Goal: Task Accomplishment & Management: Manage account settings

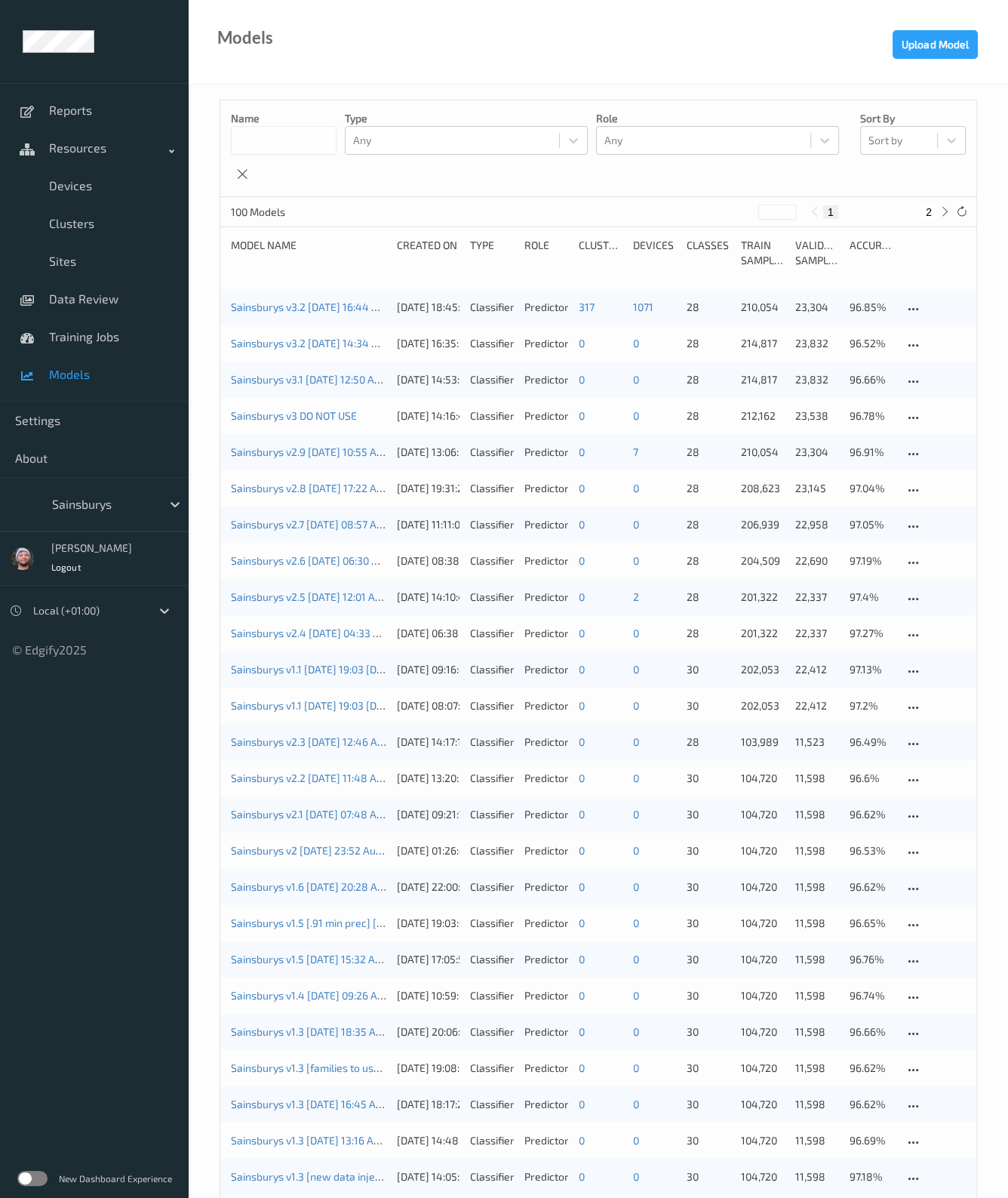
click at [102, 508] on div at bounding box center [103, 504] width 102 height 18
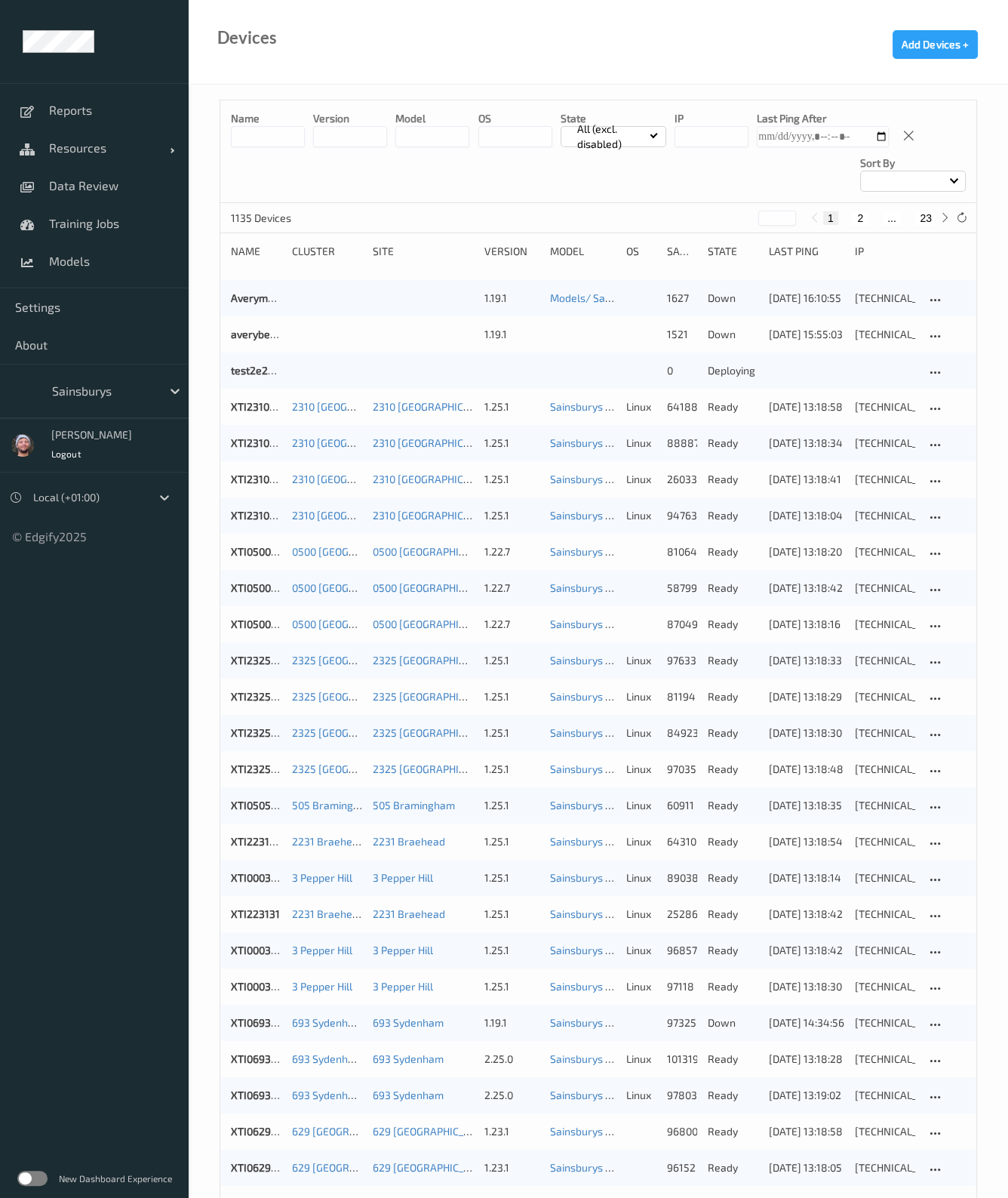
drag, startPoint x: 367, startPoint y: 163, endPoint x: 854, endPoint y: 696, distance: 722.0
click at [368, 164] on div "Name version model OS State All (excl. disabled) IP Last Ping After Sort by" at bounding box center [598, 152] width 756 height 103
click at [460, 179] on div "Name version model OS State All (excl. disabled) IP Last Ping After Sort by" at bounding box center [598, 152] width 756 height 103
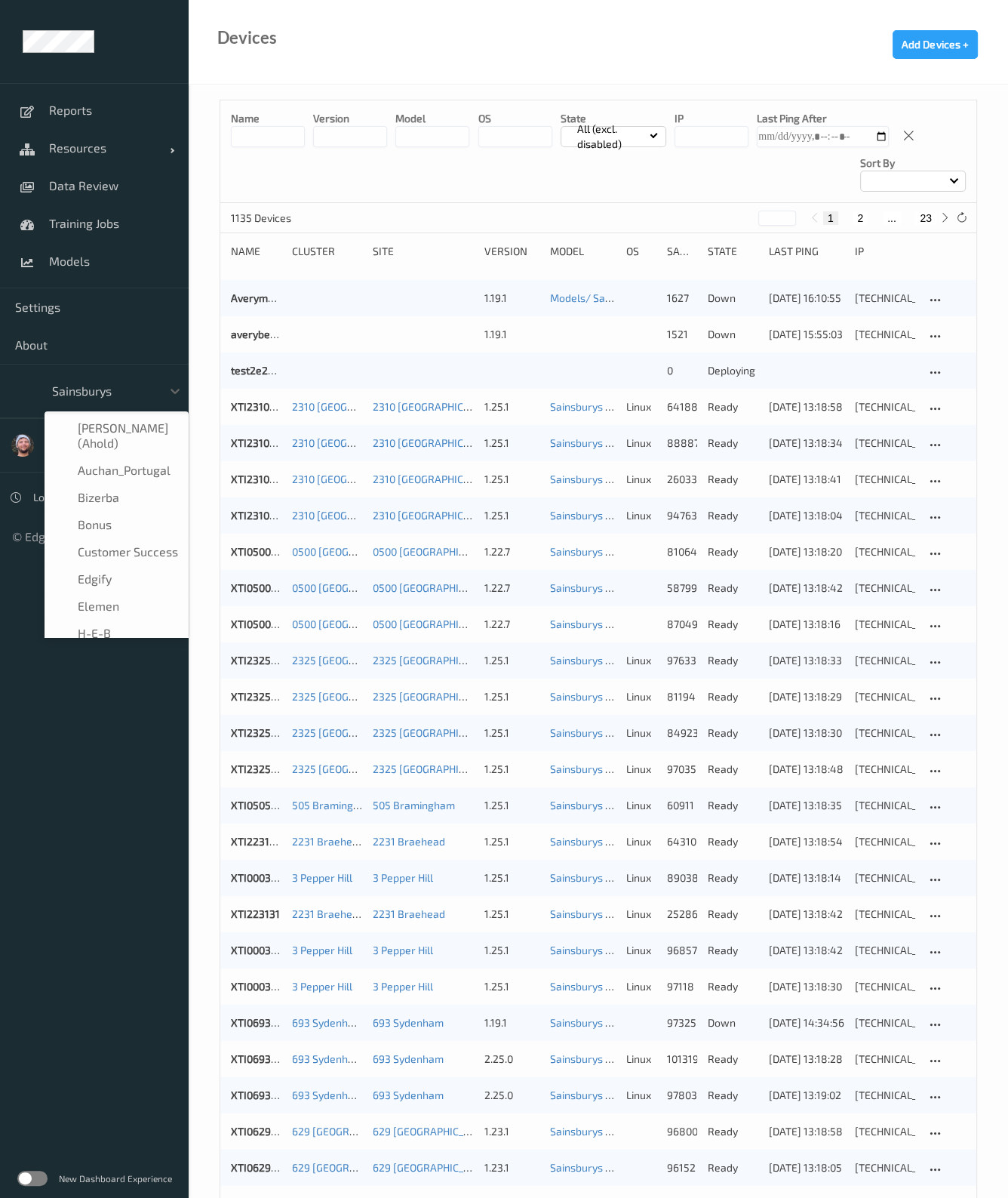
click at [119, 403] on div "Sainsburys" at bounding box center [116, 390] width 144 height 28
type input "rema"
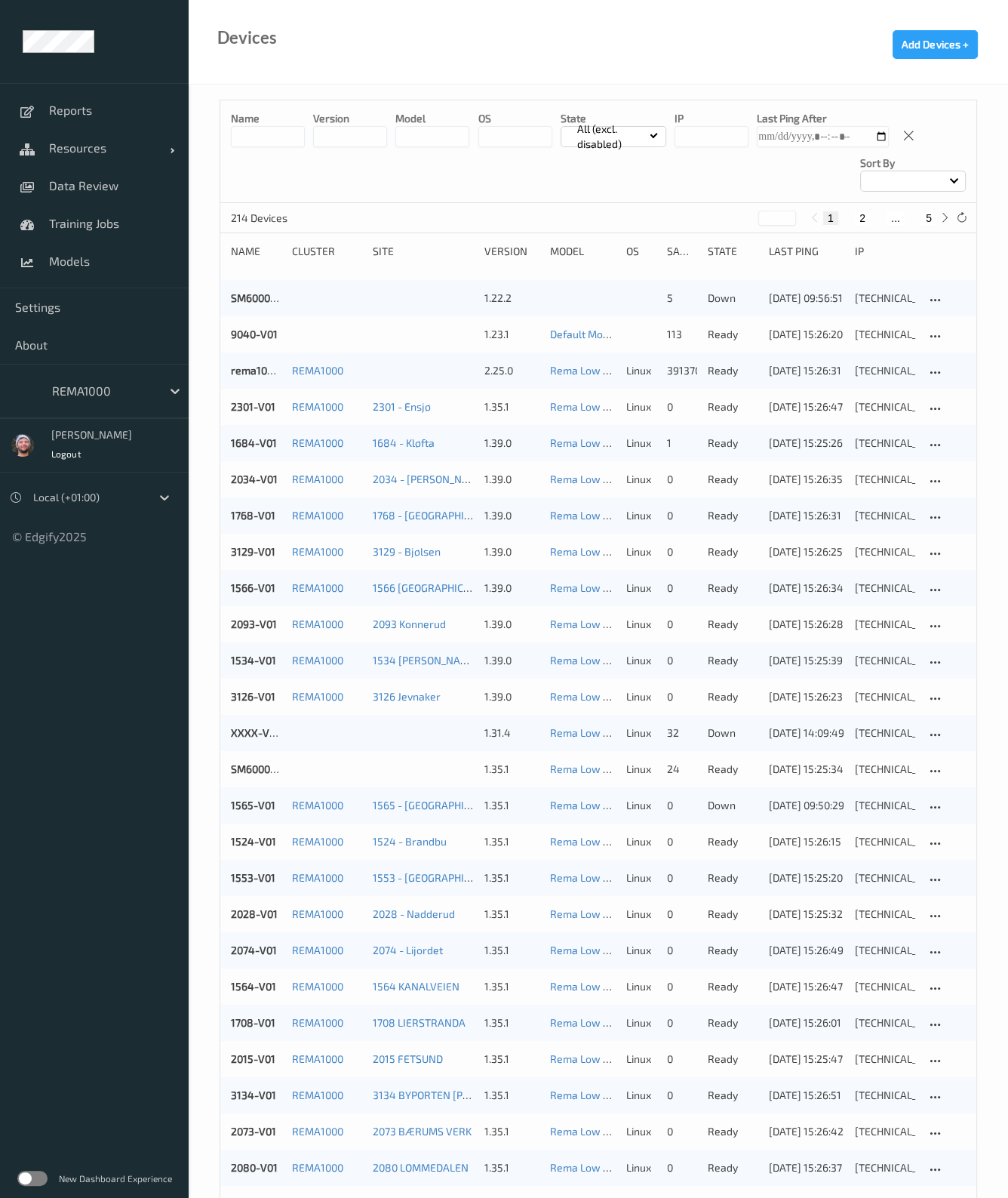
click at [933, 217] on button "5" at bounding box center [929, 217] width 15 height 13
type input "*"
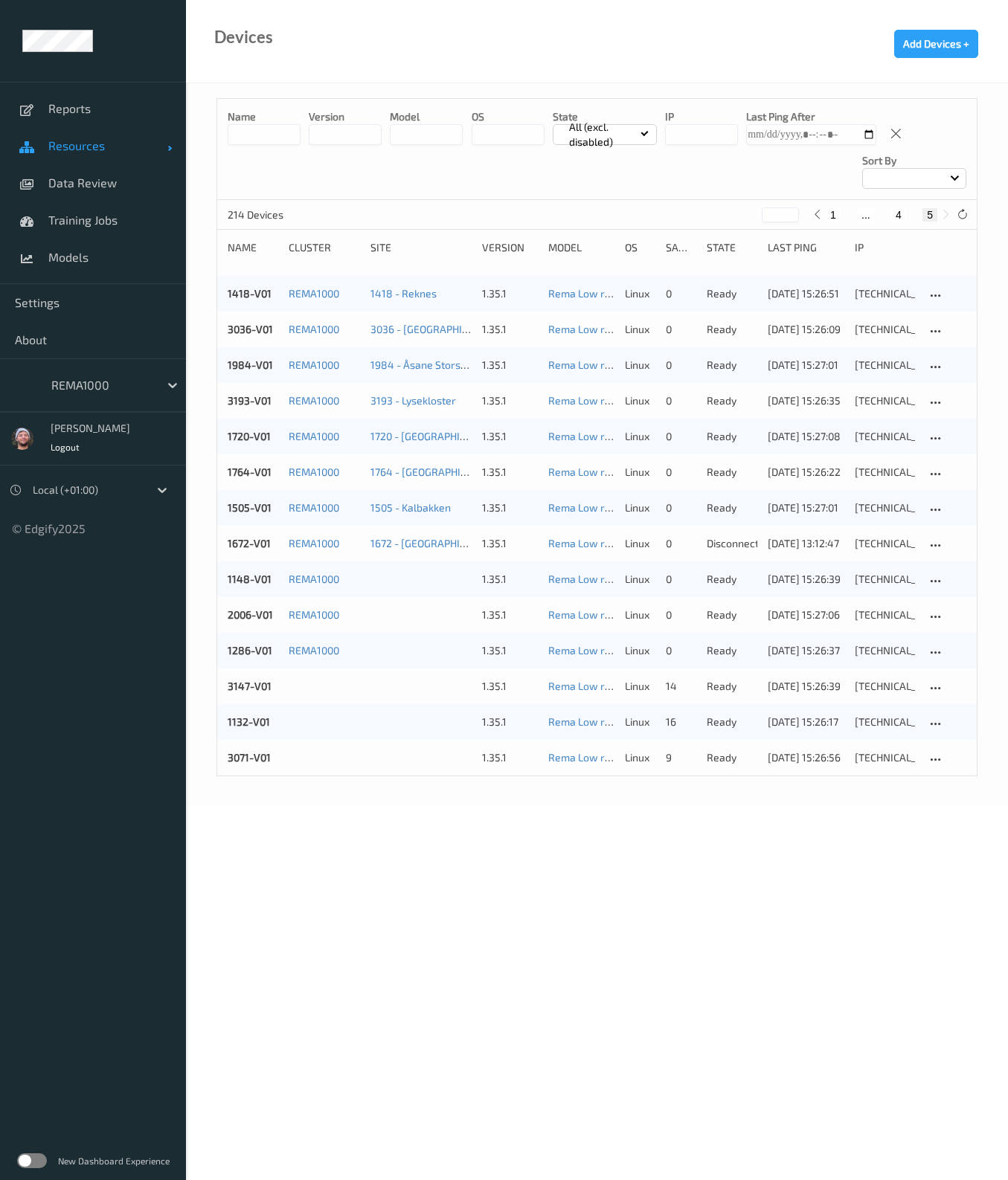
click at [97, 154] on link "Resources" at bounding box center [93, 145] width 186 height 38
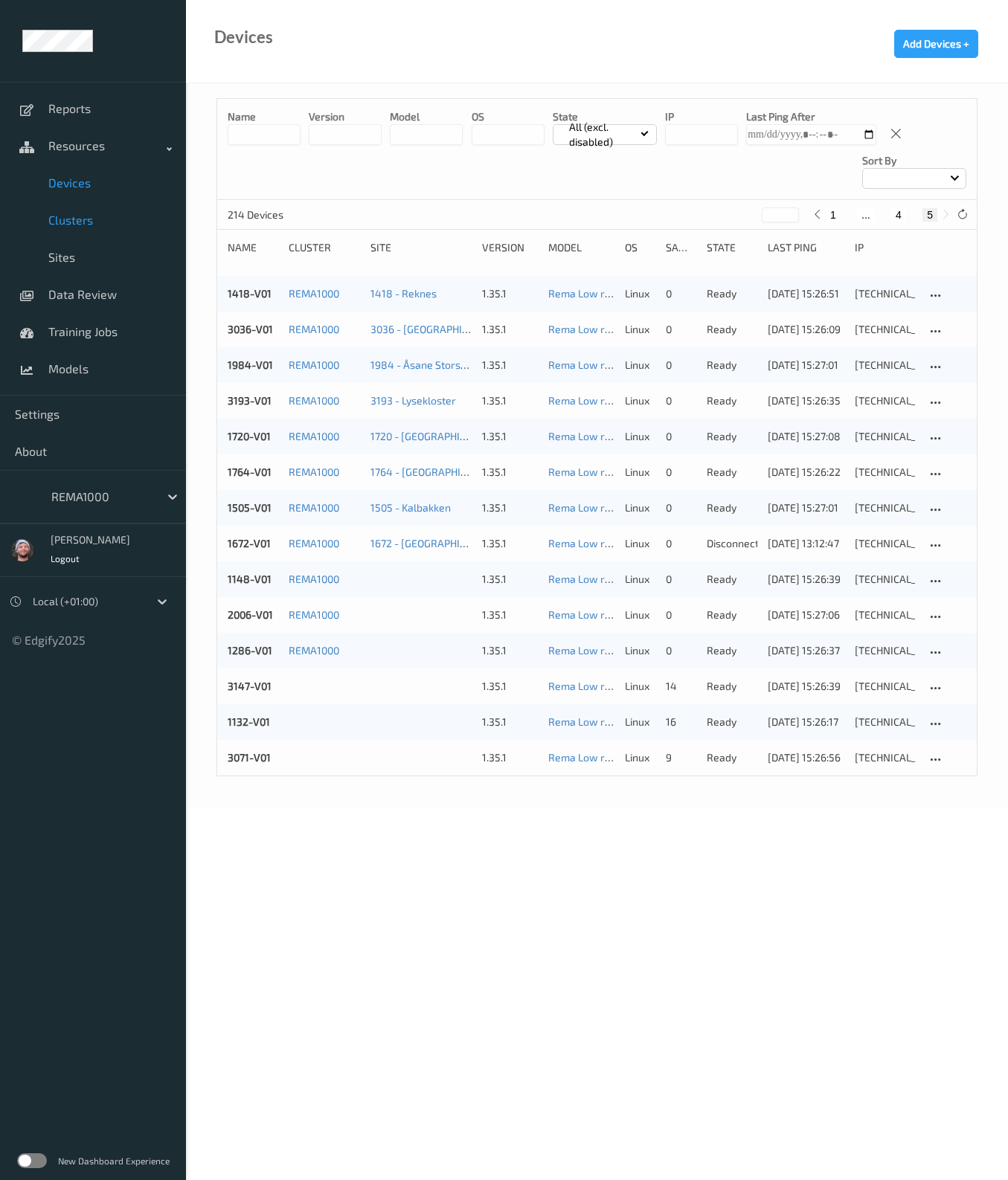
click at [122, 204] on link "Clusters" at bounding box center [93, 220] width 186 height 38
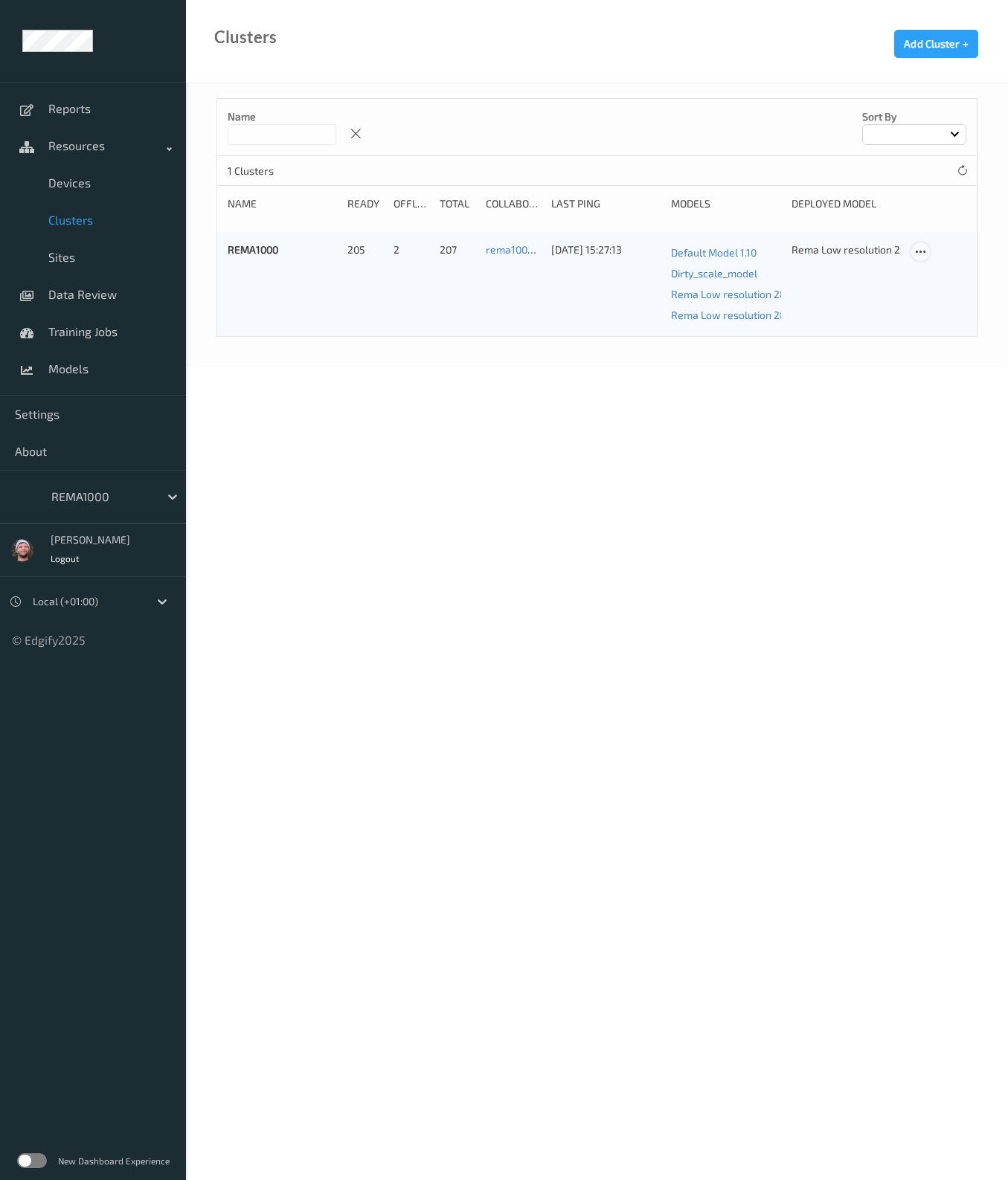
click at [918, 253] on icon at bounding box center [920, 252] width 12 height 13
click at [931, 267] on link "Edit Cluster" at bounding box center [957, 277] width 92 height 27
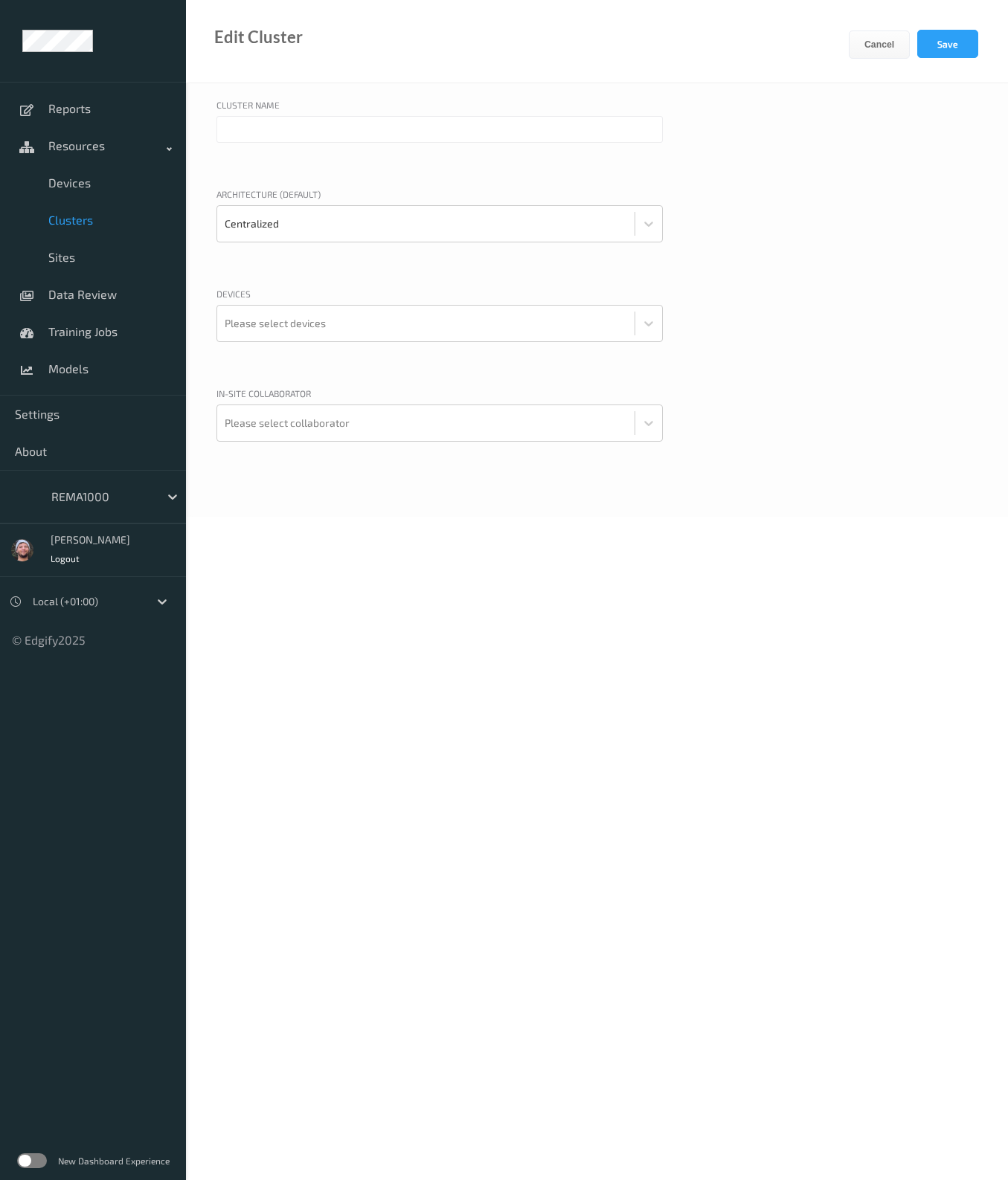
type input "REMA1000"
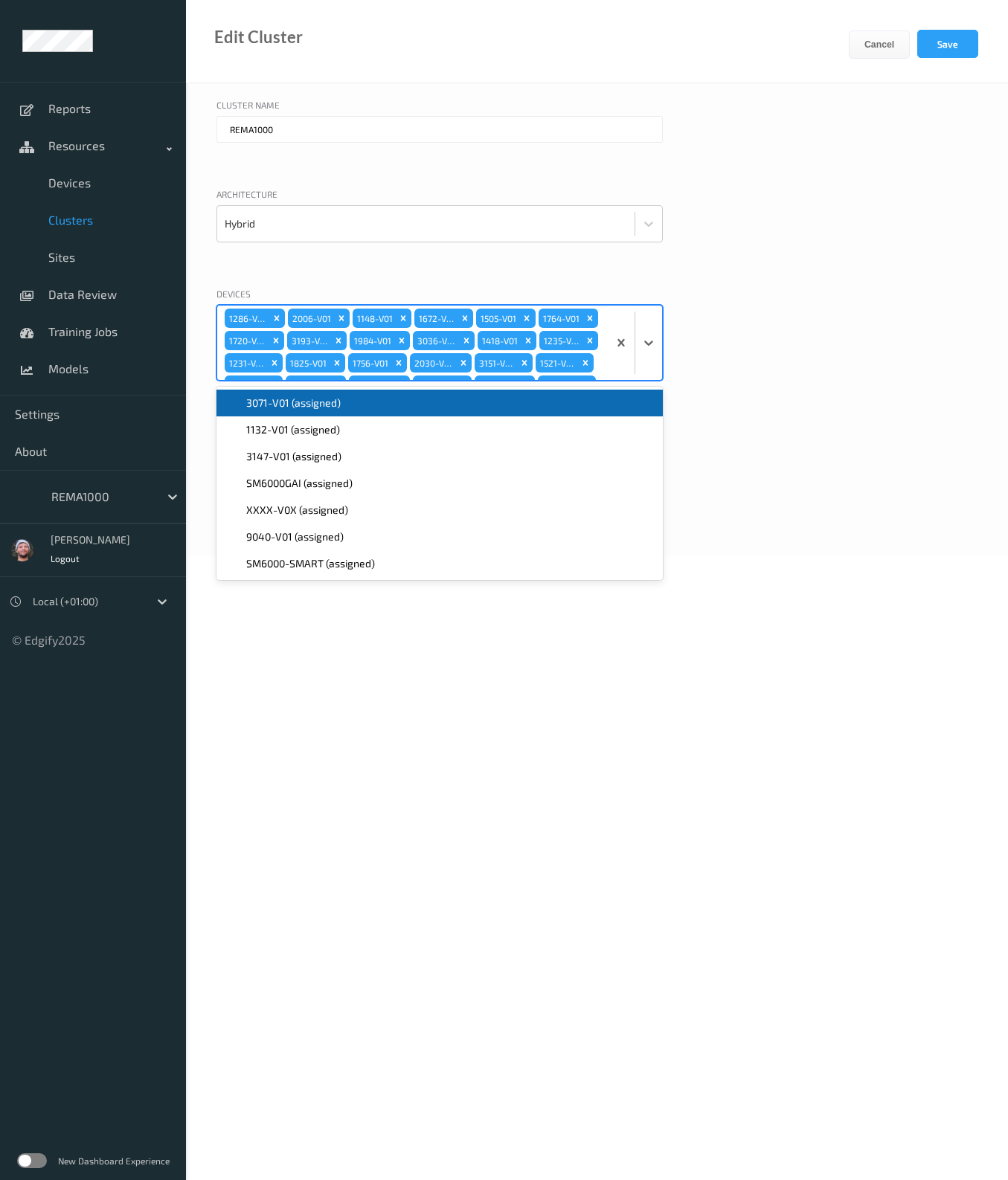
scroll to position [829, 0]
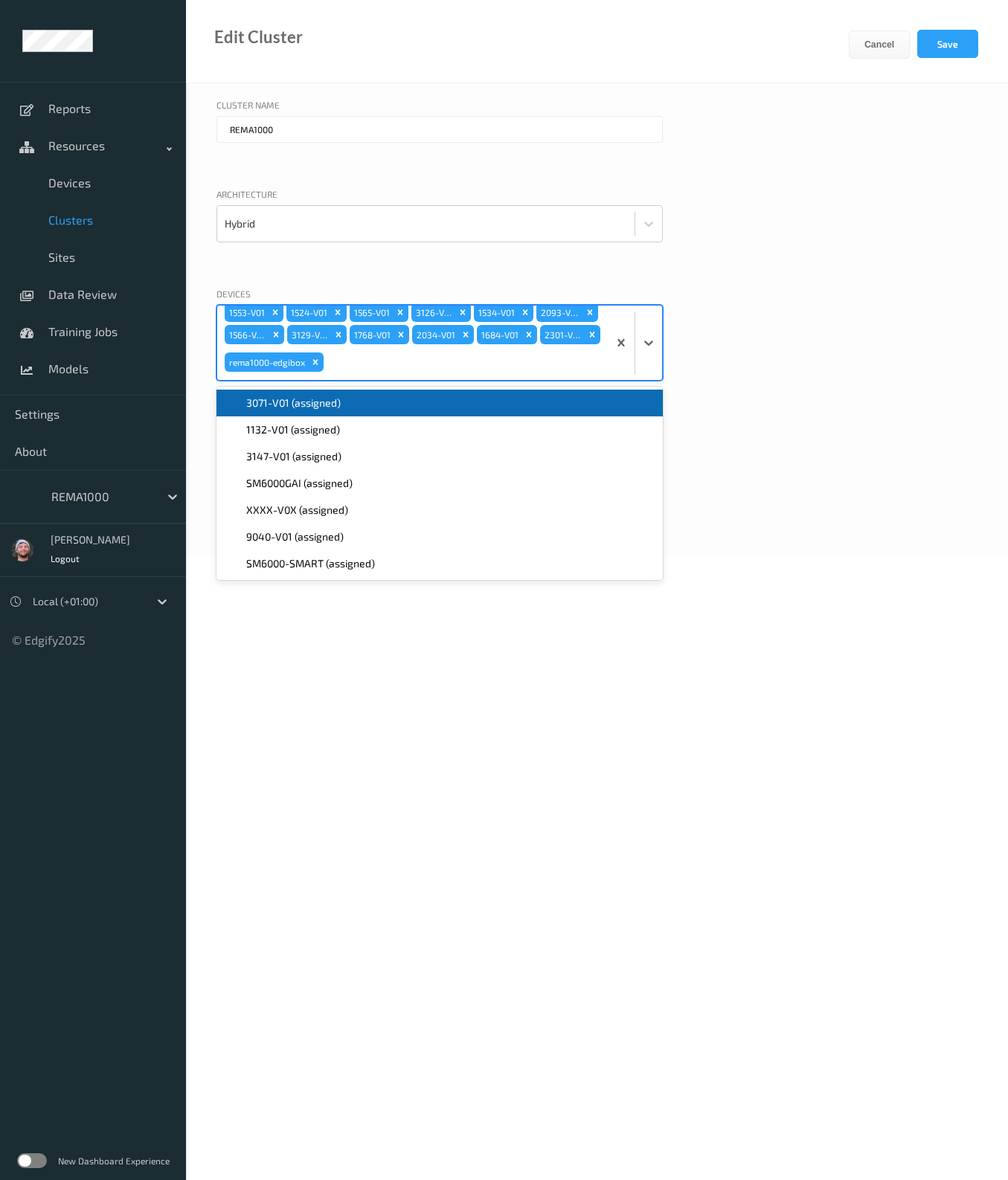
click at [598, 366] on div "1286-V01 2006-V01 1148-V01 1672-V01 1505-V01 1764-V01 1720-V01 3193-V01 1984-V0…" at bounding box center [412, 343] width 391 height 74
click at [426, 406] on div "3071-V01 (assigned)" at bounding box center [440, 403] width 428 height 15
click at [426, 406] on div "1132-V01 (assigned)" at bounding box center [440, 403] width 428 height 15
click at [426, 406] on div "3147-V01 (assigned)" at bounding box center [440, 403] width 428 height 15
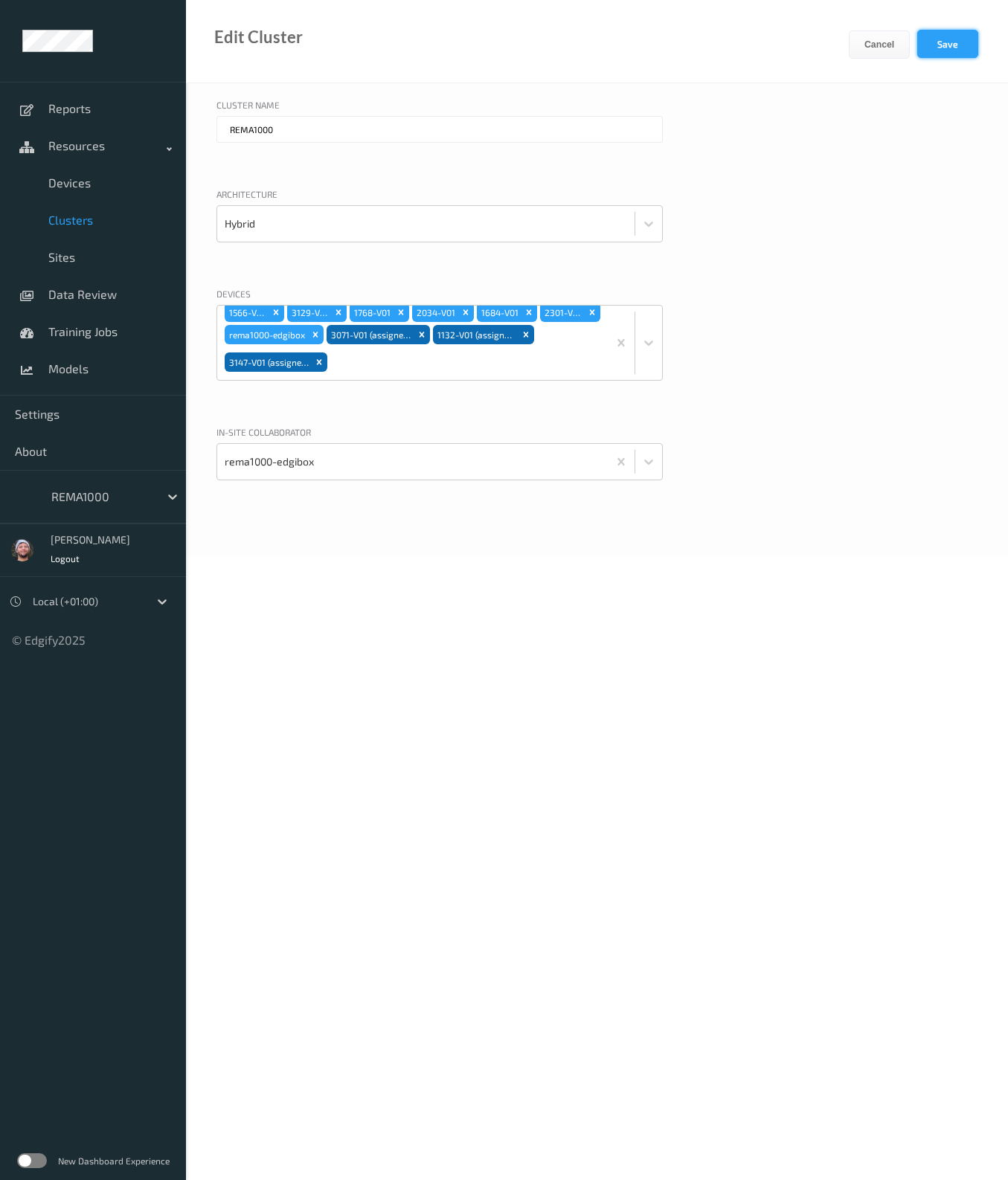
click at [935, 53] on button "Save" at bounding box center [948, 44] width 61 height 28
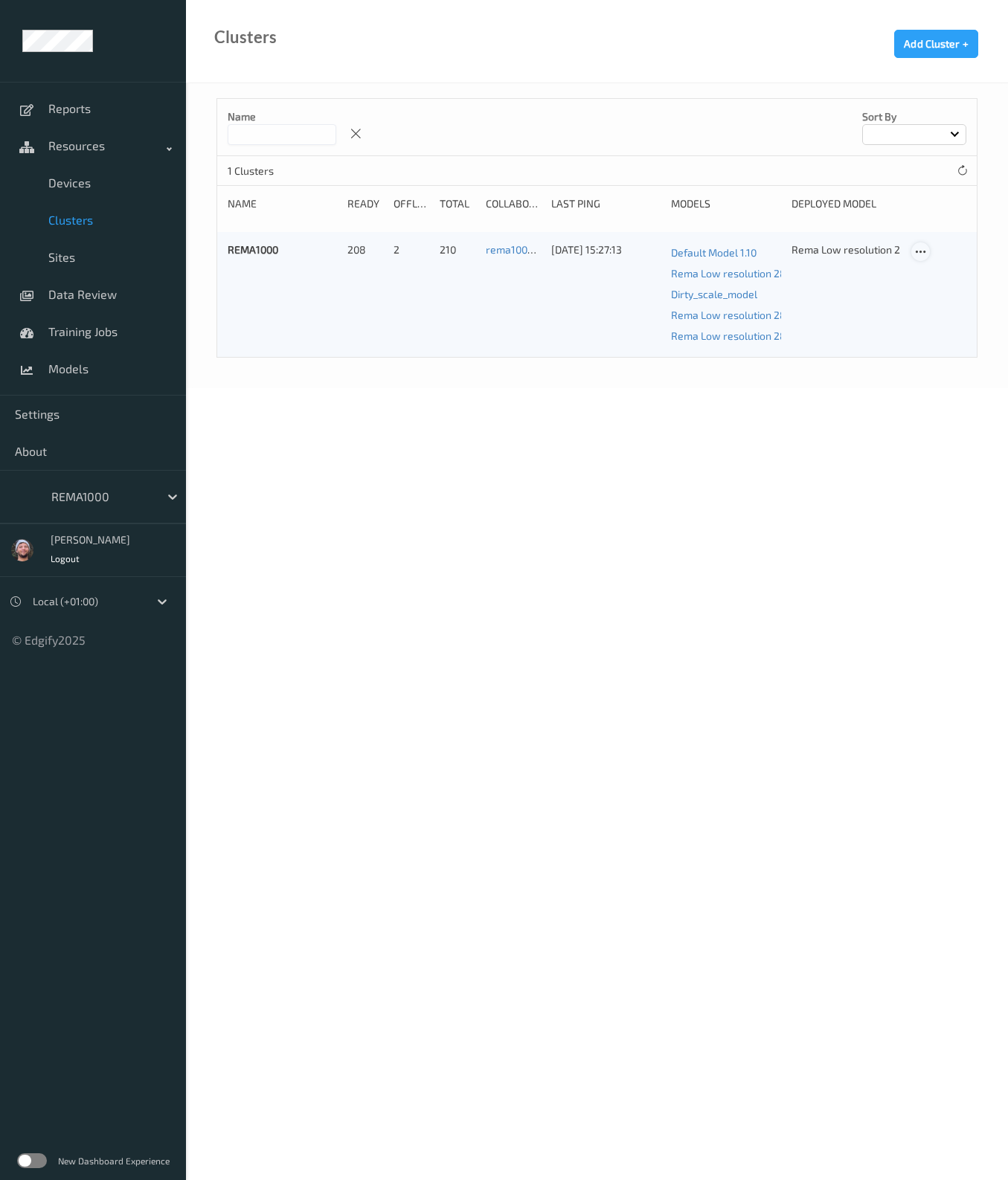
click at [926, 251] on icon at bounding box center [920, 252] width 12 height 13
click at [710, 600] on body "Reports Resources Devices Clusters Sites Data Review Training Jobs Models Setti…" at bounding box center [504, 590] width 1008 height 1180
click at [72, 172] on link "Devices" at bounding box center [93, 183] width 186 height 38
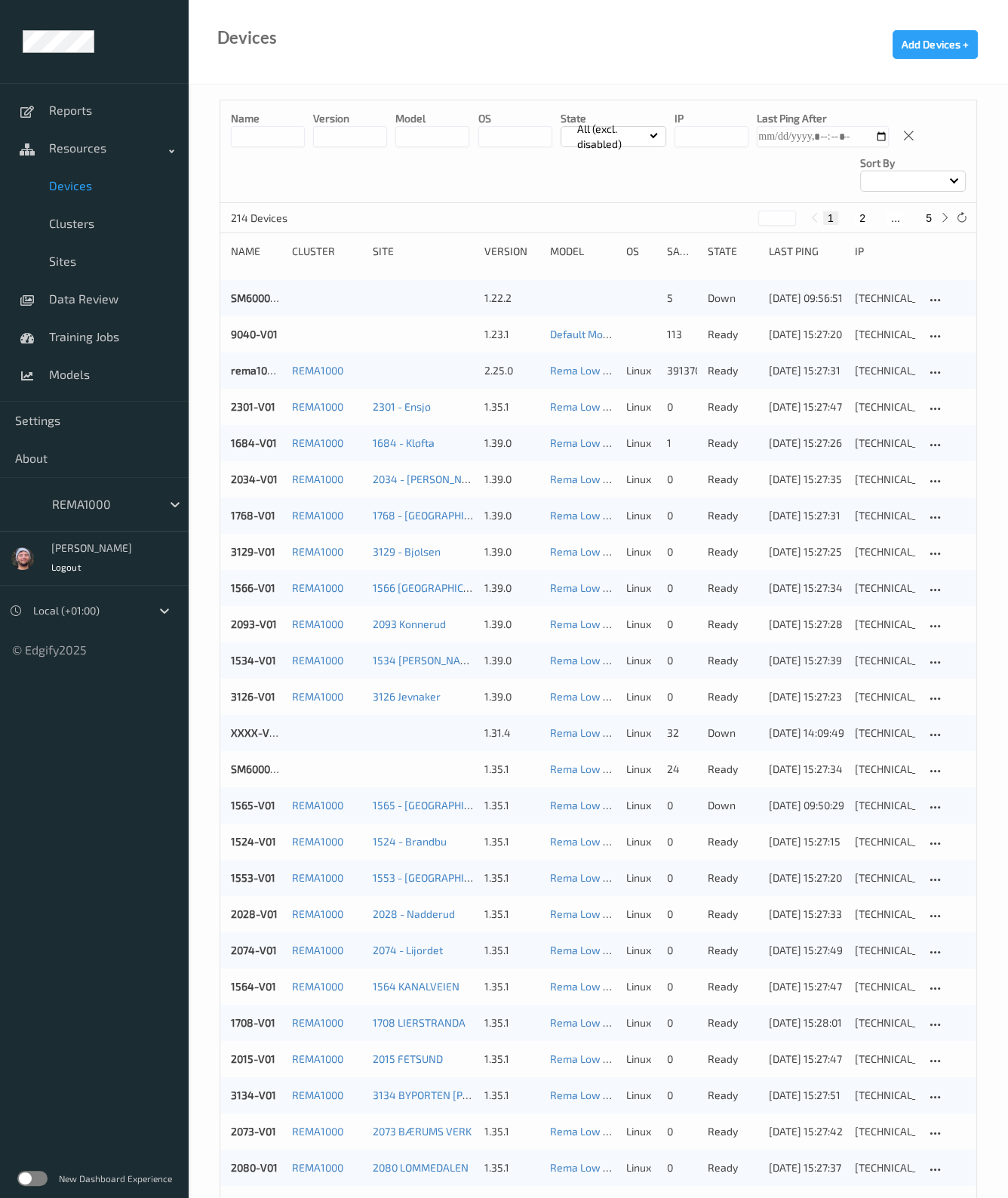
click at [931, 215] on button "5" at bounding box center [929, 217] width 15 height 13
type input "*"
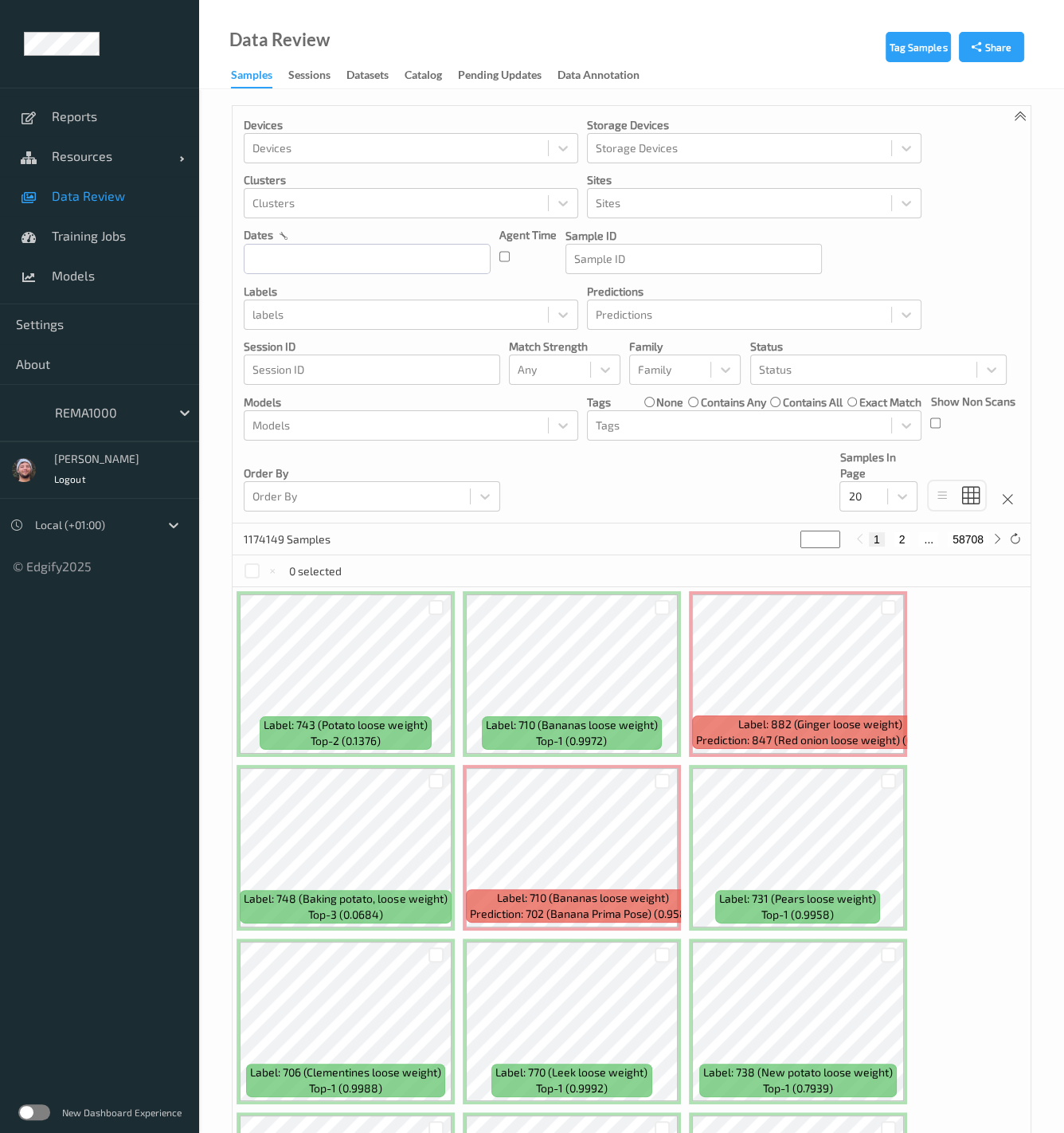
click at [44, 1123] on div "New Dashboard Experience" at bounding box center [99, 1111] width 200 height 41
click at [43, 1112] on label at bounding box center [35, 1111] width 32 height 16
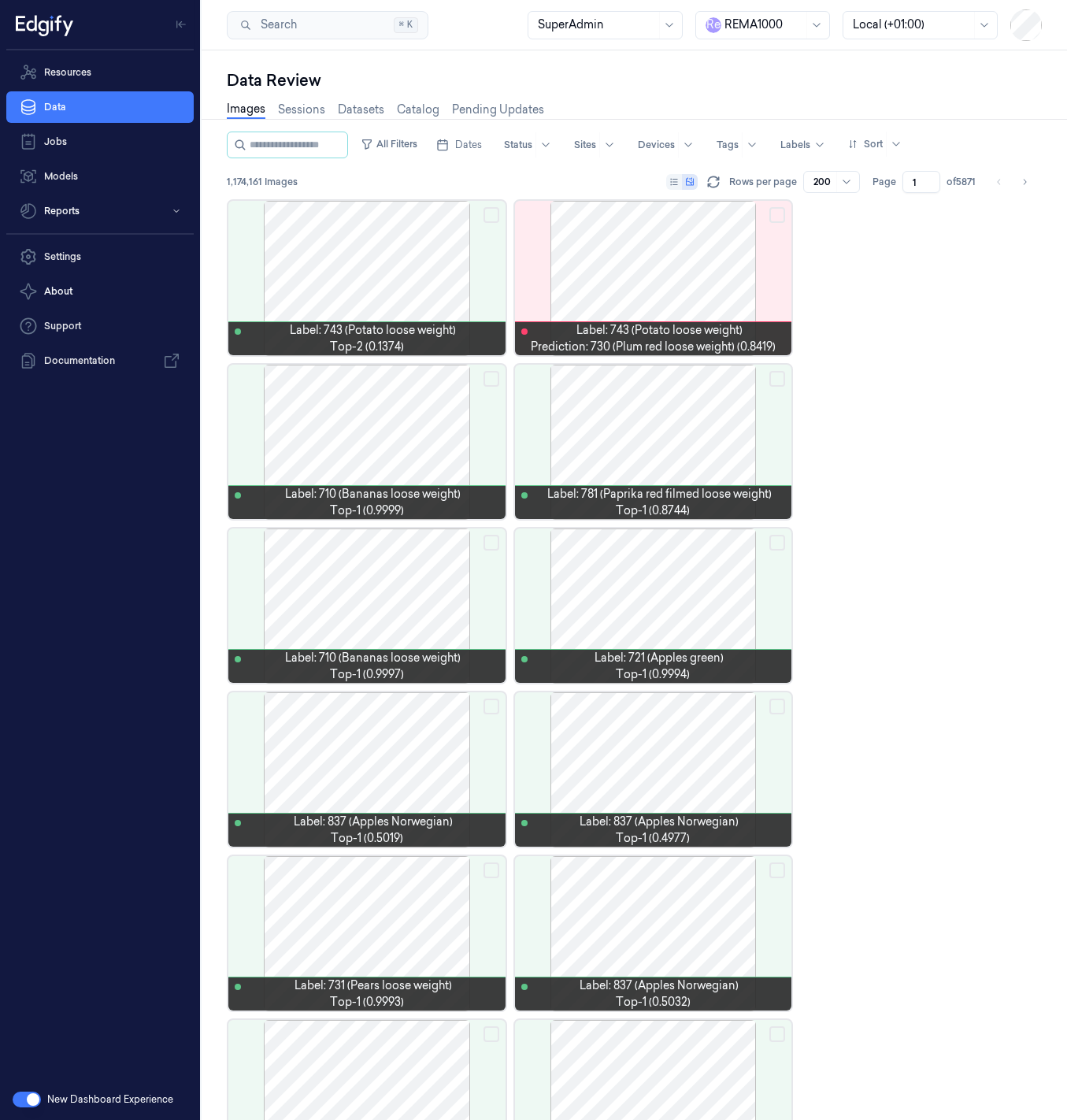
click at [772, 72] on div "Data Review" at bounding box center [634, 81] width 814 height 22
click at [935, 84] on div "Data Review" at bounding box center [634, 81] width 814 height 22
click at [177, 862] on div "Resources Data Jobs Models Reports Settings About Support Documentation" at bounding box center [100, 564] width 200 height 1028
click at [1066, 198] on html "Resources Data Jobs Models Reports Settings About Support Documentation New Das…" at bounding box center [533, 560] width 1067 height 1120
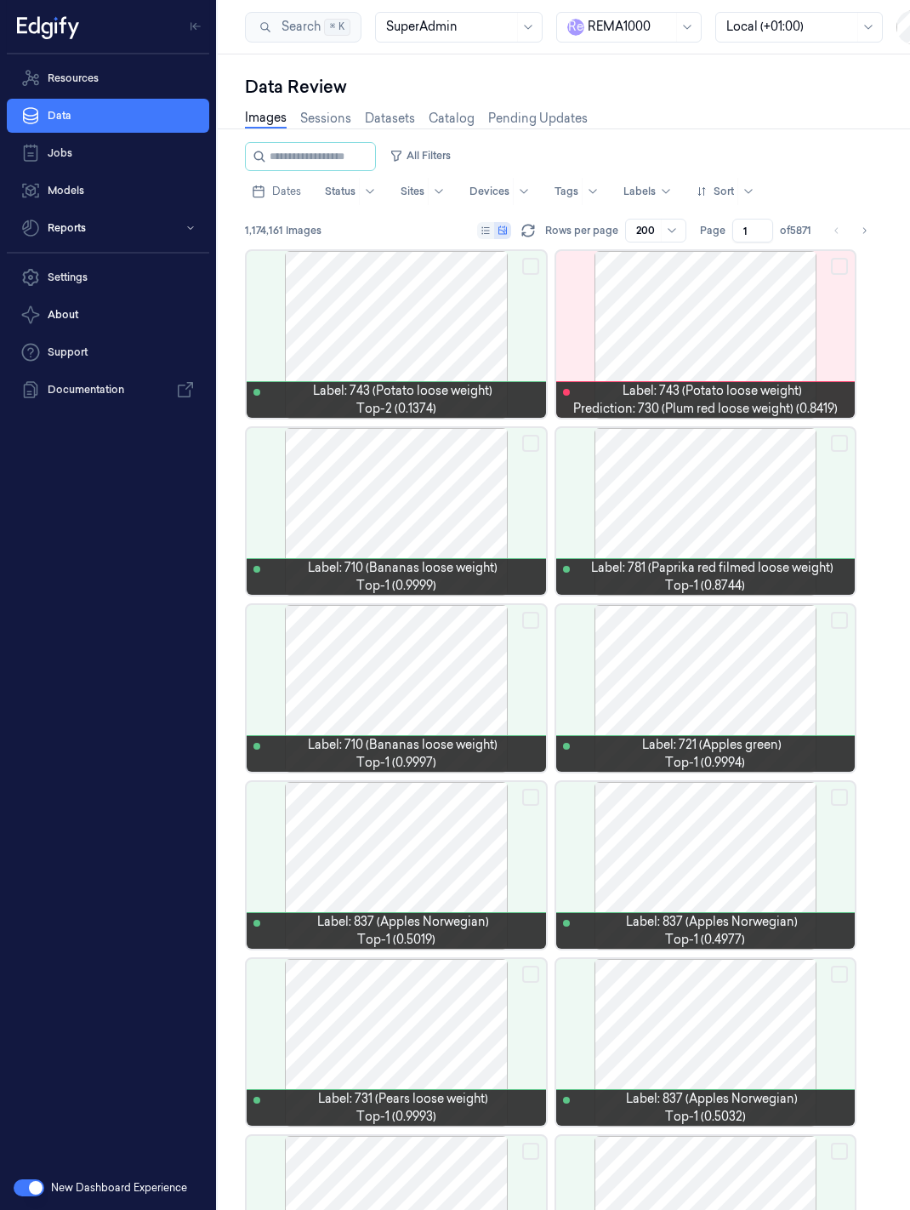
click at [662, 24] on div at bounding box center [630, 27] width 85 height 18
type input "h-"
click at [629, 68] on div "H-E-B" at bounding box center [632, 64] width 123 height 18
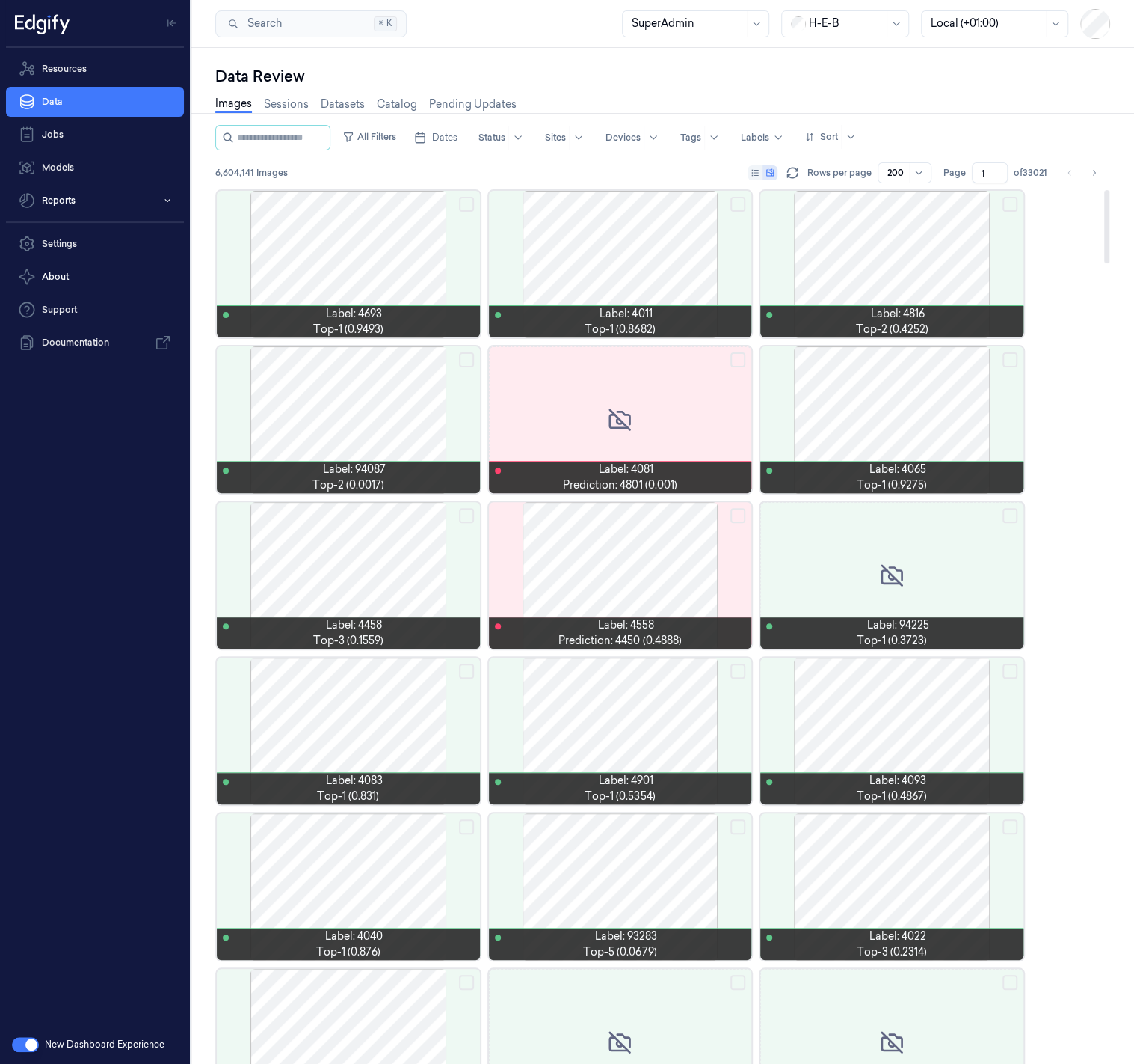
drag, startPoint x: 742, startPoint y: 259, endPoint x: 857, endPoint y: 40, distance: 247.4
click at [798, 77] on div "Data Review" at bounding box center [663, 77] width 895 height 21
click at [78, 0] on html "Resources Data Jobs Models Reports Settings About Support Documentation New Das…" at bounding box center [567, 532] width 1134 height 1064
click at [525, 70] on div "Data Review" at bounding box center [663, 77] width 895 height 21
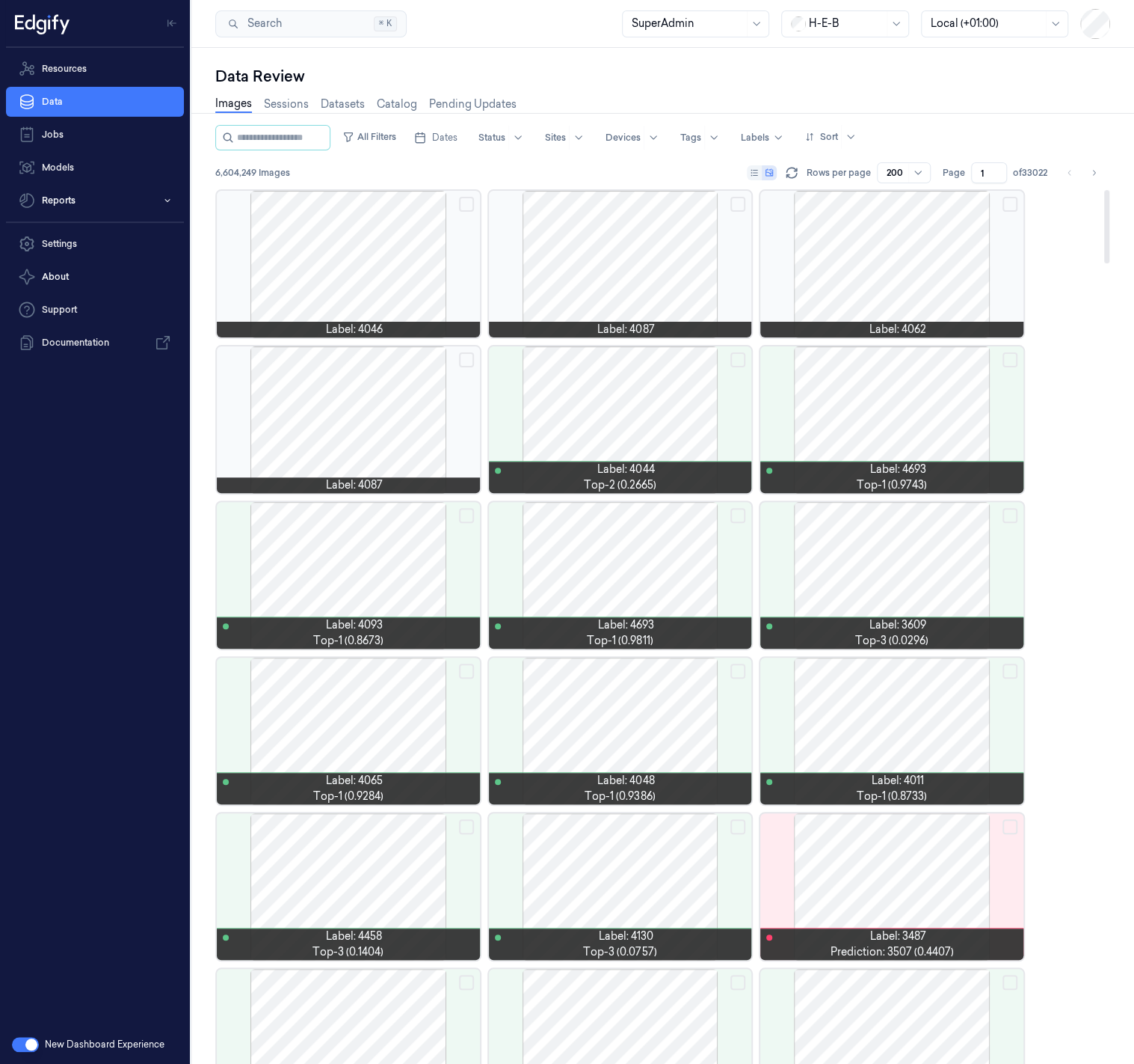
click at [799, 89] on div "Images Sessions Datasets Catalog Pending Updates" at bounding box center [663, 106] width 895 height 38
click at [1013, 820] on html "Resources Data Jobs Models Reports Settings About Support Documentation New Das…" at bounding box center [567, 532] width 1134 height 1064
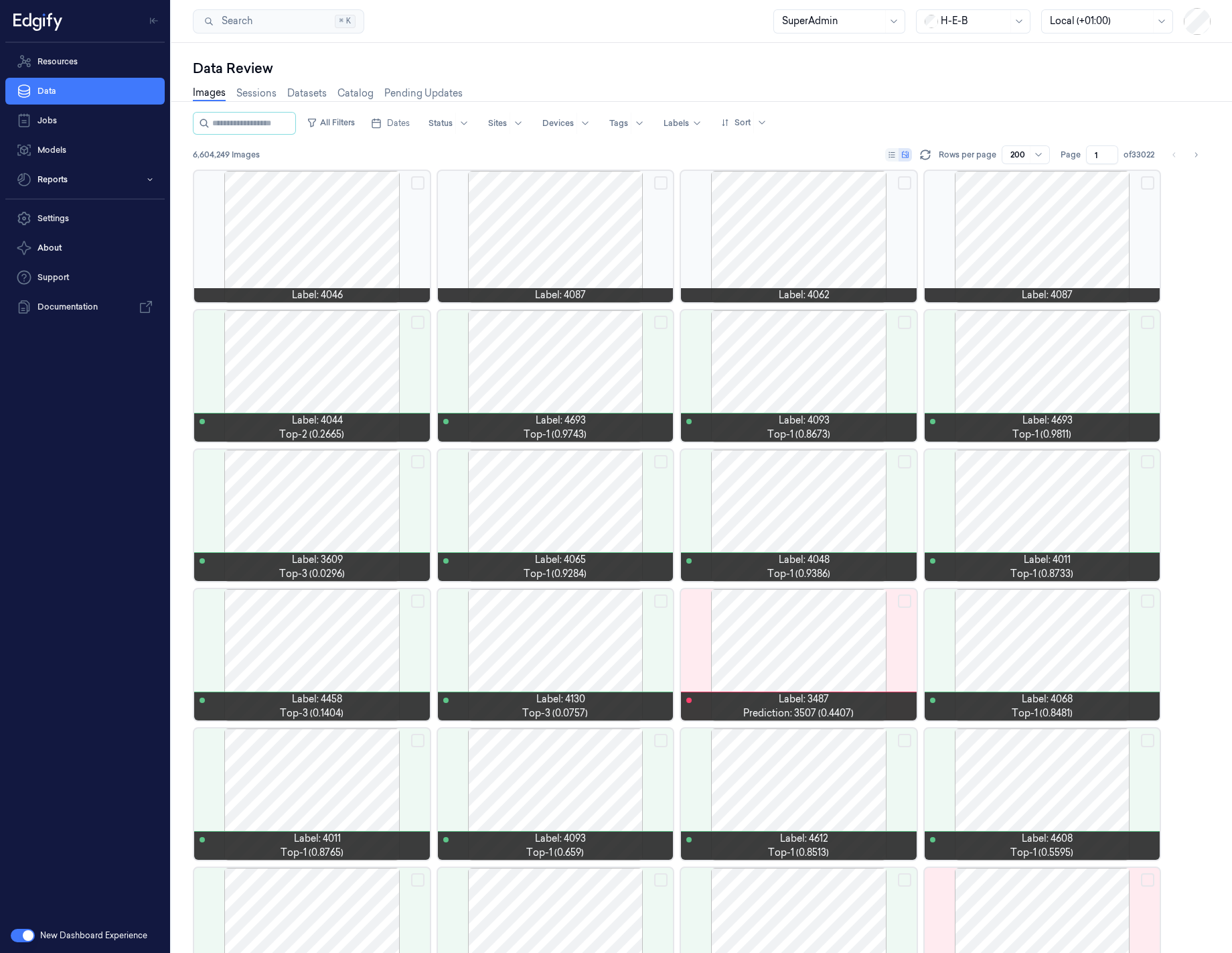
drag, startPoint x: 92, startPoint y: -14, endPoint x: 425, endPoint y: 171, distance: 380.9
click at [907, 51] on div "Data Review Images Sessions Datasets Catalog Pending Updates All Filters Dates …" at bounding box center [701, 497] width 1060 height 910
click at [907, 102] on div "Images Sessions Datasets Catalog Pending Updates" at bounding box center [701, 95] width 1018 height 34
drag, startPoint x: 930, startPoint y: 102, endPoint x: -204, endPoint y: 193, distance: 1137.6
click at [105, 65] on link "Resources" at bounding box center [85, 61] width 159 height 27
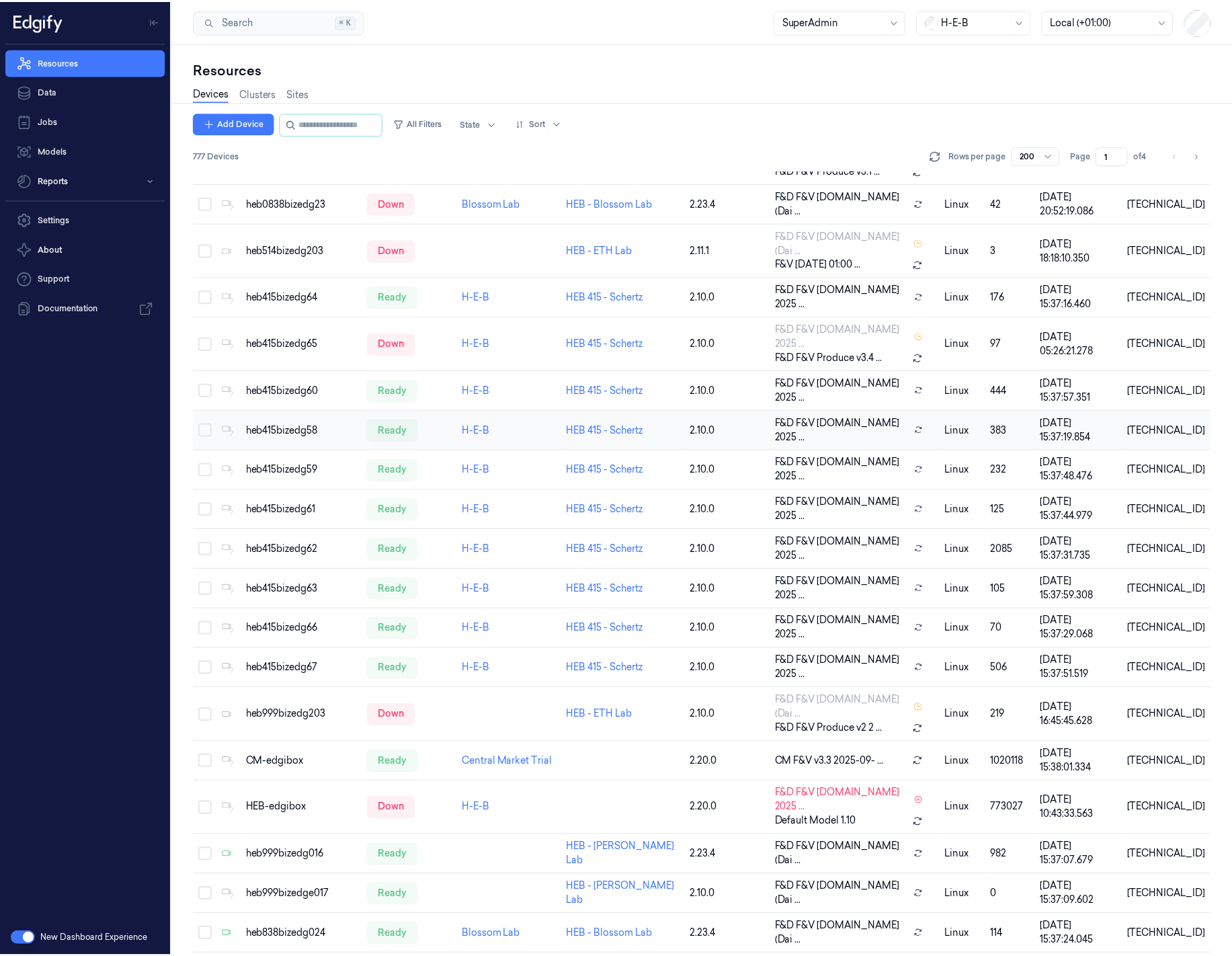
scroll to position [909, 0]
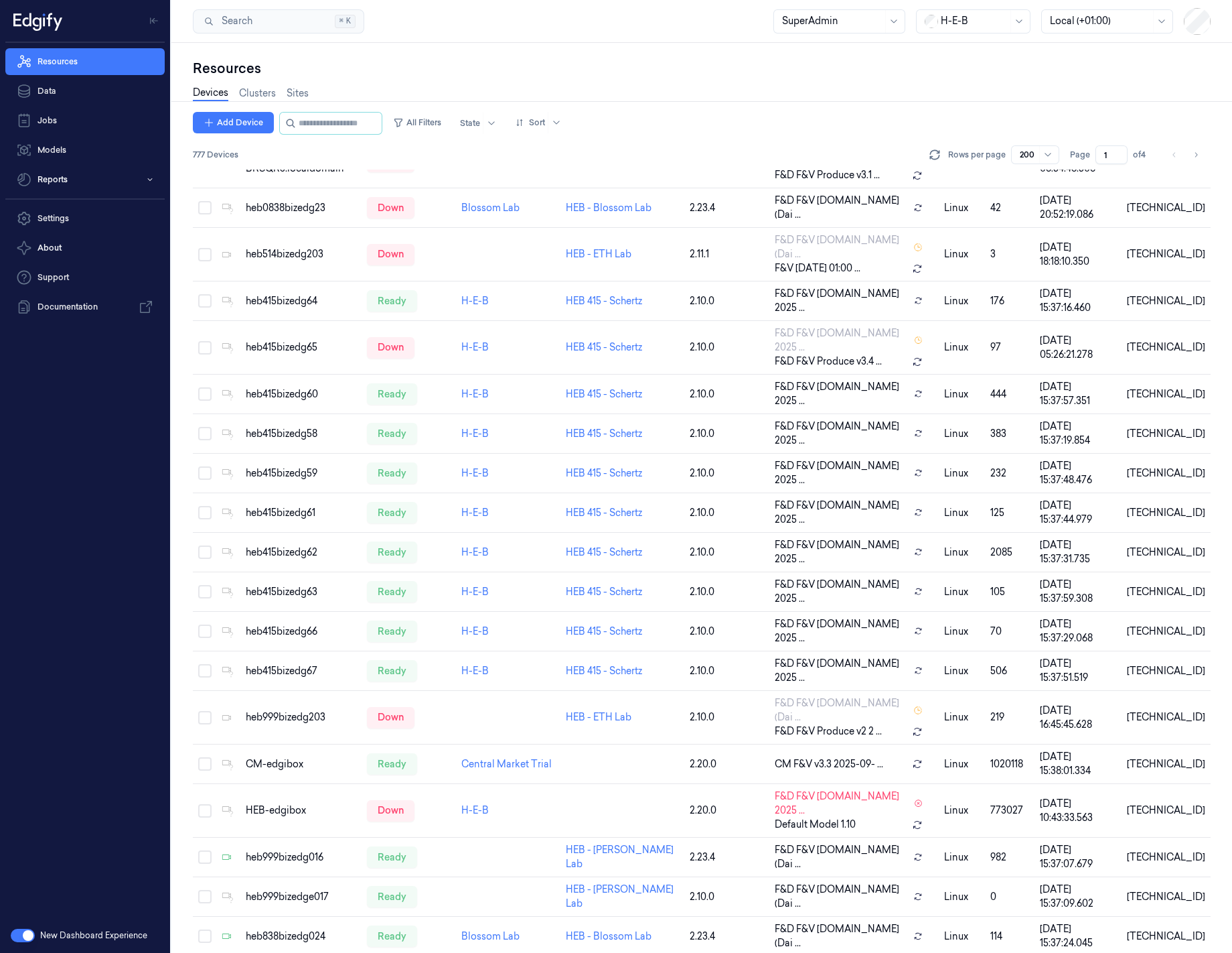
drag, startPoint x: 697, startPoint y: 384, endPoint x: 716, endPoint y: 150, distance: 234.8
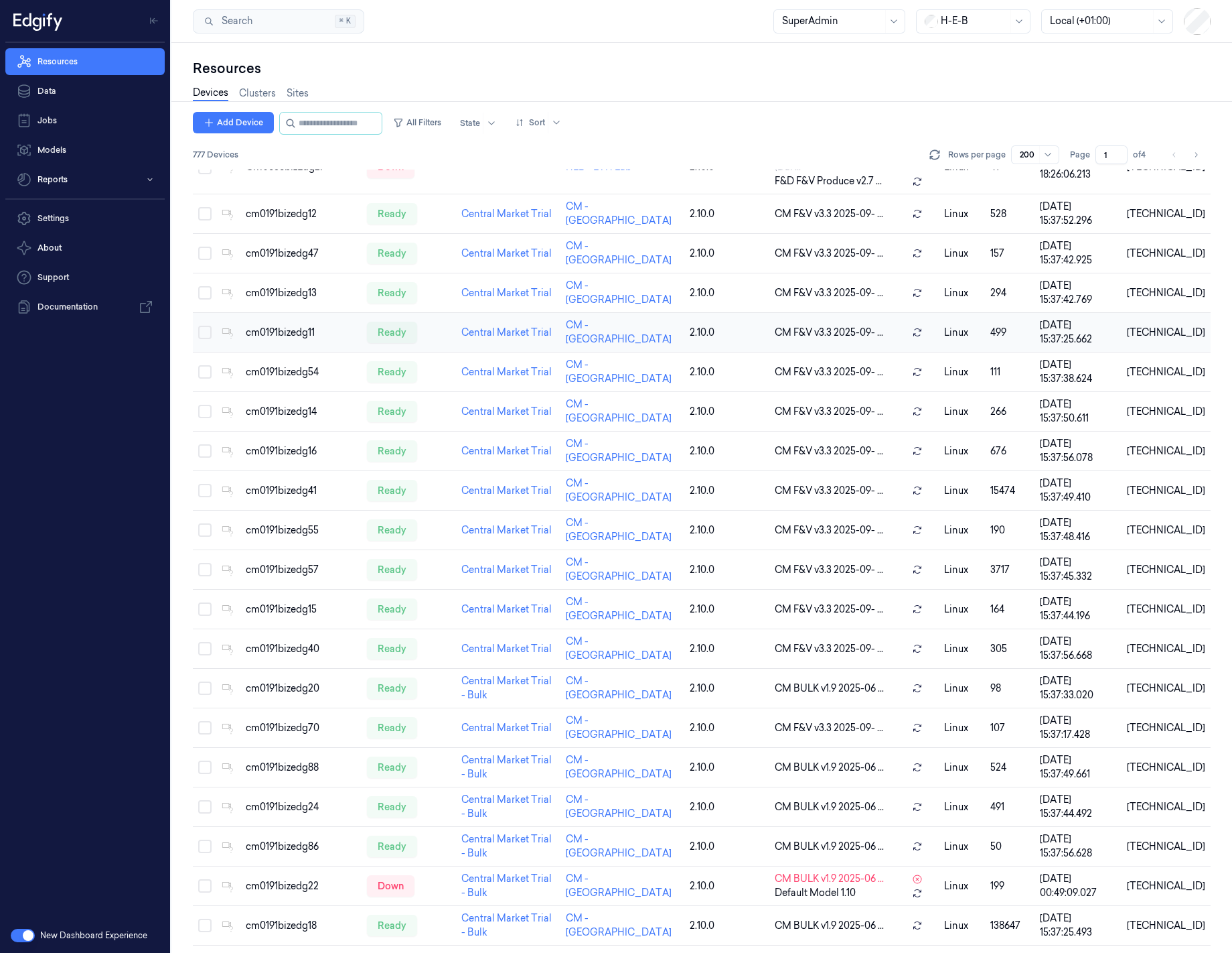
scroll to position [0, 0]
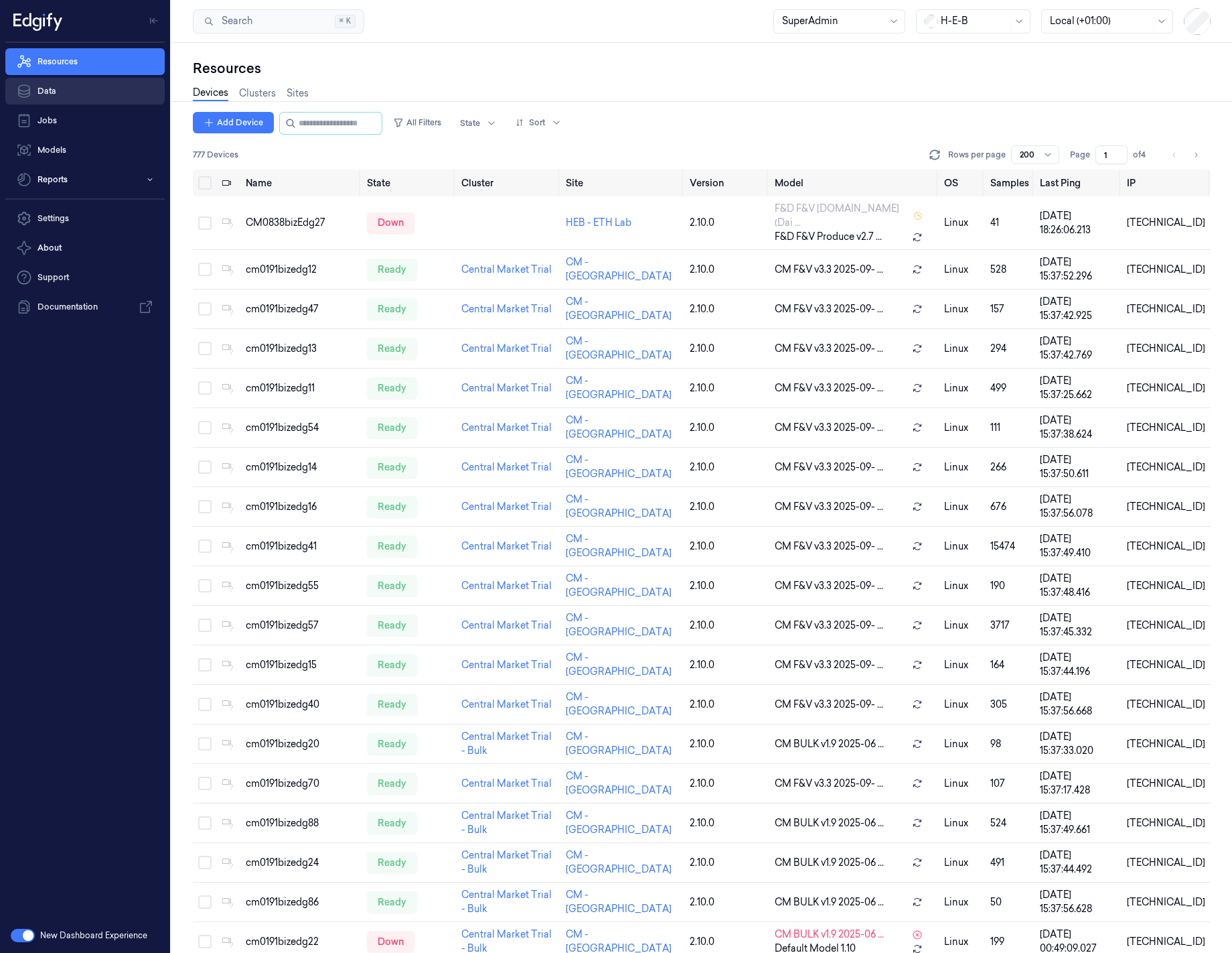
click at [71, 84] on link "Data" at bounding box center [85, 91] width 159 height 27
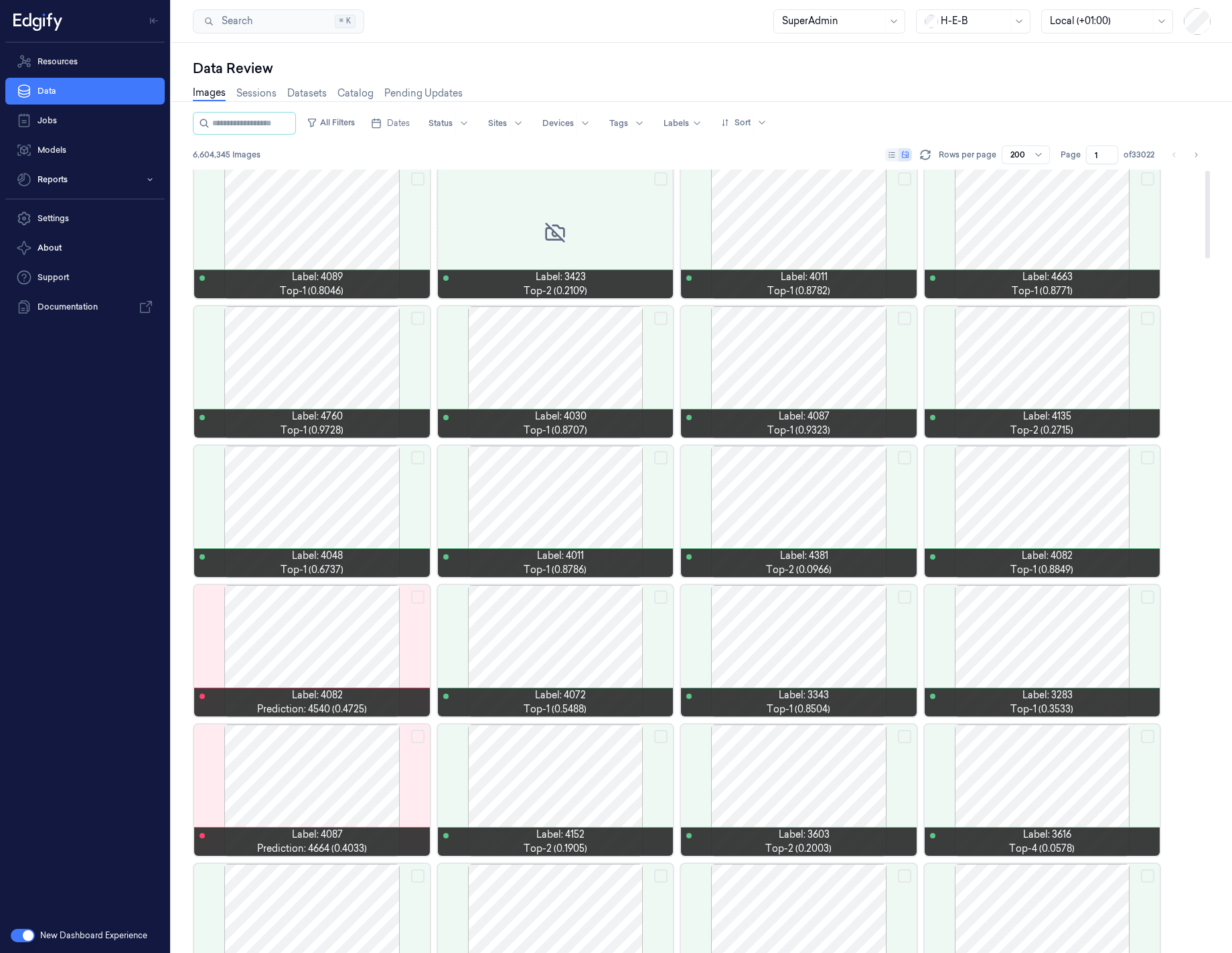
scroll to position [3, 0]
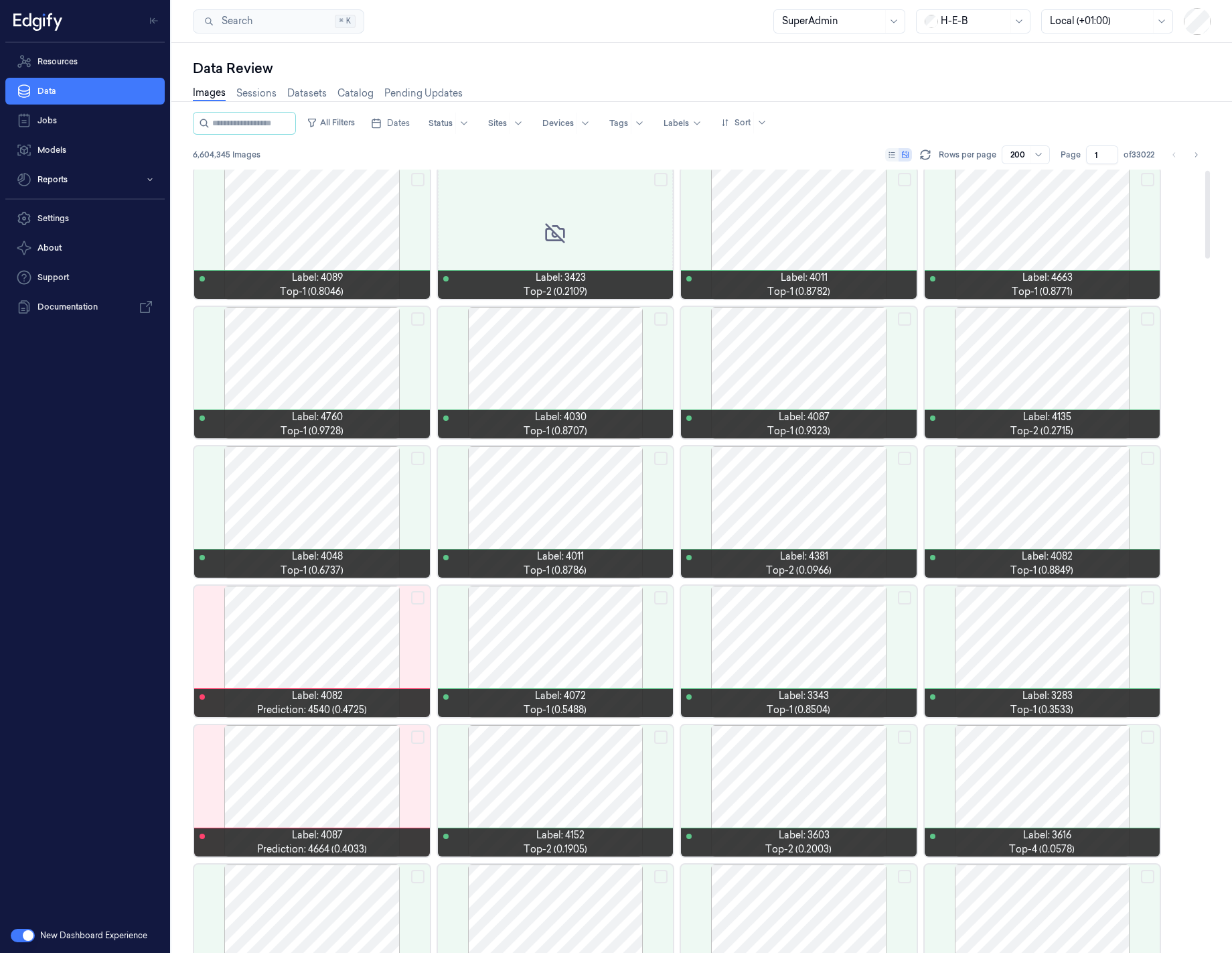
click at [812, 209] on div at bounding box center [798, 233] width 235 height 132
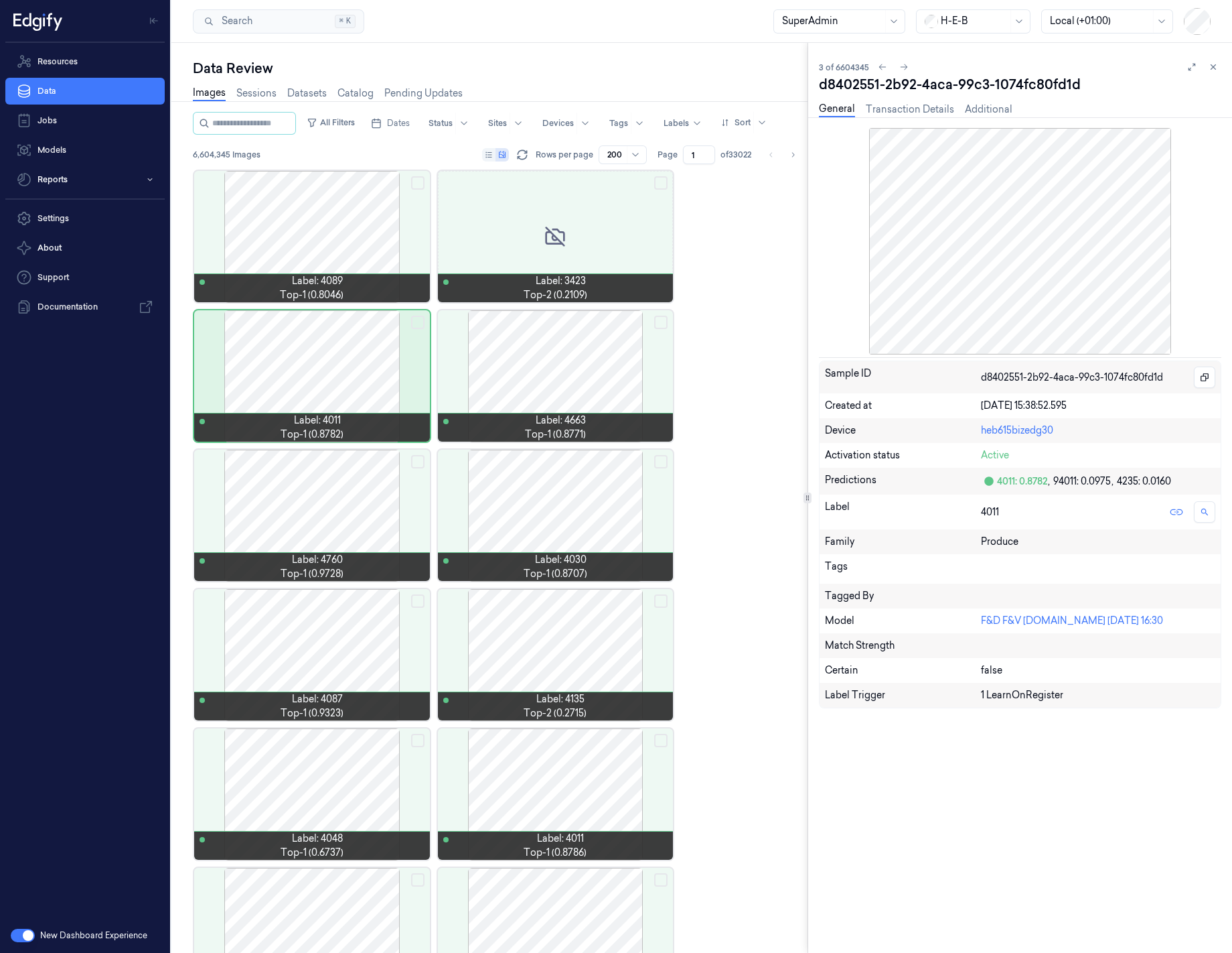
click at [907, 783] on div "Sample ID d8402551-2b92-4aca-99c3-1074fc80fd1d Created at 07/10/2025 15:38:52.5…" at bounding box center [1019, 540] width 402 height 825
click at [907, 65] on icon at bounding box center [1214, 68] width 5 height 5
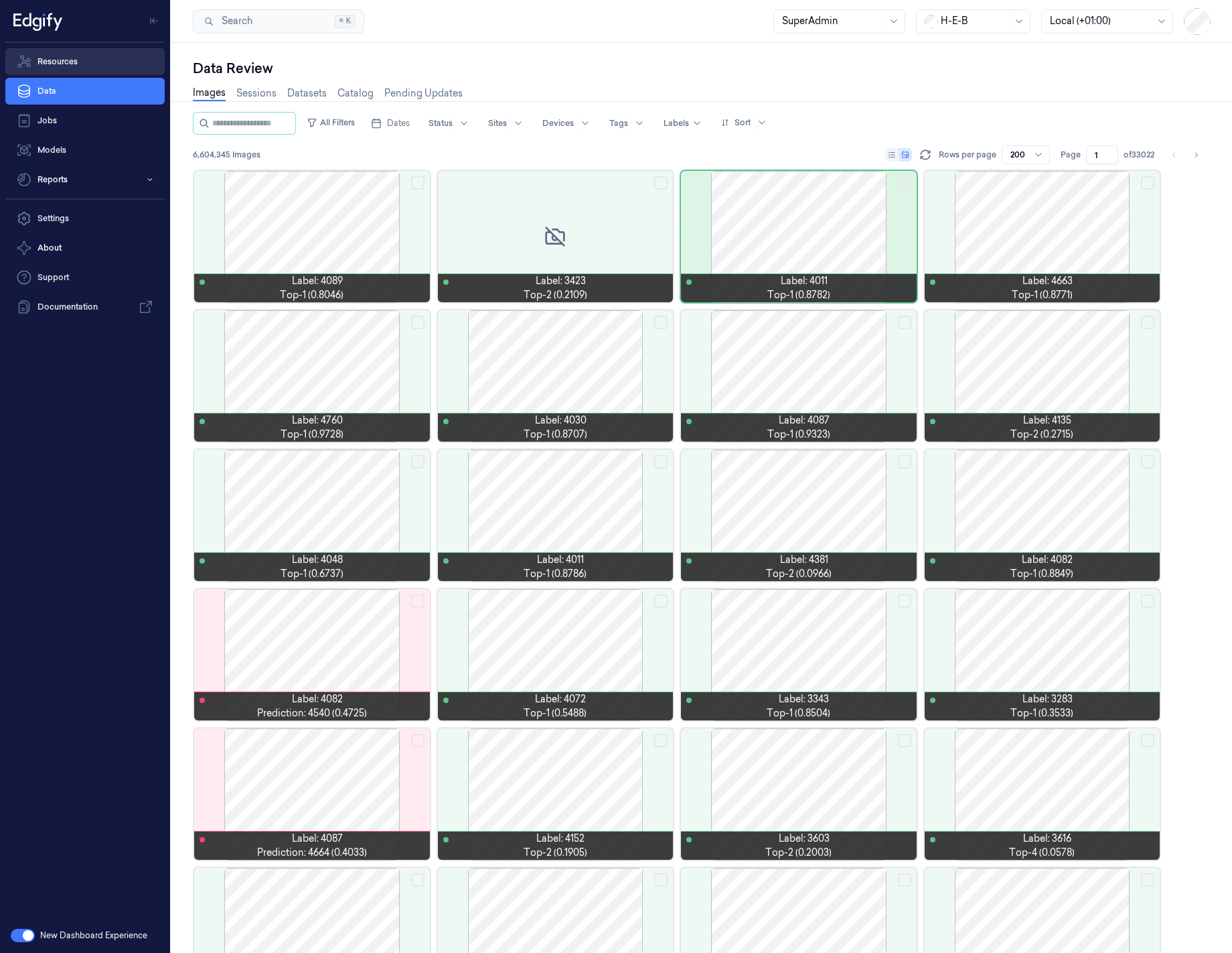
click at [98, 61] on link "Resources" at bounding box center [85, 61] width 159 height 27
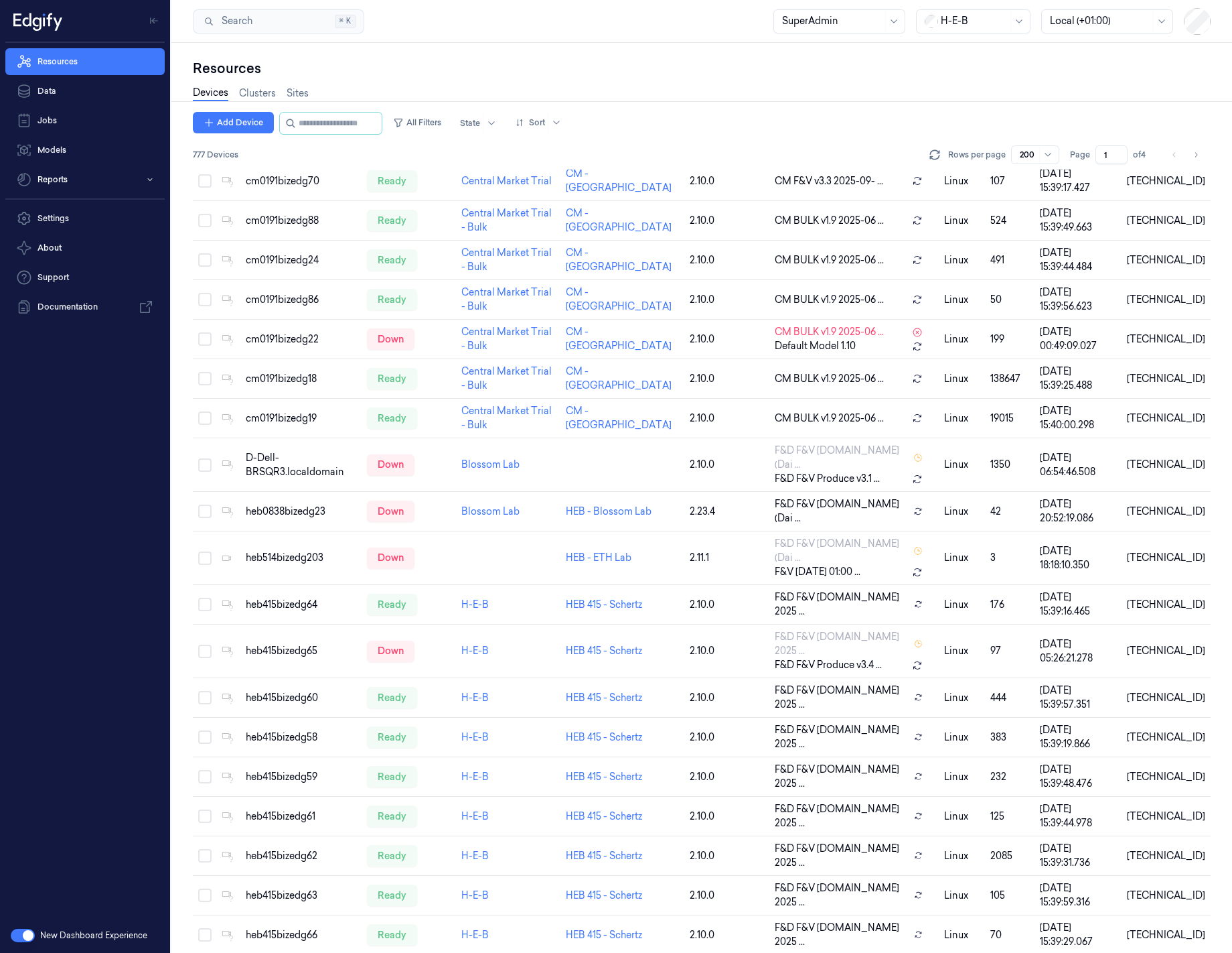
drag, startPoint x: 748, startPoint y: 446, endPoint x: 663, endPoint y: 177, distance: 282.1
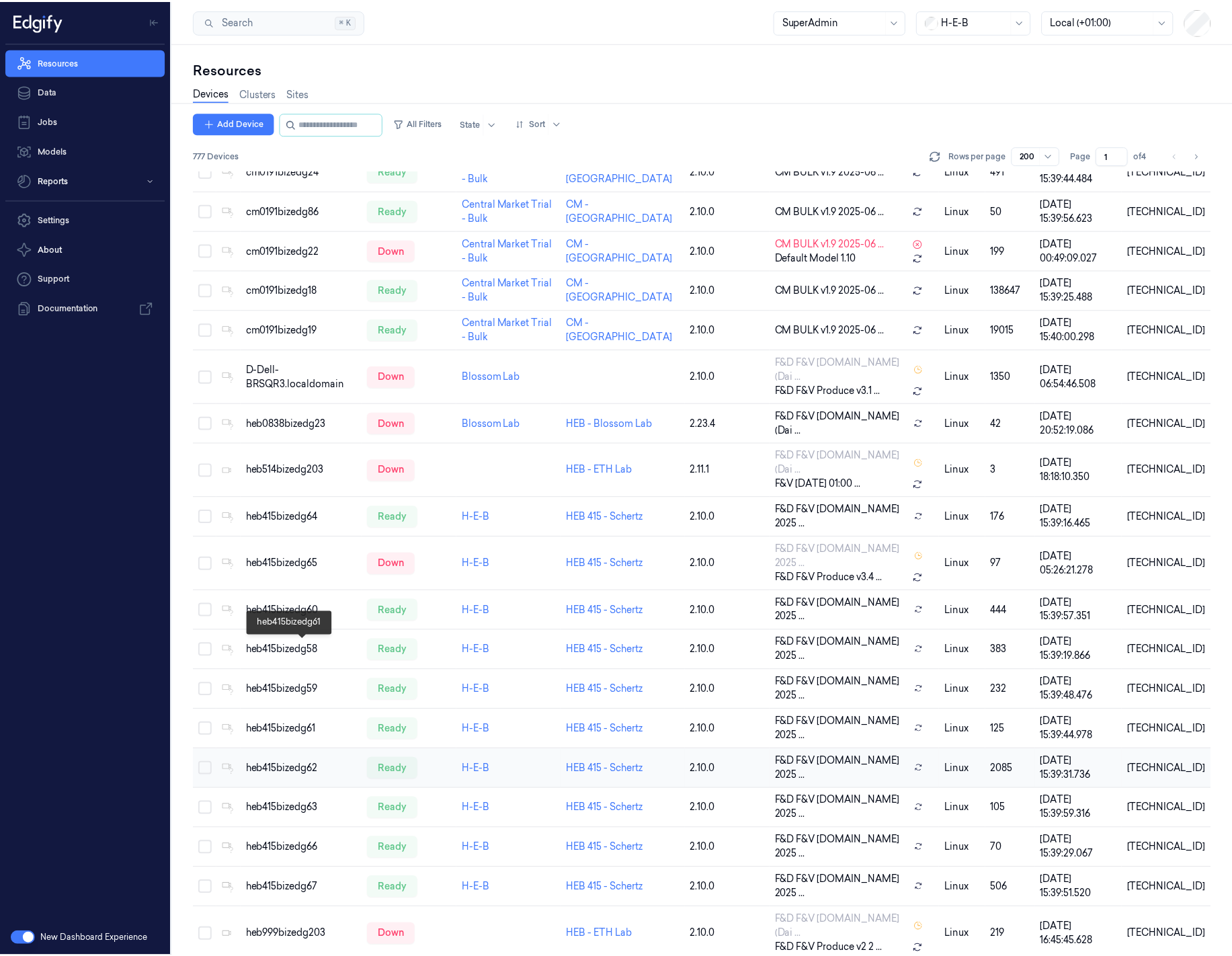
scroll to position [713, 0]
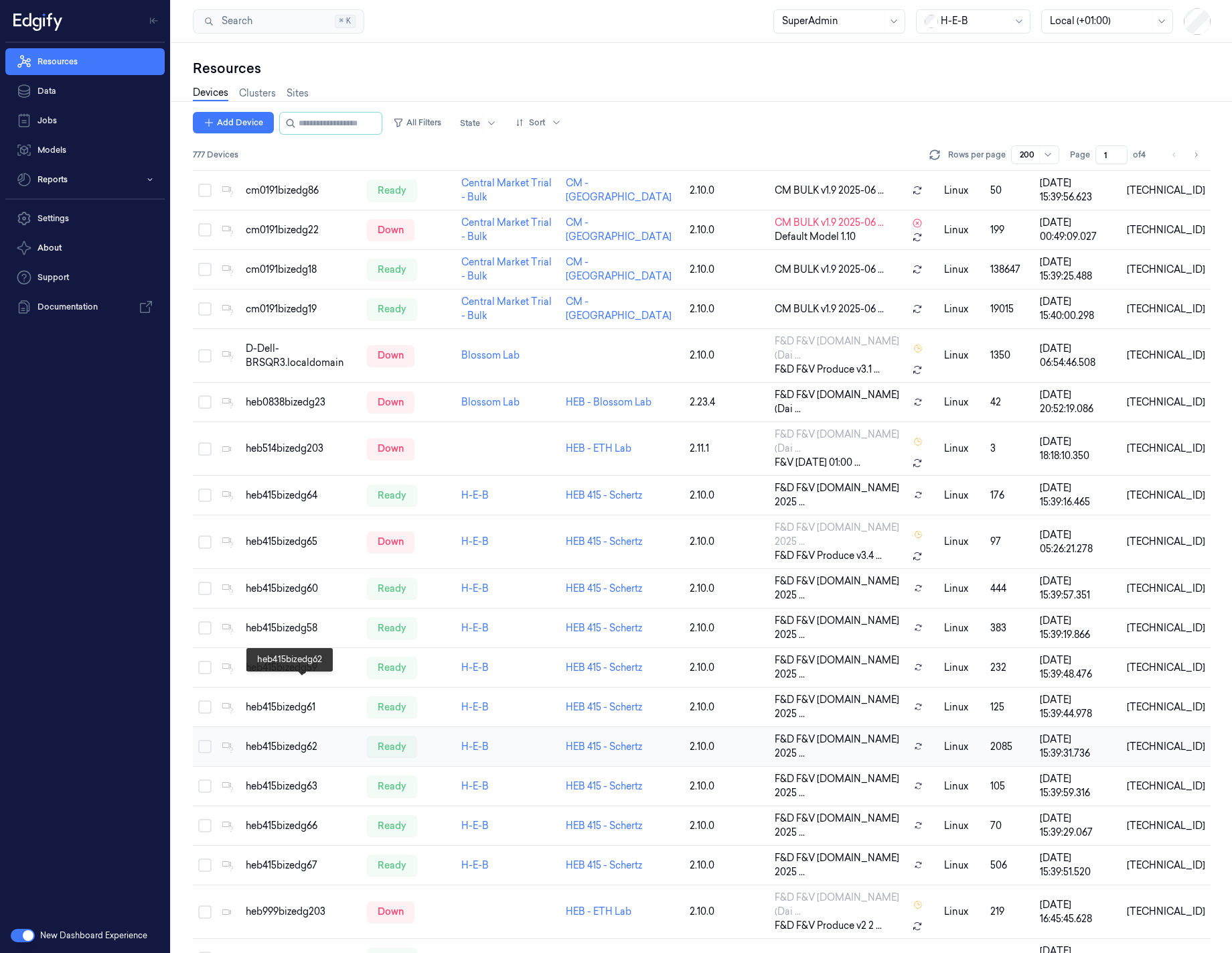
click at [287, 740] on div "heb415bizedg62" at bounding box center [301, 747] width 110 height 14
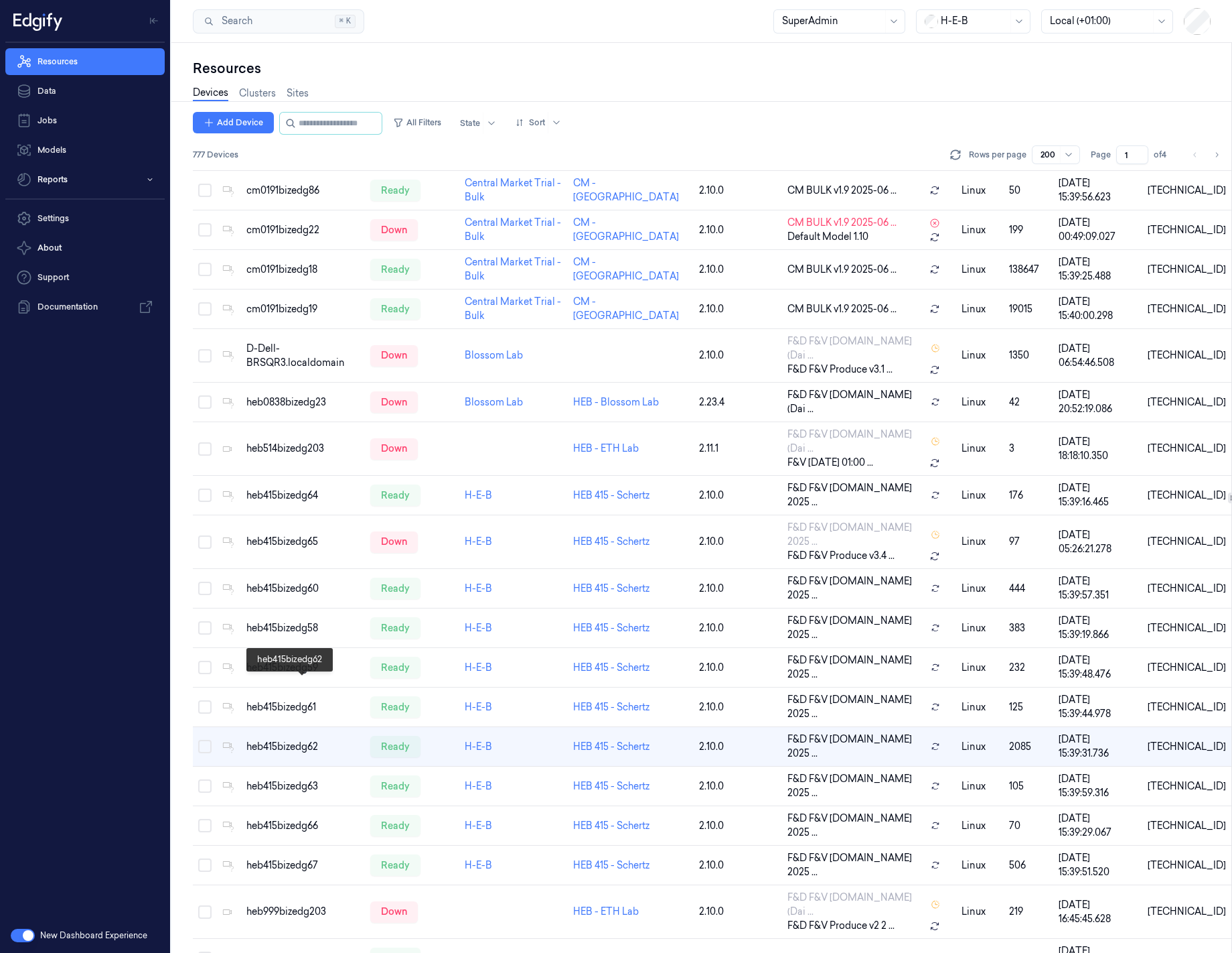
drag, startPoint x: 801, startPoint y: 529, endPoint x: 730, endPoint y: 548, distance: 73.5
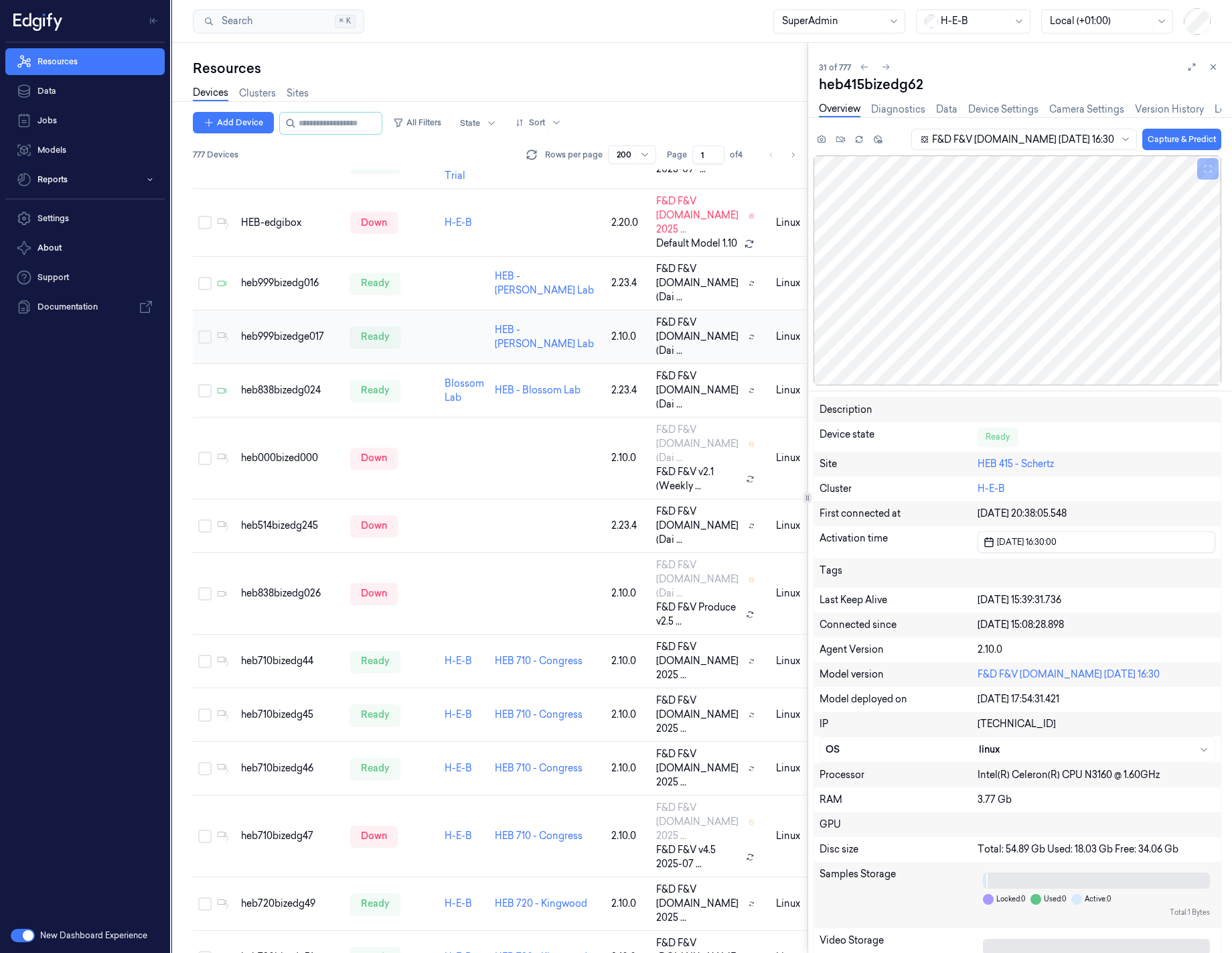
scroll to position [2234, 0]
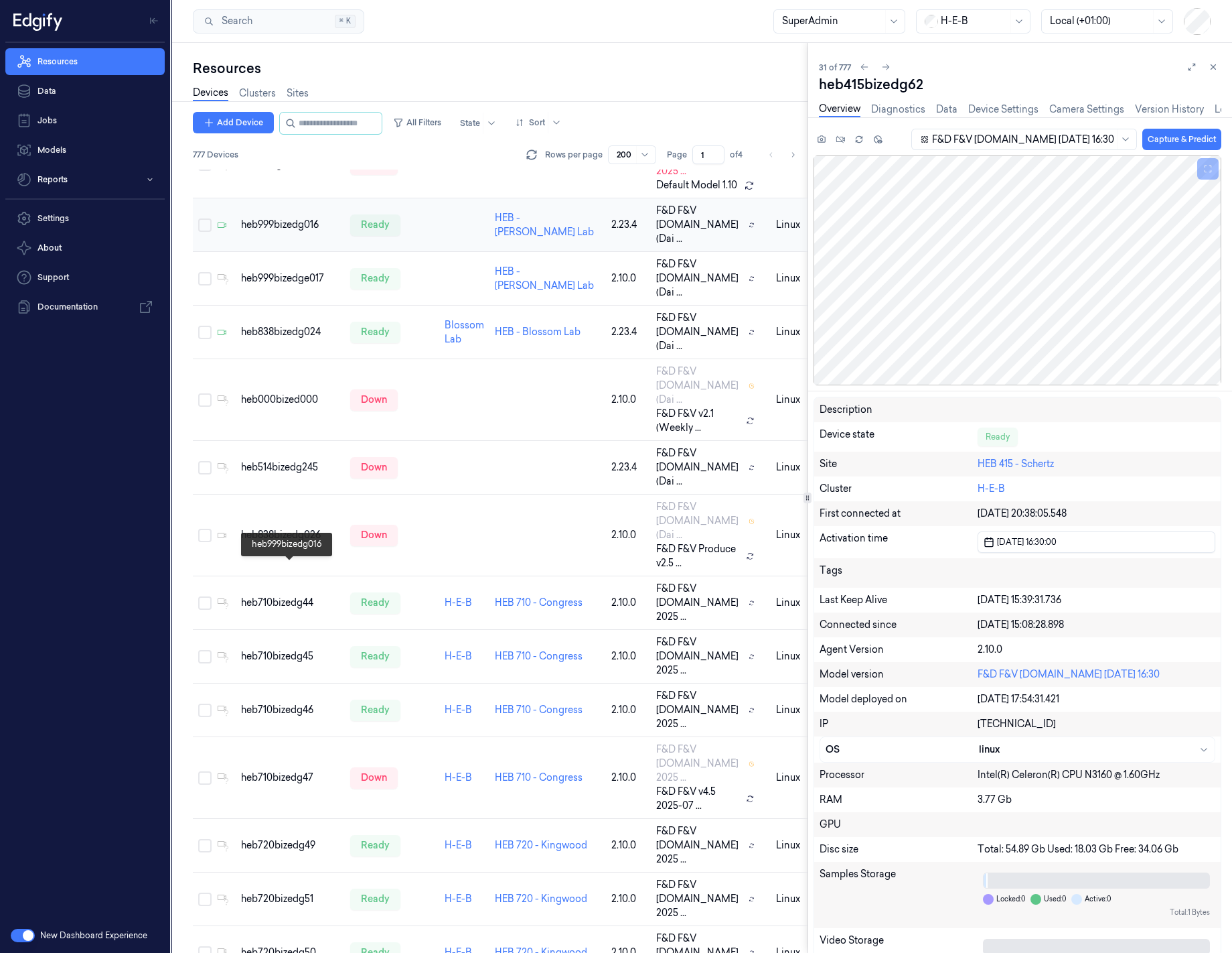
click at [305, 232] on div "heb999bizedg016" at bounding box center [290, 224] width 98 height 14
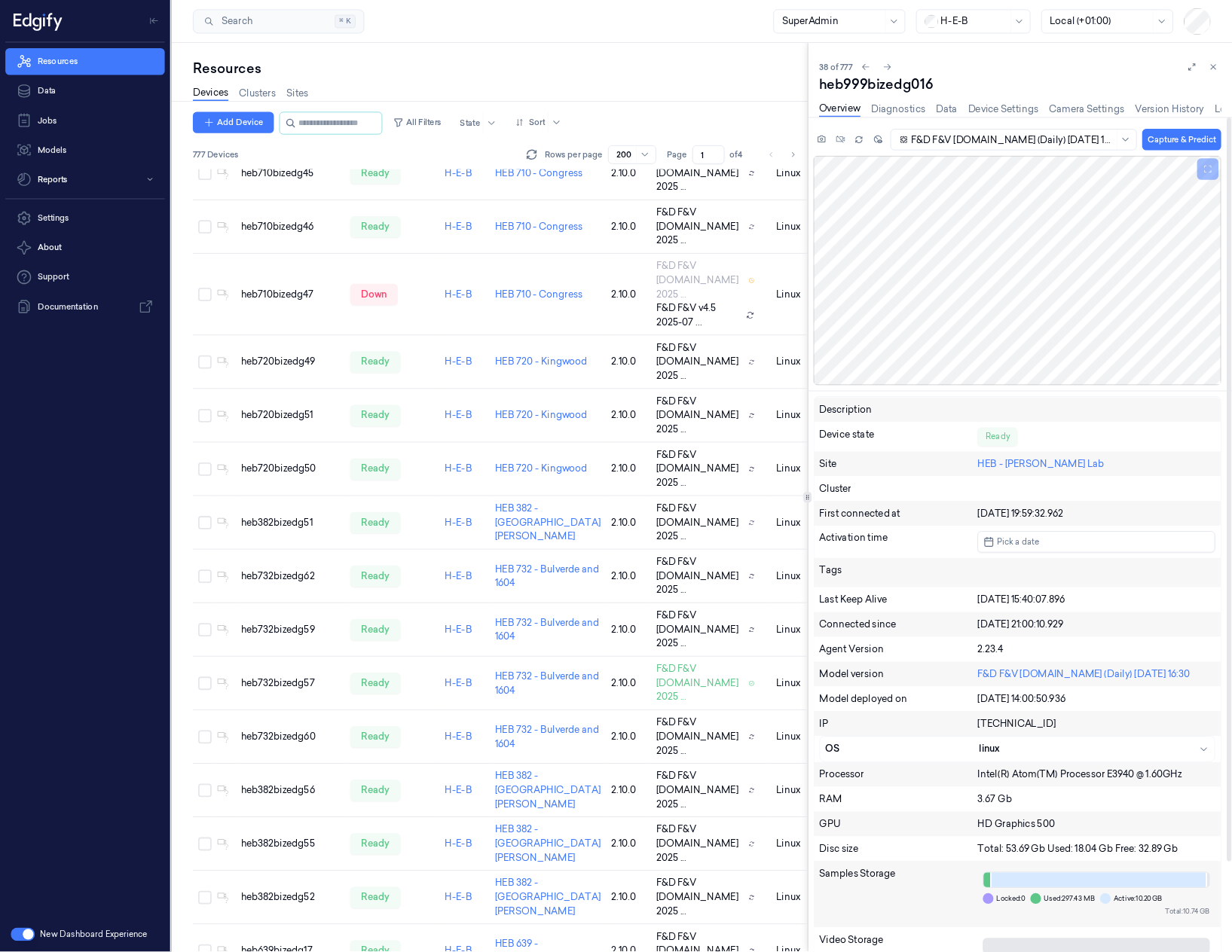
scroll to position [3088, 0]
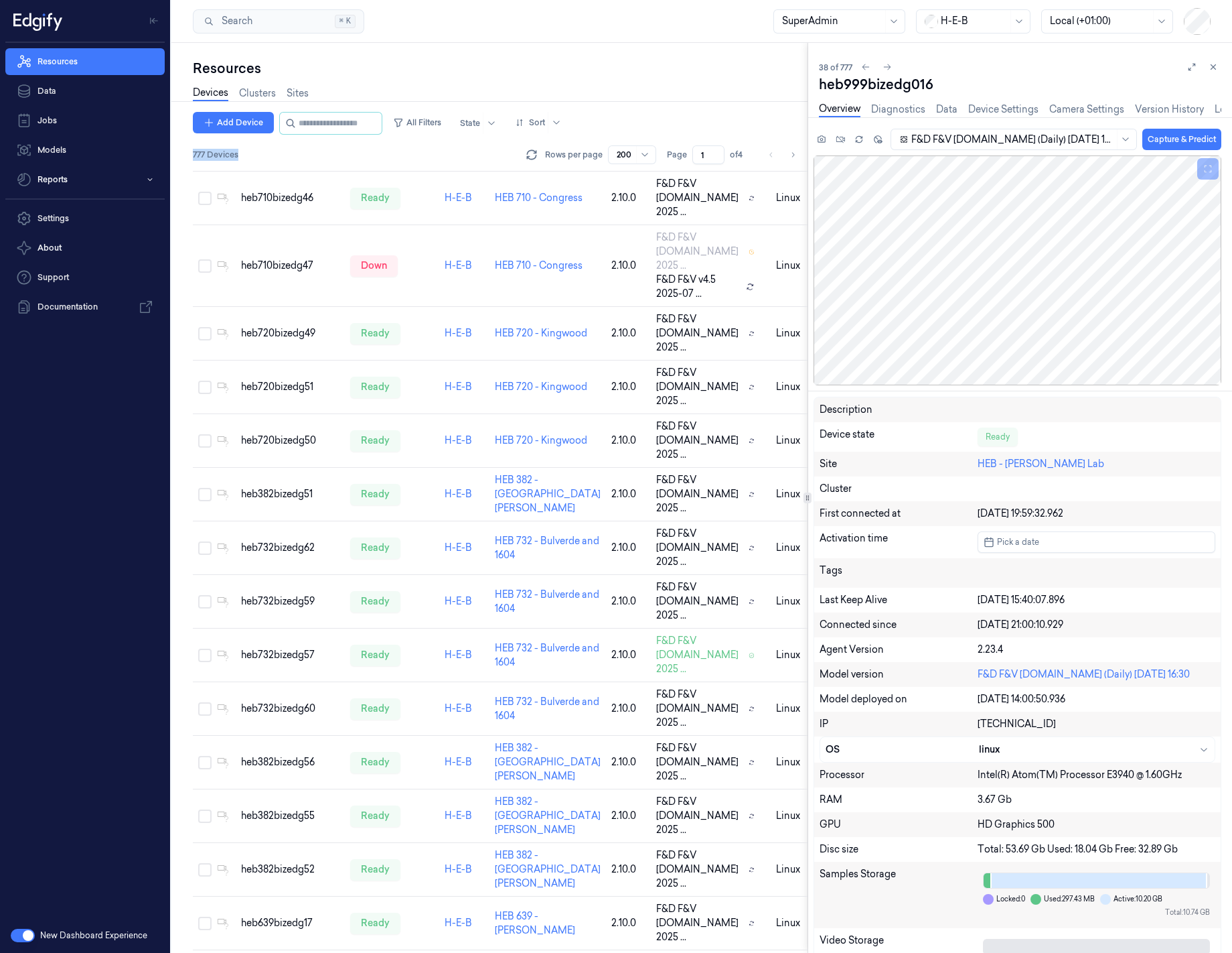
drag, startPoint x: 216, startPoint y: 150, endPoint x: 191, endPoint y: 150, distance: 25.0
click at [191, 150] on div "Resources Devices Clusters Sites Add Device All Filters State Sort 777 Devices …" at bounding box center [490, 497] width 636 height 910
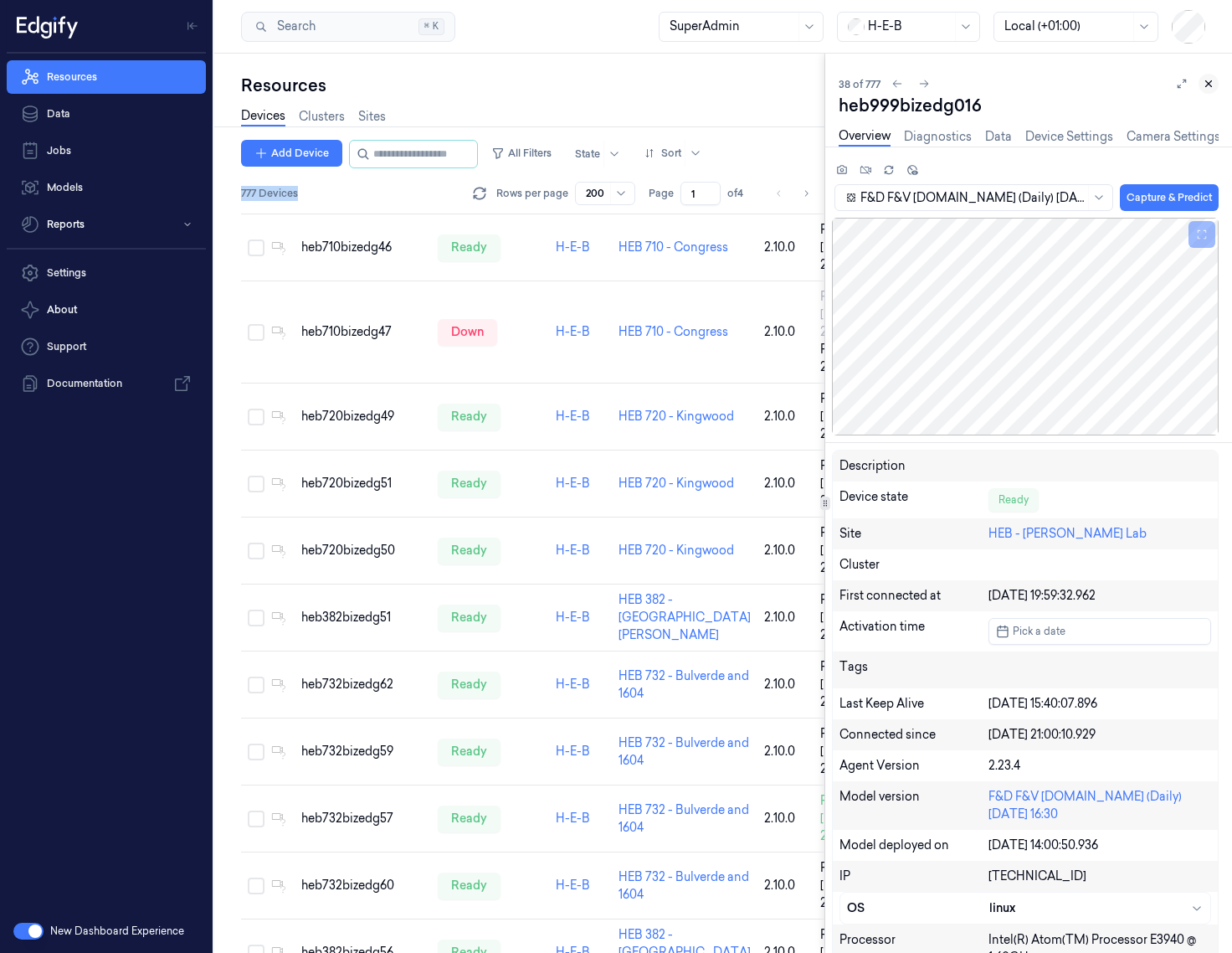
click at [1134, 85] on icon at bounding box center [1208, 84] width 12 height 12
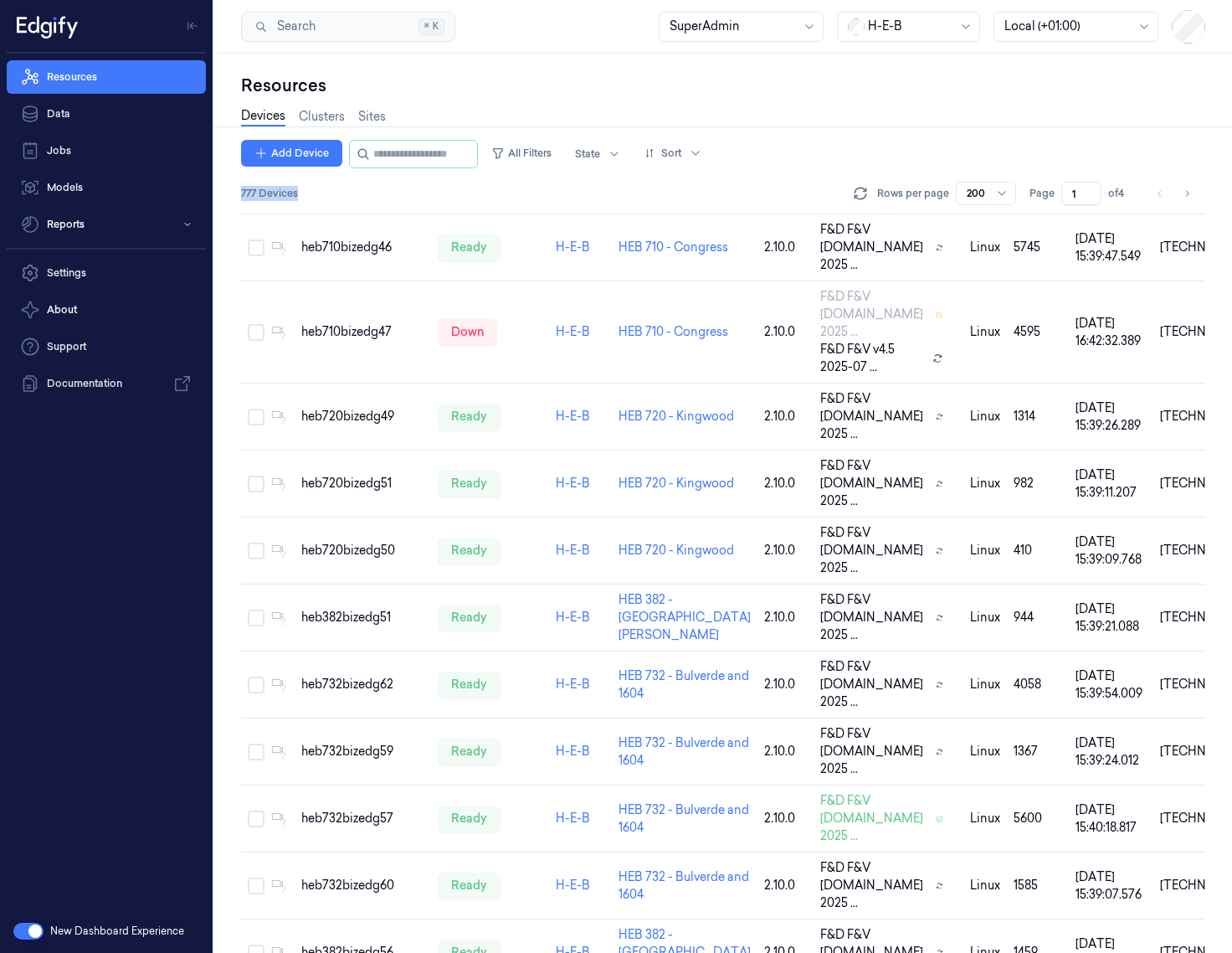
scroll to position [2351, 0]
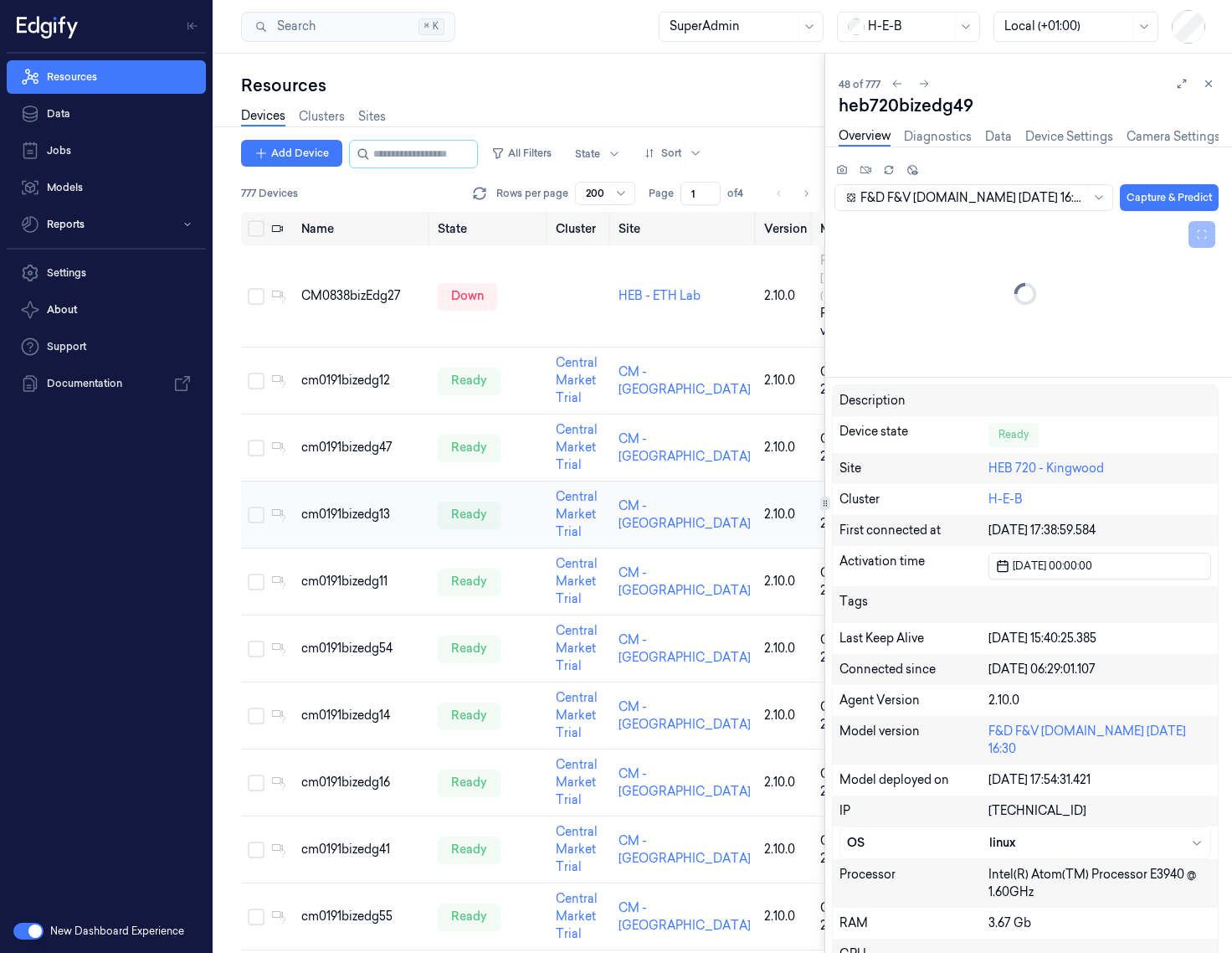
click at [373, 548] on td "cm0191bizedg13" at bounding box center [362, 515] width 137 height 67
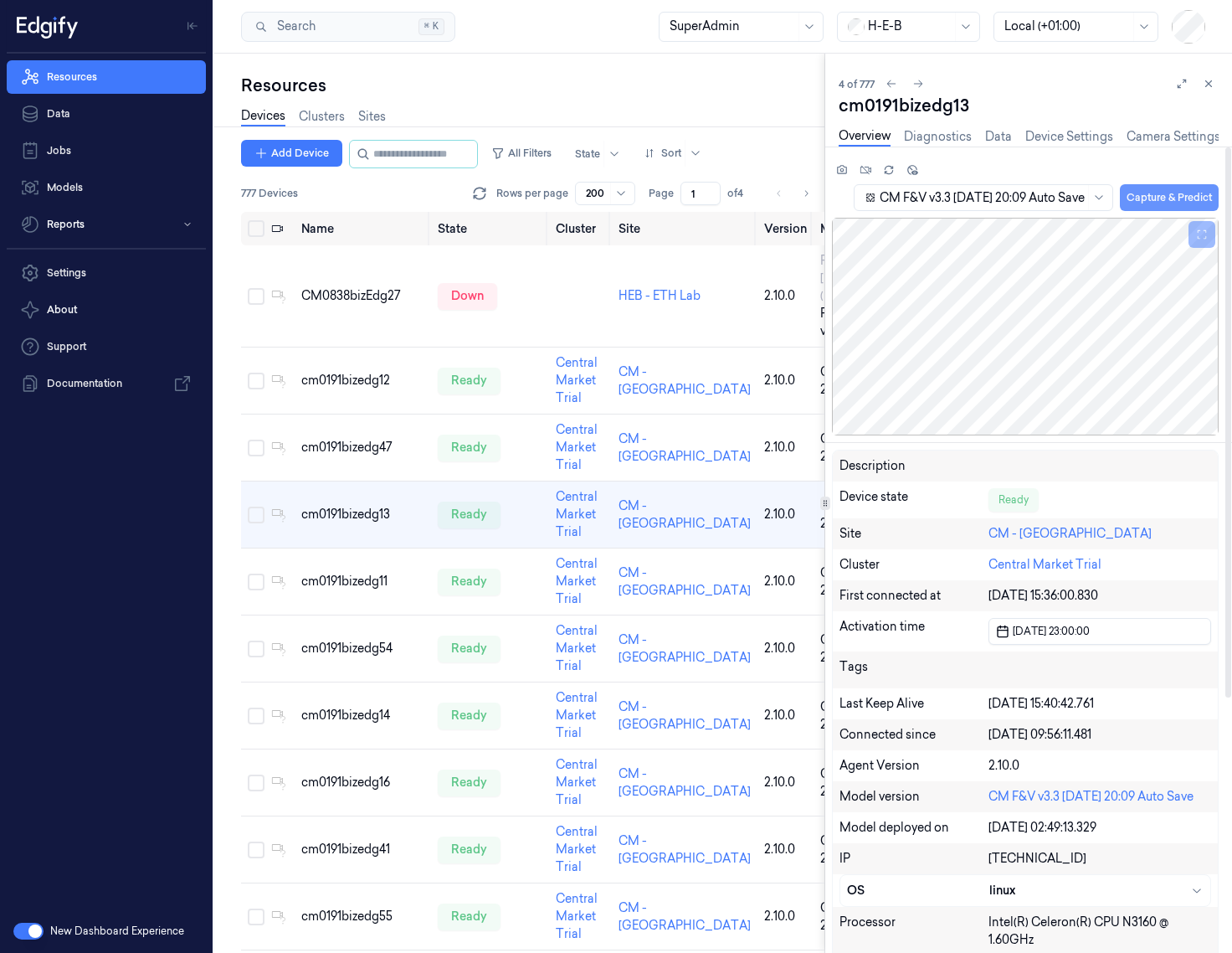
click at [1134, 199] on button "Capture & Predict" at bounding box center [1169, 197] width 98 height 27
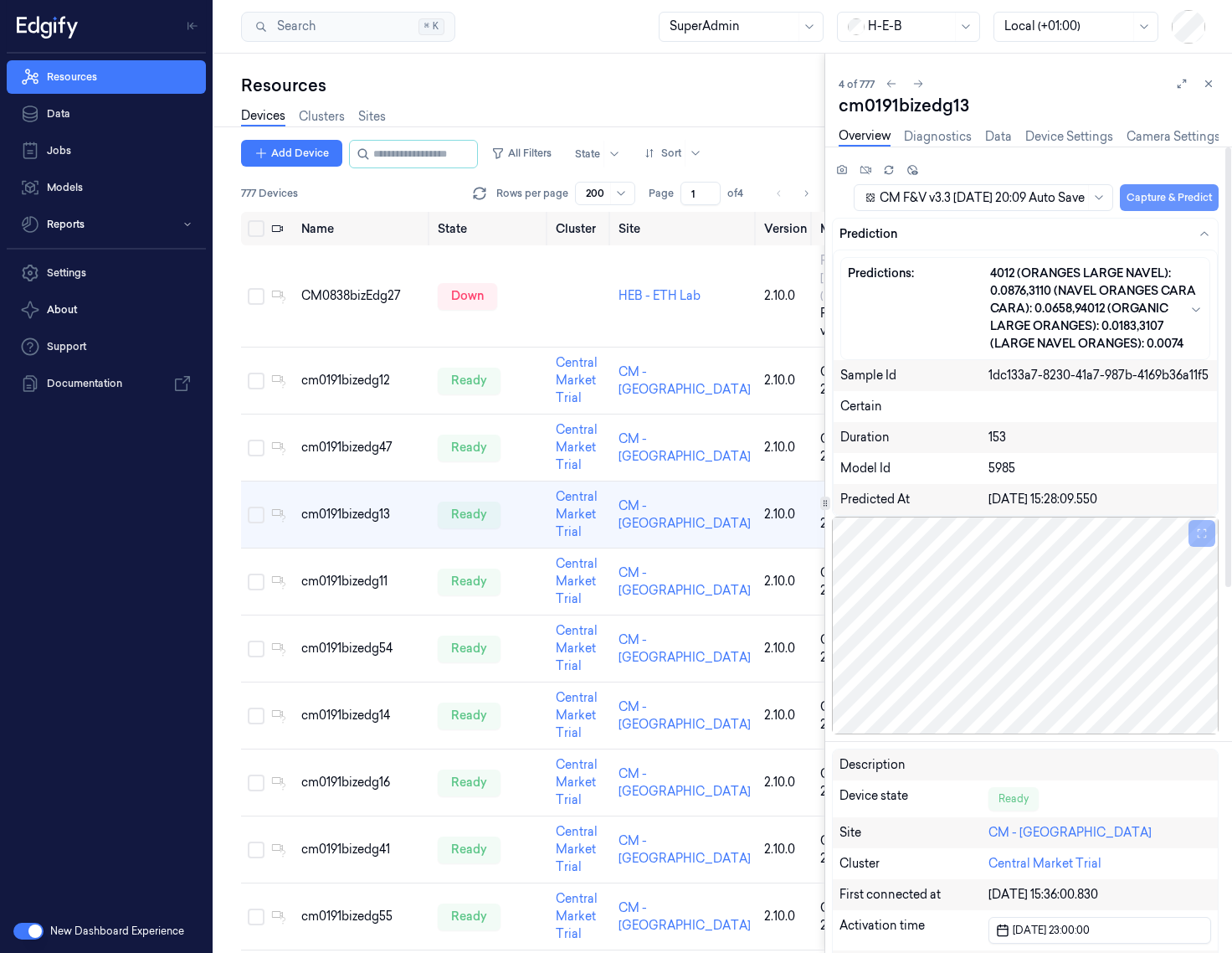
click at [1134, 207] on button "Capture & Predict" at bounding box center [1169, 197] width 98 height 27
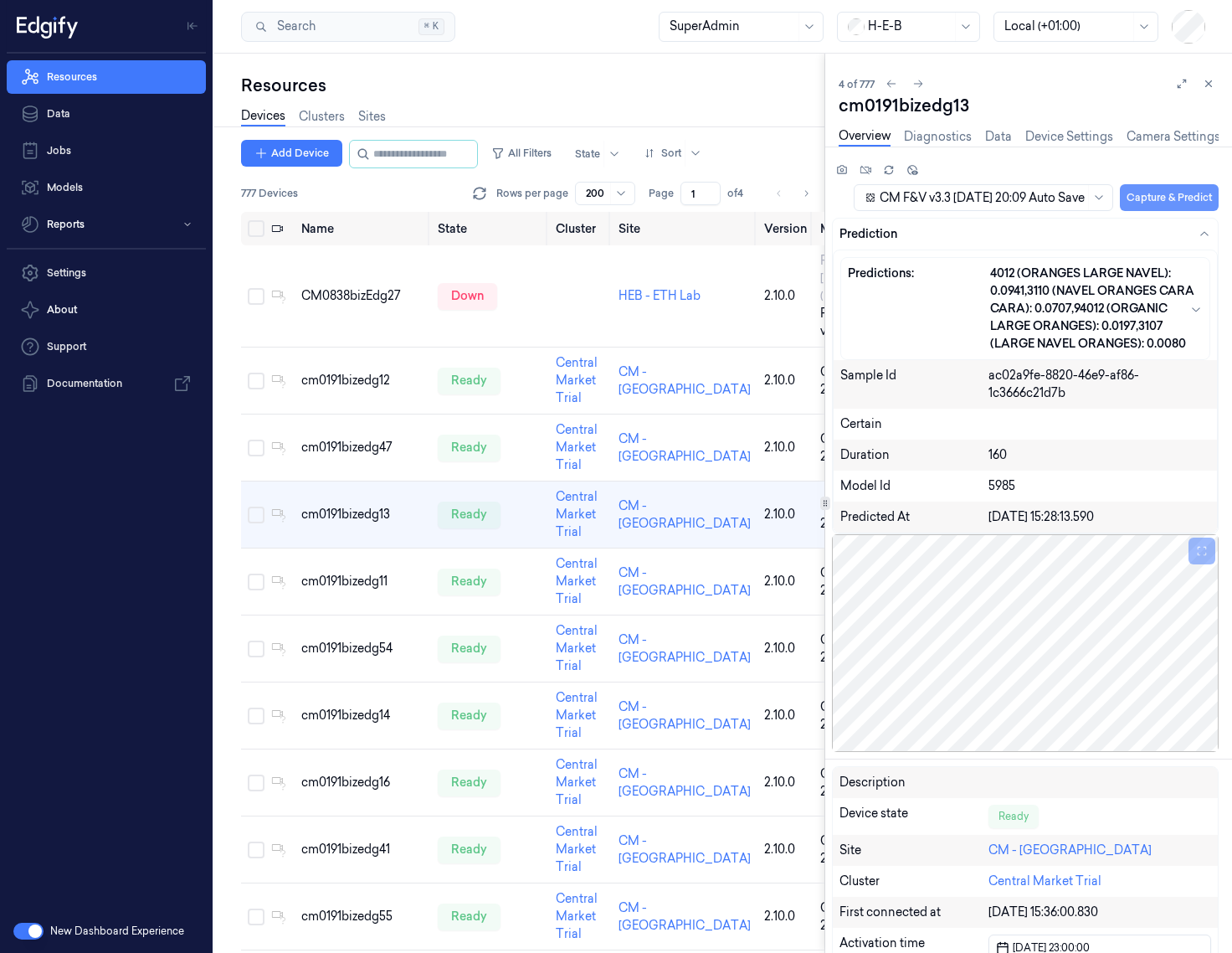
drag, startPoint x: 407, startPoint y: 507, endPoint x: 1167, endPoint y: 193, distance: 822.3
click at [407, 481] on td "cm0191bizedg47" at bounding box center [362, 448] width 137 height 67
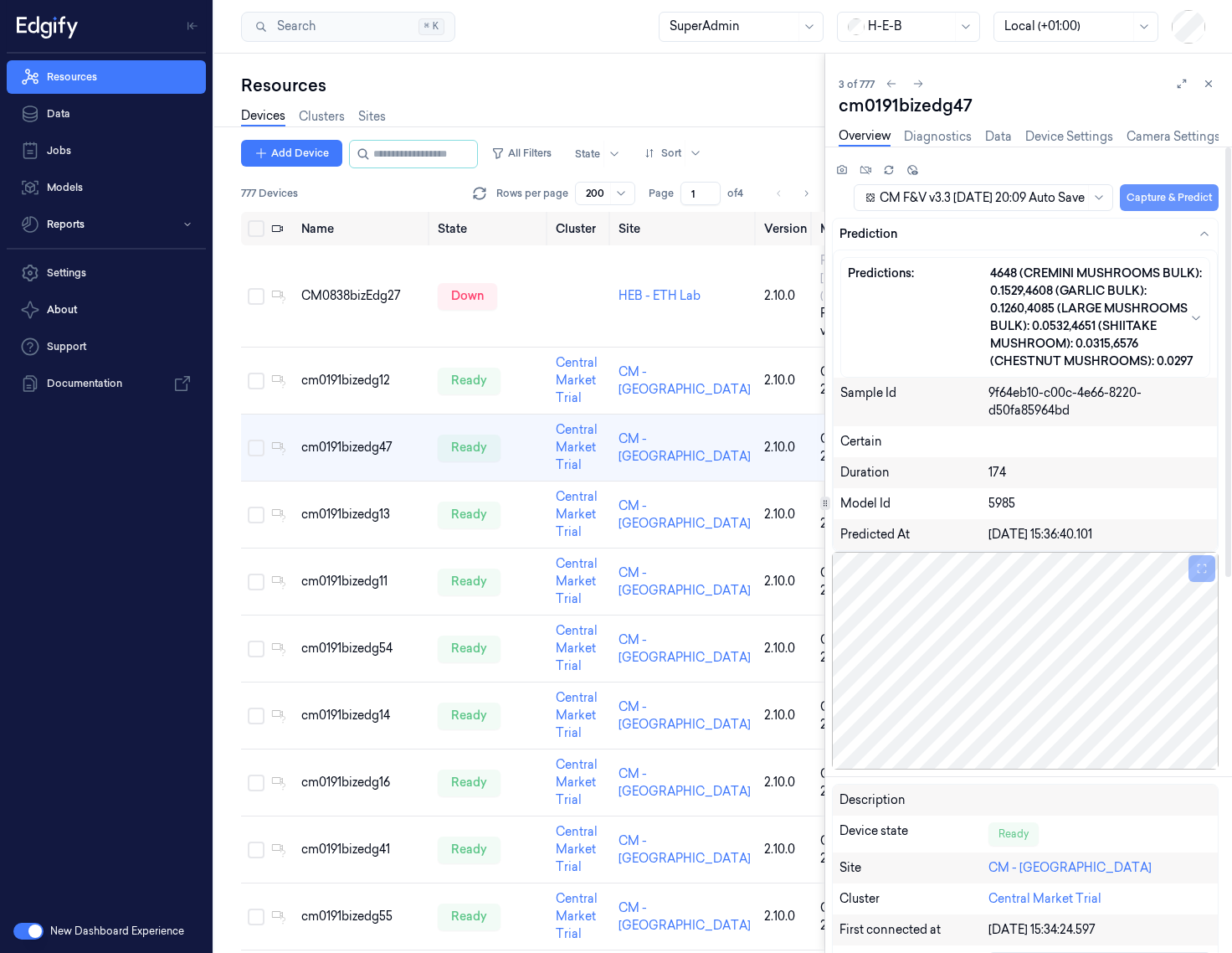
click at [1134, 195] on button "Capture & Predict" at bounding box center [1169, 197] width 98 height 27
drag, startPoint x: 1056, startPoint y: 623, endPoint x: 1073, endPoint y: 663, distance: 43.5
click at [1072, 664] on div at bounding box center [1025, 661] width 387 height 218
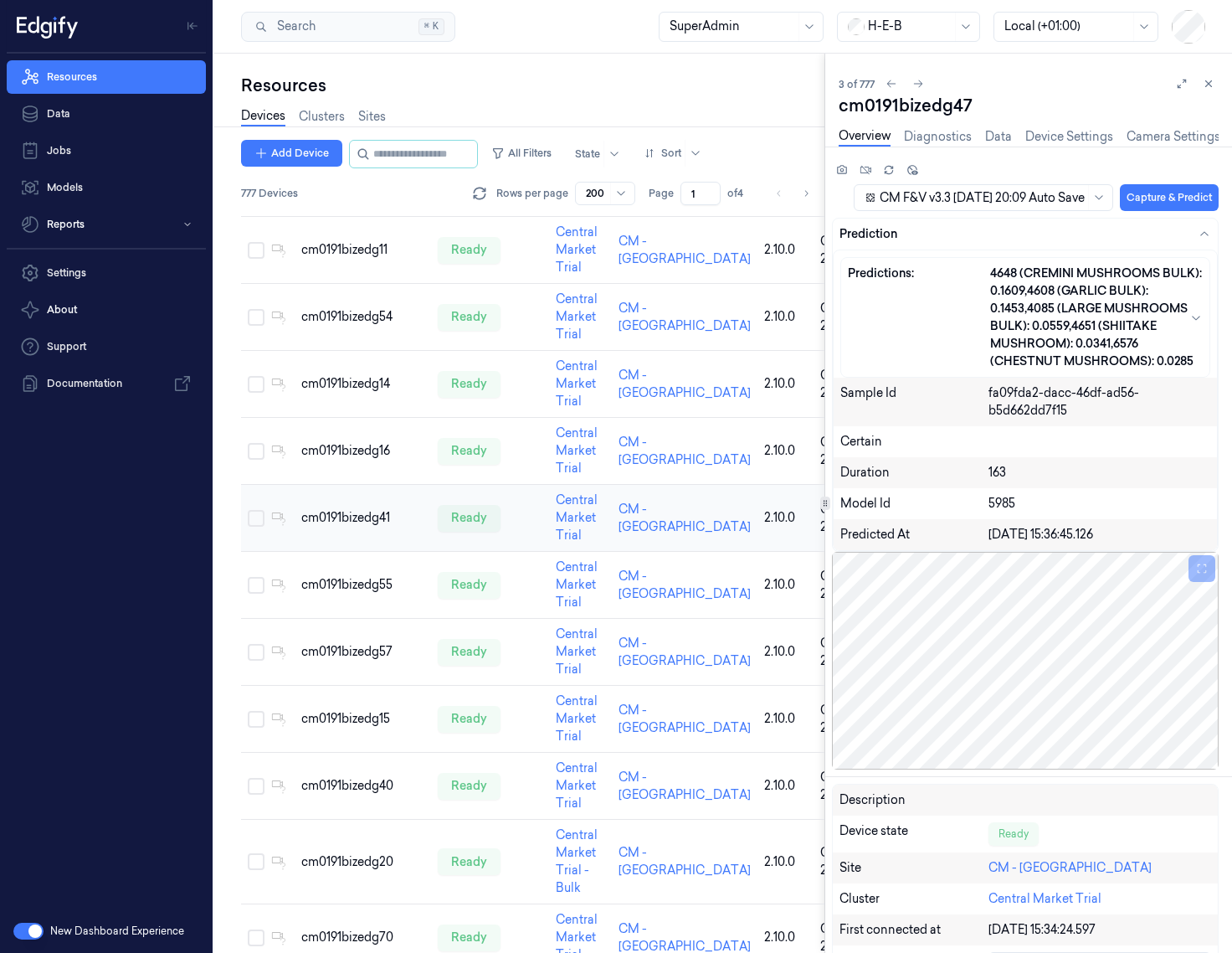
scroll to position [335, 0]
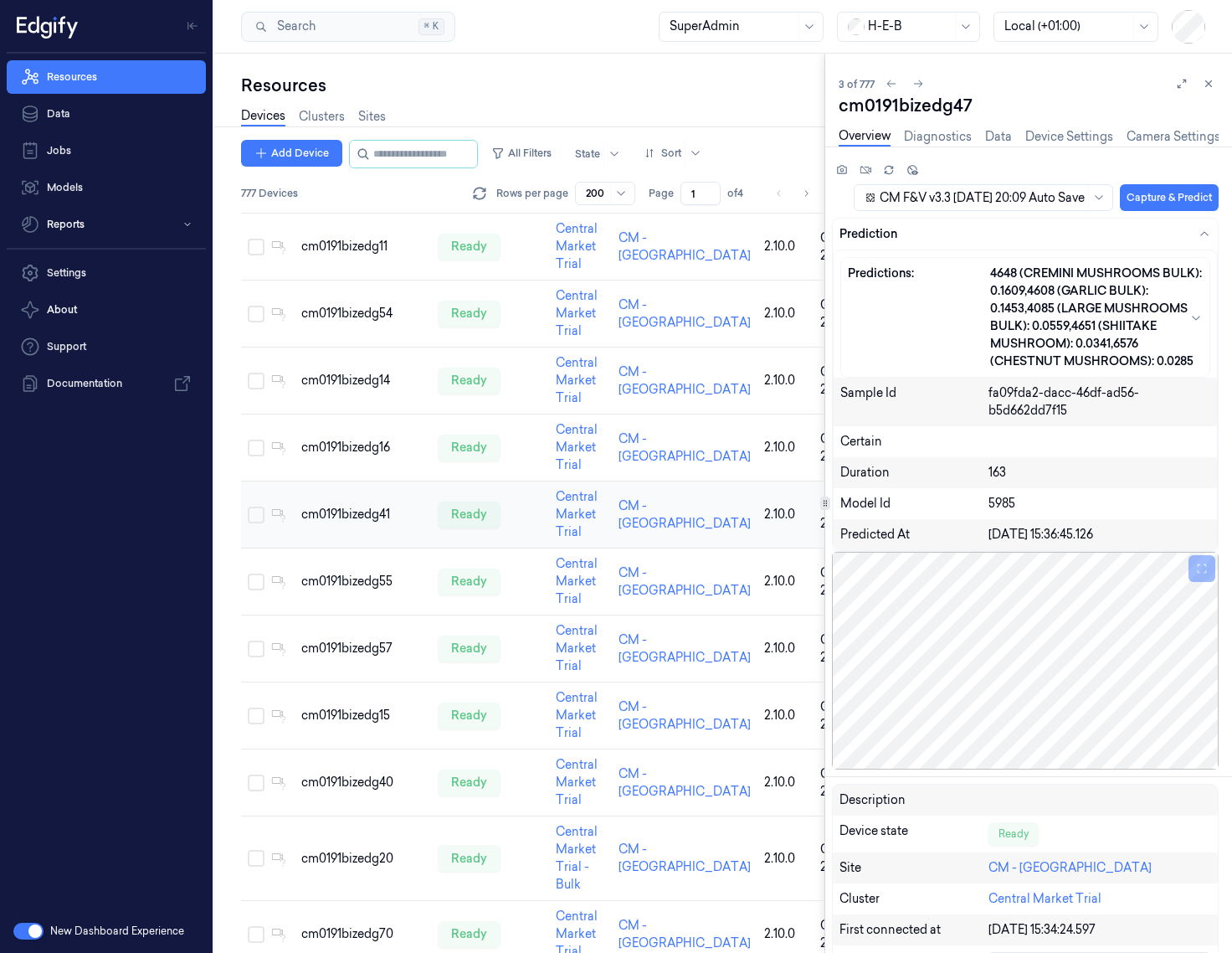
click at [359, 548] on td "cm0191bizedg41" at bounding box center [362, 515] width 137 height 67
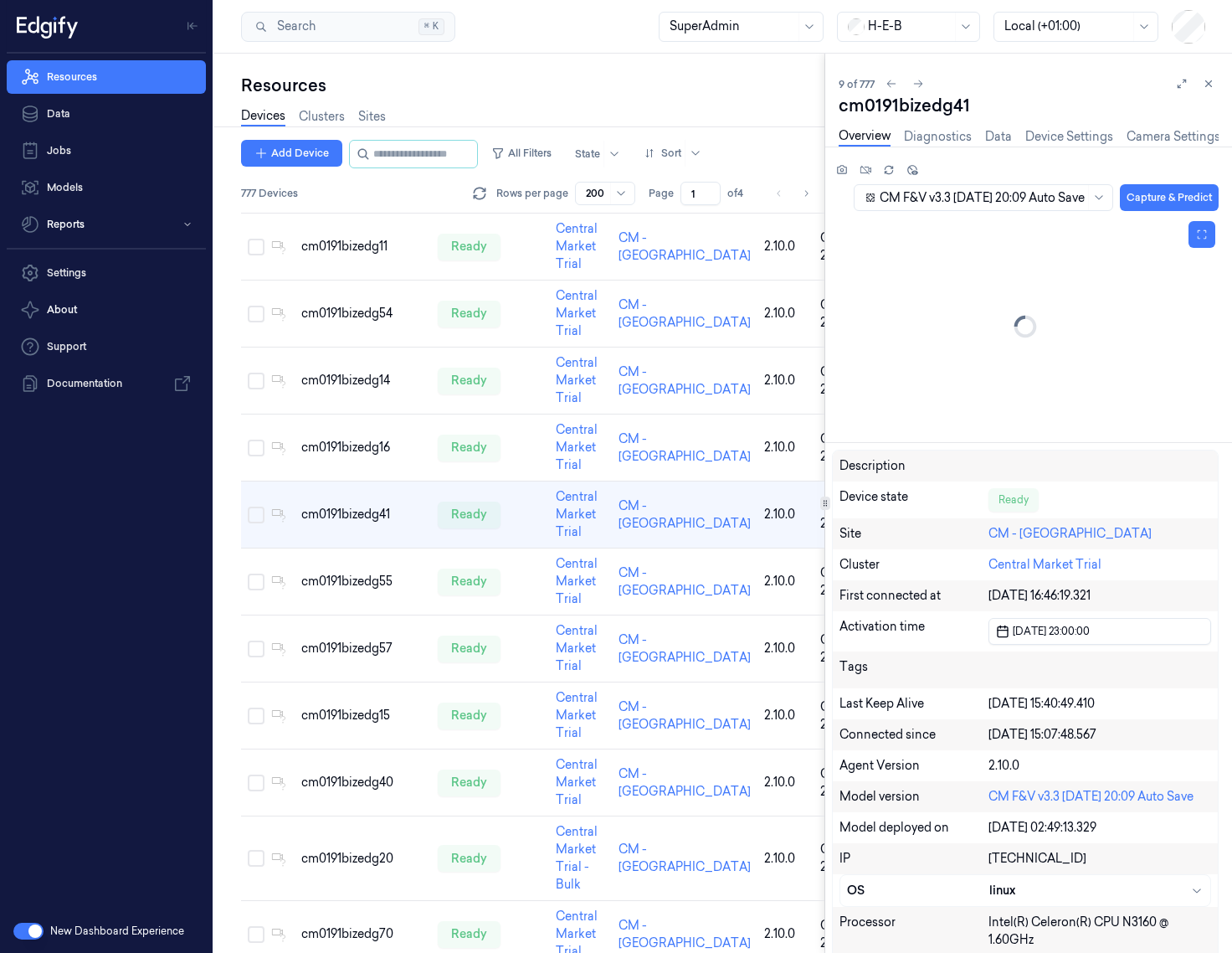
scroll to position [413, 0]
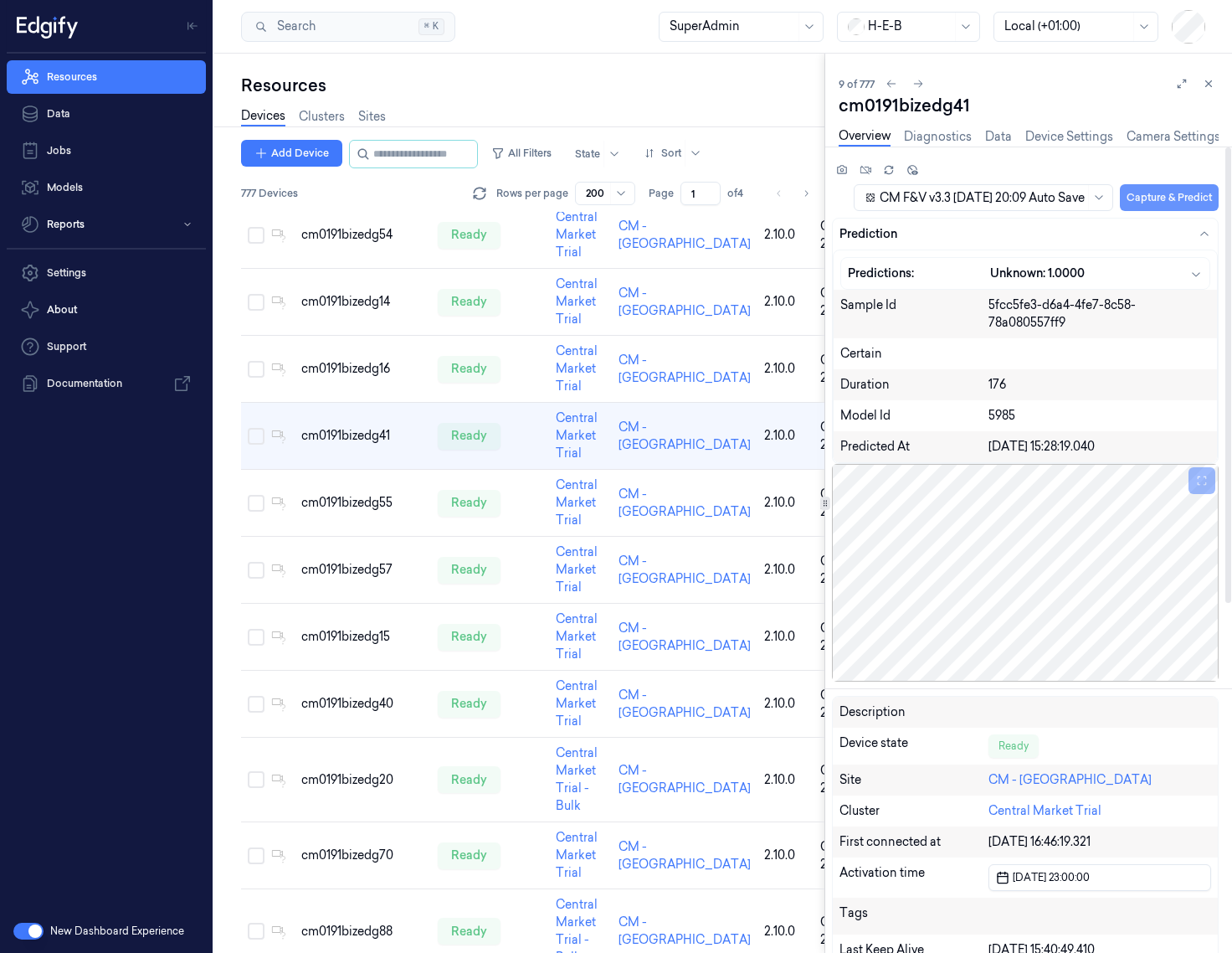
click at [1123, 199] on button "Capture & Predict" at bounding box center [1169, 197] width 98 height 27
drag, startPoint x: 1135, startPoint y: 199, endPoint x: 1119, endPoint y: 241, distance: 44.9
click at [1134, 267] on icon "button" at bounding box center [1197, 274] width 14 height 14
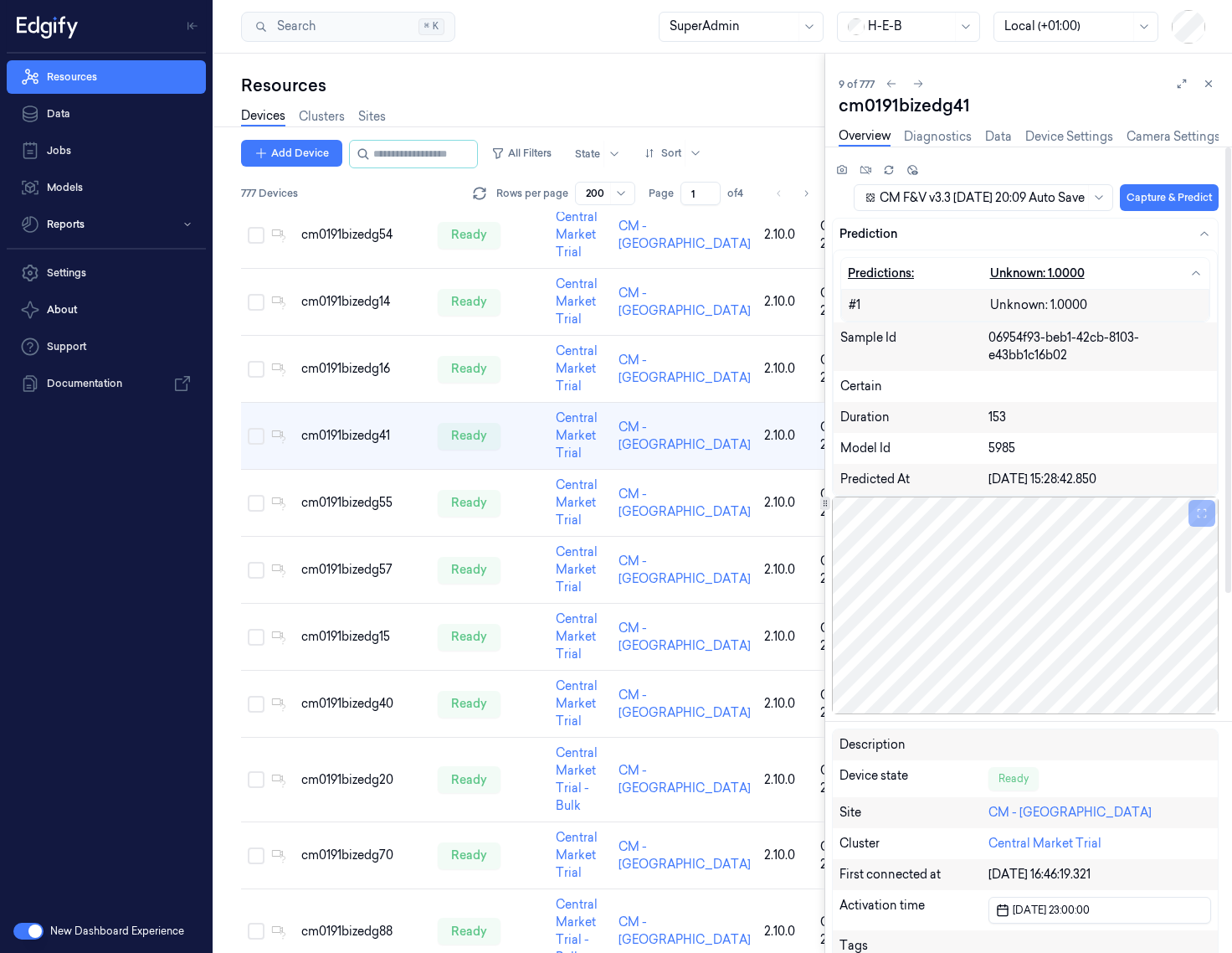
click at [1134, 267] on icon "button" at bounding box center [1197, 274] width 14 height 14
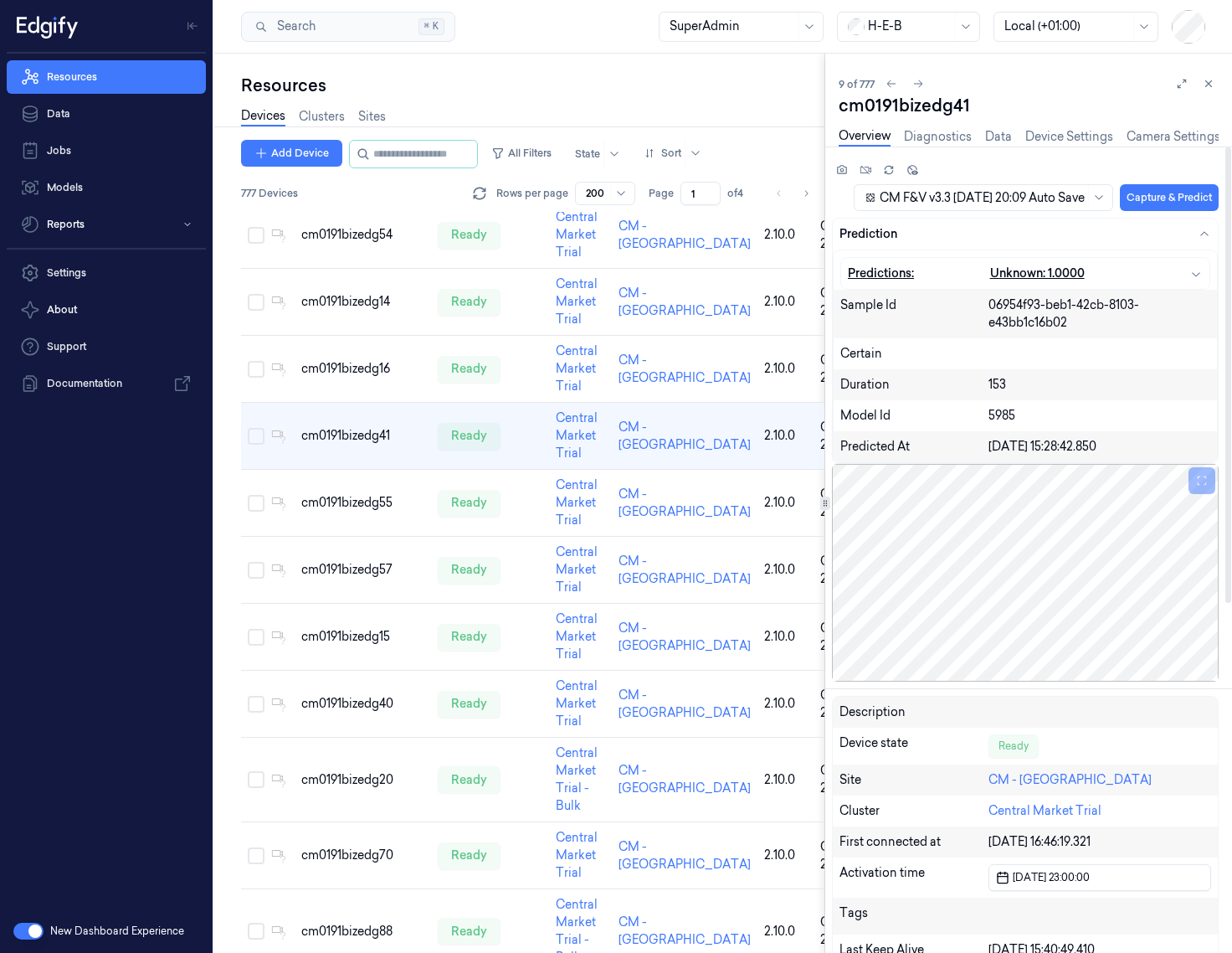
click at [1134, 278] on icon "button" at bounding box center [1197, 274] width 14 height 14
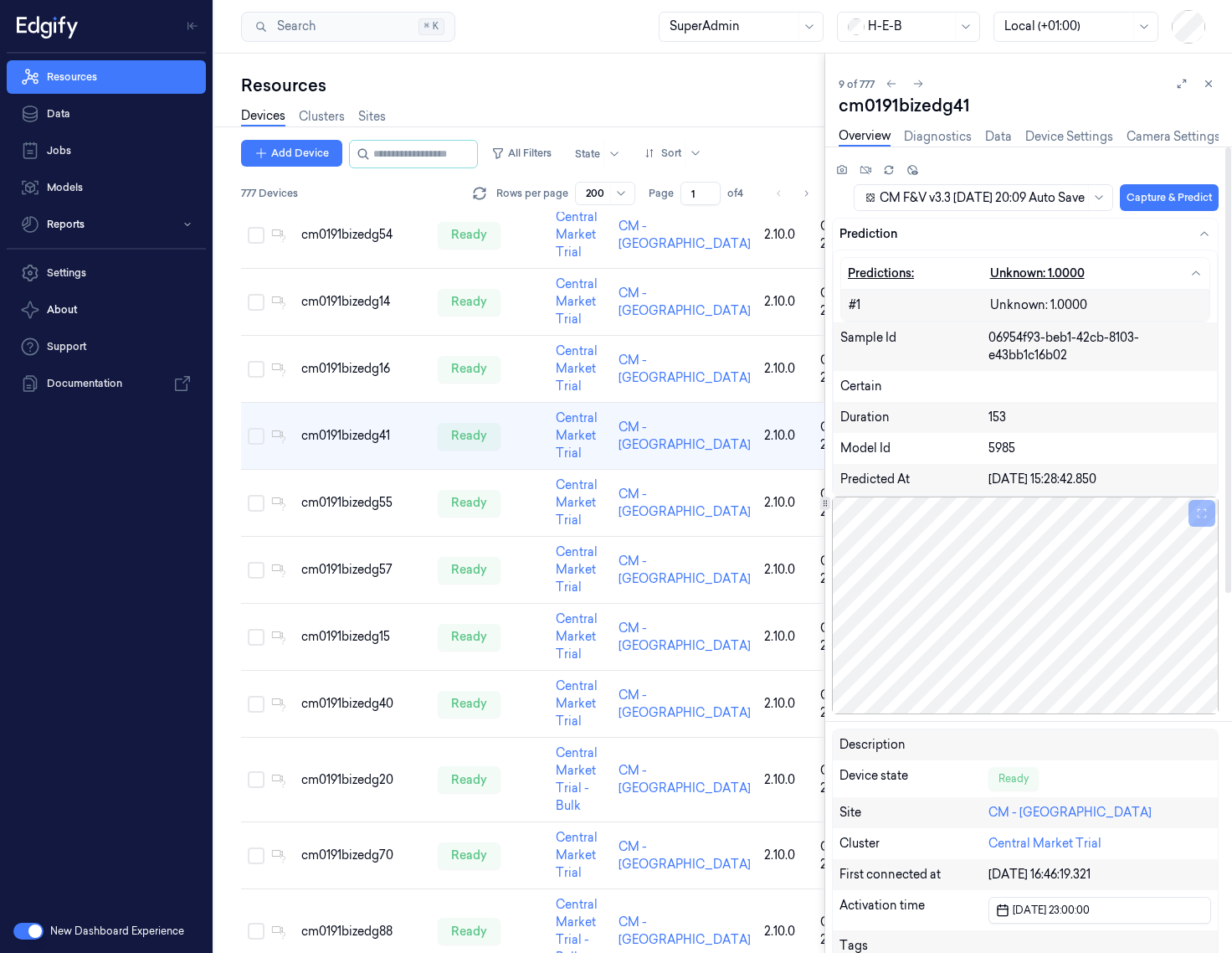
click at [1134, 278] on icon "button" at bounding box center [1197, 274] width 14 height 14
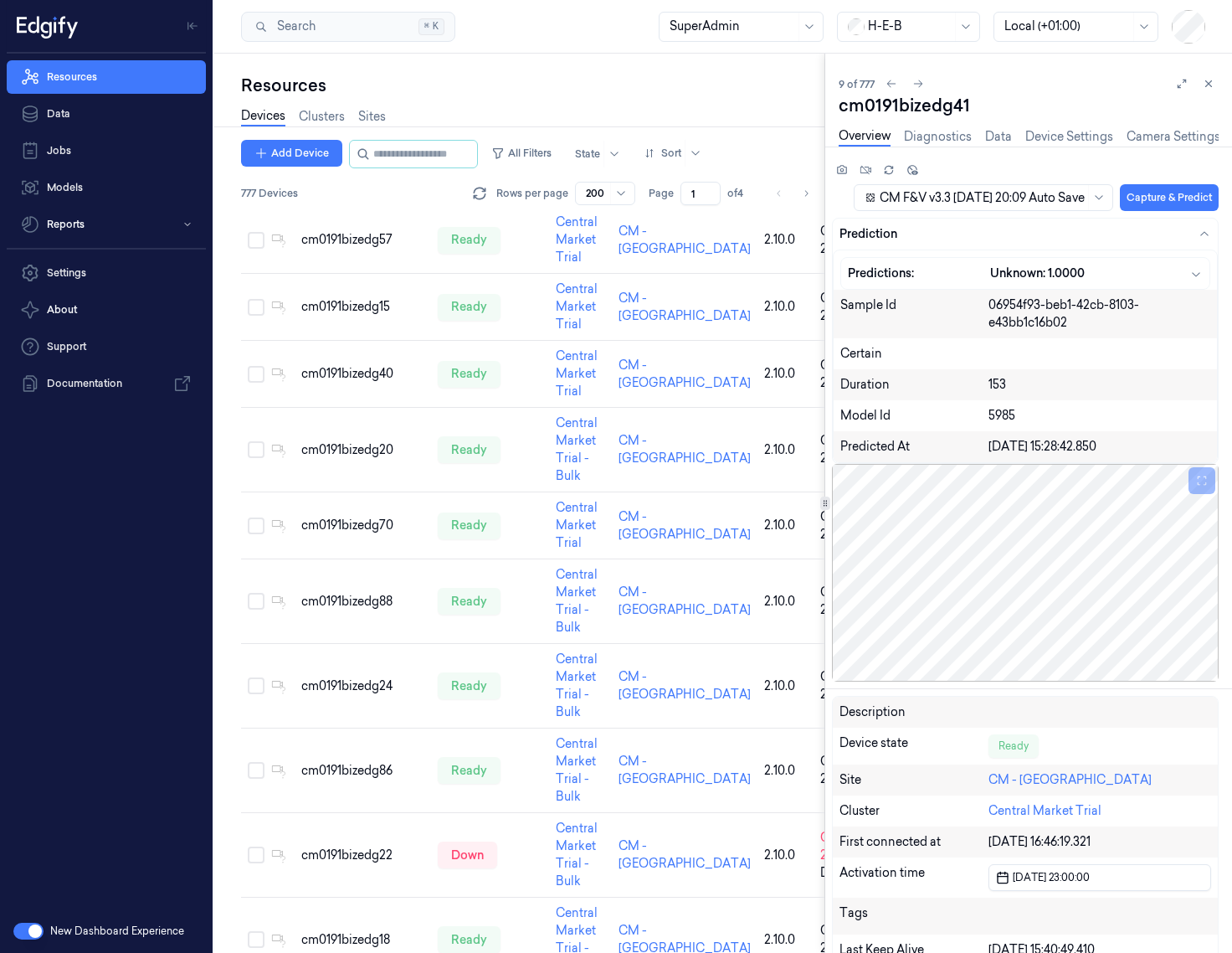
scroll to position [748, 0]
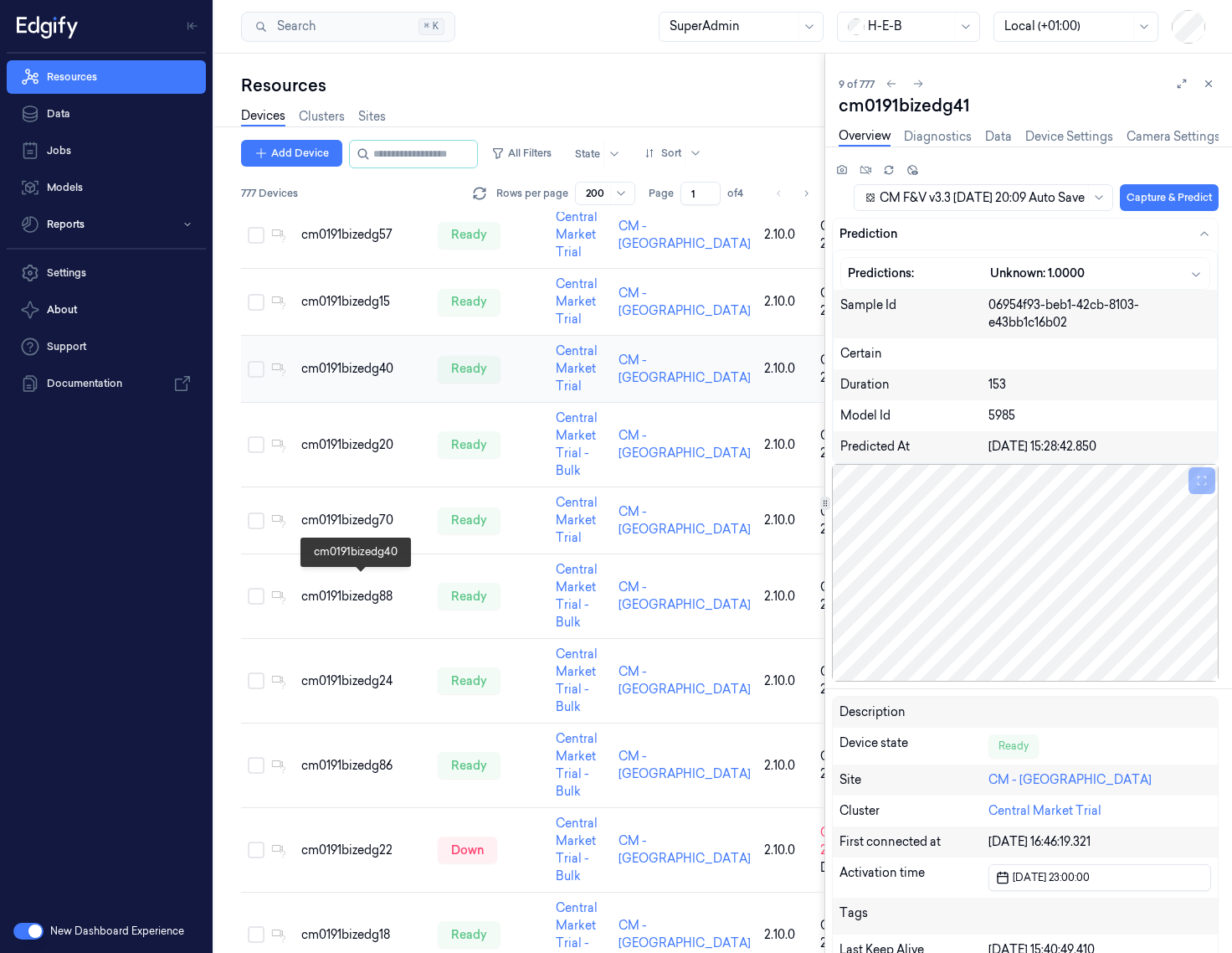
click at [401, 378] on div "cm0191bizedg40" at bounding box center [362, 369] width 123 height 18
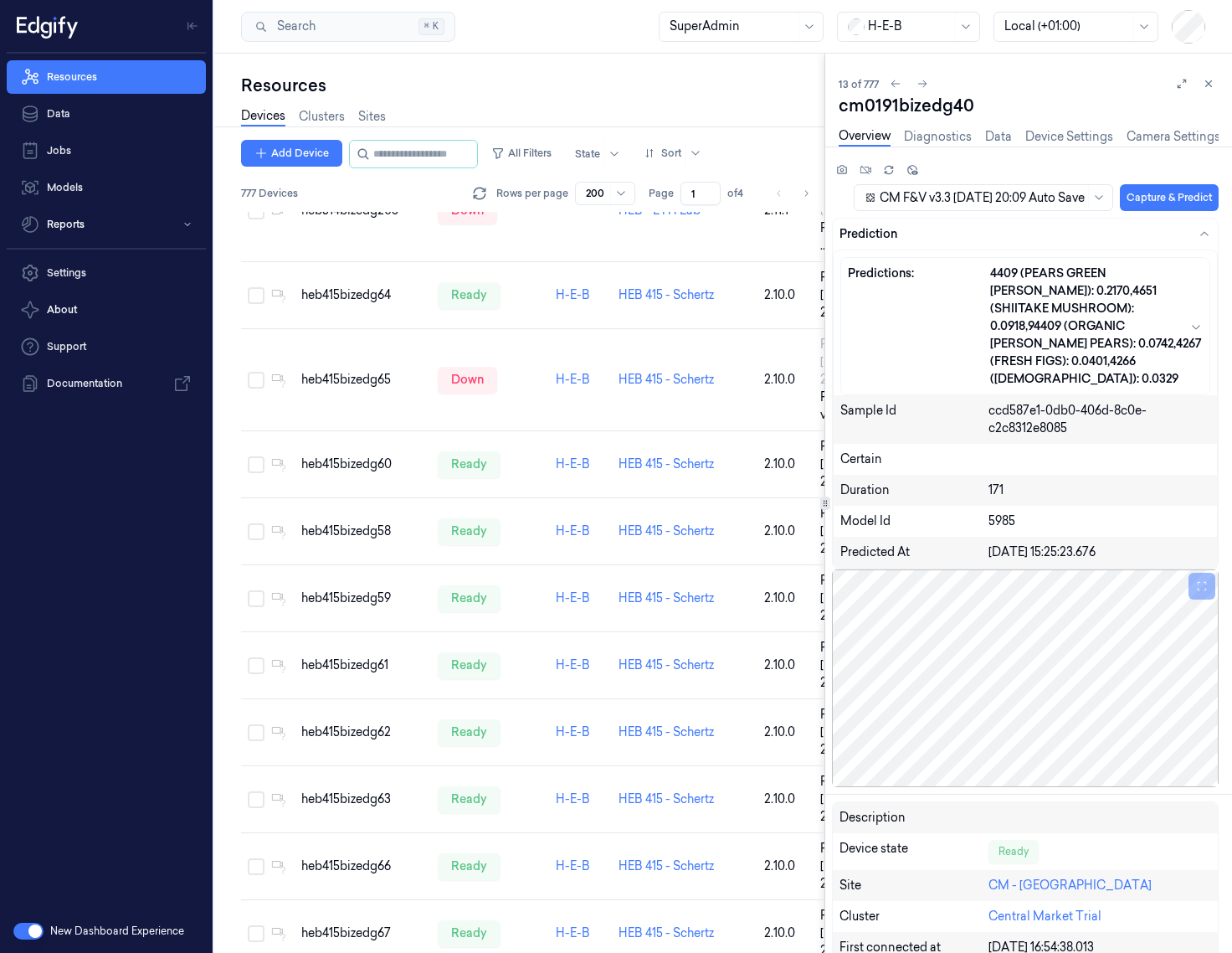
scroll to position [2091, 0]
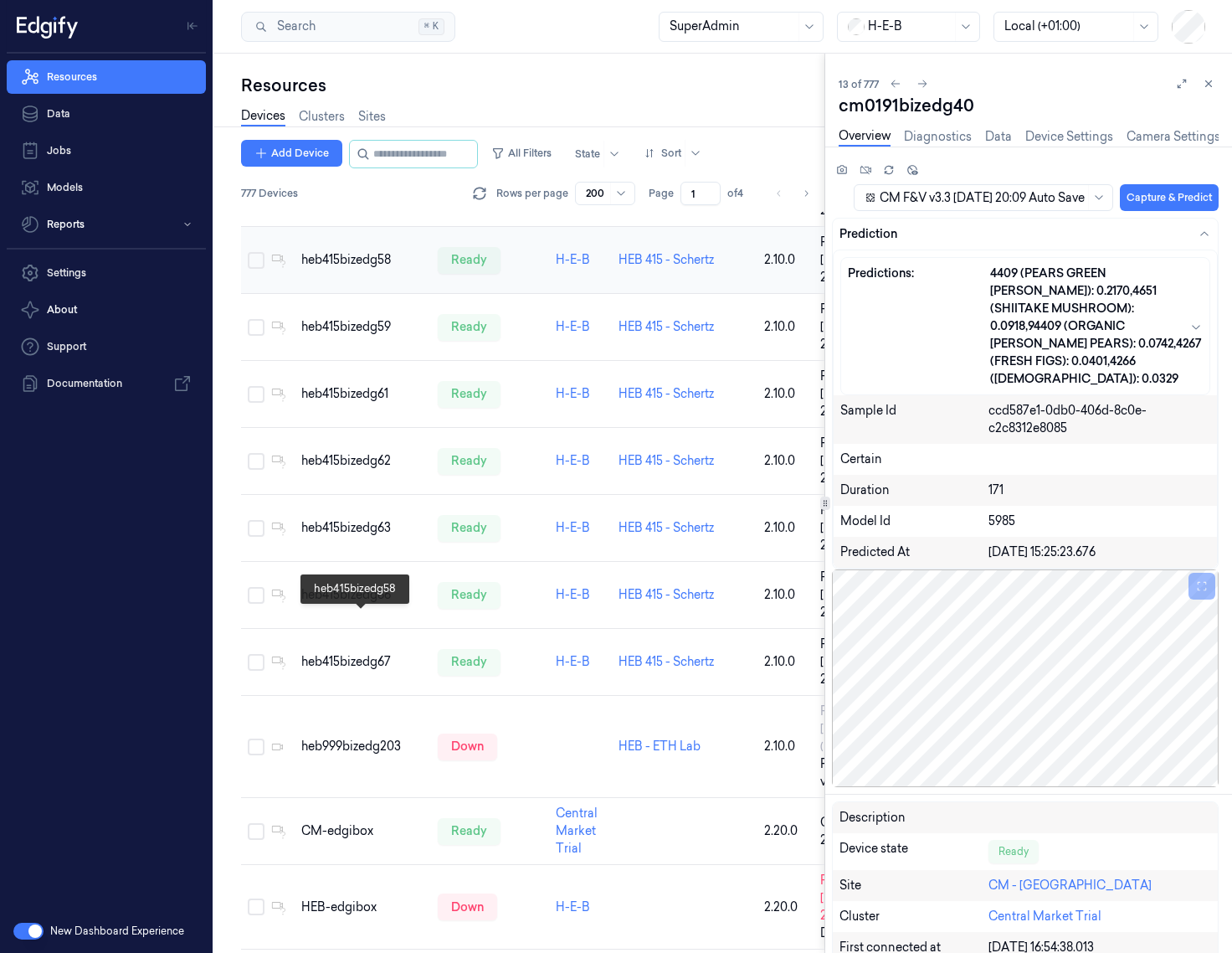
click at [377, 269] on div "heb415bizedg58" at bounding box center [362, 260] width 123 height 18
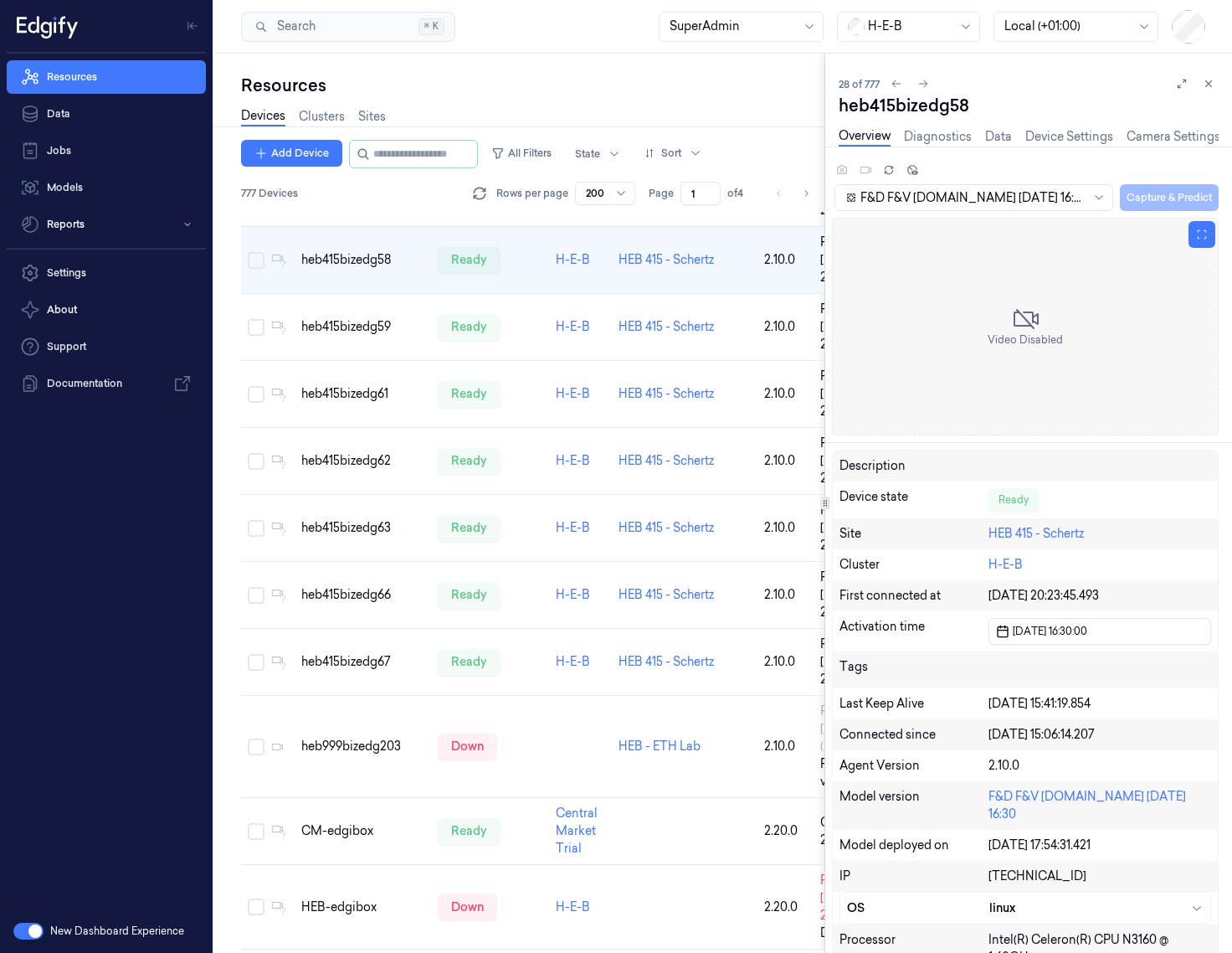
scroll to position [2130, 0]
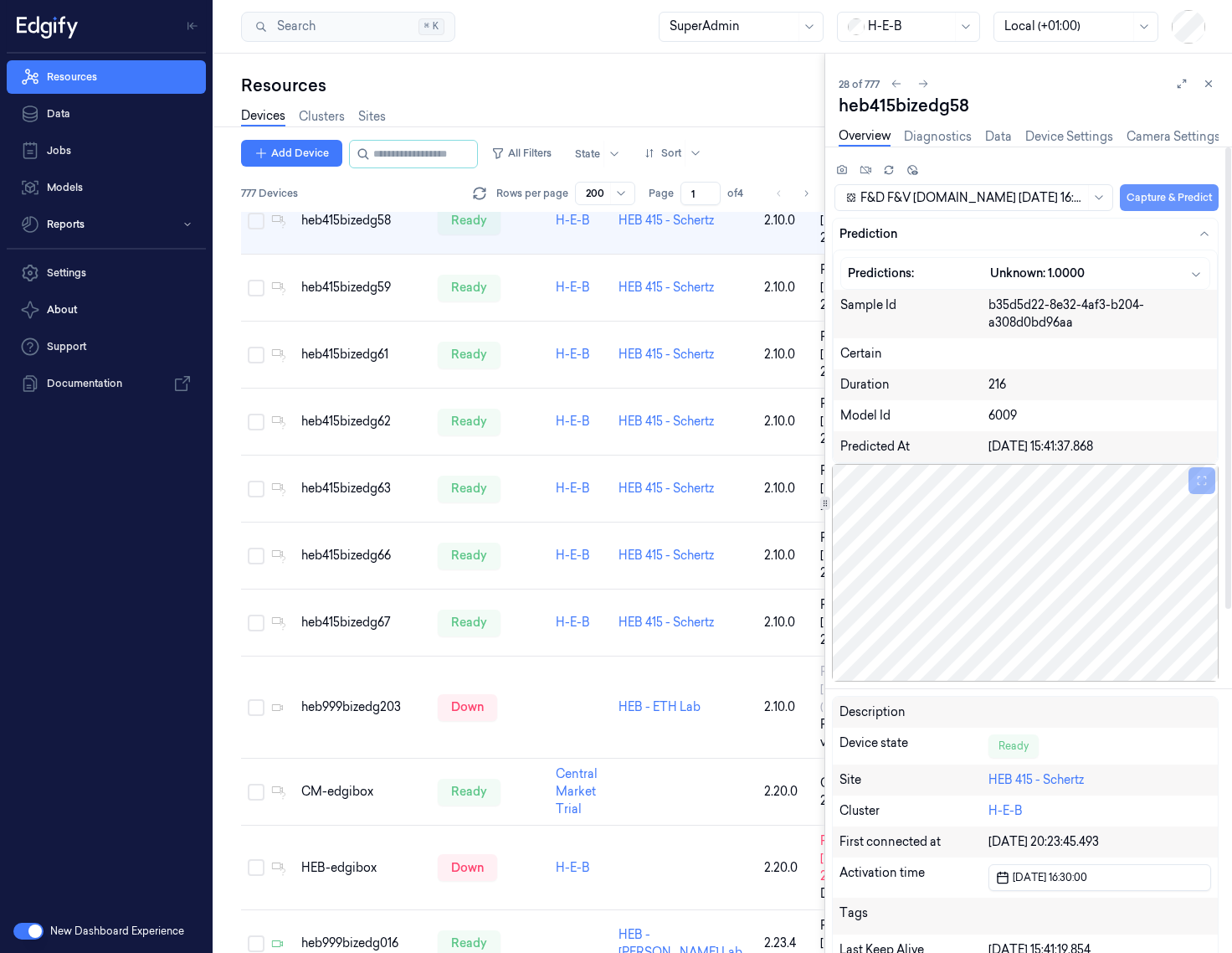
click at [1134, 203] on button "Capture & Predict" at bounding box center [1169, 197] width 98 height 27
click at [1134, 188] on button "Capture & Predict" at bounding box center [1169, 197] width 98 height 27
click at [1134, 197] on button "Capture & Predict" at bounding box center [1169, 197] width 98 height 27
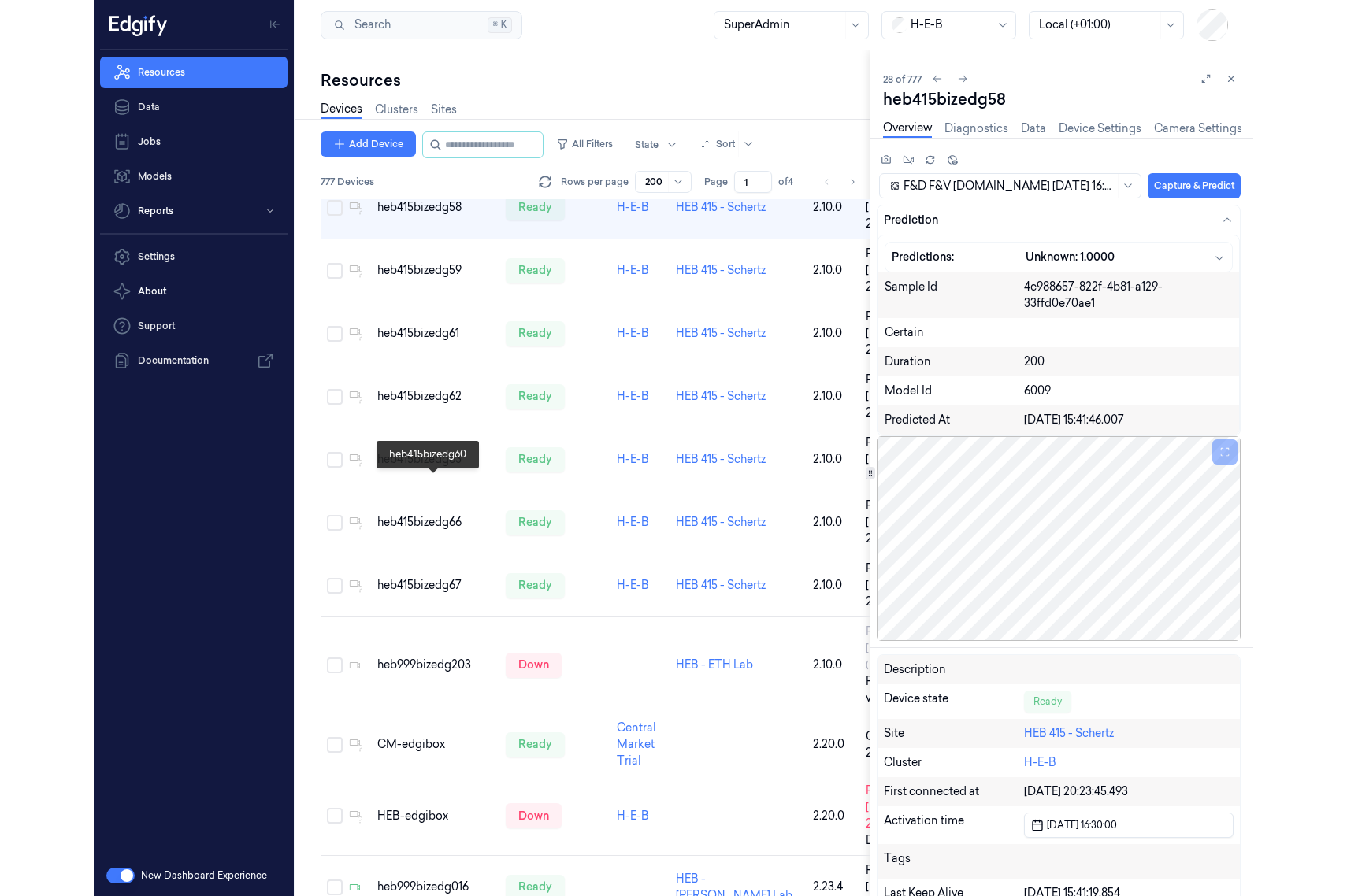
scroll to position [0, 0]
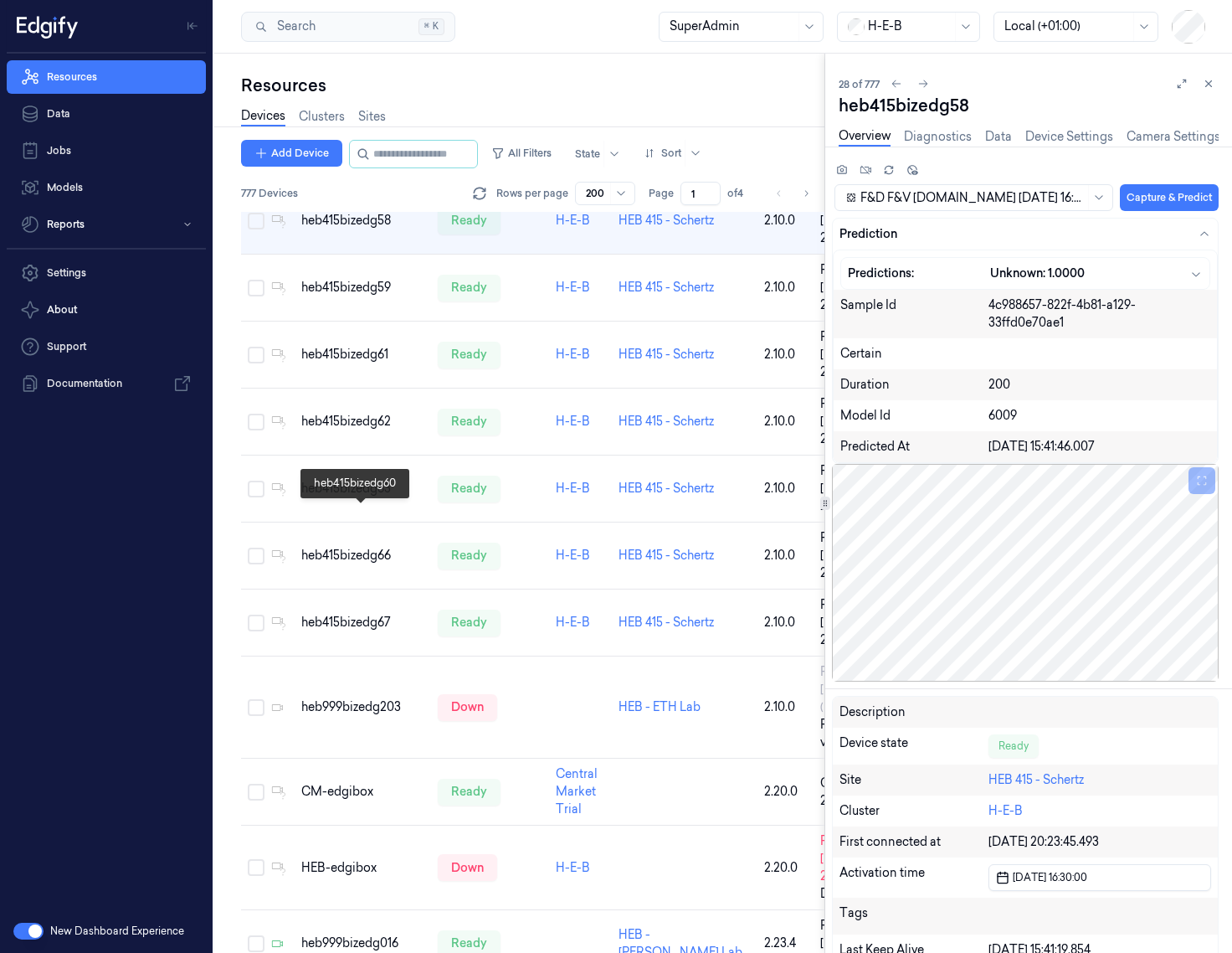
drag, startPoint x: 300, startPoint y: 519, endPoint x: 229, endPoint y: 509, distance: 71.7
click at [229, 509] on div "Resources Devices Clusters Sites Add Device All Filters State Sort 777 Devices …" at bounding box center [520, 503] width 610 height 900
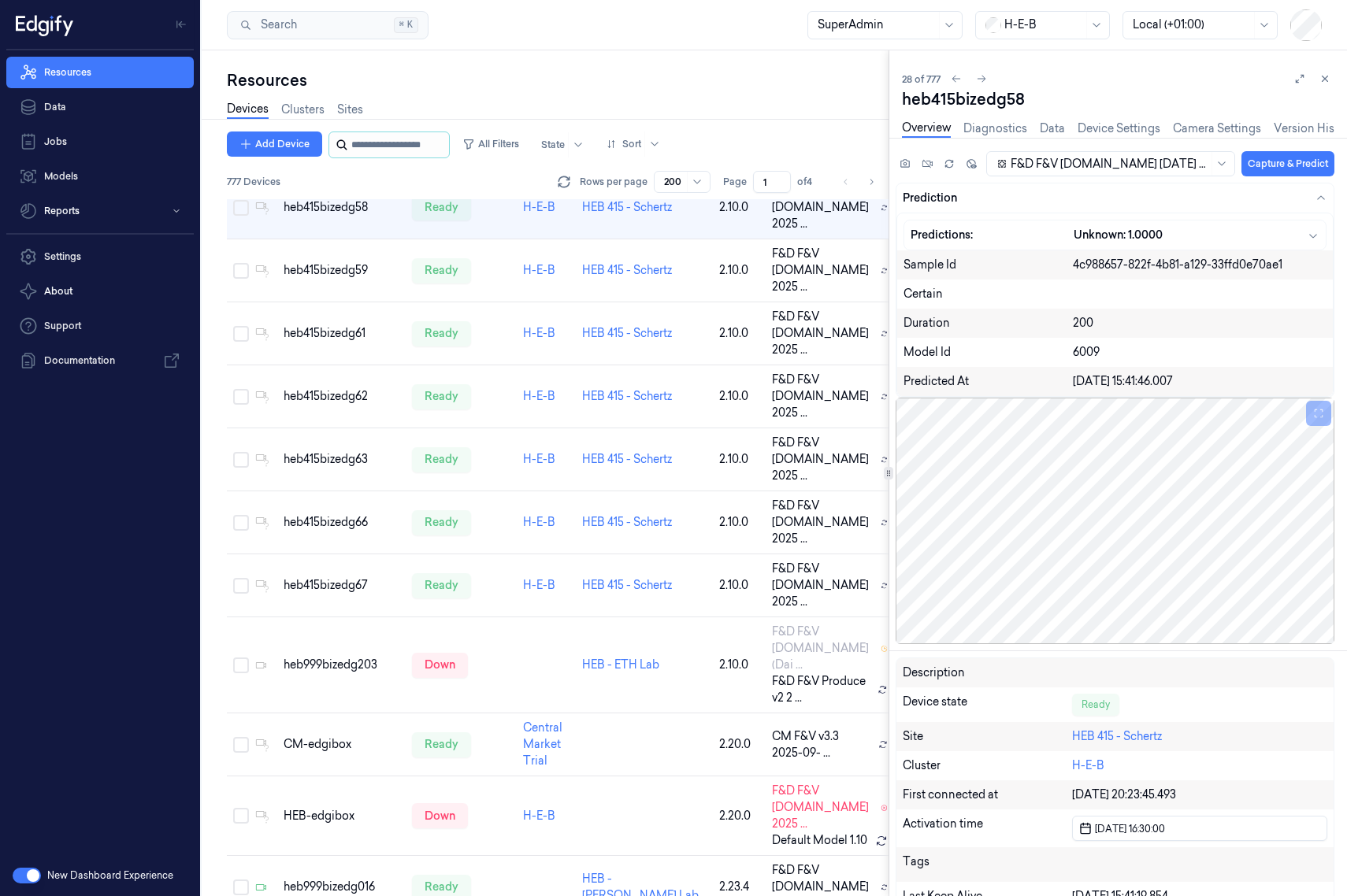
scroll to position [1610, 0]
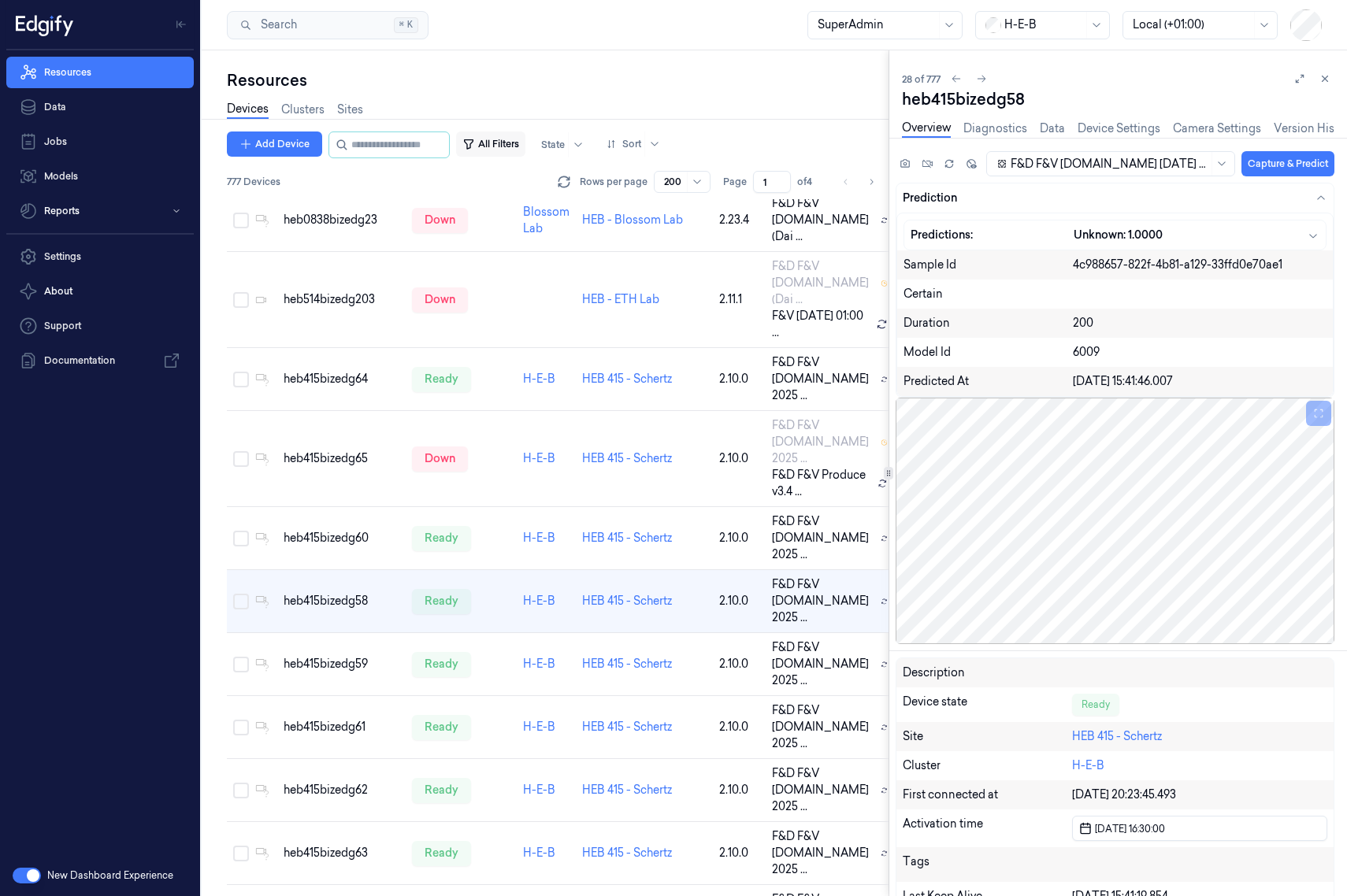
click at [525, 150] on button "All Filters" at bounding box center [491, 143] width 69 height 25
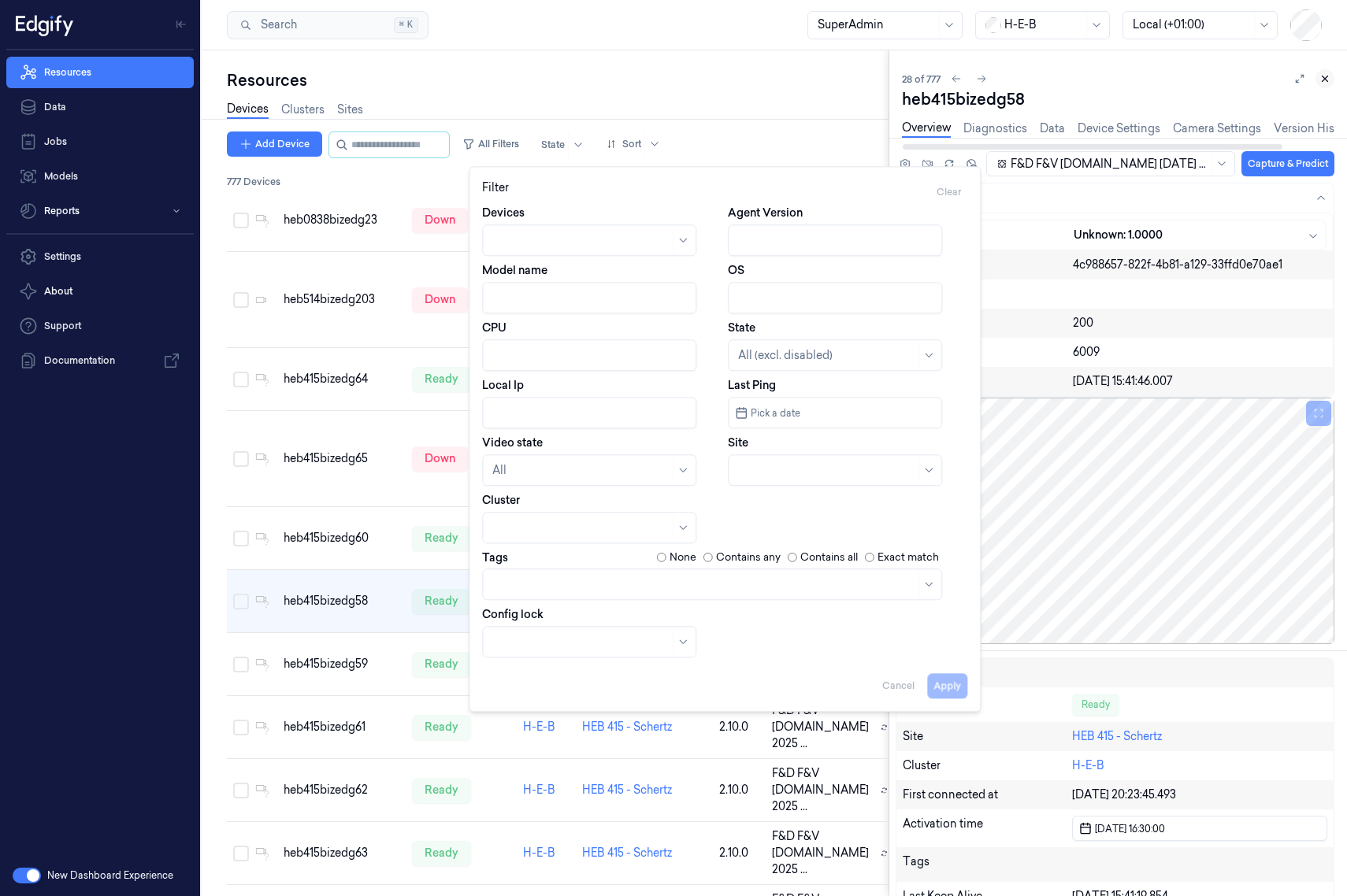
click at [1066, 80] on button at bounding box center [1325, 79] width 19 height 19
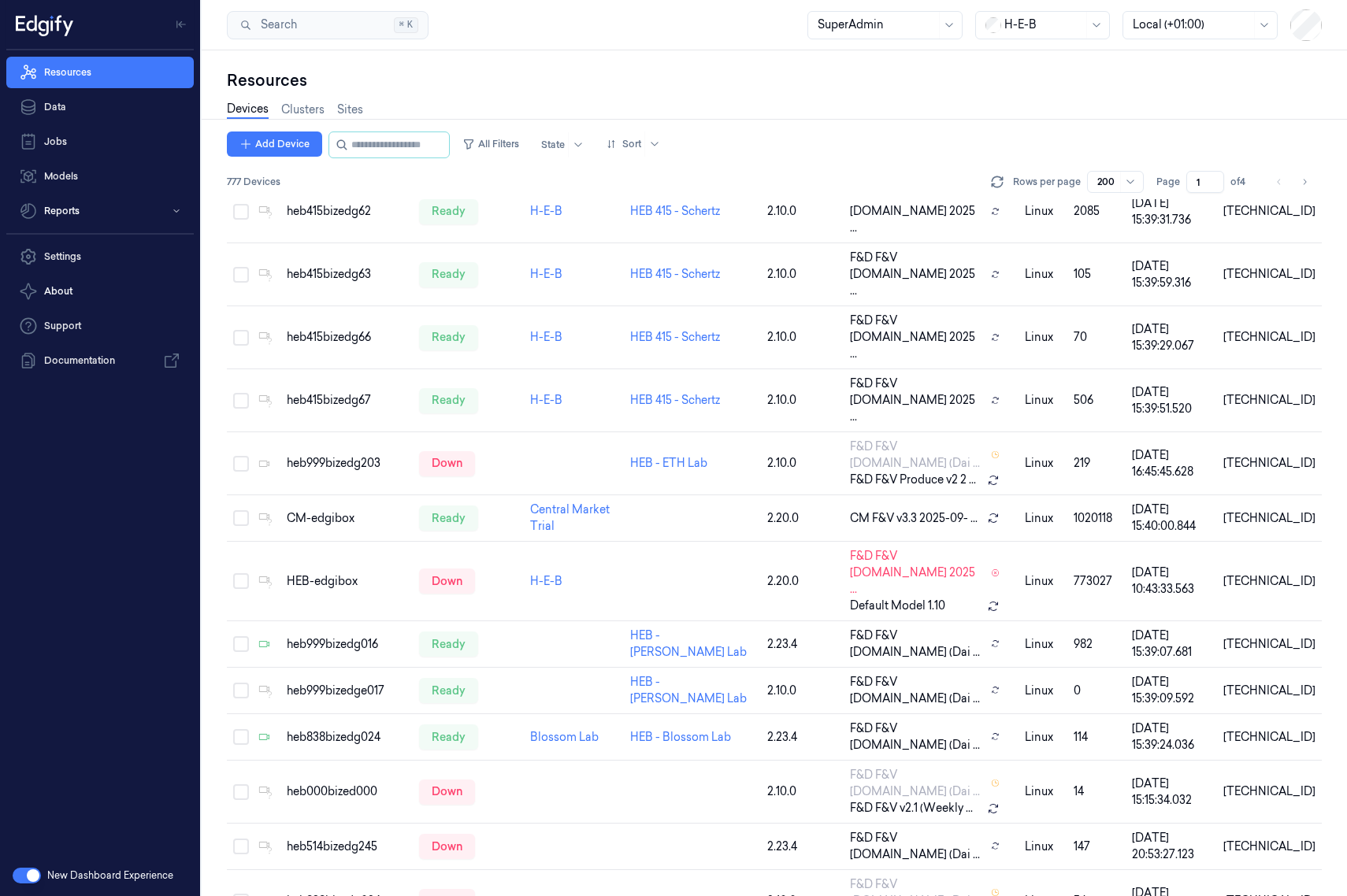
scroll to position [981, 0]
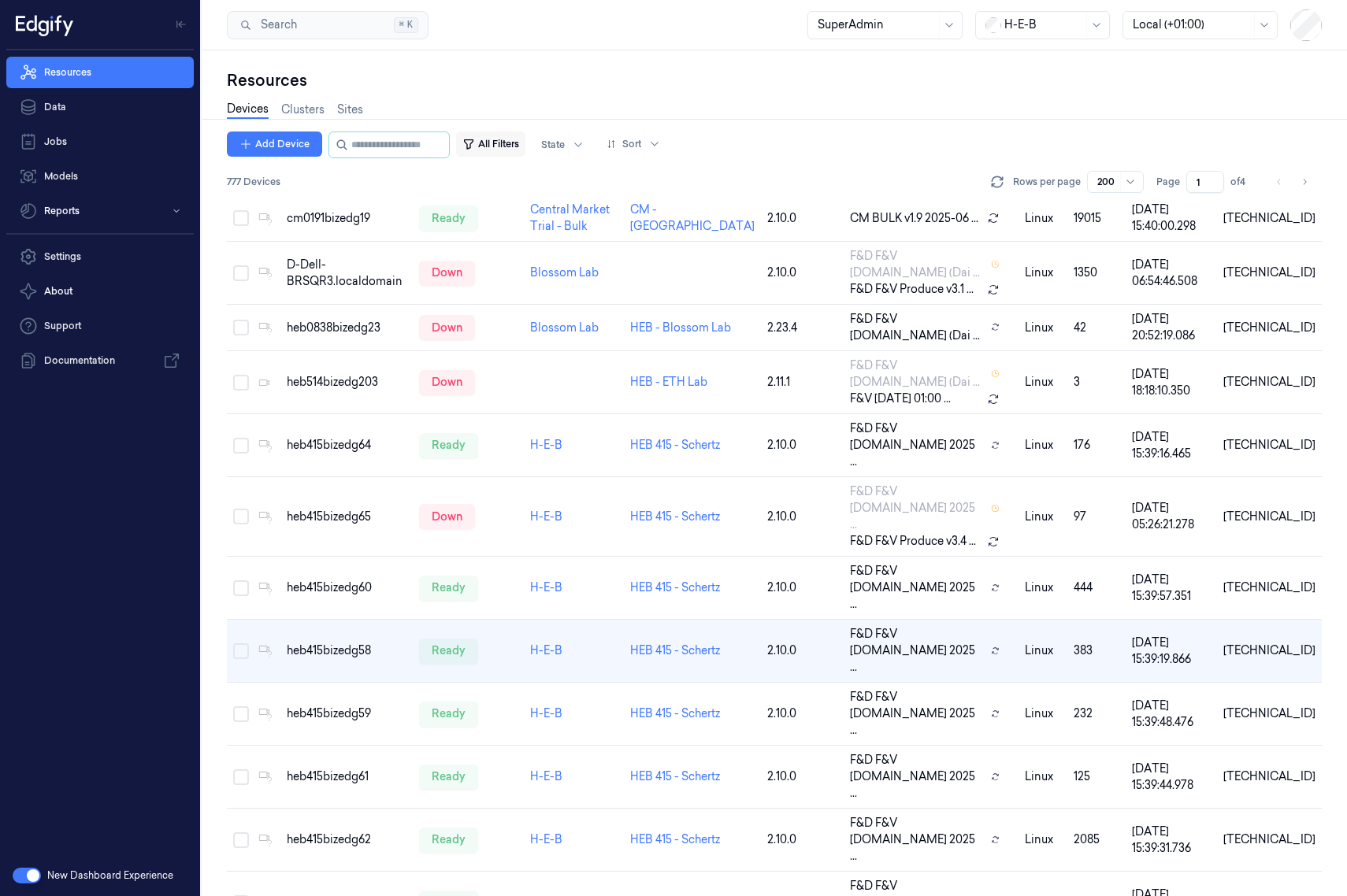
click at [491, 134] on button "All Filters" at bounding box center [491, 143] width 69 height 25
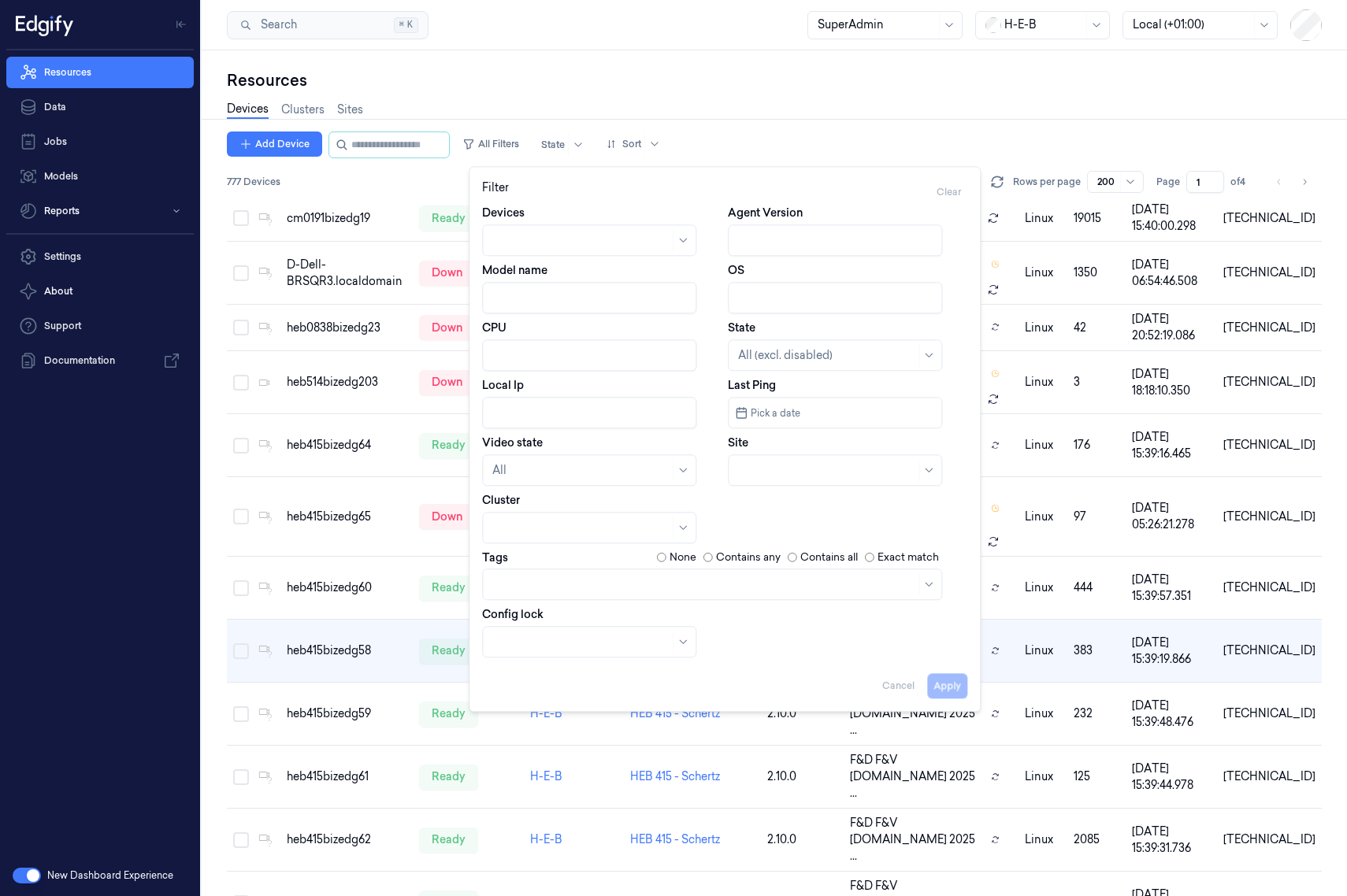
click at [783, 468] on div at bounding box center [826, 470] width 177 height 17
type input "415"
click at [809, 529] on div "HEB 415 - Schertz" at bounding box center [782, 532] width 90 height 17
click at [946, 691] on button "Apply" at bounding box center [946, 685] width 40 height 25
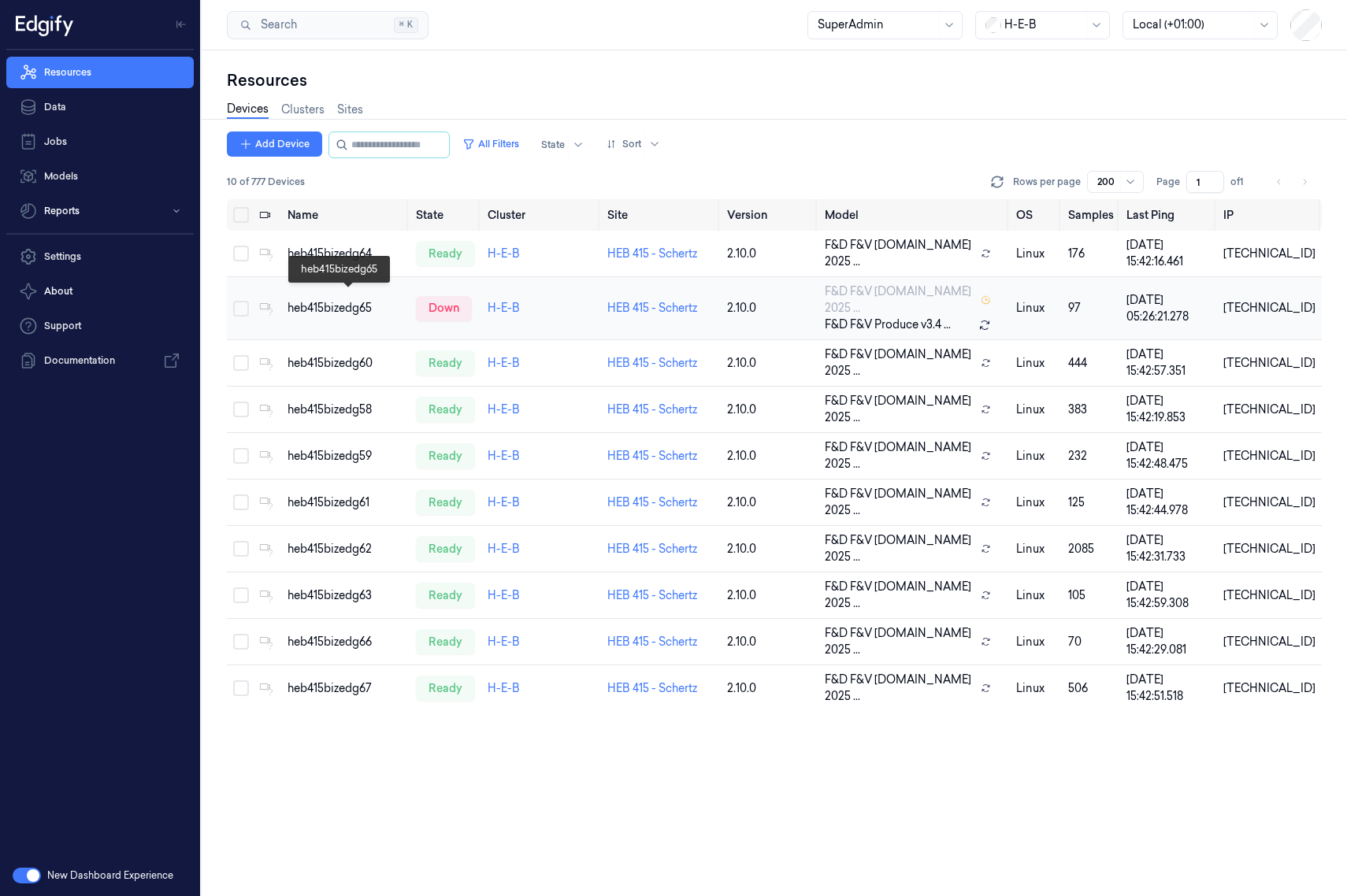
click at [351, 300] on div "heb415bizedg65" at bounding box center [344, 308] width 116 height 17
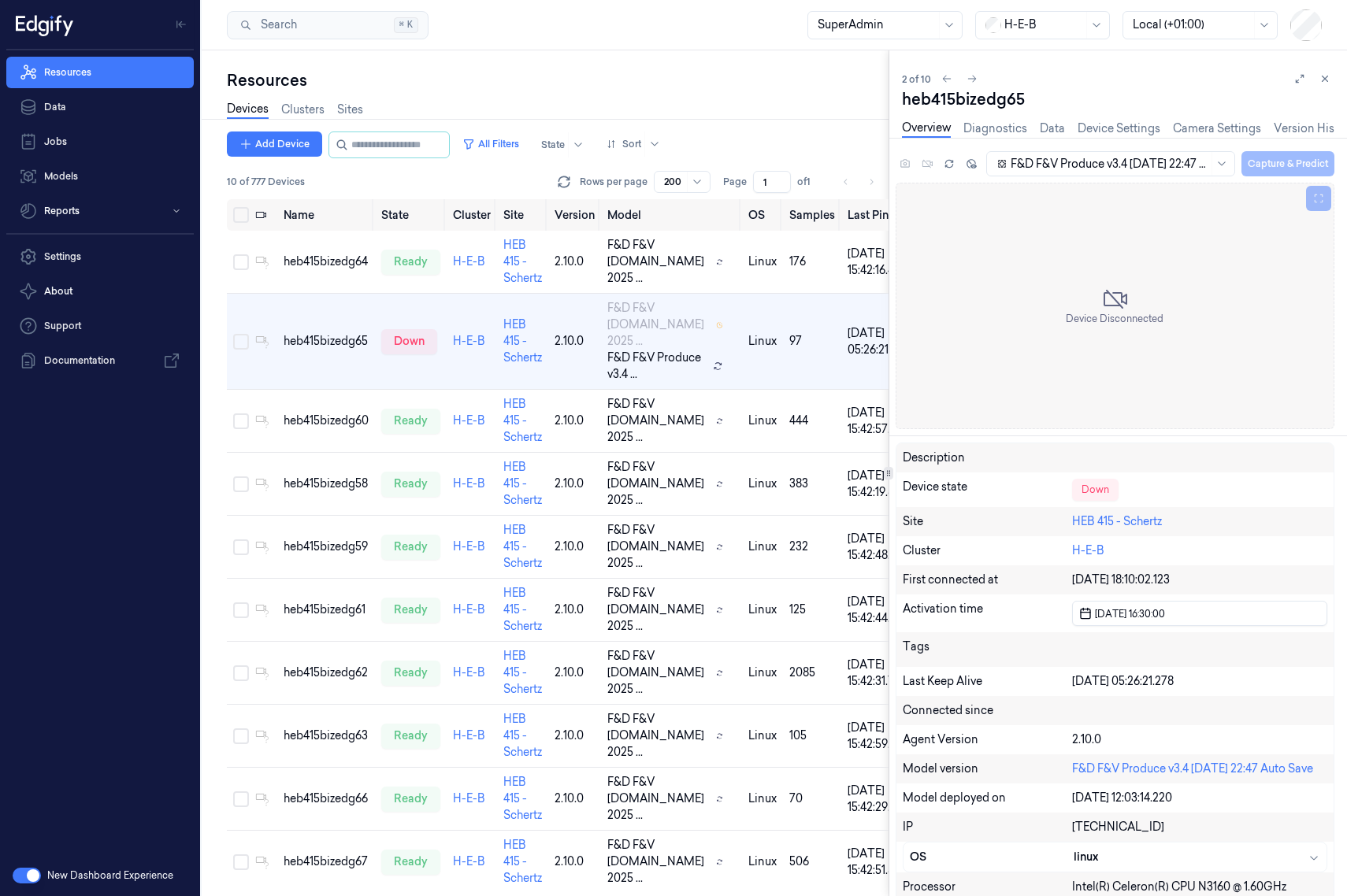
drag, startPoint x: 616, startPoint y: 417, endPoint x: 216, endPoint y: 376, distance: 402.1
drag, startPoint x: 337, startPoint y: 747, endPoint x: 372, endPoint y: 724, distance: 41.9
click at [337, 744] on div "heb415bizedg63" at bounding box center [326, 736] width 85 height 17
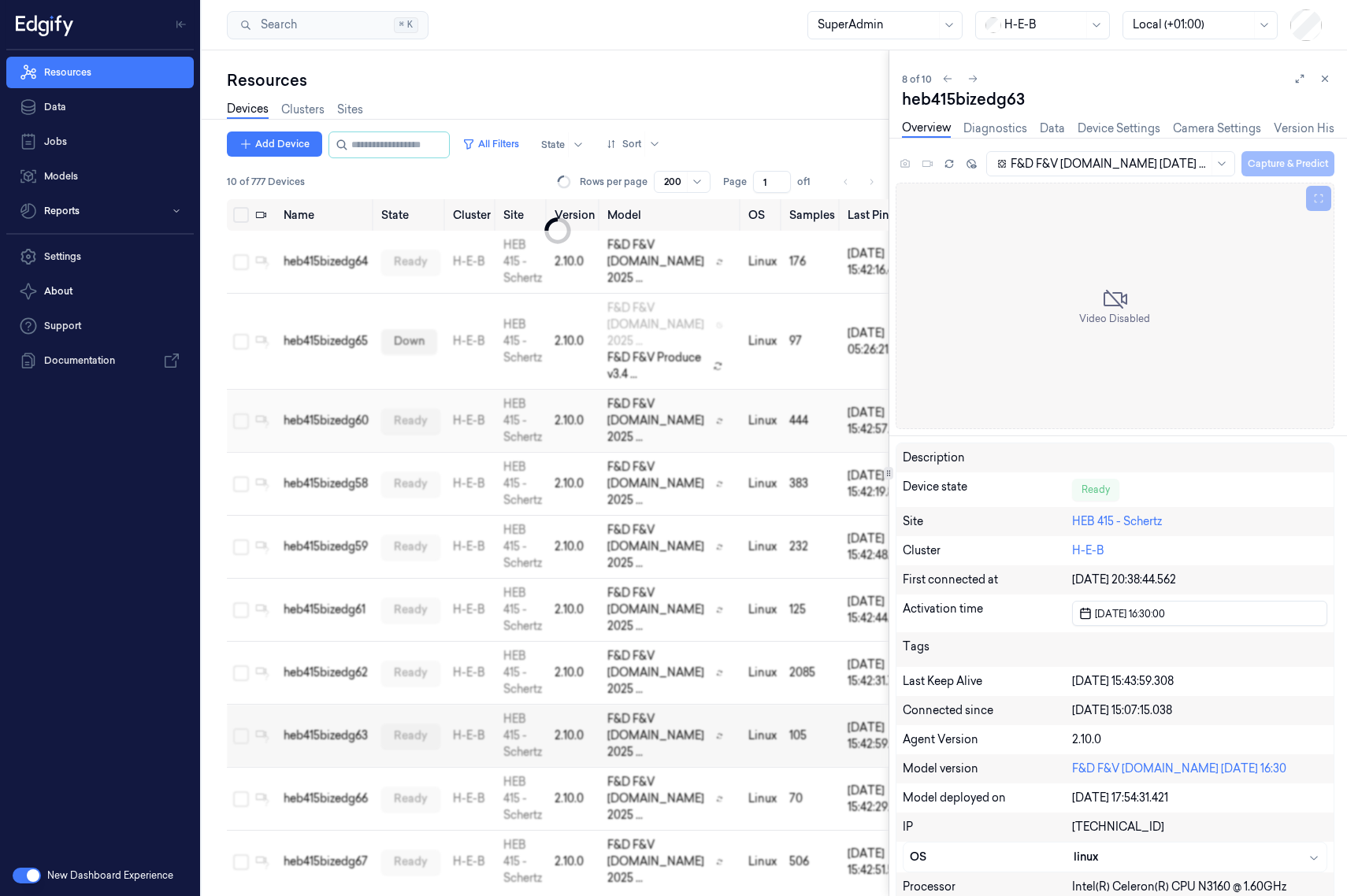
scroll to position [29, 0]
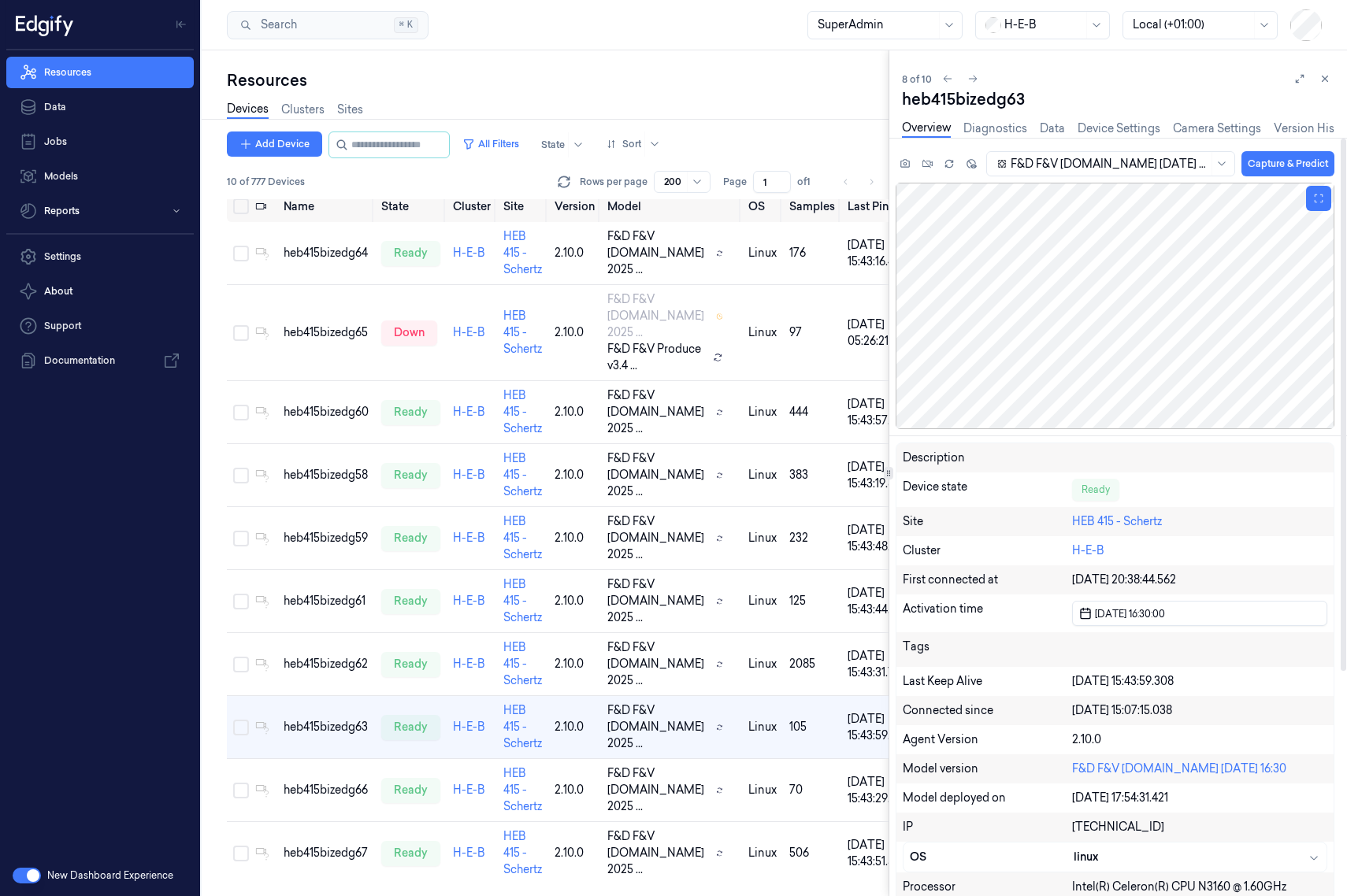
drag, startPoint x: 1084, startPoint y: 295, endPoint x: 1114, endPoint y: 350, distance: 62.6
click at [1066, 350] on div at bounding box center [1115, 305] width 439 height 246
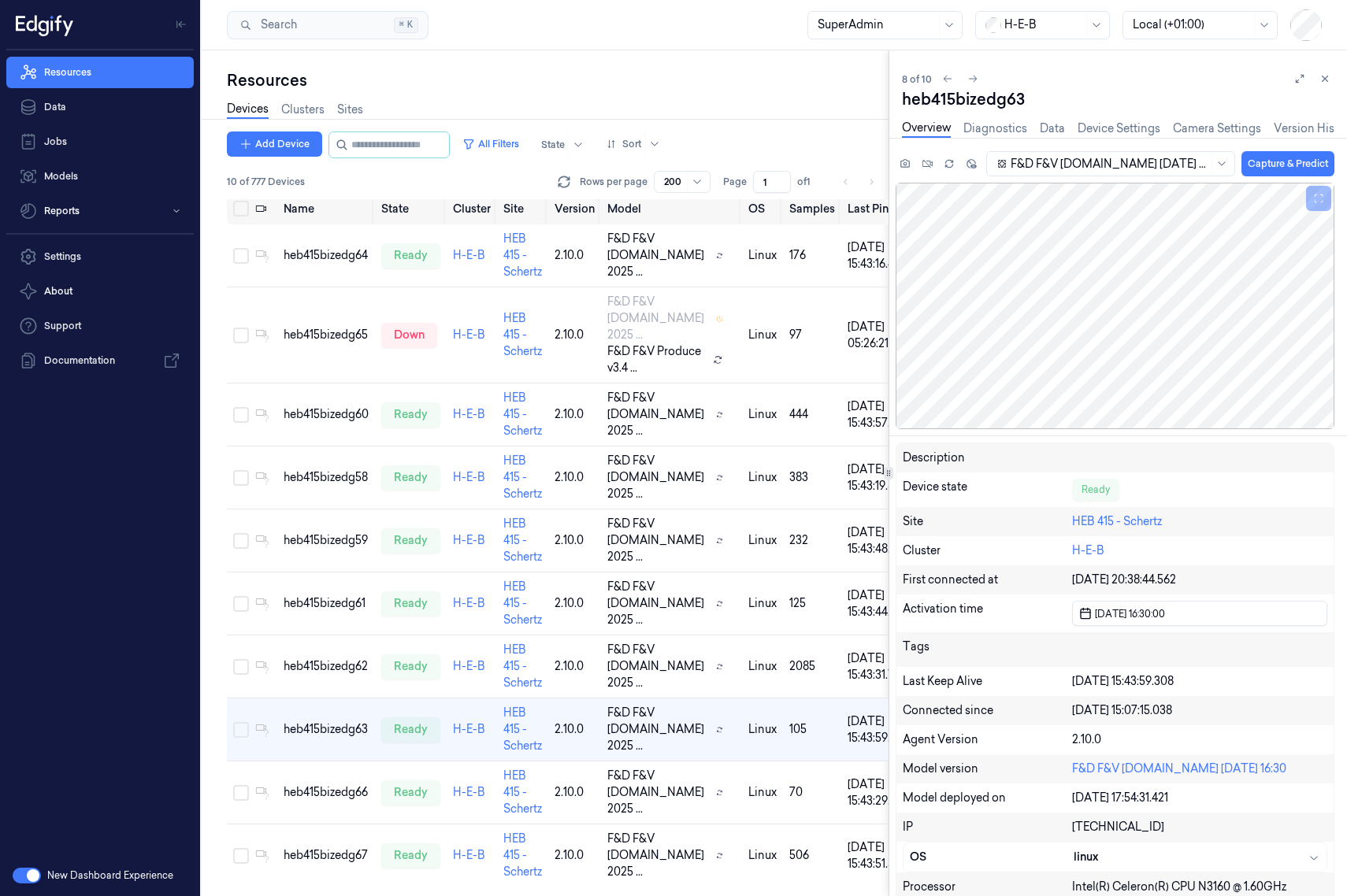
scroll to position [0, 0]
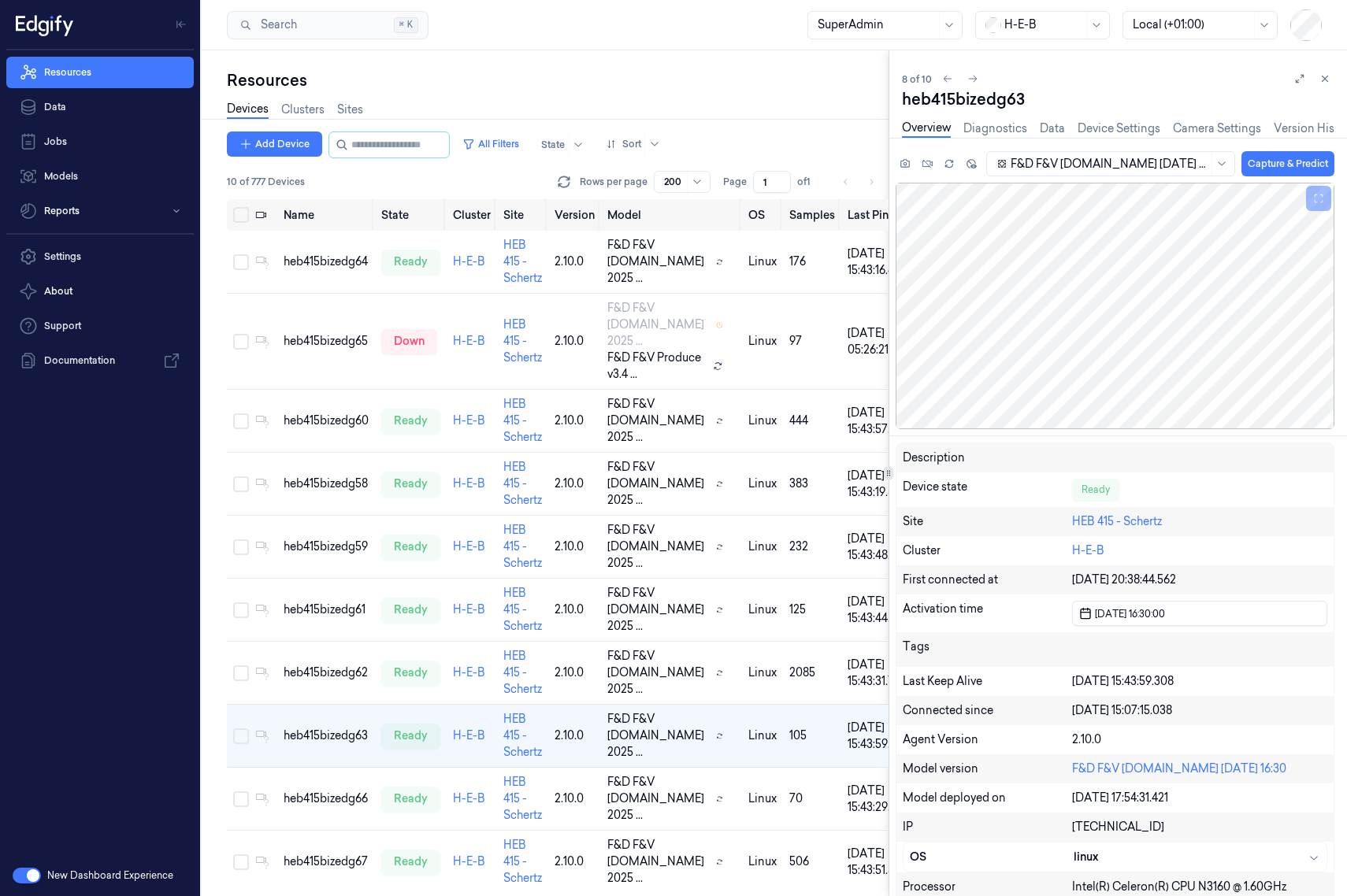
drag, startPoint x: 1332, startPoint y: 80, endPoint x: 768, endPoint y: 165, distance: 570.4
click at [1066, 80] on button at bounding box center [1325, 79] width 19 height 19
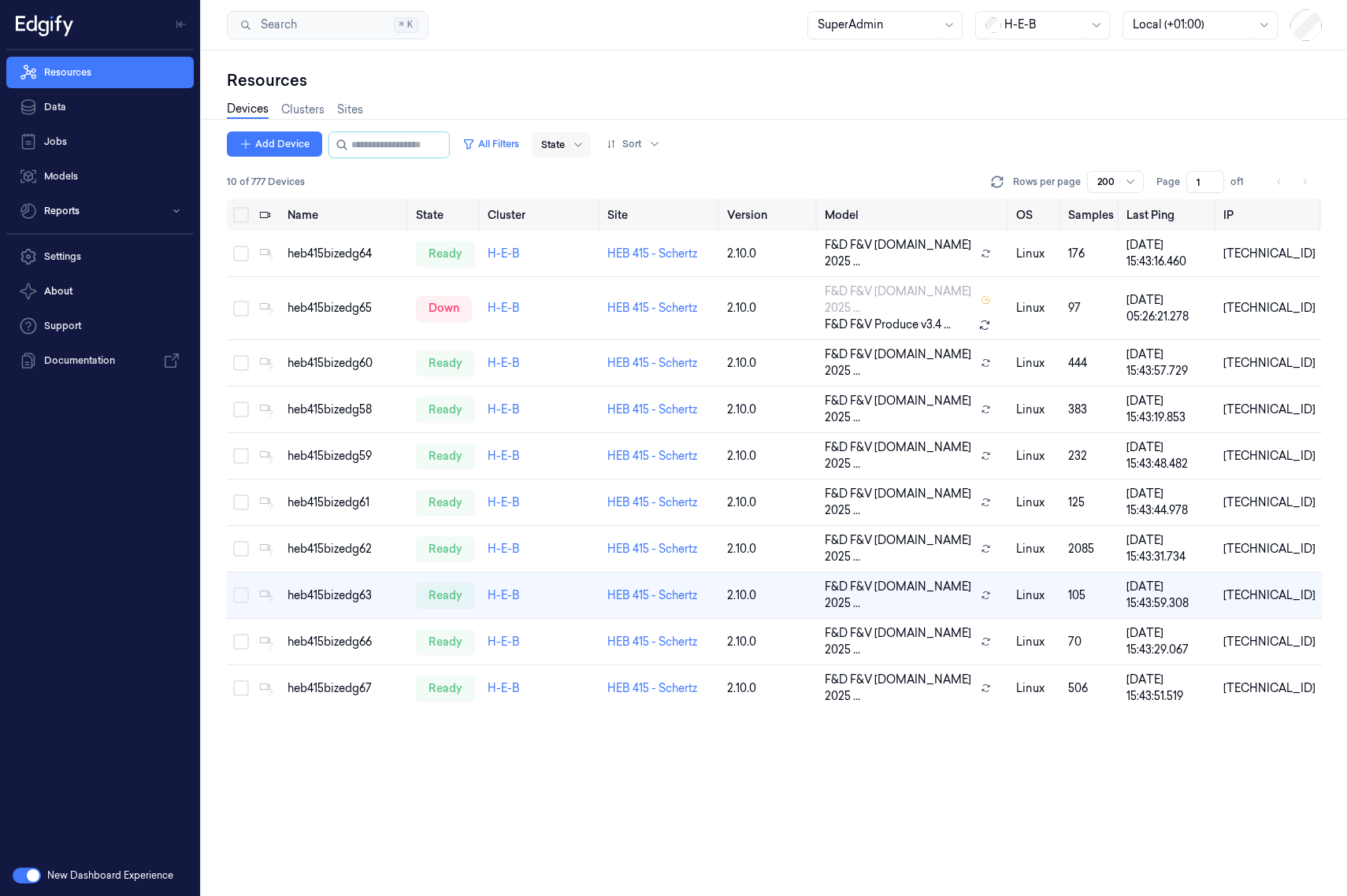
click at [565, 145] on div at bounding box center [553, 144] width 24 height 14
click at [518, 138] on button "All Filters" at bounding box center [491, 143] width 69 height 25
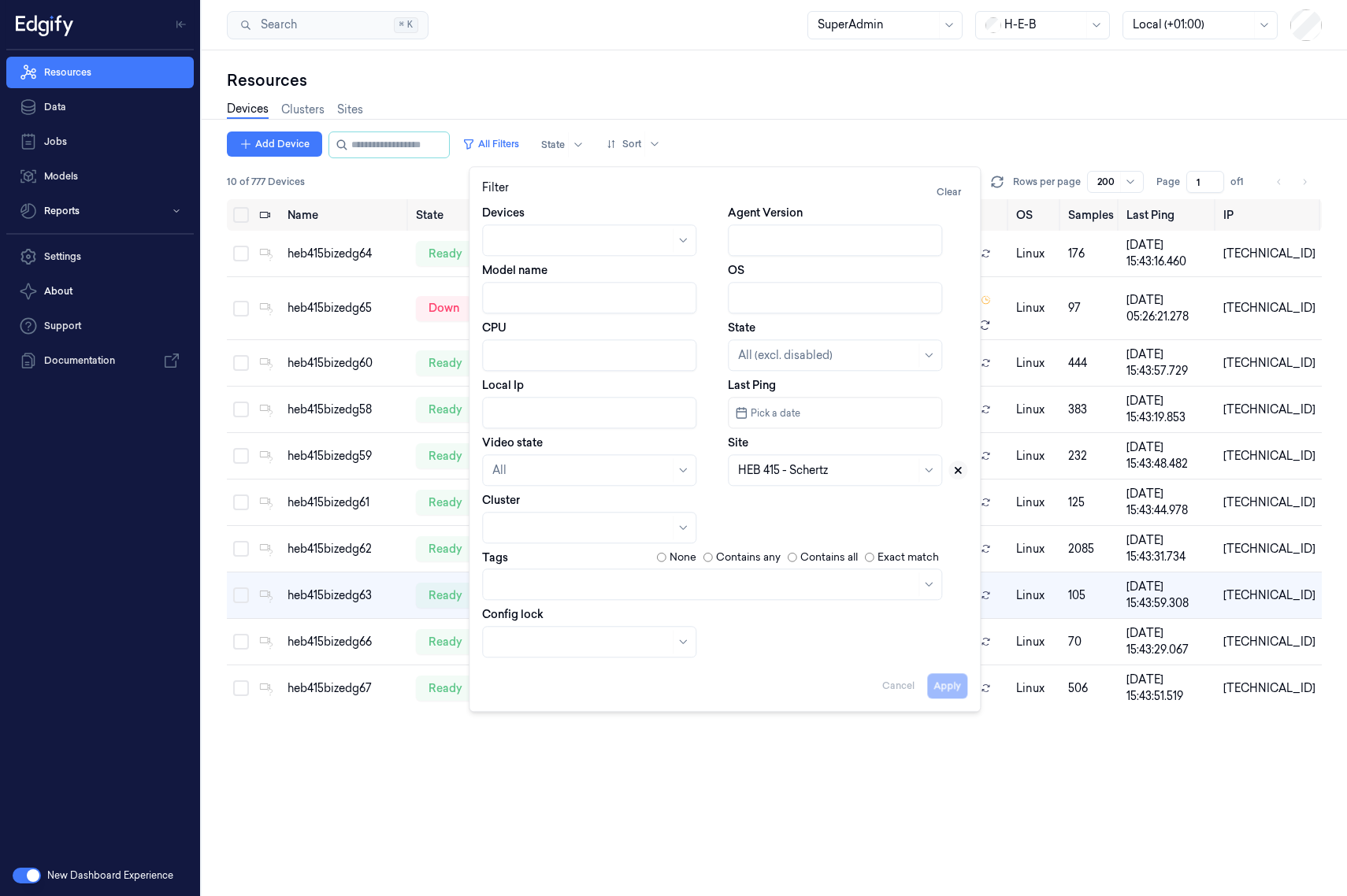
click at [954, 472] on icon at bounding box center [957, 470] width 11 height 11
click at [784, 347] on div at bounding box center [826, 355] width 177 height 17
click at [347, 298] on tbody "heb415bizedg64 ready H-E-B HEB 415 - Schertz 2.10.0 F&D F&V v4.9.ST 2025 ... li…" at bounding box center [774, 470] width 1094 height 480
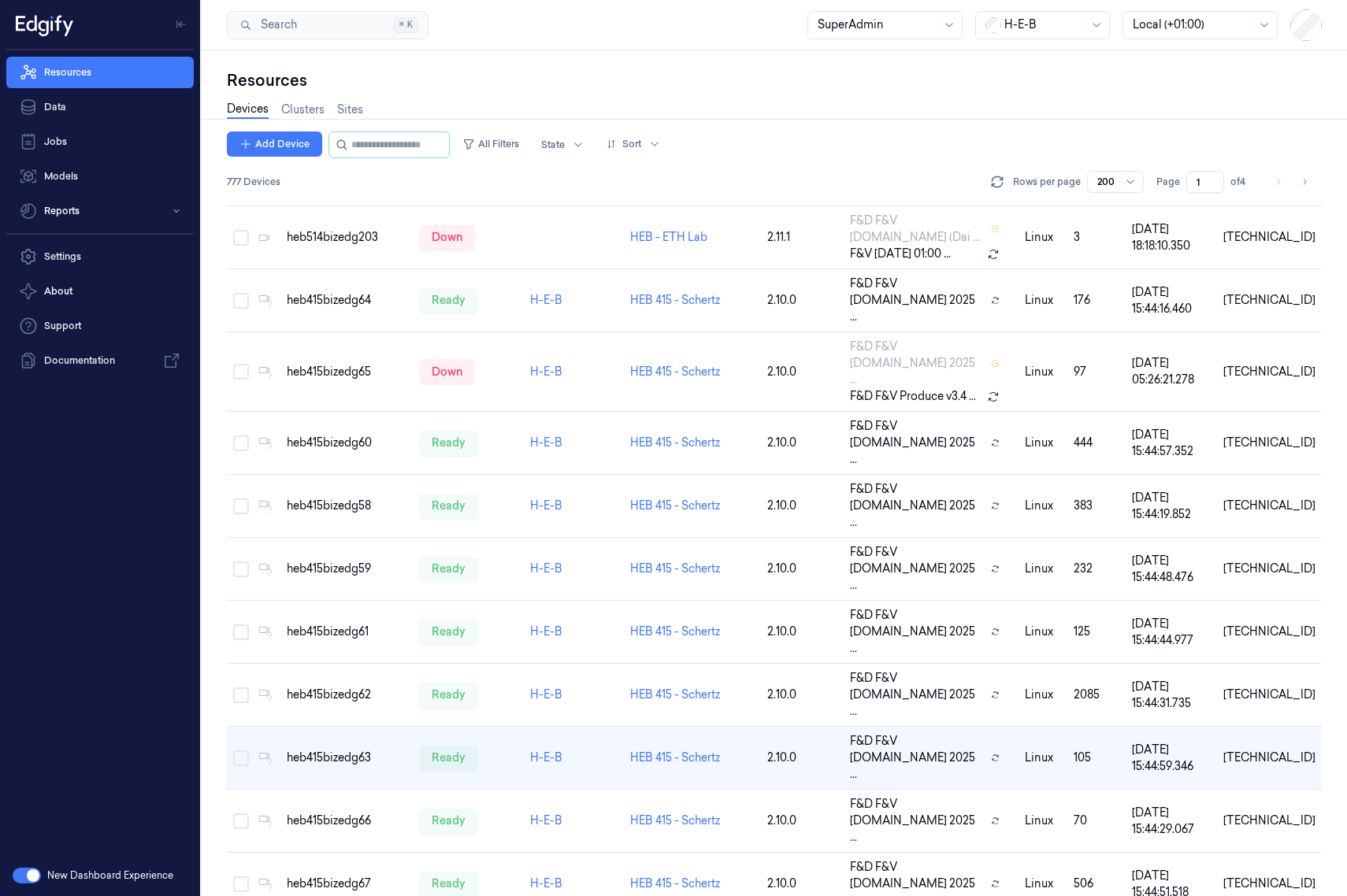
scroll to position [350, 0]
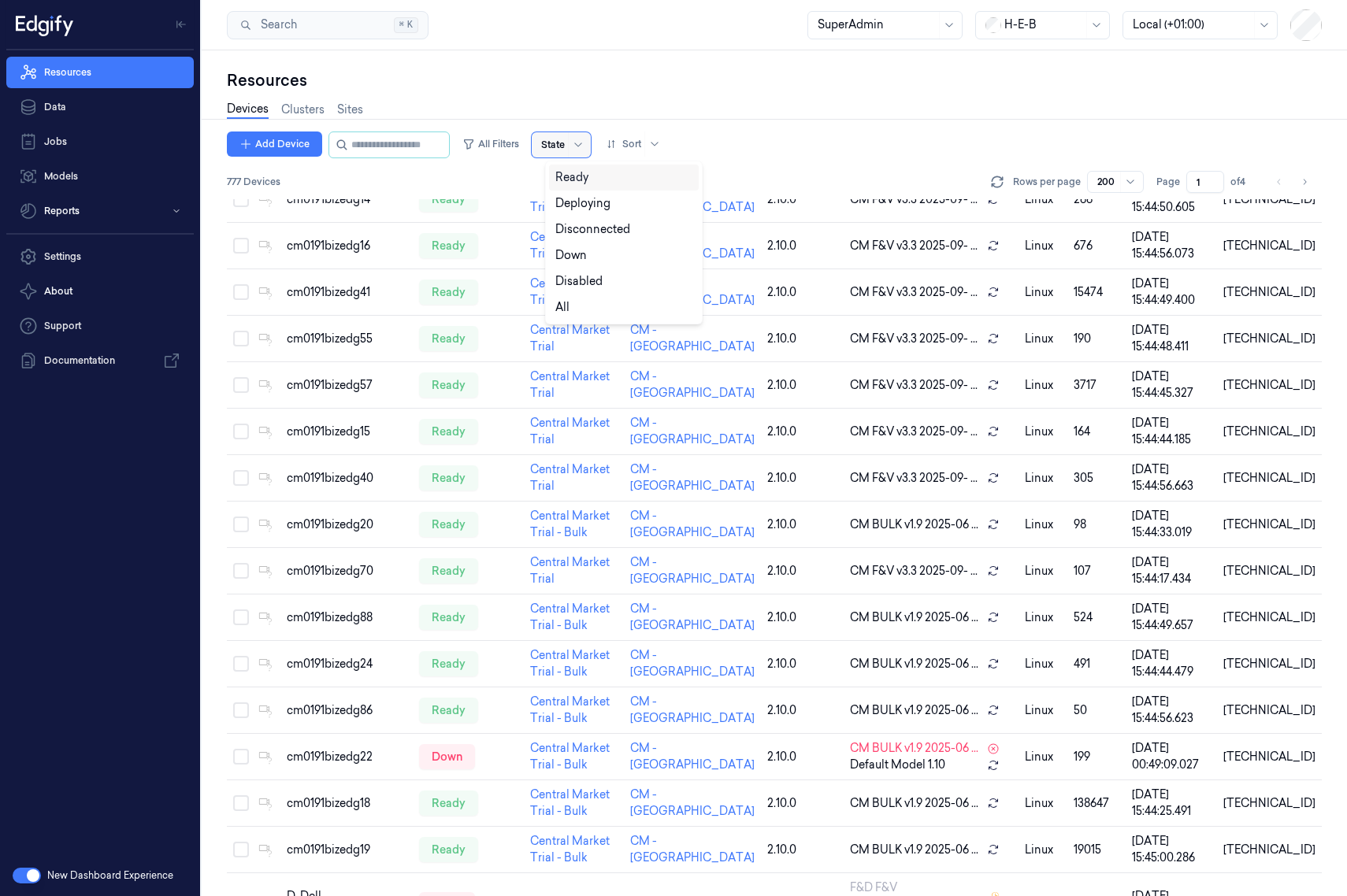
click at [543, 146] on input "text" at bounding box center [542, 144] width 3 height 14
click at [591, 259] on div "Down" at bounding box center [624, 255] width 137 height 17
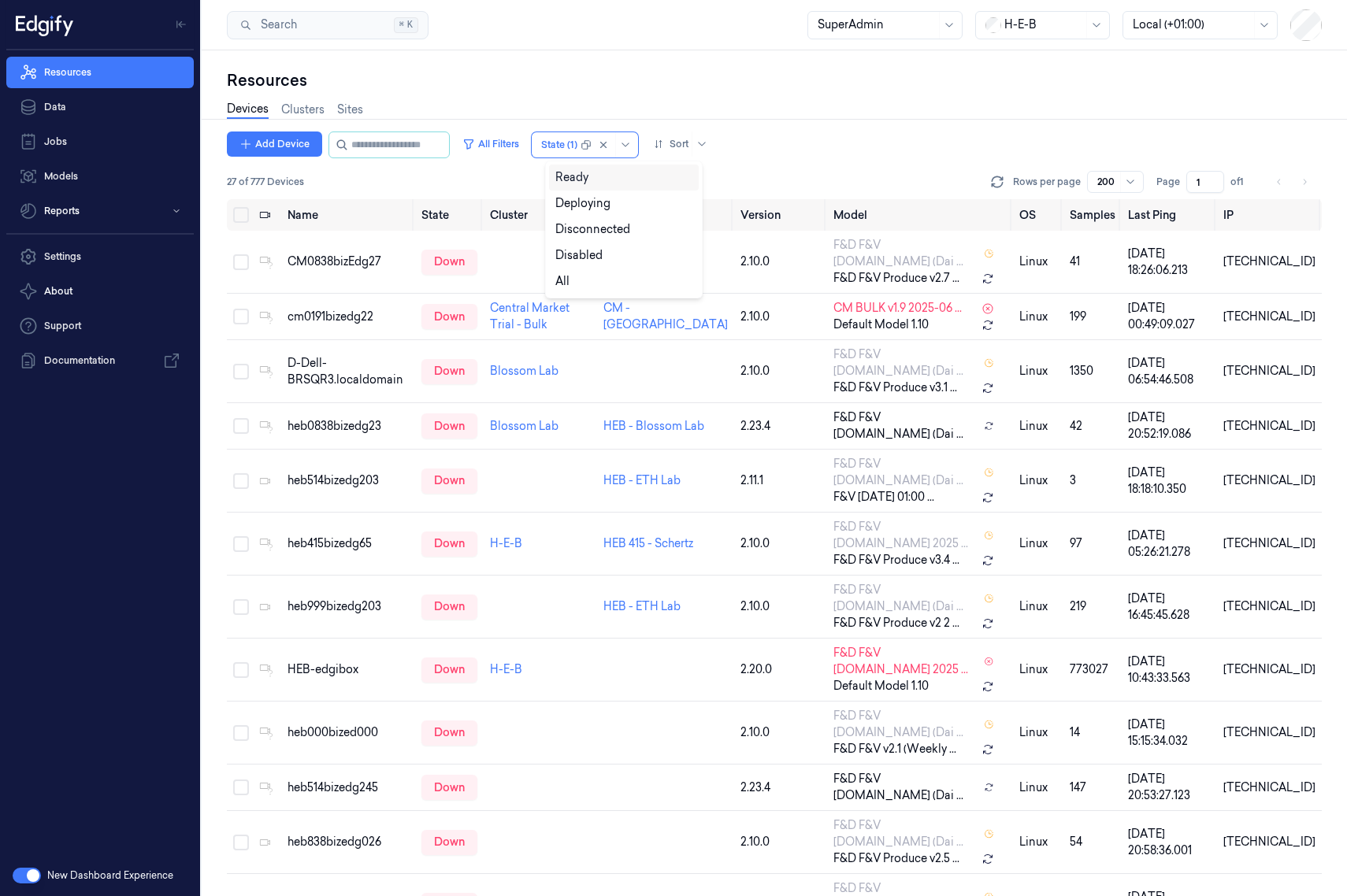
click at [782, 130] on div "Devices Clusters Sites" at bounding box center [774, 111] width 1094 height 40
drag, startPoint x: 266, startPoint y: 180, endPoint x: 216, endPoint y: 177, distance: 50.1
click at [216, 177] on div "Resources Devices Clusters Sites Add Device All Filters State (1) Sort 27 of 77…" at bounding box center [774, 473] width 1145 height 846
click at [778, 162] on div "Add Device All Filters State (1) Sort 27 of 777 Devices Rows per page 200 Page …" at bounding box center [774, 165] width 1094 height 68
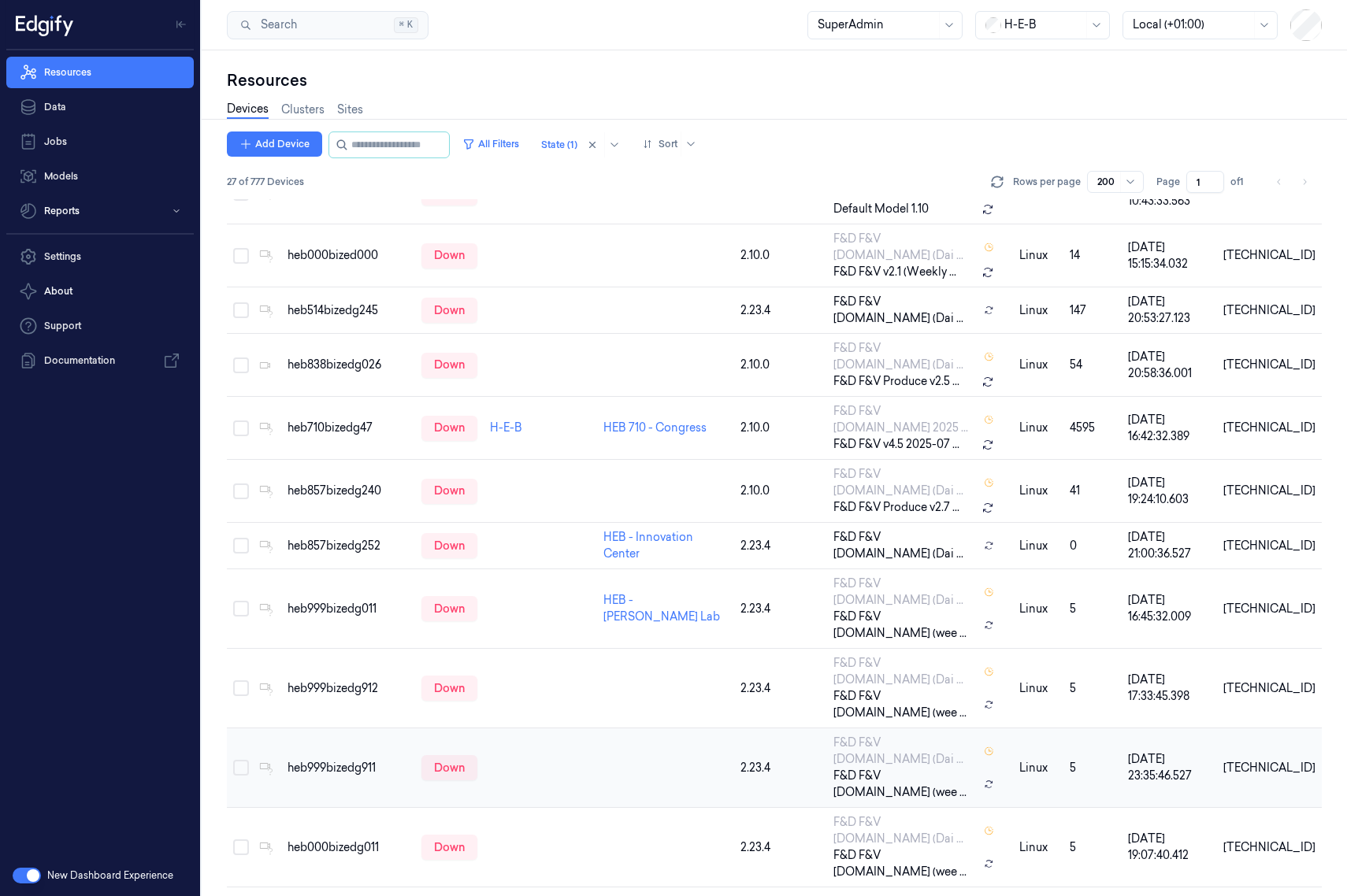
scroll to position [593, 0]
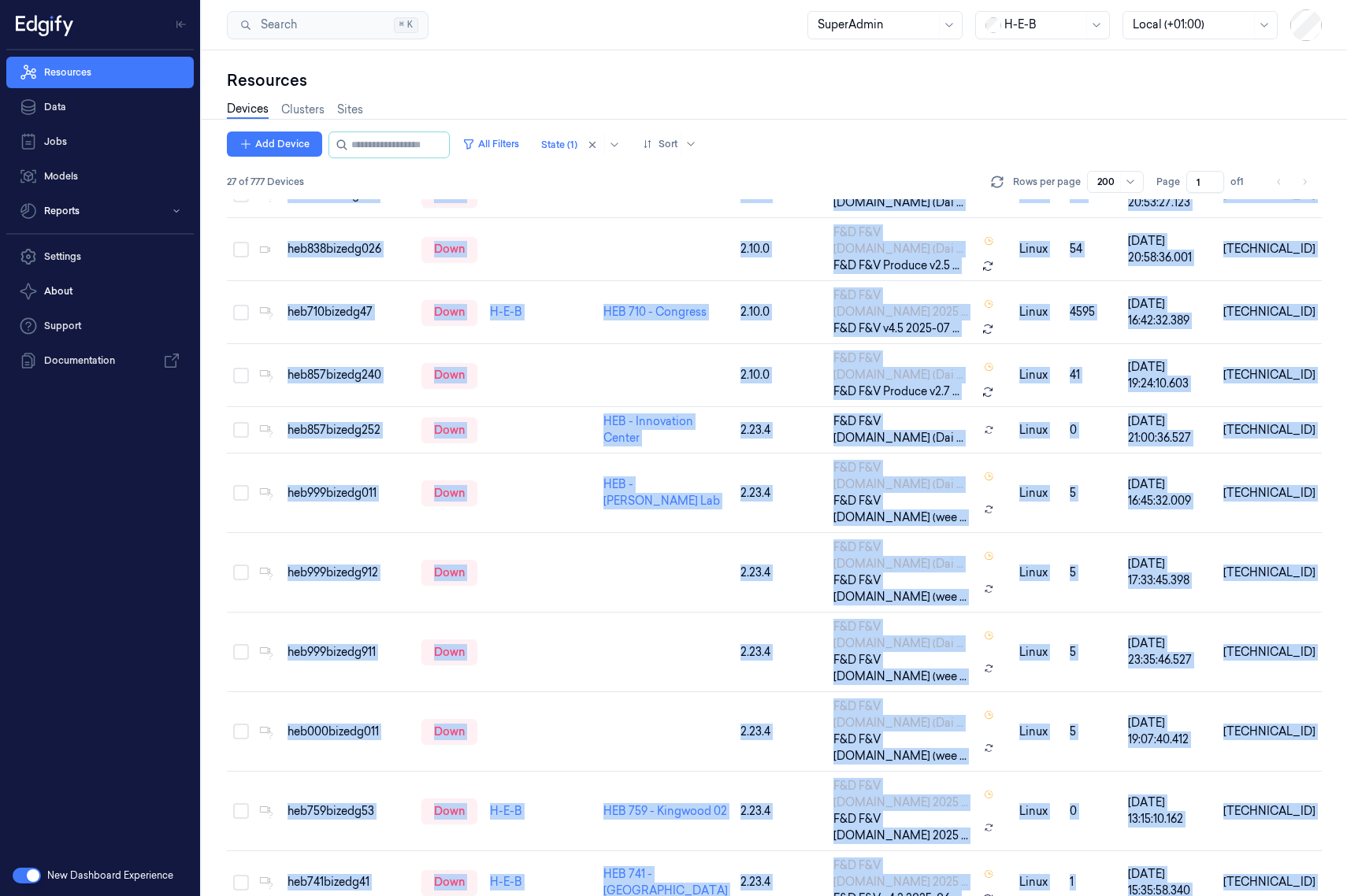
drag, startPoint x: 383, startPoint y: 634, endPoint x: 219, endPoint y: 635, distance: 164.0
click at [219, 635] on div "Resources Devices Clusters Sites Add Device All Filters State (1) Sort 27 of 77…" at bounding box center [774, 473] width 1145 height 846
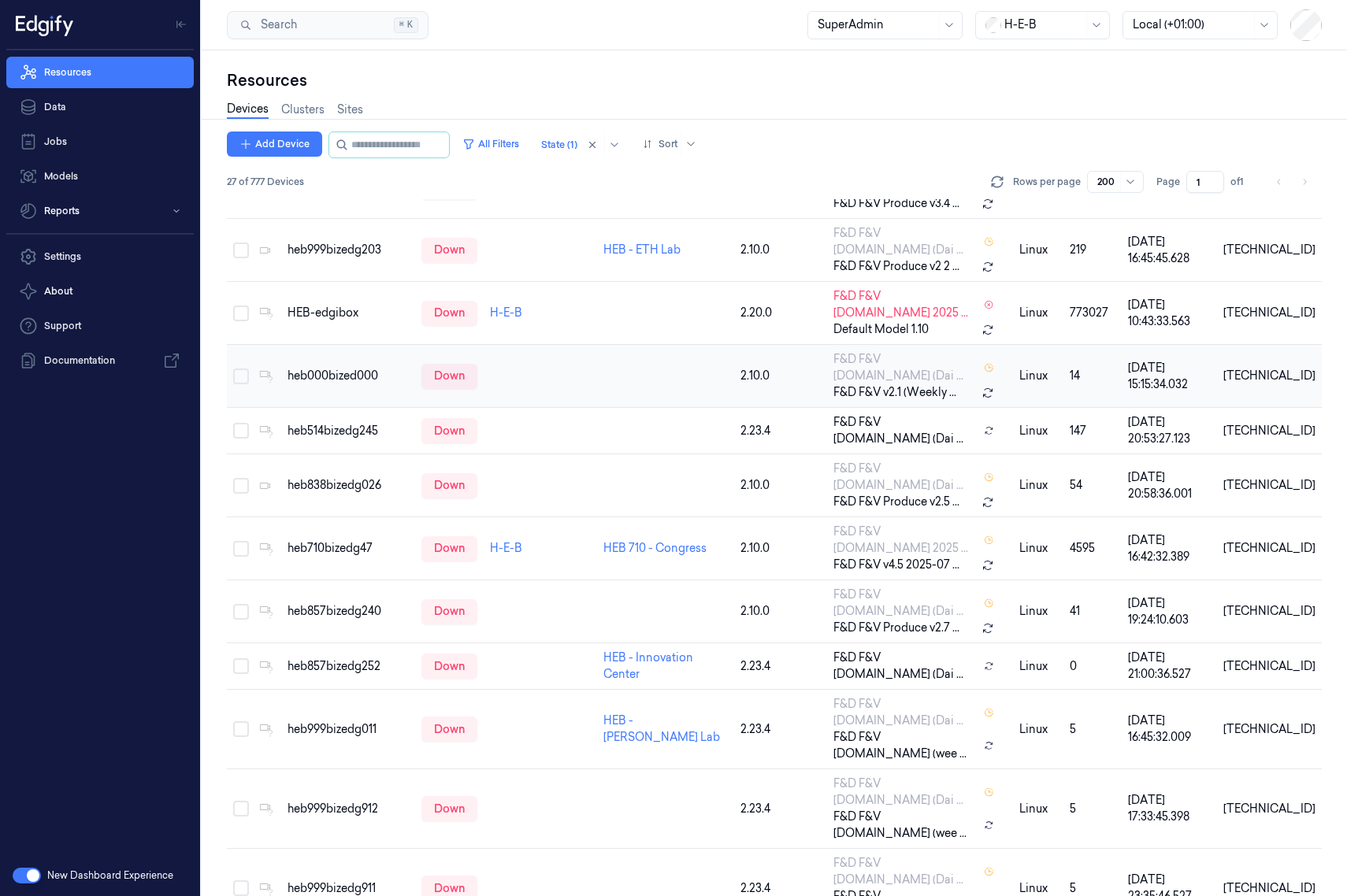
scroll to position [278, 0]
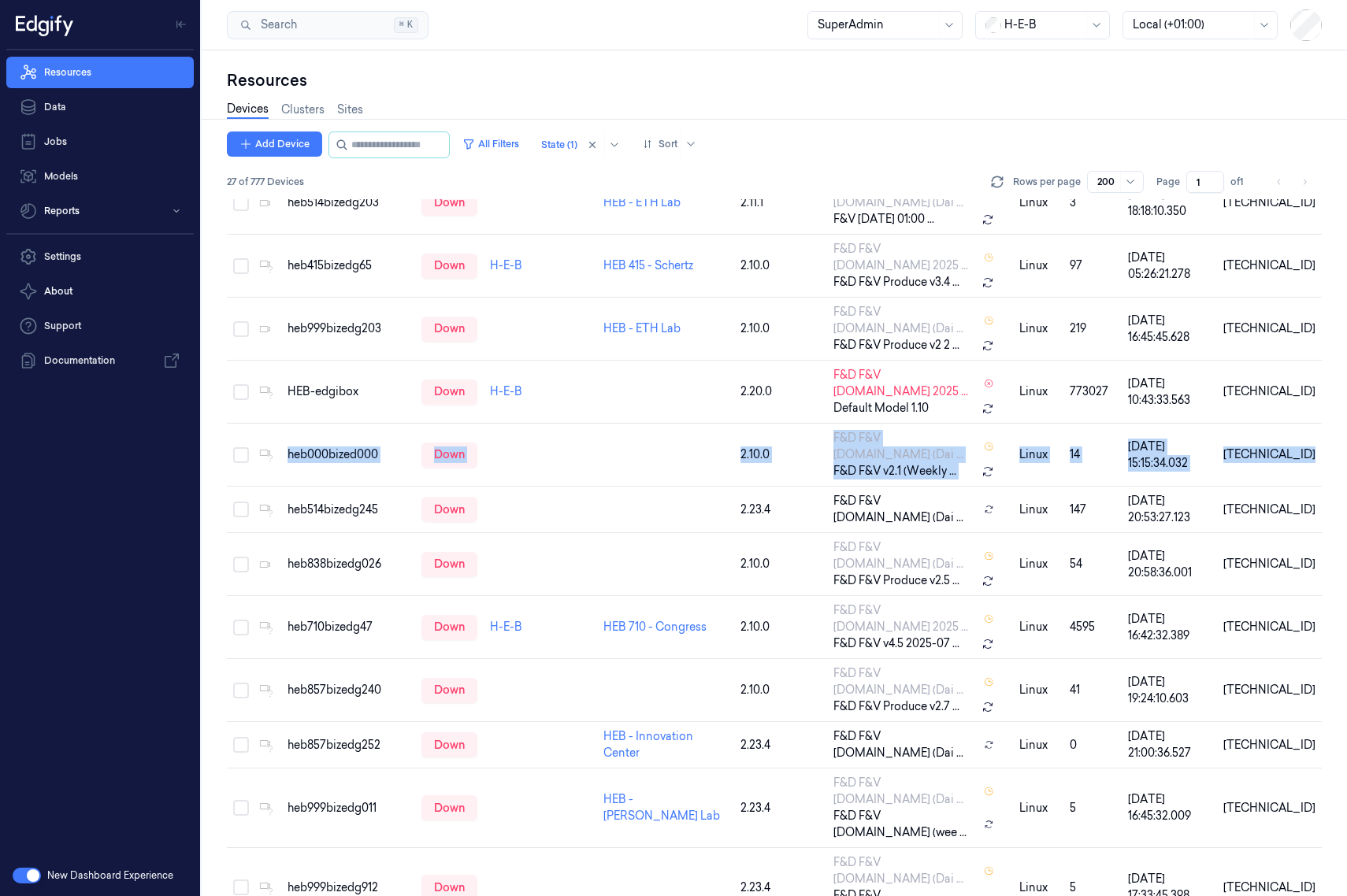
drag, startPoint x: 293, startPoint y: 352, endPoint x: 224, endPoint y: 383, distance: 75.6
click at [240, 377] on tbody "CM0838bizEdg27 down HEB - ETH Lab 2.10.0 F&D F&V v4.5.ST (Dai ... F&D F&V Produ…" at bounding box center [774, 811] width 1094 height 1716
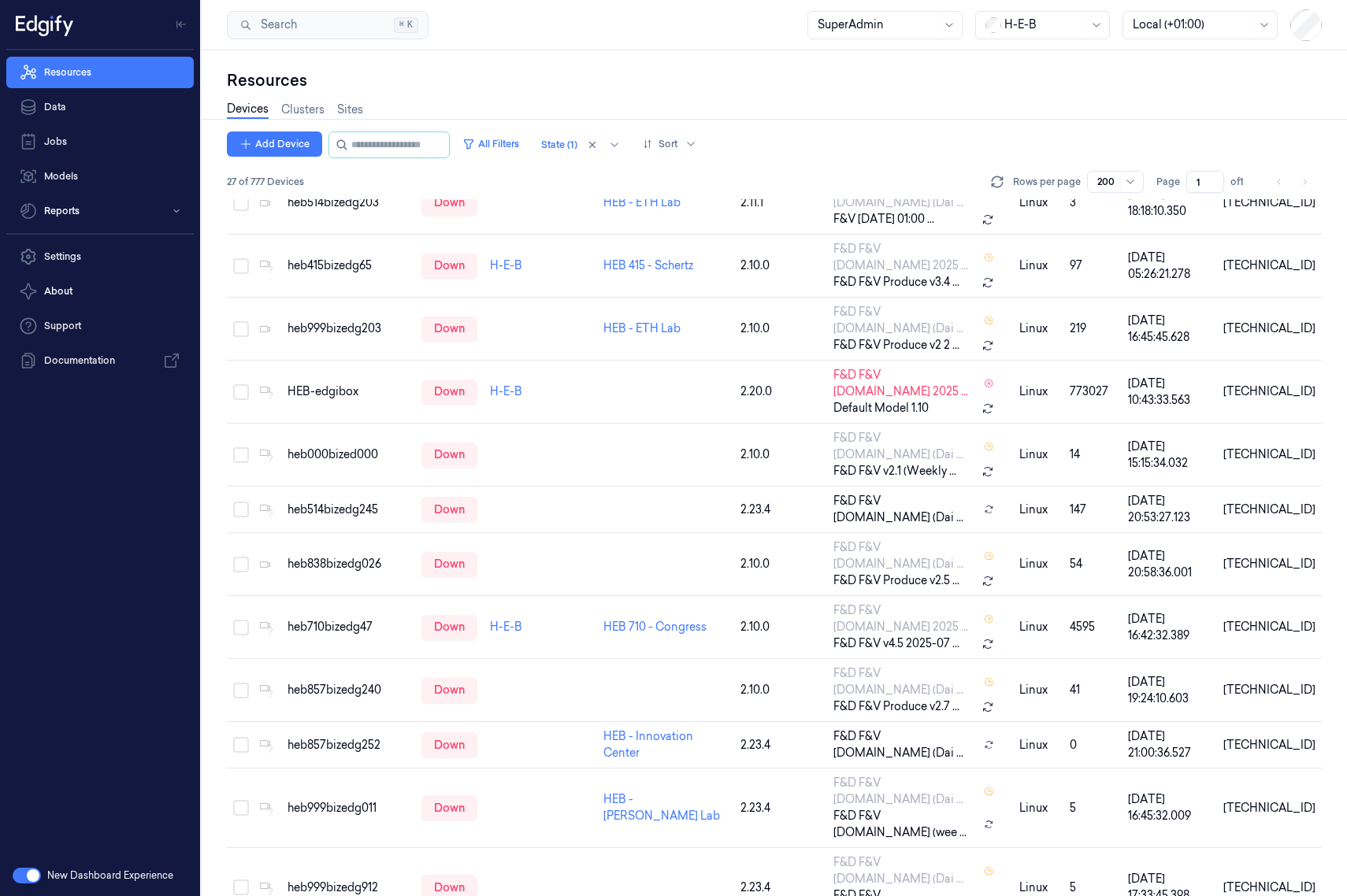
click at [218, 383] on div "Resources Devices Clusters Sites Add Device All Filters State (1) Sort 27 of 77…" at bounding box center [774, 473] width 1145 height 846
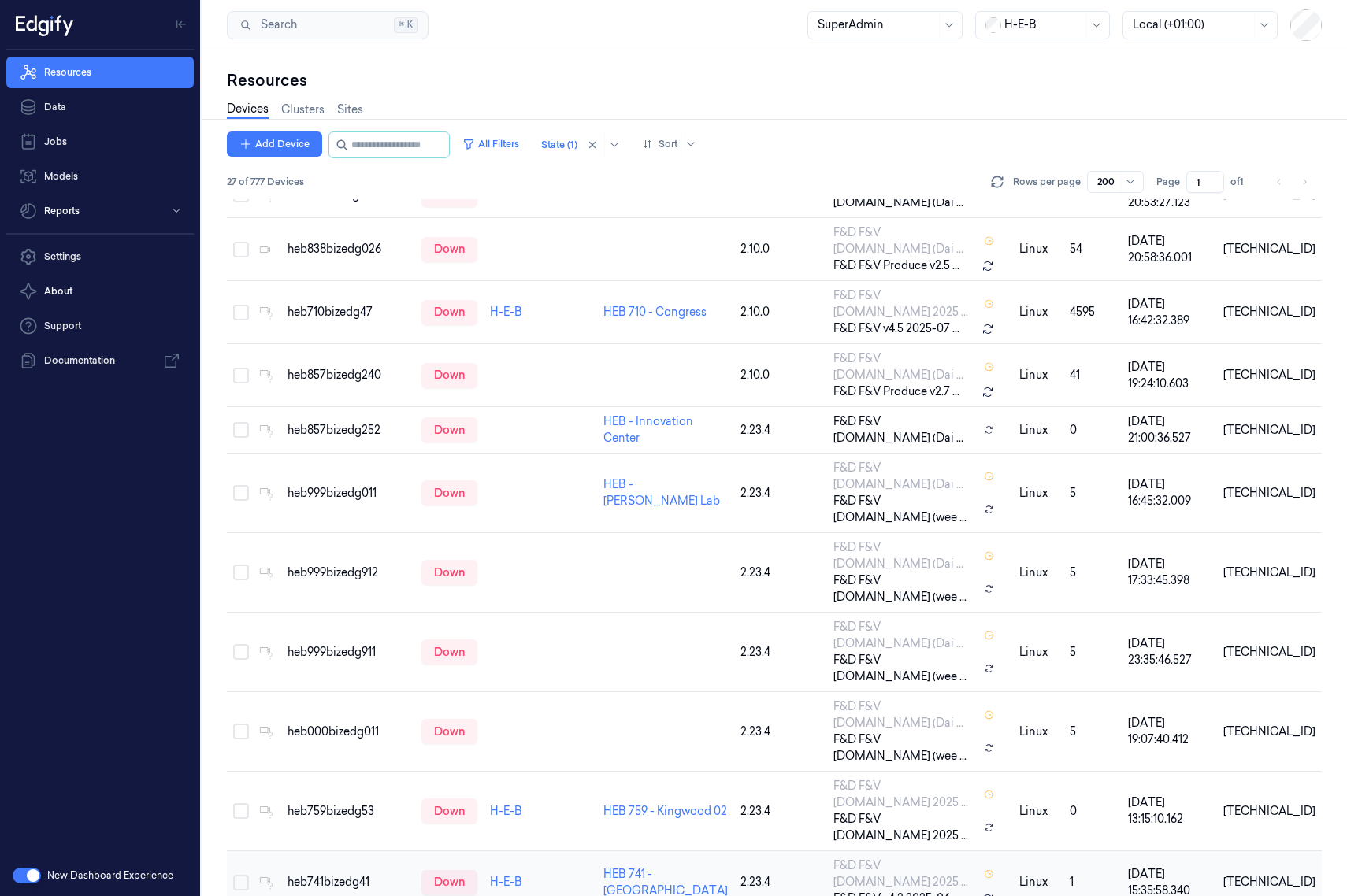
click at [361, 874] on div "heb741bizedg41" at bounding box center [347, 882] width 121 height 17
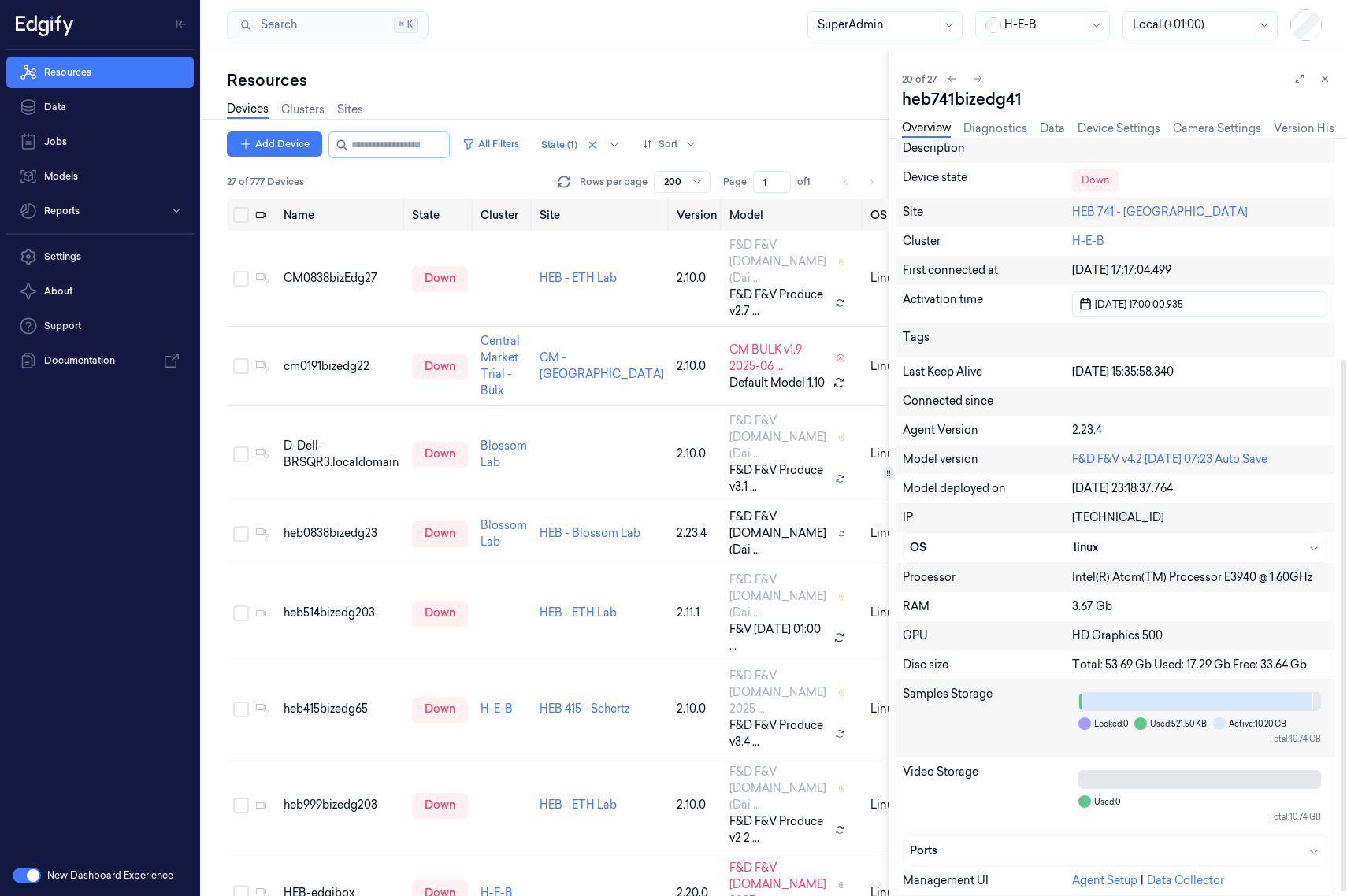
scroll to position [315, 0]
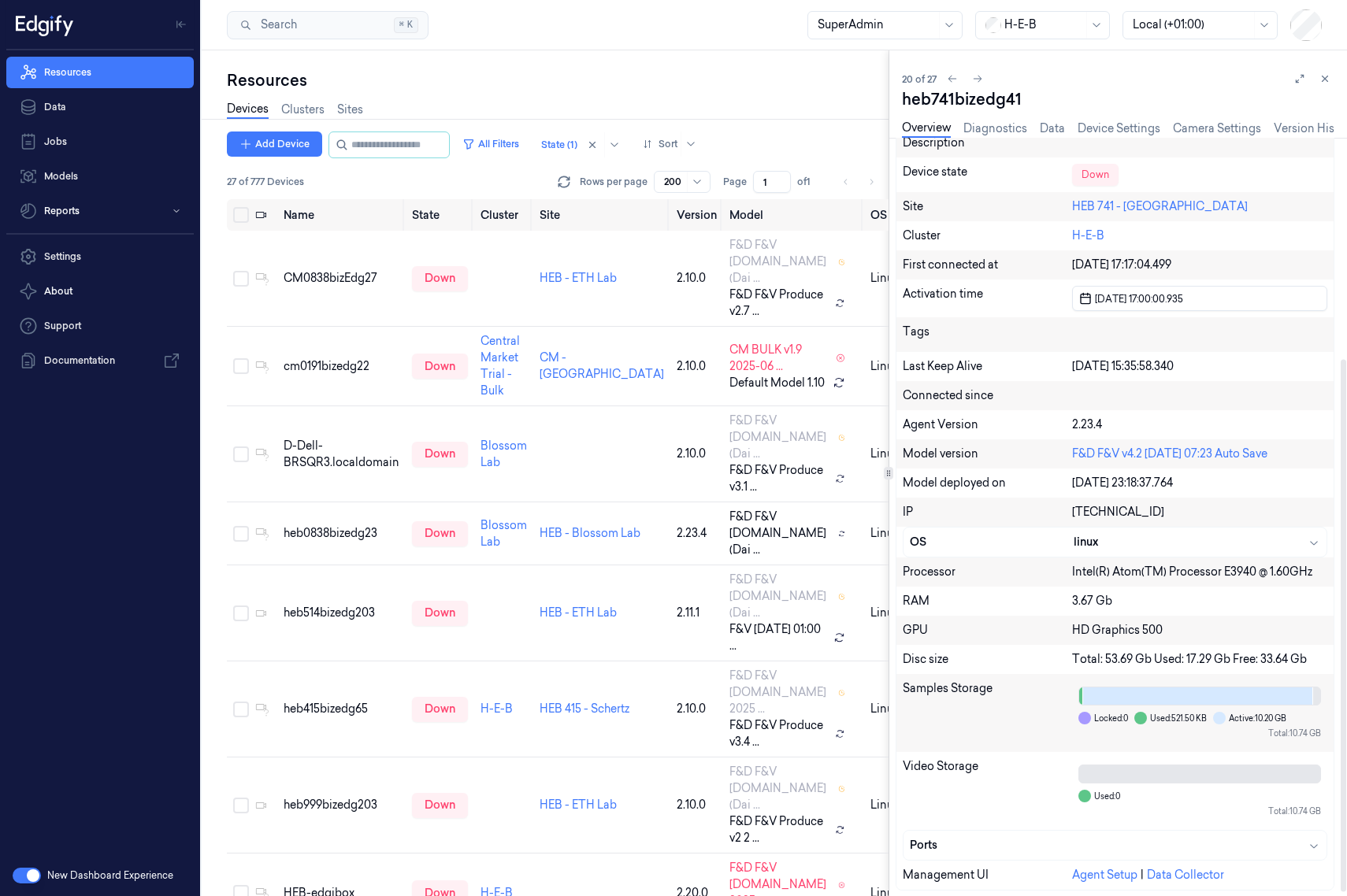
click at [1066, 368] on div "19/06/2025 15:35:58.340" at bounding box center [1200, 367] width 256 height 17
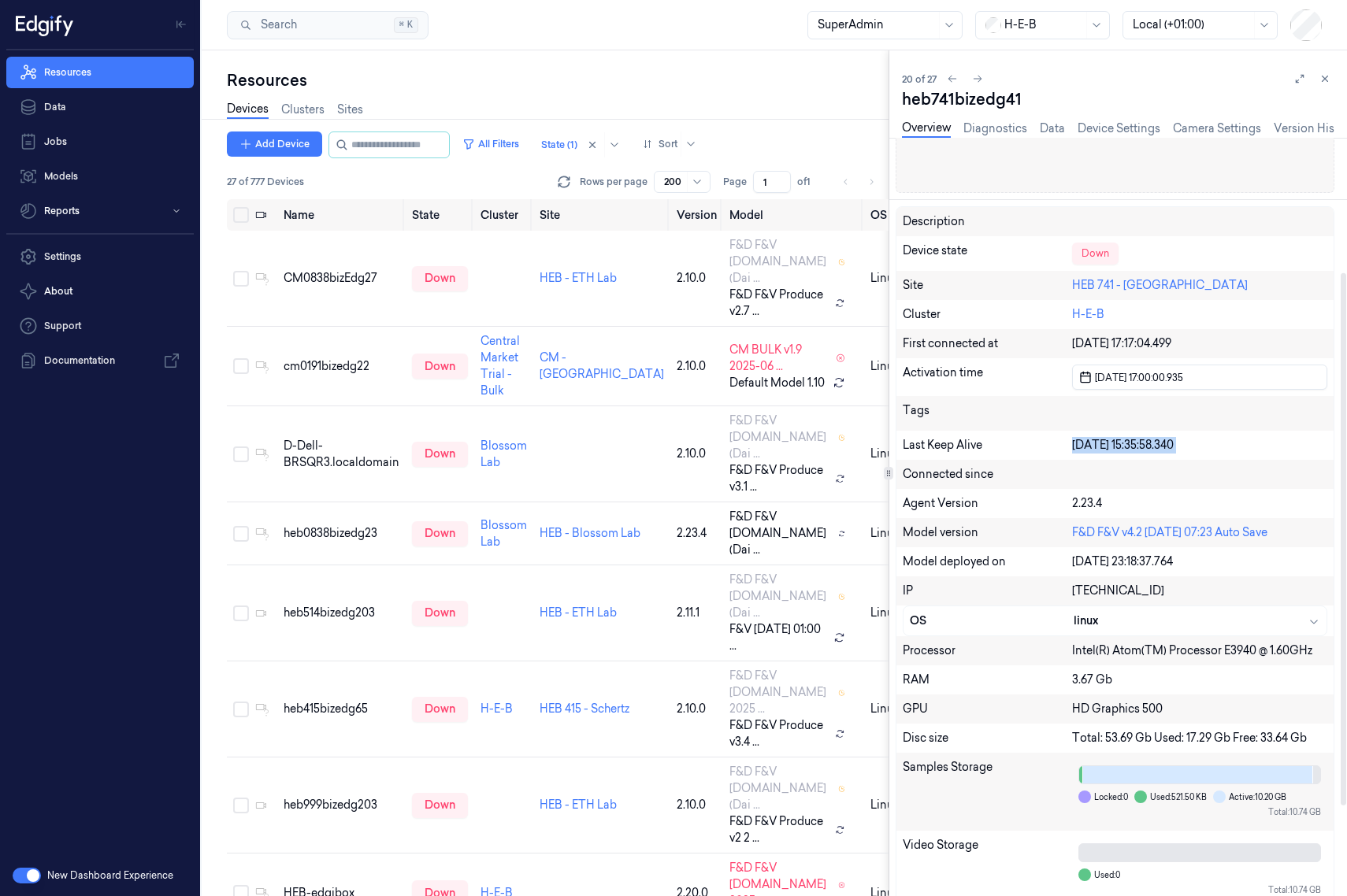
scroll to position [163, 0]
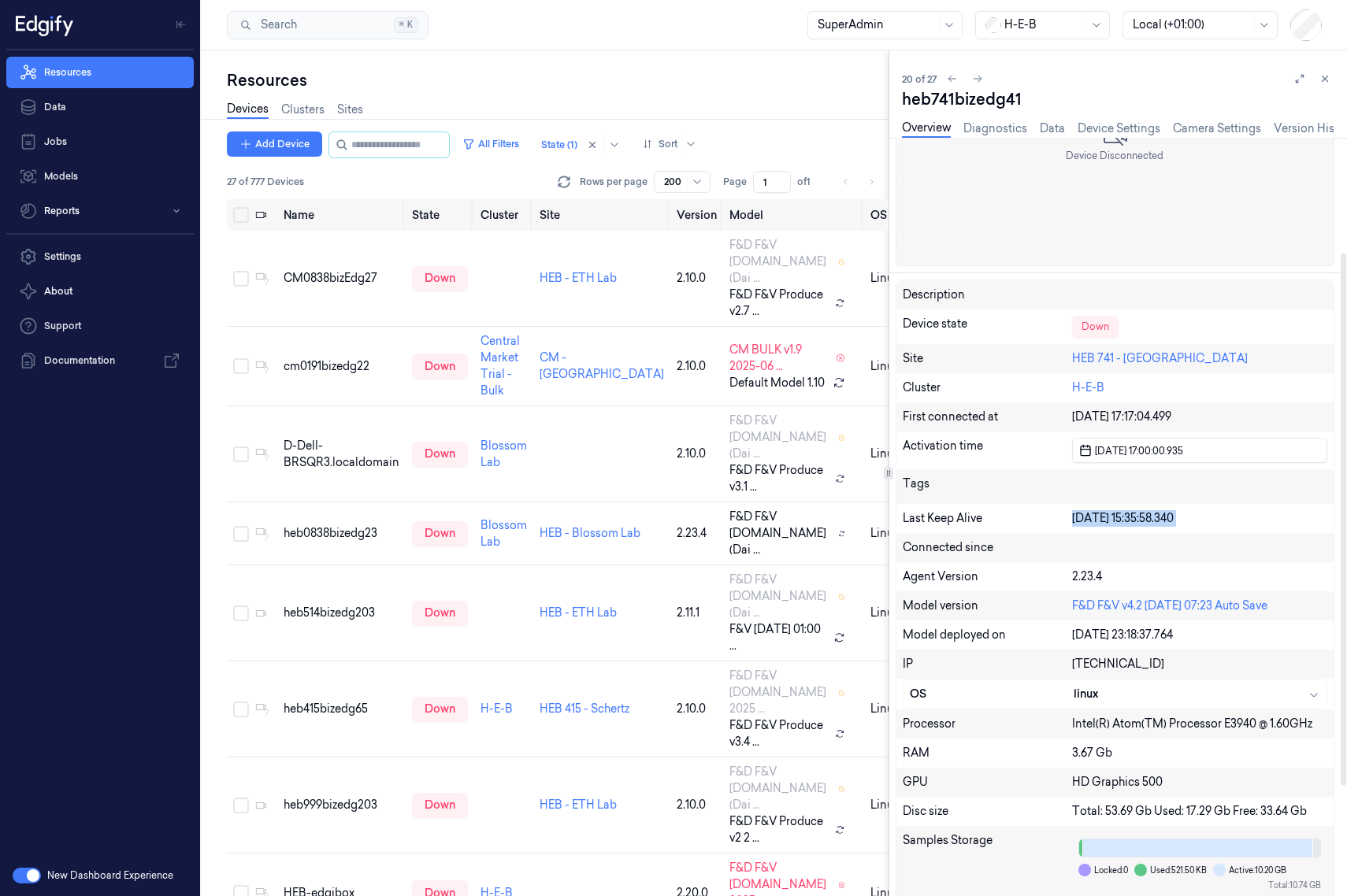
click at [1066, 522] on div "19/06/2025 15:35:58.340" at bounding box center [1200, 518] width 256 height 17
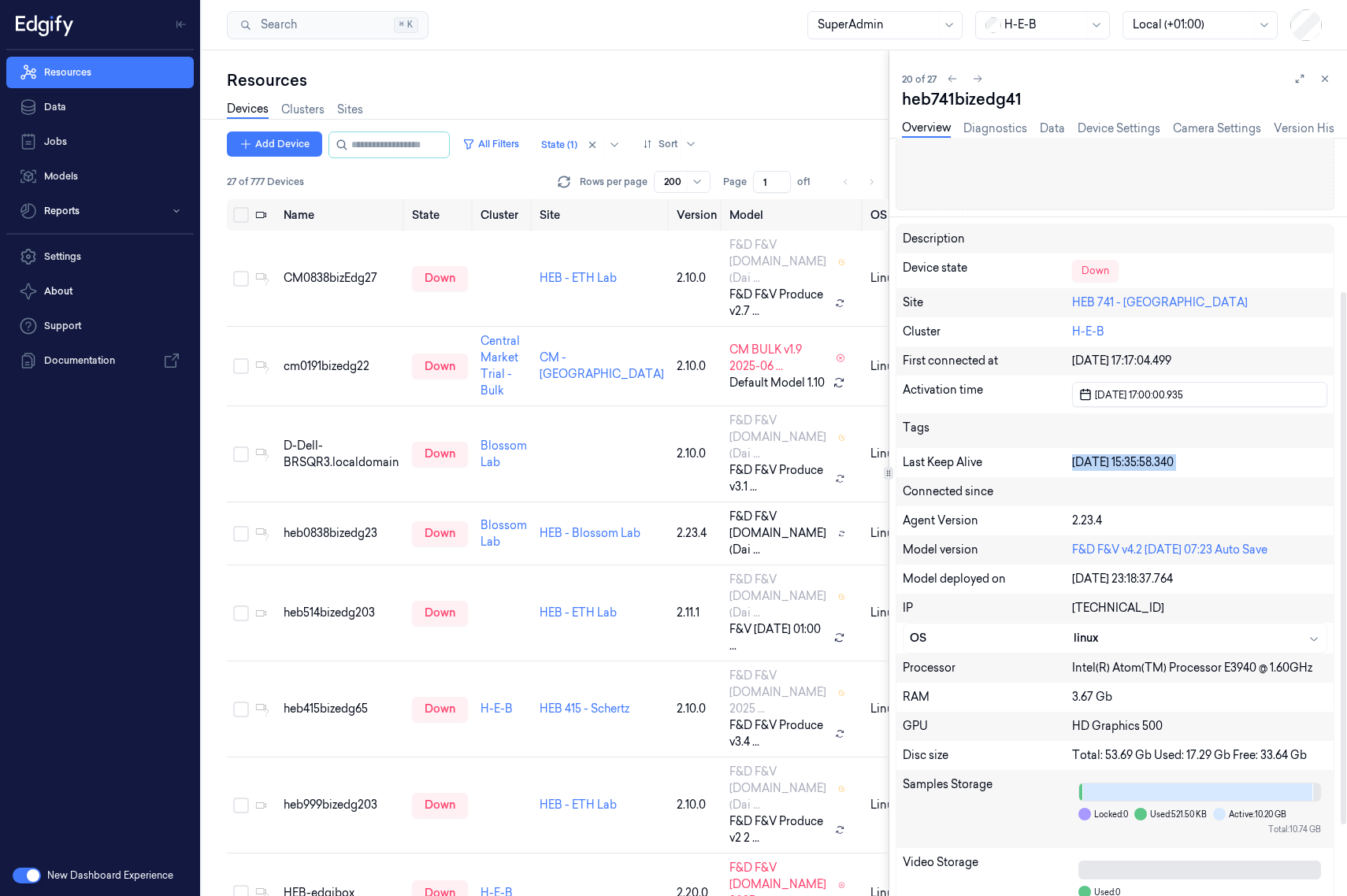
scroll to position [242, 0]
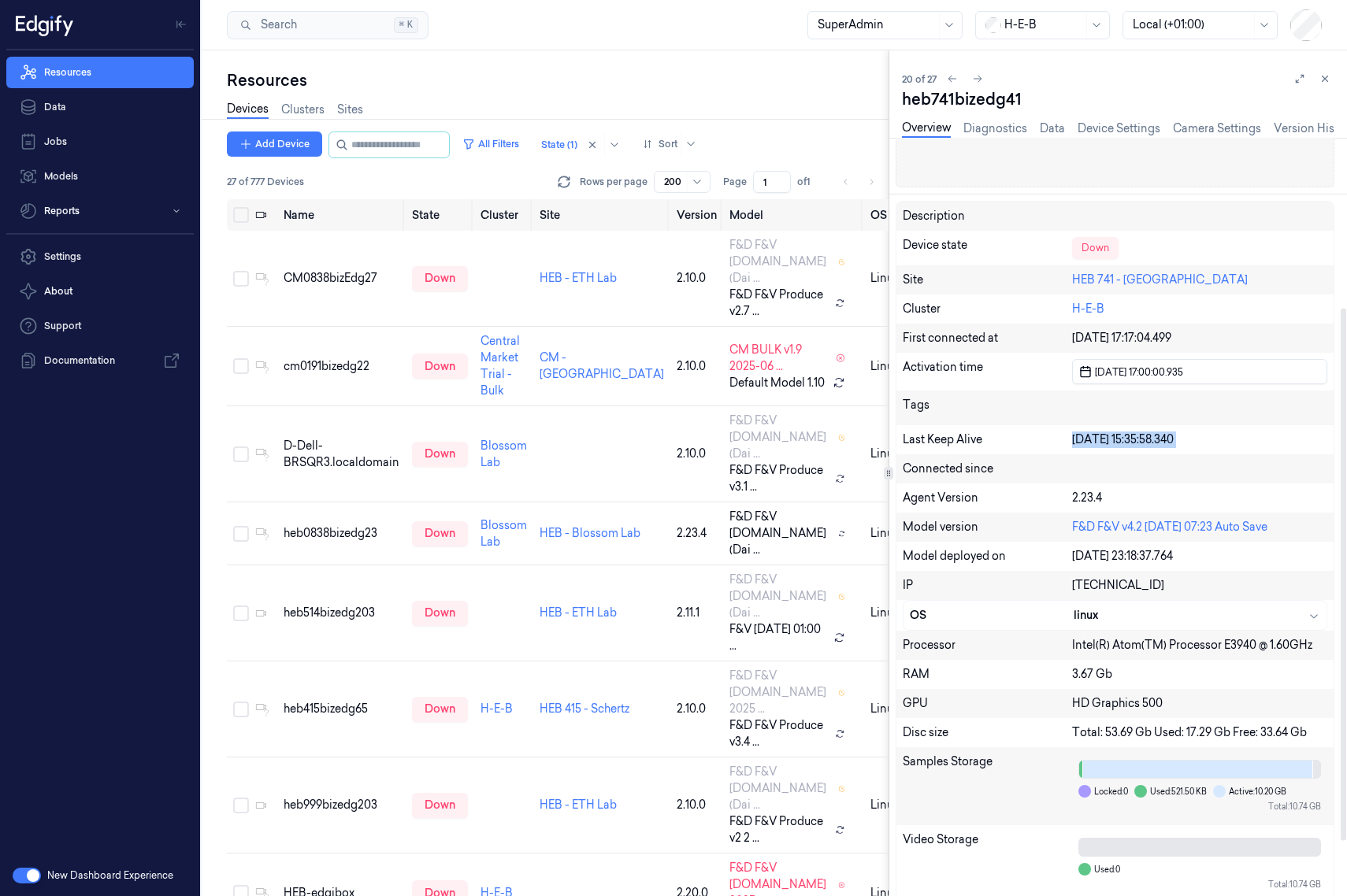
drag, startPoint x: 898, startPoint y: 529, endPoint x: 1304, endPoint y: 527, distance: 406.0
click at [1066, 527] on div "Model version F&D F&V v4.2 2025-06-11 07:23 Auto Save" at bounding box center [1115, 527] width 437 height 29
click at [1066, 527] on div "F&D F&V v4.2 2025-06-11 07:23 Auto Save" at bounding box center [1200, 528] width 256 height 17
click at [1066, 75] on icon at bounding box center [1325, 79] width 11 height 11
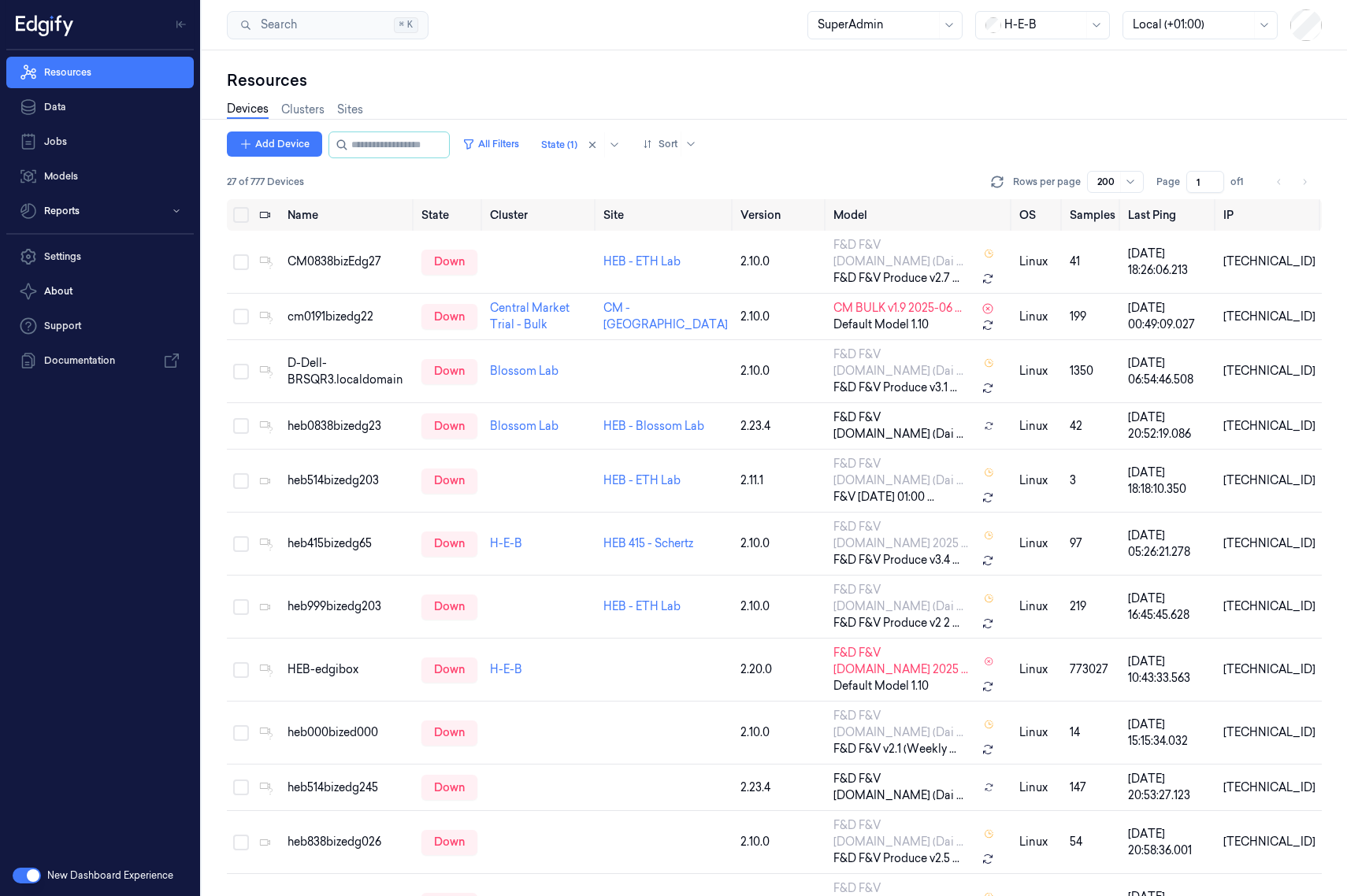
click at [393, 178] on div "27 of 777 Devices Rows per page 200 Page 1 of 1" at bounding box center [774, 182] width 1094 height 22
click at [953, 116] on div "Devices Clusters Sites" at bounding box center [774, 111] width 1094 height 40
click at [952, 135] on div "Add Device All Filters State (1) Sort" at bounding box center [774, 144] width 1094 height 27
click at [382, 779] on div "heb514bizedg245" at bounding box center [347, 788] width 121 height 17
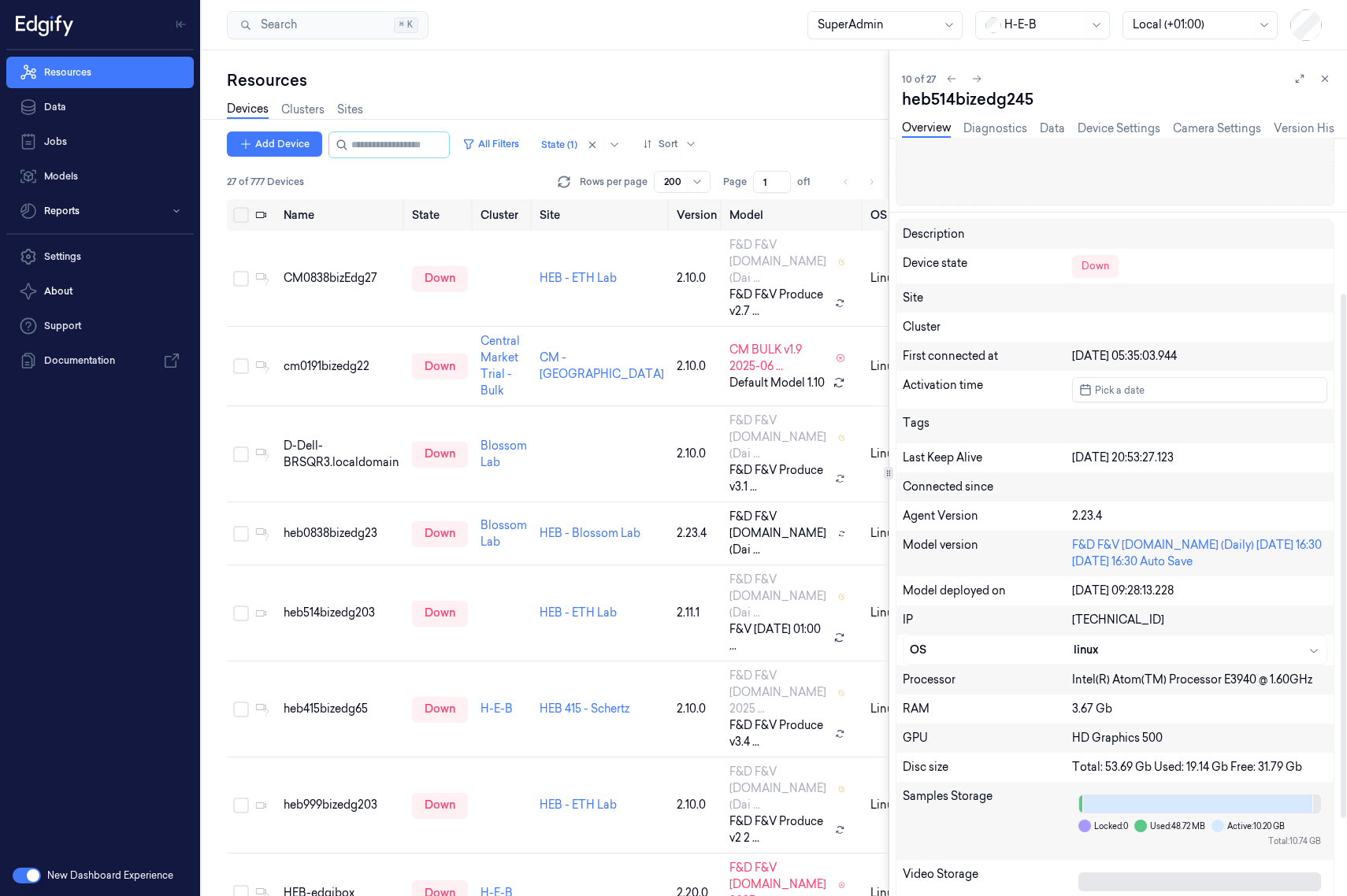
scroll to position [225, 0]
drag, startPoint x: 1007, startPoint y: 614, endPoint x: 1324, endPoint y: 633, distance: 317.6
drag, startPoint x: 1205, startPoint y: 566, endPoint x: 1057, endPoint y: 546, distance: 149.3
click at [1057, 546] on div "Model version F&D F&V v4.5.ST (Daily) 2025-07-27 16:30 2025-07-27 16:30 Auto Sa…" at bounding box center [1115, 552] width 437 height 45
drag, startPoint x: 1329, startPoint y: 80, endPoint x: 1053, endPoint y: 79, distance: 276.0
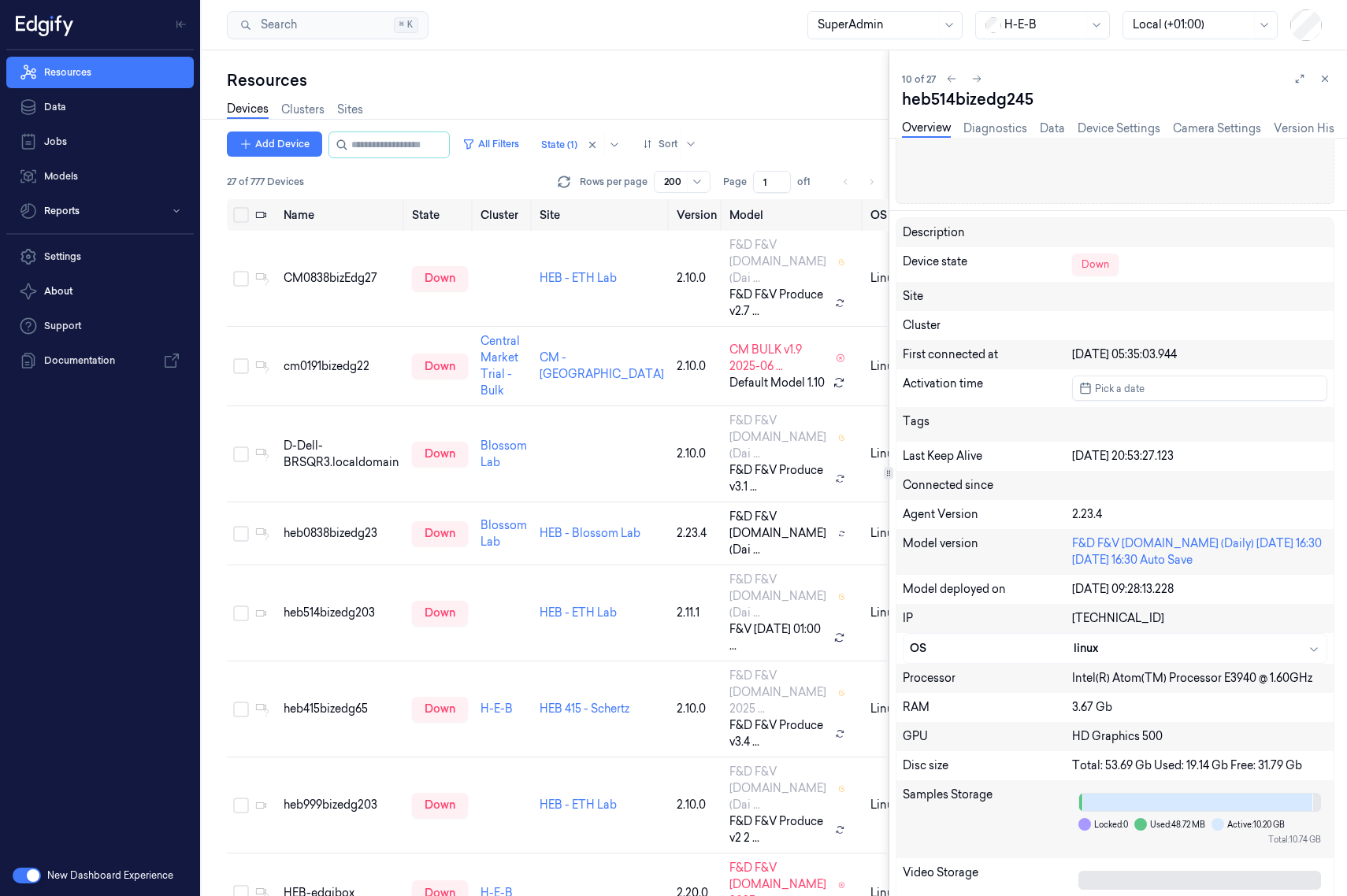
click at [1066, 80] on icon at bounding box center [1325, 79] width 11 height 11
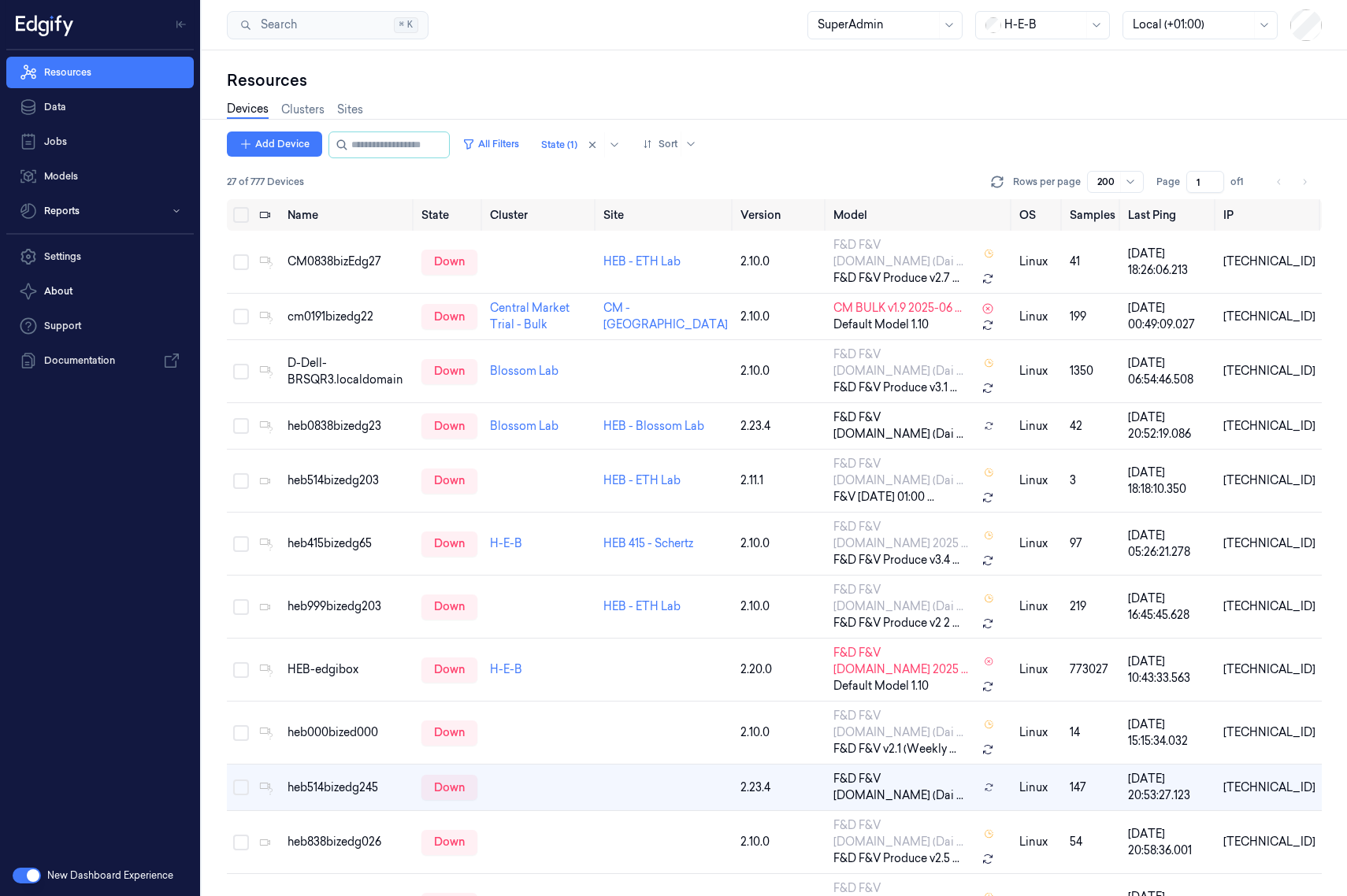
click at [844, 73] on div "Resources" at bounding box center [774, 81] width 1094 height 22
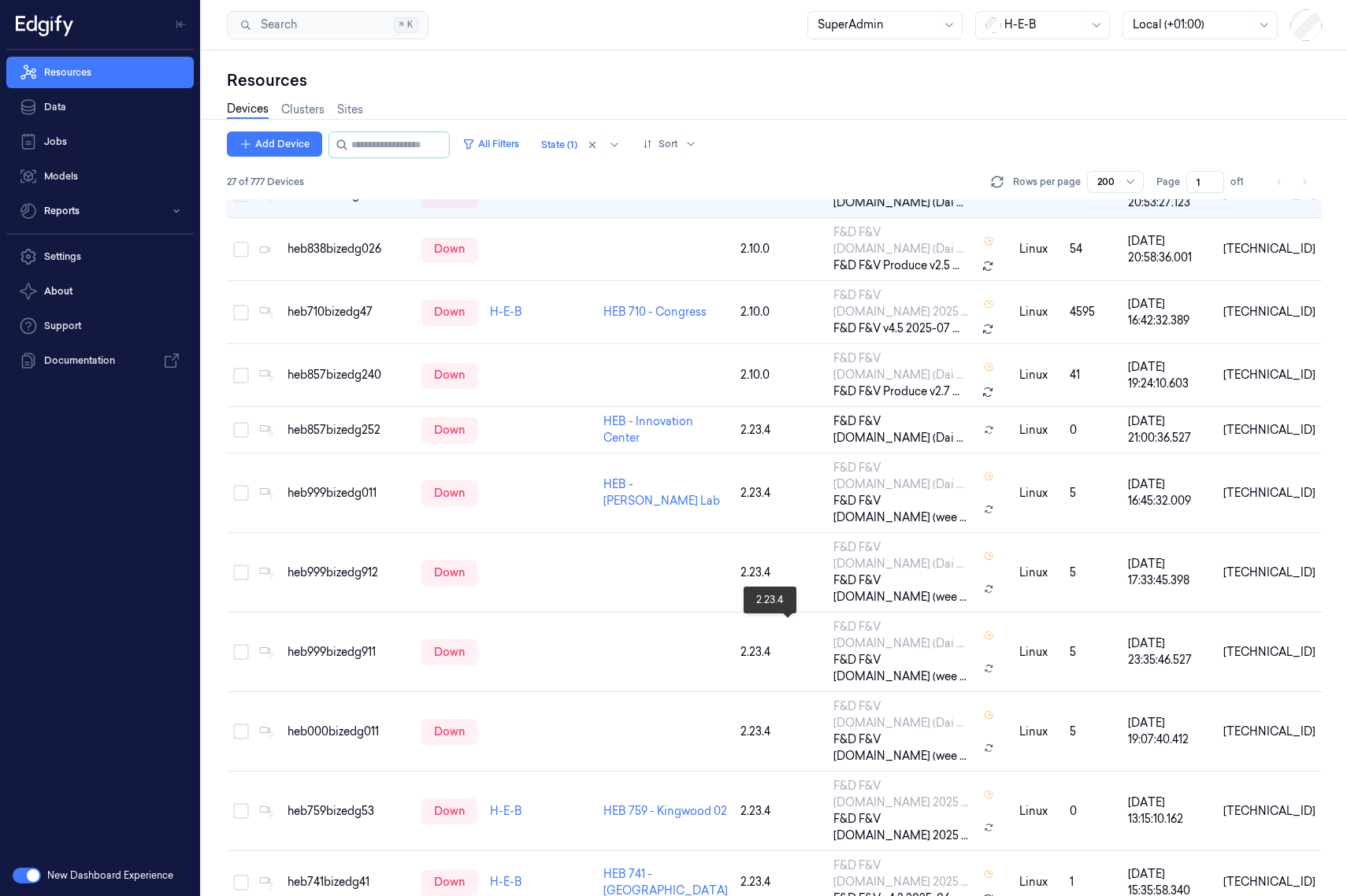
drag, startPoint x: 762, startPoint y: 322, endPoint x: 747, endPoint y: 567, distance: 245.5
click at [339, 644] on div "heb999bizedg911" at bounding box center [347, 653] width 121 height 17
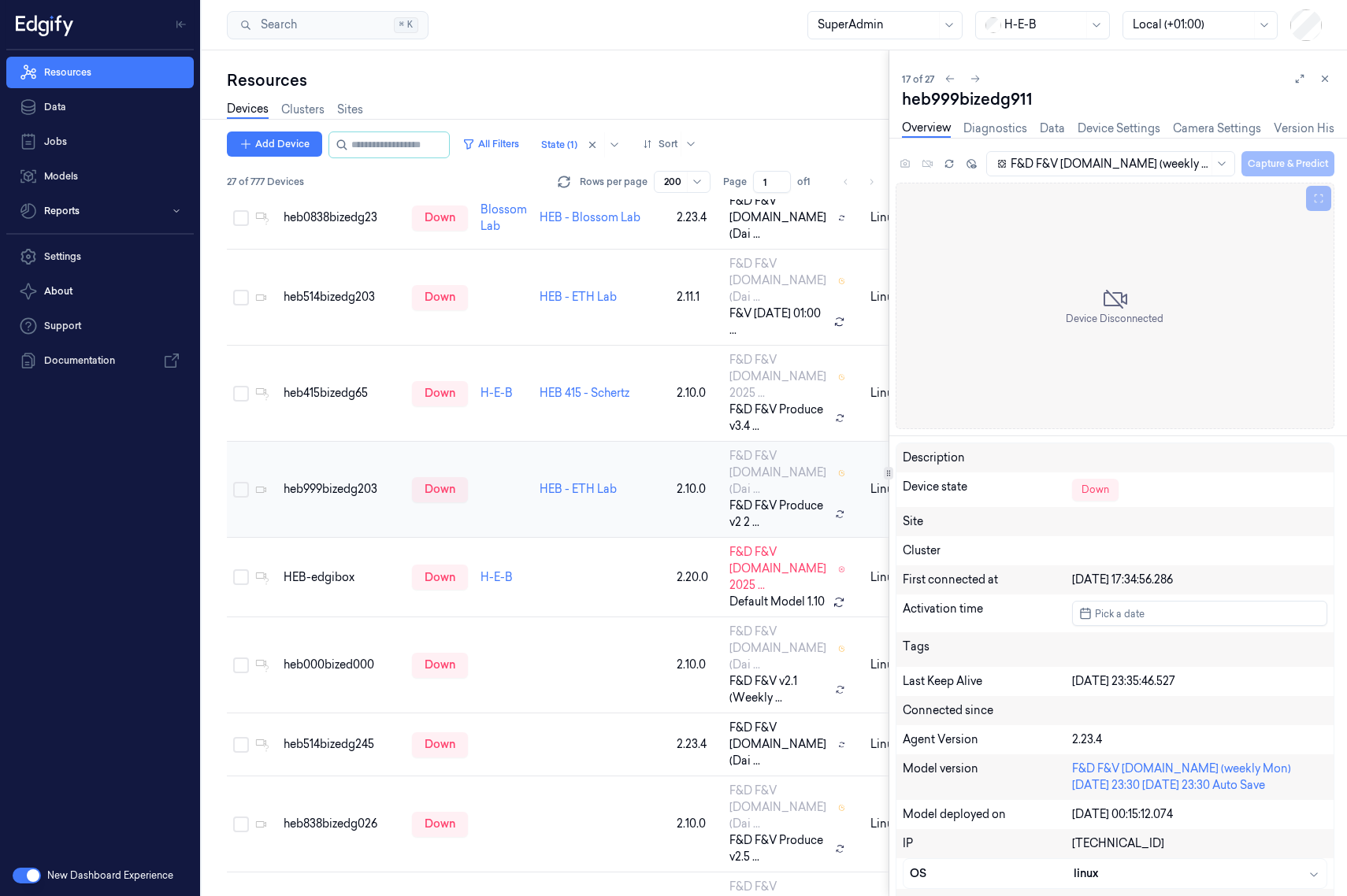
scroll to position [472, 0]
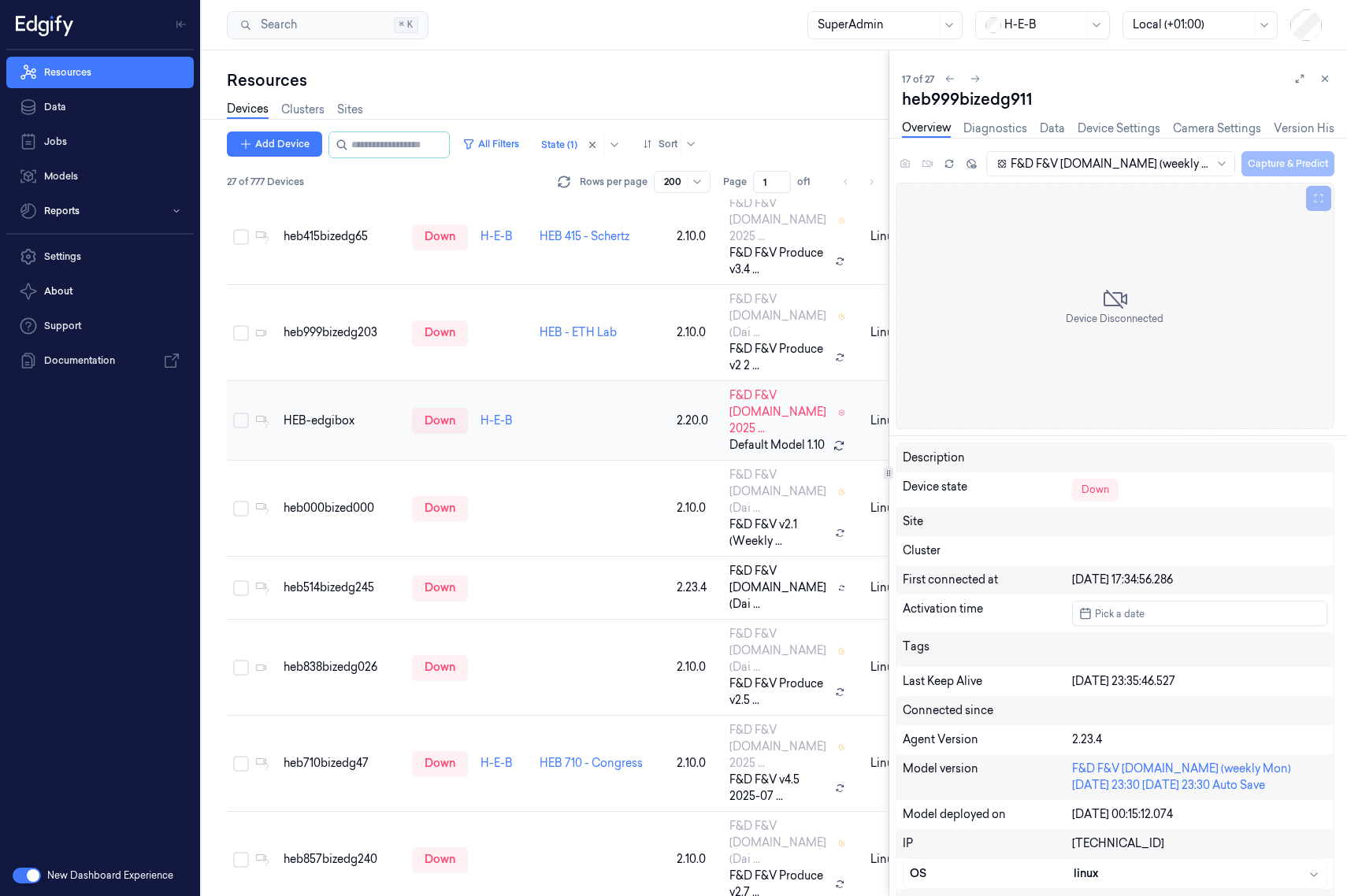
click at [340, 429] on div "HEB-edgibox" at bounding box center [341, 421] width 116 height 17
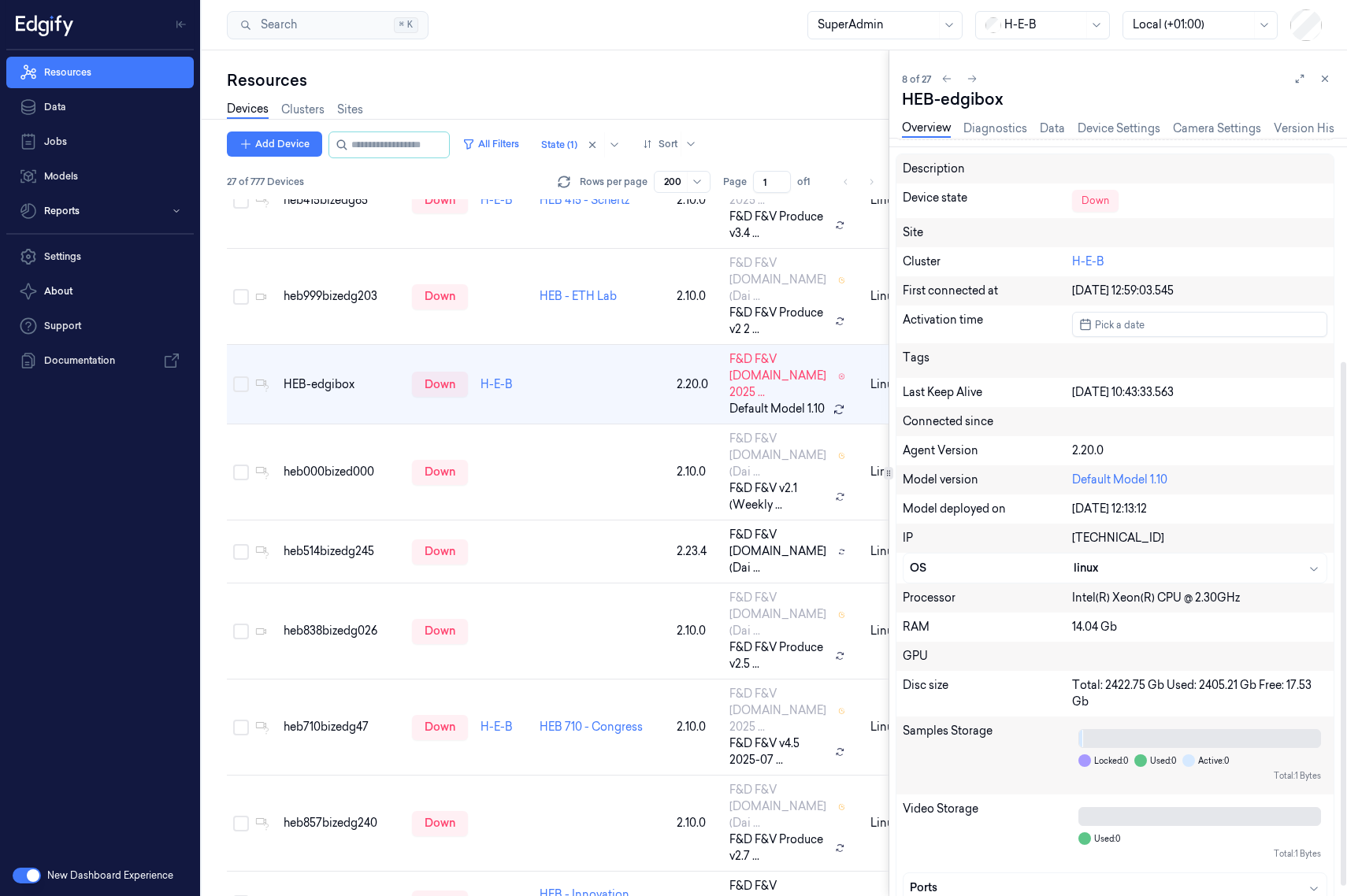
scroll to position [337, 0]
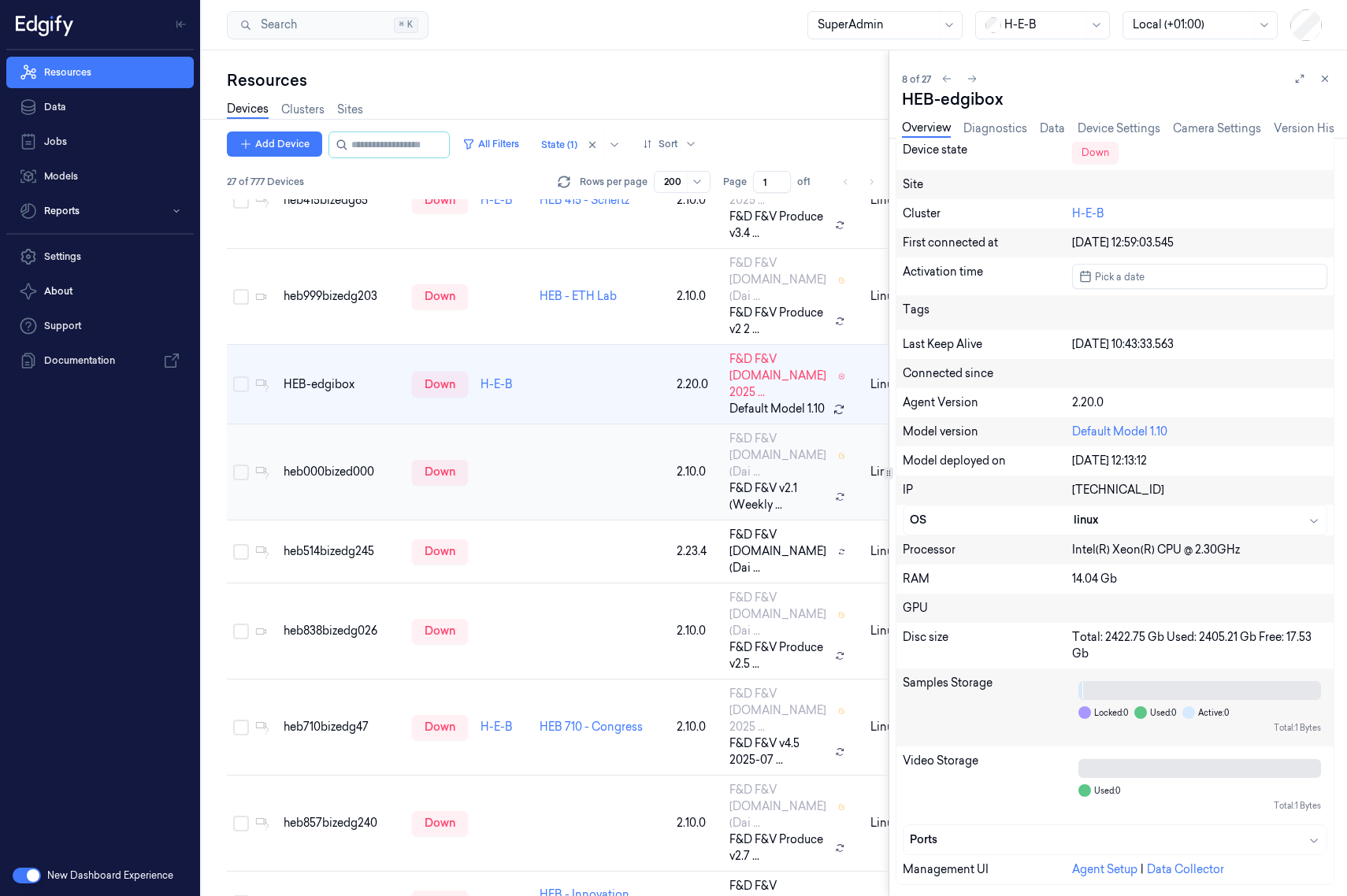
click at [376, 520] on td "heb000bized000" at bounding box center [341, 472] width 129 height 96
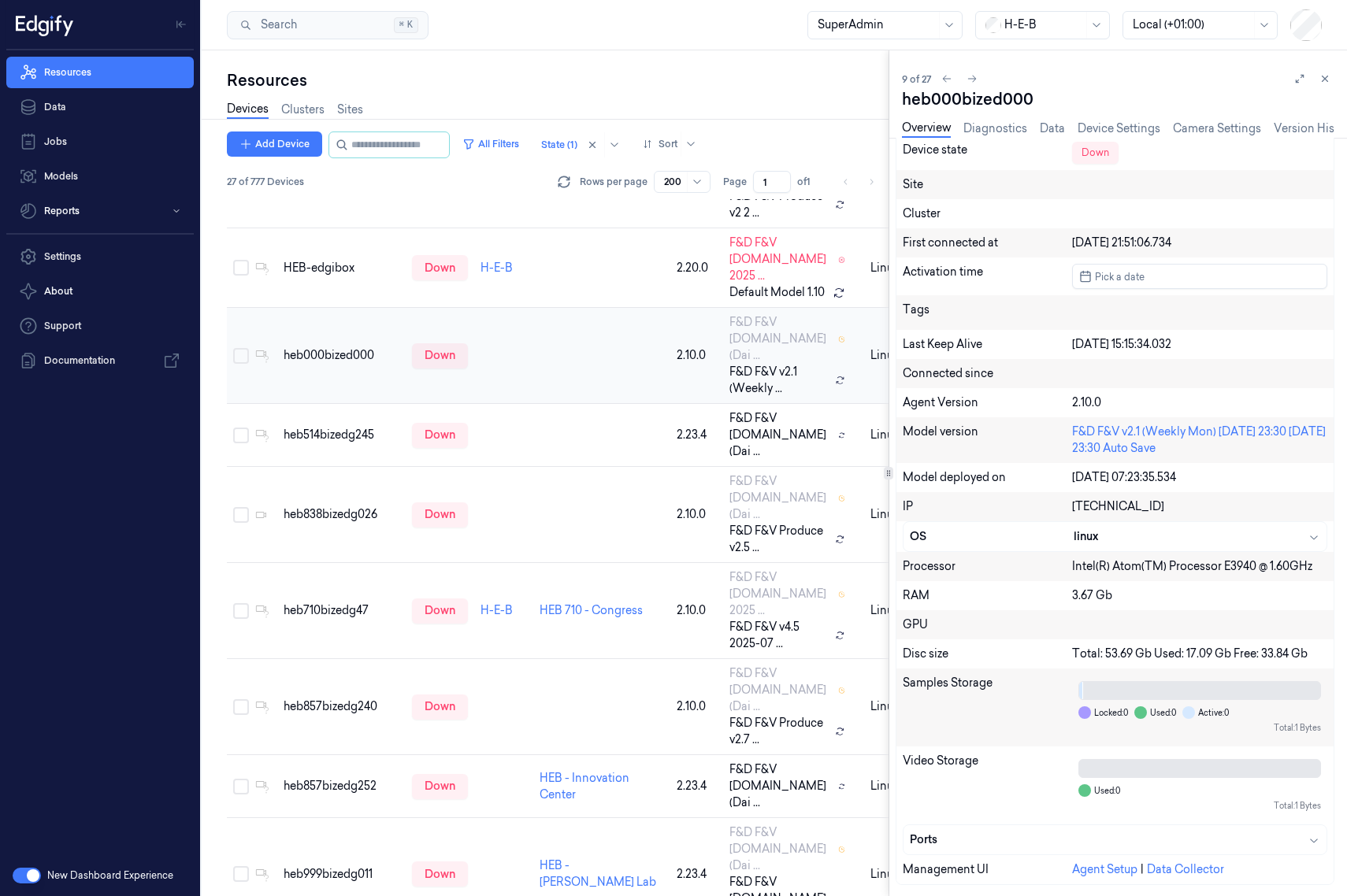
scroll to position [629, 0]
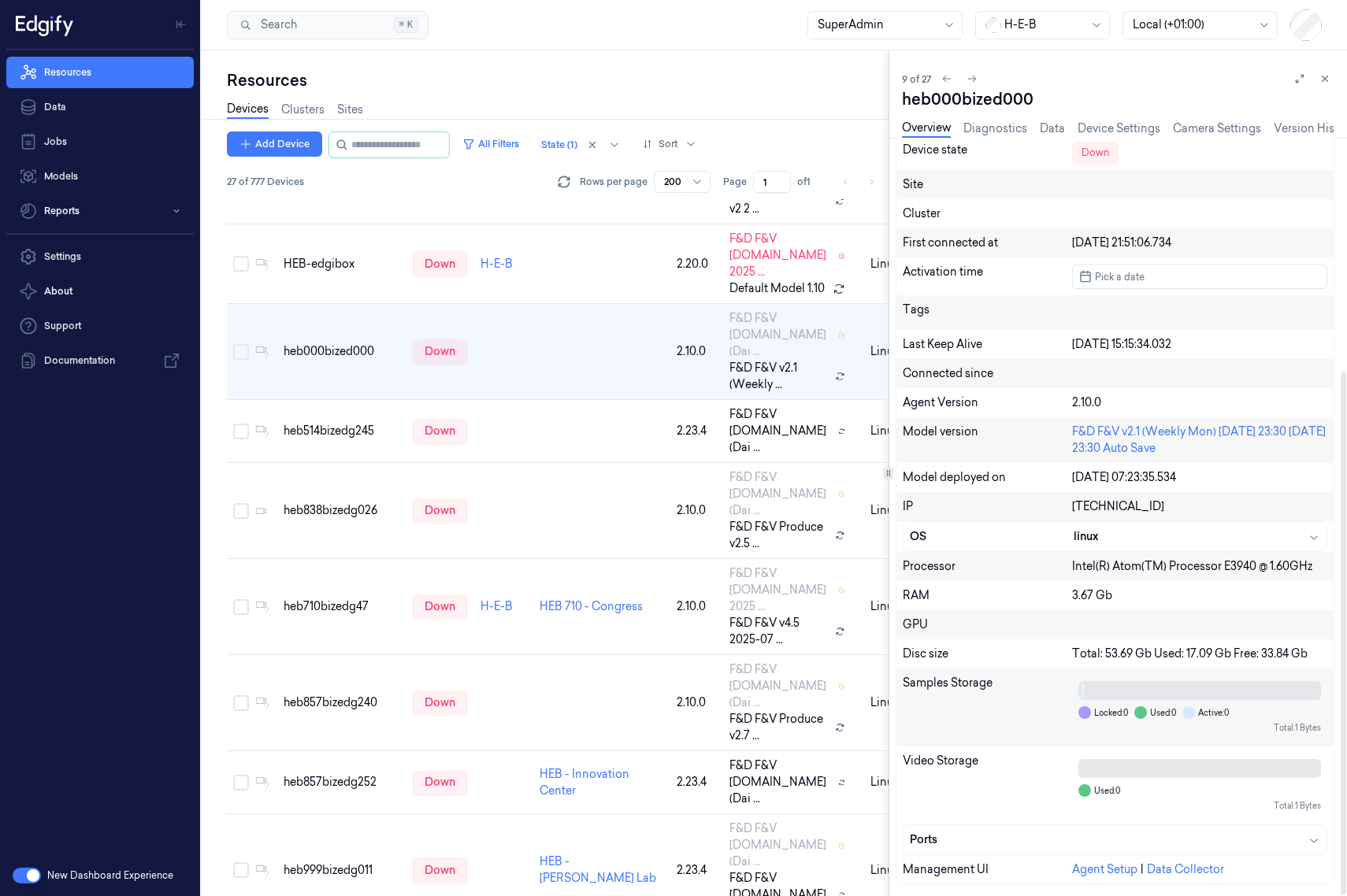
drag, startPoint x: 1246, startPoint y: 448, endPoint x: 1063, endPoint y: 432, distance: 183.7
click at [1063, 432] on div "Model version F&D F&V v2.1 (Weekly Mon) 2024-09-29 23:30 2024-09-29 23:30 Auto …" at bounding box center [1115, 440] width 437 height 45
click at [1040, 431] on div "Model version" at bounding box center [988, 441] width 170 height 33
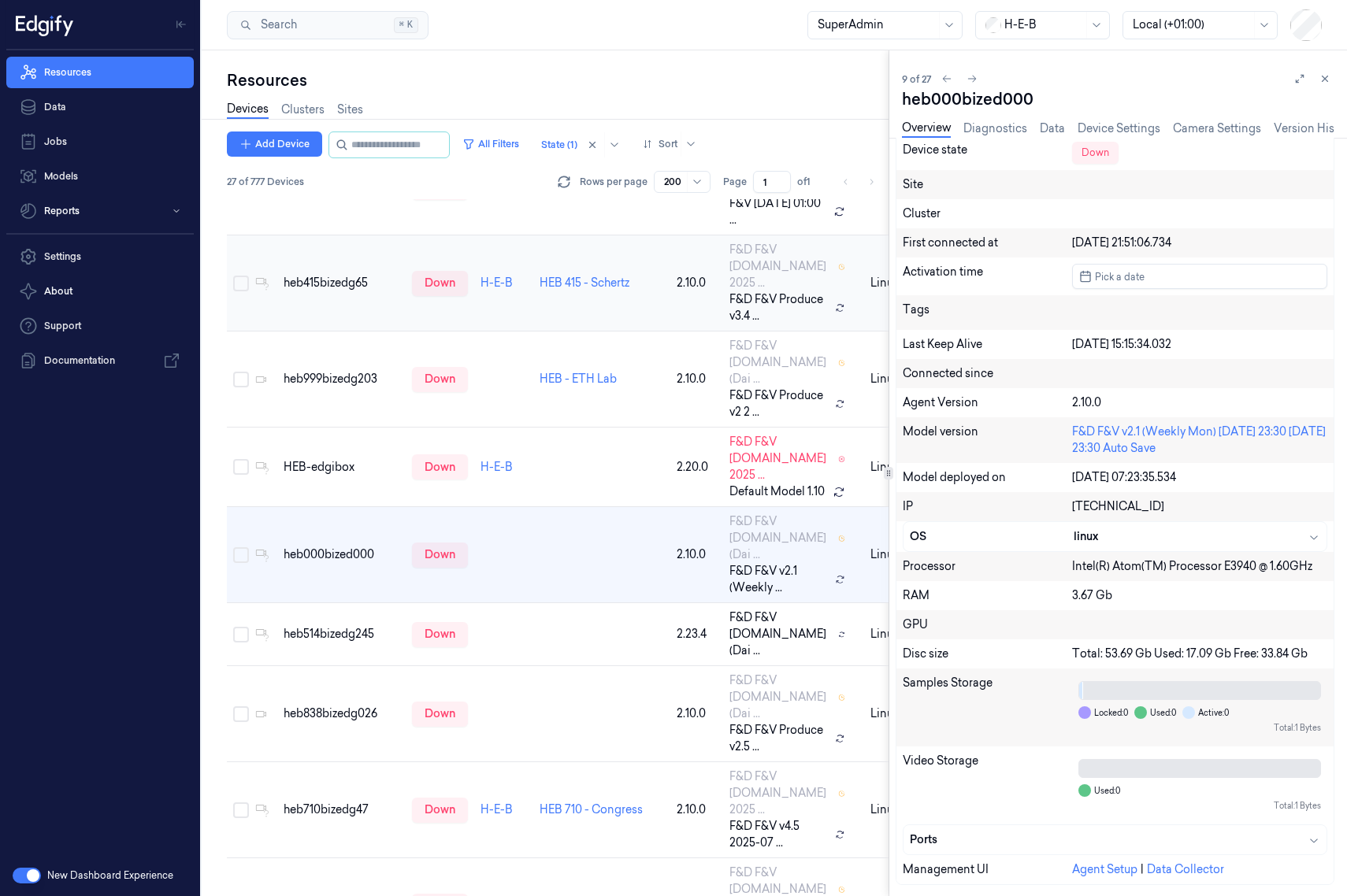
scroll to position [235, 0]
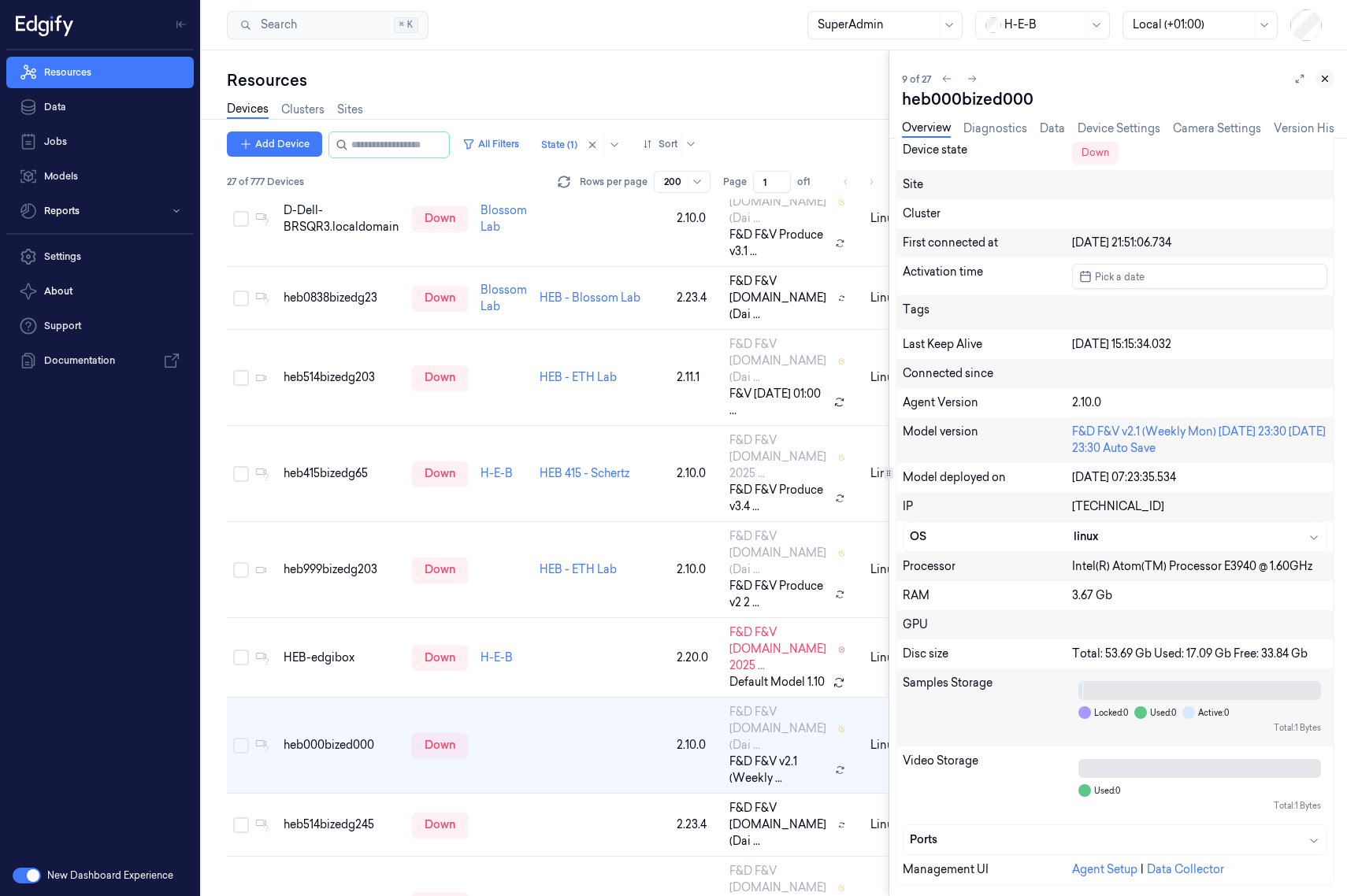
click at [1066, 77] on icon at bounding box center [1325, 79] width 11 height 11
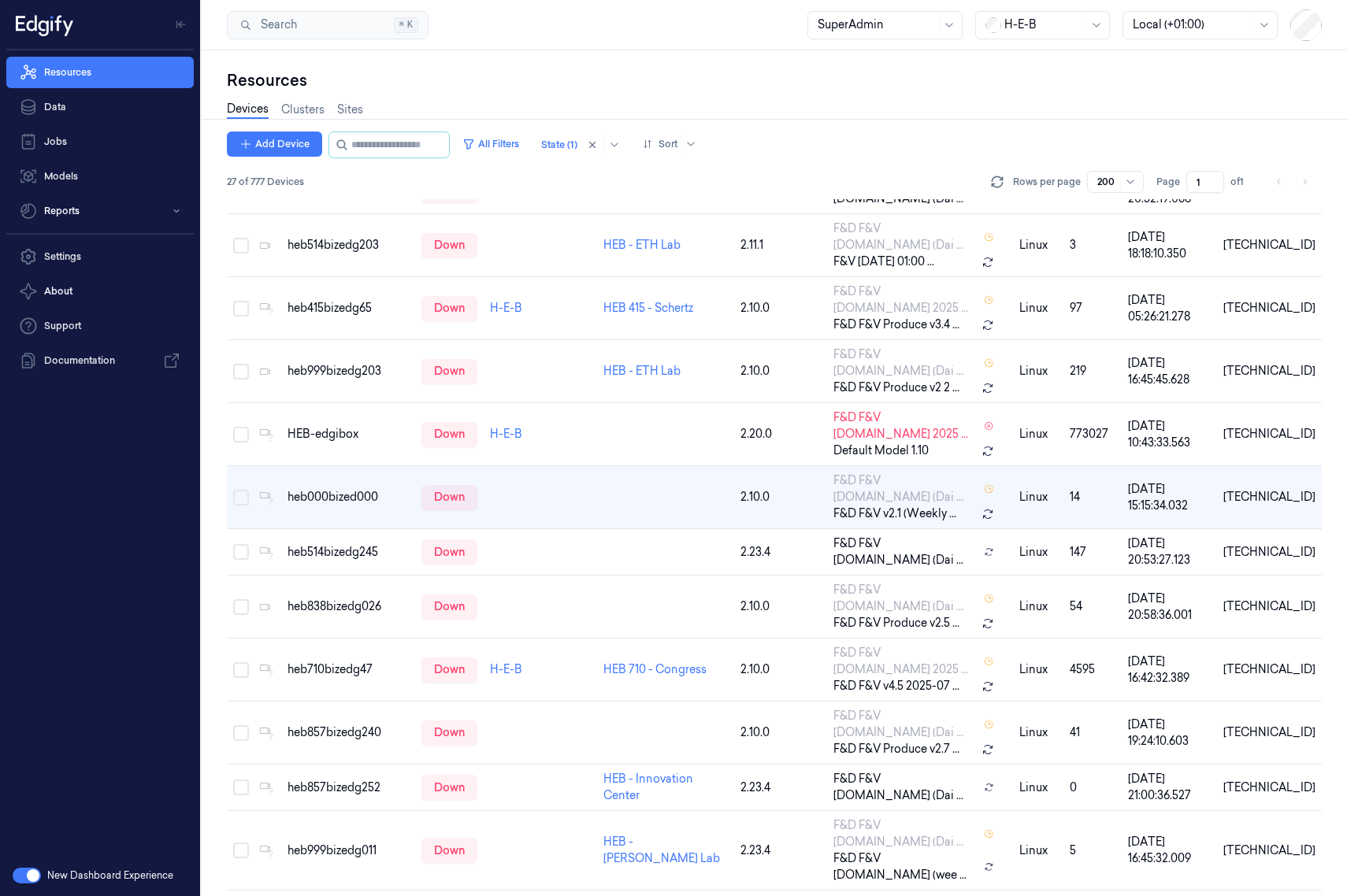
scroll to position [169, 0]
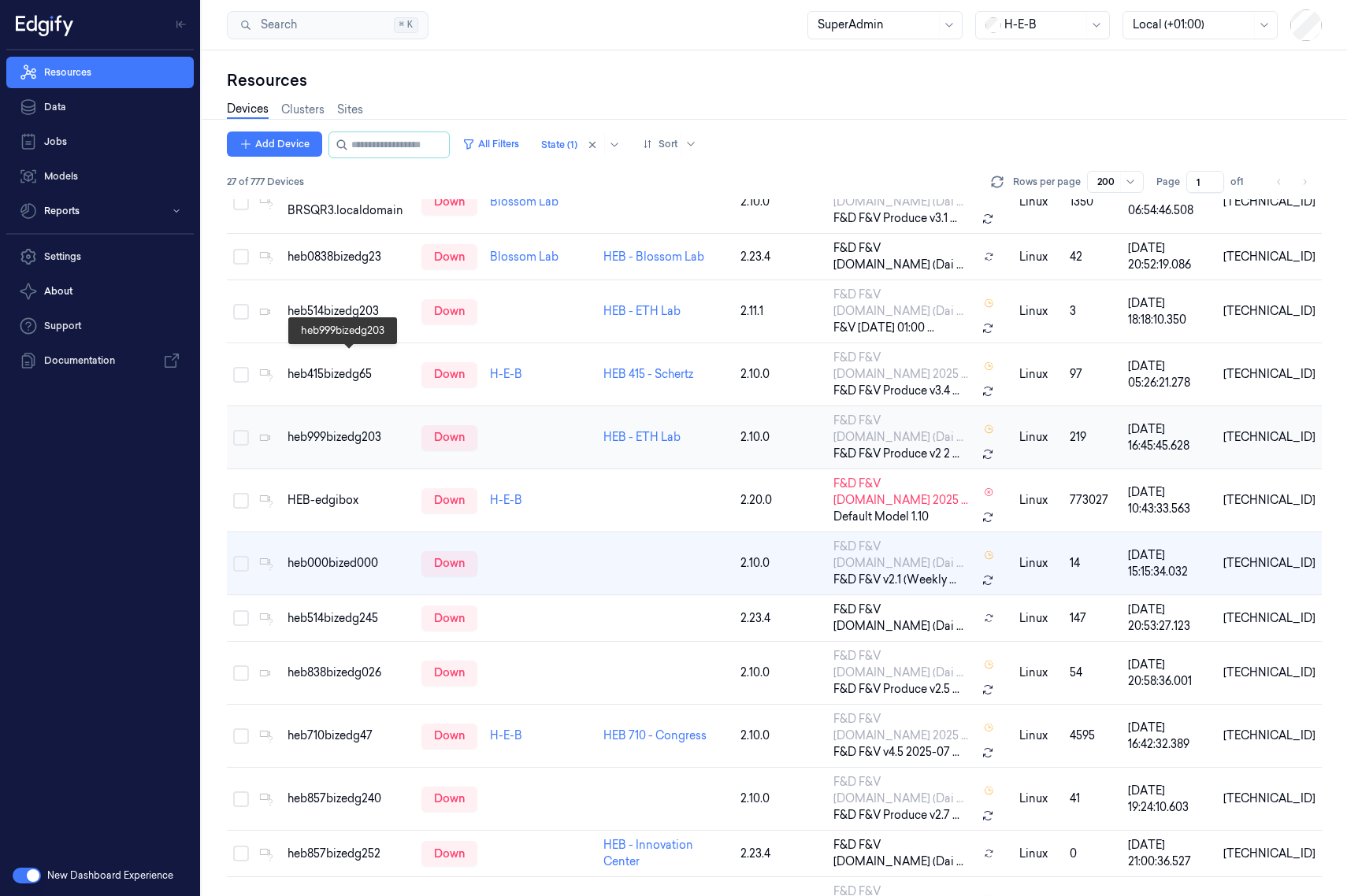
click at [309, 429] on div "heb999bizedg203" at bounding box center [347, 438] width 121 height 17
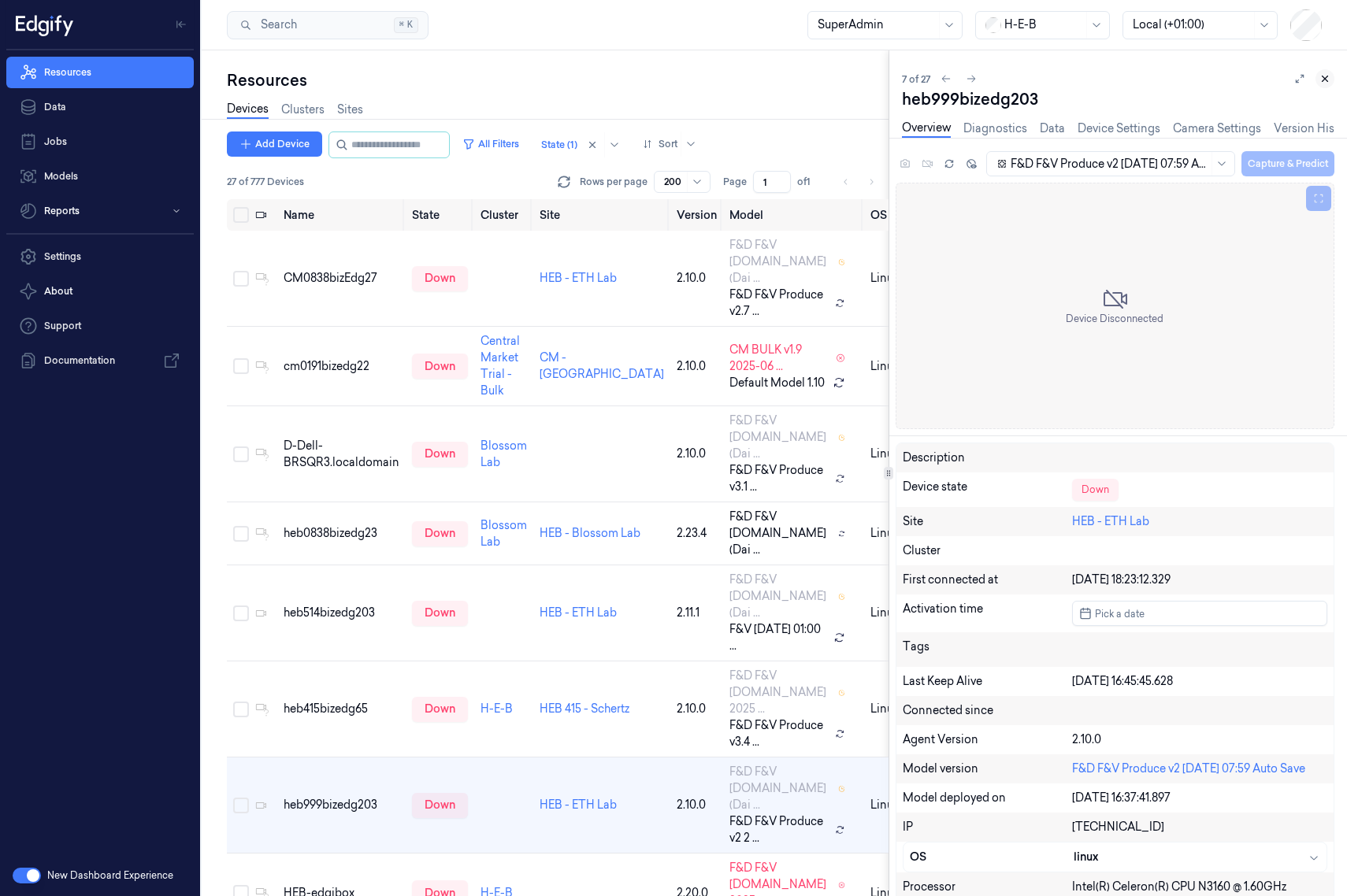
click at [1066, 81] on icon at bounding box center [1325, 79] width 11 height 11
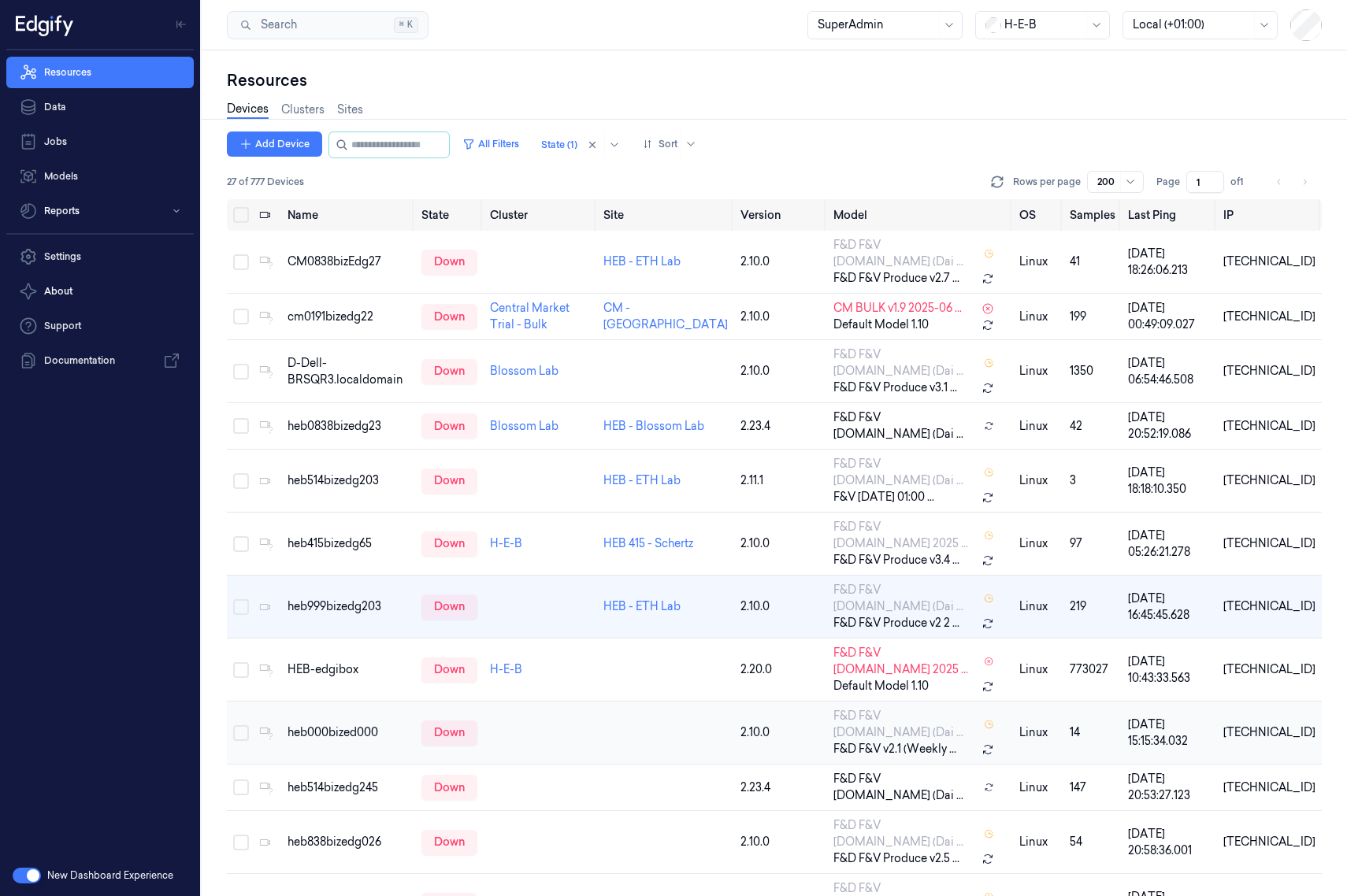
click at [238, 725] on button "Select row" at bounding box center [241, 732] width 16 height 16
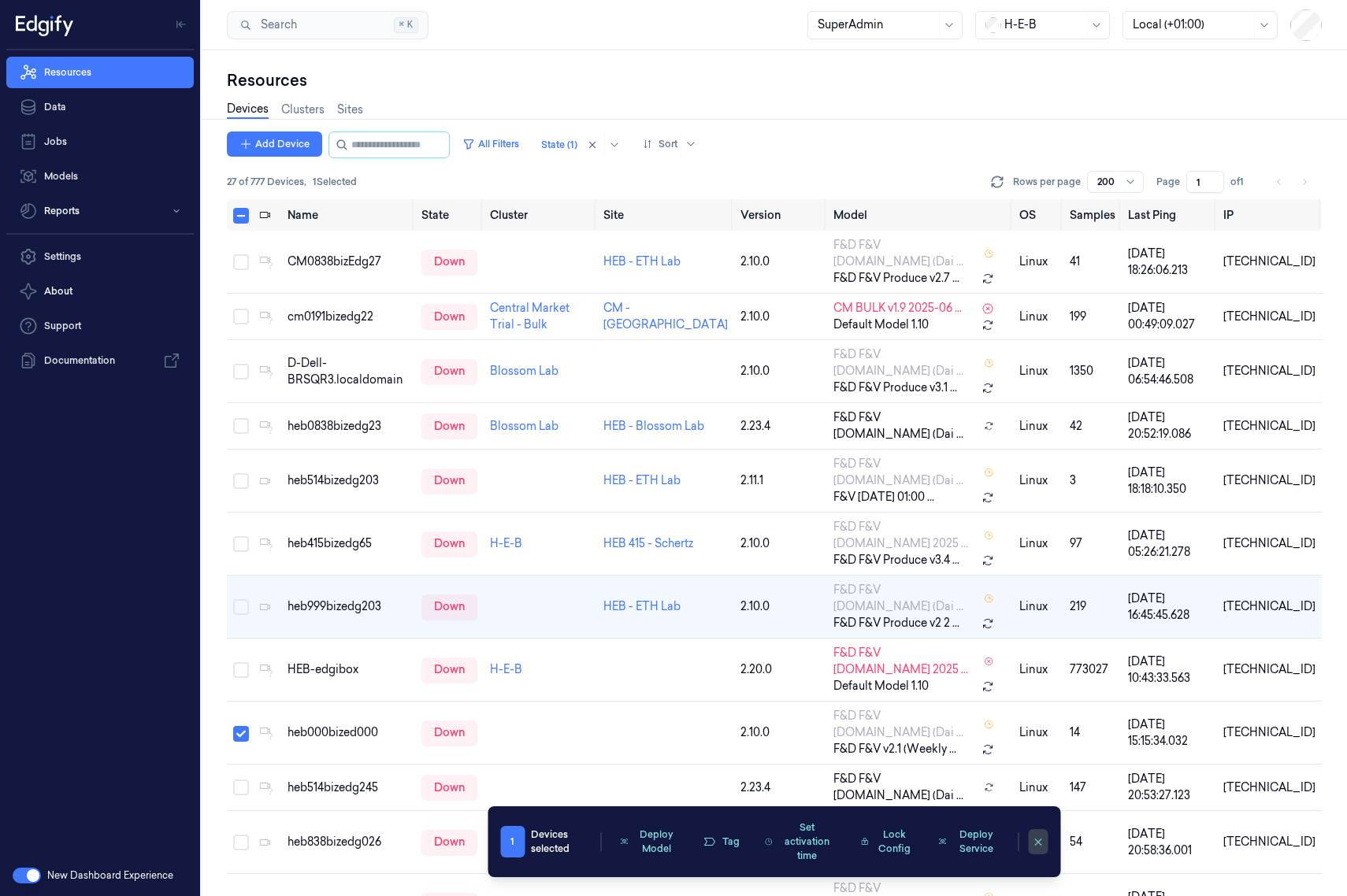
click at [1030, 840] on button "clearSelection" at bounding box center [1037, 841] width 19 height 25
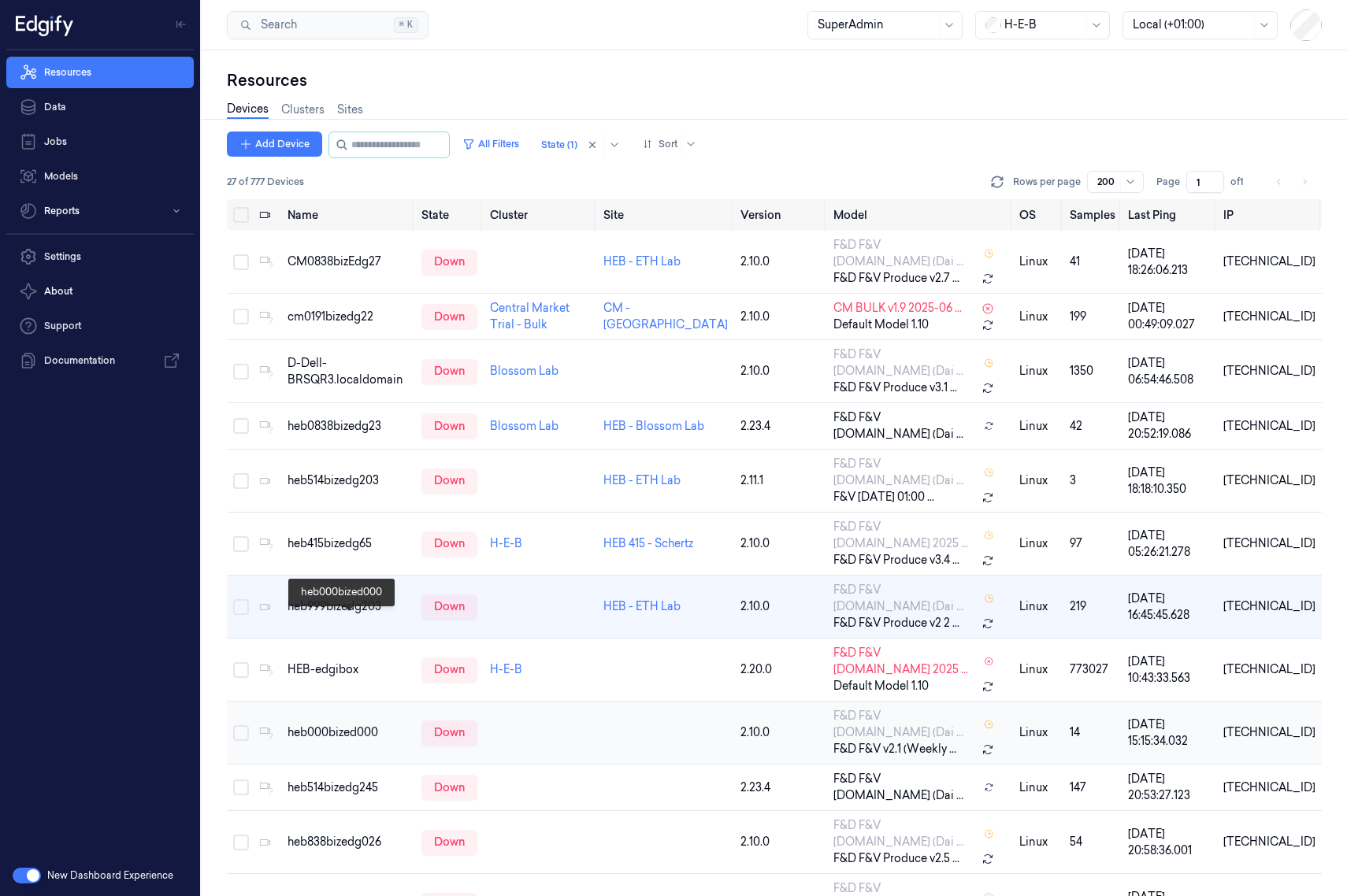
click at [324, 725] on div "heb000bized000" at bounding box center [347, 733] width 121 height 17
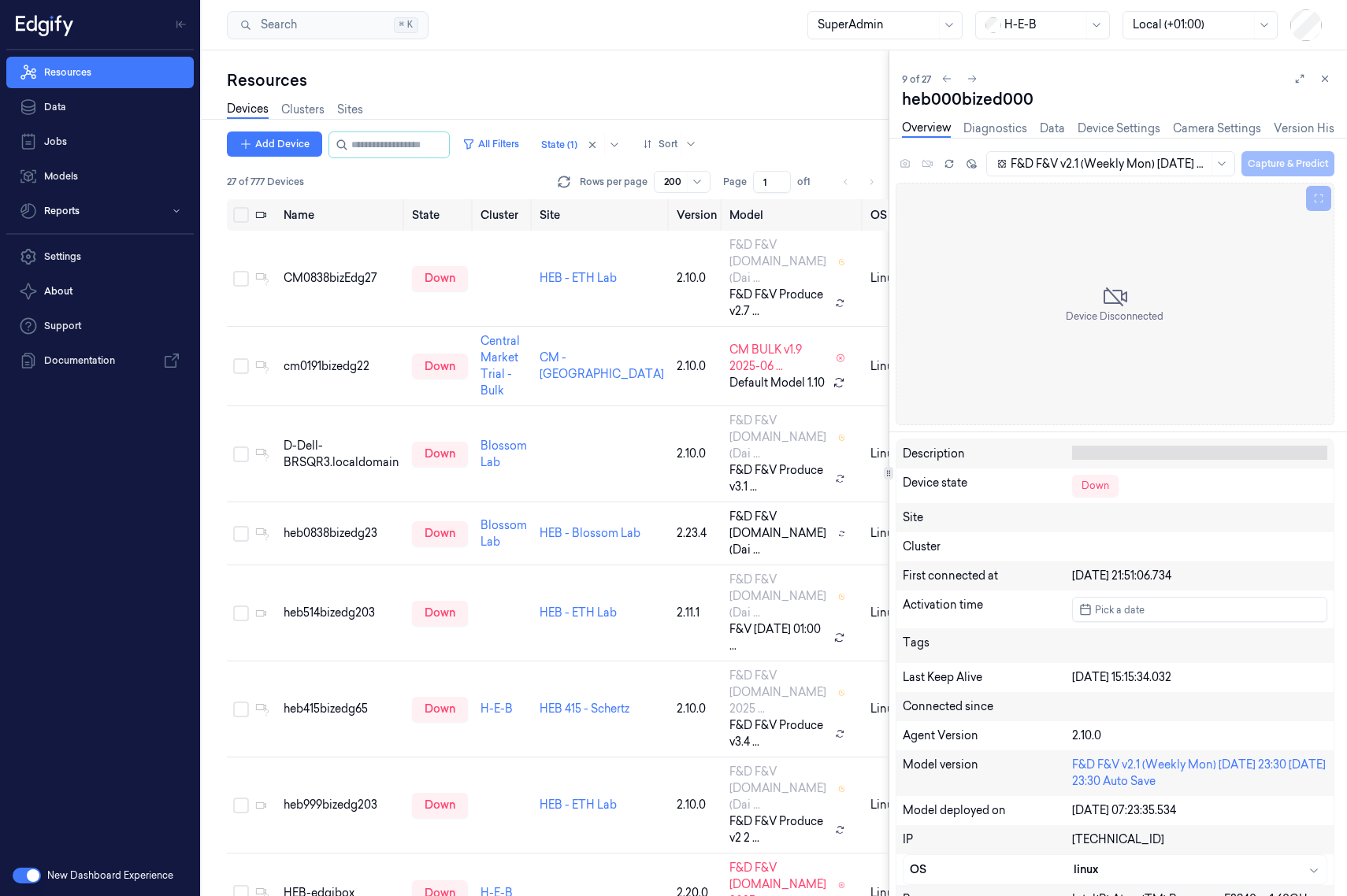
scroll to position [75, 0]
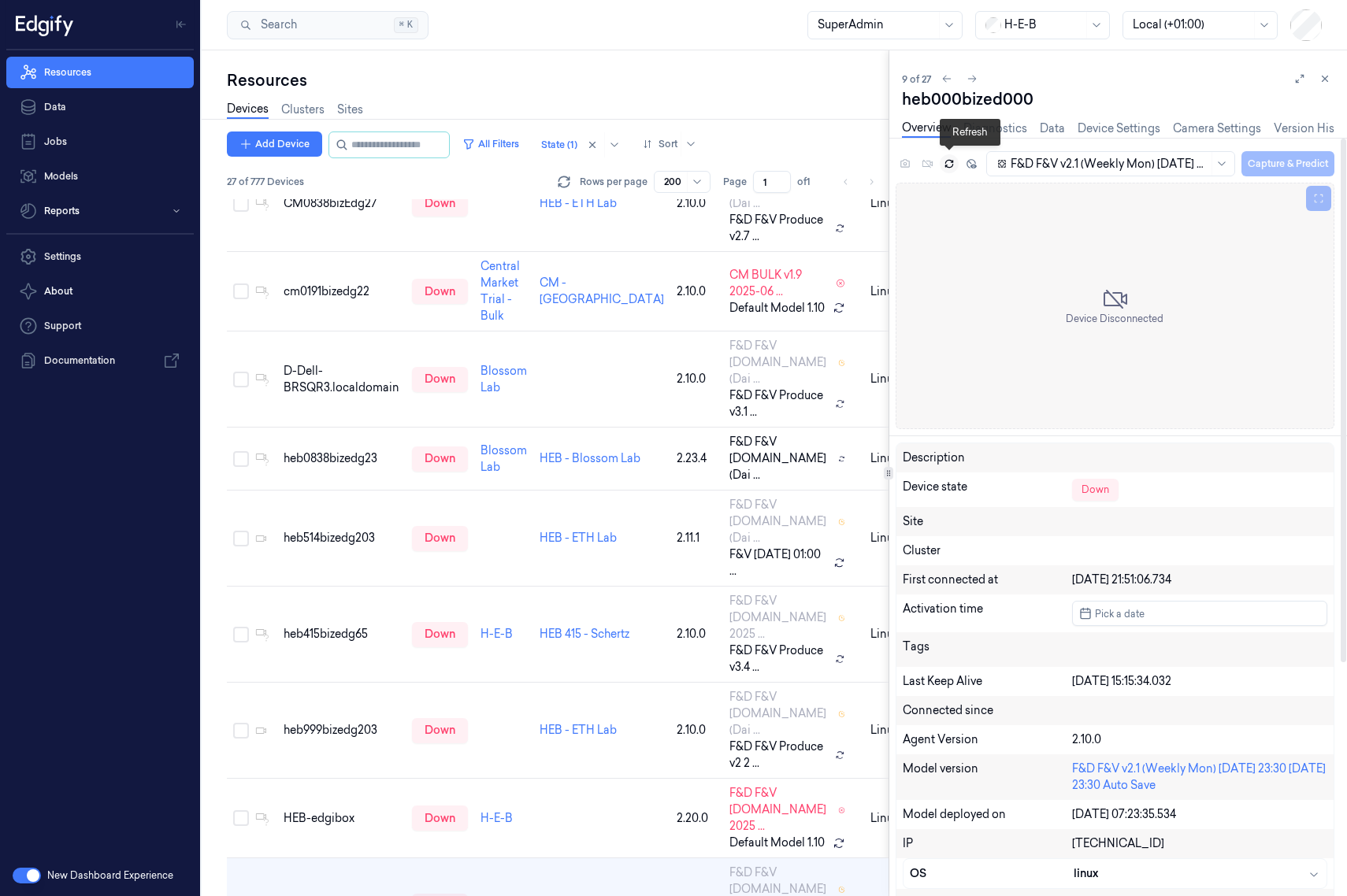
click at [954, 163] on icon at bounding box center [949, 164] width 11 height 11
click at [578, 151] on div at bounding box center [558, 144] width 36 height 14
click at [1066, 80] on icon at bounding box center [1325, 79] width 11 height 11
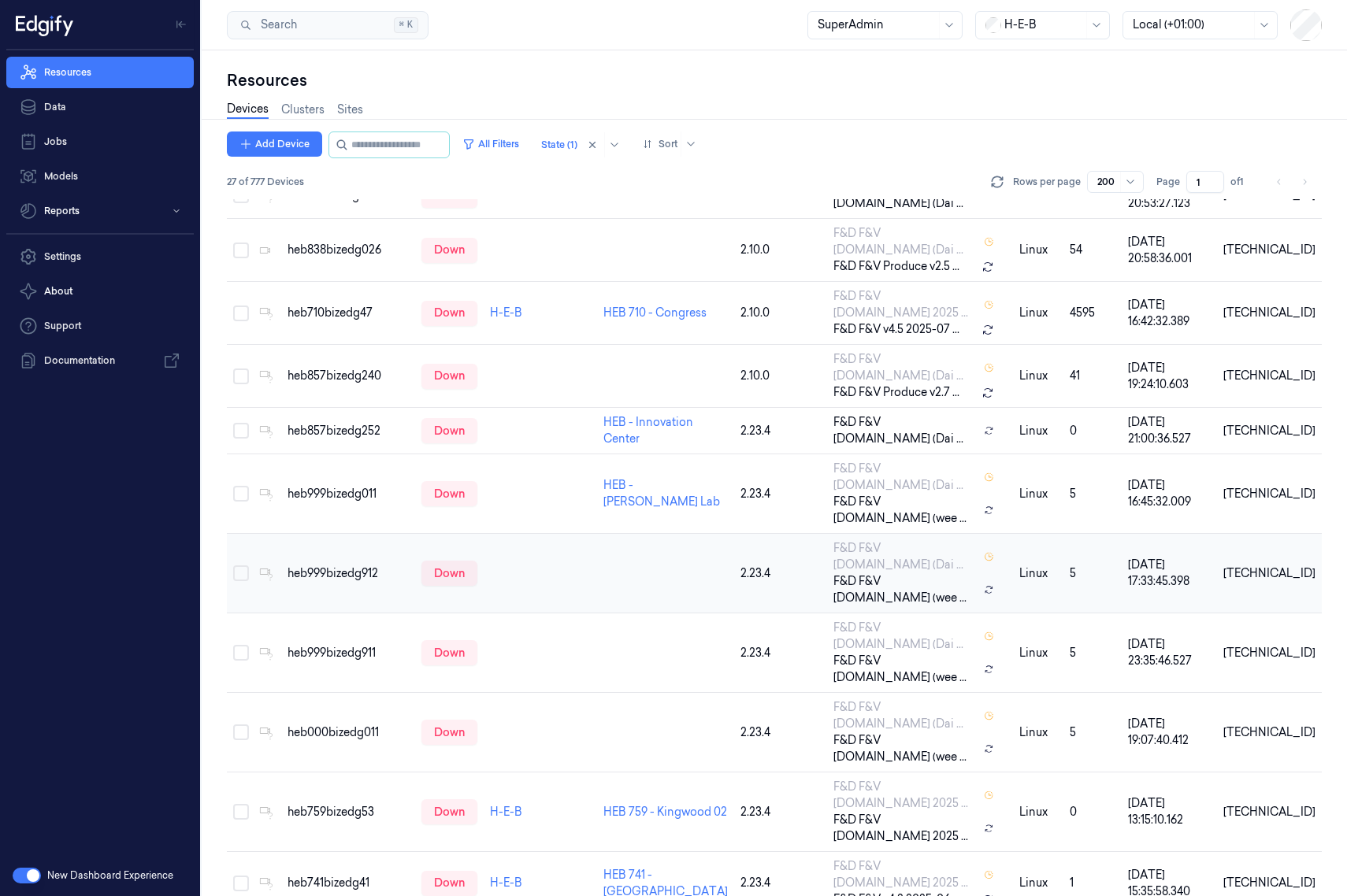
scroll to position [593, 0]
drag, startPoint x: 287, startPoint y: 631, endPoint x: 218, endPoint y: 630, distance: 69.0
click at [211, 630] on div "Resources Devices Clusters Sites Add Device All Filters State (1) Sort 27 of 77…" at bounding box center [774, 473] width 1145 height 846
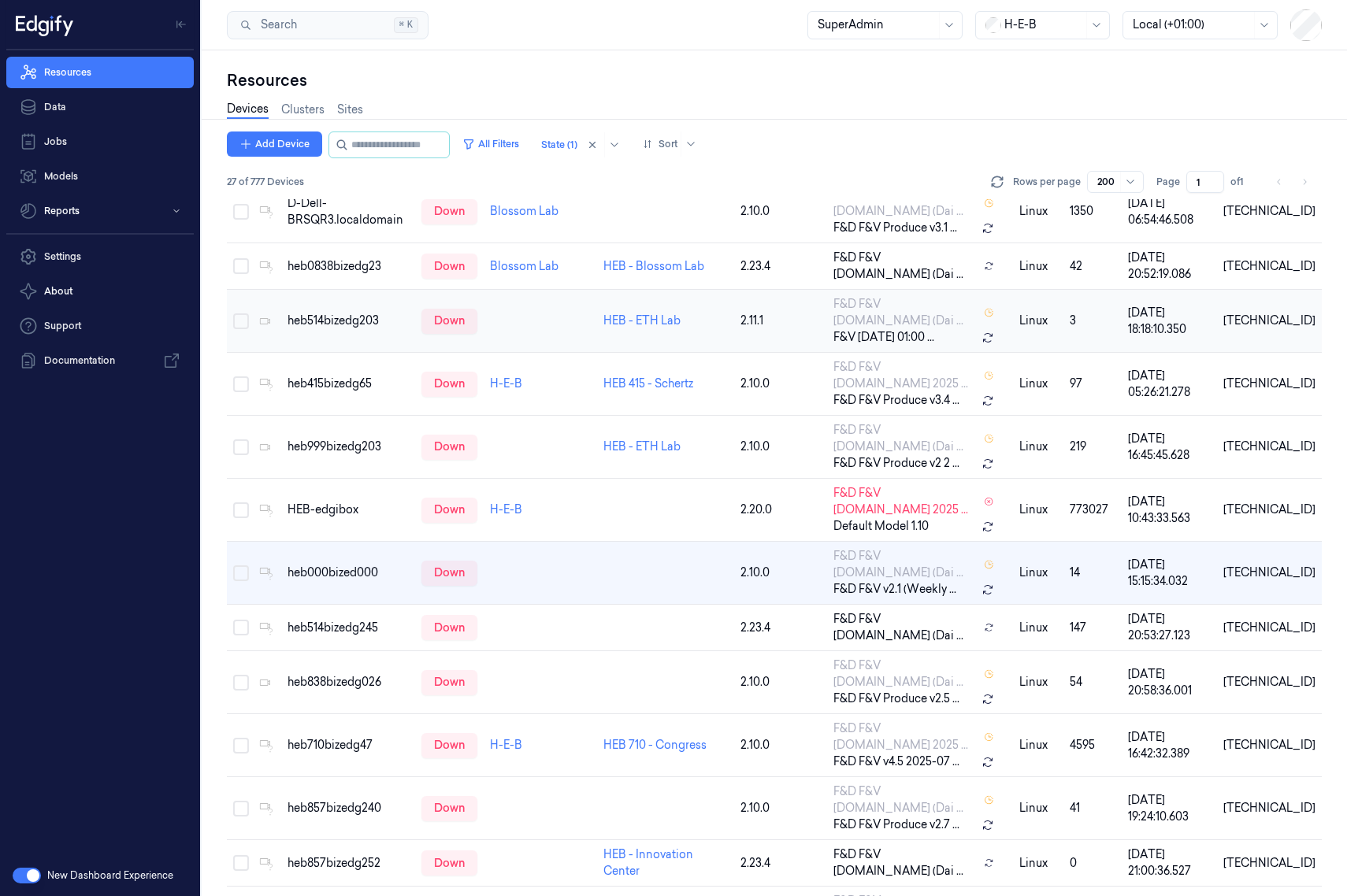
scroll to position [0, 0]
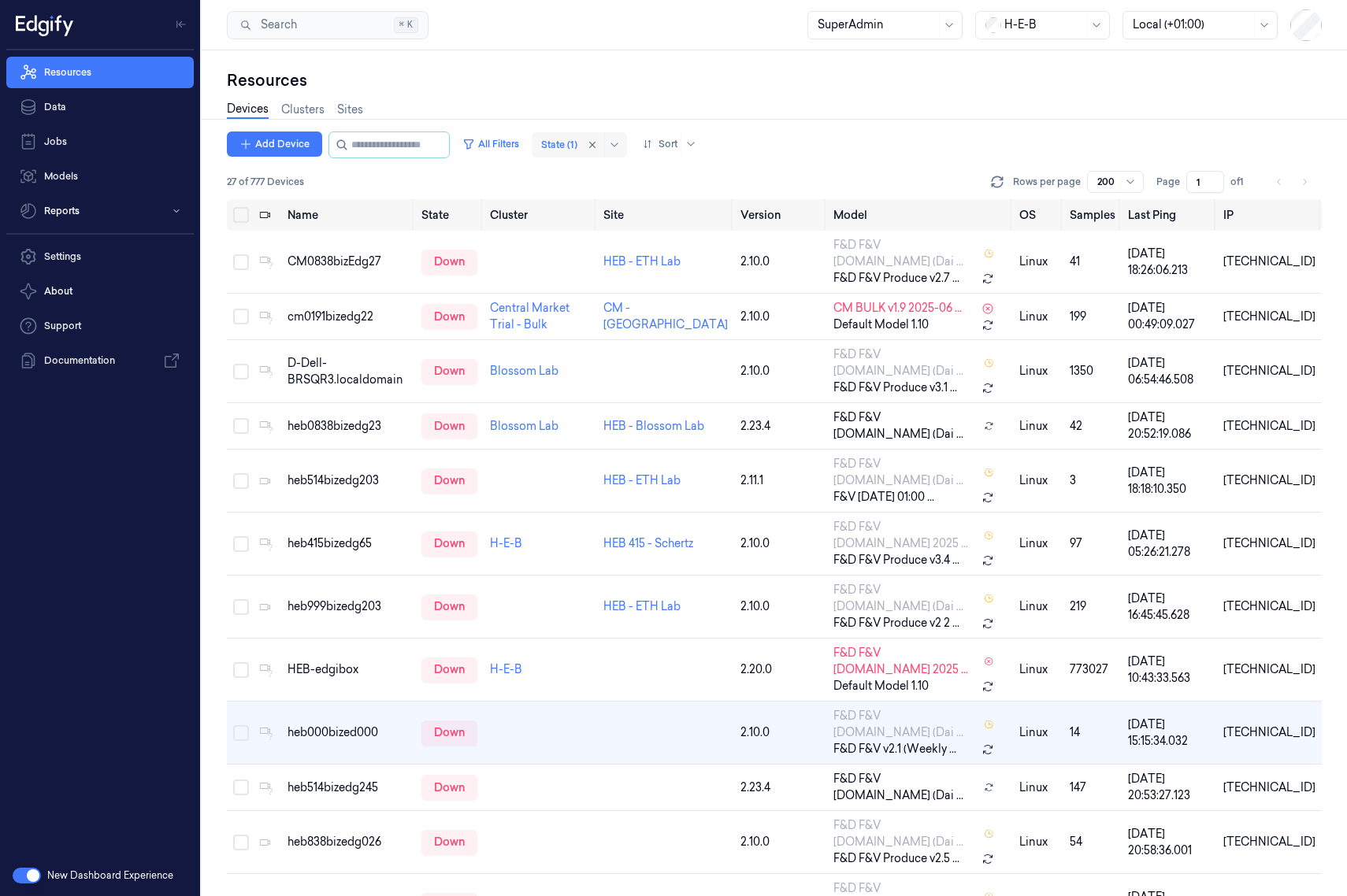
click at [564, 140] on div at bounding box center [558, 144] width 36 height 14
click at [532, 113] on div "Devices Clusters Sites" at bounding box center [774, 111] width 1094 height 40
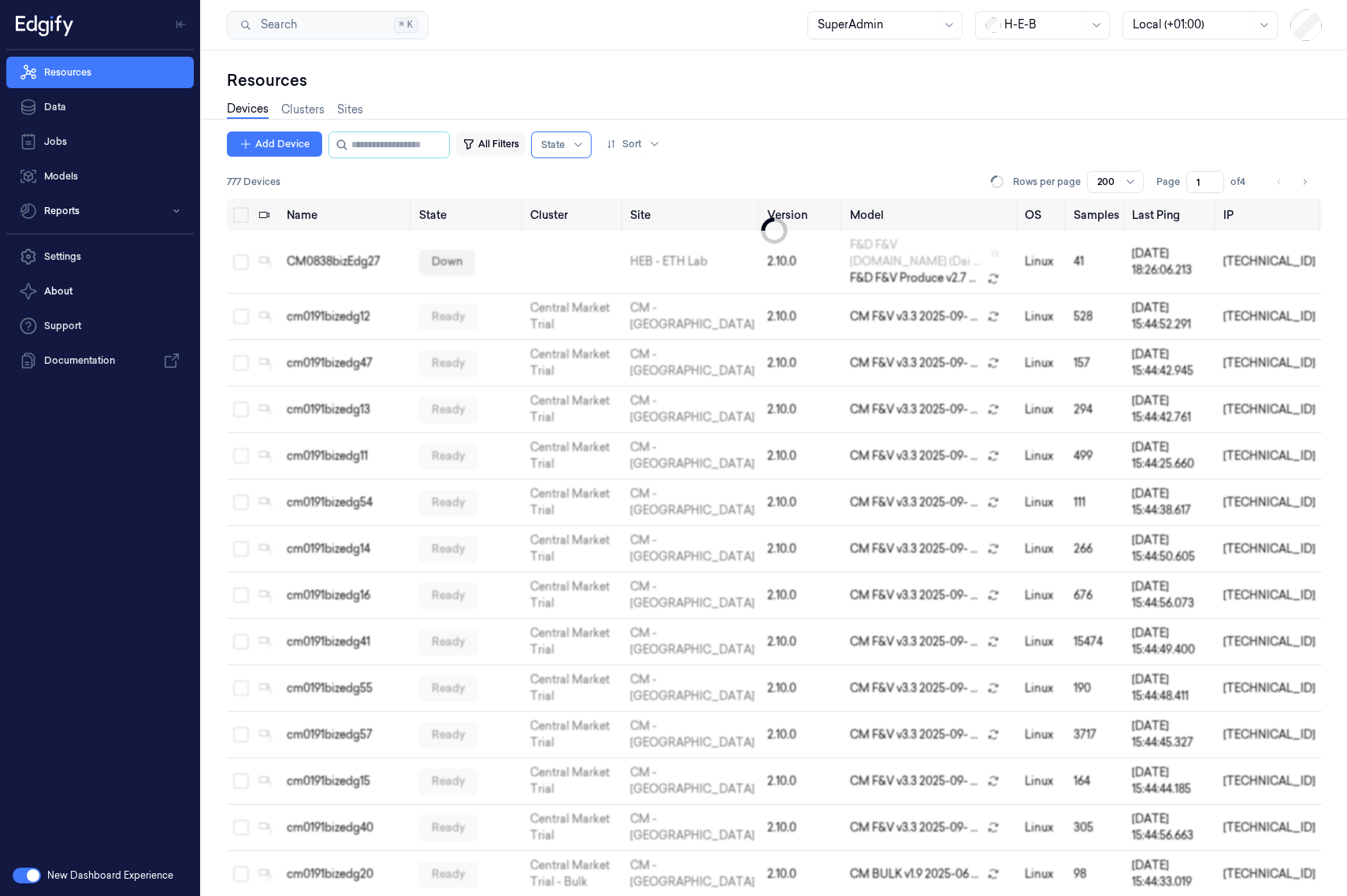
click at [515, 142] on button "All Filters" at bounding box center [491, 143] width 69 height 25
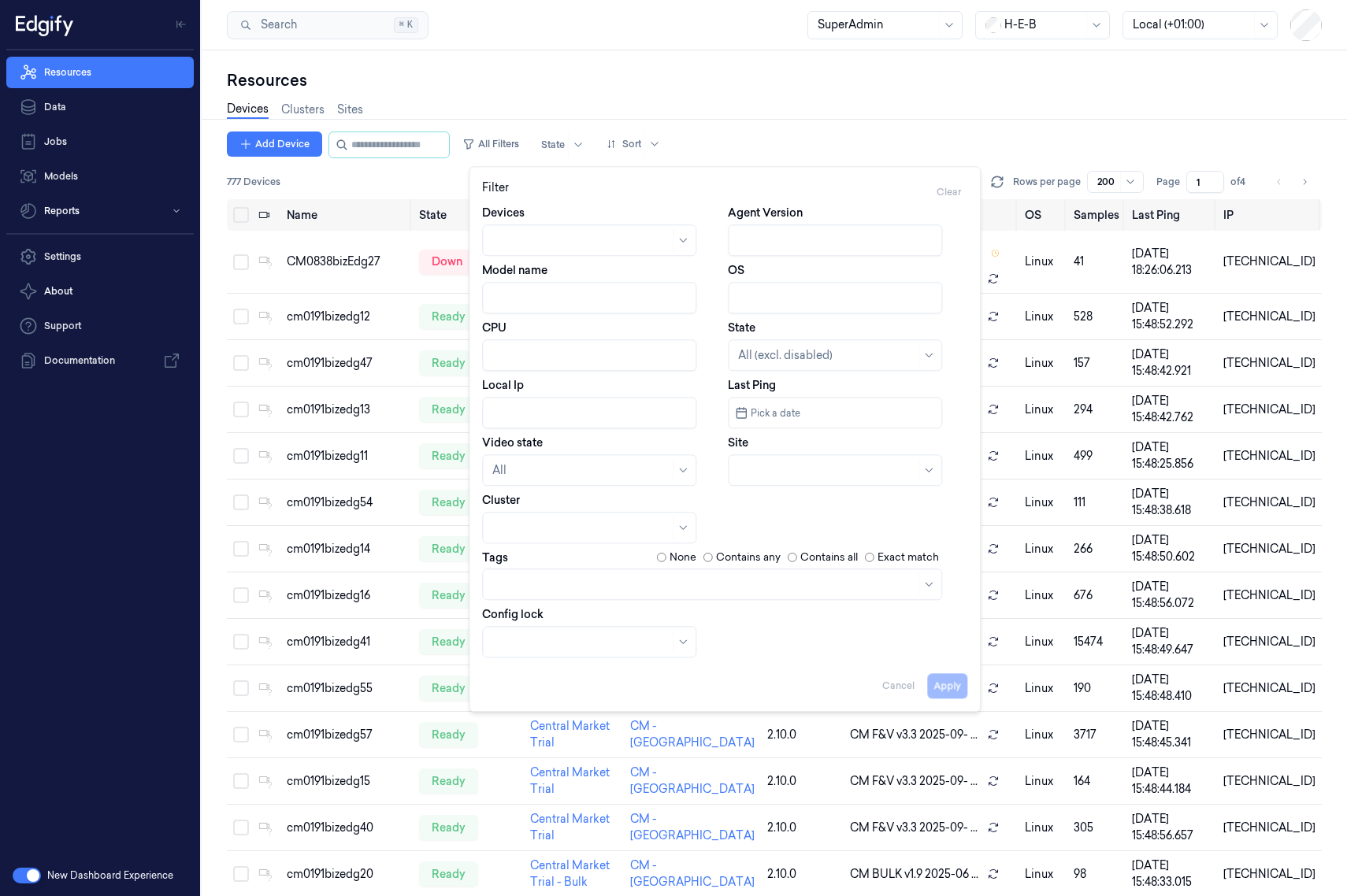
scroll to position [1552, 0]
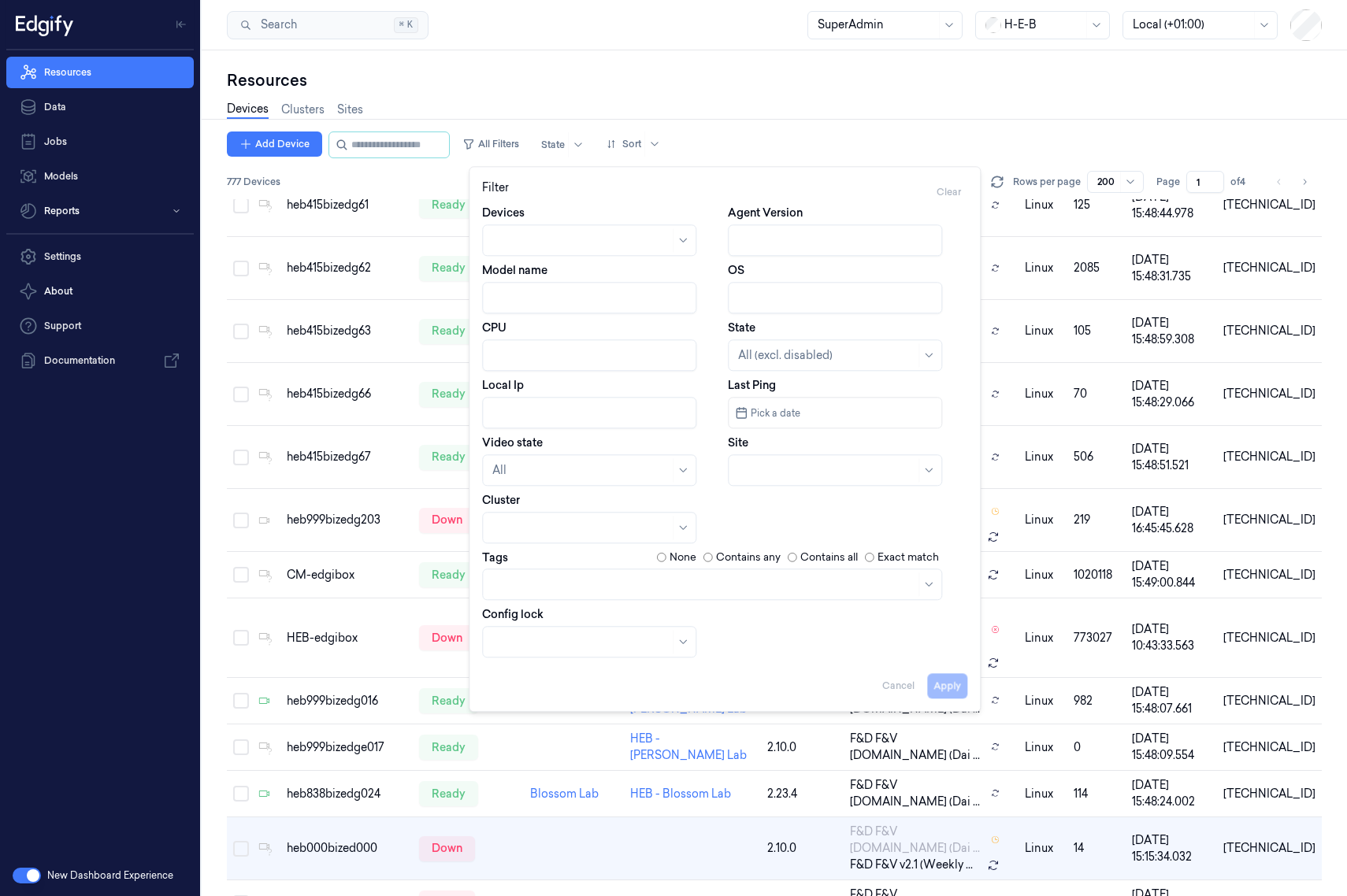
click at [573, 465] on div at bounding box center [580, 470] width 177 height 17
click at [549, 533] on div "Connected" at bounding box center [522, 532] width 60 height 17
click at [958, 684] on button "Apply" at bounding box center [946, 685] width 40 height 25
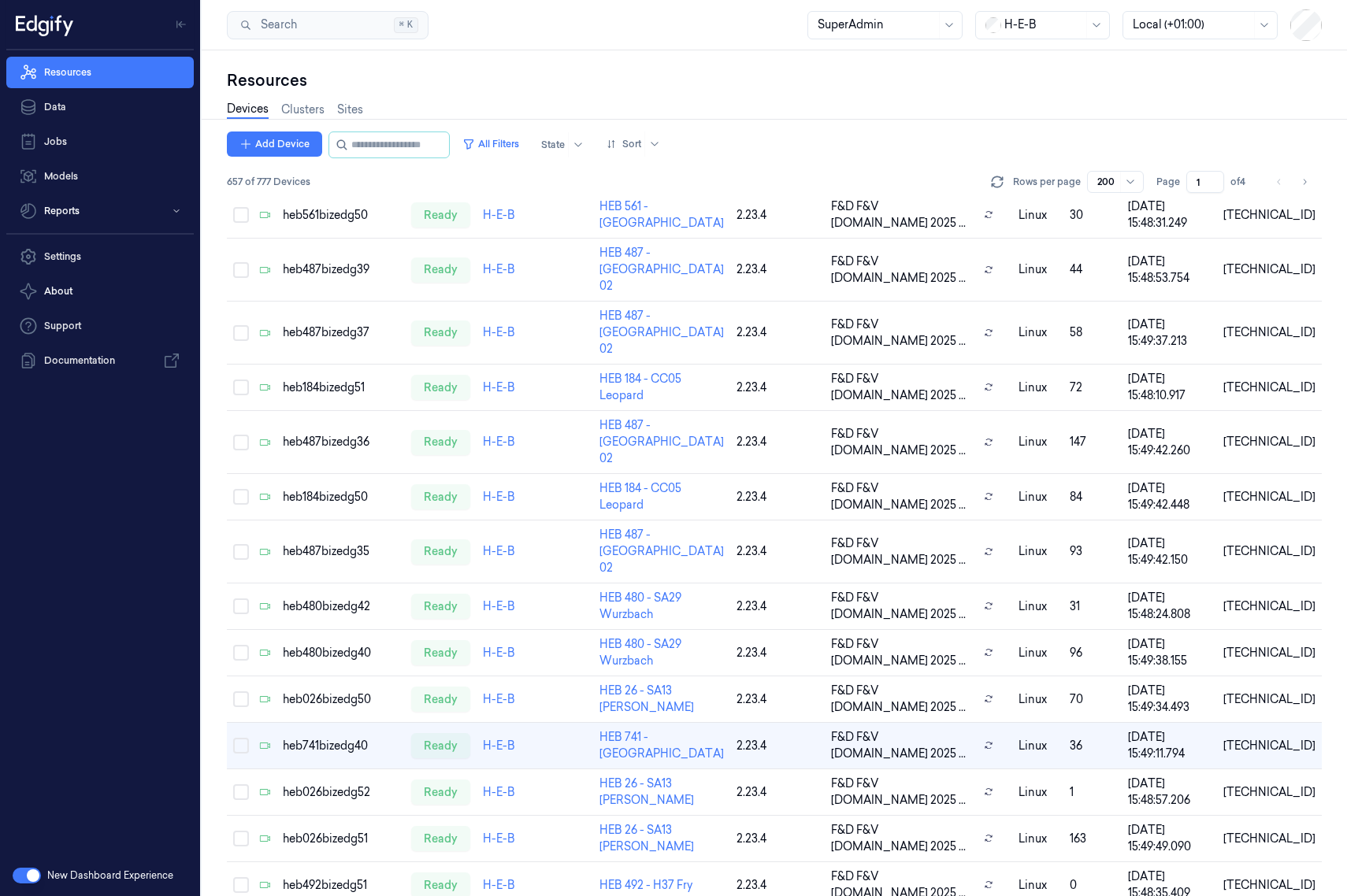
scroll to position [1552, 0]
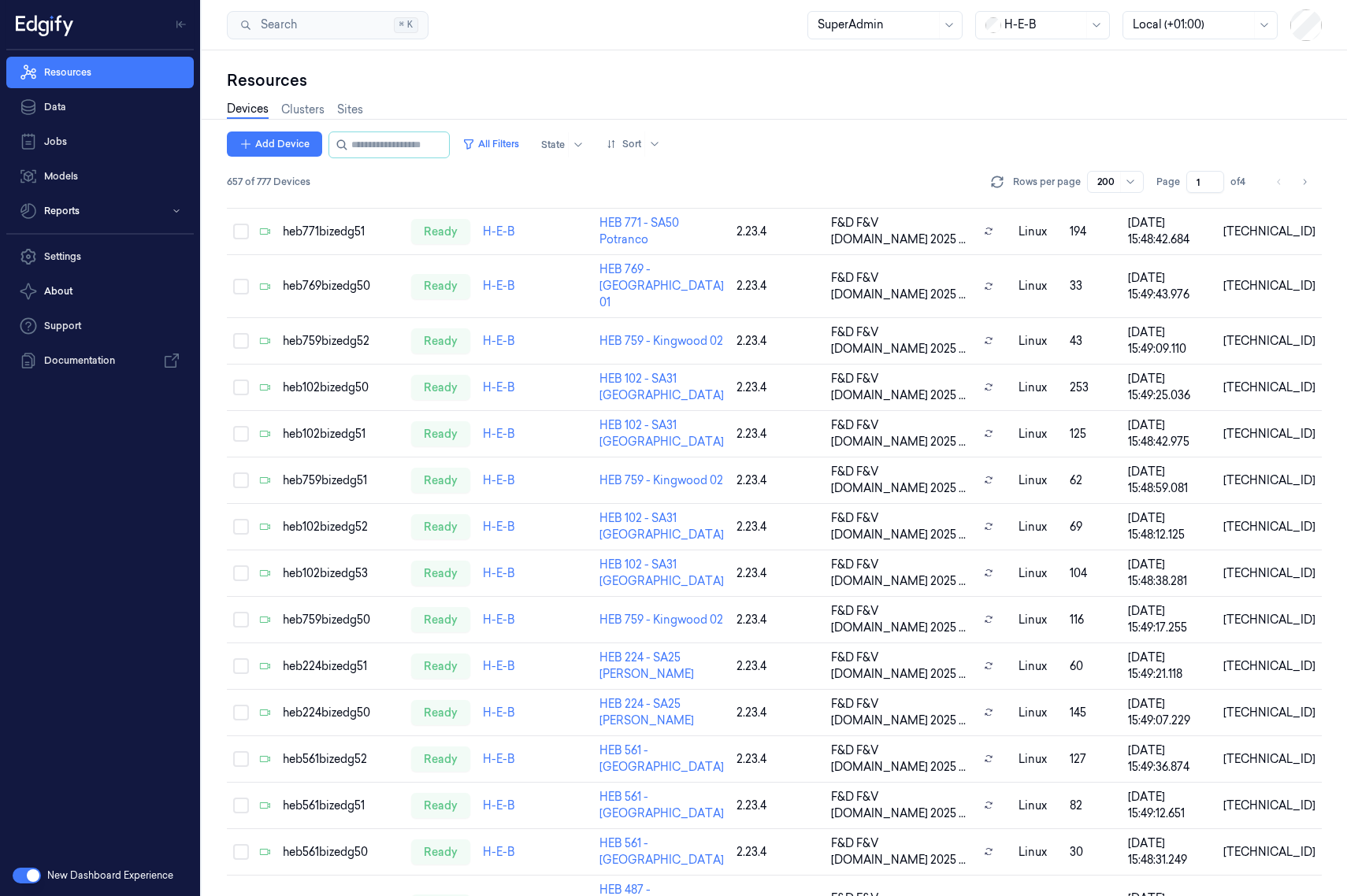
drag, startPoint x: 737, startPoint y: 187, endPoint x: 766, endPoint y: 172, distance: 32.6
click at [766, 172] on div "657 of 777 Devices Rows per page 200 Page 1 of 4" at bounding box center [774, 182] width 1094 height 22
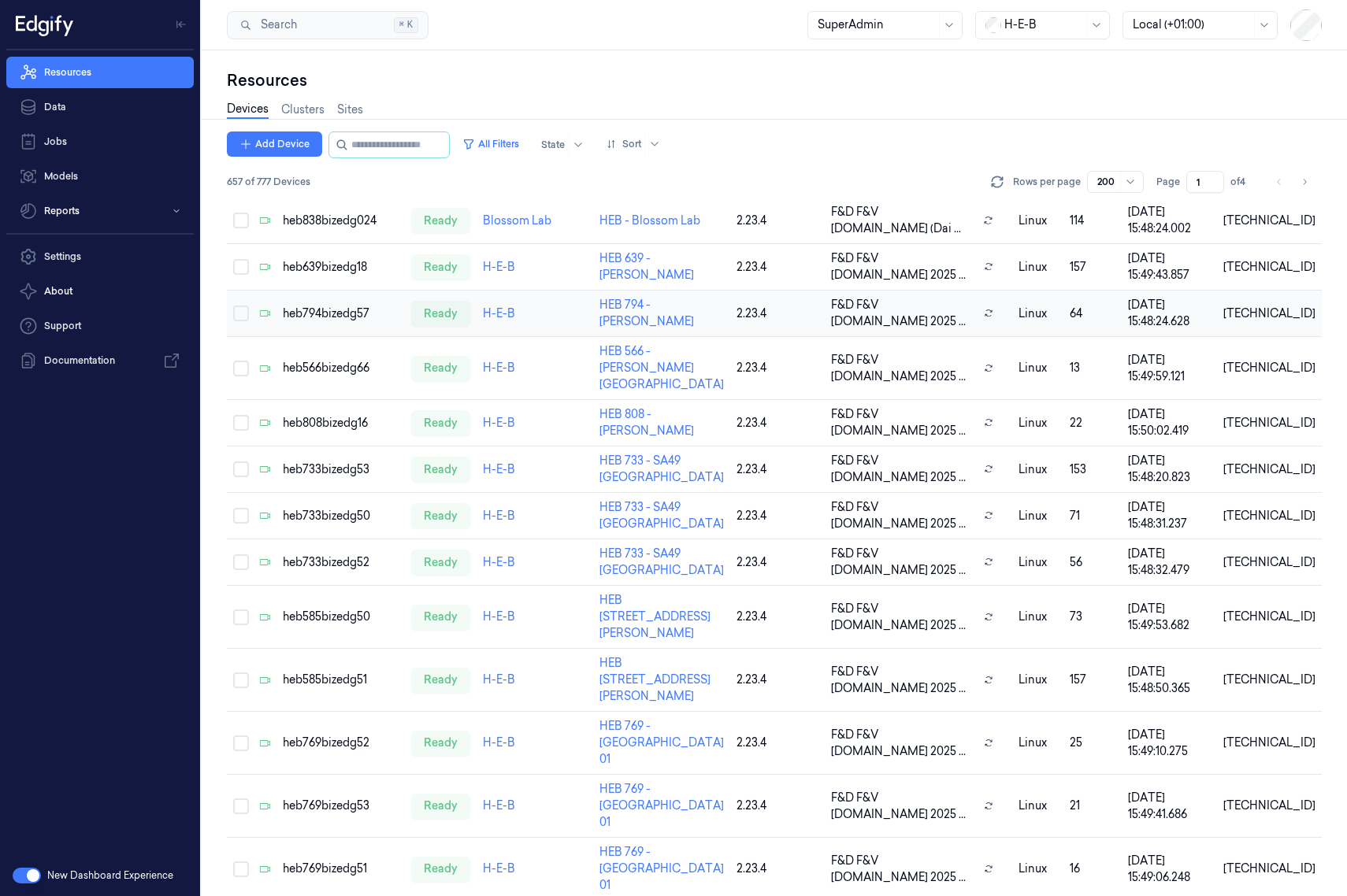
scroll to position [0, 0]
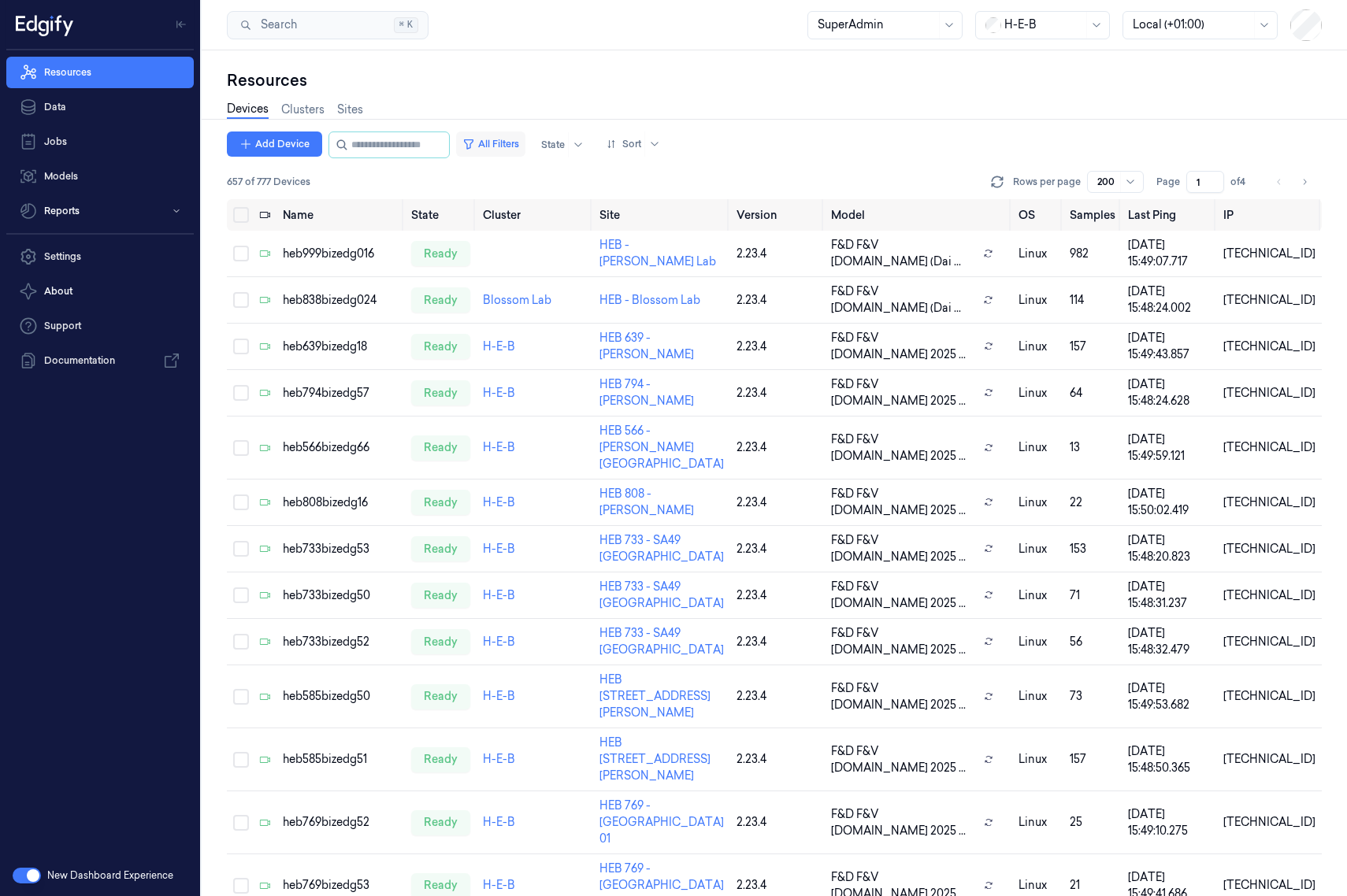
click at [525, 149] on button "All Filters" at bounding box center [491, 143] width 69 height 25
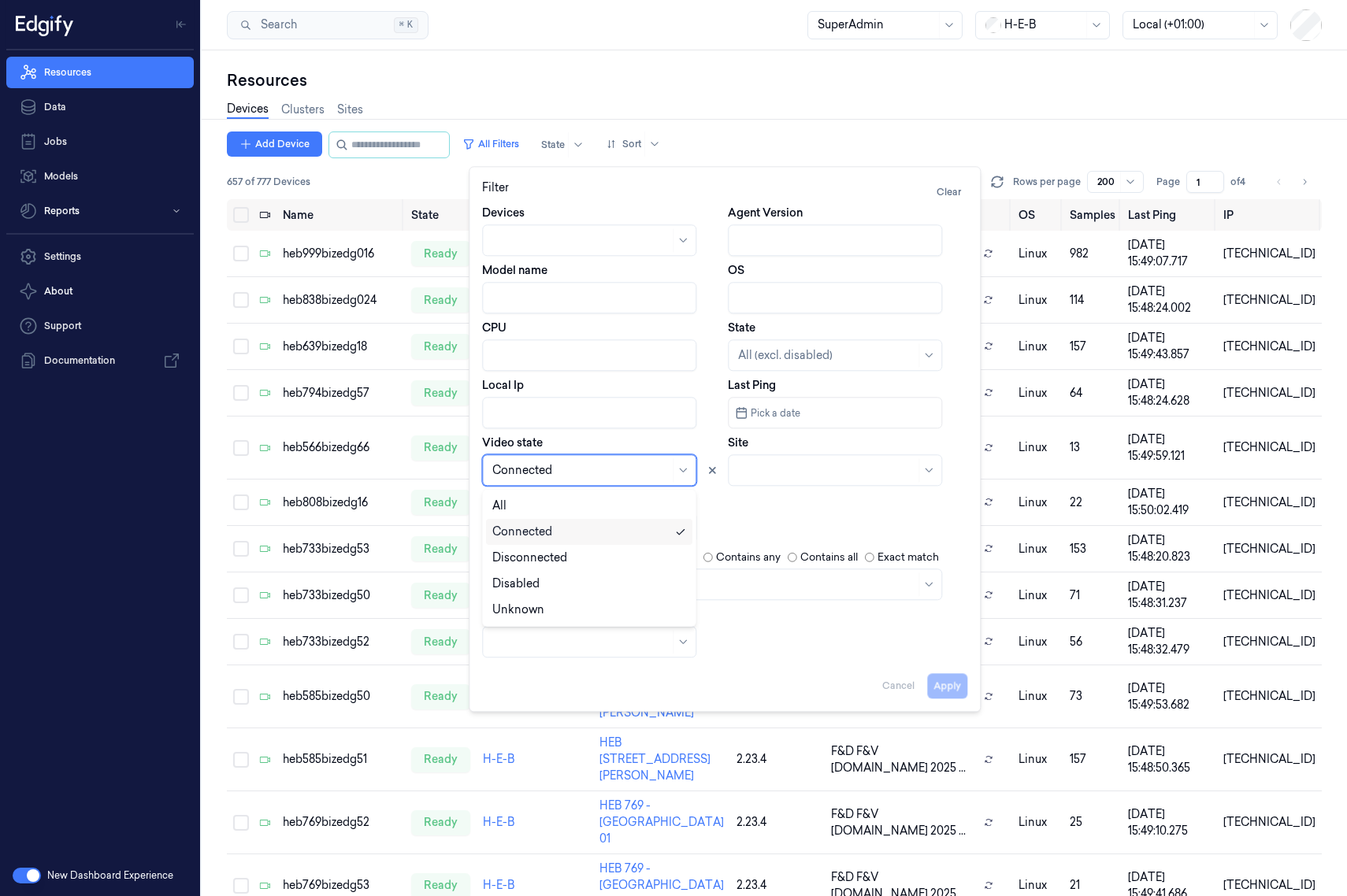
click at [556, 468] on div at bounding box center [580, 470] width 177 height 17
click at [504, 579] on div "Disabled" at bounding box center [516, 584] width 47 height 17
click at [945, 691] on button "Apply" at bounding box center [946, 685] width 40 height 25
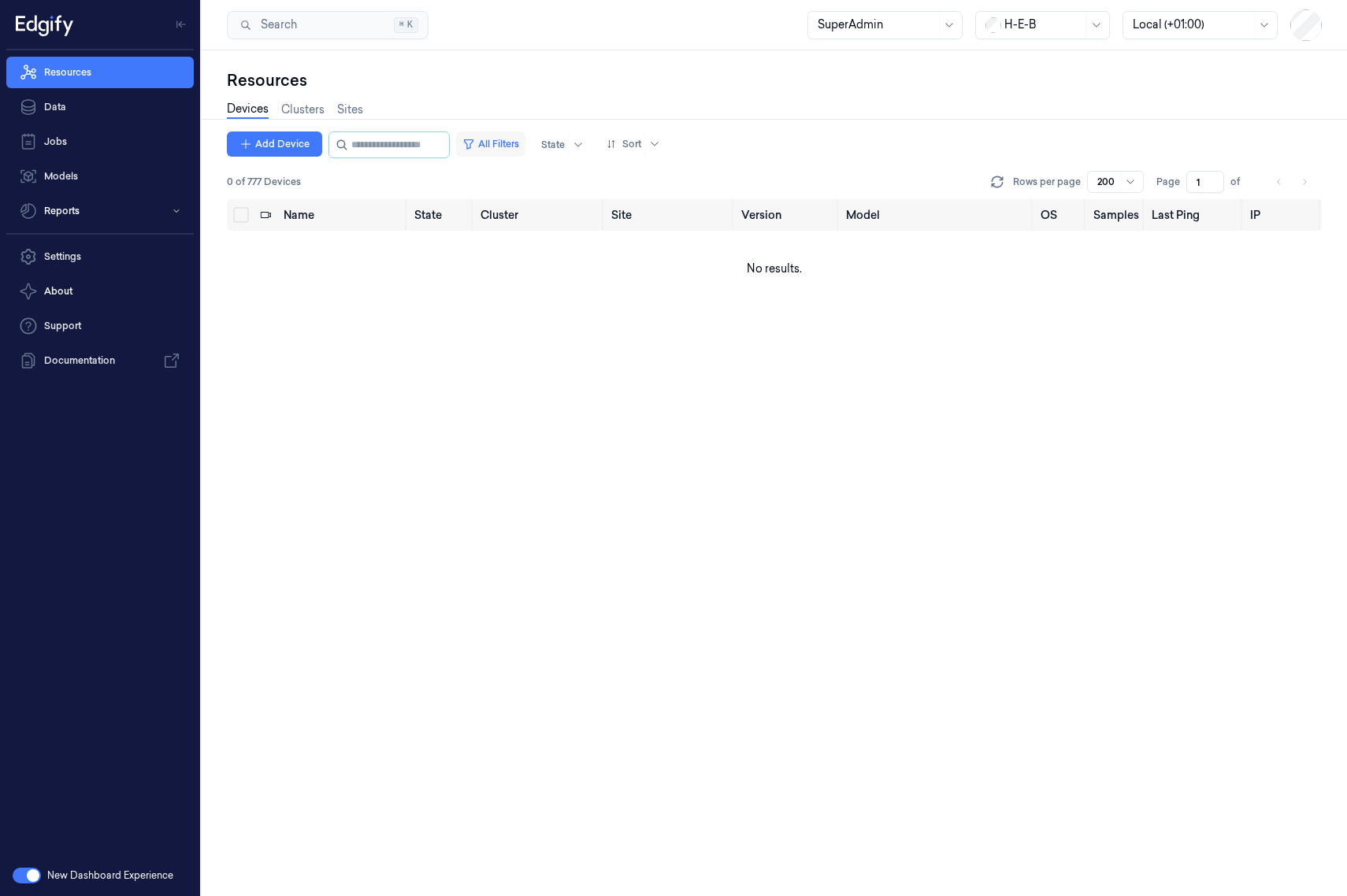
click at [518, 145] on button "All Filters" at bounding box center [491, 143] width 69 height 25
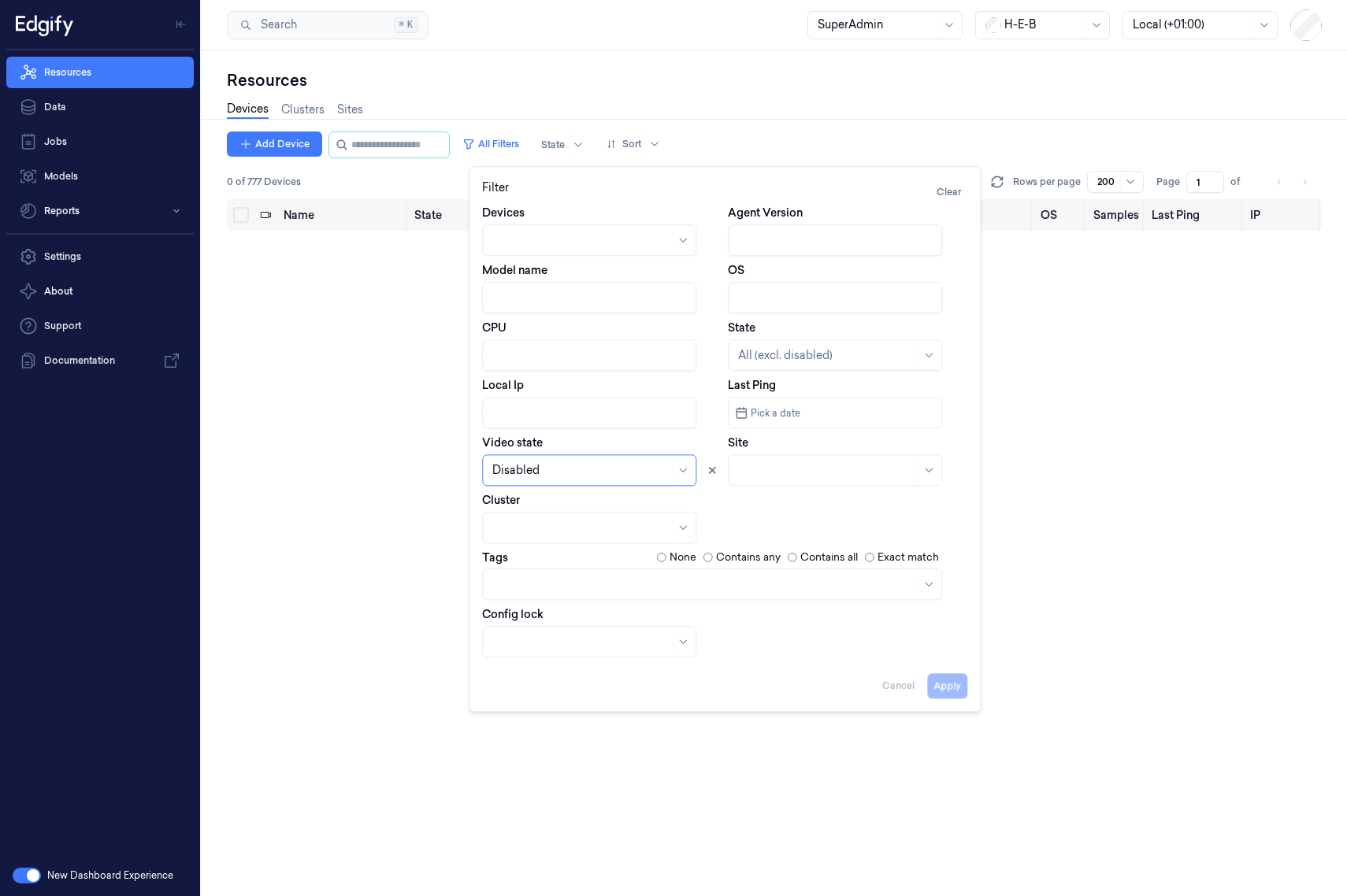
click at [676, 468] on div at bounding box center [681, 470] width 19 height 24
click at [549, 566] on div "Disconnected" at bounding box center [530, 558] width 75 height 17
click at [946, 683] on button "Apply" at bounding box center [946, 685] width 40 height 25
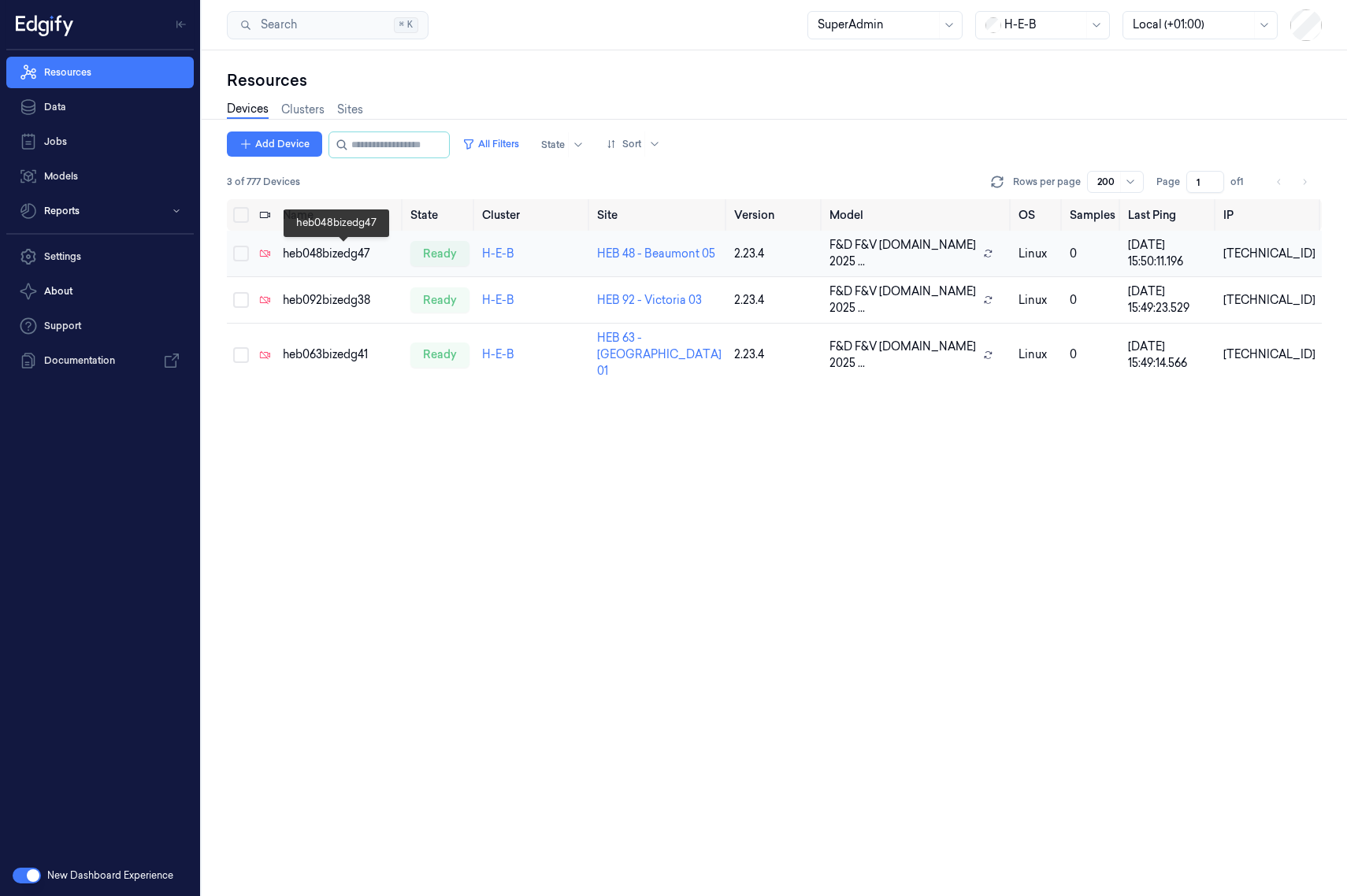
click at [346, 257] on div "heb048bizedg47" at bounding box center [340, 254] width 115 height 17
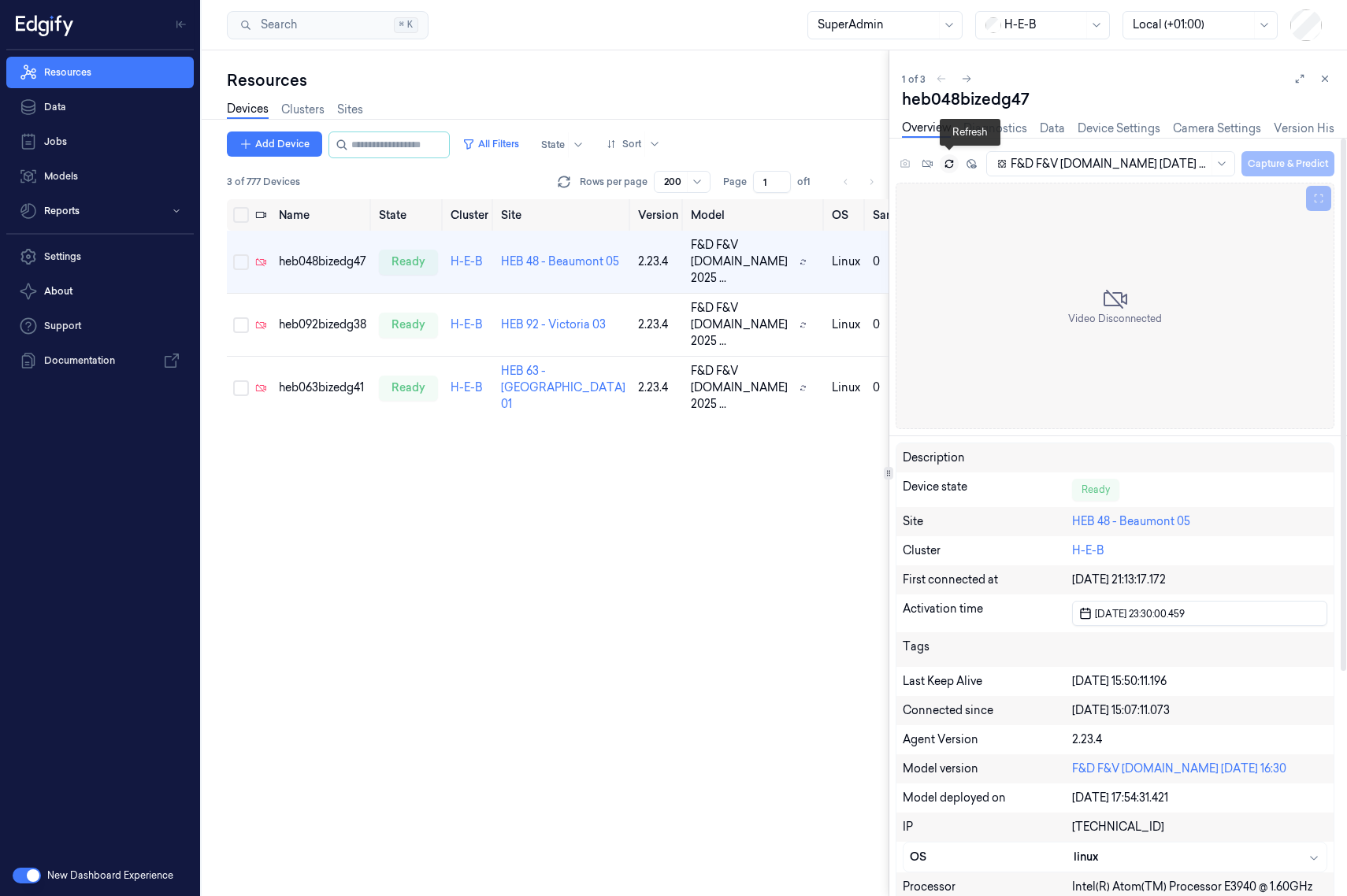
click at [947, 164] on icon at bounding box center [949, 164] width 11 height 11
click at [1066, 128] on link "Device Settings" at bounding box center [1118, 129] width 82 height 19
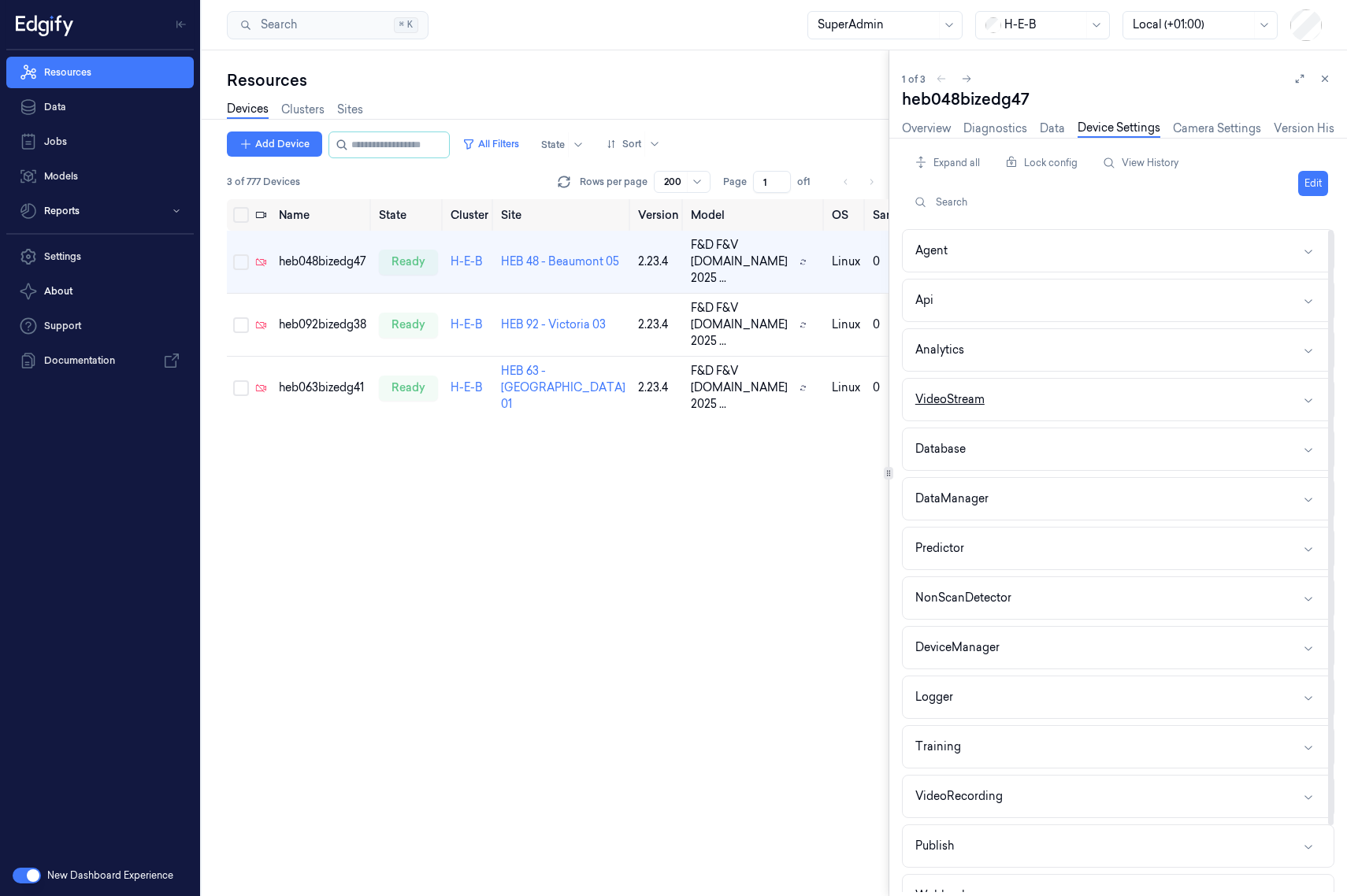
click at [1042, 405] on button "VideoStream" at bounding box center [1117, 399] width 430 height 42
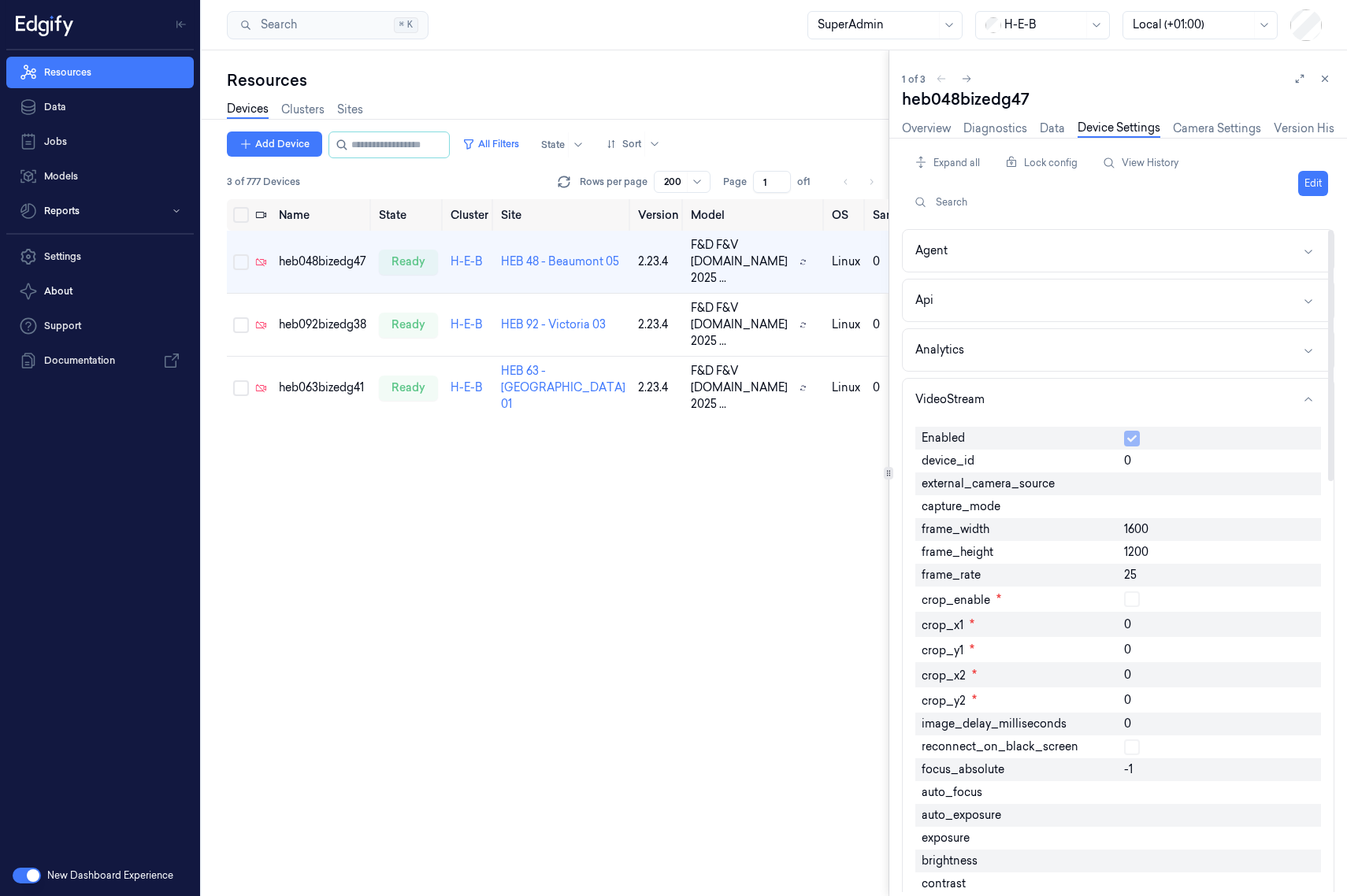
click at [1066, 462] on div "0" at bounding box center [1218, 461] width 203 height 23
click at [978, 398] on div "VideoStream" at bounding box center [949, 400] width 69 height 17
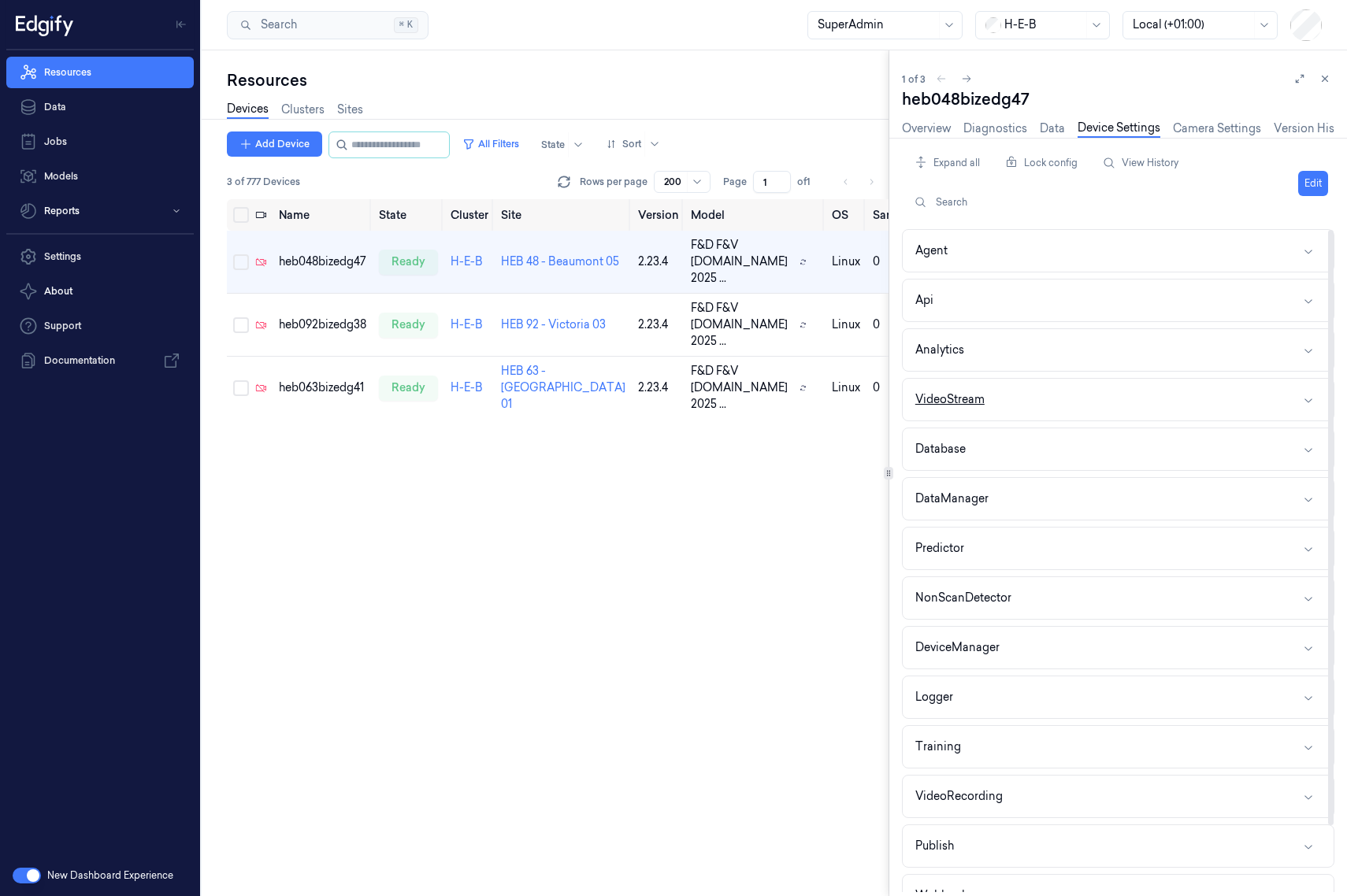
click at [963, 396] on div "VideoStream" at bounding box center [949, 400] width 69 height 17
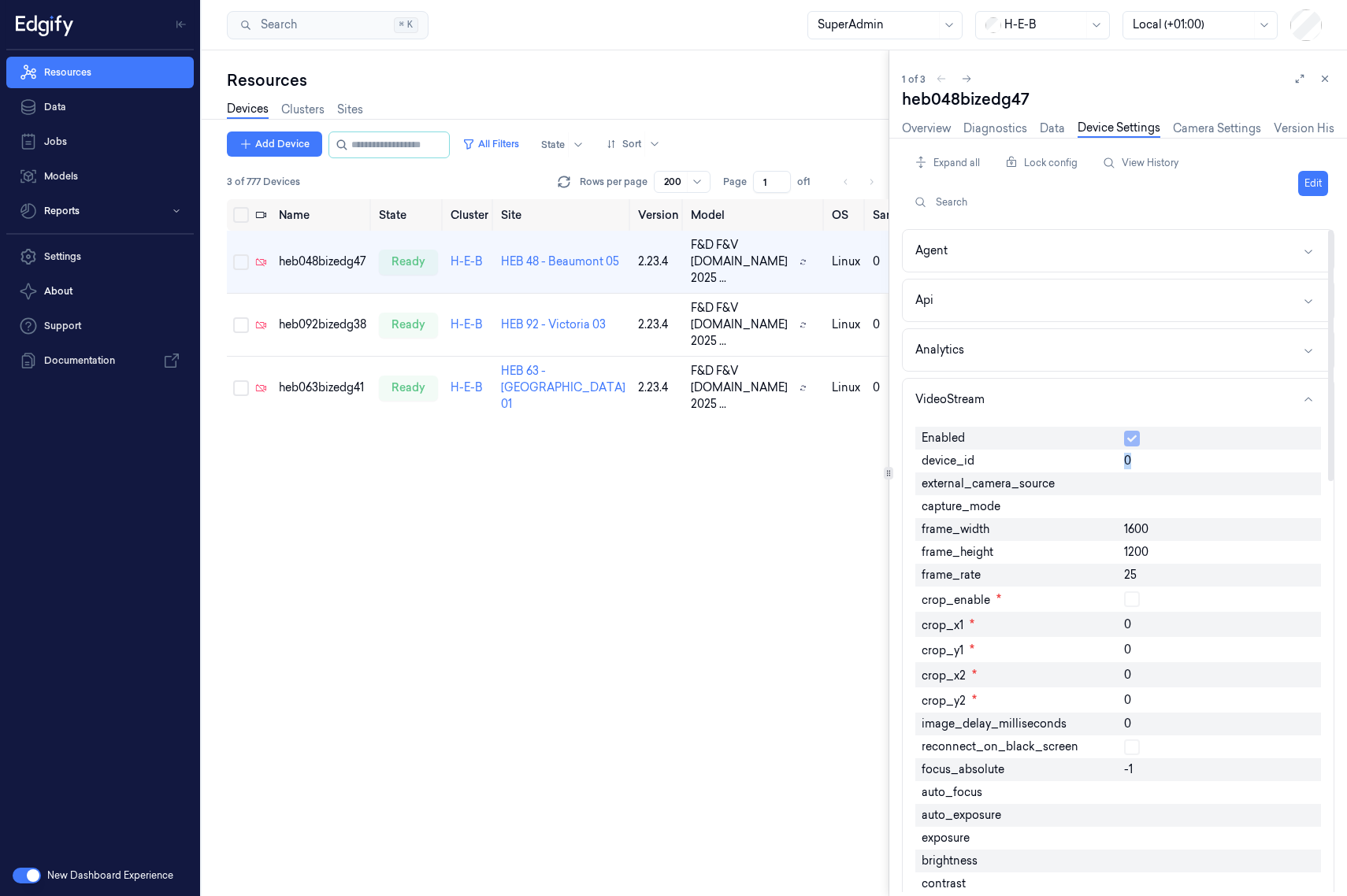
drag, startPoint x: 1136, startPoint y: 456, endPoint x: 1125, endPoint y: 457, distance: 11.0
click at [1066, 457] on div "0" at bounding box center [1218, 461] width 203 height 23
click at [1066, 460] on div "0" at bounding box center [1218, 461] width 203 height 23
drag, startPoint x: 1131, startPoint y: 461, endPoint x: 1118, endPoint y: 462, distance: 13.0
click at [1066, 462] on div "0" at bounding box center [1218, 461] width 203 height 23
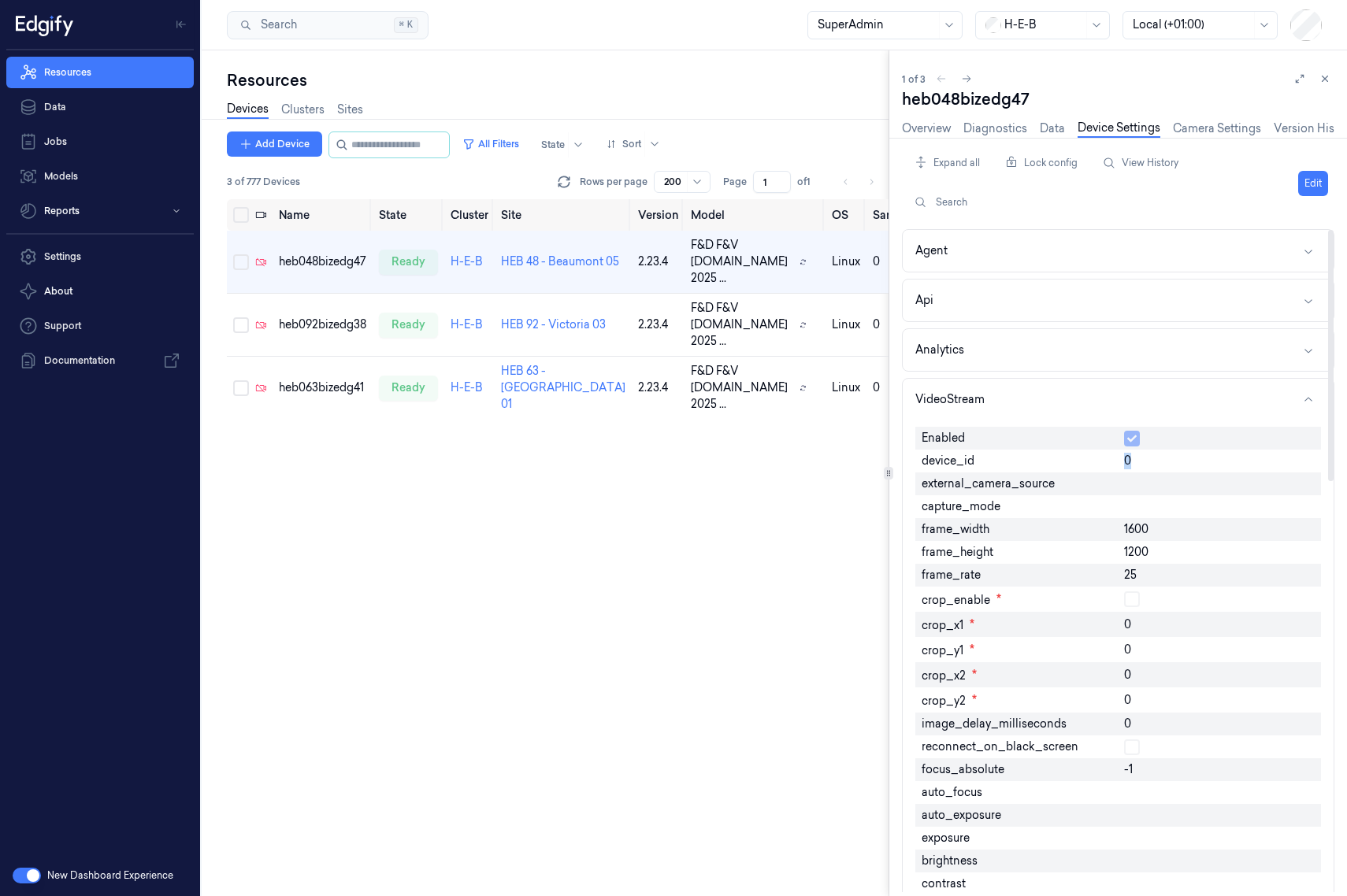
click at [1066, 464] on div "0" at bounding box center [1218, 461] width 203 height 23
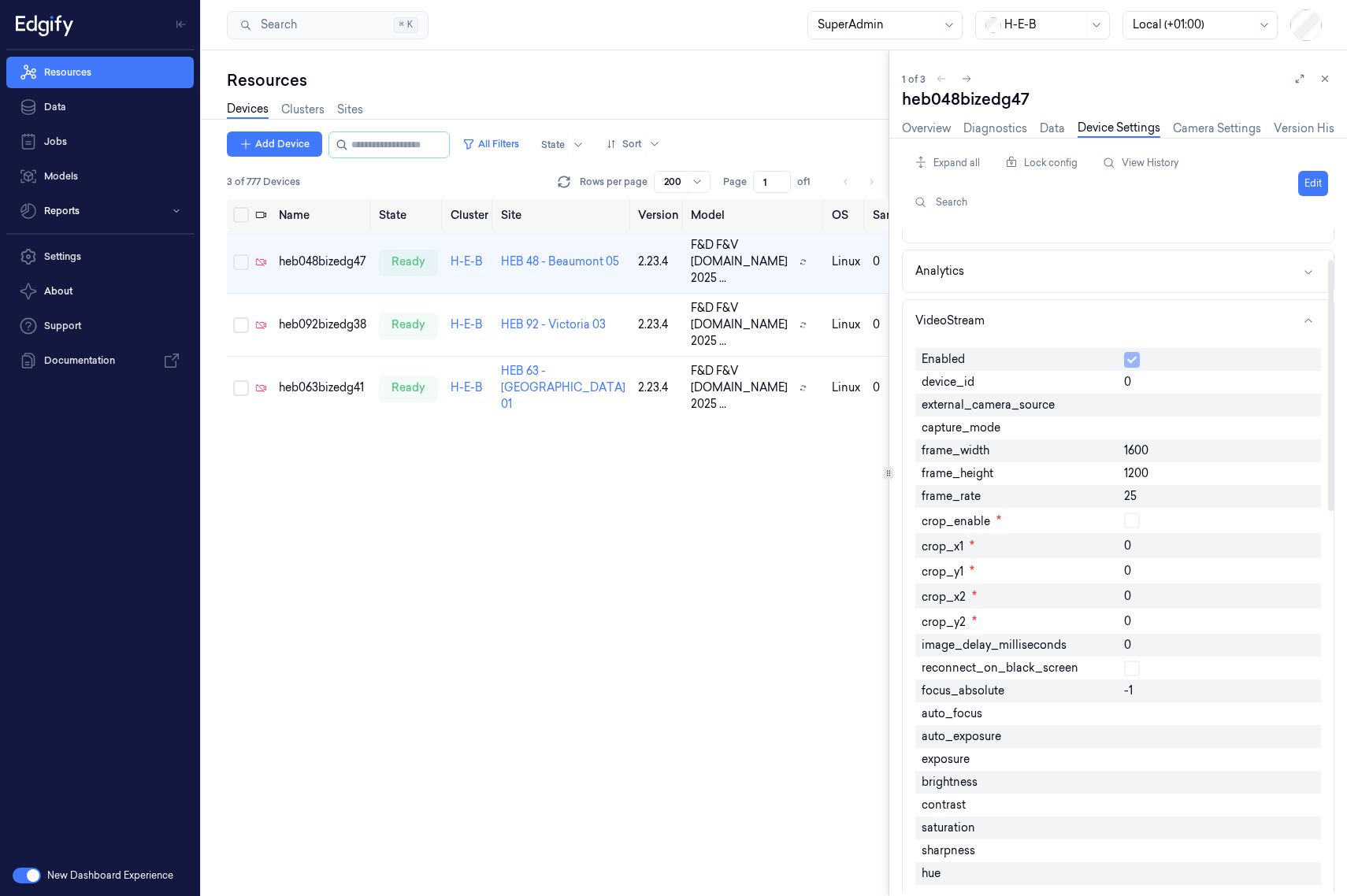
scroll to position [157, 0]
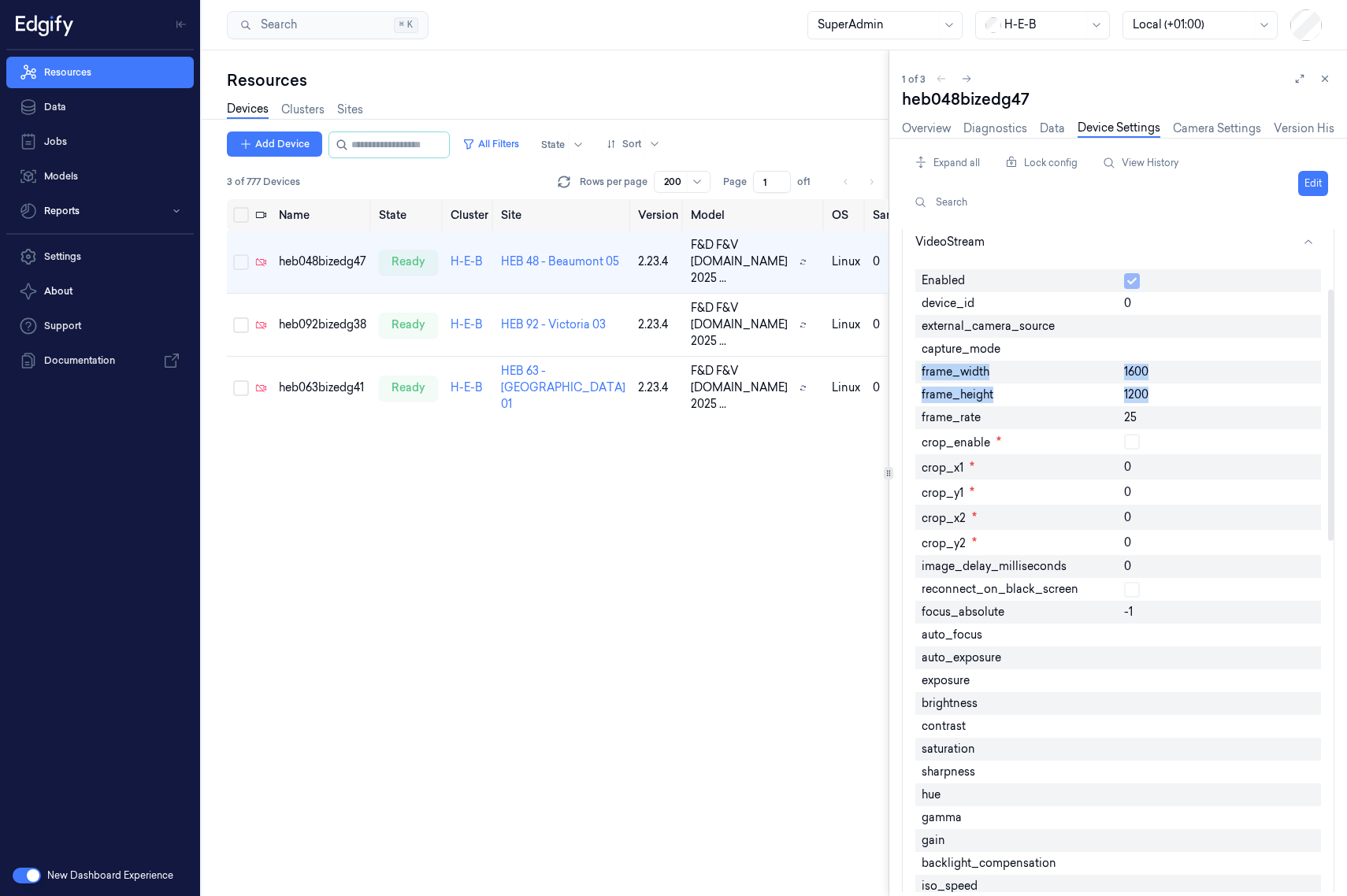
drag, startPoint x: 1156, startPoint y: 388, endPoint x: 916, endPoint y: 373, distance: 240.5
click at [916, 373] on div "Enabled device_id 0 external_camera_source capture_mode frame_width 1600 frame_…" at bounding box center [1117, 765] width 405 height 1004
click at [1066, 421] on span "25" at bounding box center [1130, 417] width 13 height 17
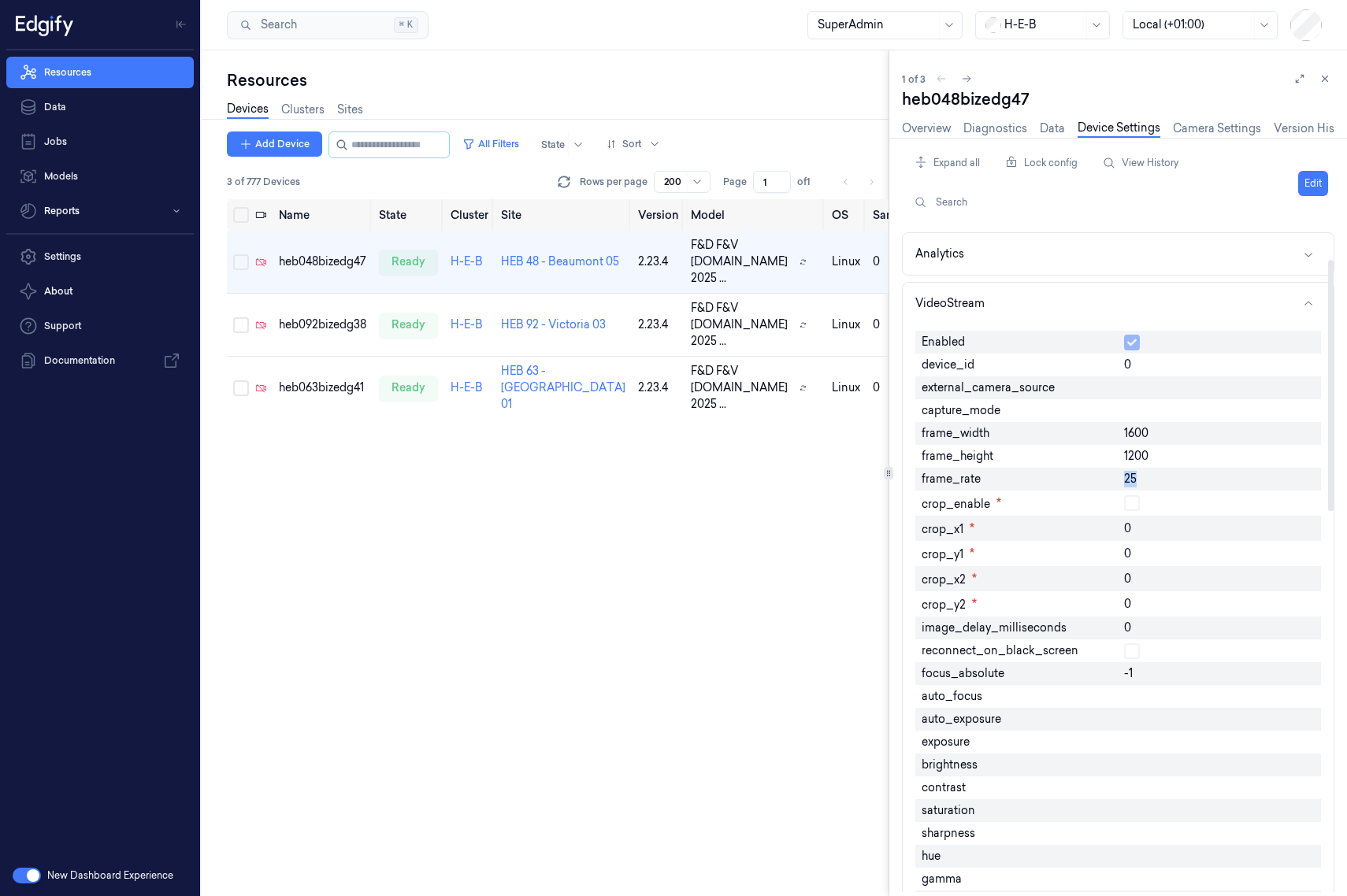
scroll to position [79, 0]
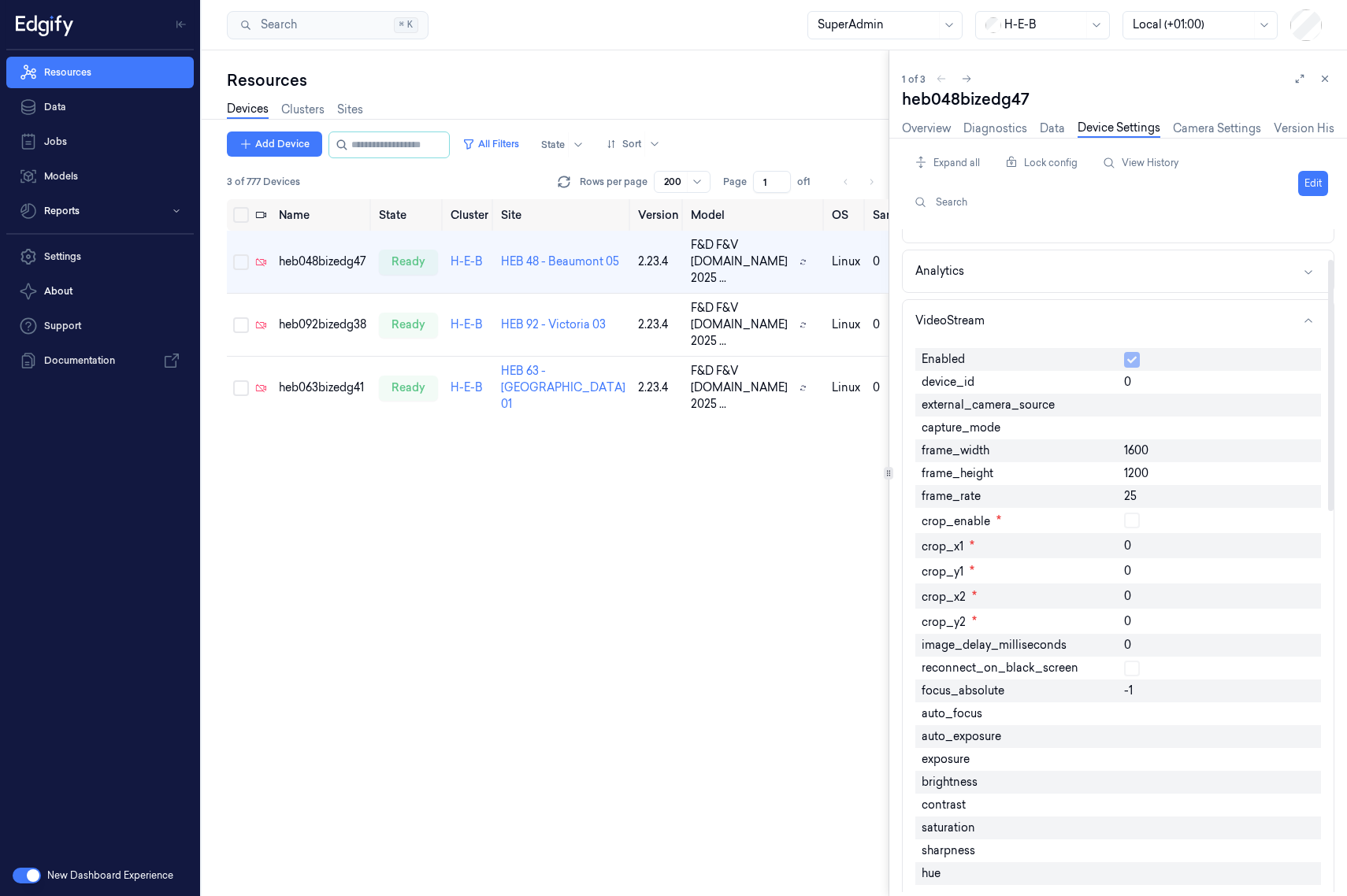
click at [1066, 478] on span "1200" at bounding box center [1136, 474] width 24 height 17
click at [1066, 316] on icon "button" at bounding box center [1308, 321] width 13 height 13
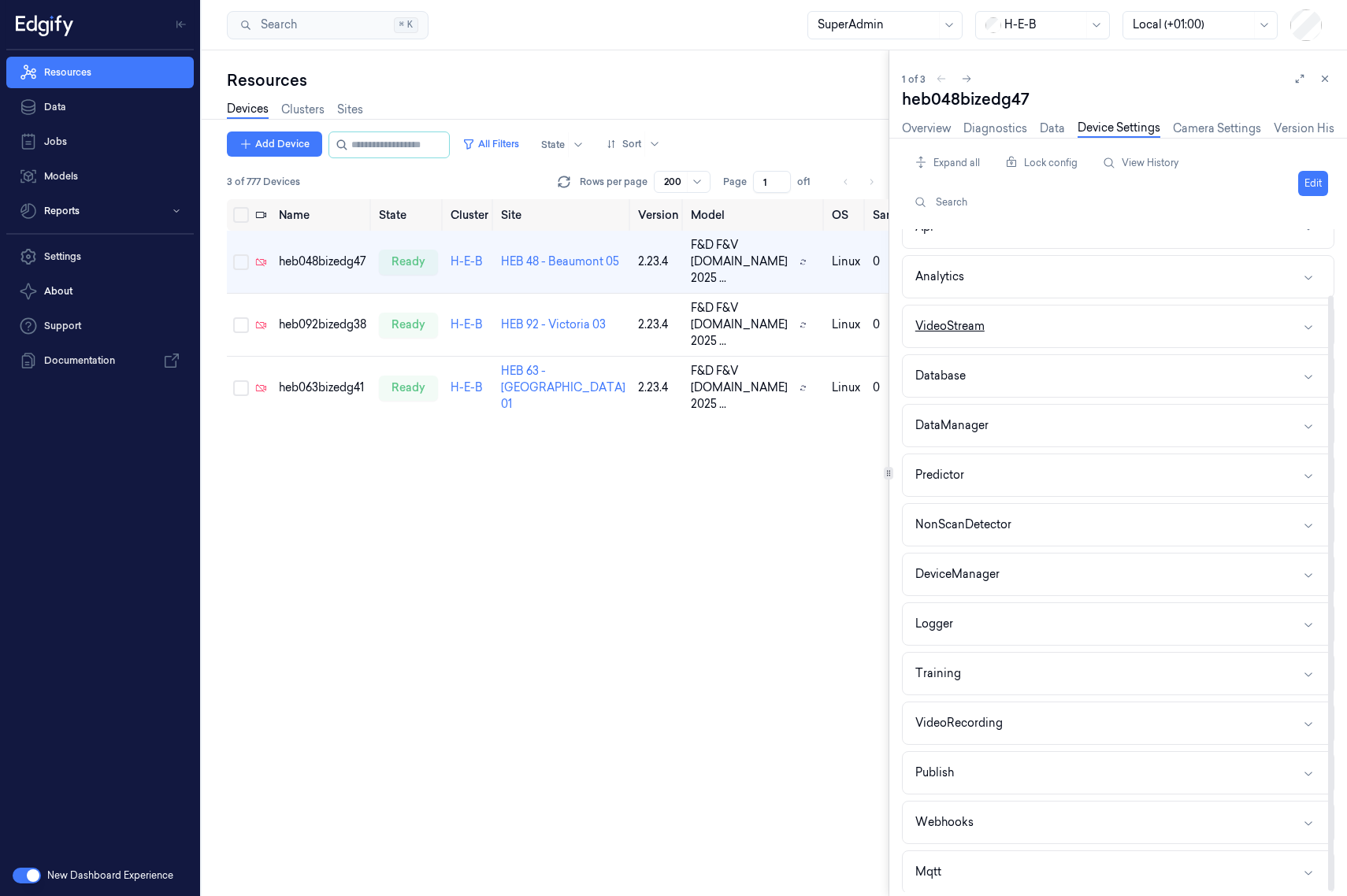
click at [1066, 316] on button "VideoStream" at bounding box center [1117, 326] width 430 height 42
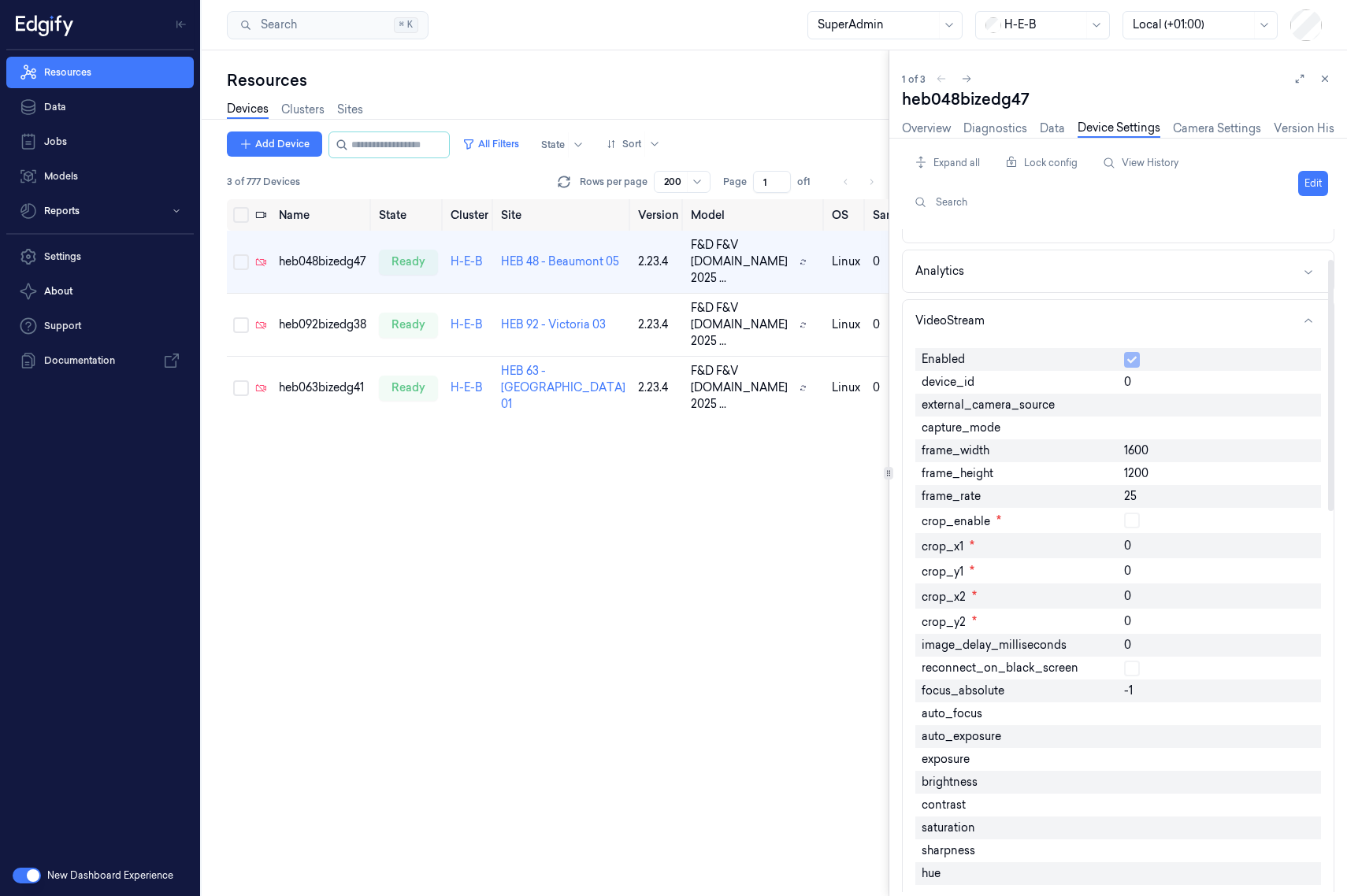
click at [984, 695] on span "focus_absolute" at bounding box center [962, 691] width 82 height 17
click at [952, 716] on span "auto_focus" at bounding box center [951, 714] width 60 height 17
click at [953, 783] on span "brightness" at bounding box center [949, 782] width 56 height 17
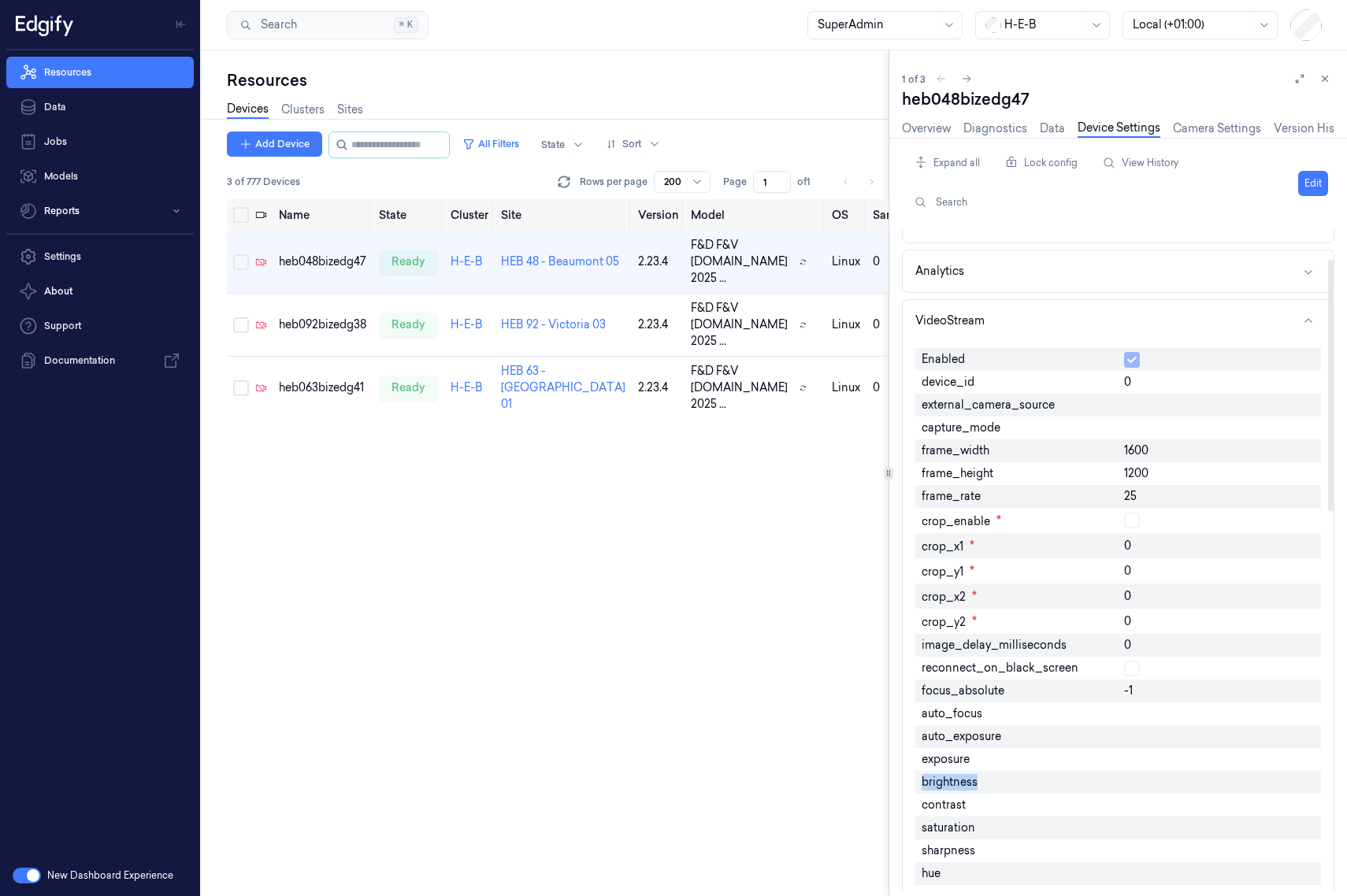
click at [953, 783] on span "brightness" at bounding box center [949, 782] width 56 height 17
click at [1066, 193] on div "Search" at bounding box center [1104, 202] width 337 height 29
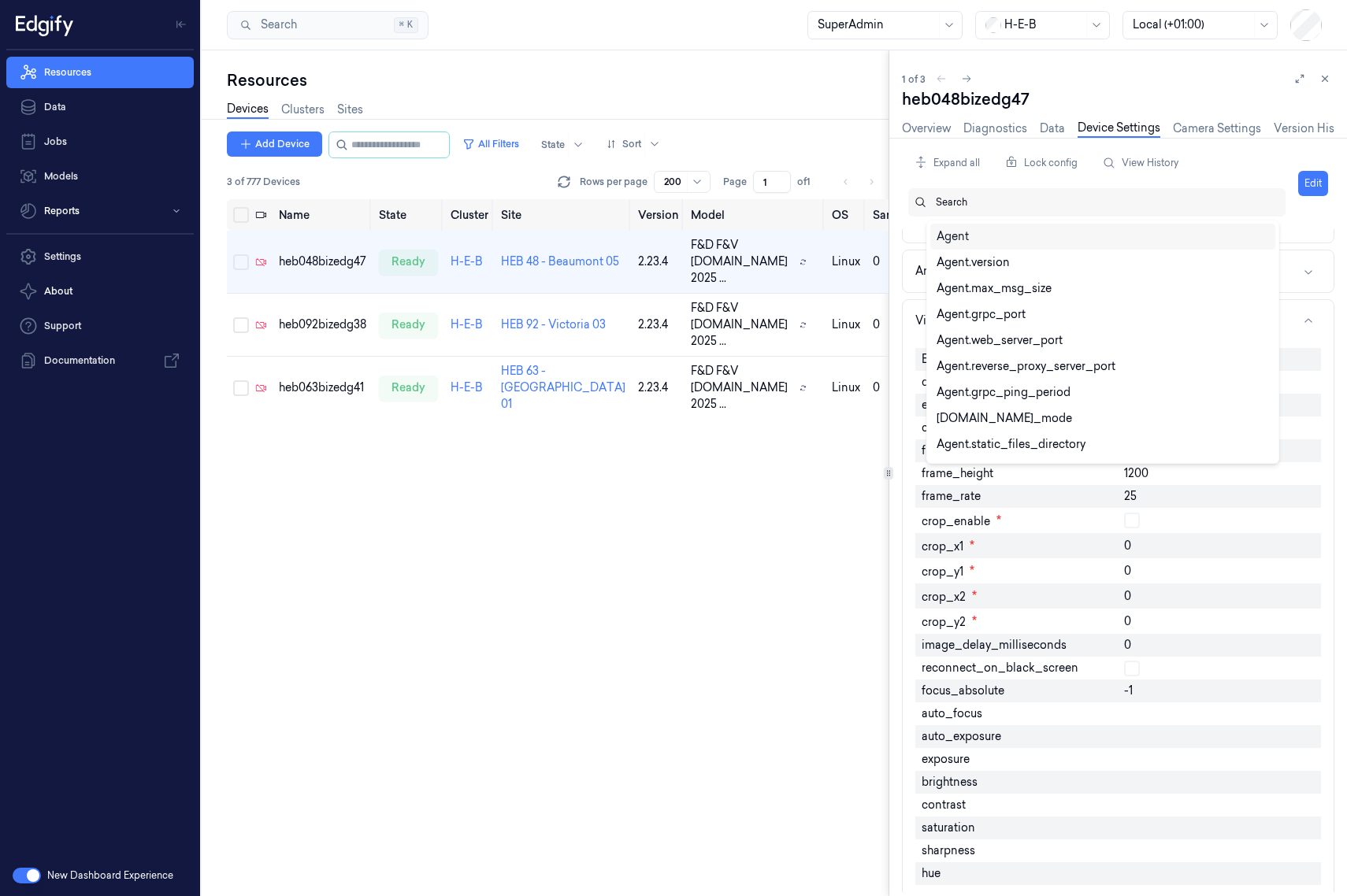
click at [1066, 196] on div at bounding box center [1104, 202] width 337 height 14
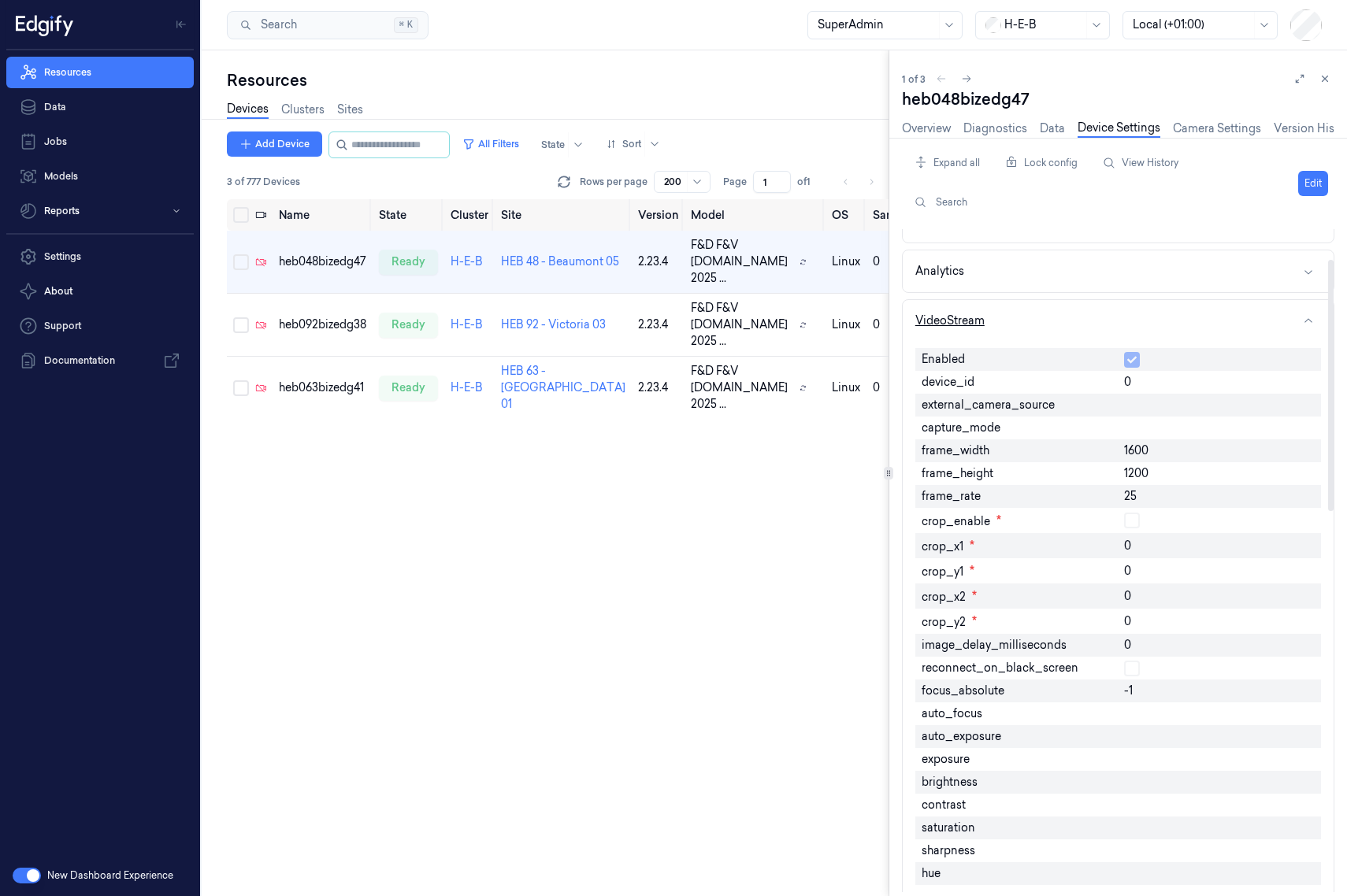
click at [1066, 317] on button "VideoStream" at bounding box center [1117, 320] width 430 height 42
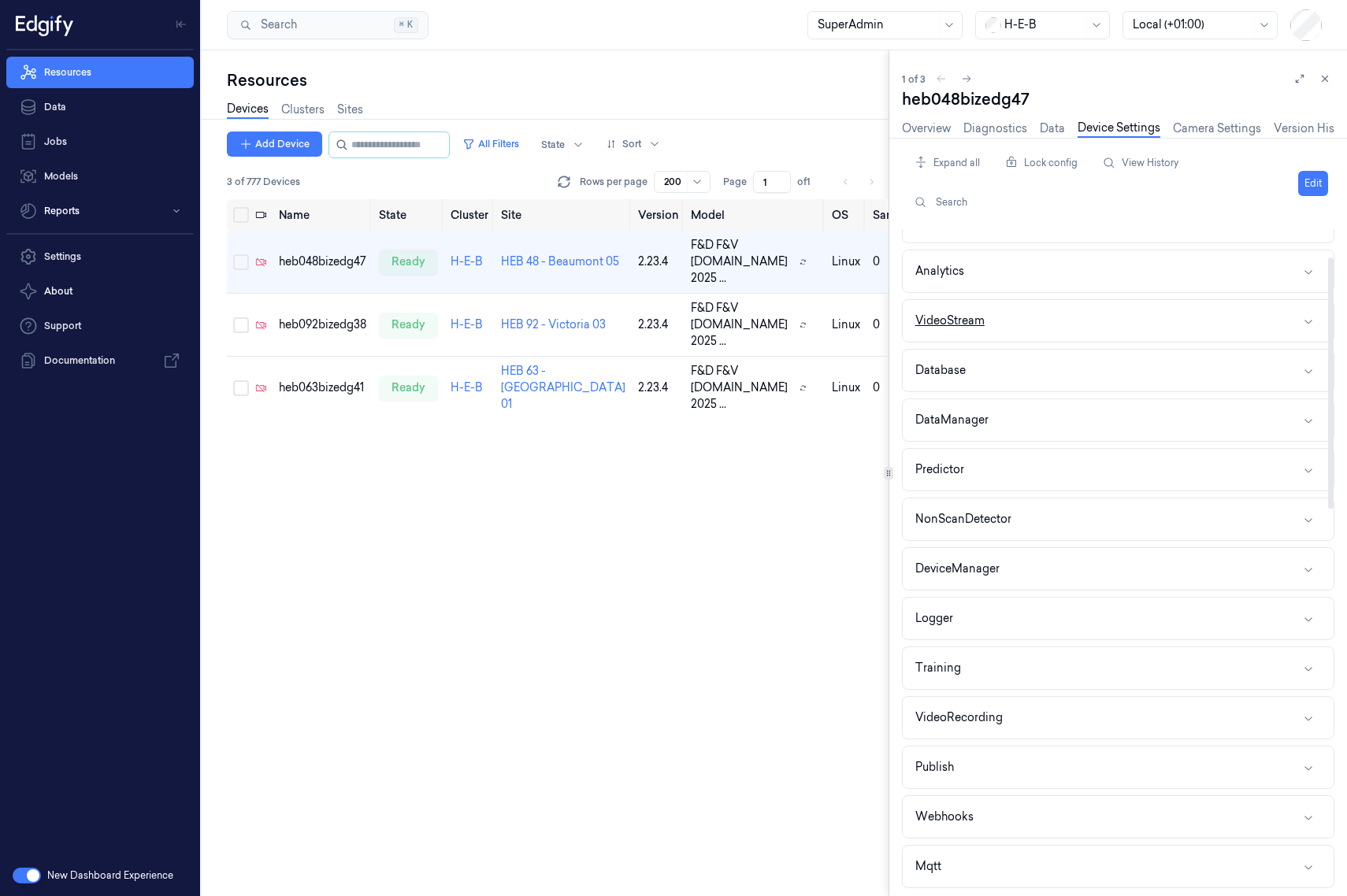
scroll to position [73, 0]
click at [1066, 277] on button "Analytics" at bounding box center [1117, 276] width 430 height 42
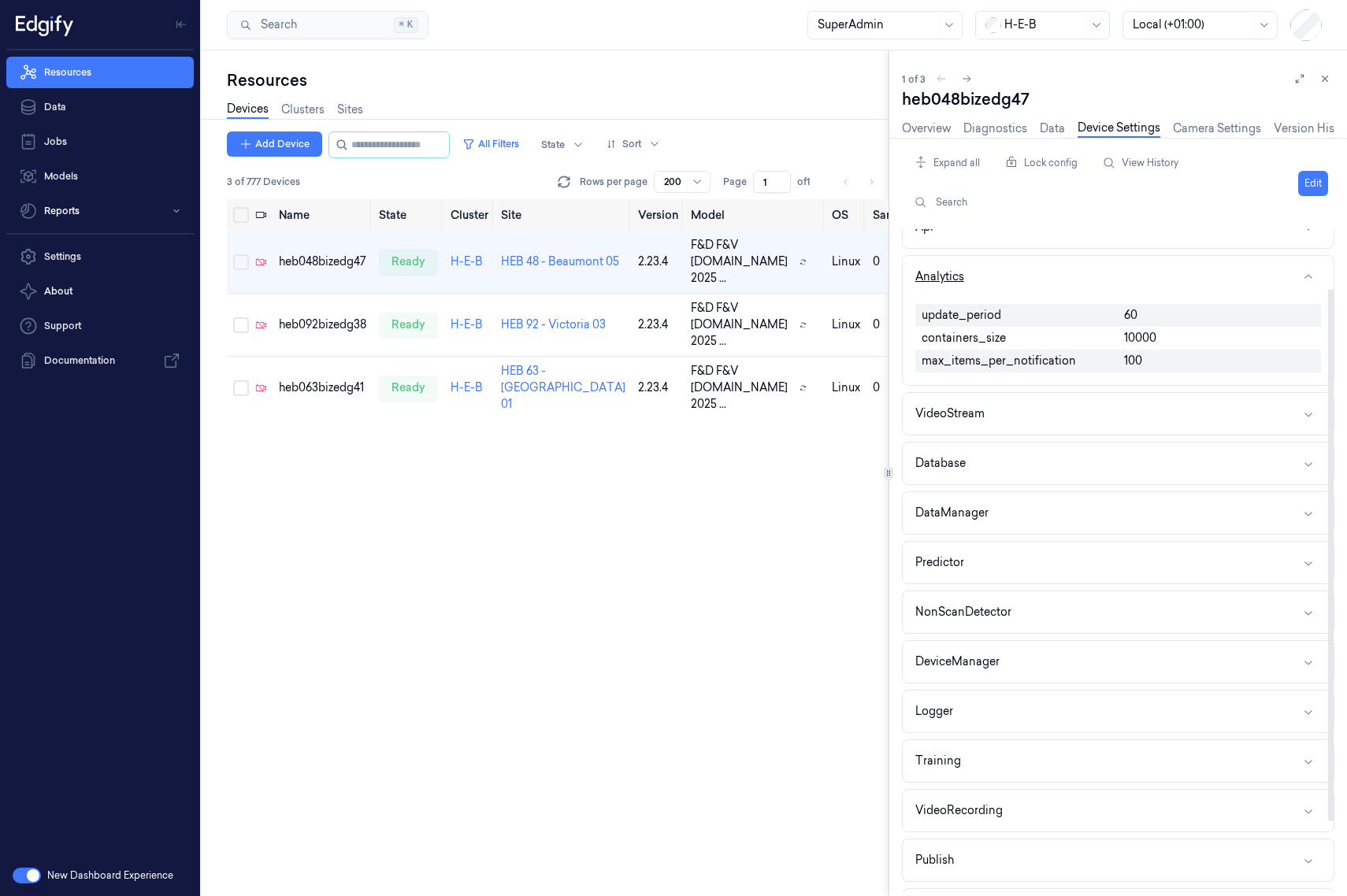
click at [1060, 265] on button "Analytics" at bounding box center [1117, 276] width 430 height 42
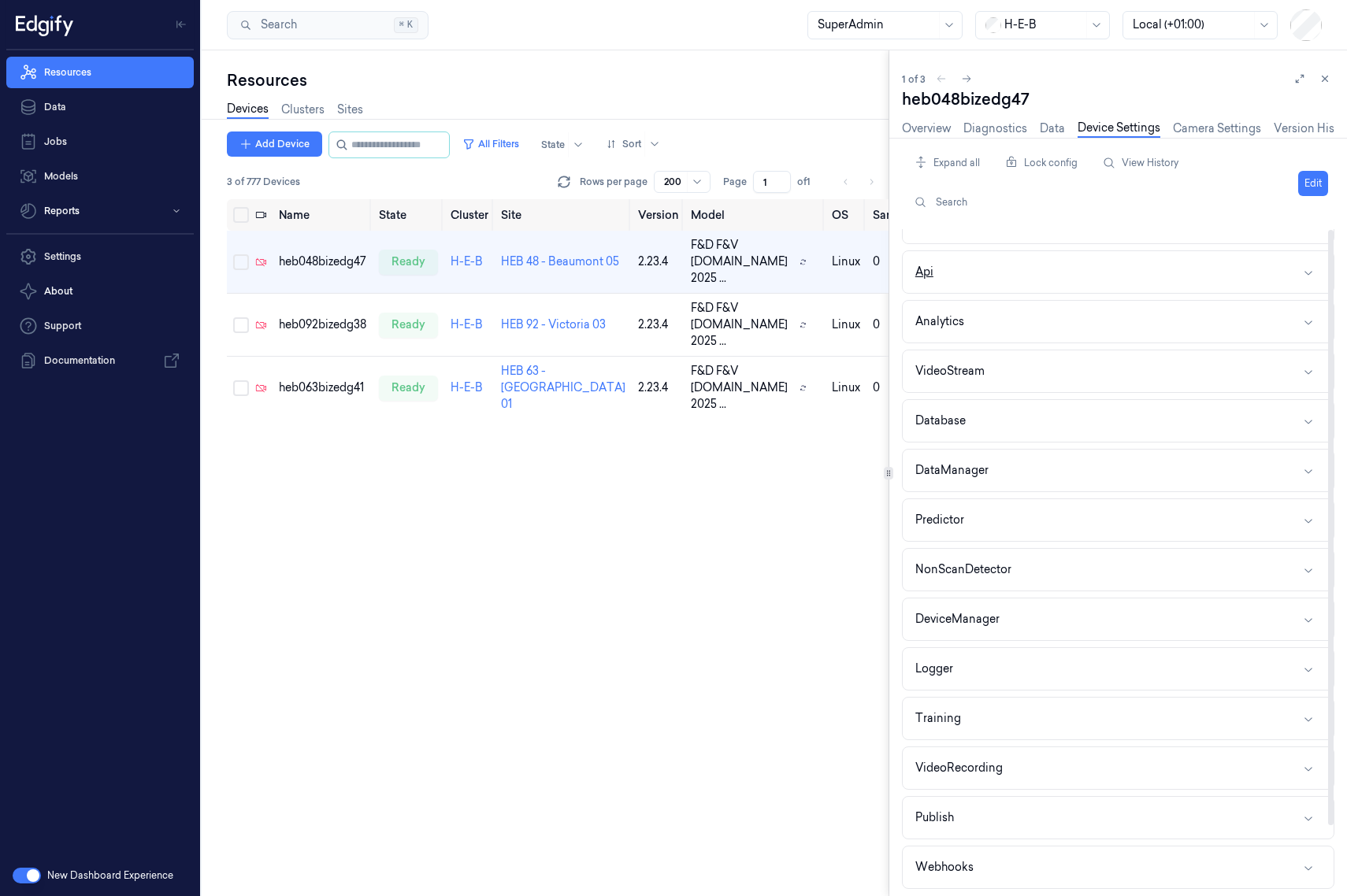
scroll to position [0, 0]
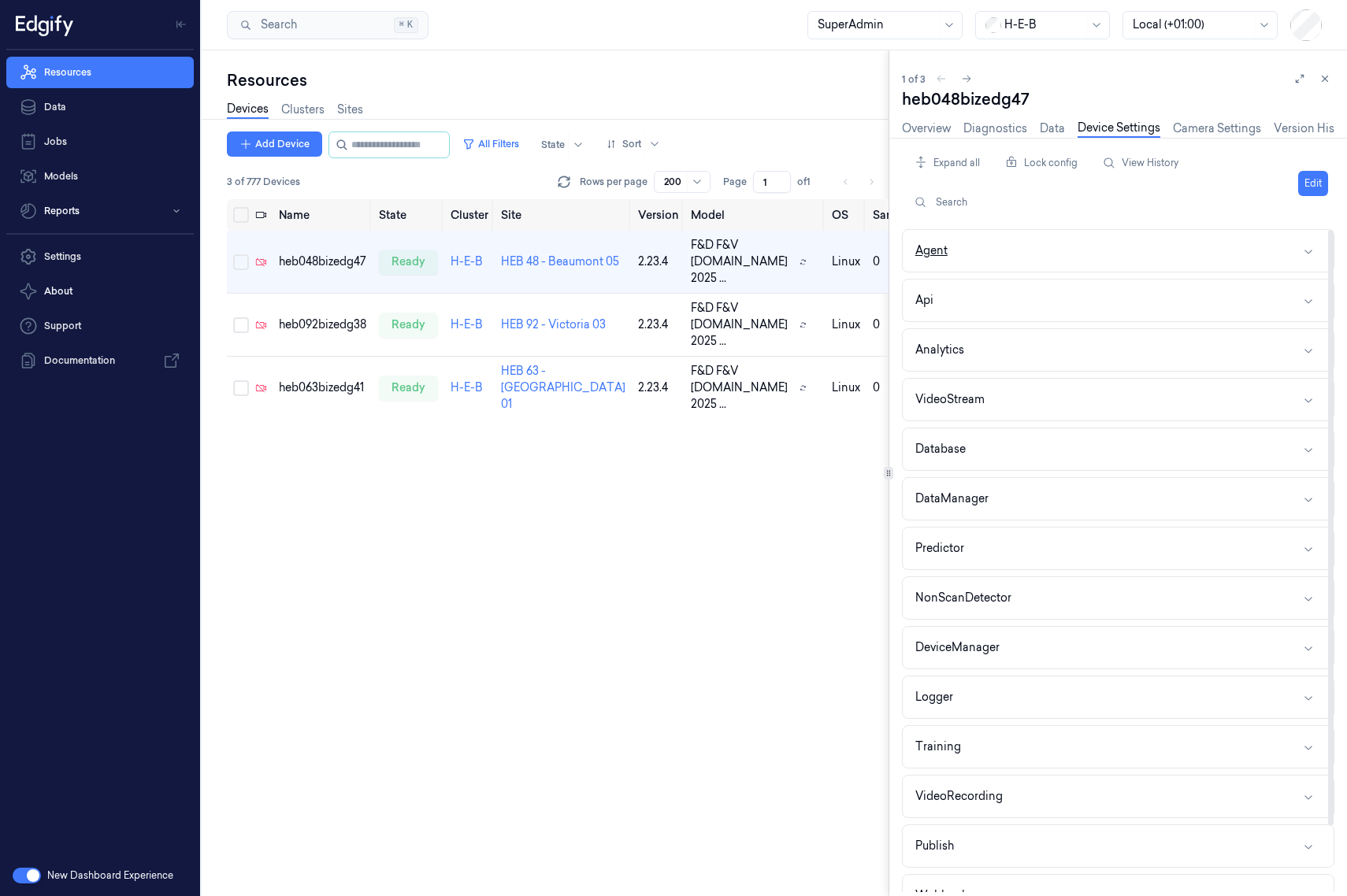
click at [1027, 251] on button "Agent" at bounding box center [1117, 250] width 430 height 42
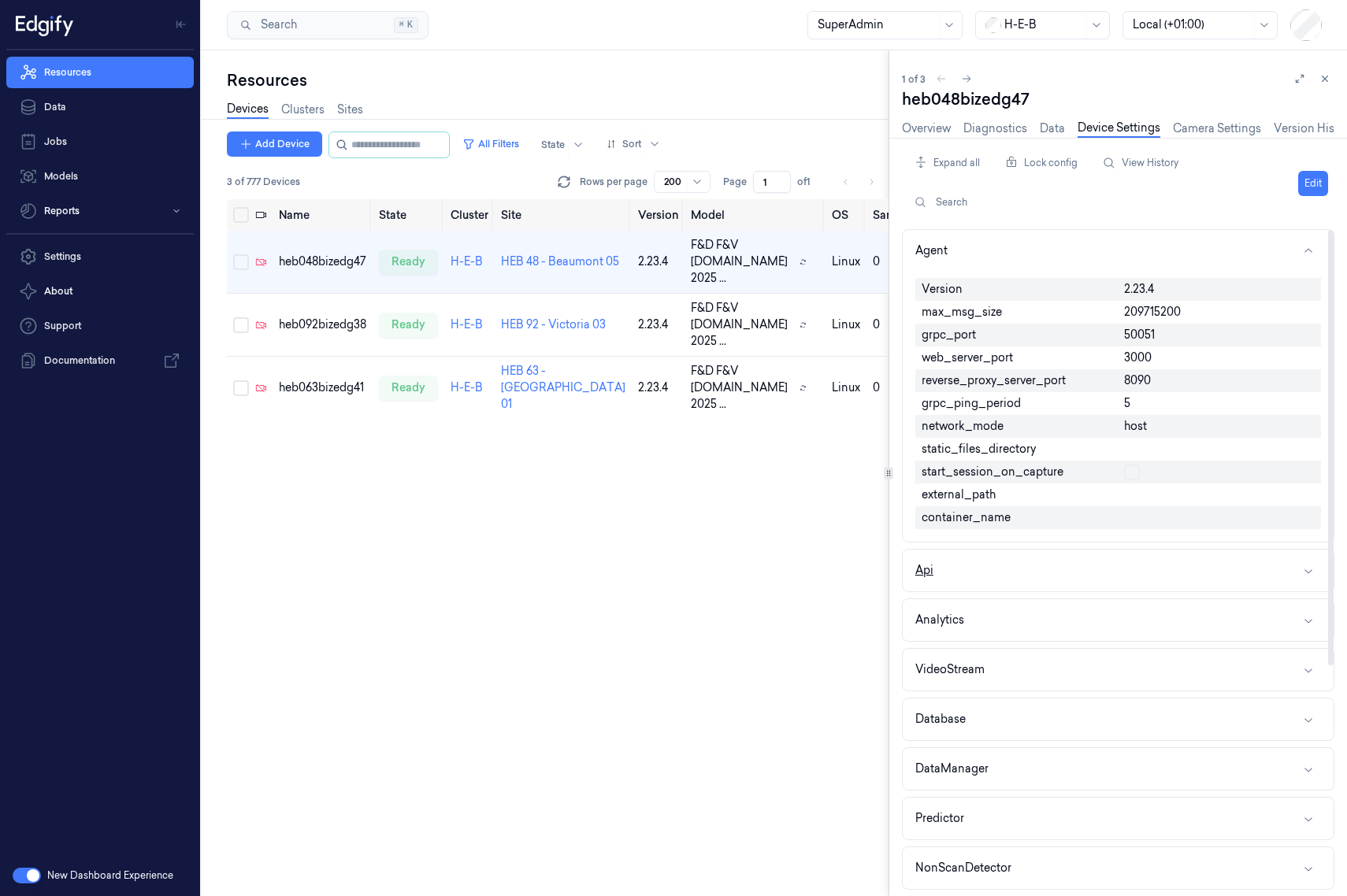
click at [1066, 566] on button "Api" at bounding box center [1117, 570] width 430 height 42
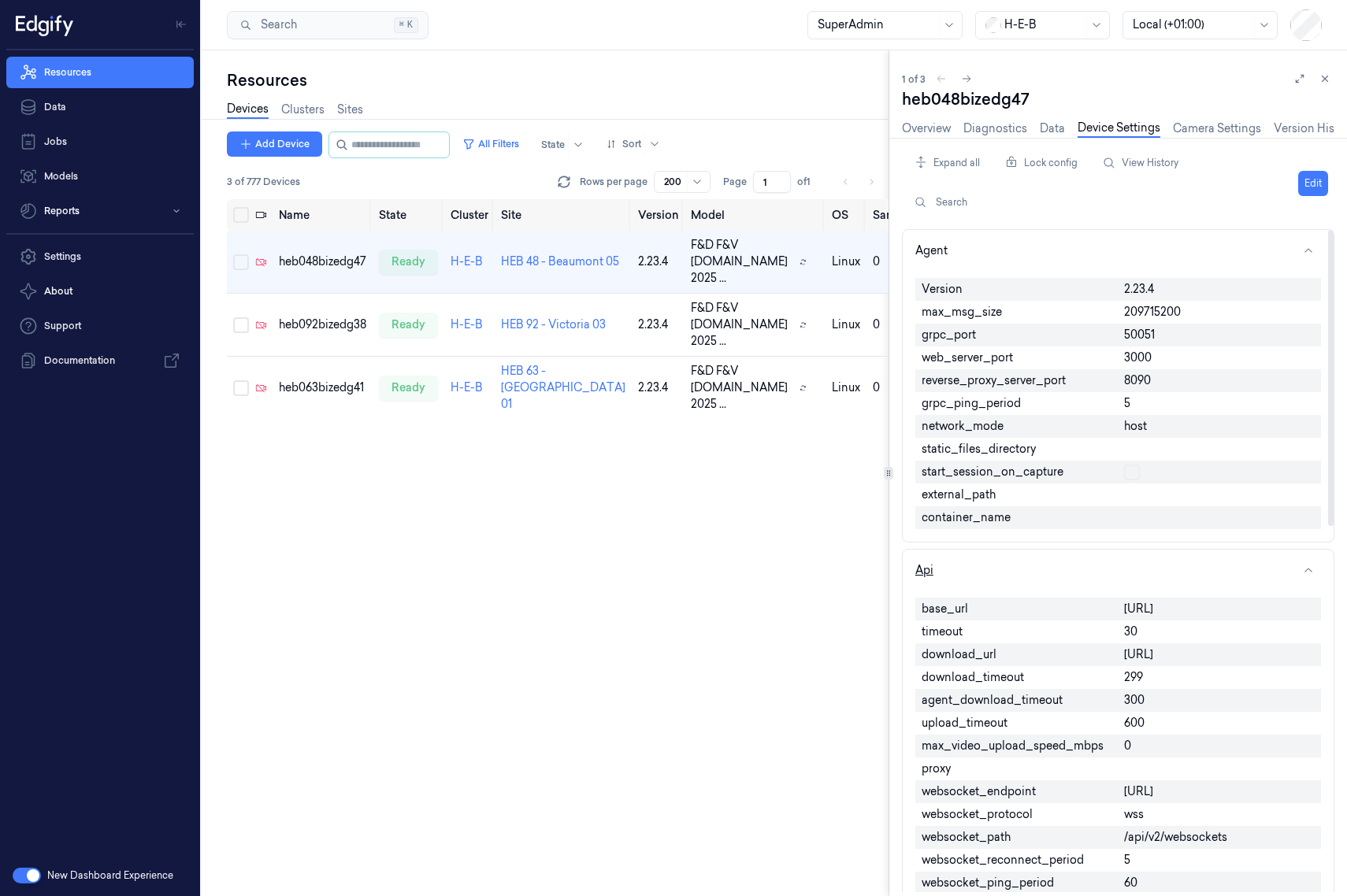
click at [1066, 581] on button "Api" at bounding box center [1117, 570] width 430 height 42
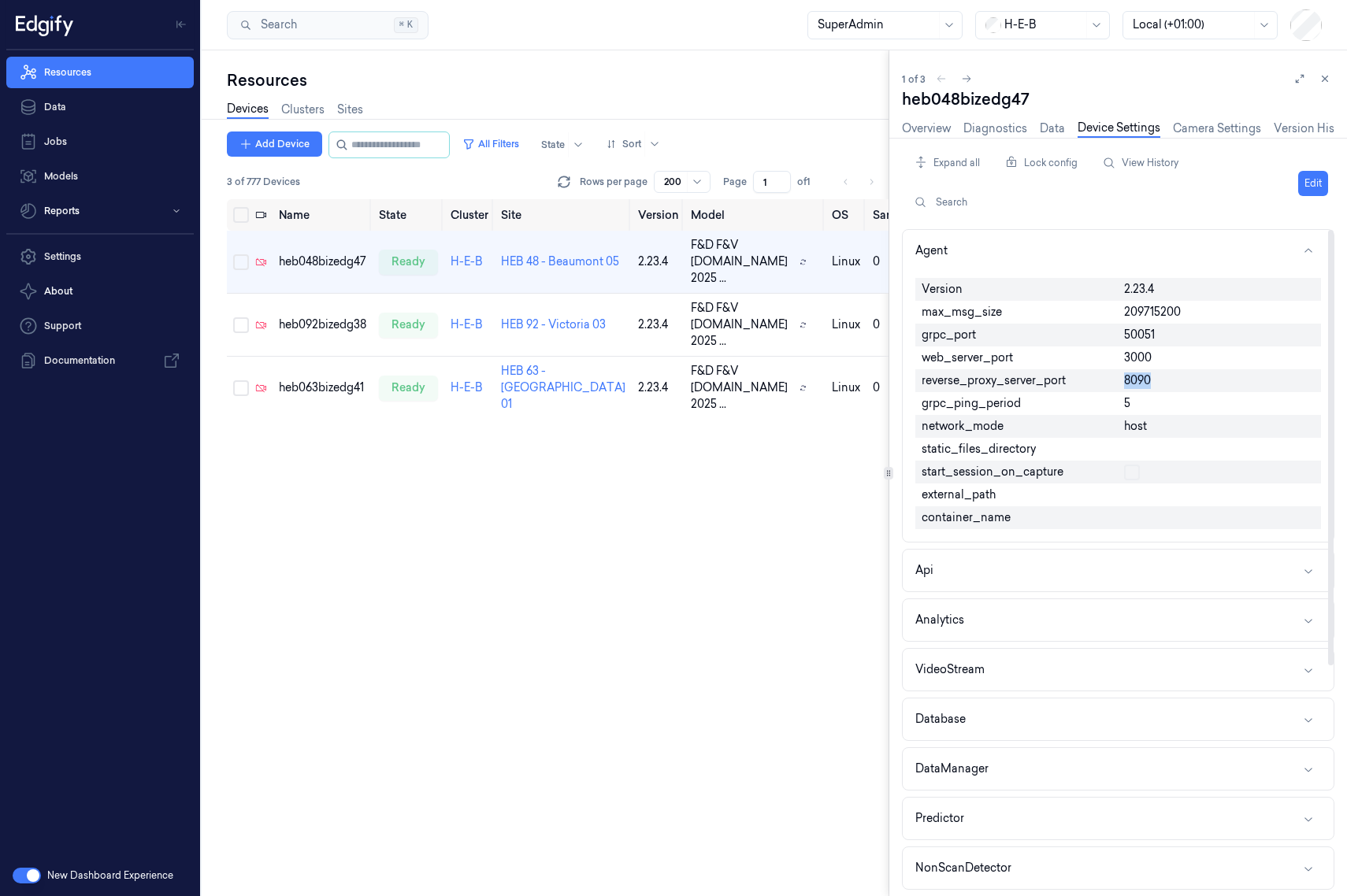
drag, startPoint x: 1134, startPoint y: 377, endPoint x: 1117, endPoint y: 380, distance: 17.3
click at [493, 155] on button "All Filters" at bounding box center [491, 143] width 69 height 25
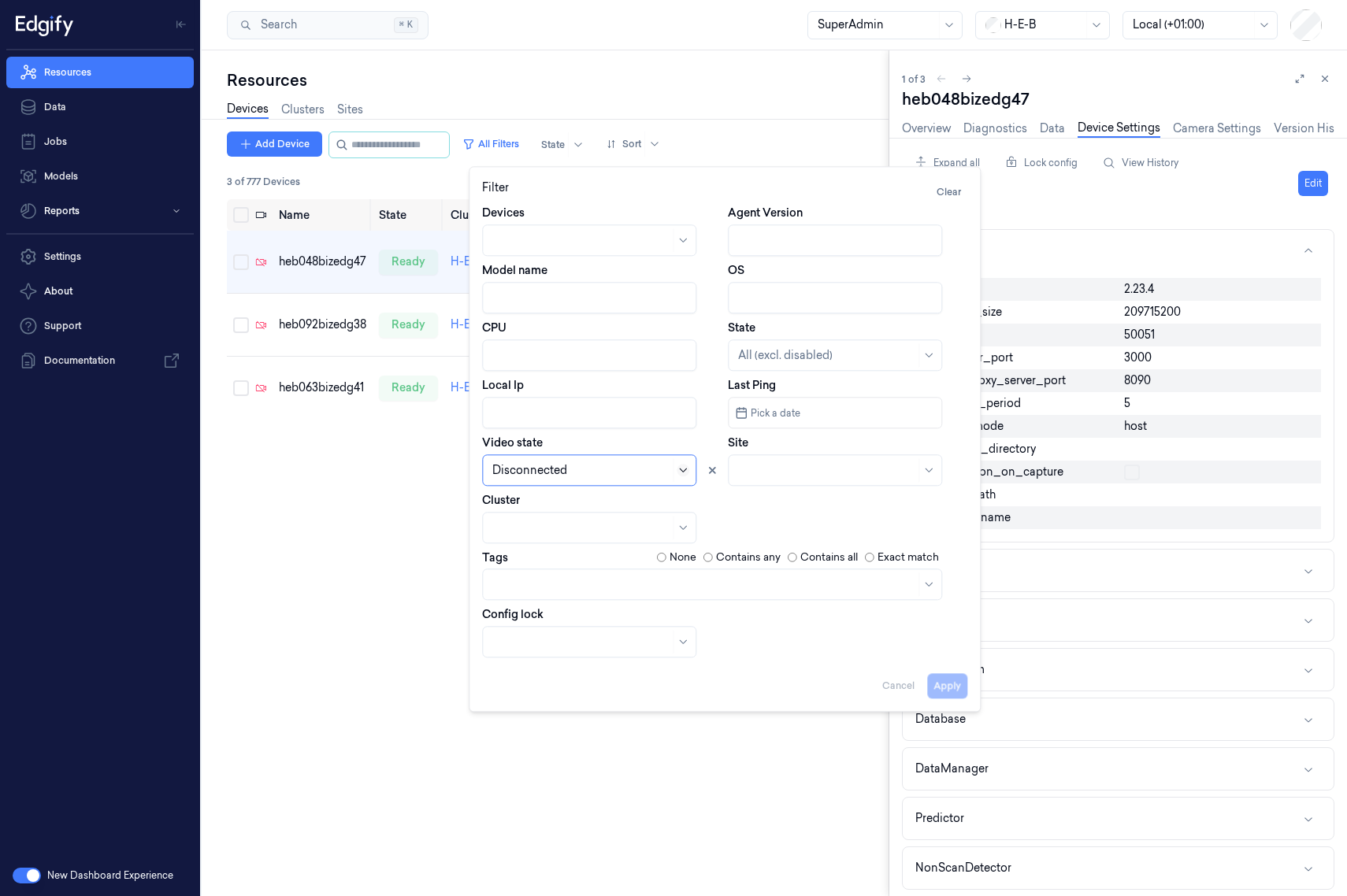
click at [685, 473] on icon at bounding box center [683, 470] width 13 height 13
click at [708, 467] on icon at bounding box center [712, 470] width 11 height 11
drag, startPoint x: 926, startPoint y: 692, endPoint x: 946, endPoint y: 691, distance: 20.0
drag, startPoint x: 946, startPoint y: 691, endPoint x: 947, endPoint y: 680, distance: 11.0
click at [946, 691] on button "Apply" at bounding box center [946, 685] width 40 height 25
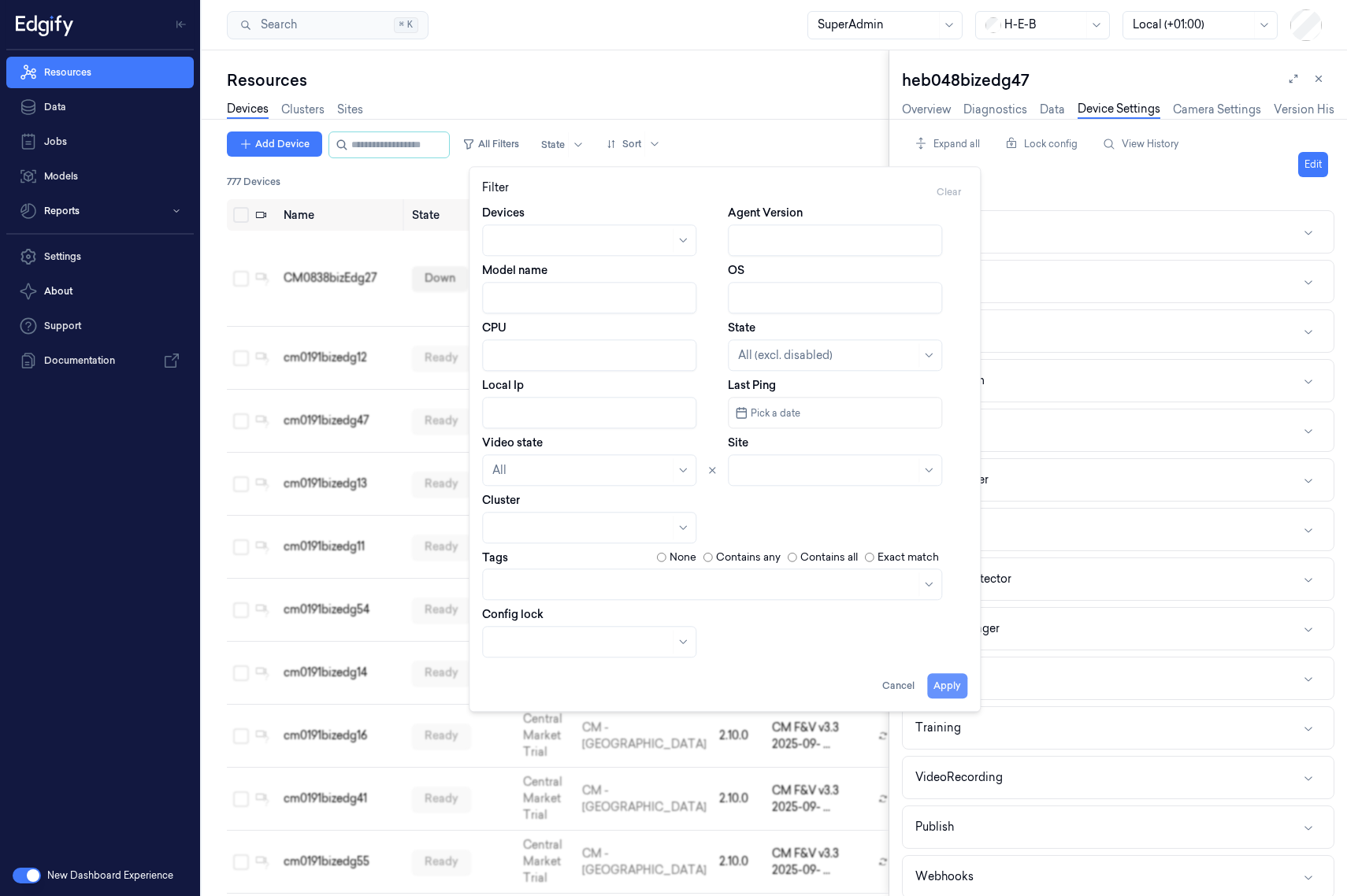
click at [947, 680] on button "Apply" at bounding box center [946, 685] width 40 height 25
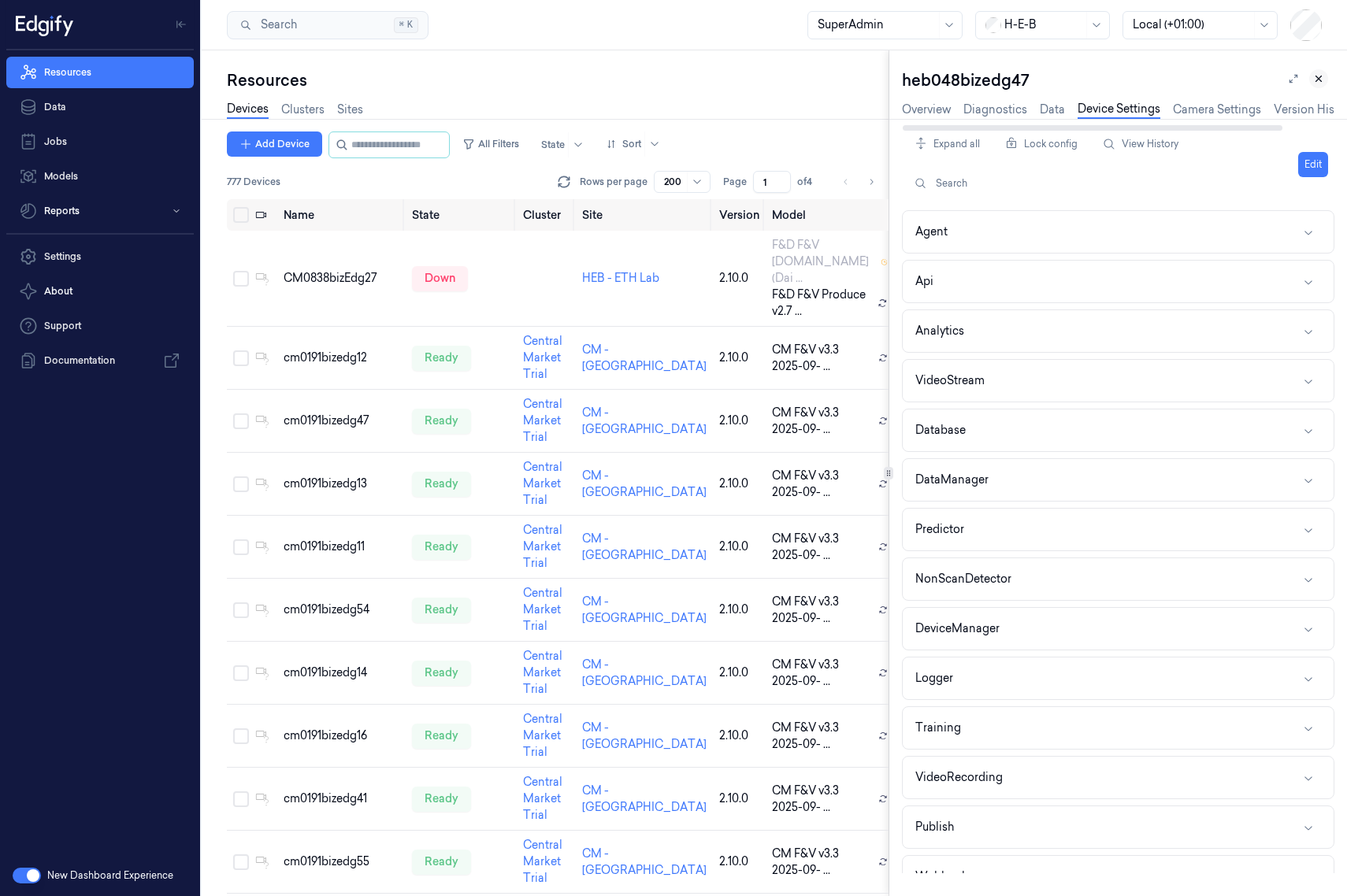
click at [1066, 80] on icon at bounding box center [1318, 79] width 11 height 11
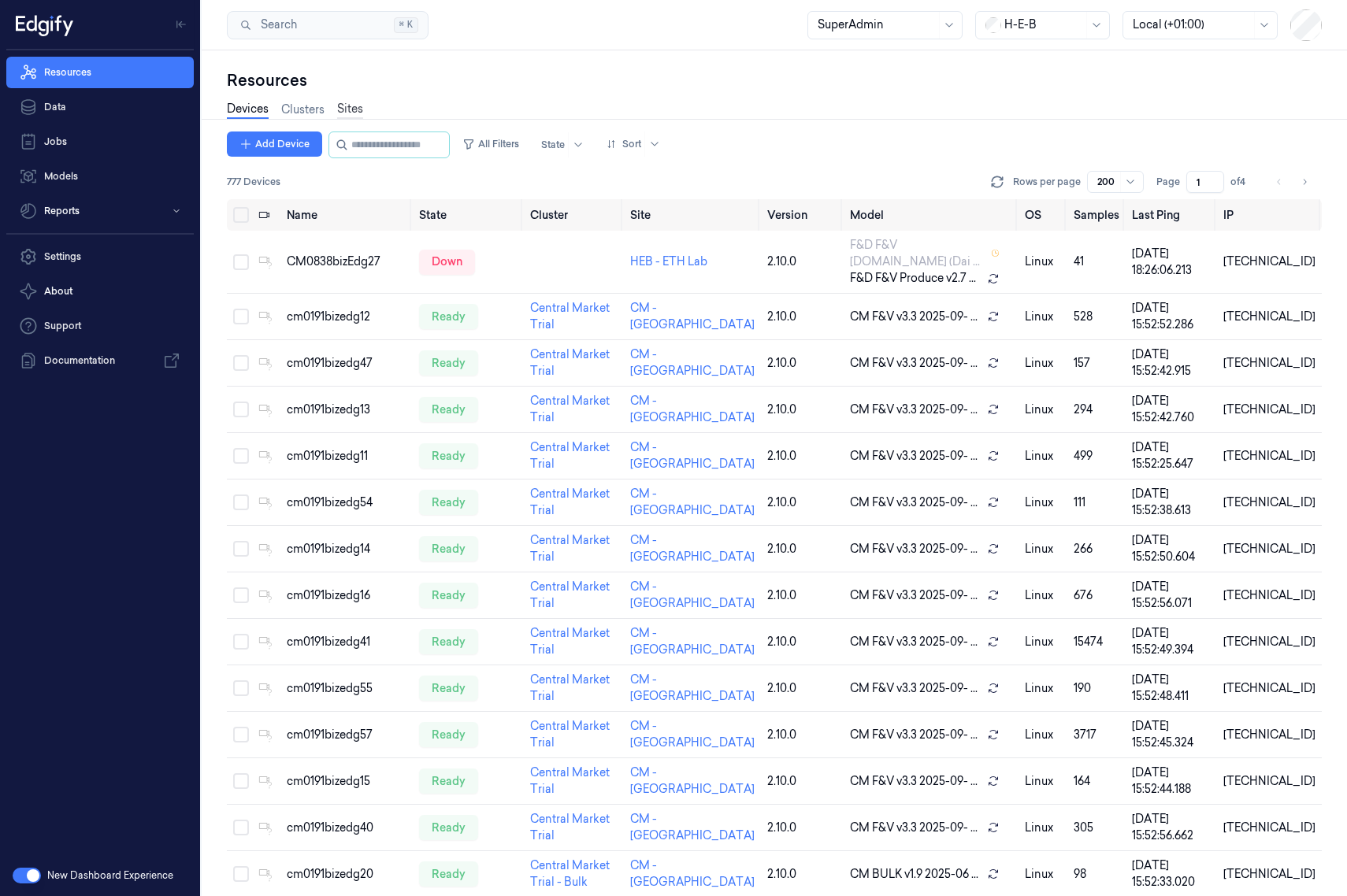
click at [351, 109] on link "Sites" at bounding box center [350, 110] width 26 height 19
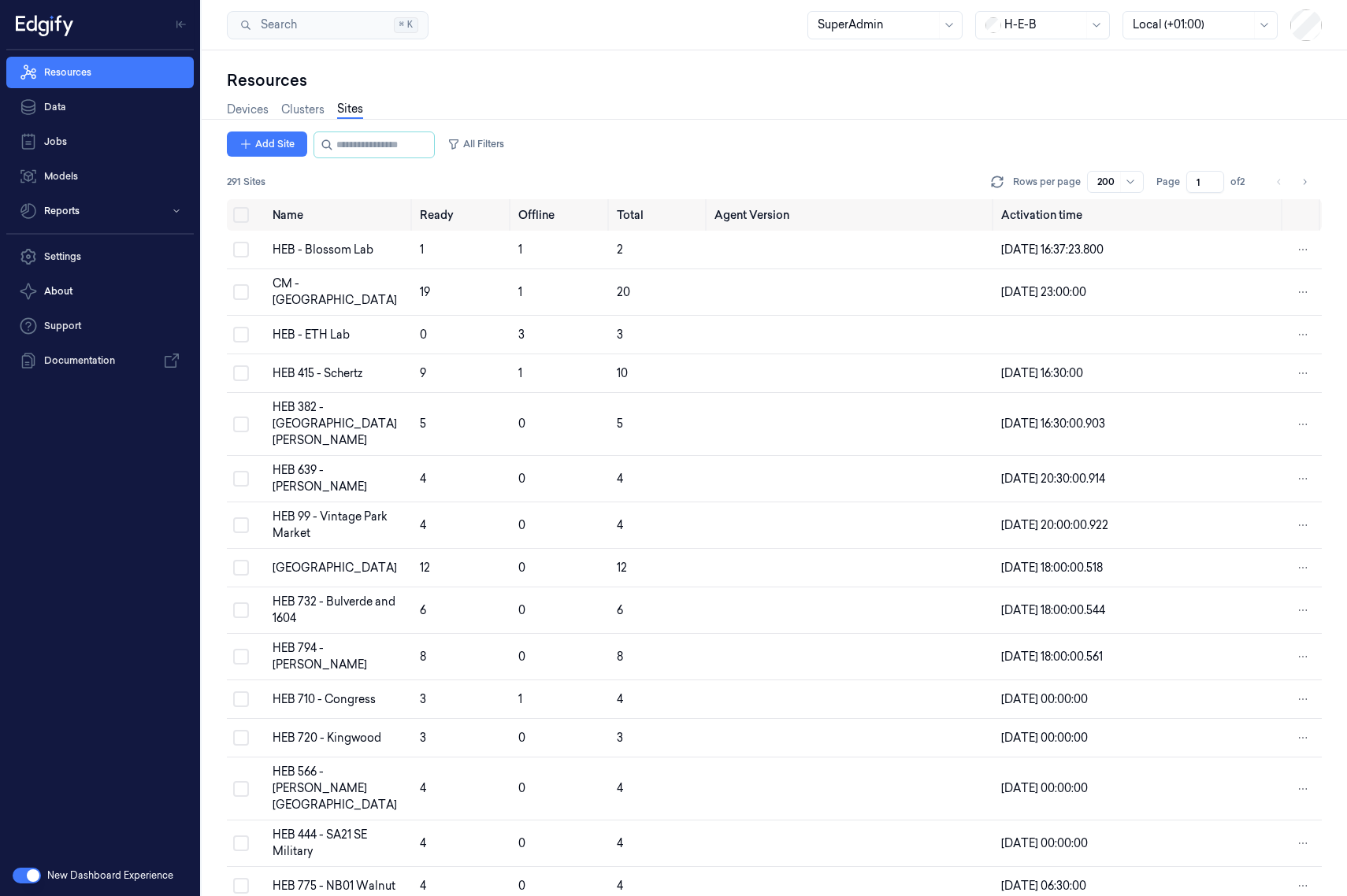
drag, startPoint x: 351, startPoint y: 109, endPoint x: 433, endPoint y: 78, distance: 87.7
click at [433, 78] on div "Resources" at bounding box center [774, 81] width 1094 height 22
click at [294, 519] on div "HEB 99 - Vintage Park Market" at bounding box center [339, 526] width 134 height 33
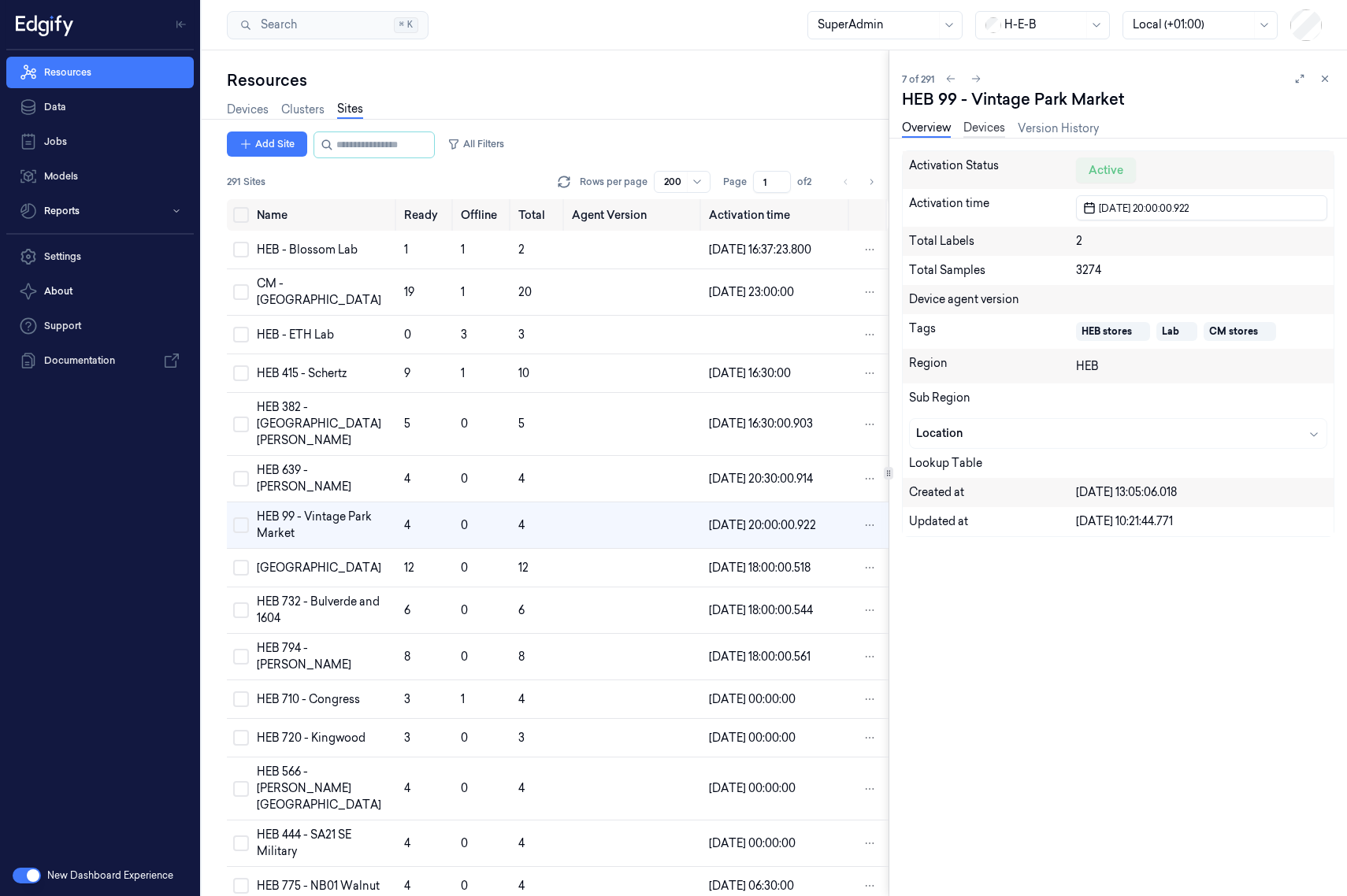
click at [999, 133] on link "Devices" at bounding box center [983, 129] width 42 height 19
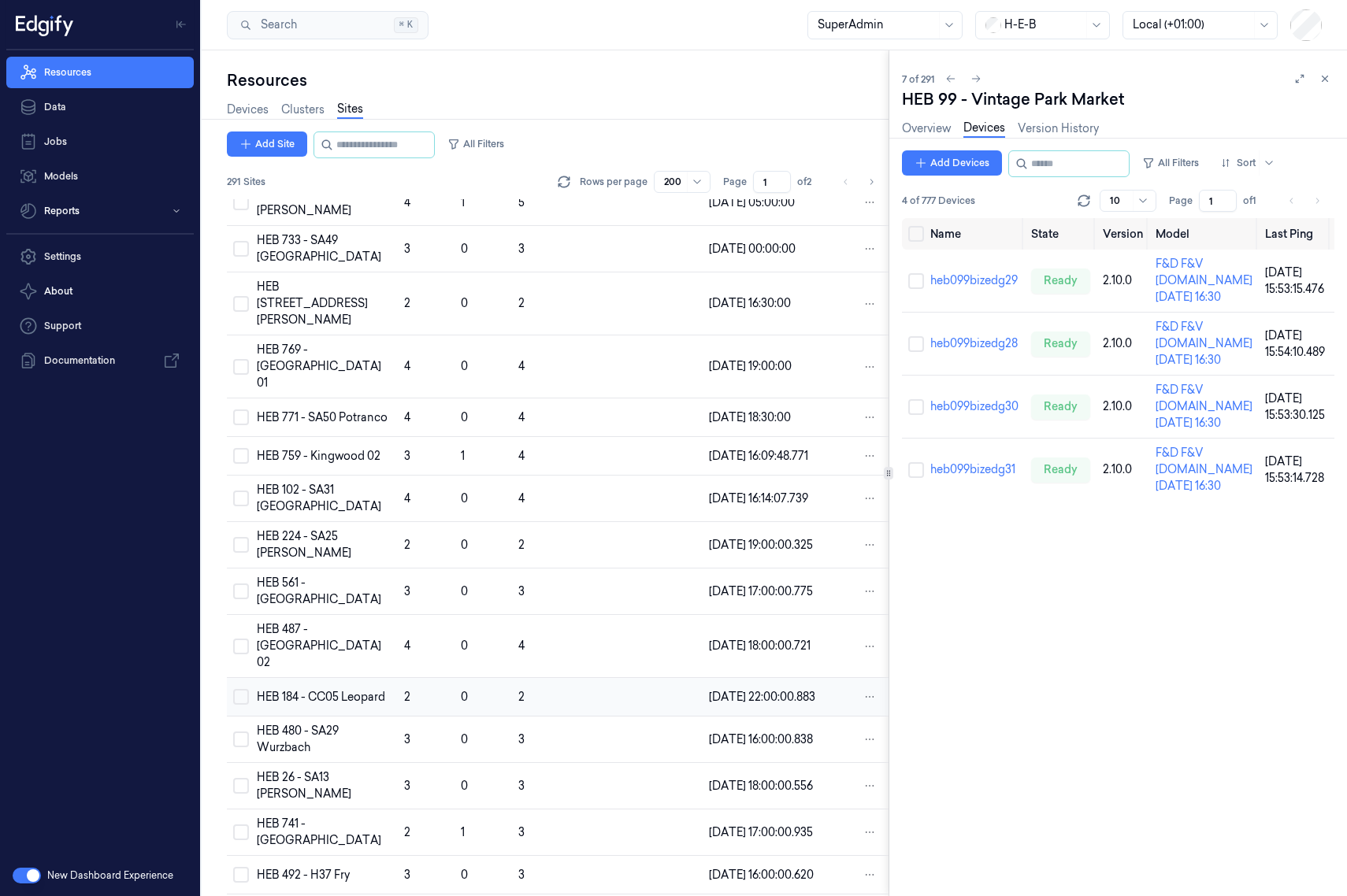
scroll to position [945, 0]
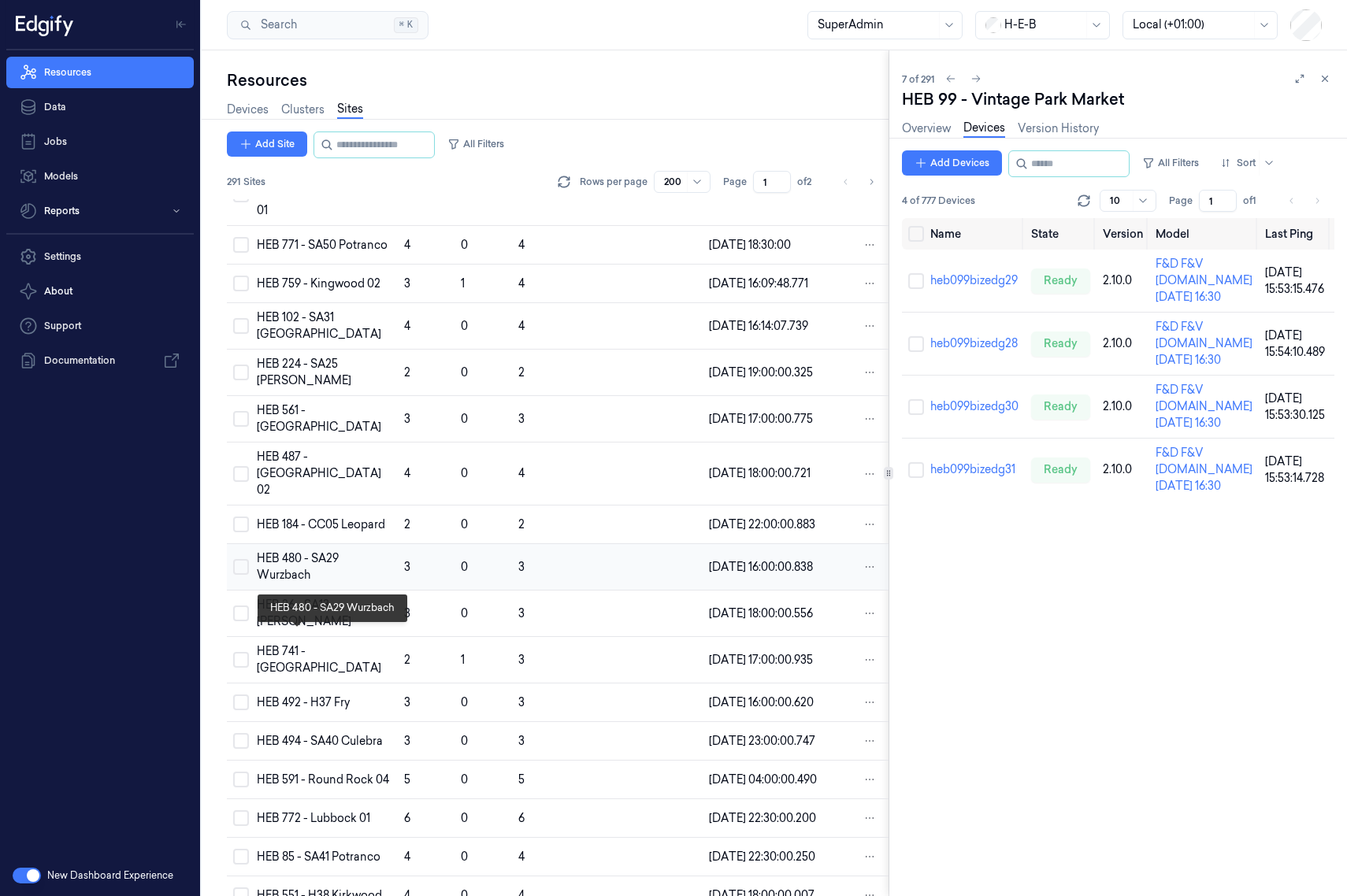
click at [325, 583] on div "HEB 480 - SA29 Wurzbach" at bounding box center [323, 567] width 134 height 33
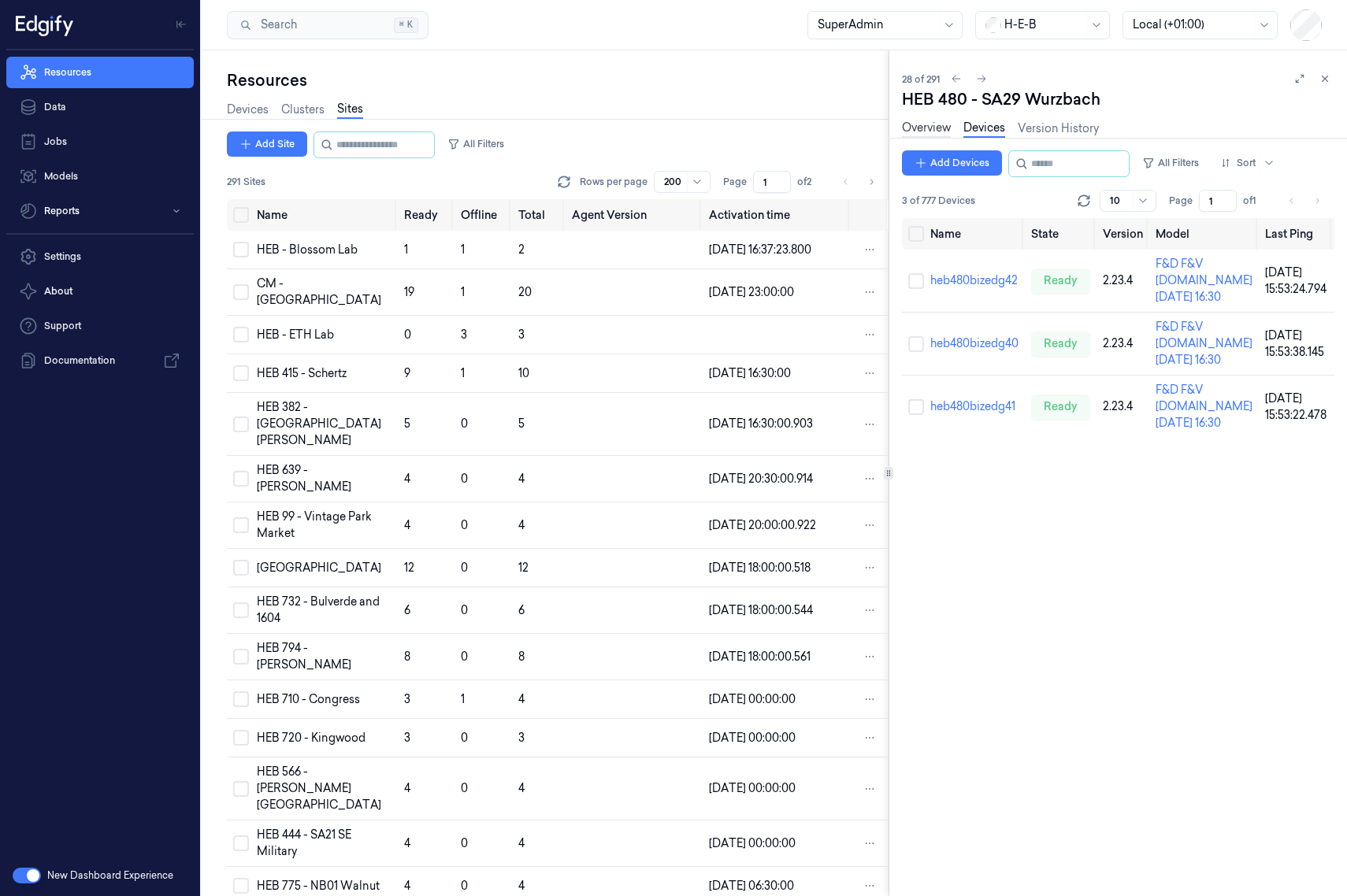
drag, startPoint x: 804, startPoint y: 377, endPoint x: 942, endPoint y: 136, distance: 277.7
click at [942, 136] on link "Overview" at bounding box center [926, 129] width 49 height 19
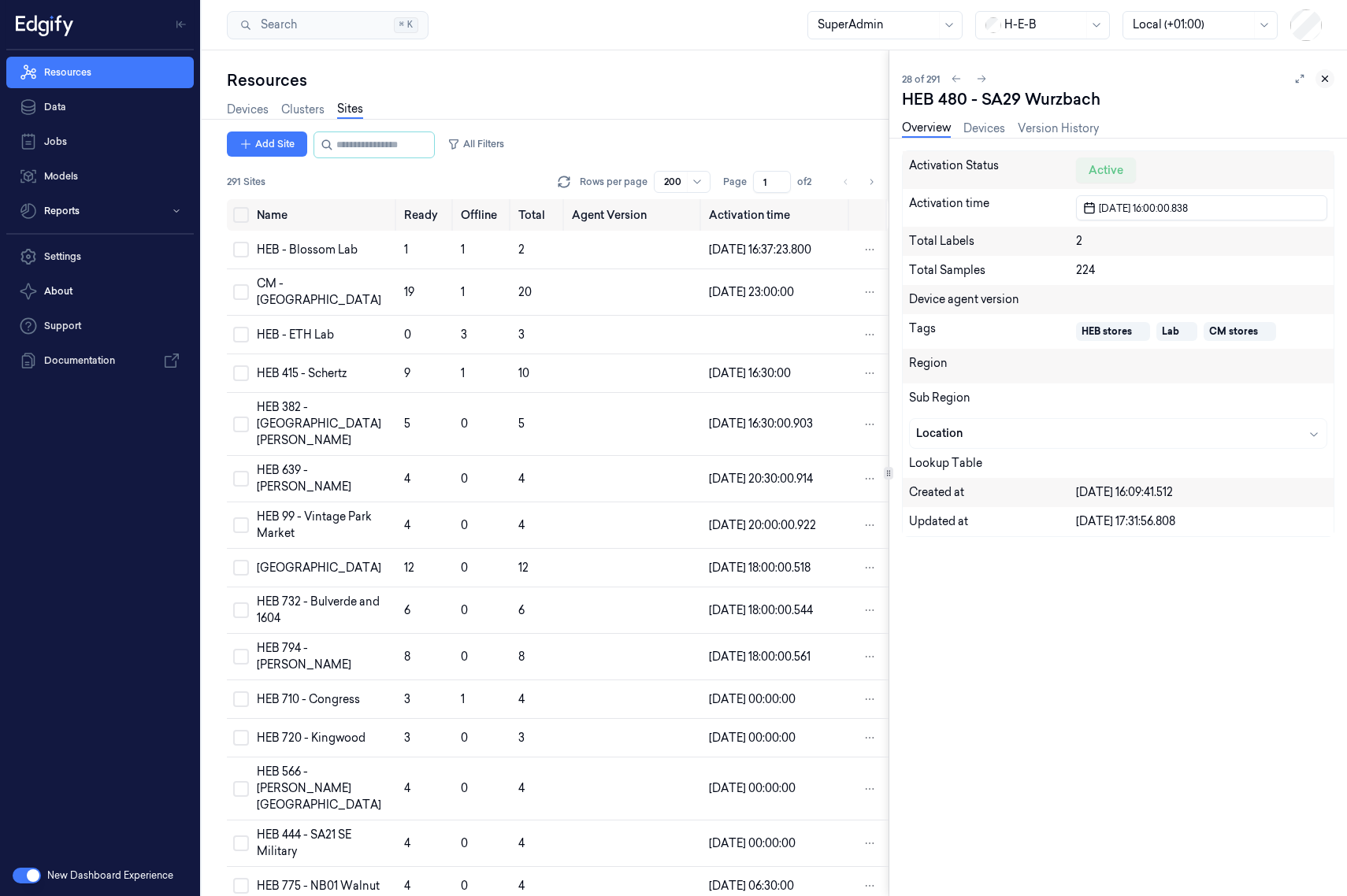
click at [1066, 82] on icon at bounding box center [1325, 79] width 11 height 11
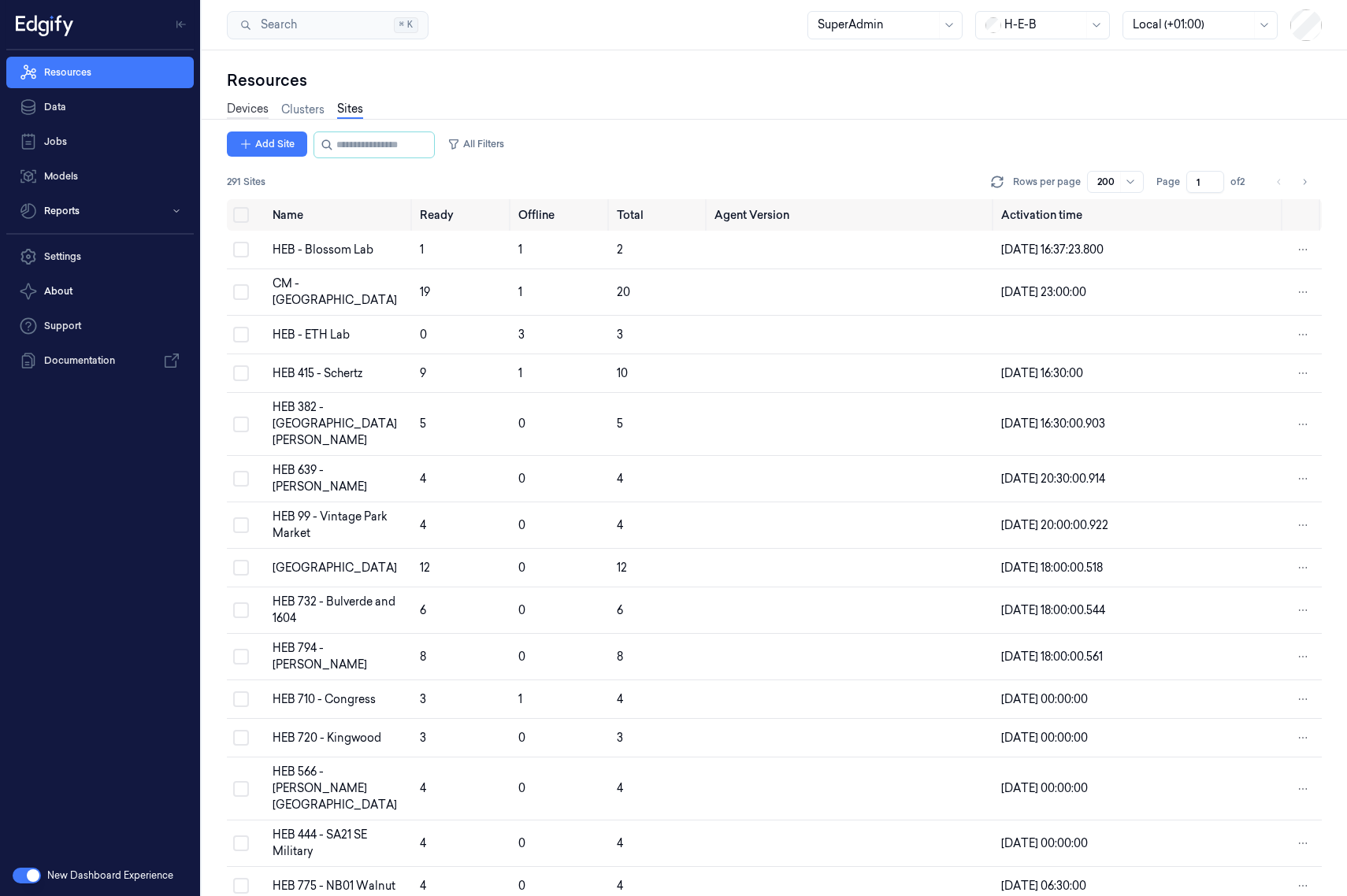
click at [244, 111] on link "Devices" at bounding box center [247, 110] width 42 height 19
click at [96, 108] on link "Data" at bounding box center [100, 107] width 187 height 31
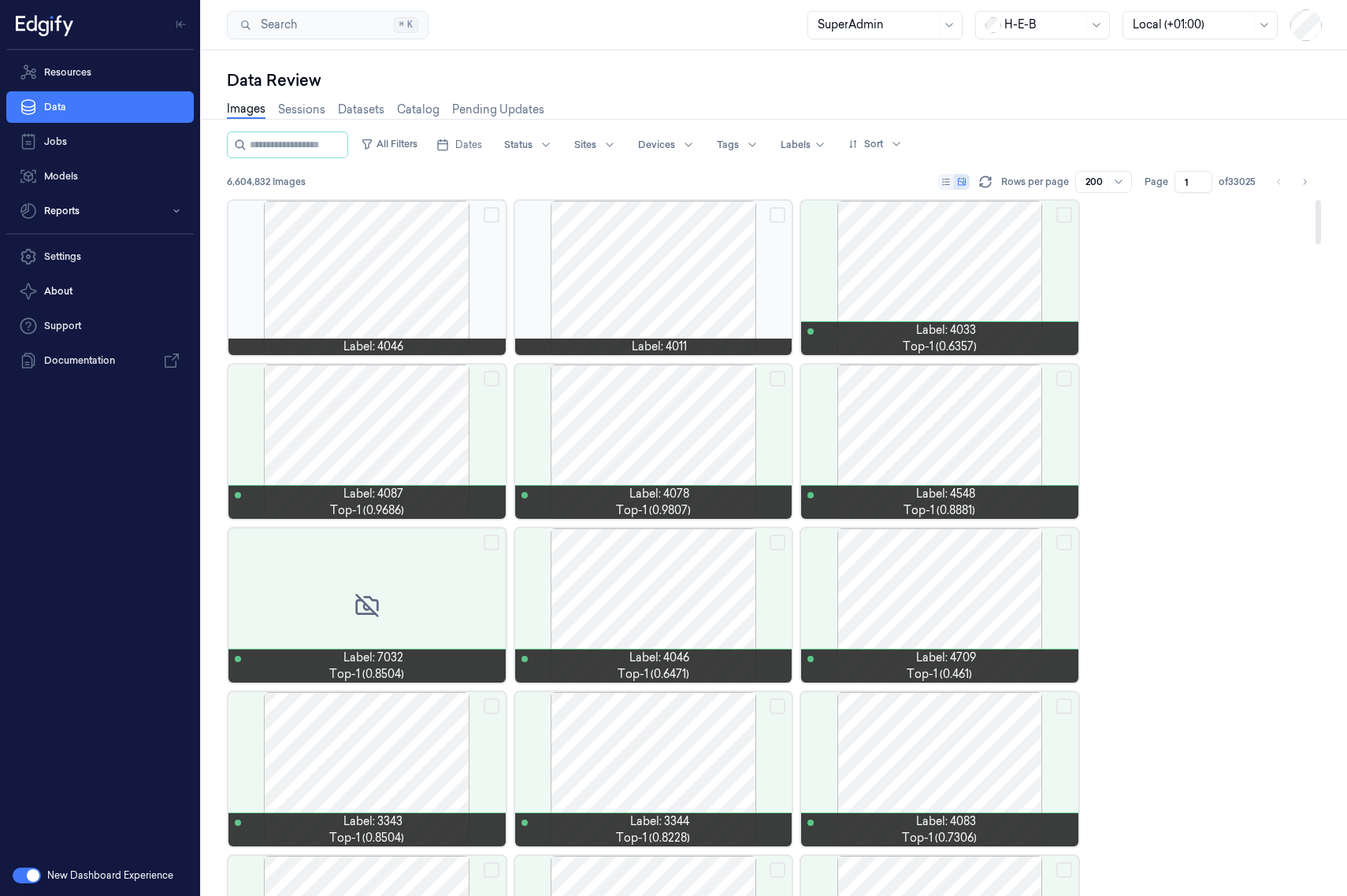
click at [641, 593] on div at bounding box center [653, 605] width 277 height 155
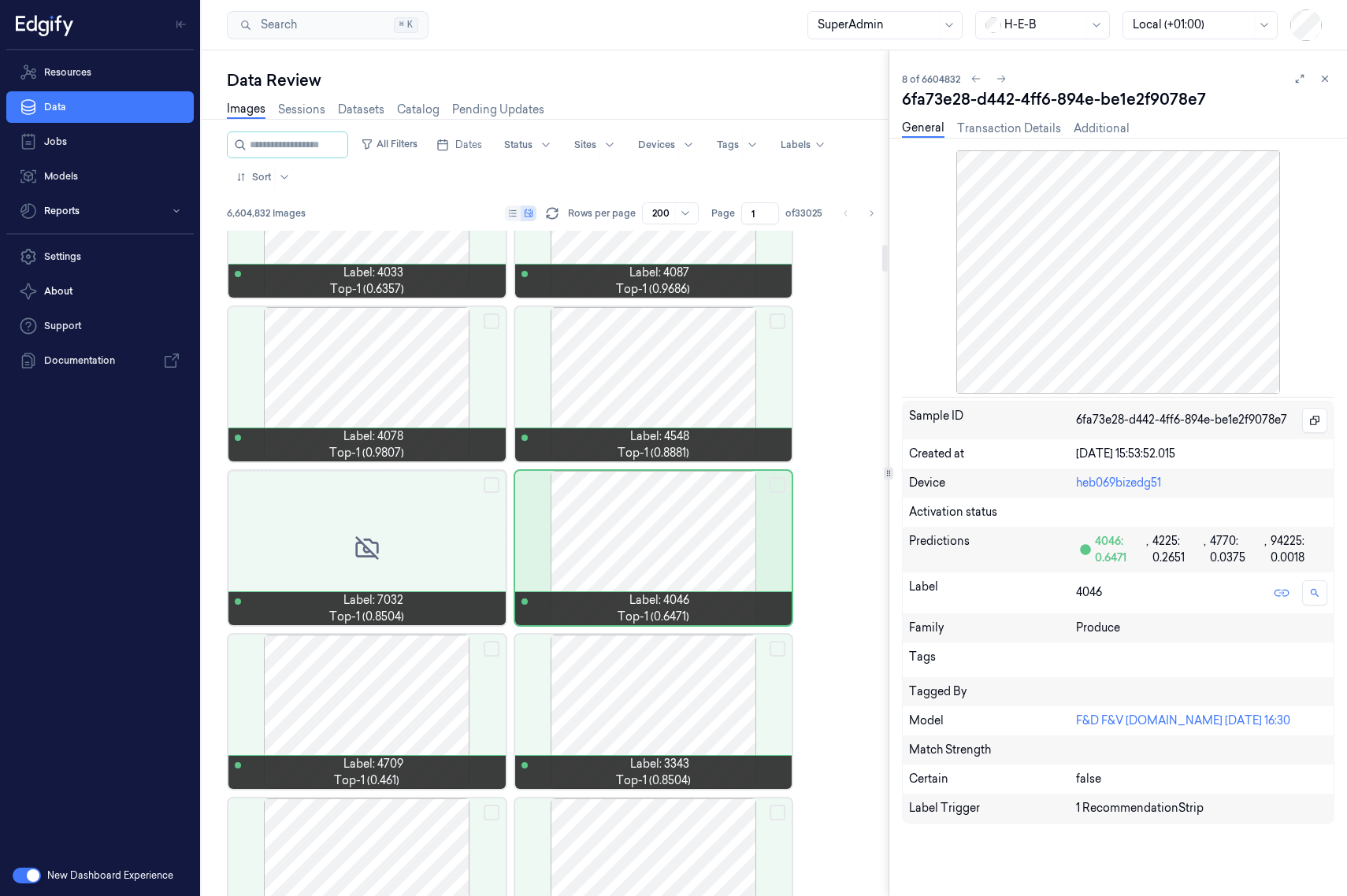
scroll to position [214, 0]
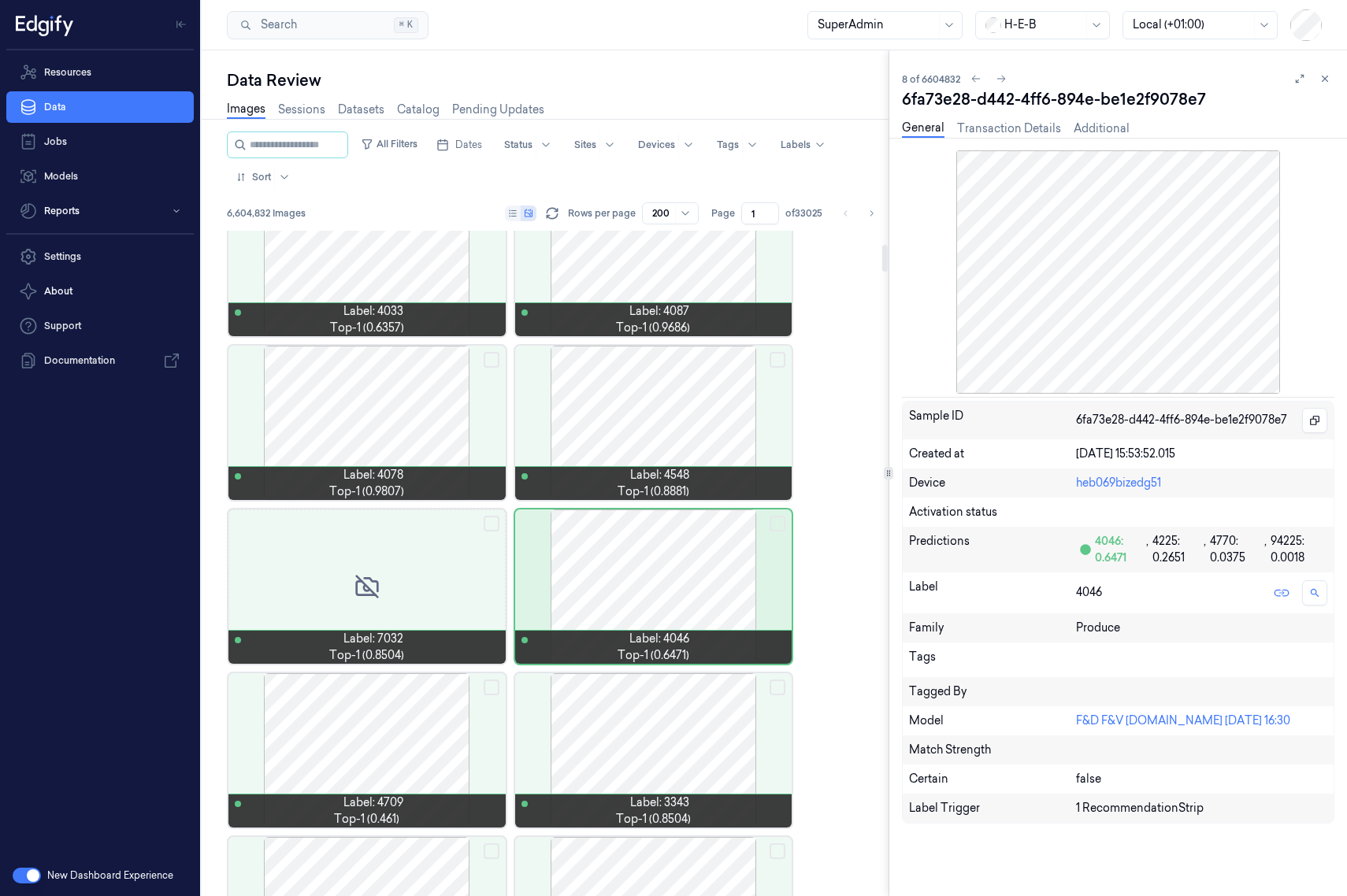
drag, startPoint x: 617, startPoint y: 484, endPoint x: 614, endPoint y: 457, distance: 27.2
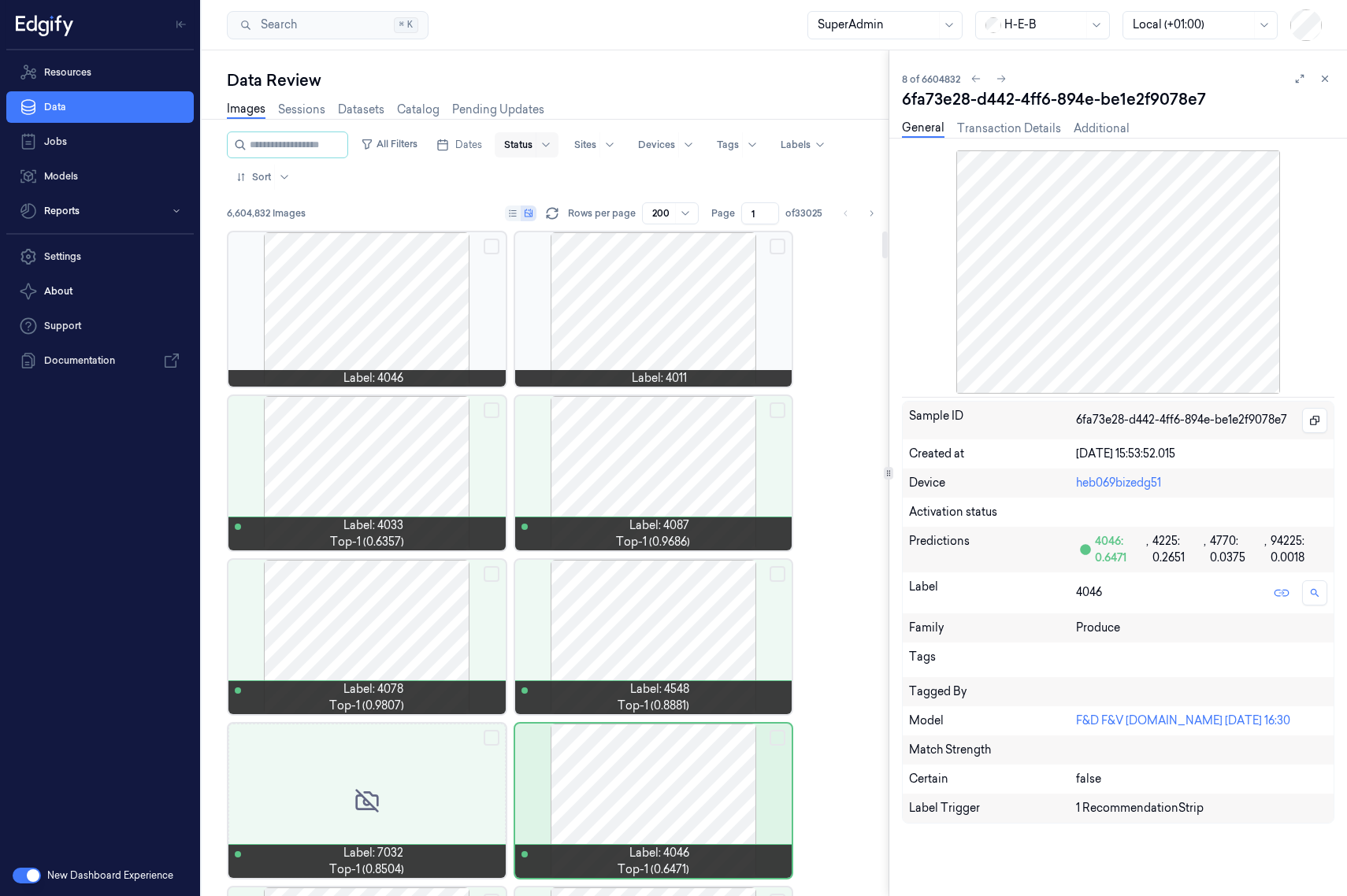
drag, startPoint x: 614, startPoint y: 457, endPoint x: 553, endPoint y: 150, distance: 313.0
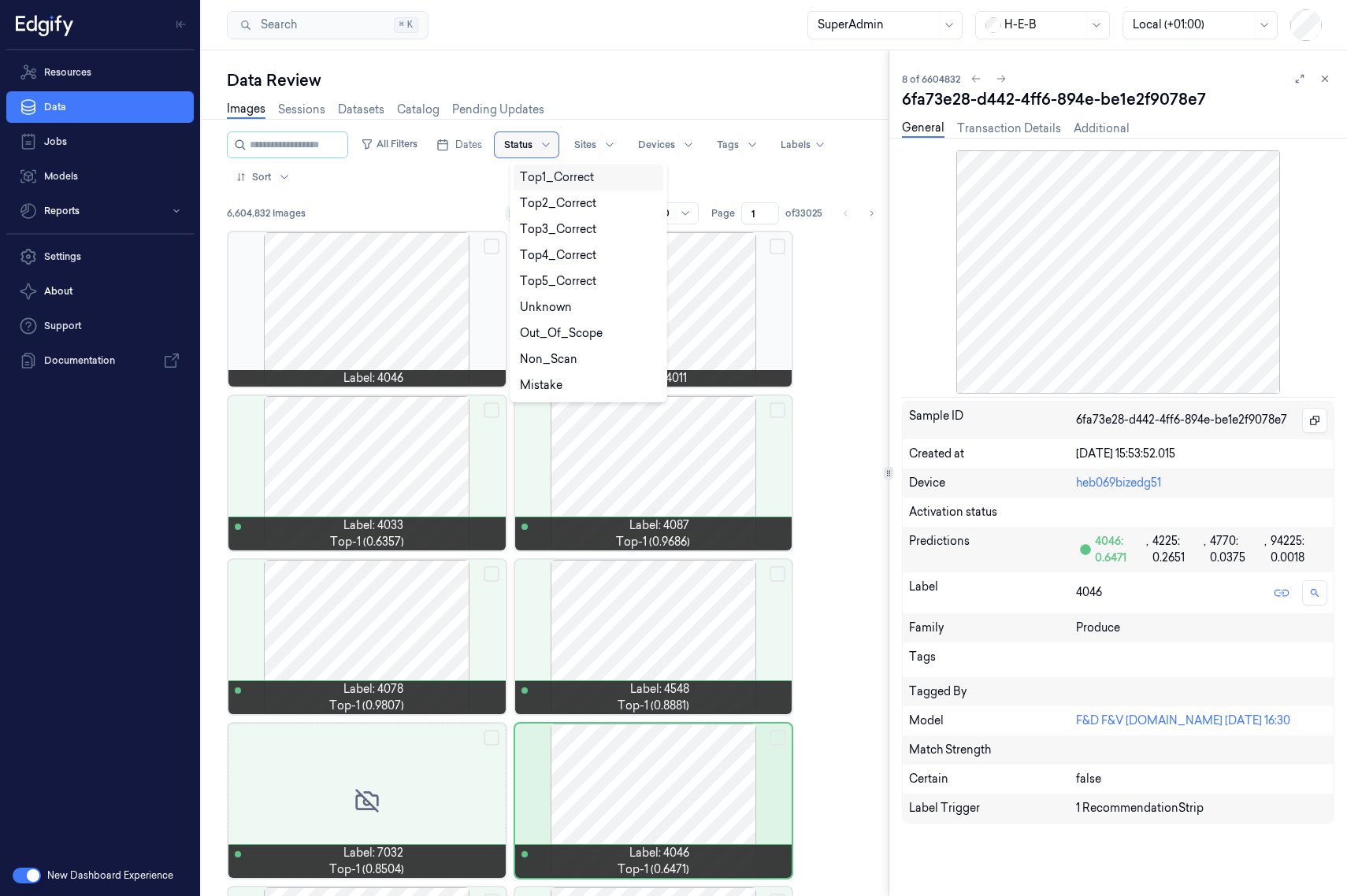
click at [532, 146] on div at bounding box center [518, 144] width 29 height 14
click at [1066, 75] on icon at bounding box center [1325, 79] width 11 height 11
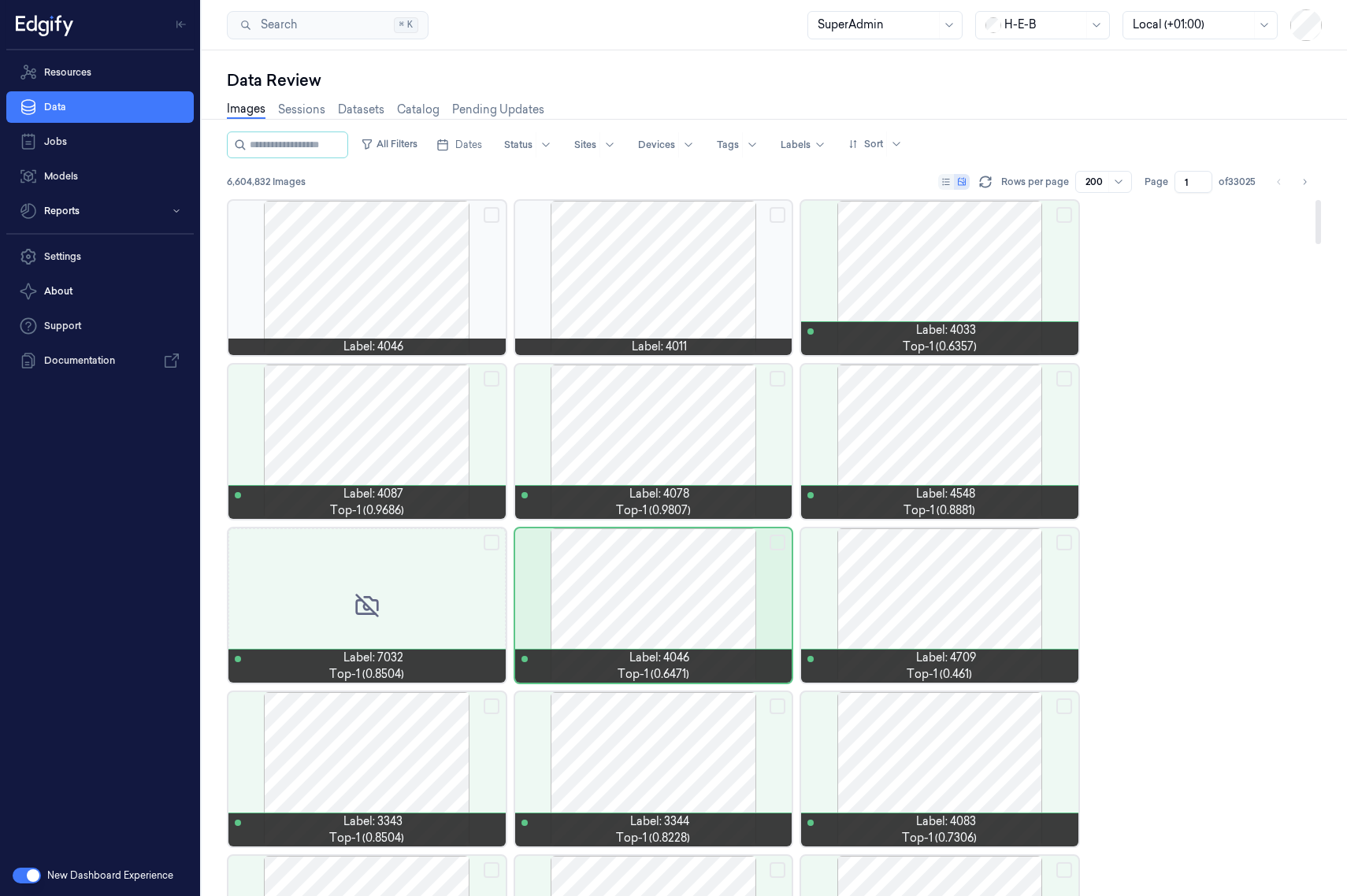
drag, startPoint x: 698, startPoint y: 625, endPoint x: 781, endPoint y: 187, distance: 445.8
click at [688, 594] on div at bounding box center [653, 605] width 277 height 155
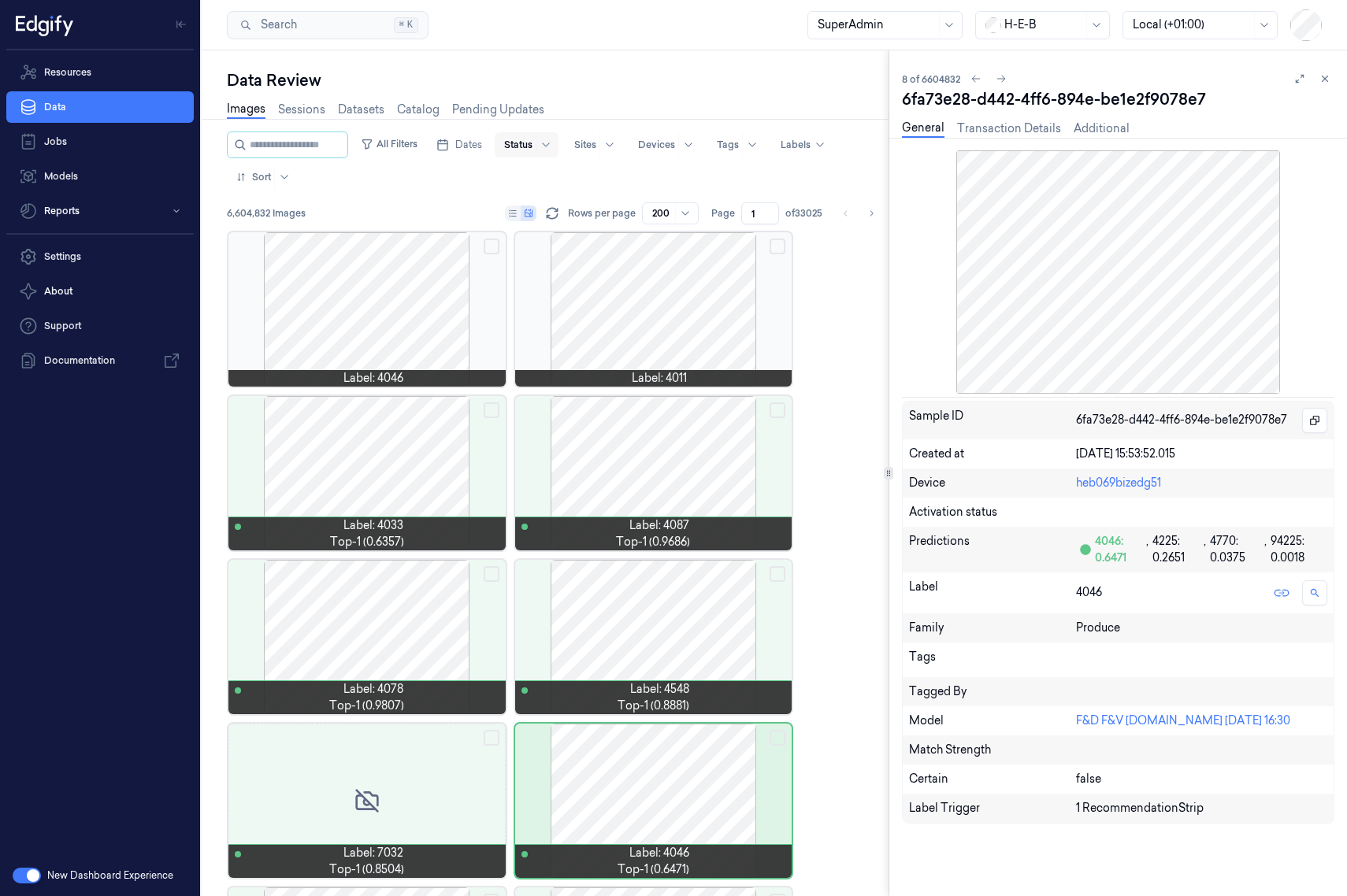
click at [555, 152] on div at bounding box center [544, 144] width 19 height 25
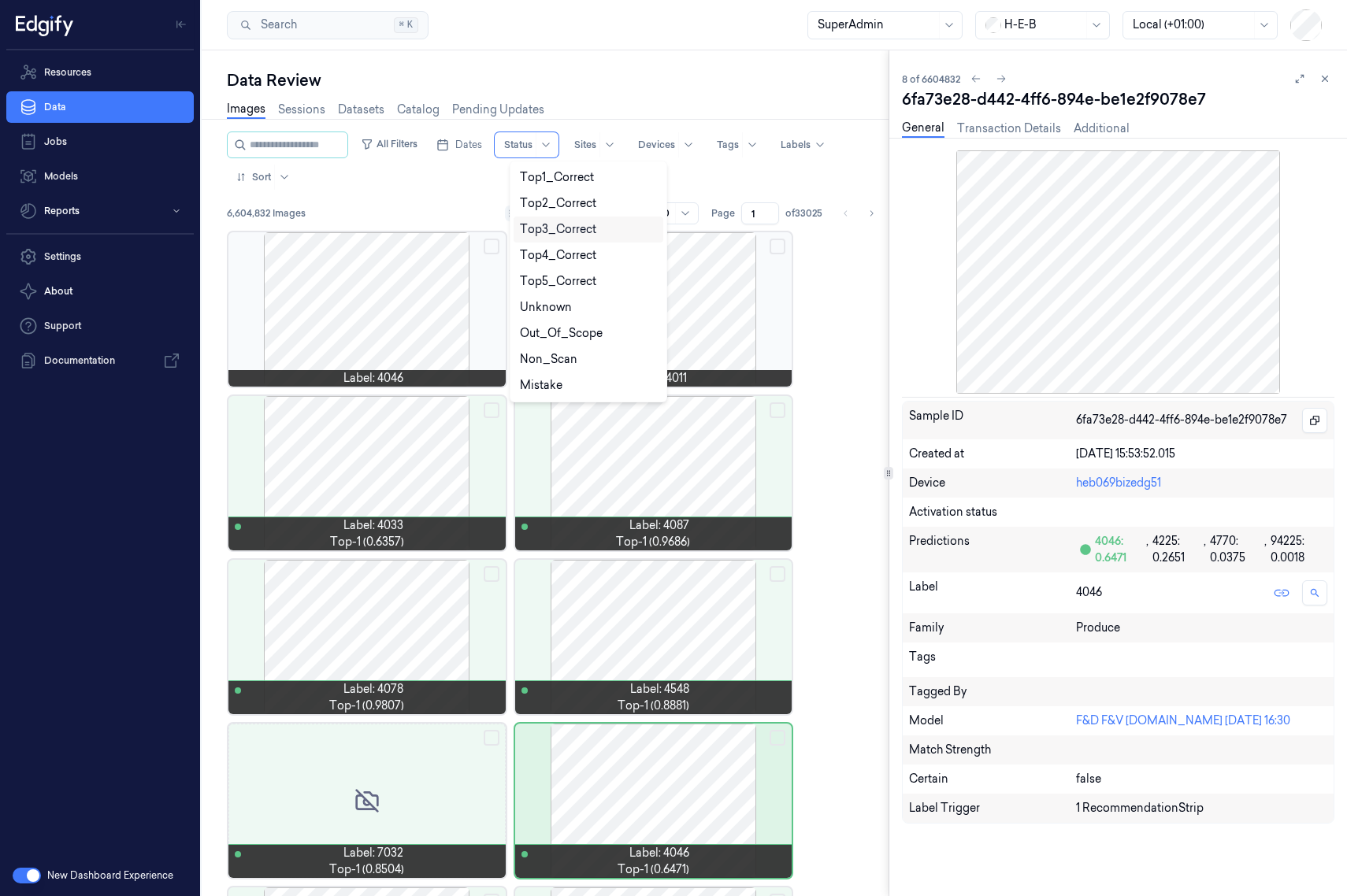
click at [570, 230] on div "Top3_Correct" at bounding box center [557, 230] width 77 height 17
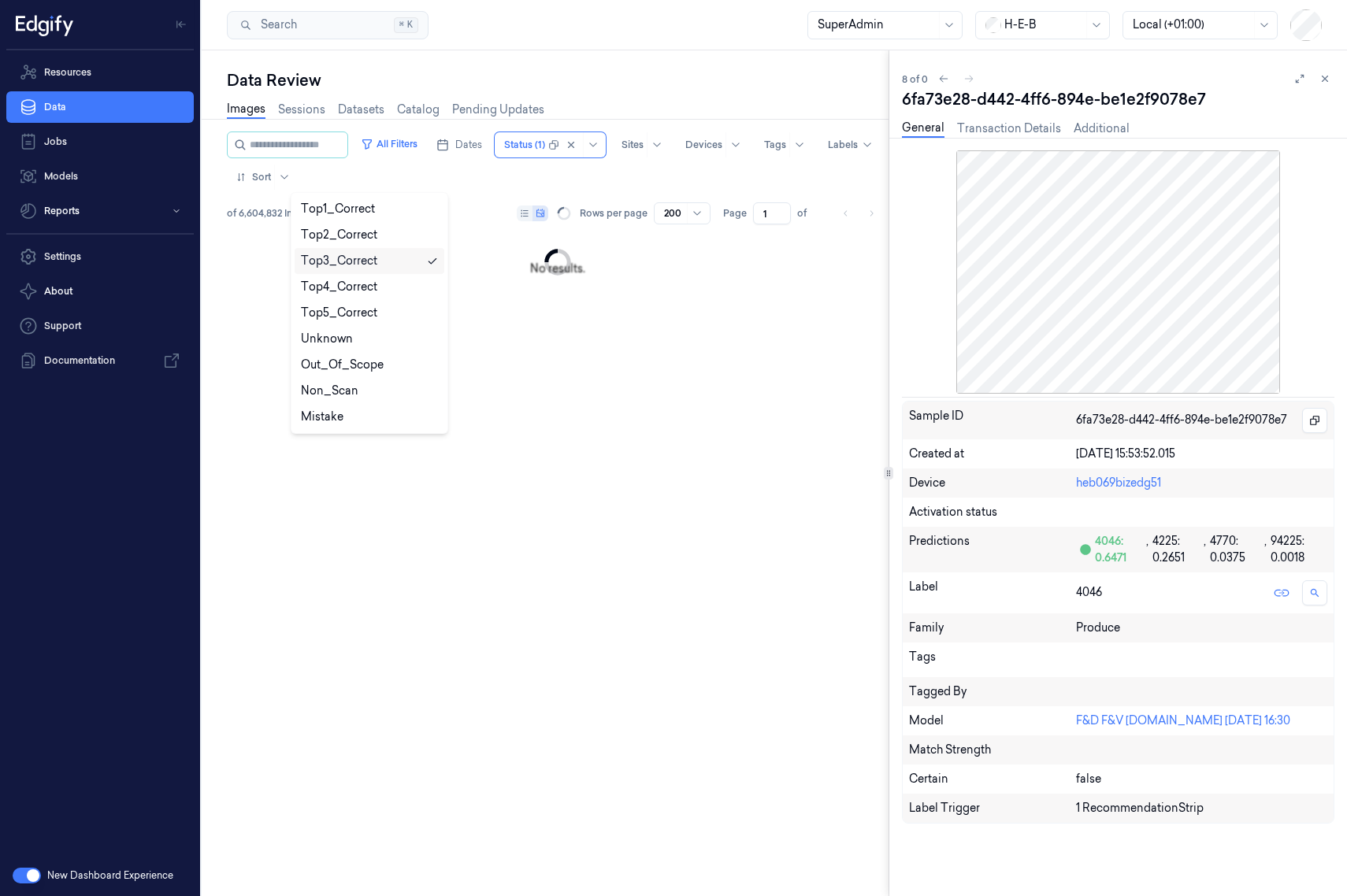
click at [566, 134] on div "All Filters Dates option Top3_Correct, selected. 9 results available. Use Up an…" at bounding box center [557, 160] width 662 height 58
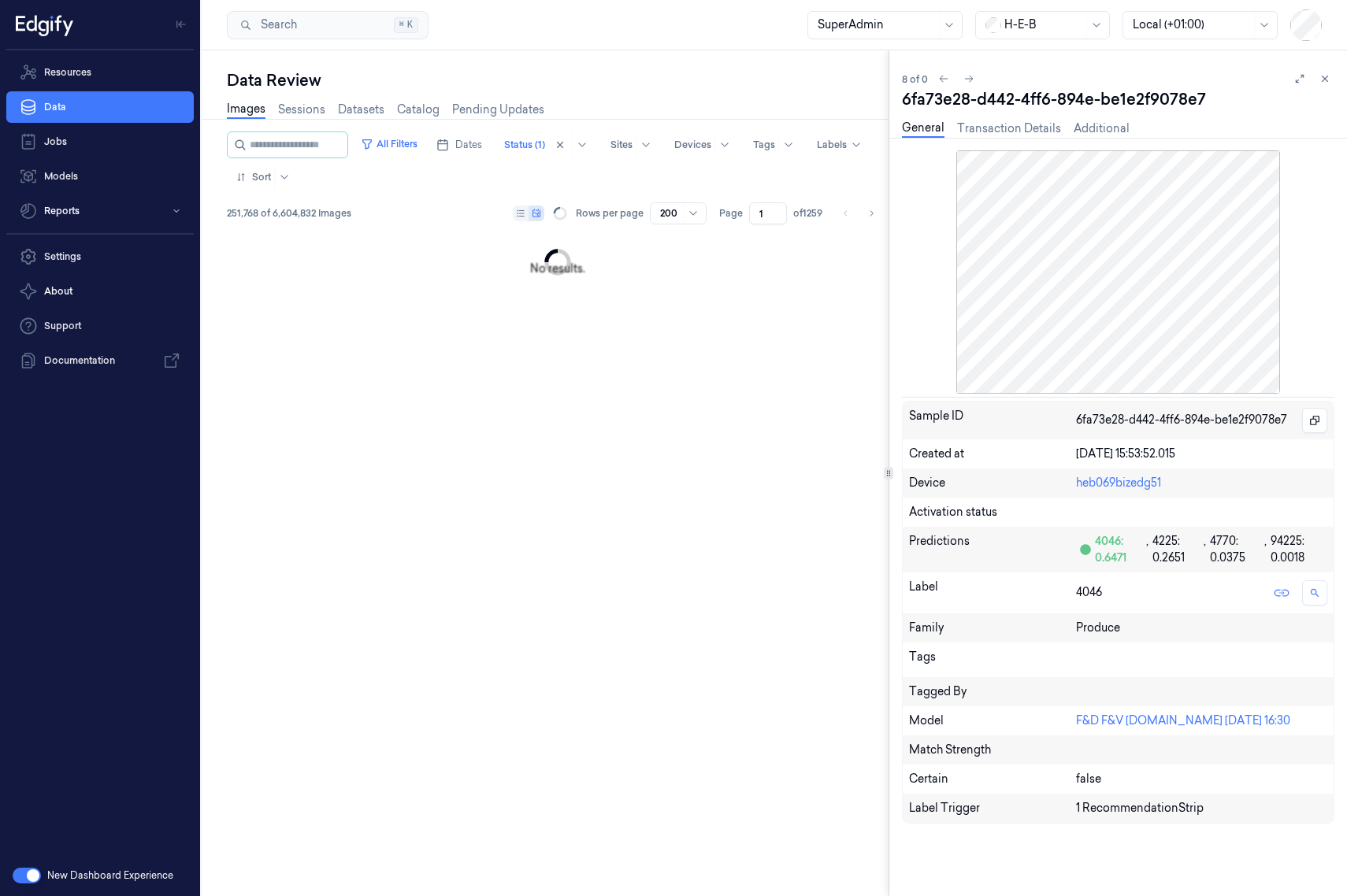
drag, startPoint x: 1326, startPoint y: 77, endPoint x: 1254, endPoint y: 88, distance: 72.8
click at [1066, 77] on icon at bounding box center [1325, 80] width 6 height 6
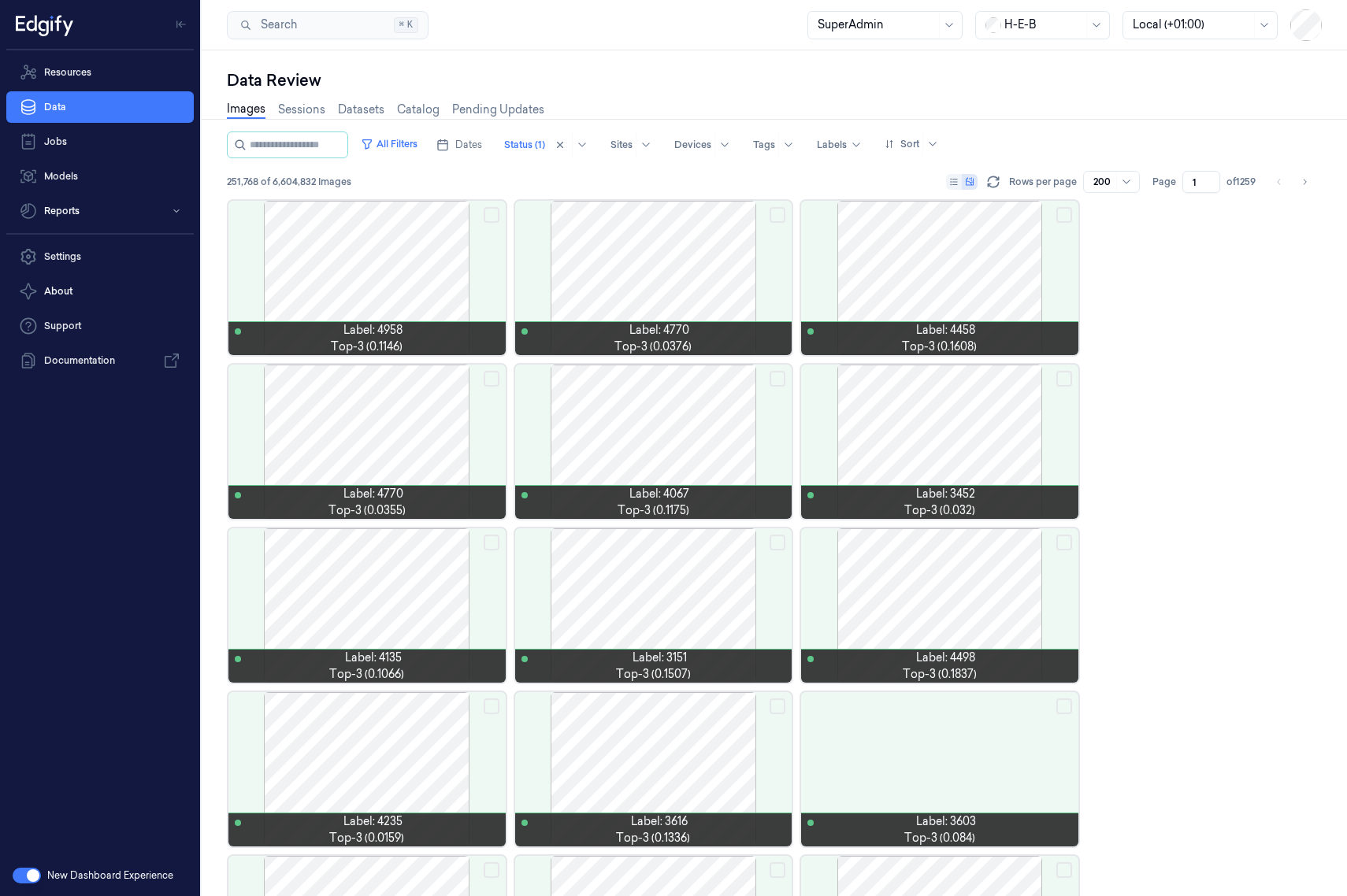
scroll to position [57, 0]
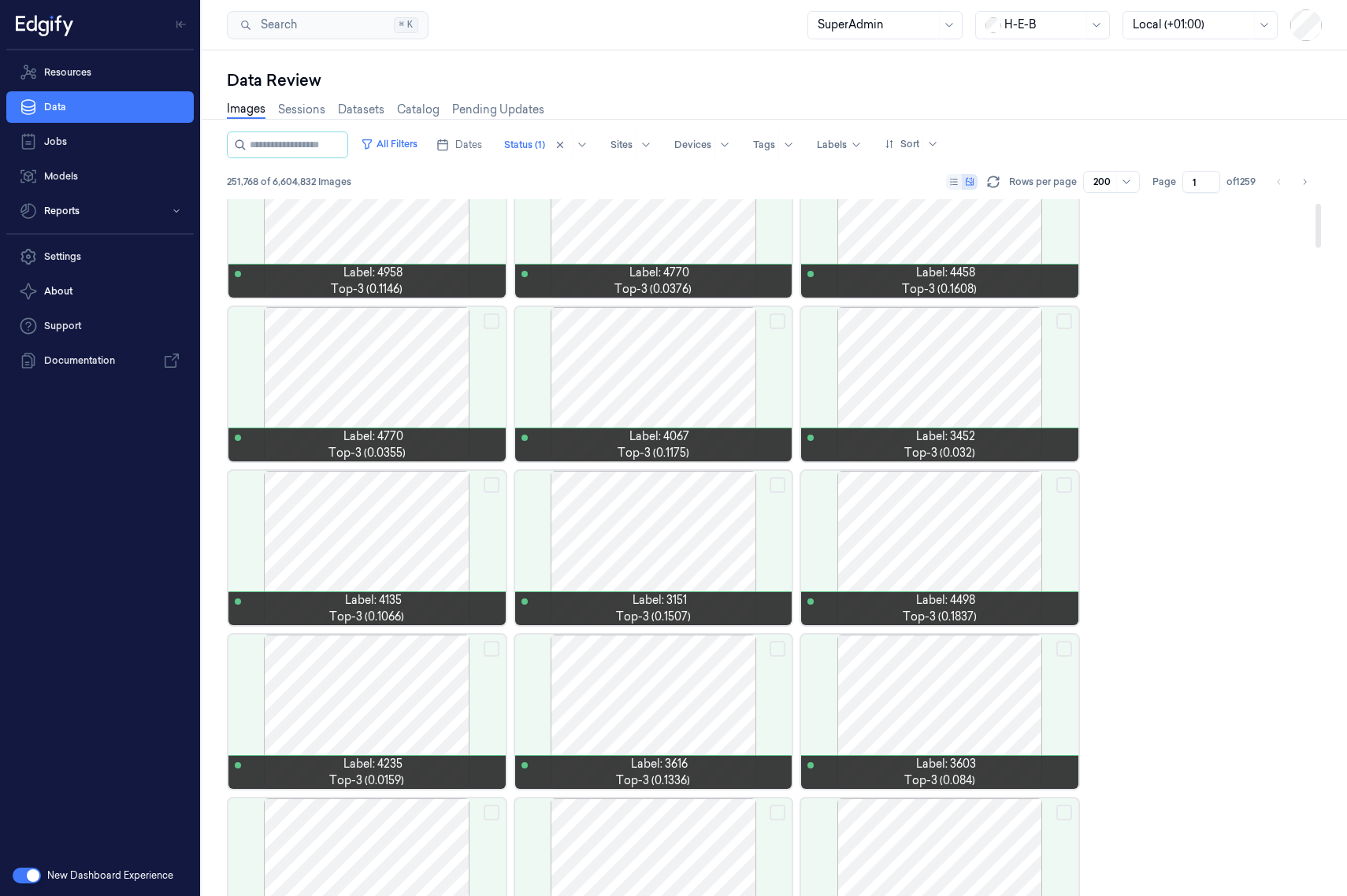
click at [902, 361] on div at bounding box center [939, 384] width 277 height 155
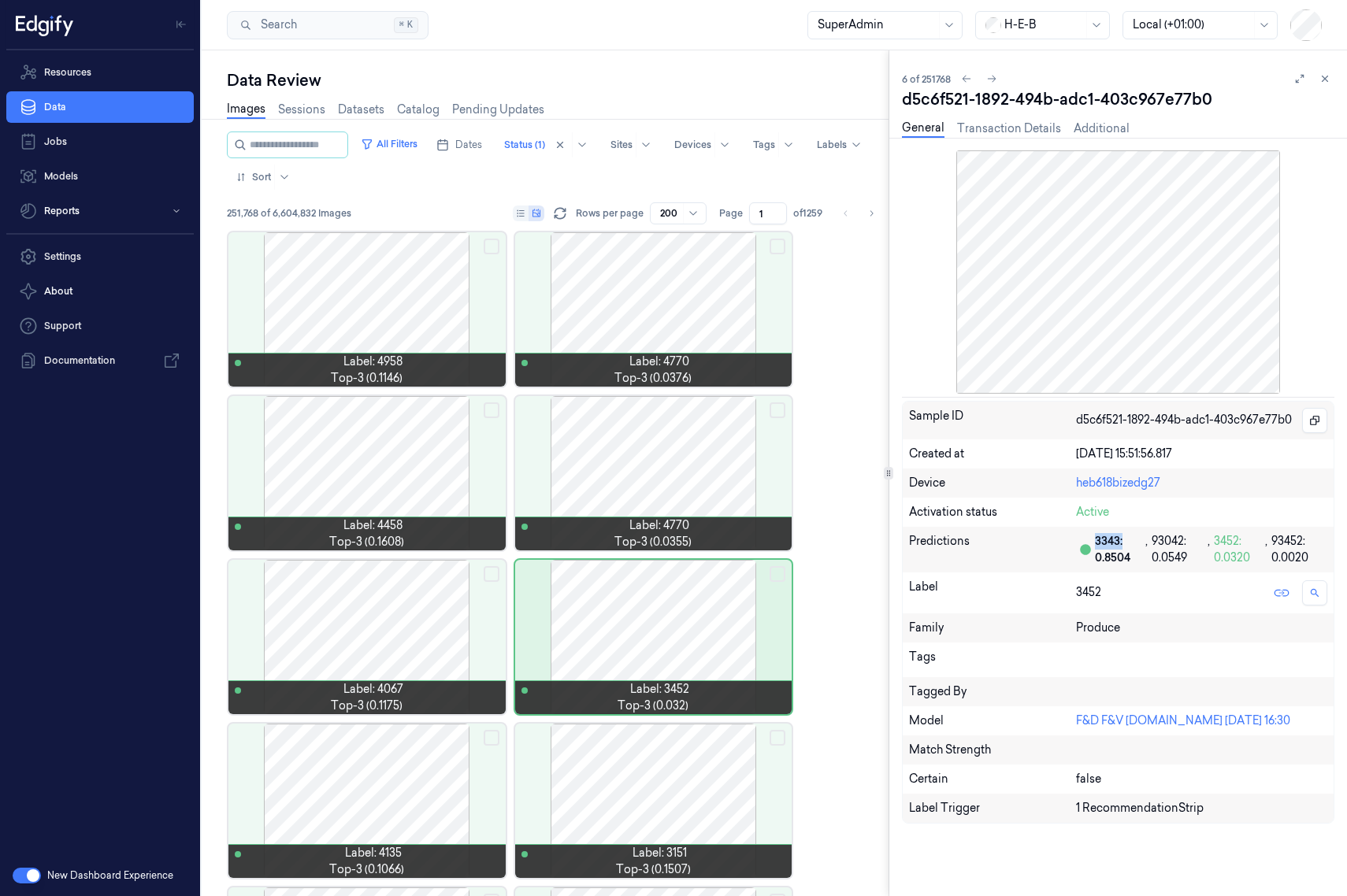
drag, startPoint x: 1126, startPoint y: 538, endPoint x: 1089, endPoint y: 536, distance: 37.1
click at [1066, 536] on div "3343: 0.8504 , 93042: 0.0549 , 3452: 0.0320 , 93452: 0.0020" at bounding box center [1201, 550] width 251 height 33
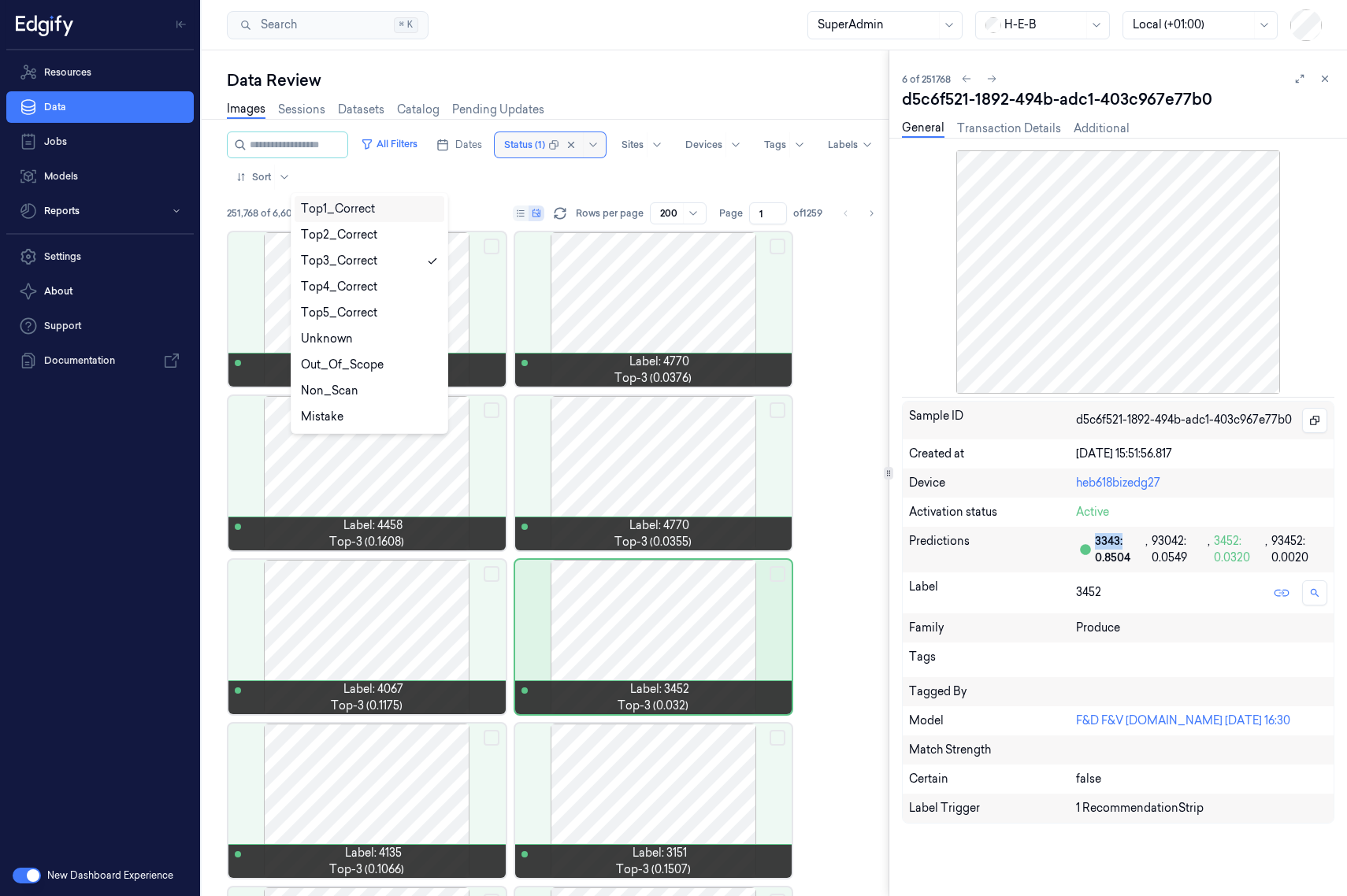
click at [553, 151] on div "All Filters Dates 9 results available. Use Up and Down to choose options, press…" at bounding box center [557, 160] width 662 height 58
click at [1066, 78] on icon at bounding box center [1325, 79] width 11 height 11
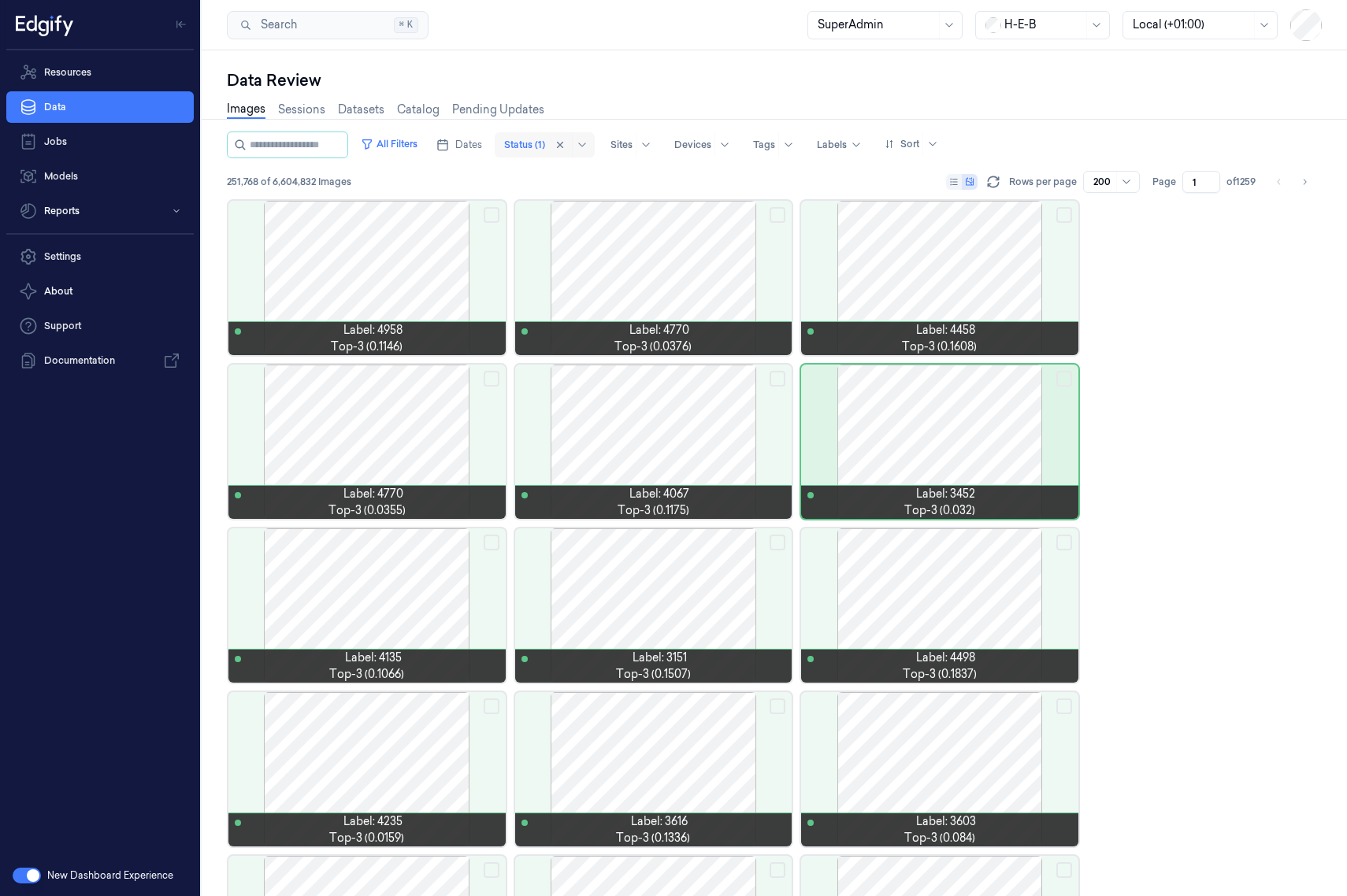
click at [545, 149] on div at bounding box center [524, 144] width 41 height 14
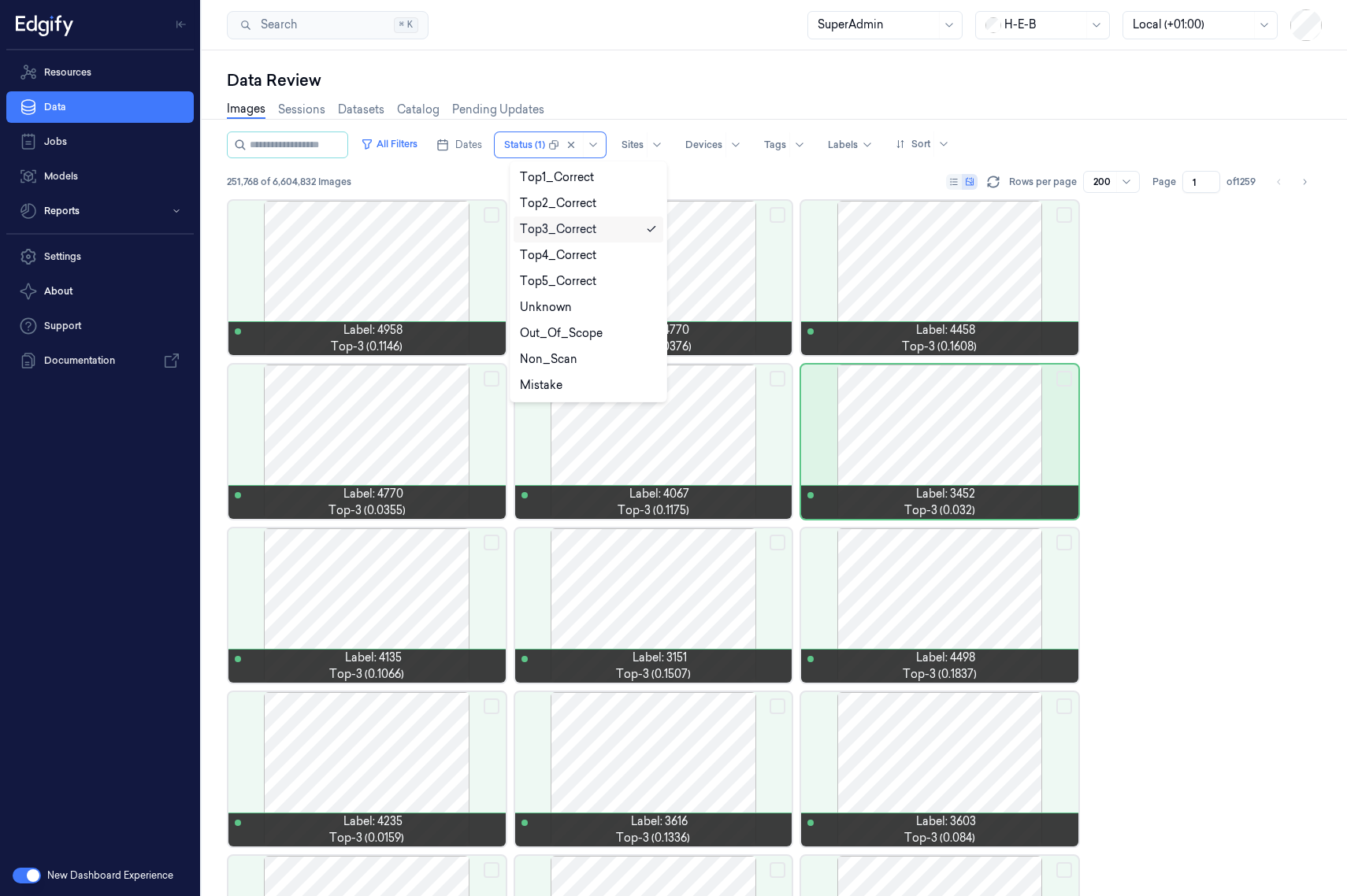
click at [651, 232] on icon at bounding box center [652, 230] width 11 height 11
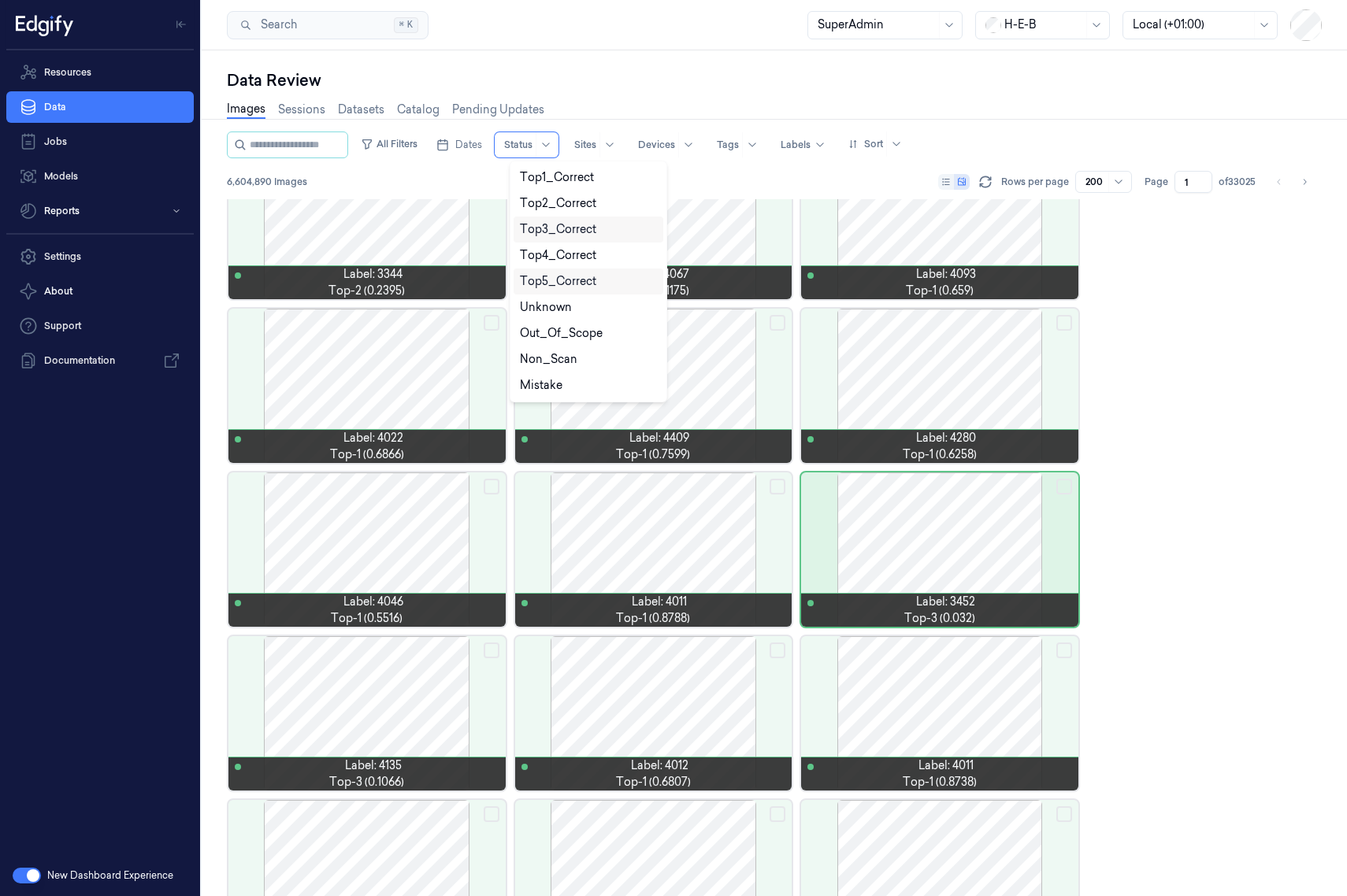
scroll to position [7100, 0]
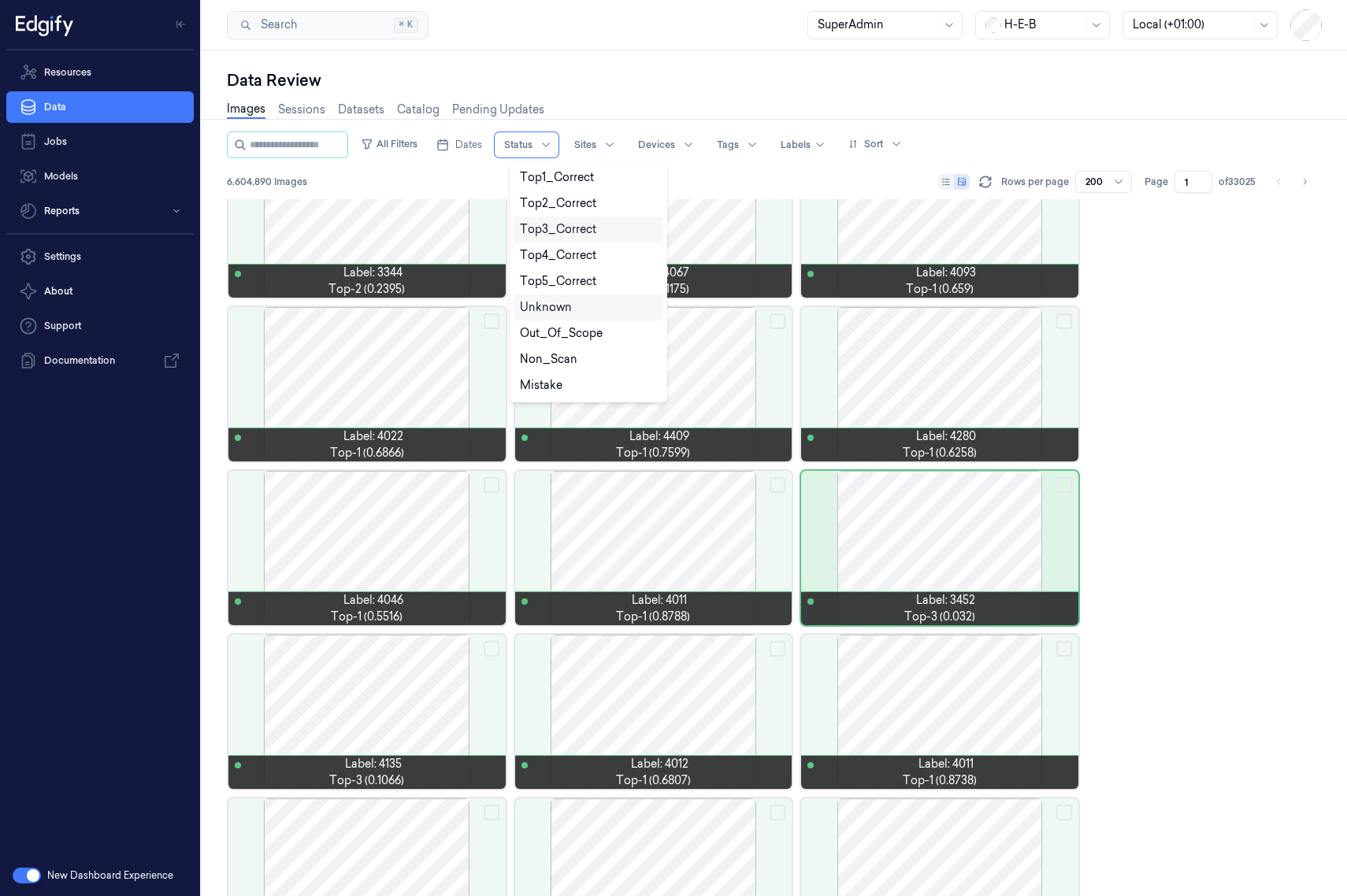
click at [570, 303] on div "Unknown" at bounding box center [588, 307] width 137 height 17
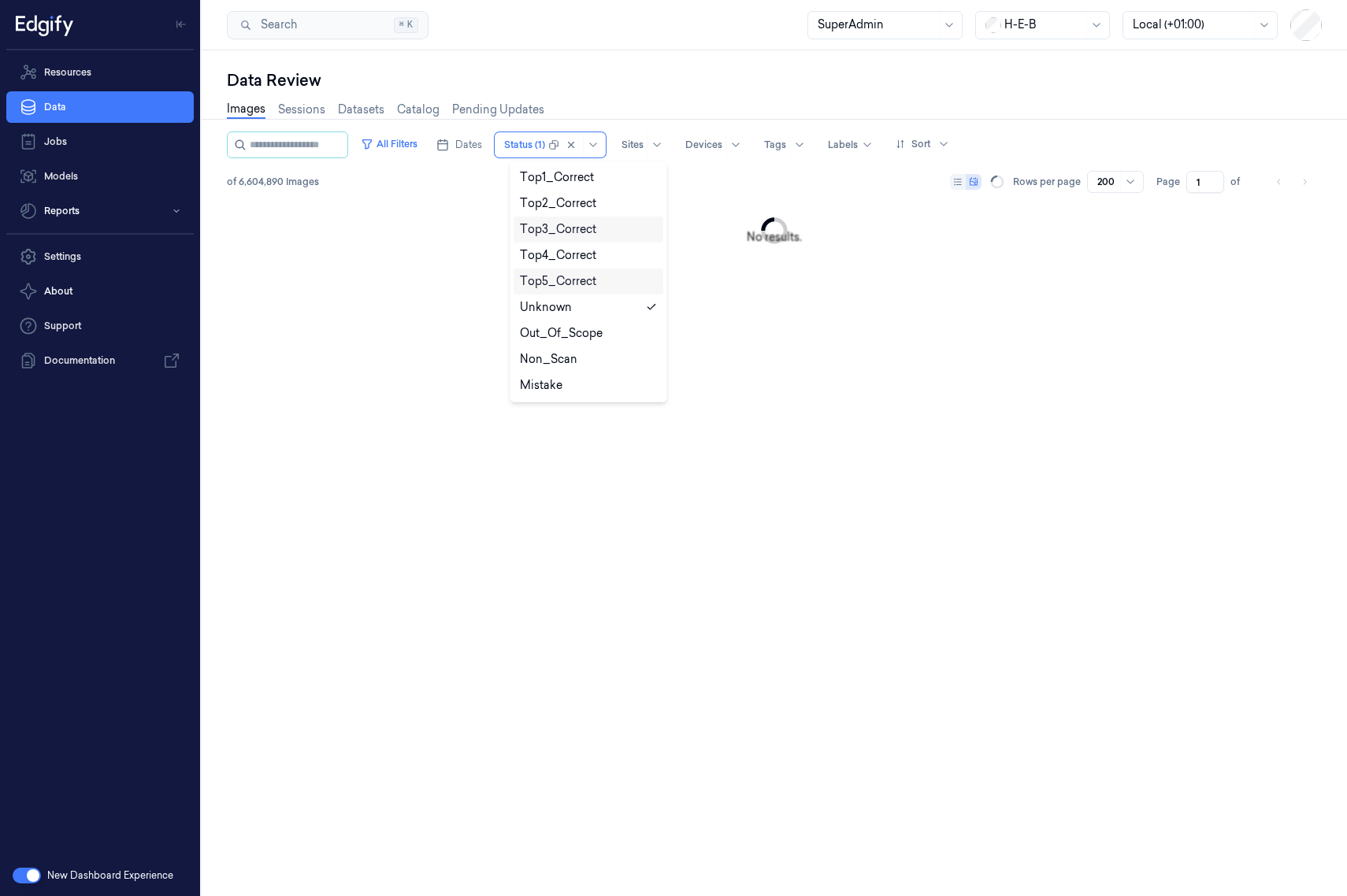
click at [641, 81] on div "Data Review" at bounding box center [774, 81] width 1094 height 22
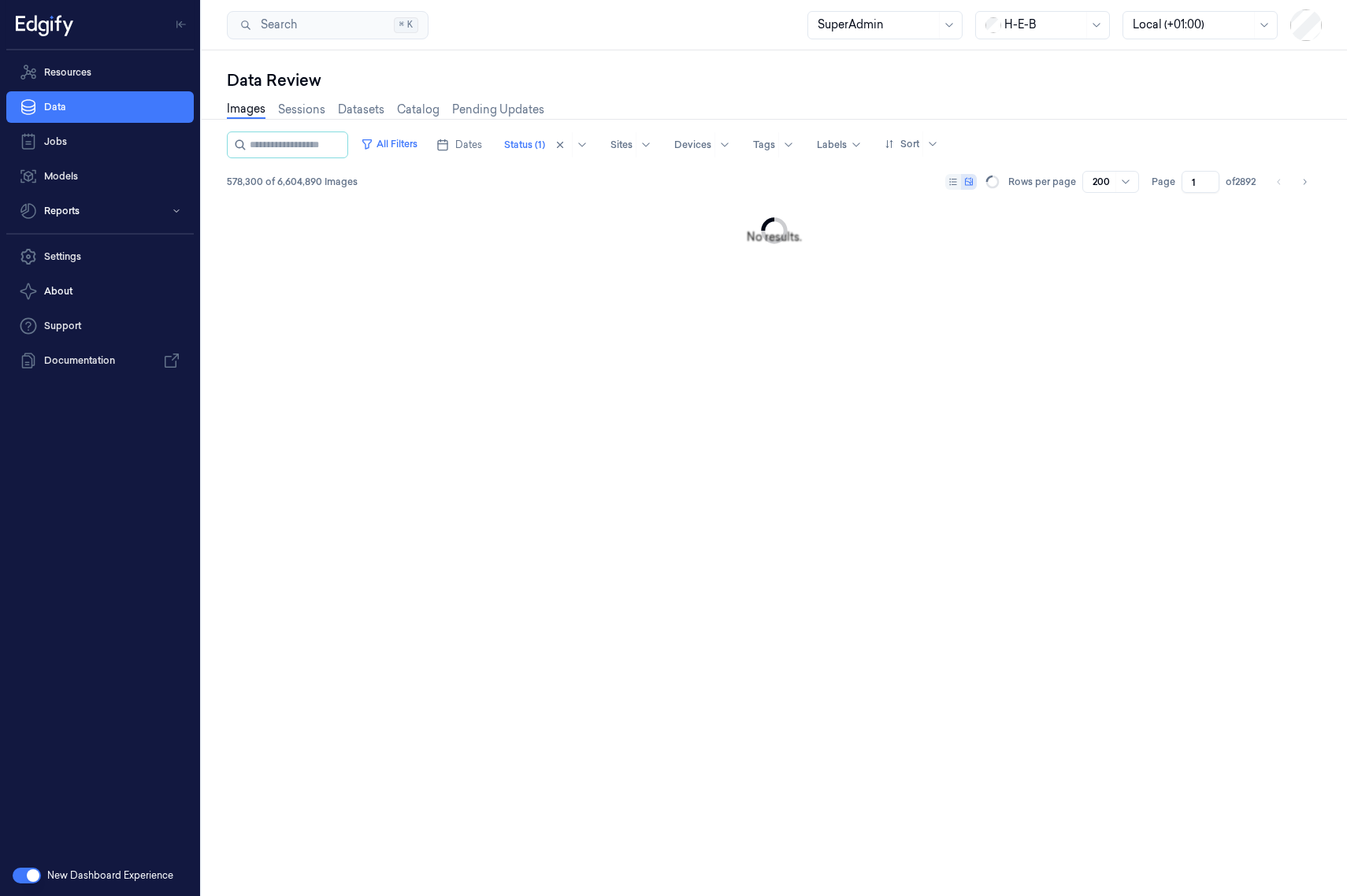
click at [693, 89] on div "Data Review" at bounding box center [774, 81] width 1094 height 22
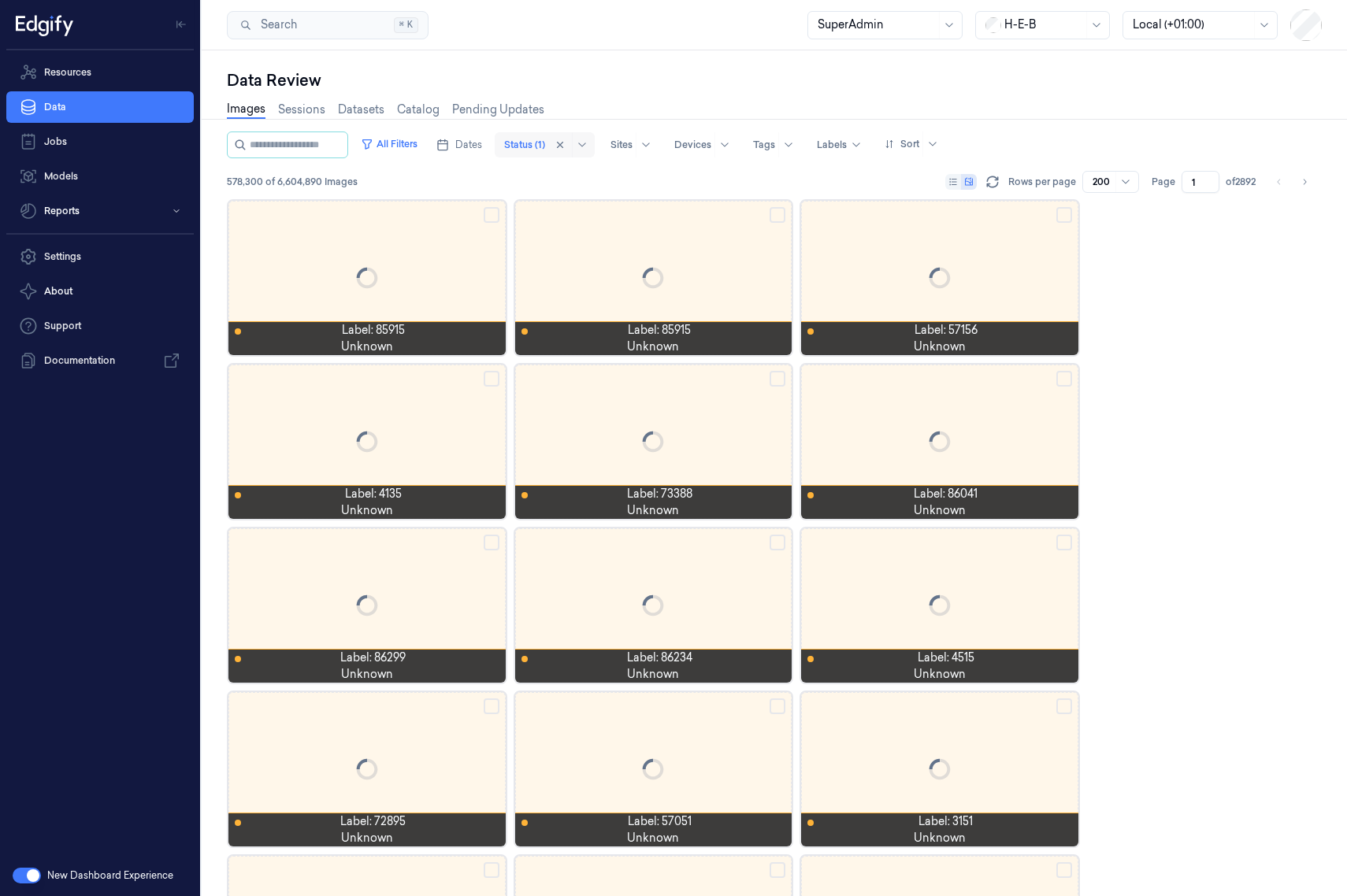
click at [544, 140] on div at bounding box center [524, 144] width 41 height 14
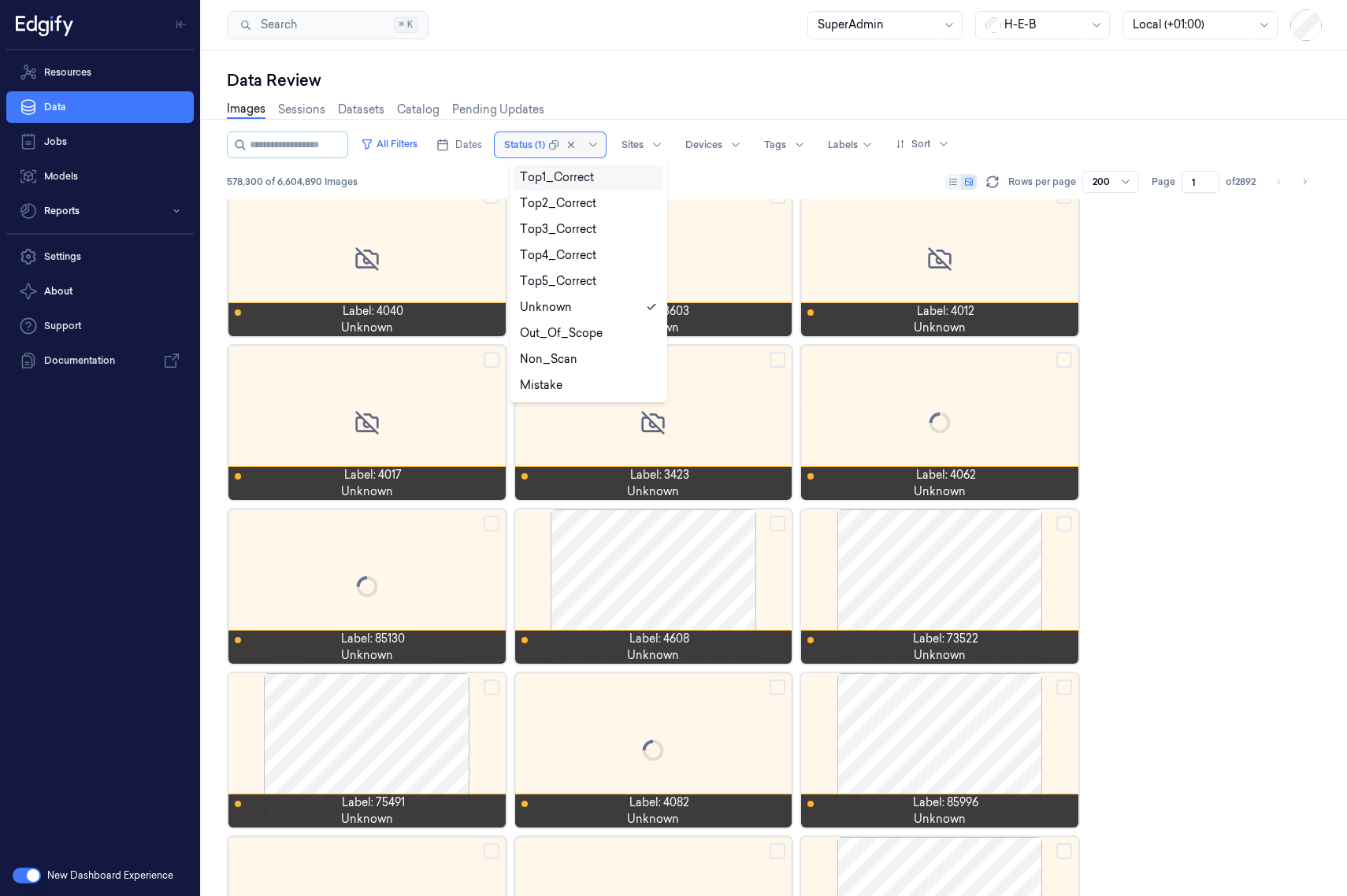
scroll to position [7100, 0]
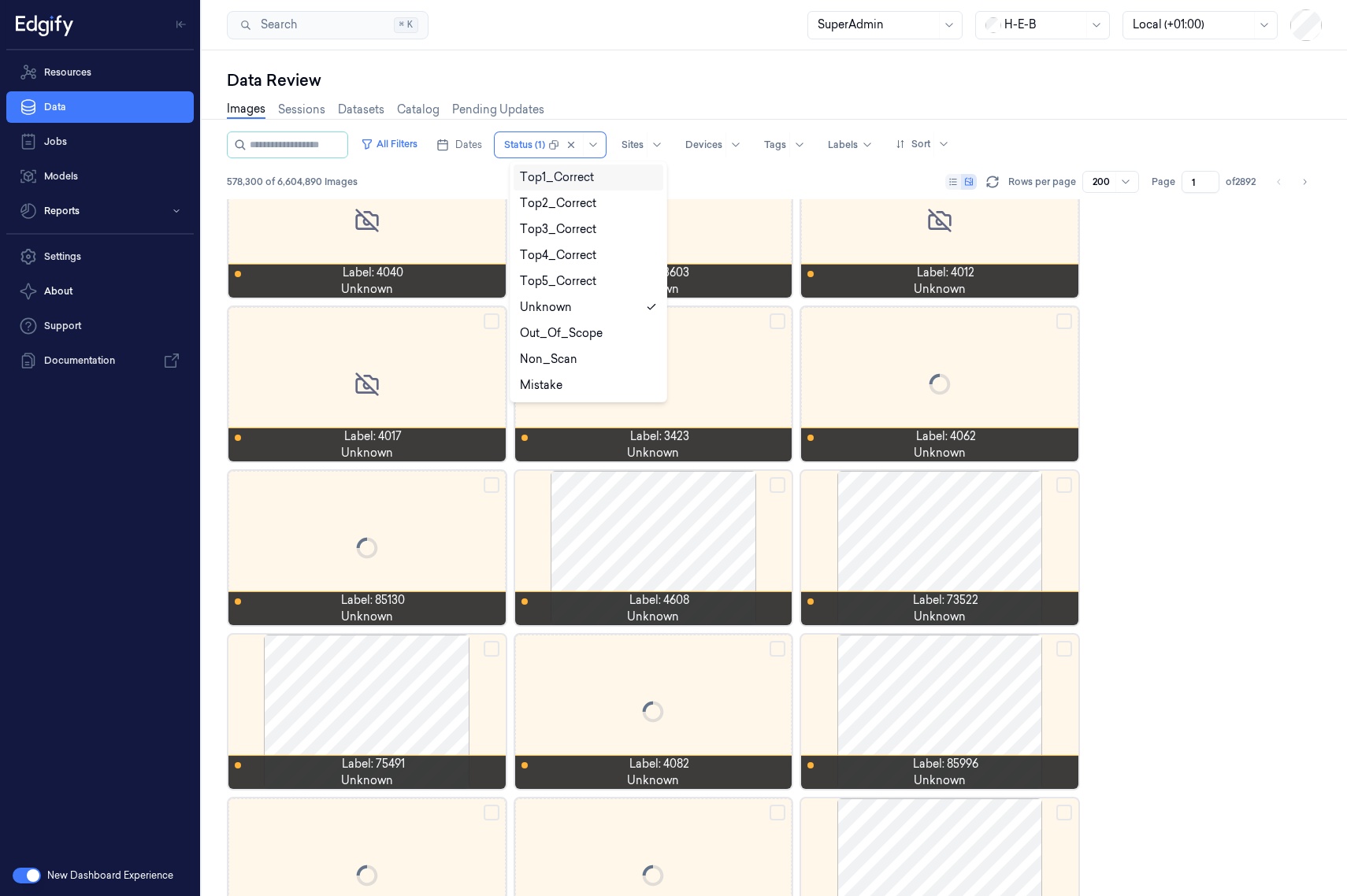
click at [589, 81] on div "Data Review" at bounding box center [774, 81] width 1094 height 22
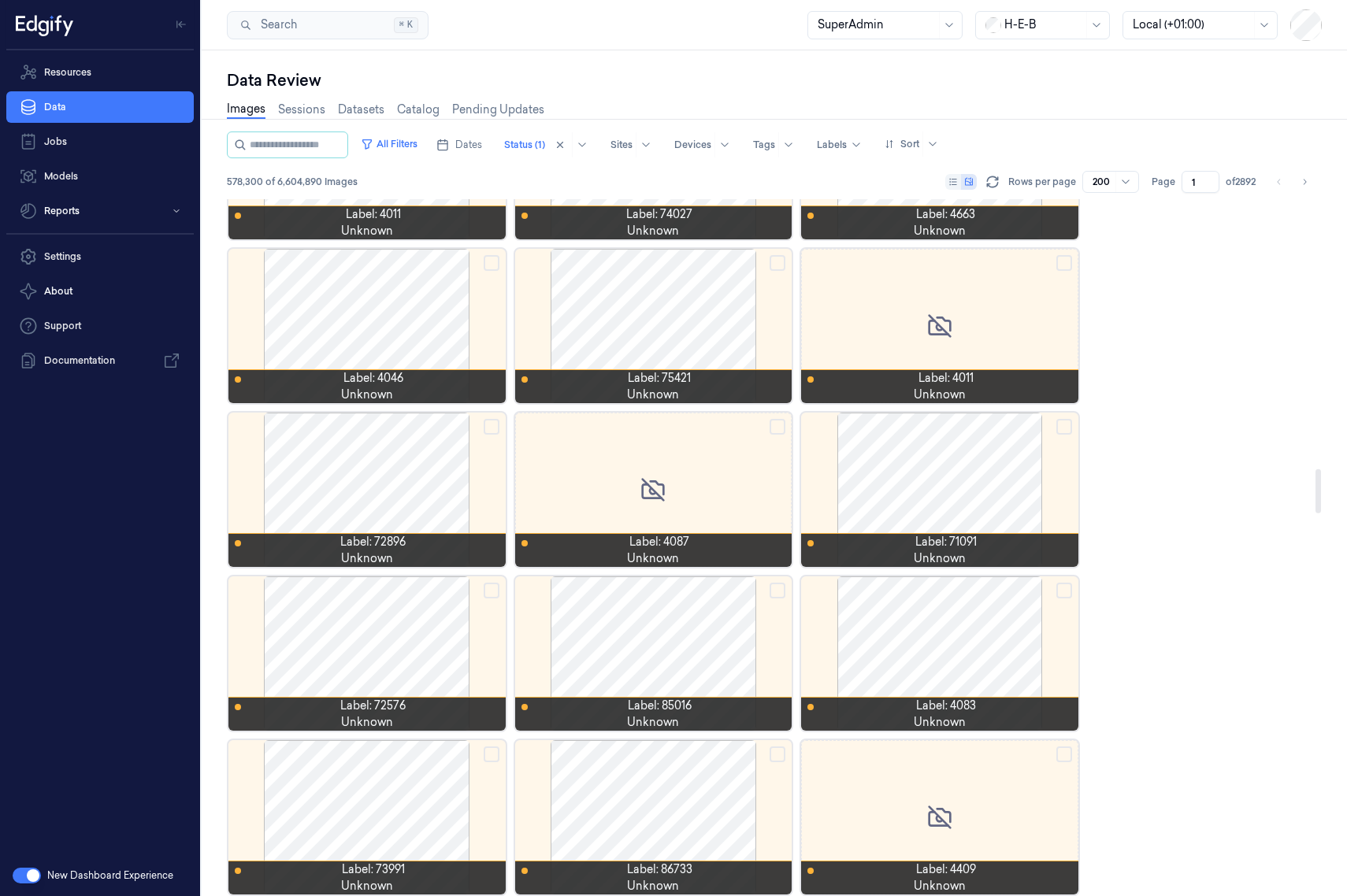
scroll to position [4187, 0]
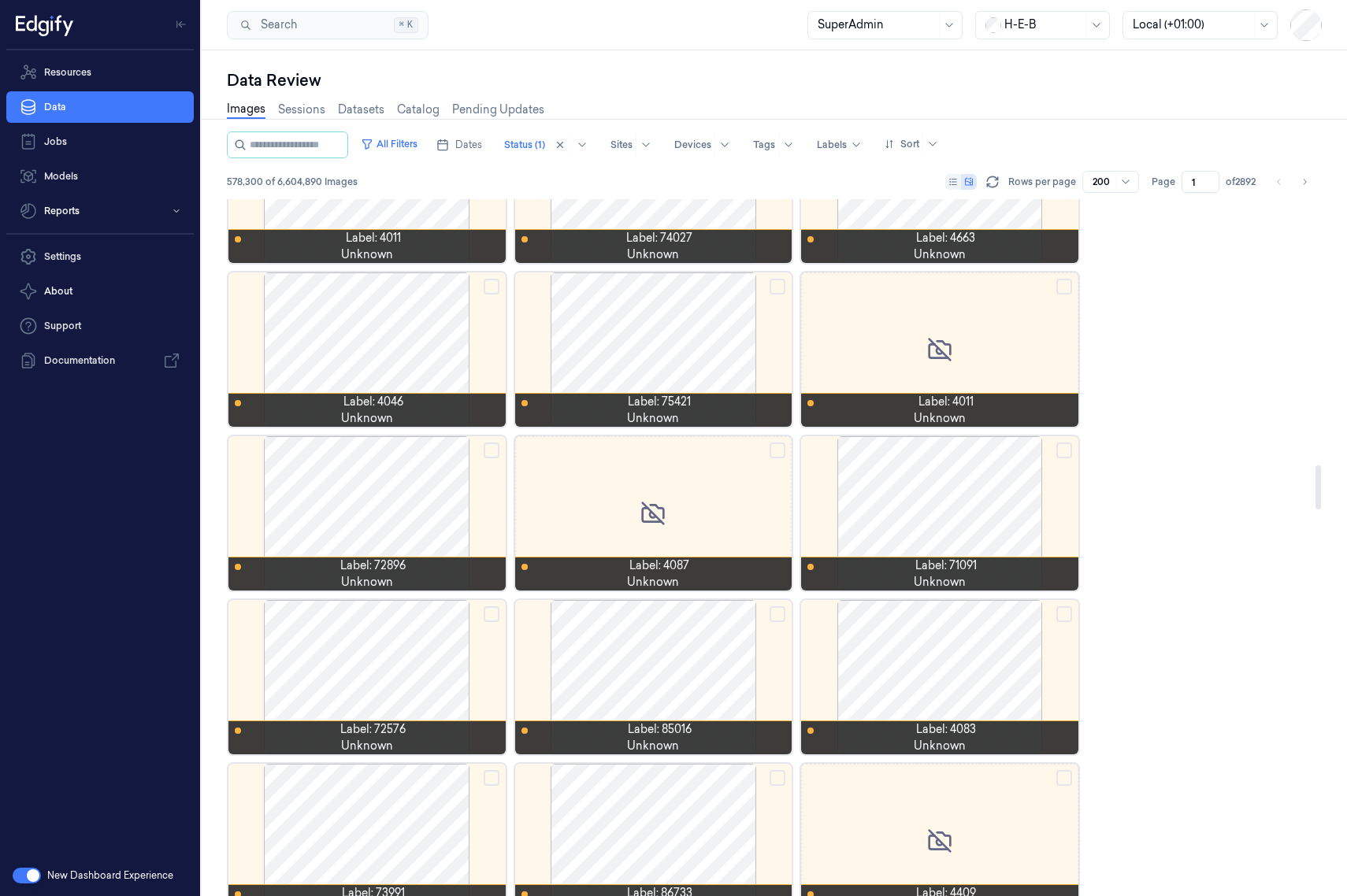
click at [927, 666] on div at bounding box center [939, 677] width 277 height 155
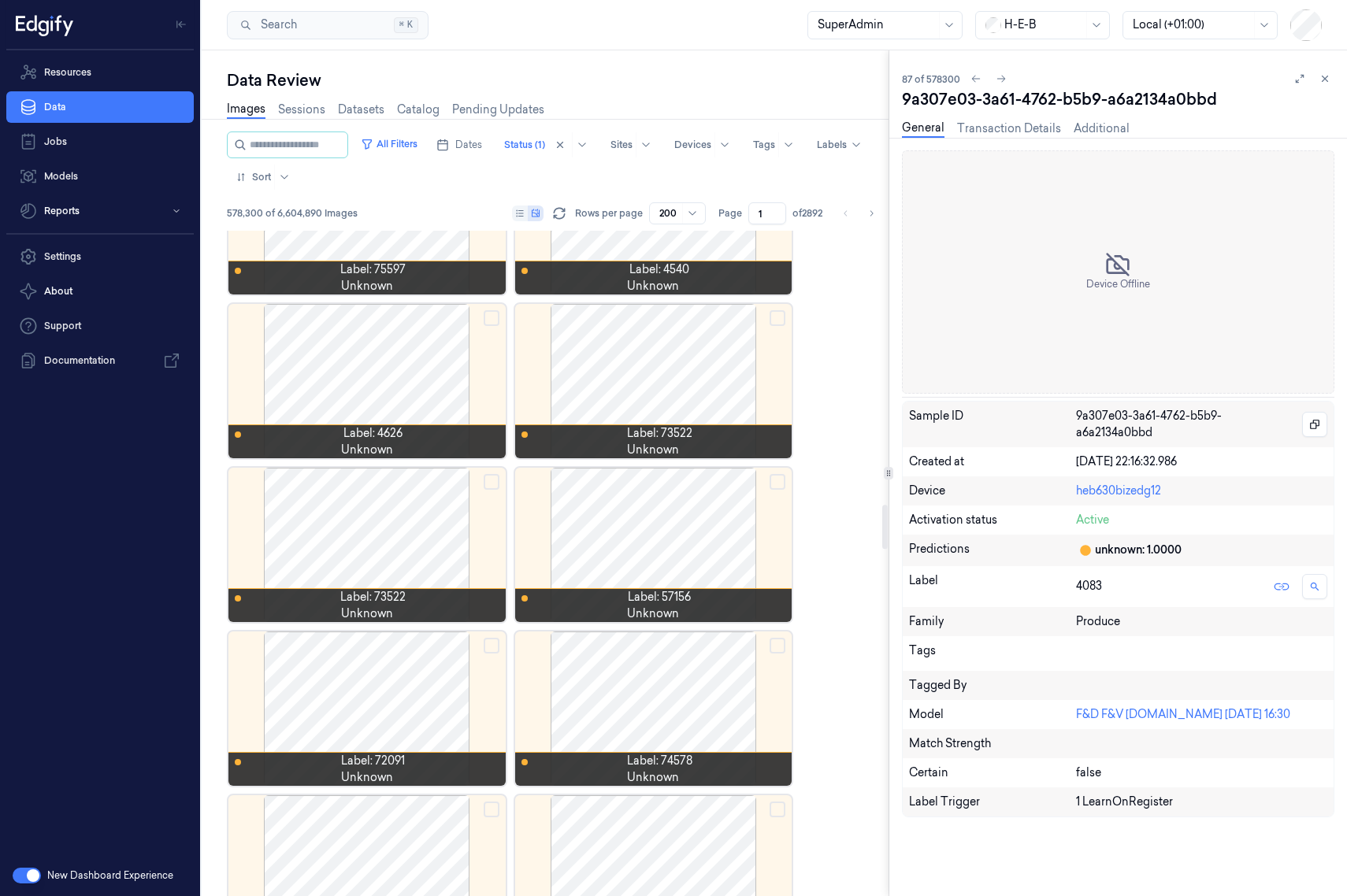
scroll to position [4315, 0]
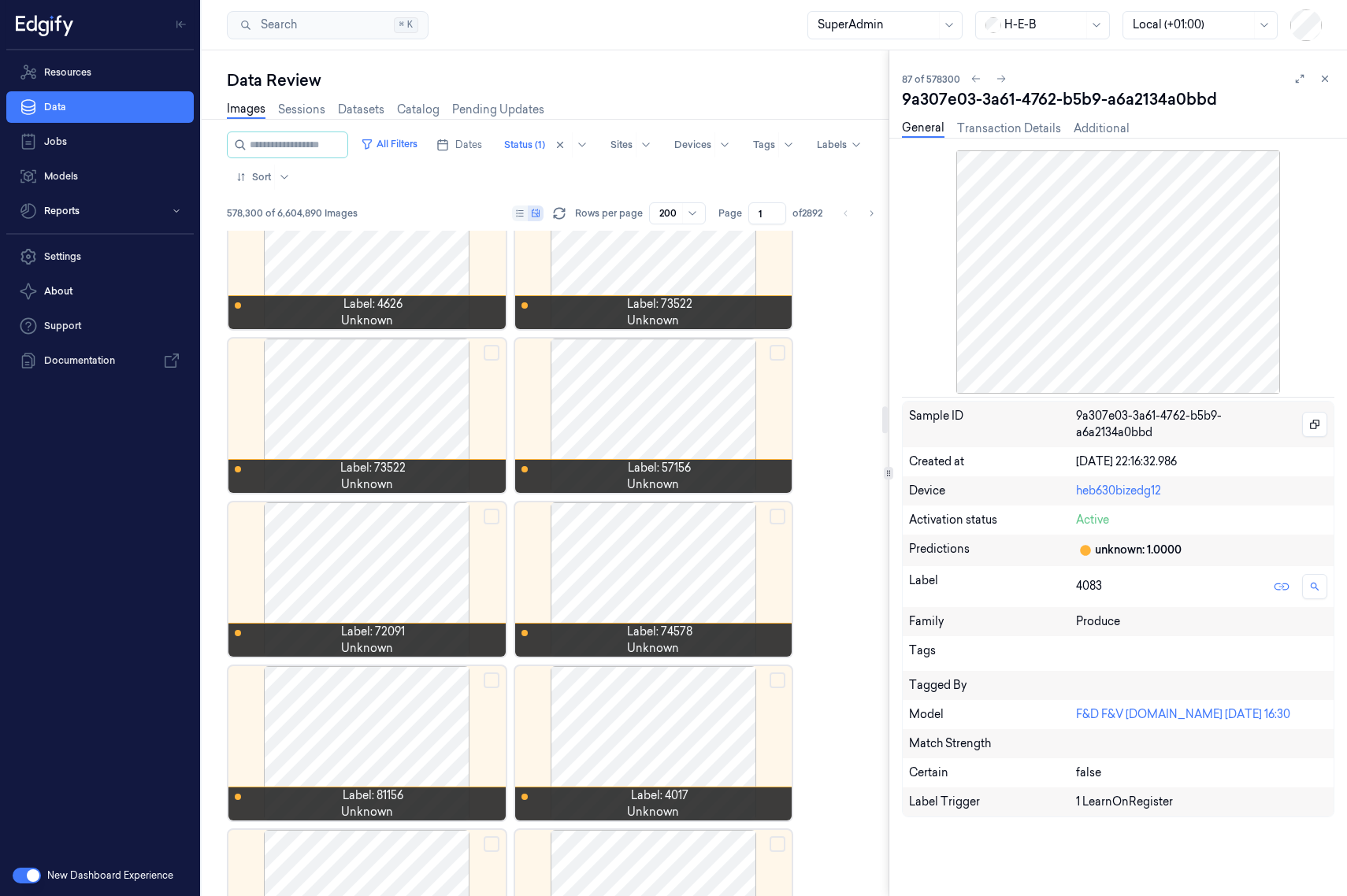
drag, startPoint x: 927, startPoint y: 666, endPoint x: 821, endPoint y: 311, distance: 370.5
drag, startPoint x: 821, startPoint y: 311, endPoint x: 842, endPoint y: 309, distance: 21.1
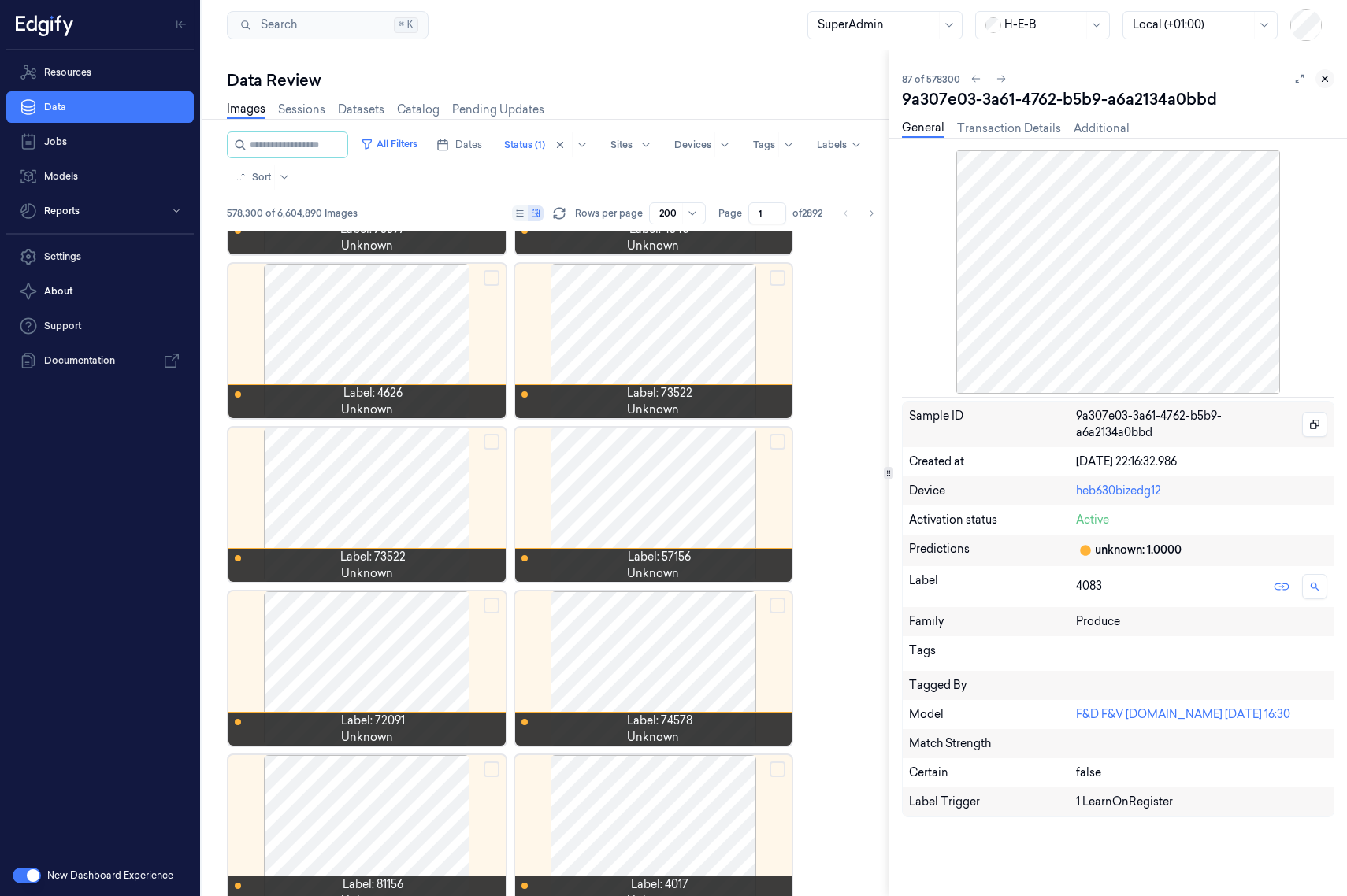
click at [1066, 79] on icon at bounding box center [1325, 80] width 6 height 6
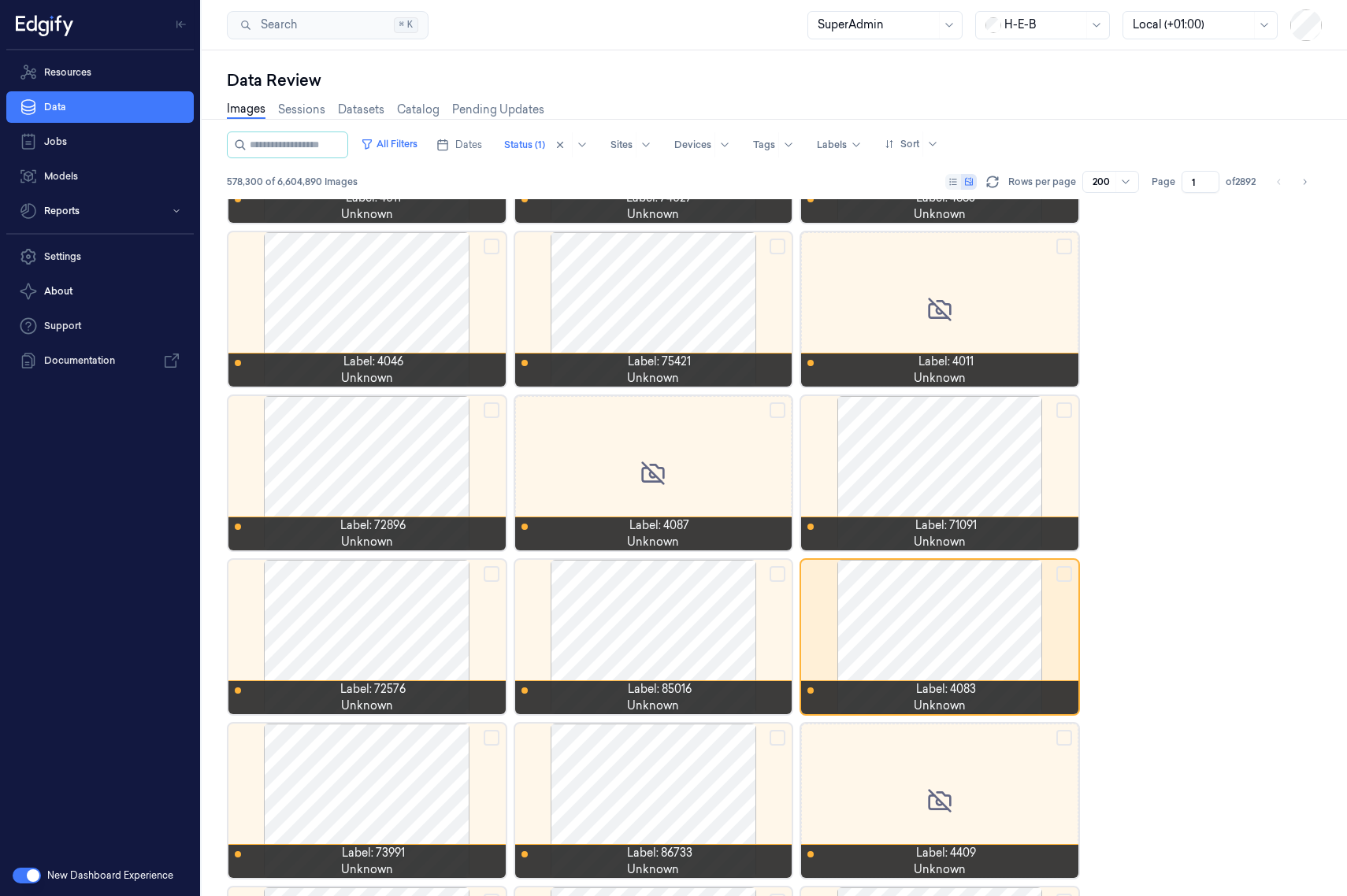
scroll to position [2753, 0]
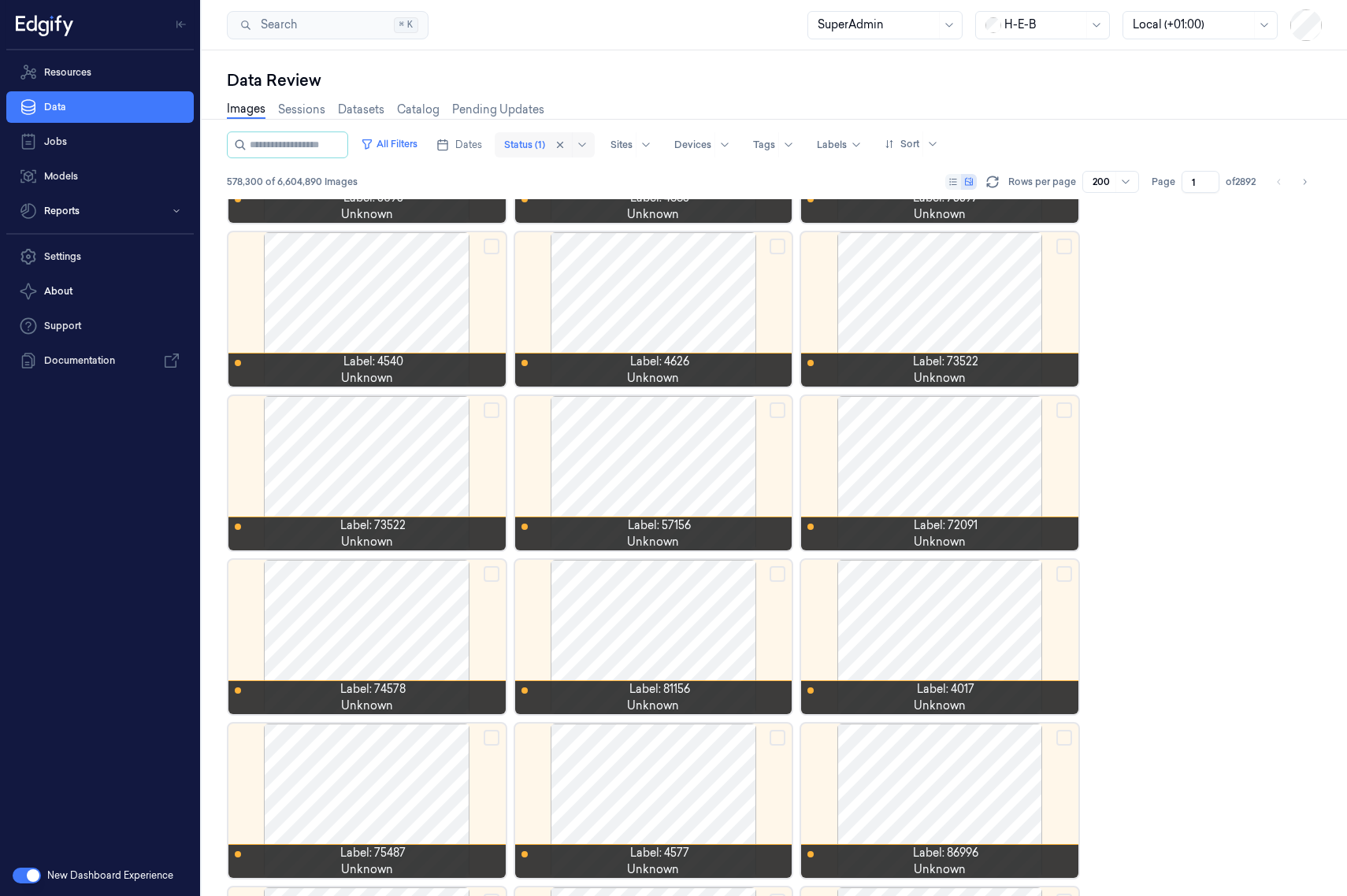
click at [545, 141] on div at bounding box center [524, 144] width 41 height 14
click at [709, 176] on div "578,300 of 6,604,890 Images Rows per page 200 Page 1 of 2892" at bounding box center [774, 182] width 1094 height 22
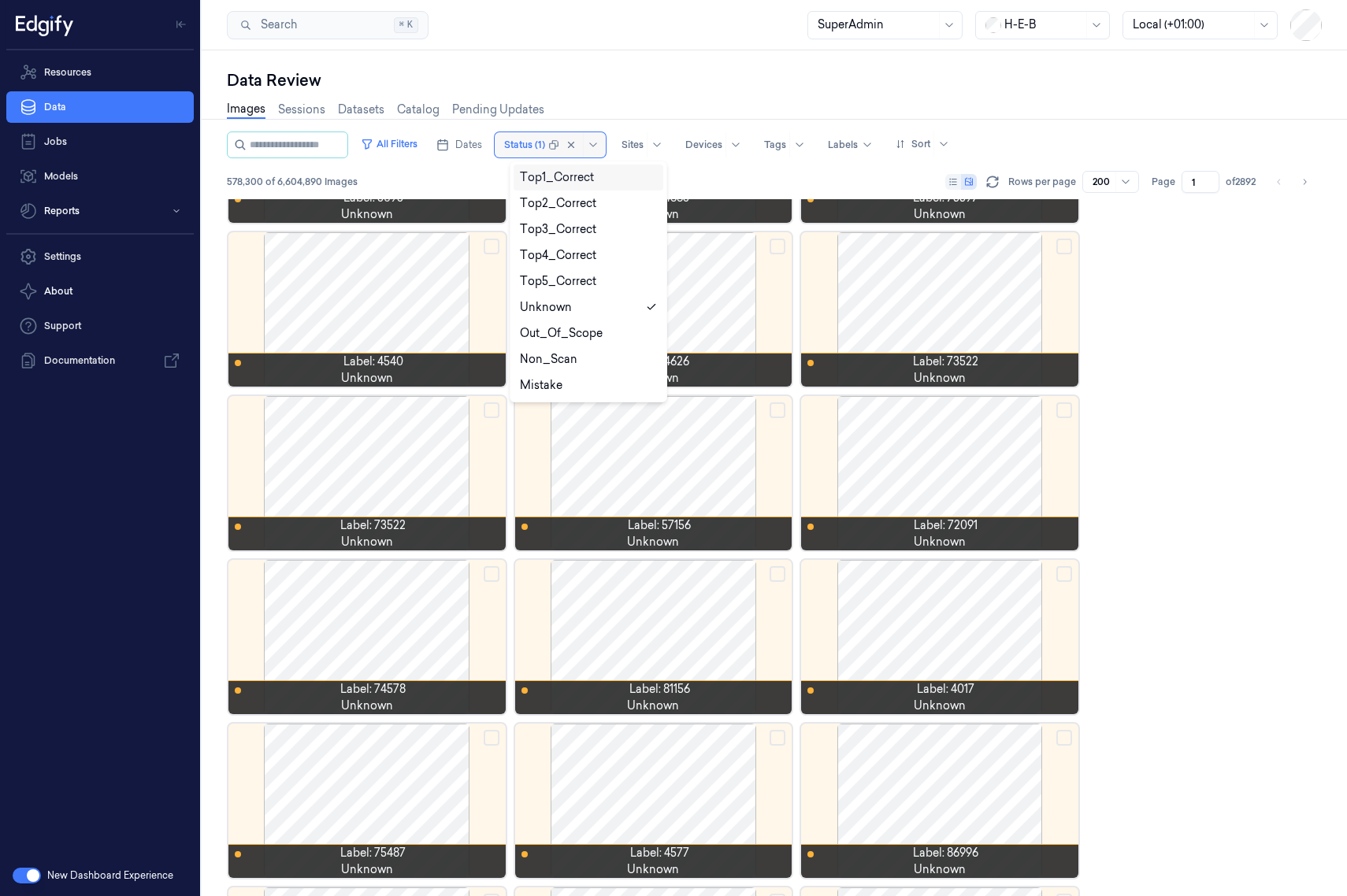
click at [545, 141] on div at bounding box center [524, 144] width 41 height 14
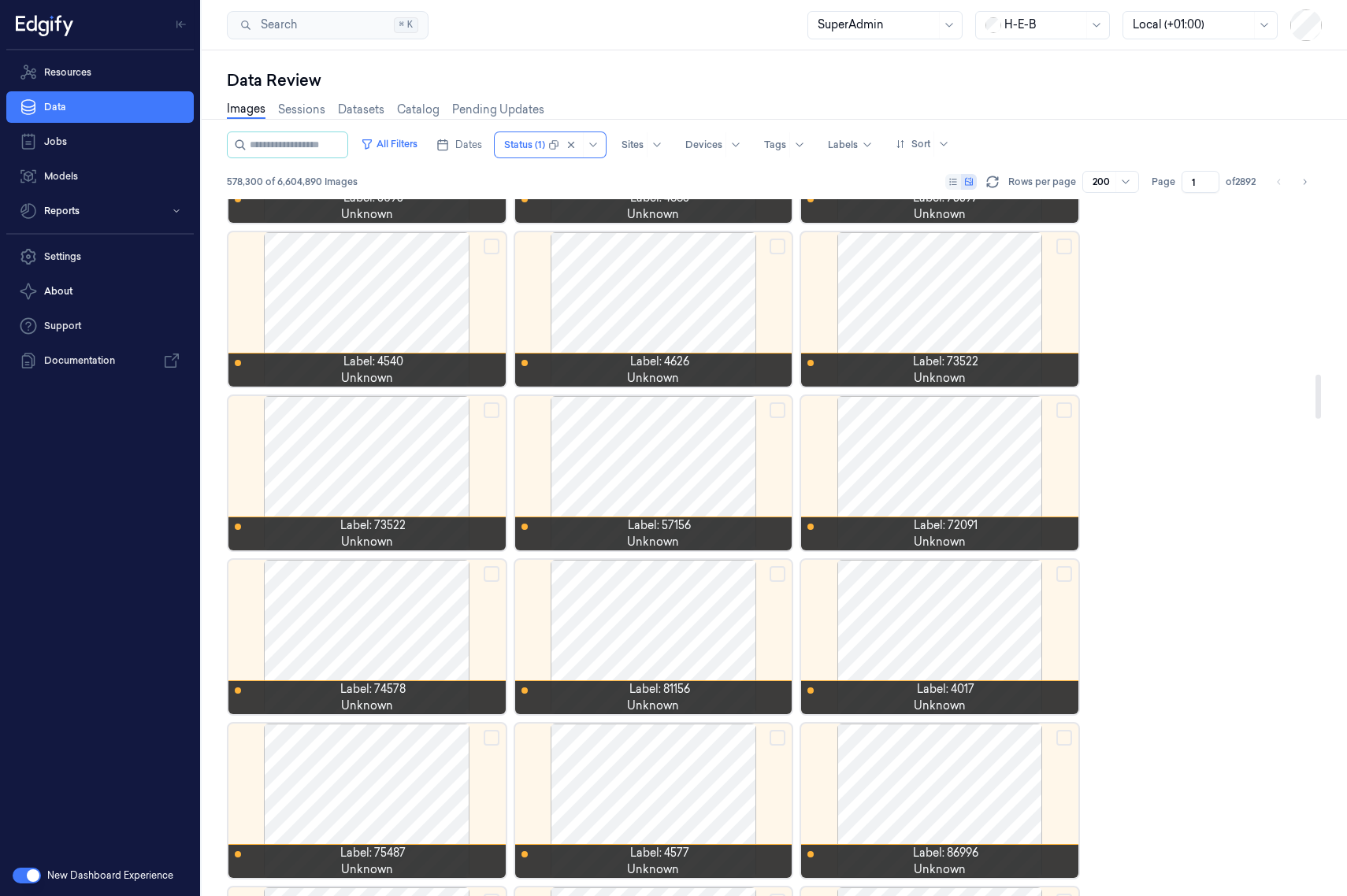
click at [524, 149] on div at bounding box center [524, 144] width 41 height 14
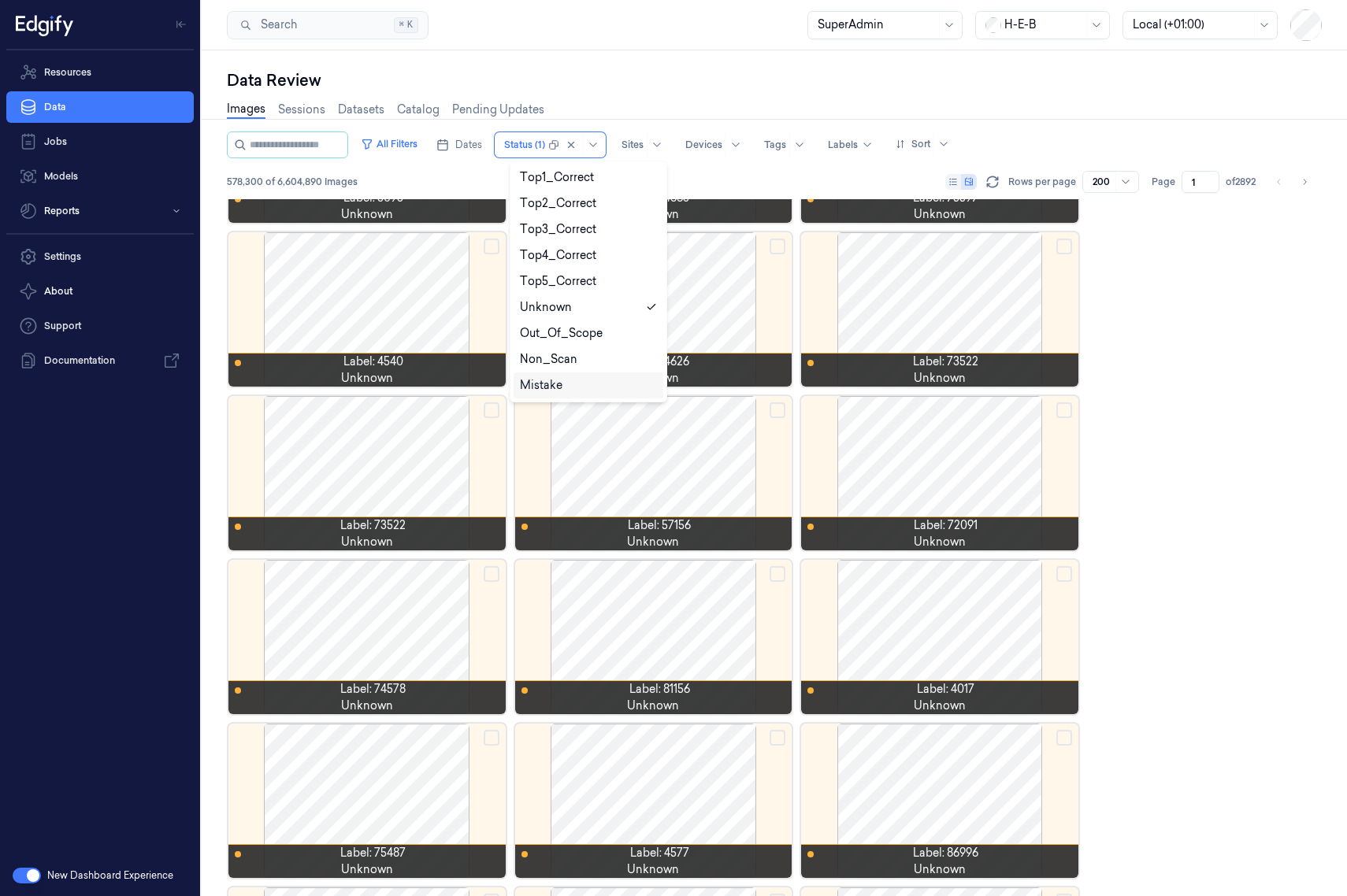
click at [556, 388] on div "Mistake" at bounding box center [541, 385] width 43 height 17
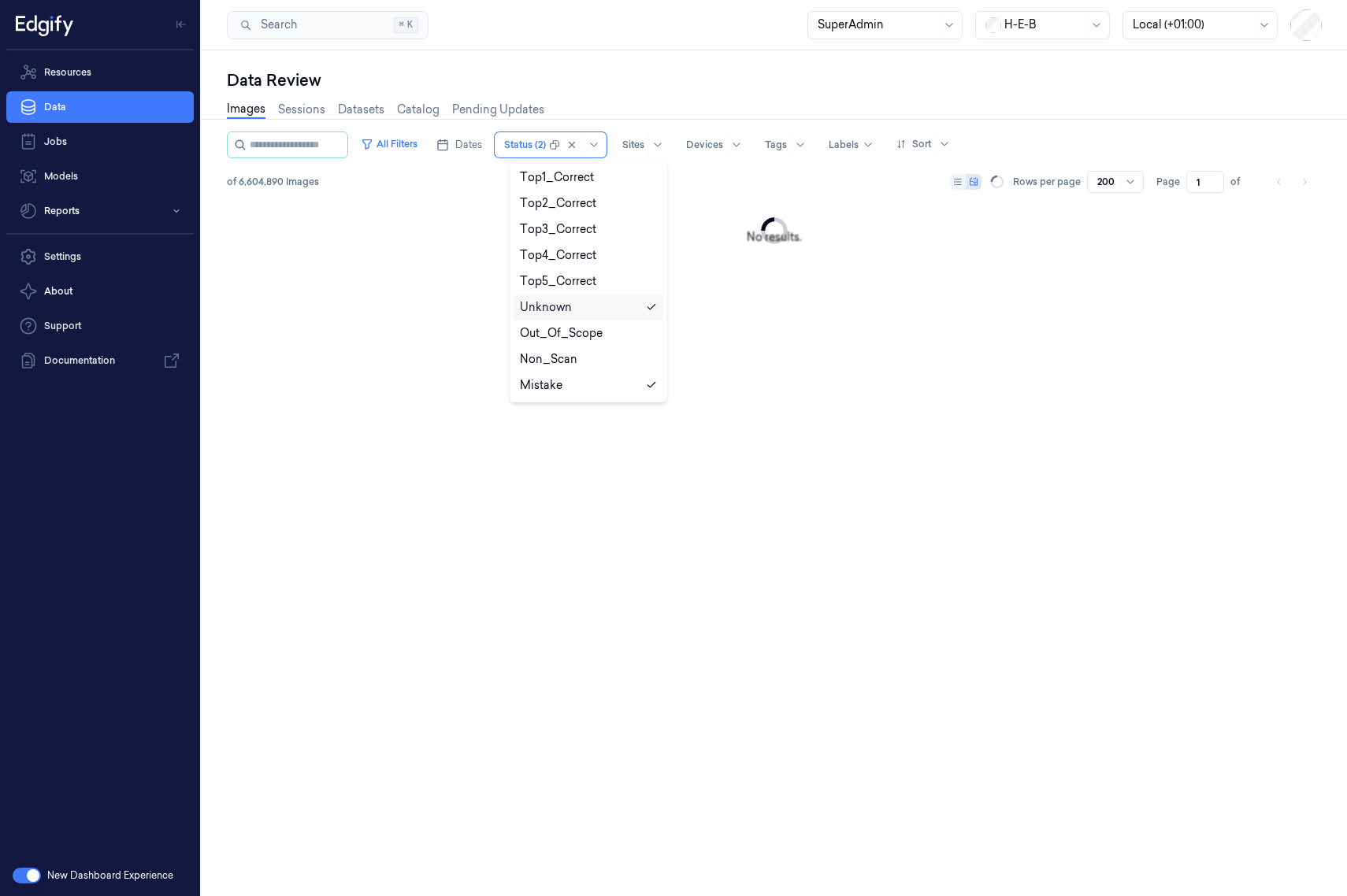
click at [642, 305] on div "Unknown" at bounding box center [588, 307] width 137 height 17
click at [664, 87] on div "Data Review" at bounding box center [774, 81] width 1094 height 22
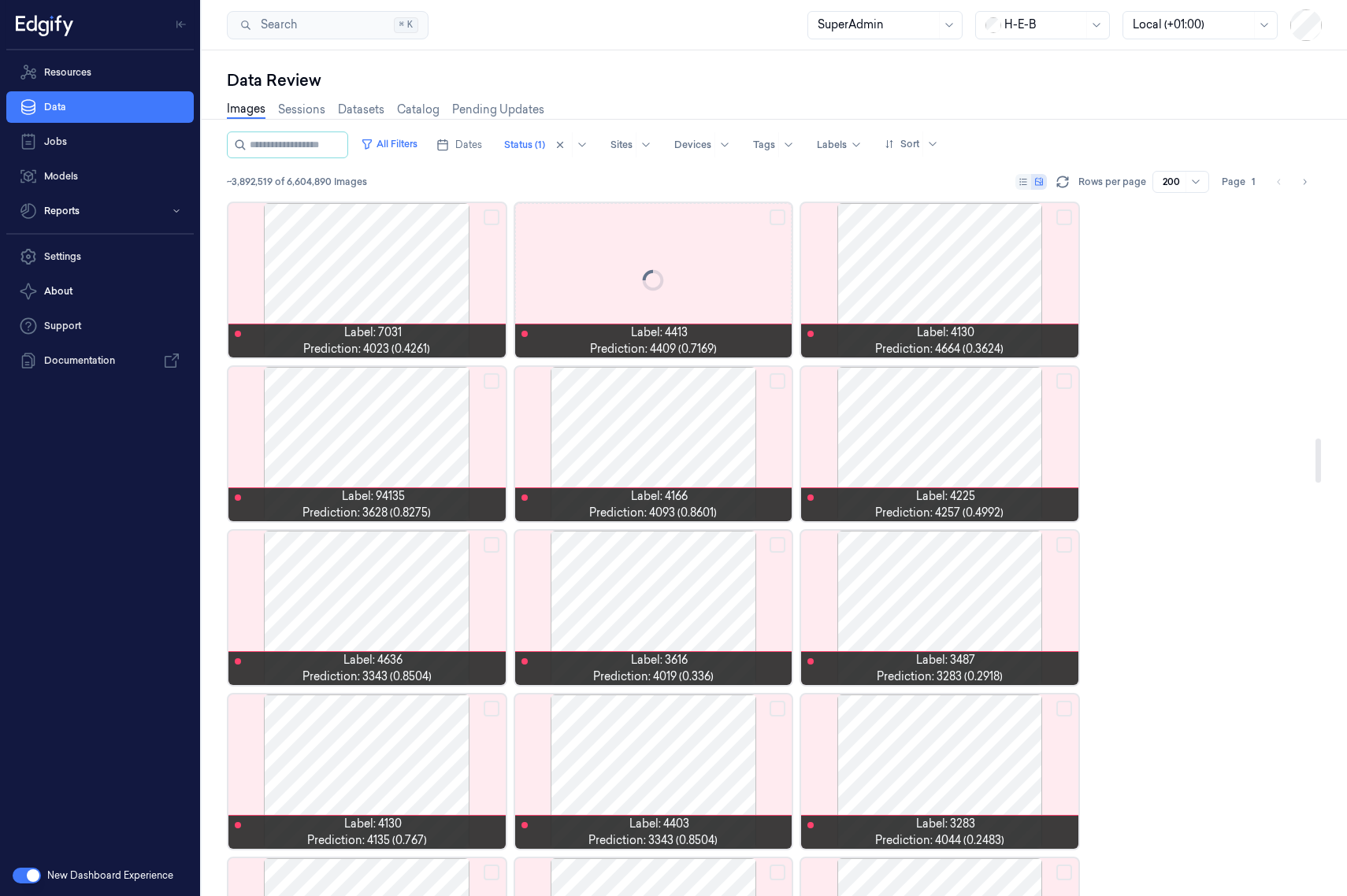
drag, startPoint x: 741, startPoint y: 412, endPoint x: 758, endPoint y: 445, distance: 37.1
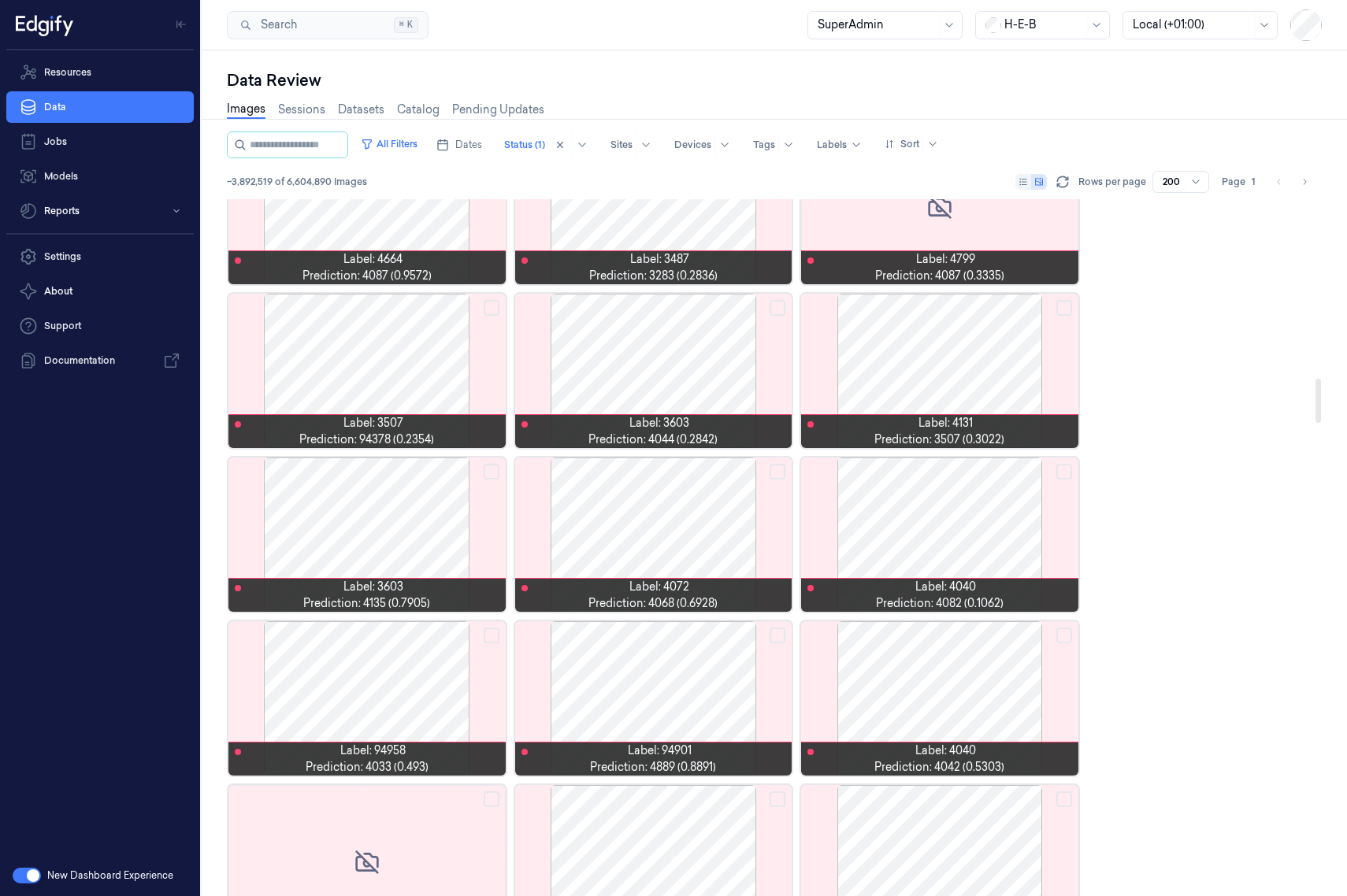
drag, startPoint x: 764, startPoint y: 468, endPoint x: 753, endPoint y: 466, distance: 11.2
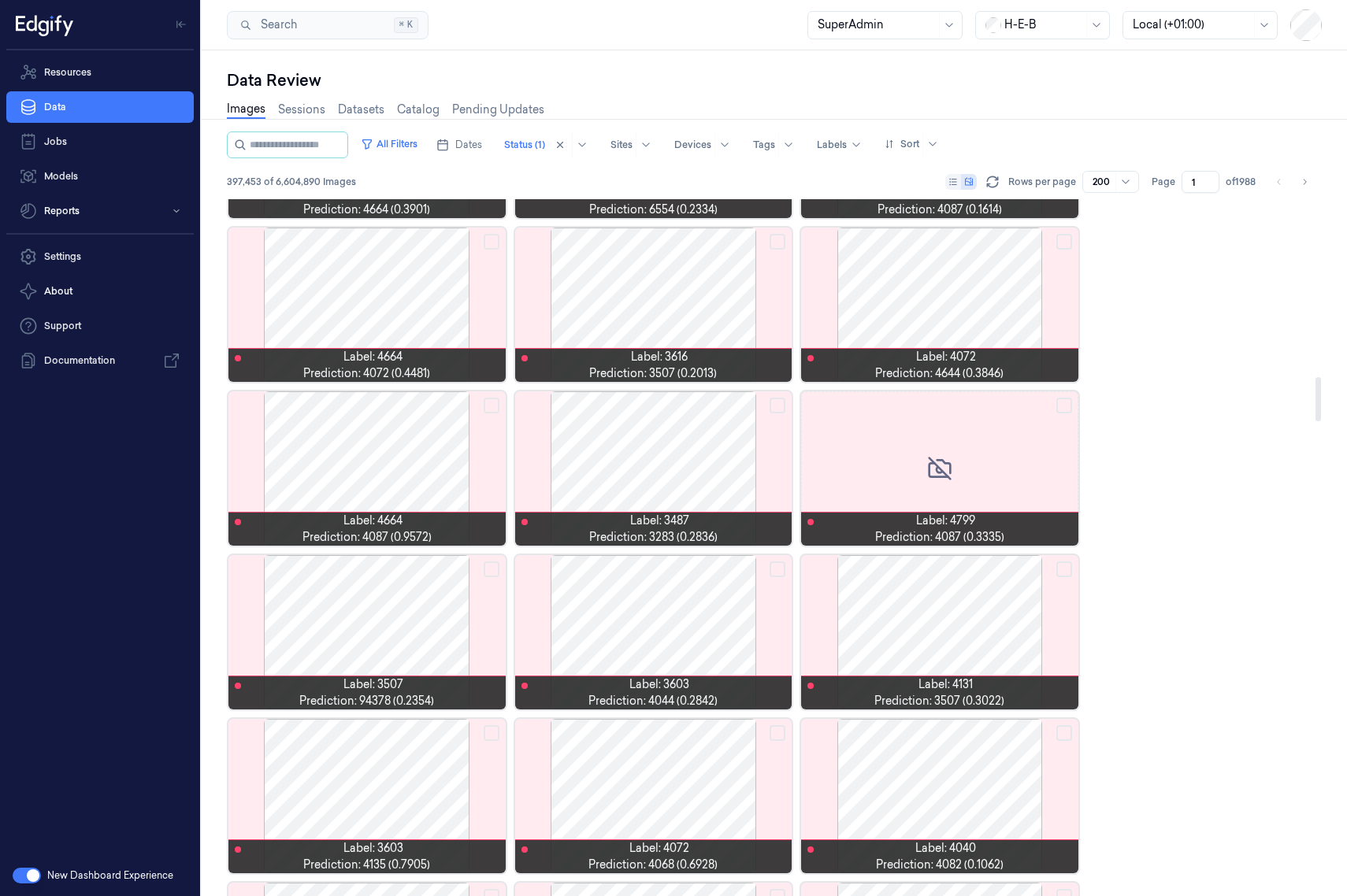
scroll to position [2111, 0]
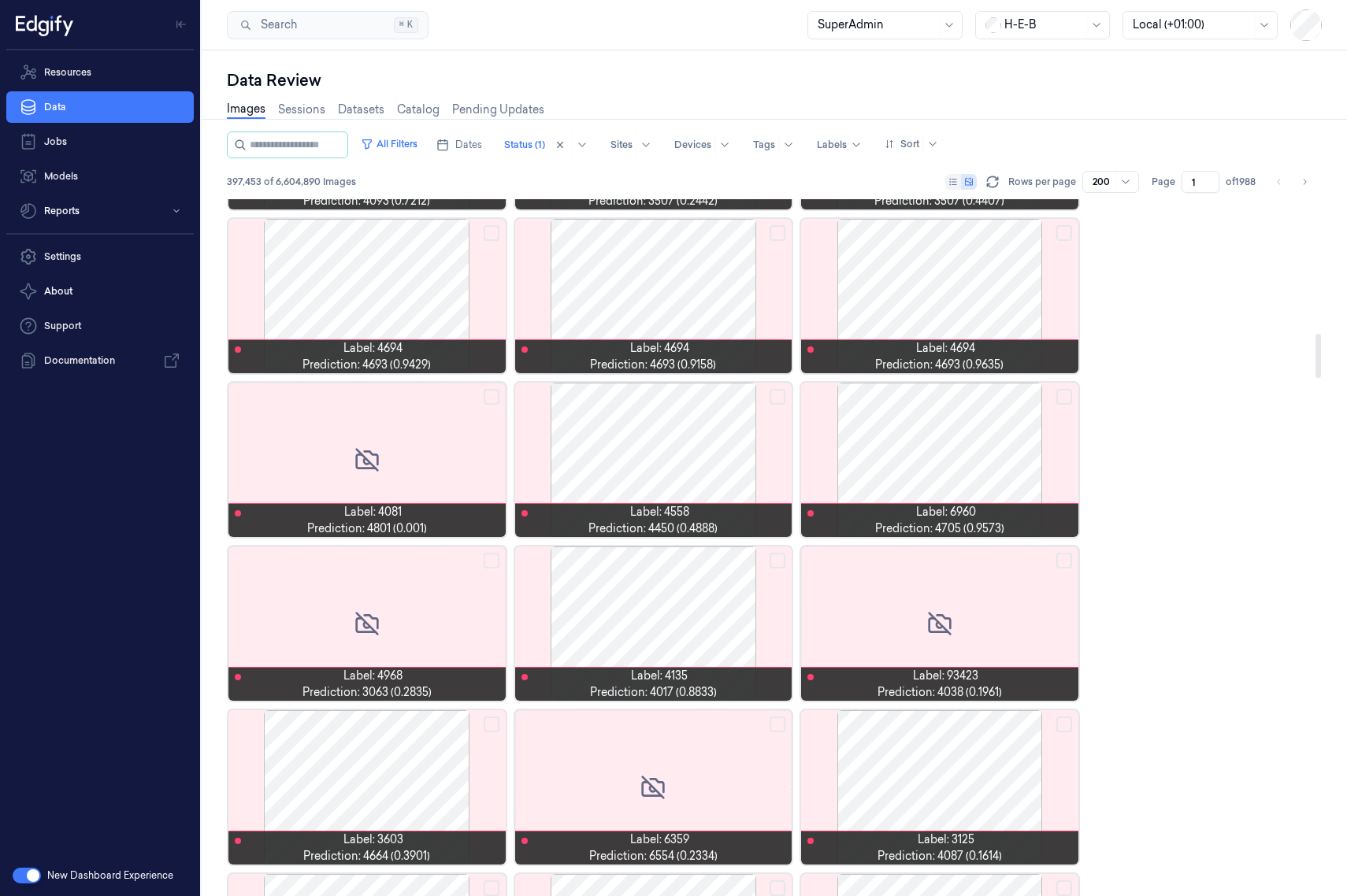
drag, startPoint x: 761, startPoint y: 468, endPoint x: 1138, endPoint y: 443, distance: 377.8
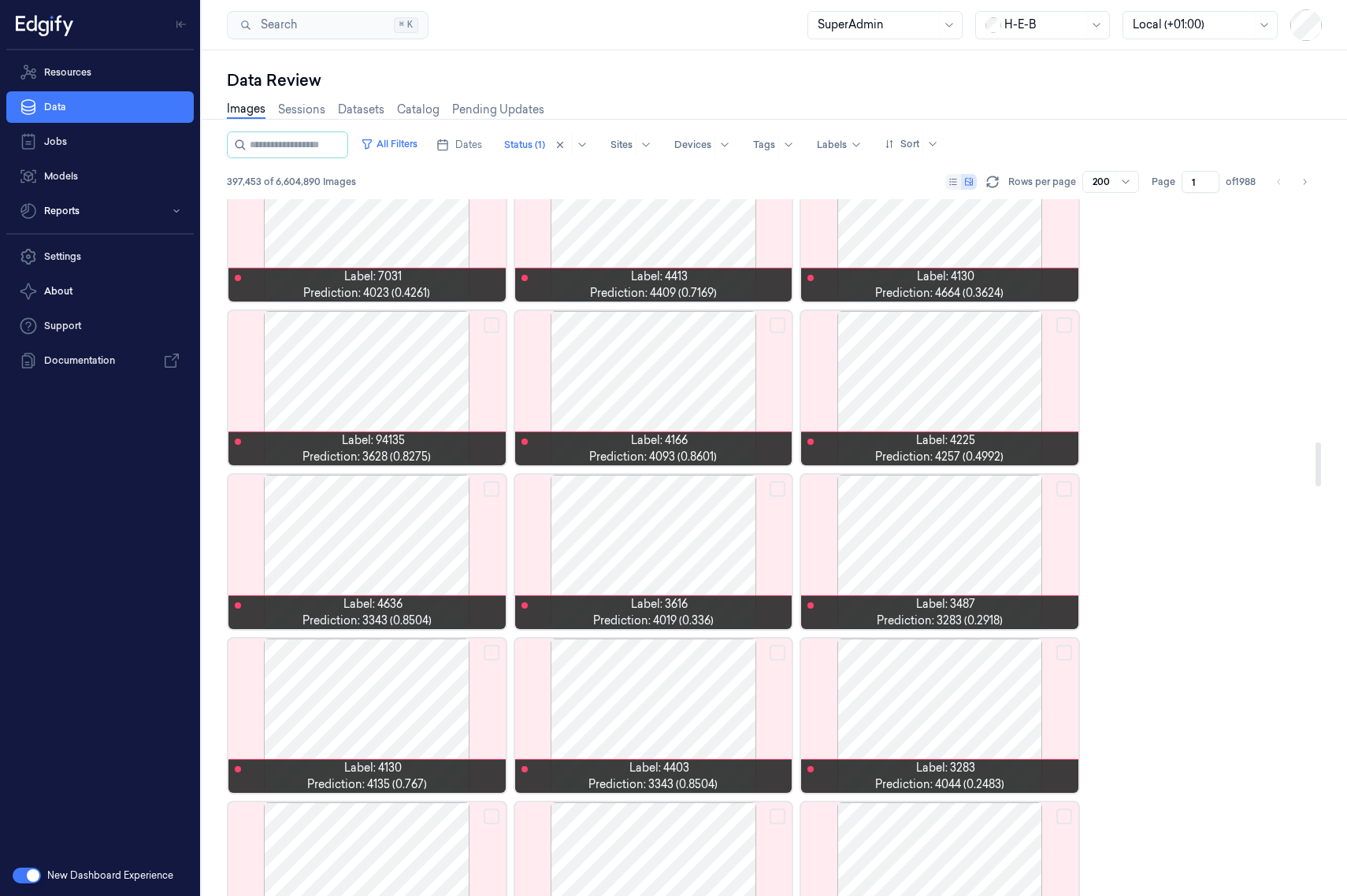
scroll to position [3843, 0]
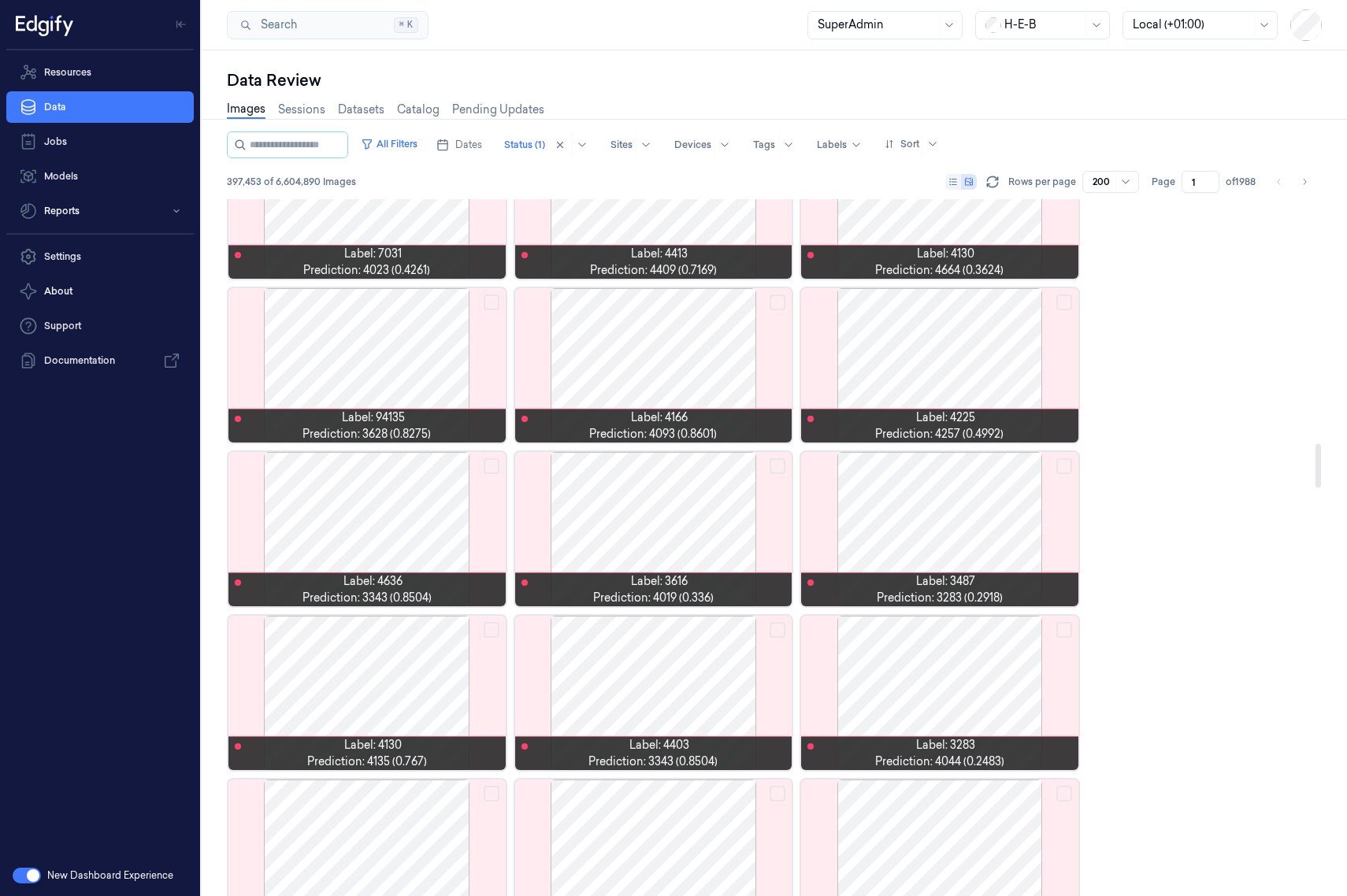
click at [358, 534] on div at bounding box center [367, 529] width 277 height 155
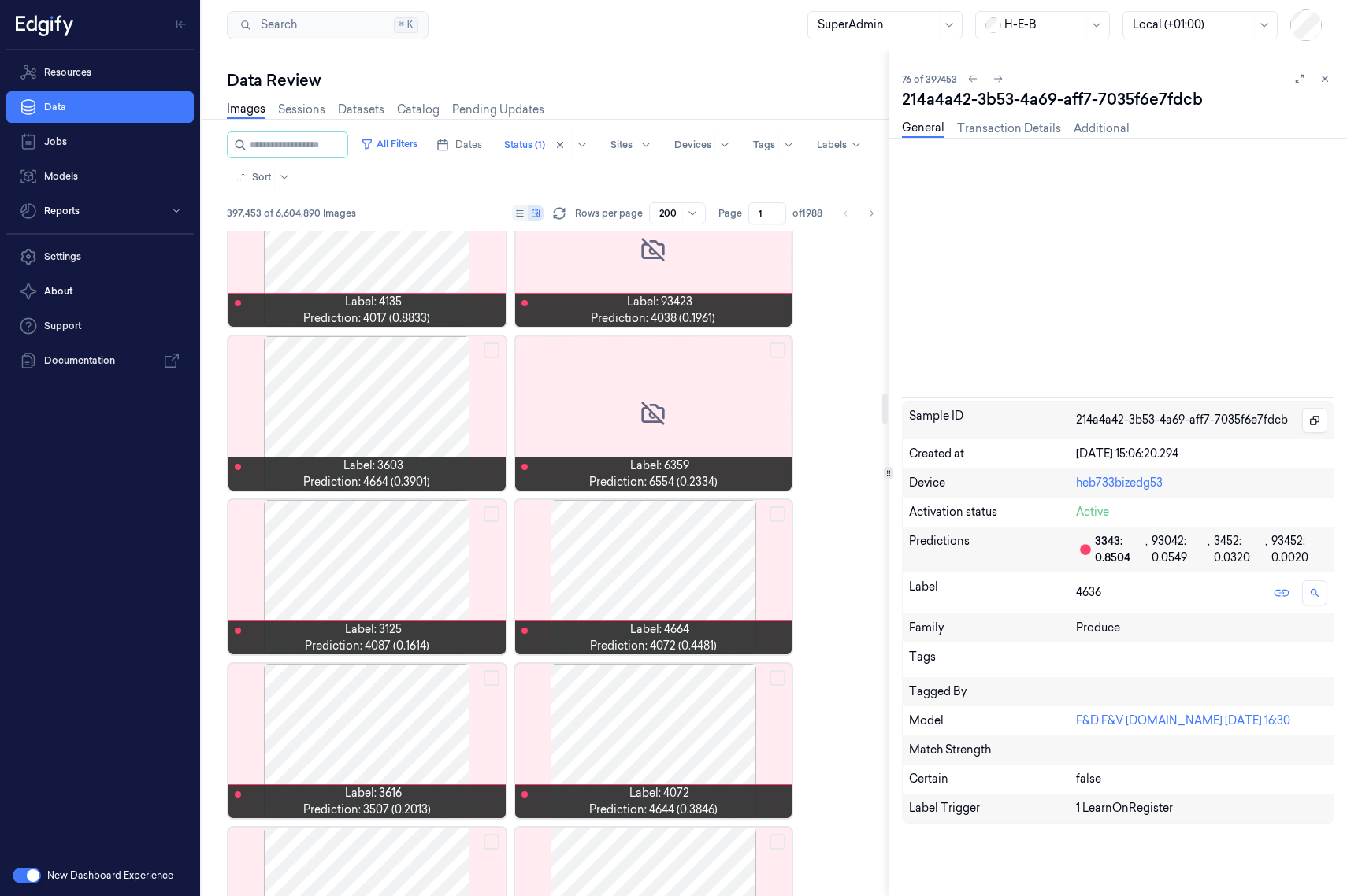
scroll to position [3825, 0]
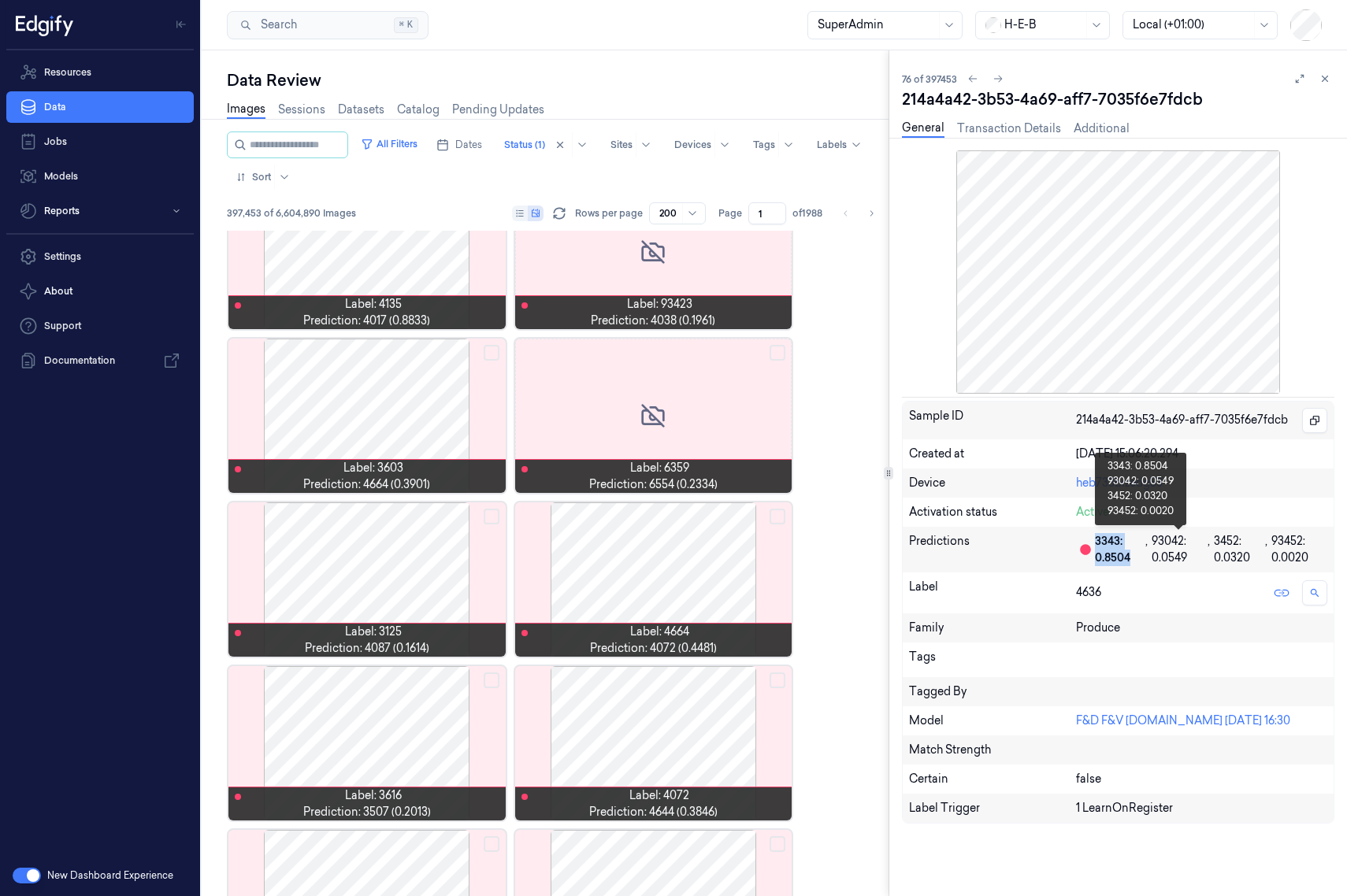
drag, startPoint x: 1098, startPoint y: 541, endPoint x: 1133, endPoint y: 560, distance: 39.8
click at [1066, 560] on div "3343: 0.8504" at bounding box center [1119, 550] width 50 height 33
click at [943, 253] on div at bounding box center [1117, 271] width 432 height 243
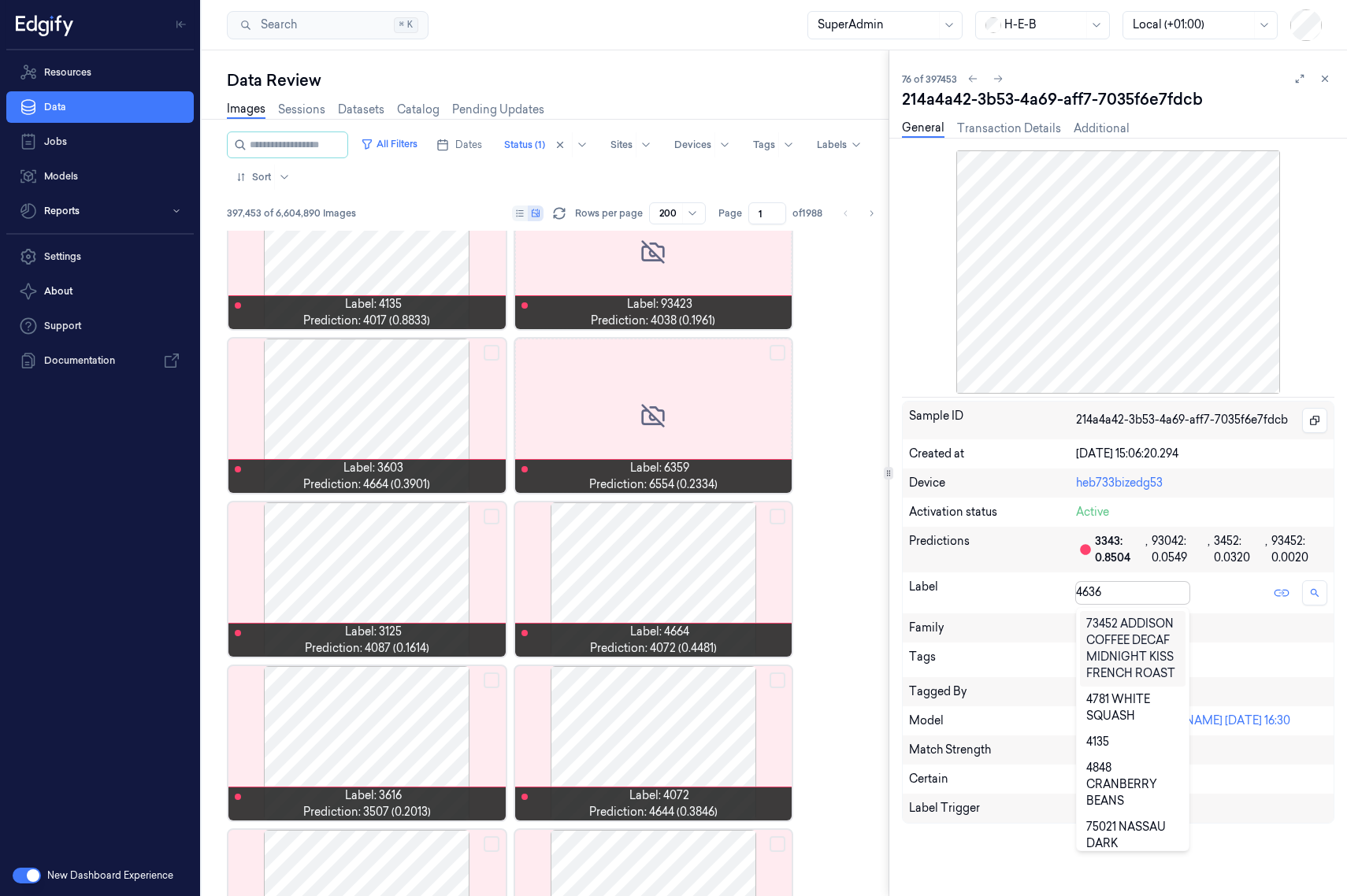
click at [1066, 575] on div "Label 7569 results available. Use Up and Down to choose options, press Enter to…" at bounding box center [1117, 592] width 430 height 41
click at [1066, 591] on div at bounding box center [1129, 592] width 107 height 17
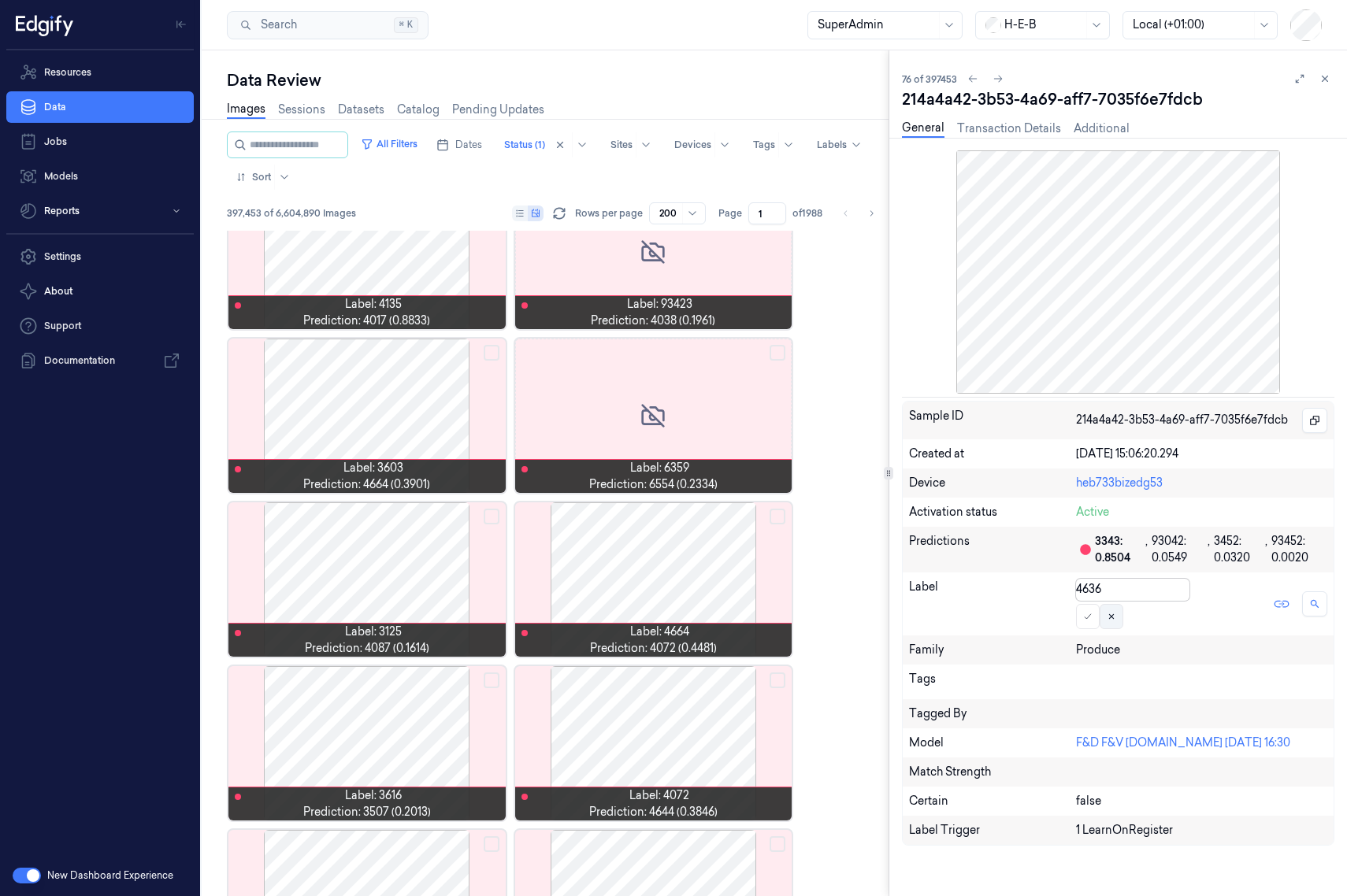
type input "4636"
click at [1066, 592] on div at bounding box center [1129, 590] width 107 height 17
click at [1066, 585] on div at bounding box center [1129, 590] width 107 height 17
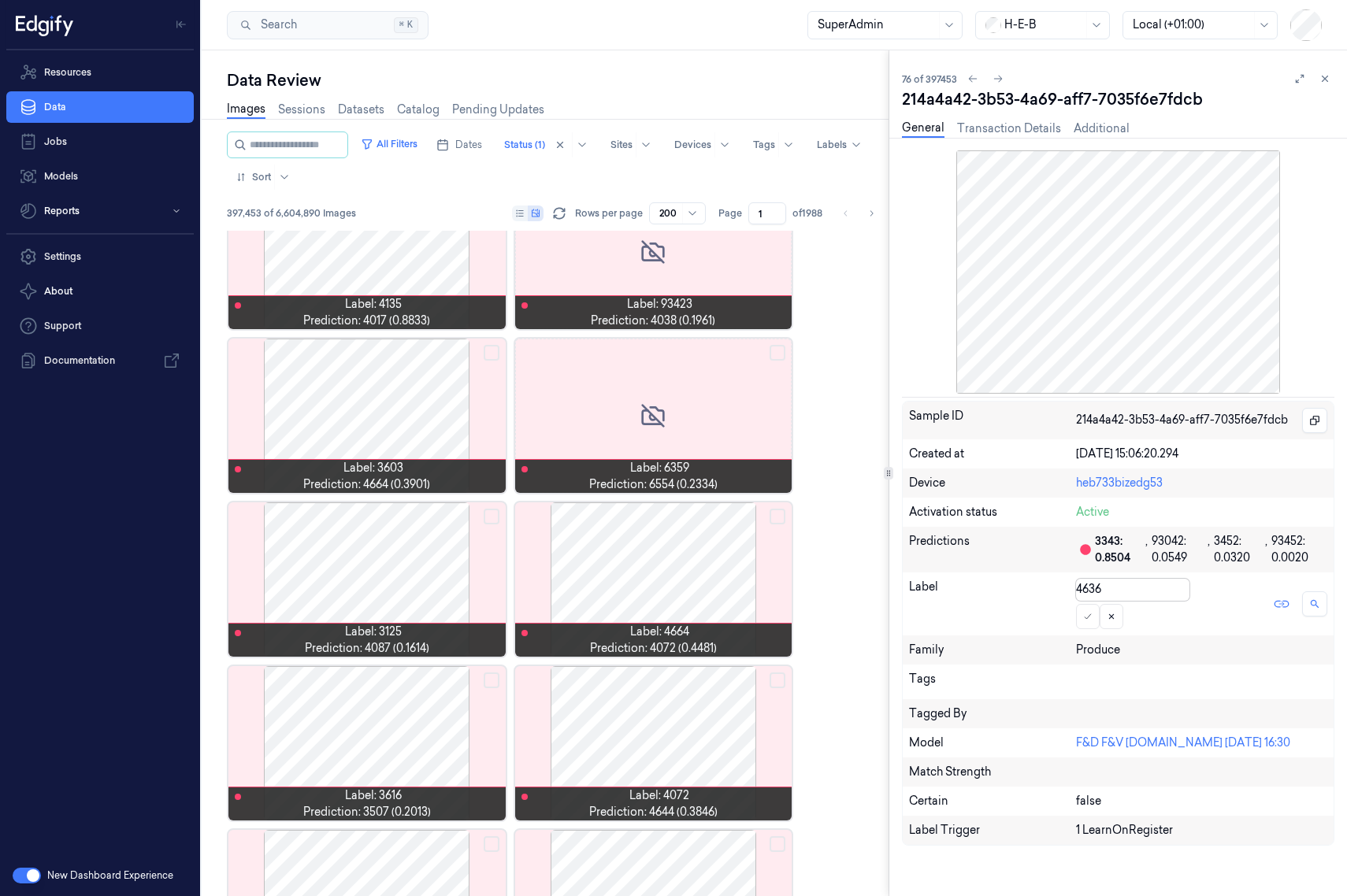
click at [1066, 593] on div at bounding box center [1129, 590] width 107 height 17
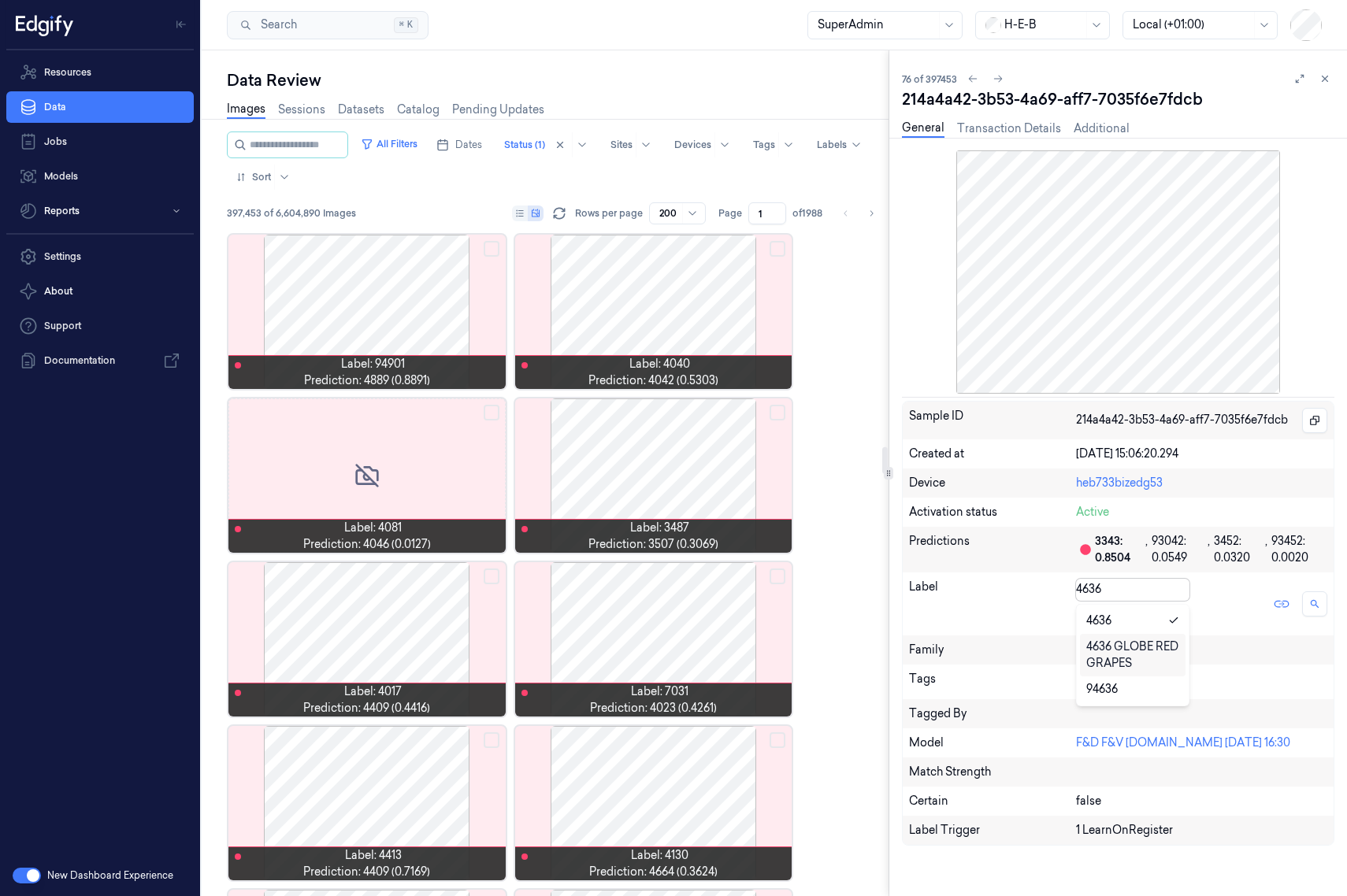
scroll to position [5320, 0]
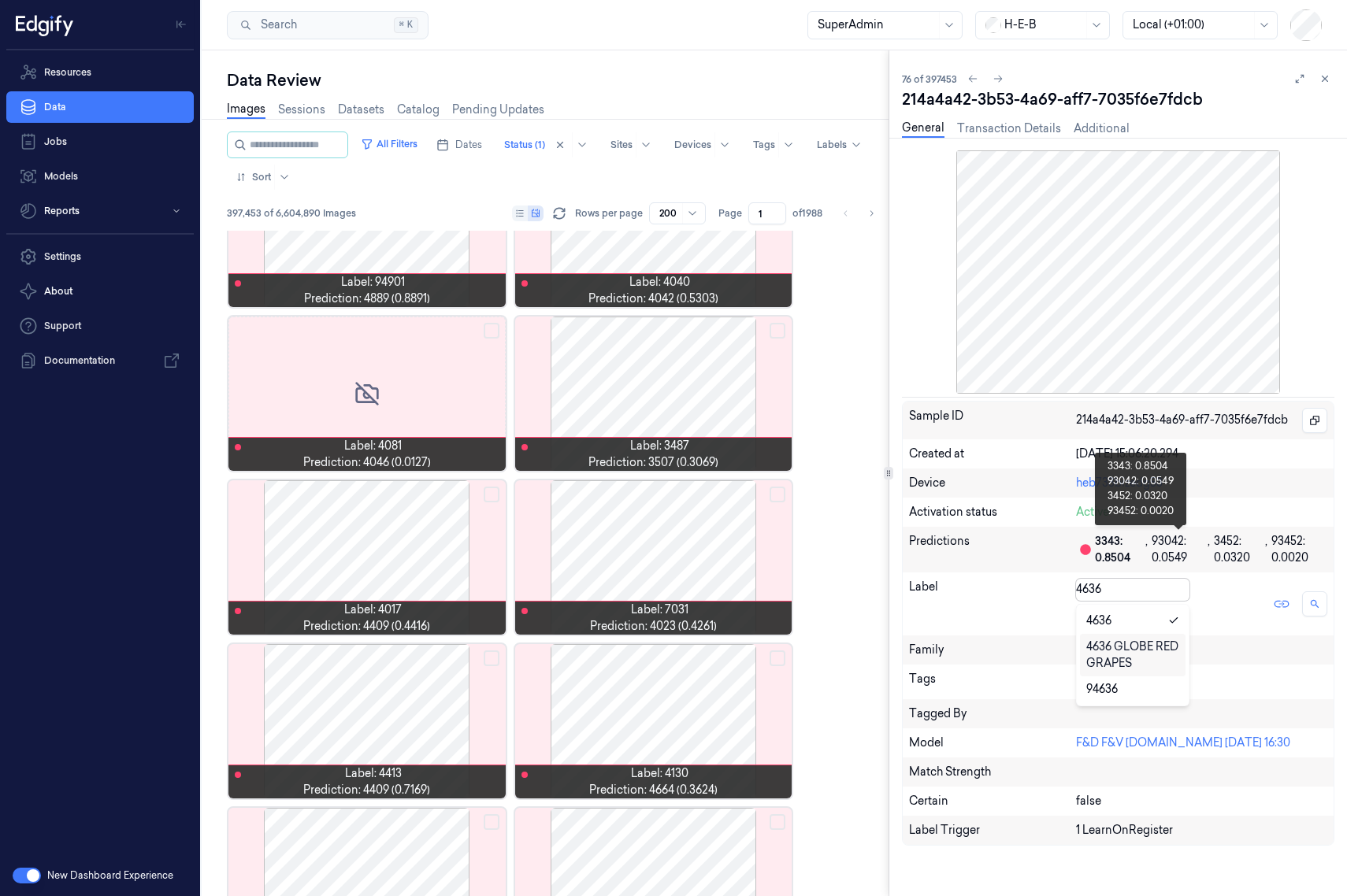
type input "4636"
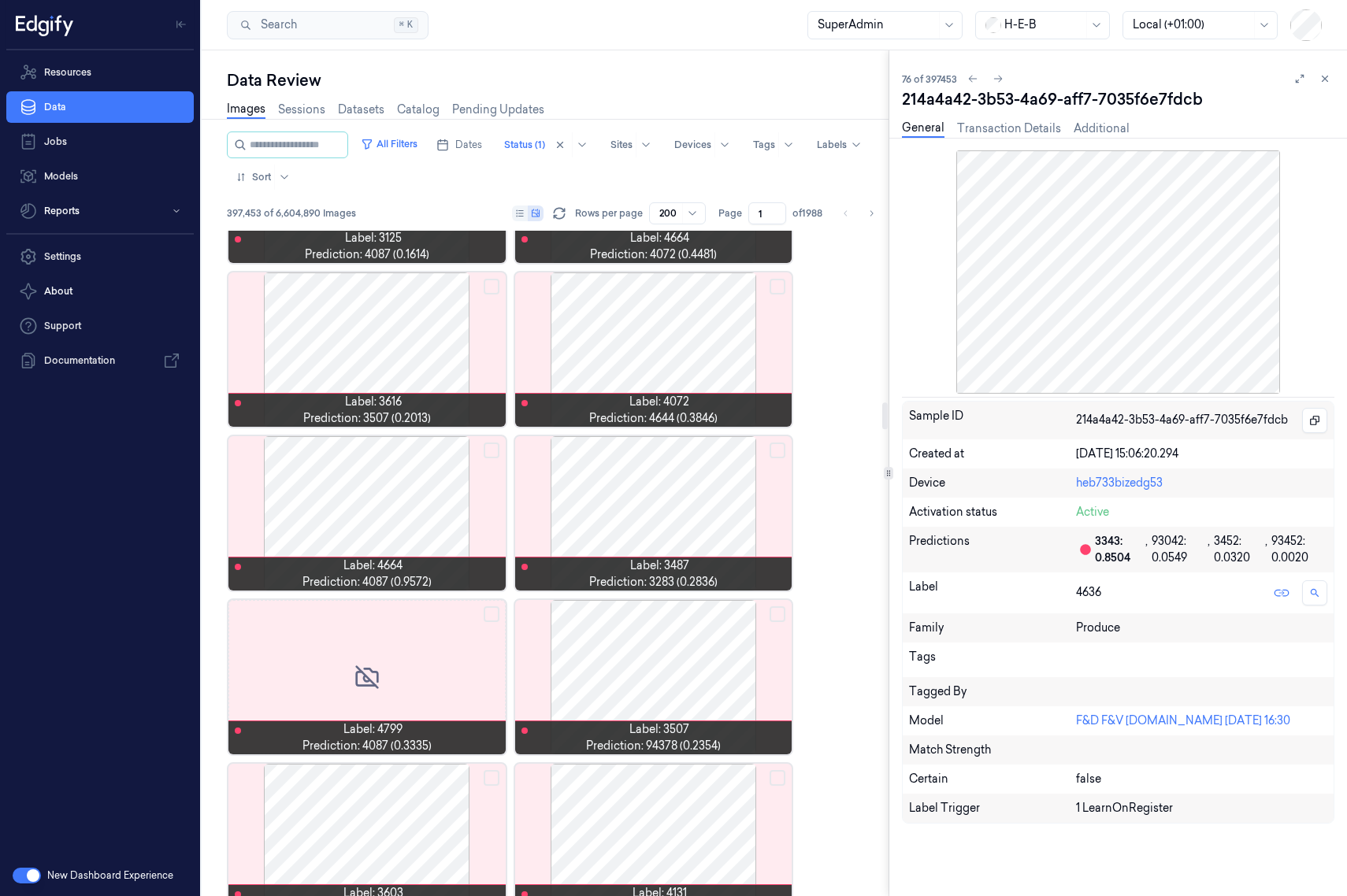
scroll to position [3745, 0]
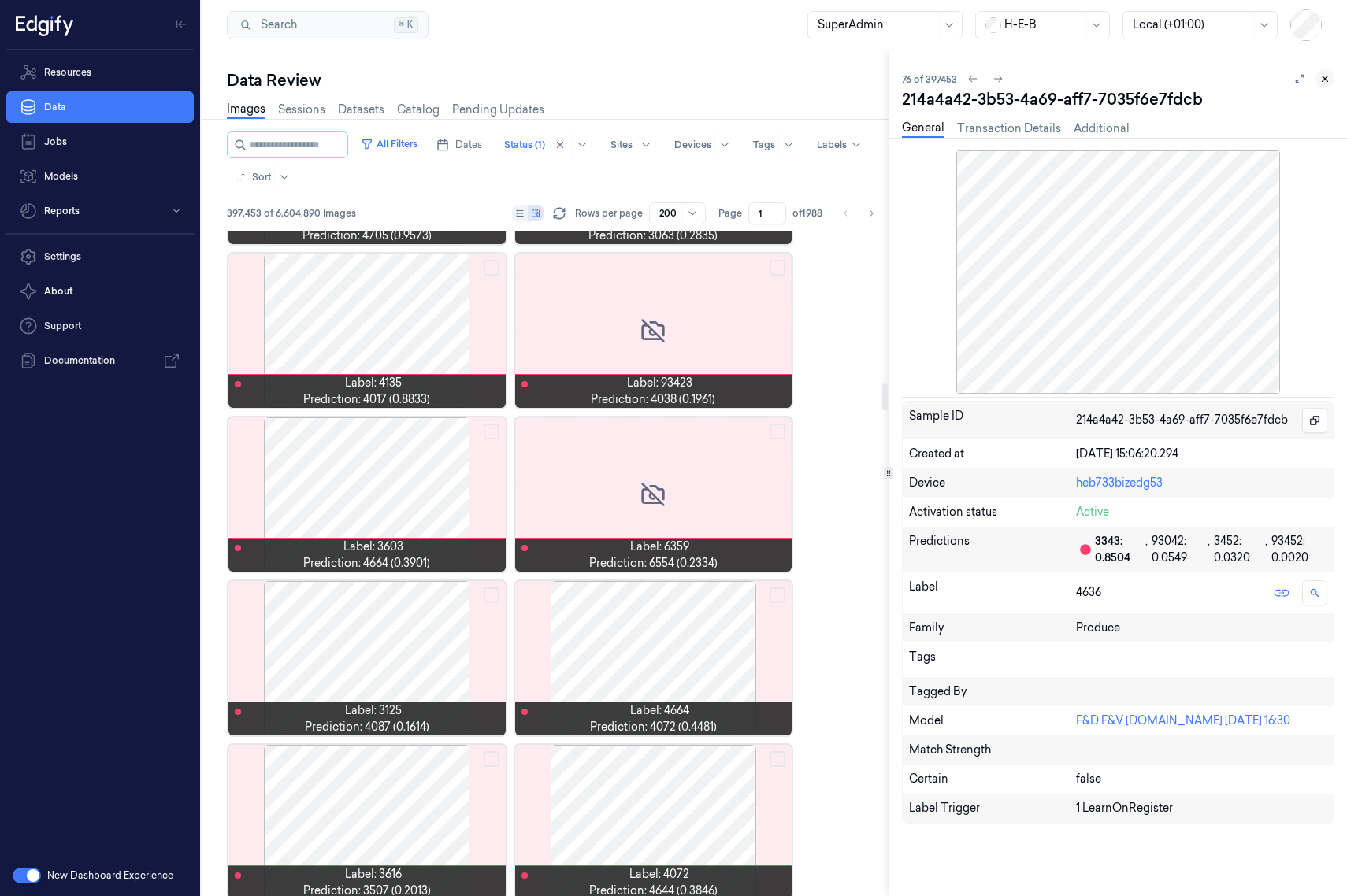
click at [1066, 82] on icon at bounding box center [1325, 79] width 11 height 11
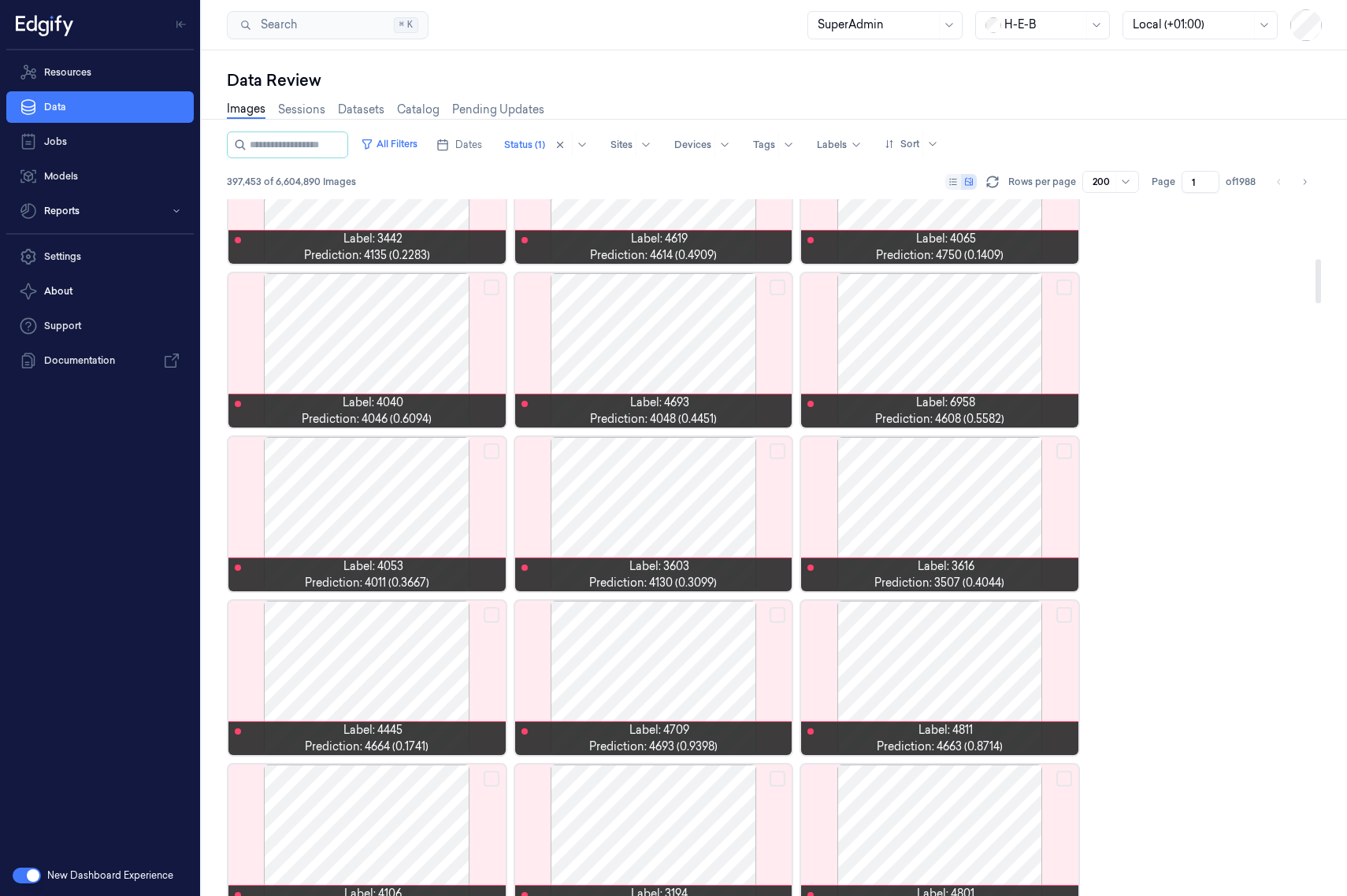
scroll to position [467, 0]
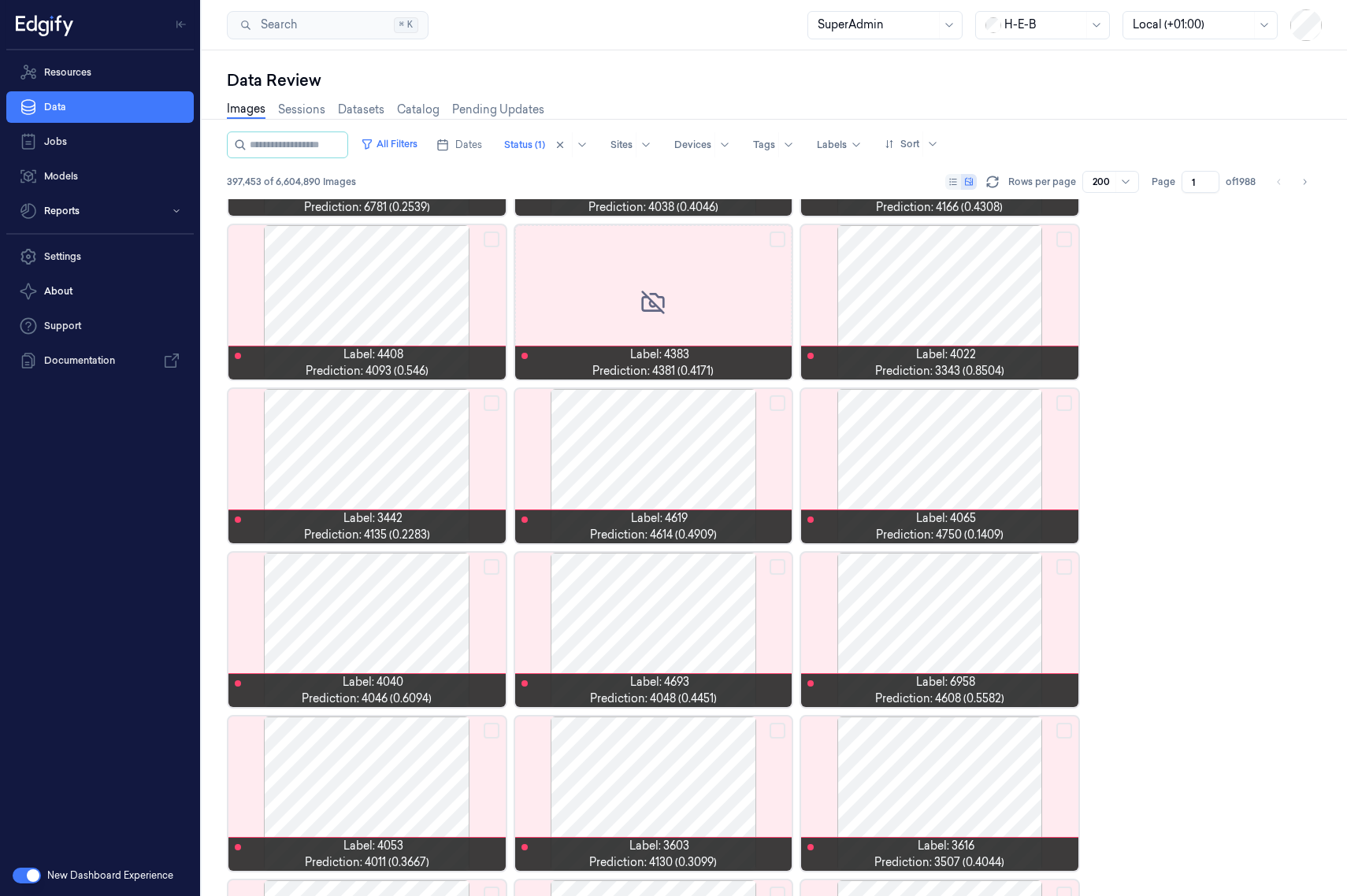
click at [708, 92] on div "Images Sessions Datasets Catalog Pending Updates" at bounding box center [774, 111] width 1094 height 40
click at [119, 224] on button "Reports" at bounding box center [100, 211] width 187 height 31
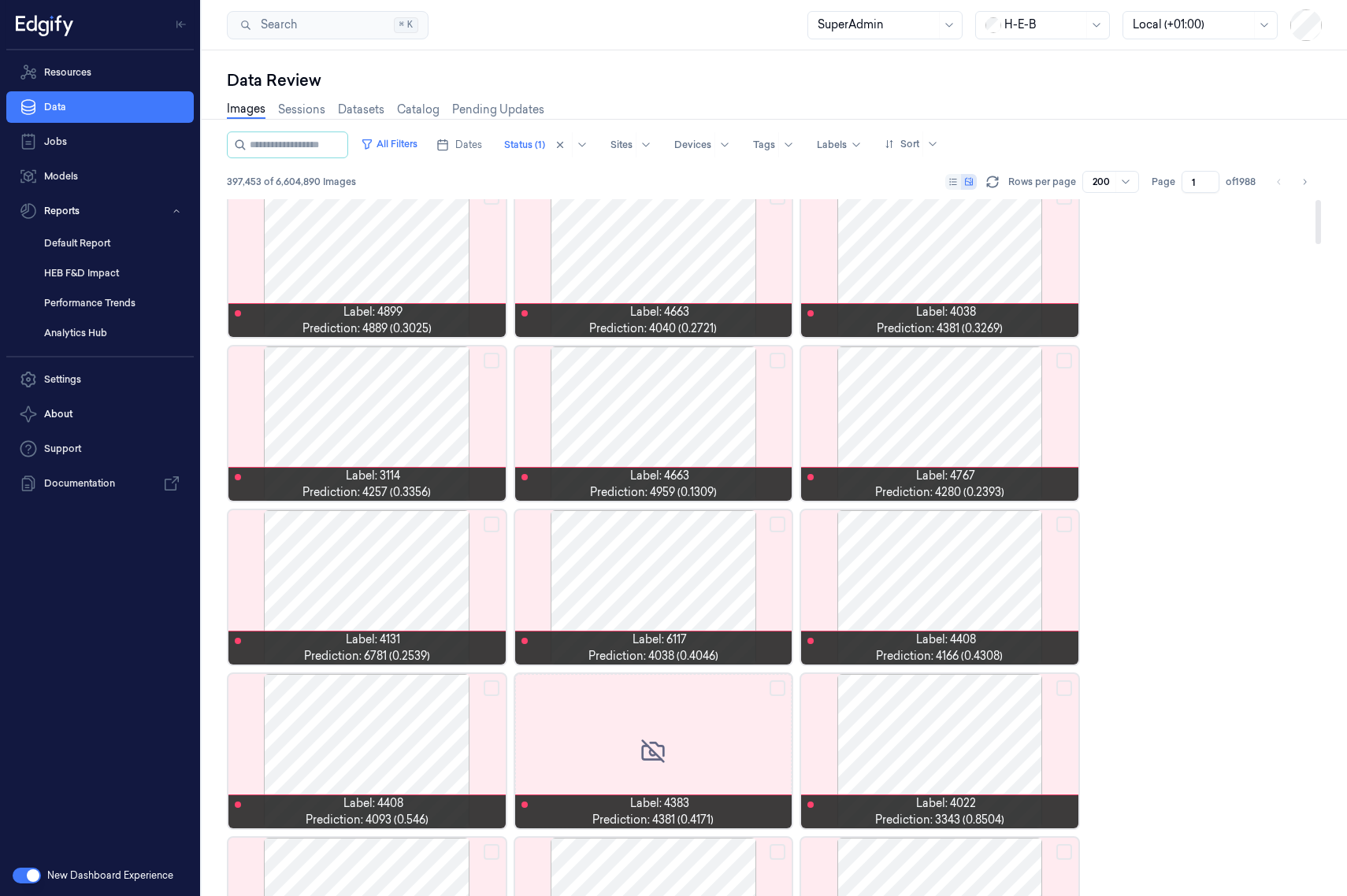
scroll to position [0, 0]
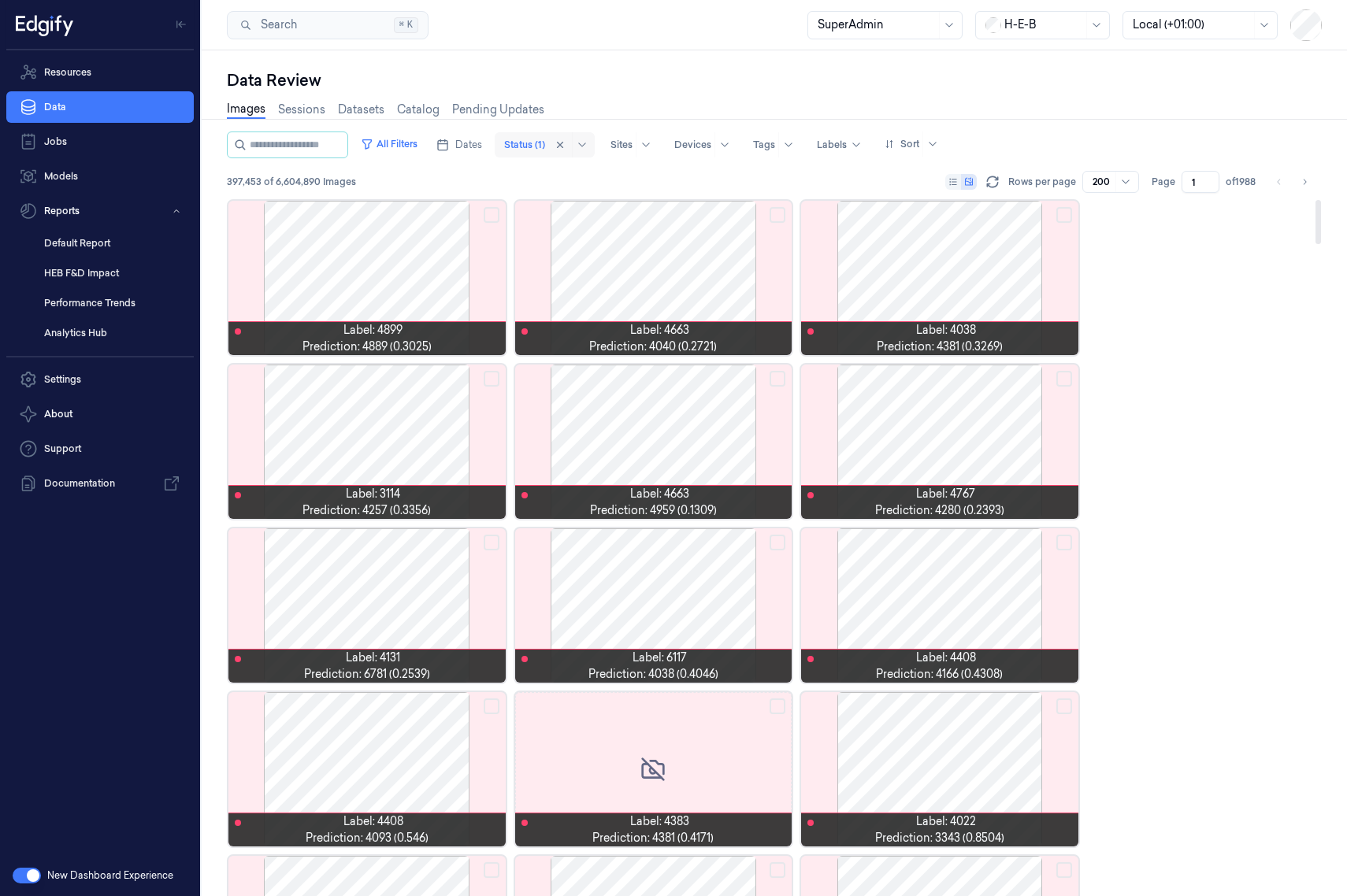
click at [523, 143] on div at bounding box center [524, 144] width 41 height 14
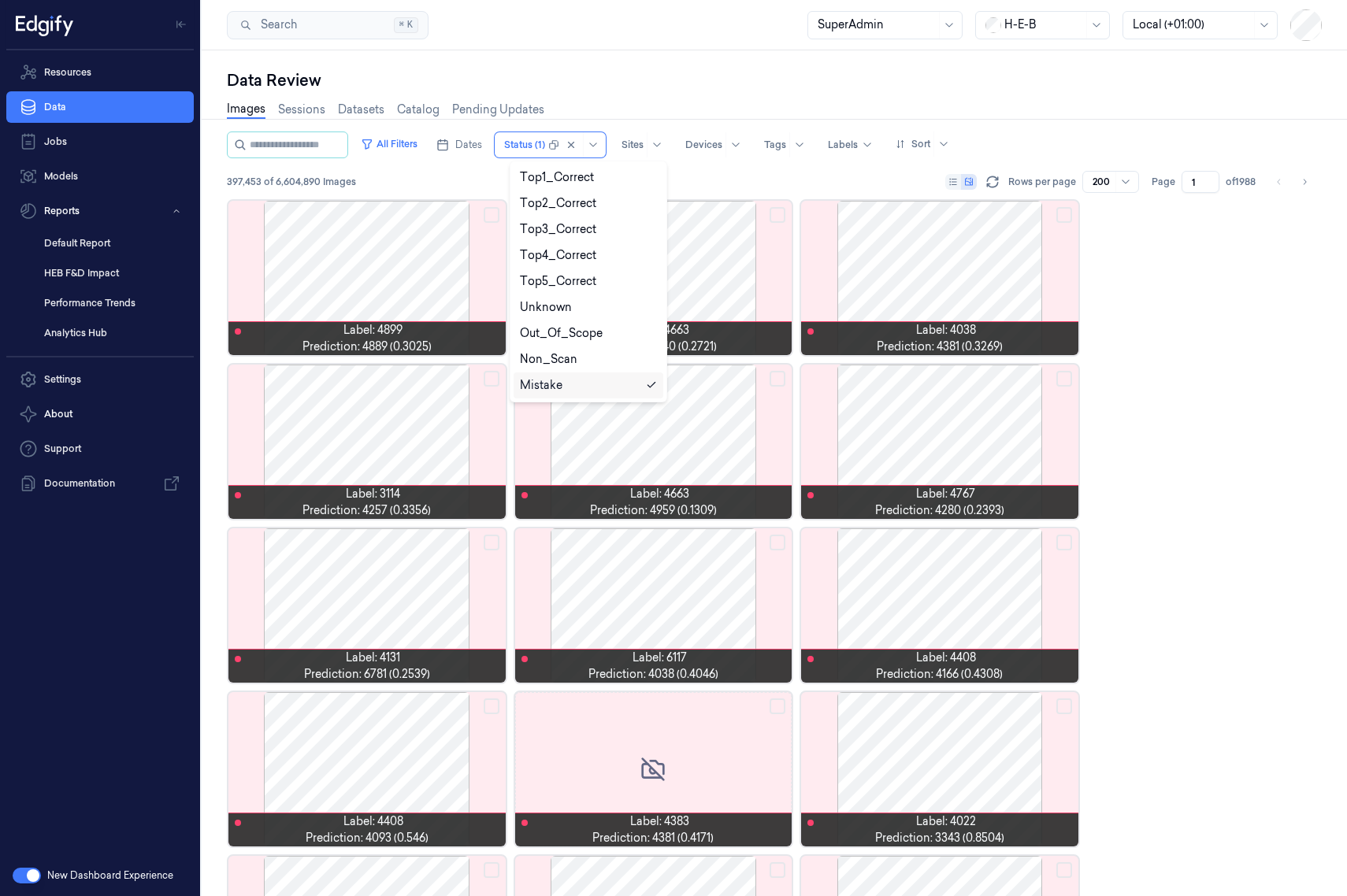
click at [649, 387] on polyline at bounding box center [651, 384] width 7 height 5
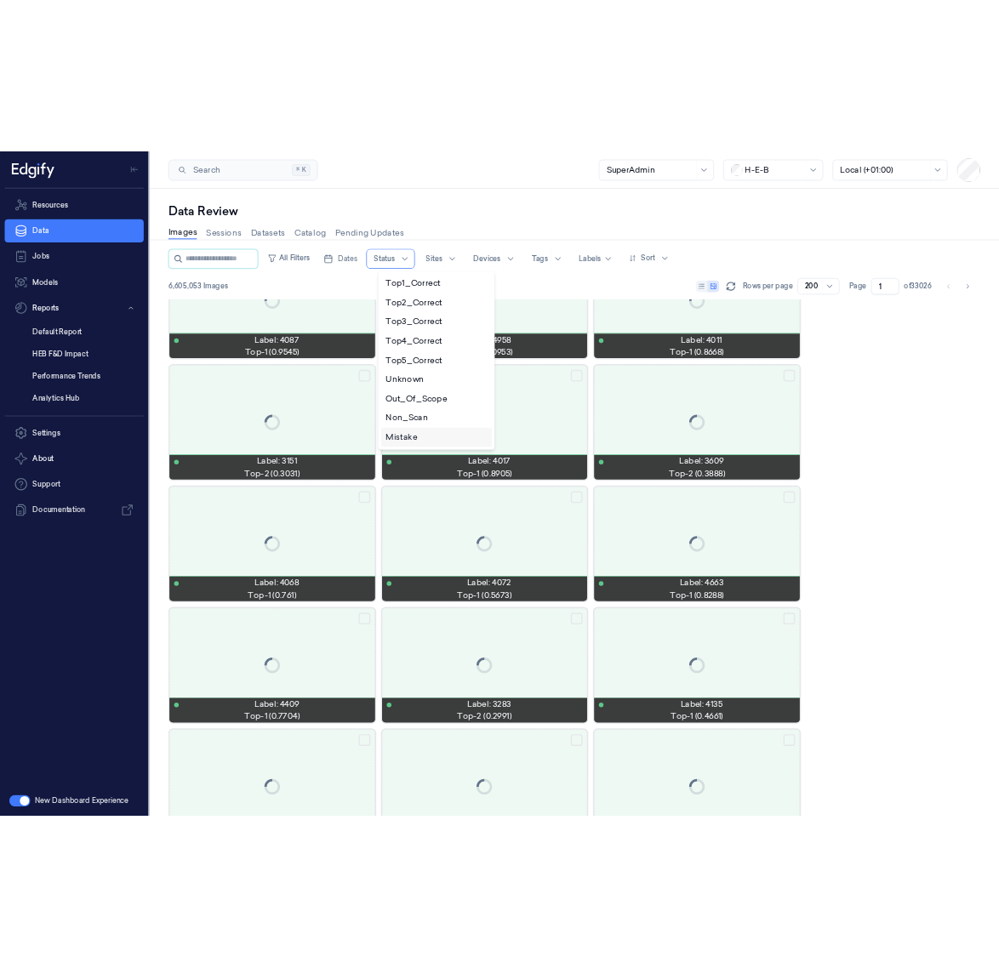
scroll to position [3111, 0]
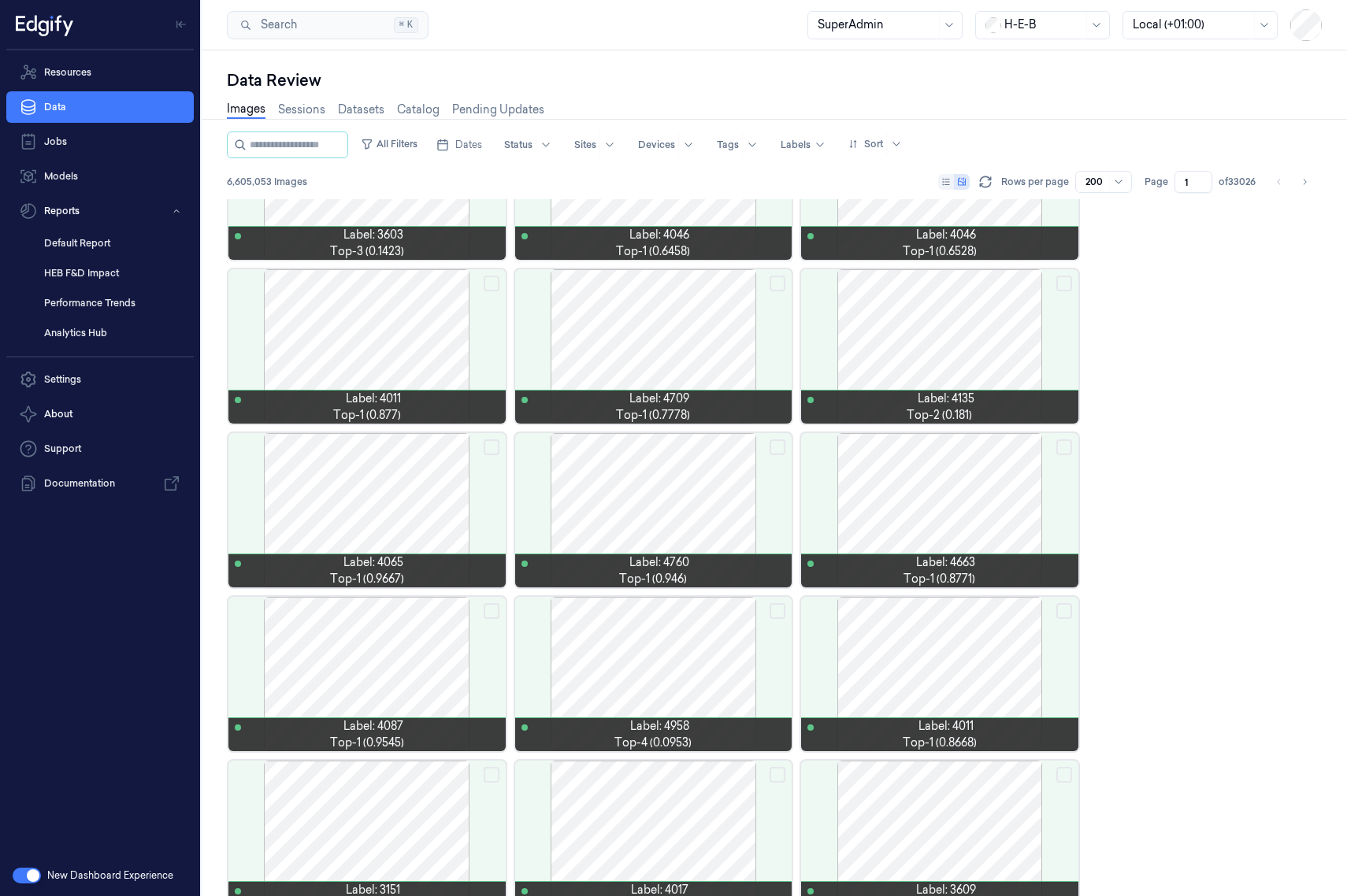
click at [707, 72] on div "Data Review" at bounding box center [774, 81] width 1094 height 22
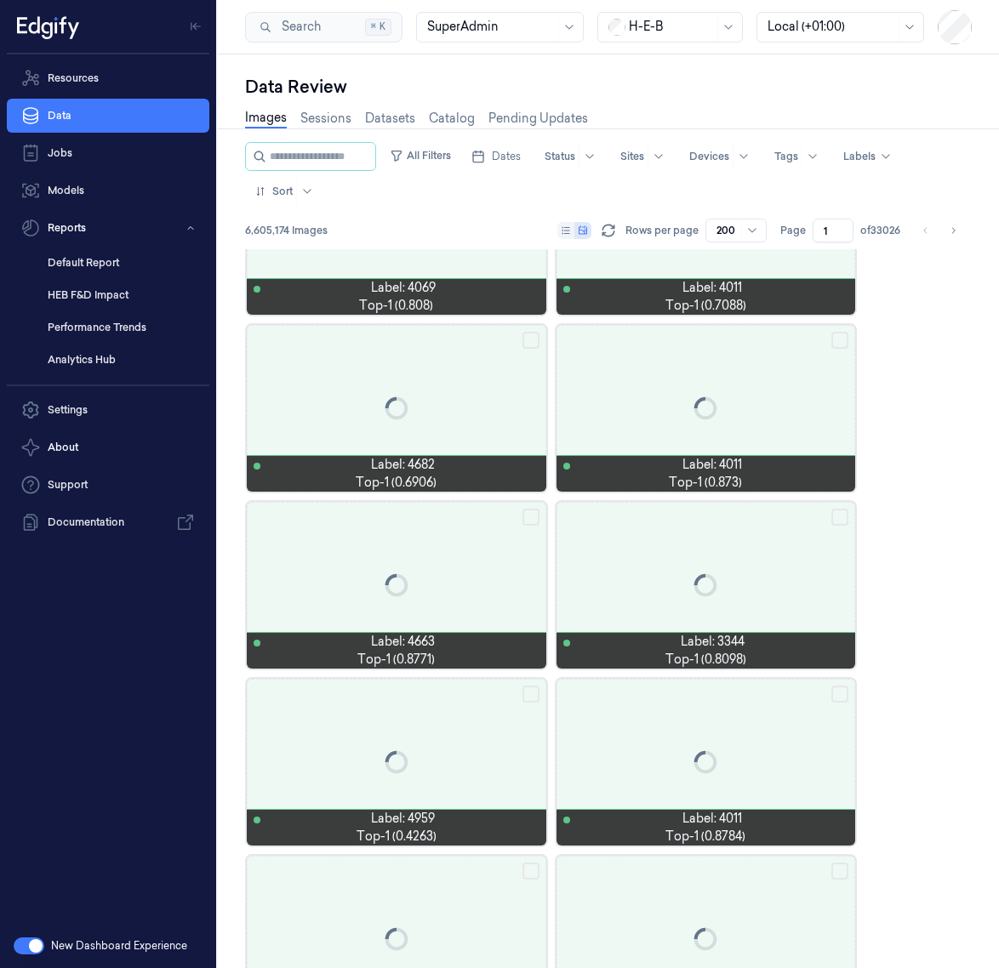
scroll to position [15319, 0]
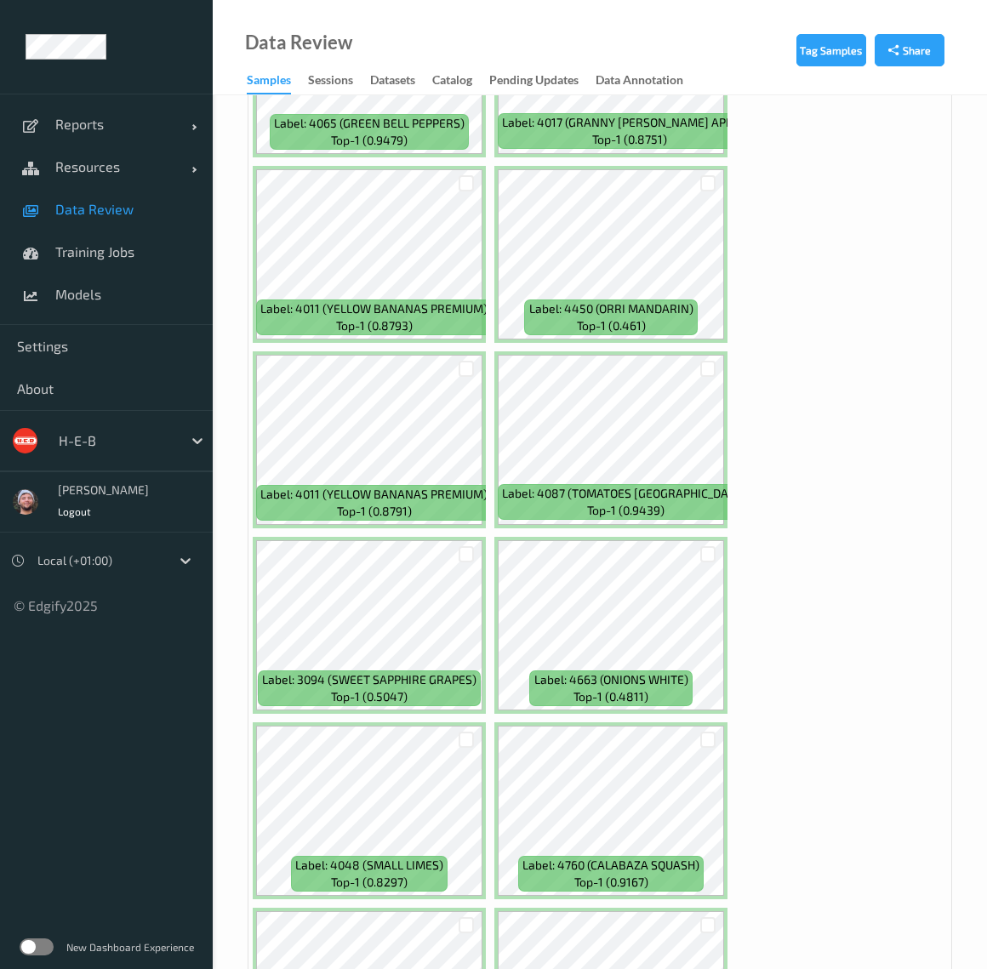
scroll to position [1191, 0]
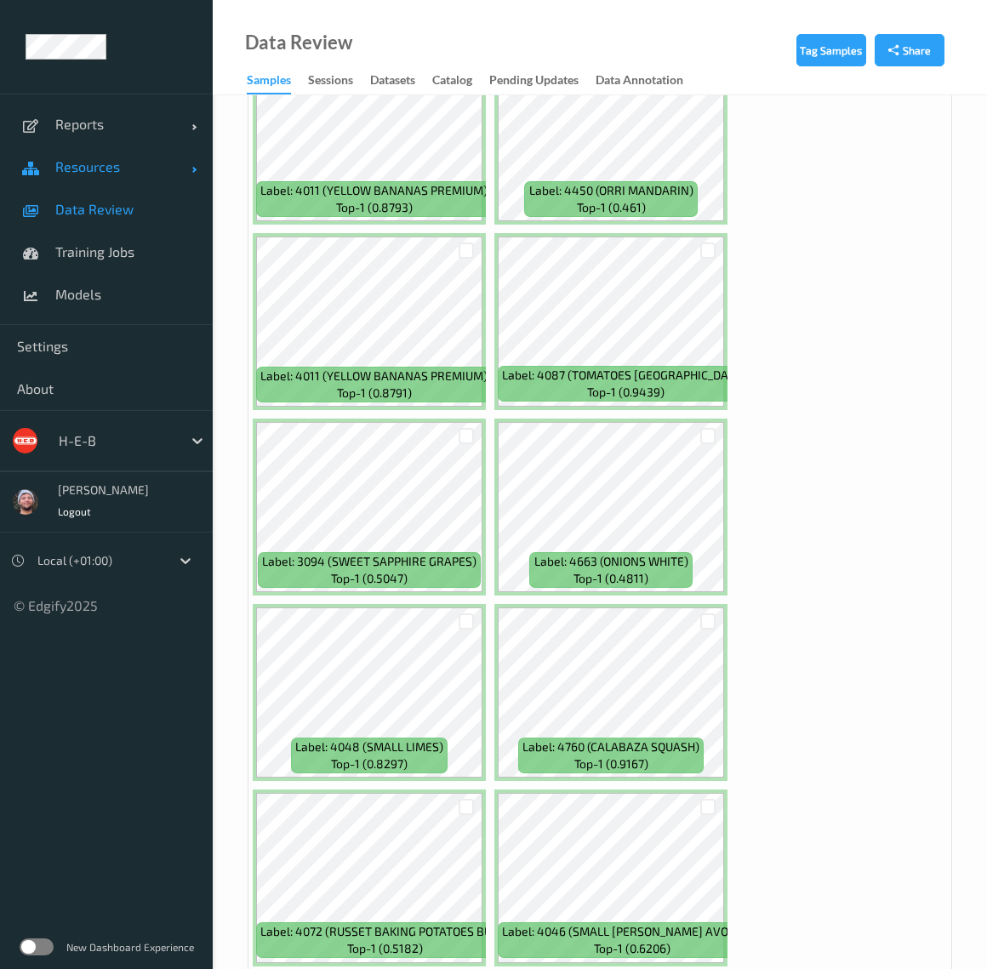
click at [138, 177] on link "Resources" at bounding box center [106, 166] width 213 height 43
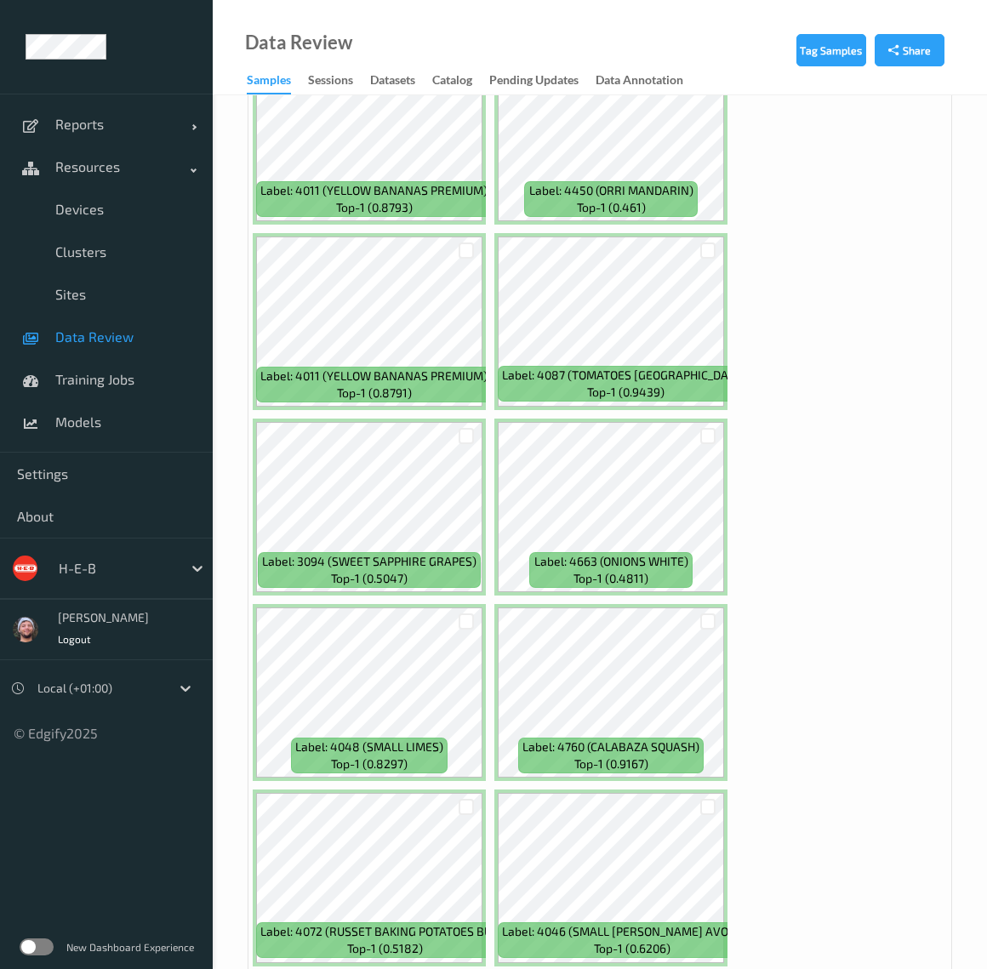
click at [135, 564] on div at bounding box center [116, 568] width 115 height 20
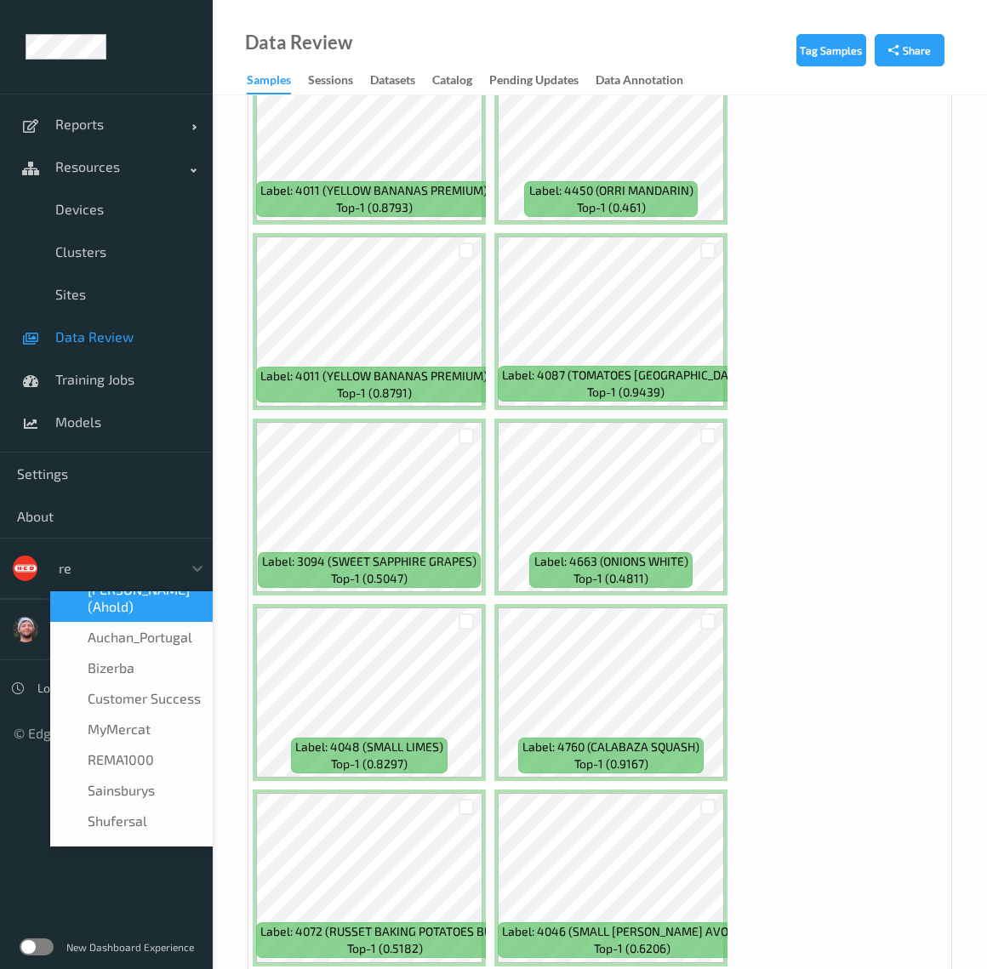
scroll to position [0, 0]
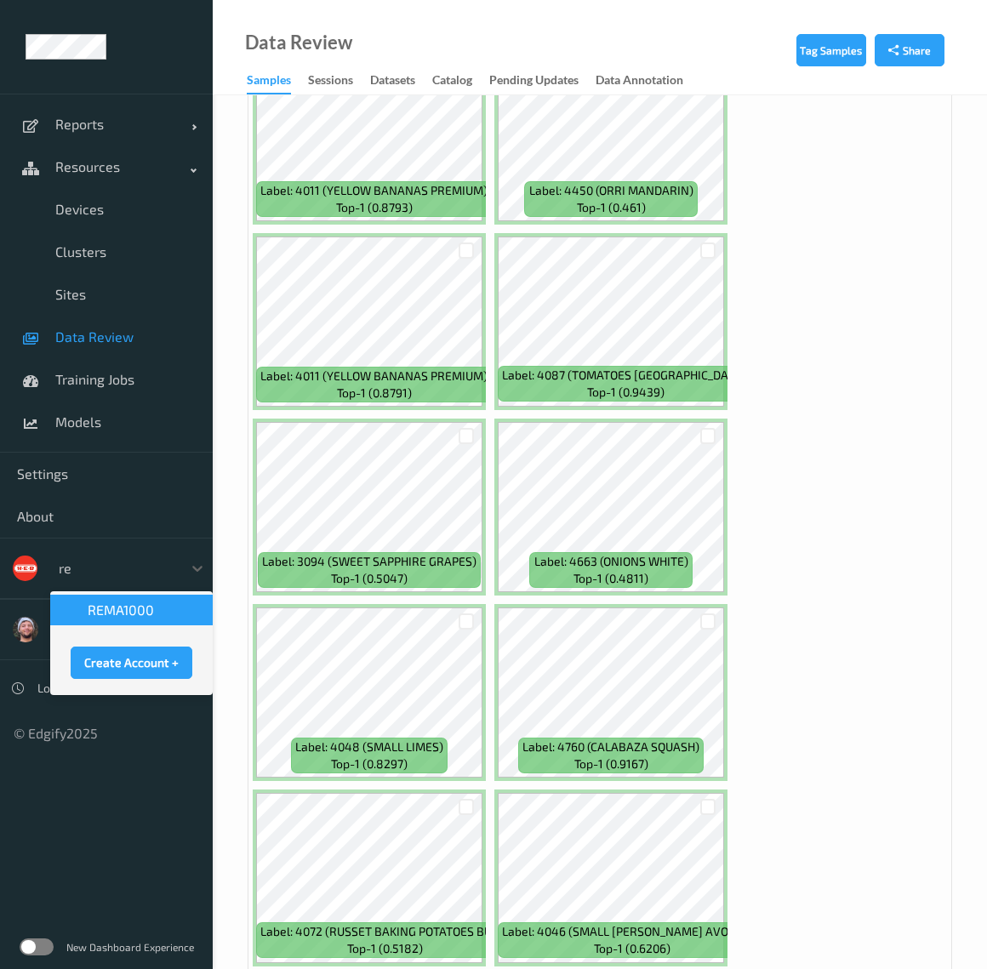
type input "rem"
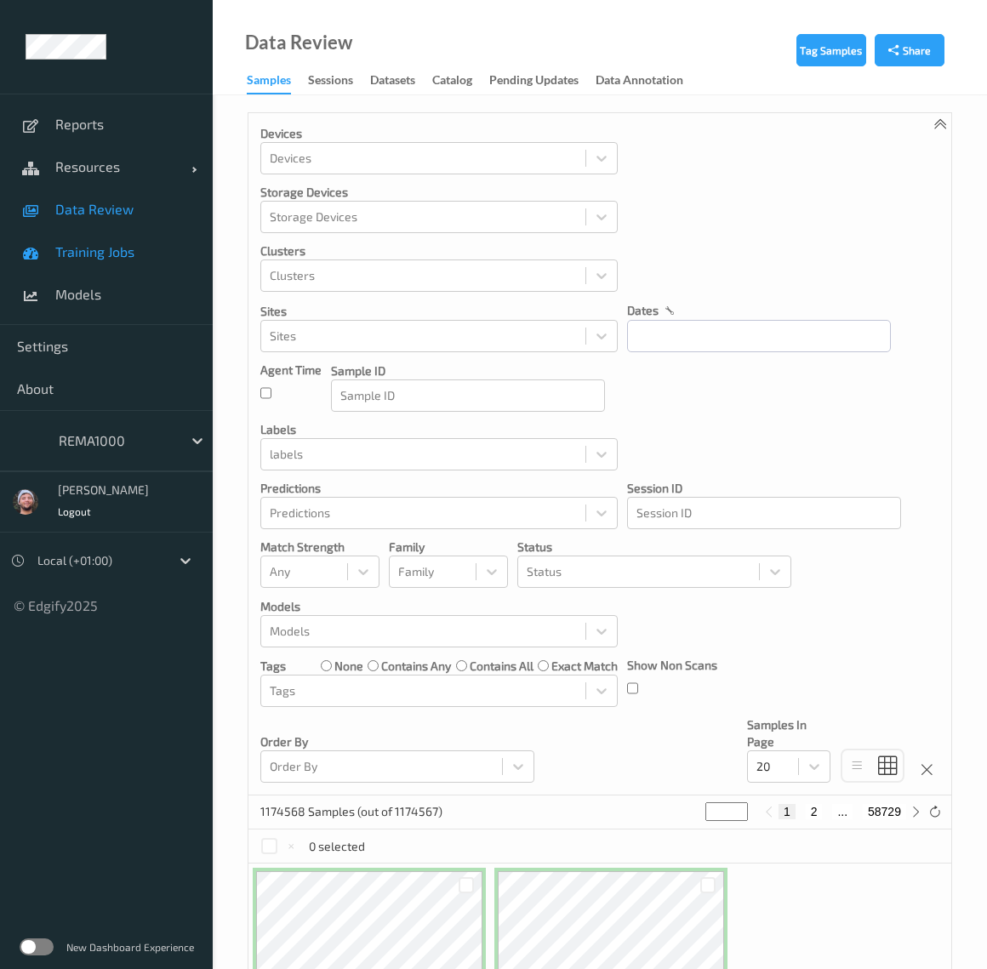
click at [128, 253] on span "Training Jobs" at bounding box center [125, 251] width 140 height 17
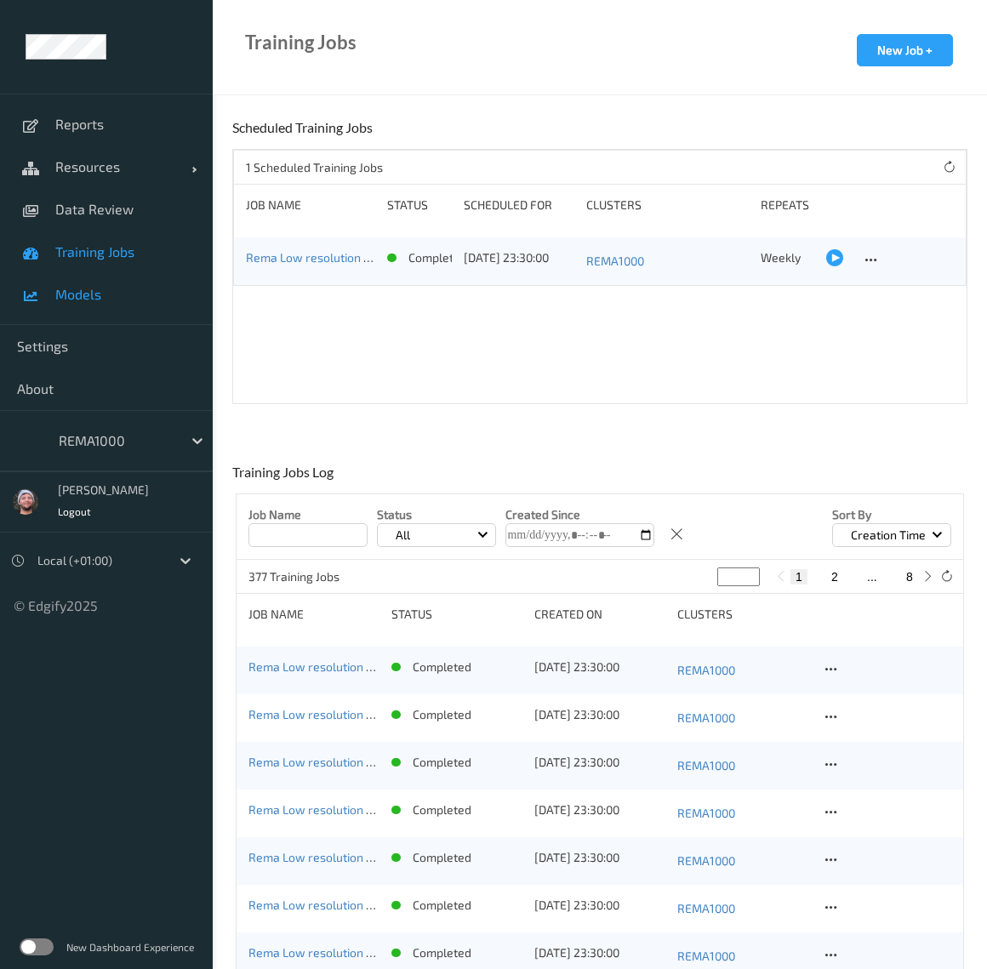
click at [125, 288] on span "Models" at bounding box center [125, 294] width 140 height 17
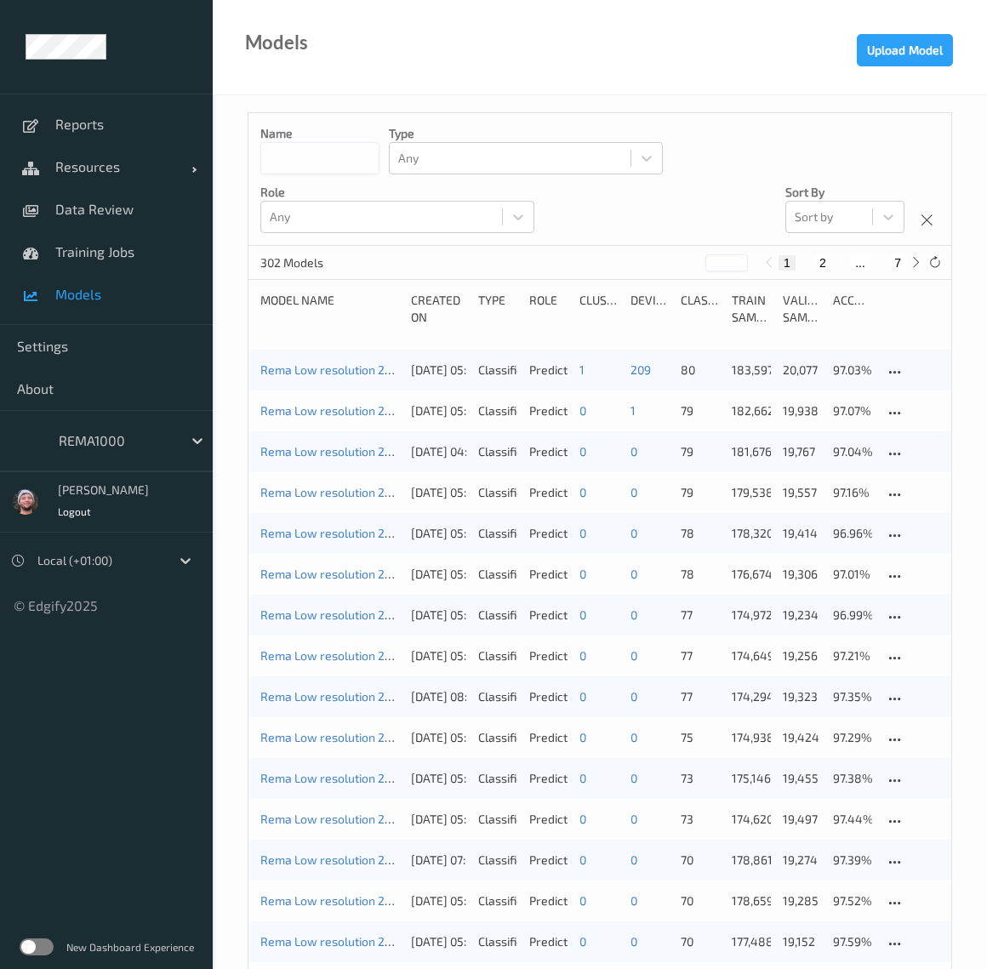
drag, startPoint x: 677, startPoint y: 1078, endPoint x: 876, endPoint y: 1242, distance: 258.0
click at [574, 213] on div "Name Type Any Role Any Sort by Sort by" at bounding box center [599, 179] width 703 height 133
click at [151, 214] on span "Data Review" at bounding box center [125, 209] width 140 height 17
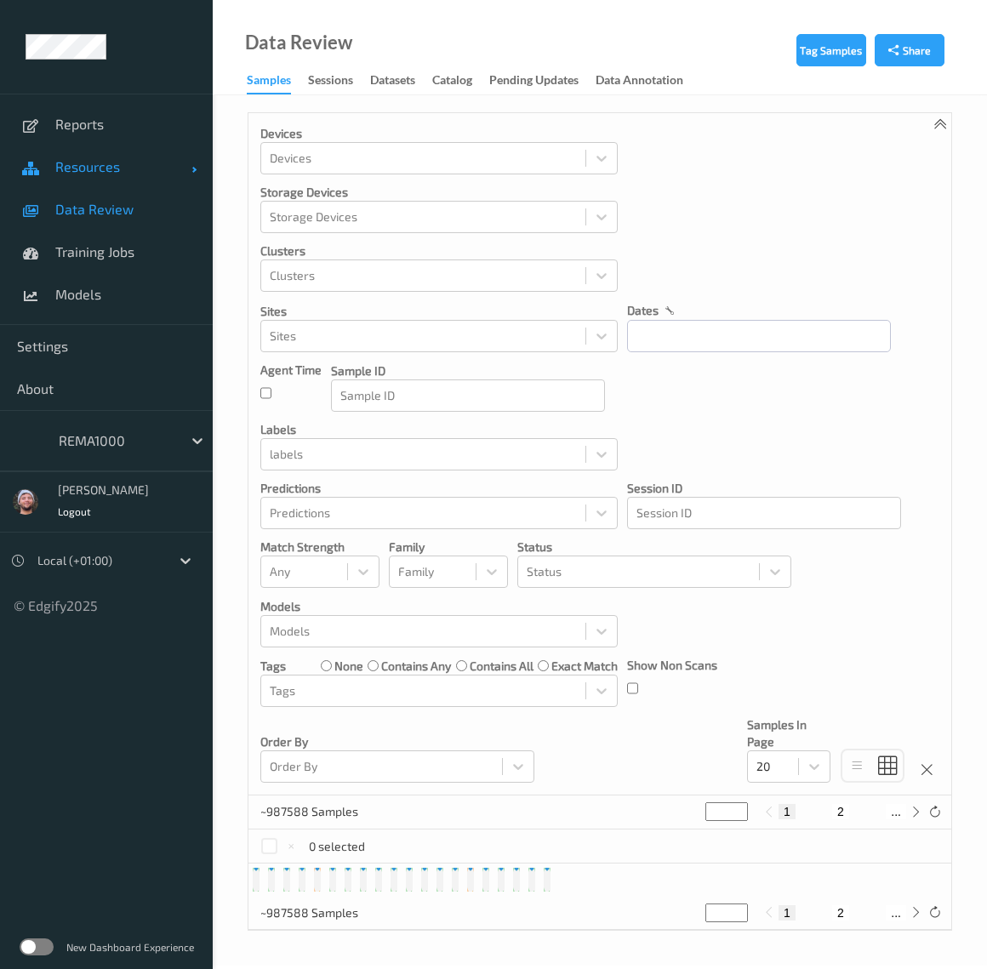
click at [162, 175] on link "Resources" at bounding box center [106, 166] width 213 height 43
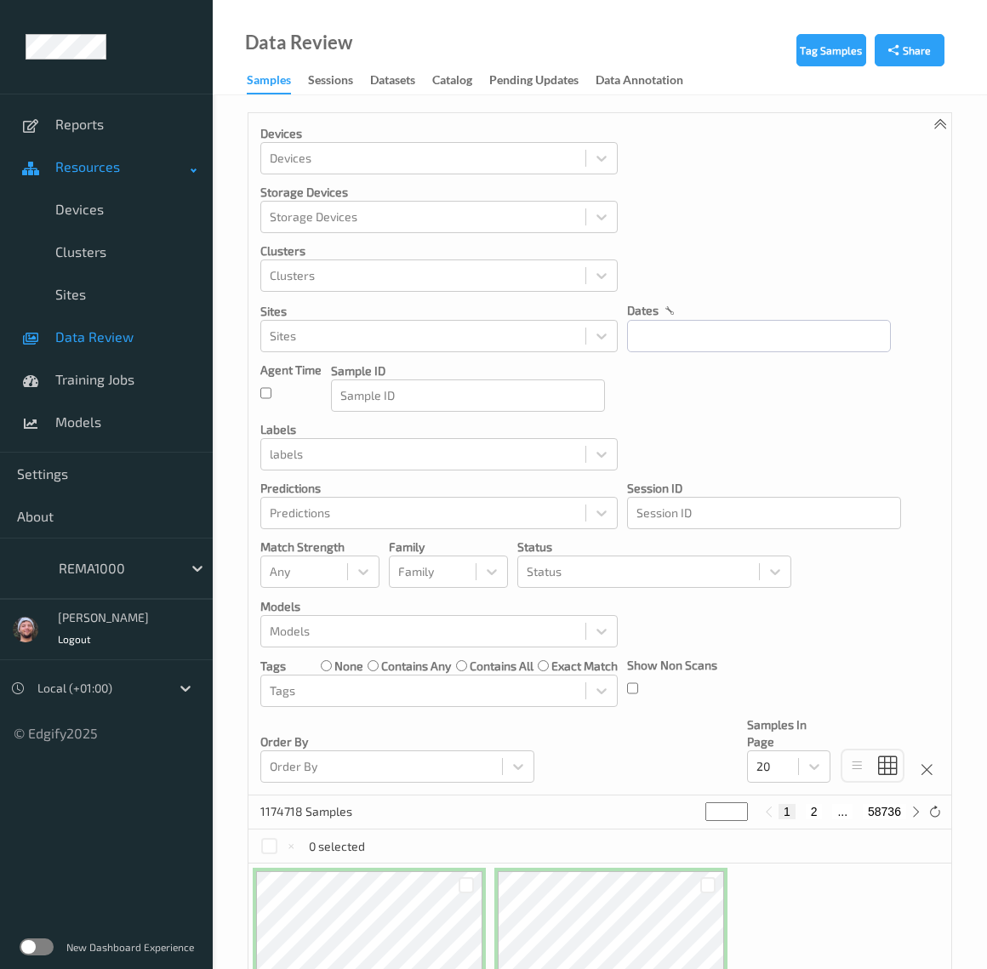
click at [98, 185] on link "Resources" at bounding box center [106, 166] width 213 height 43
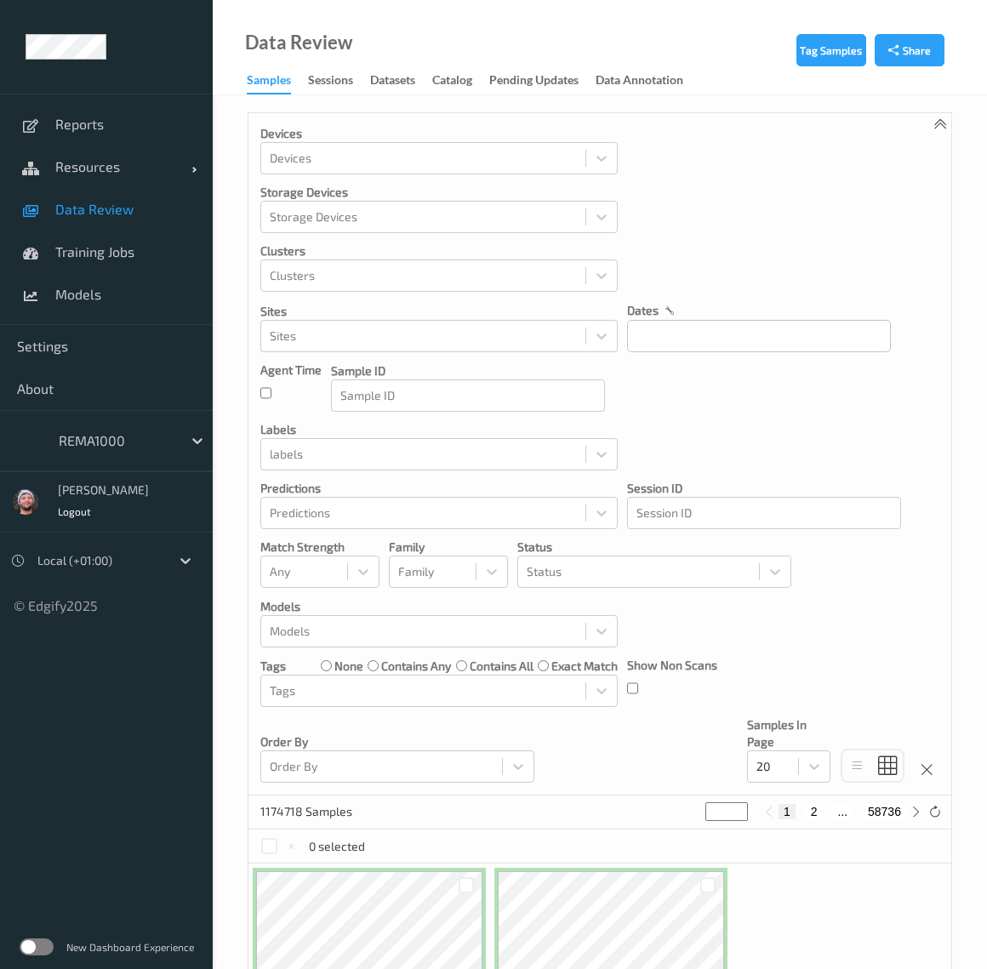
click at [90, 213] on link "Data Review" at bounding box center [106, 209] width 213 height 43
click at [168, 151] on link "Resources" at bounding box center [106, 166] width 213 height 43
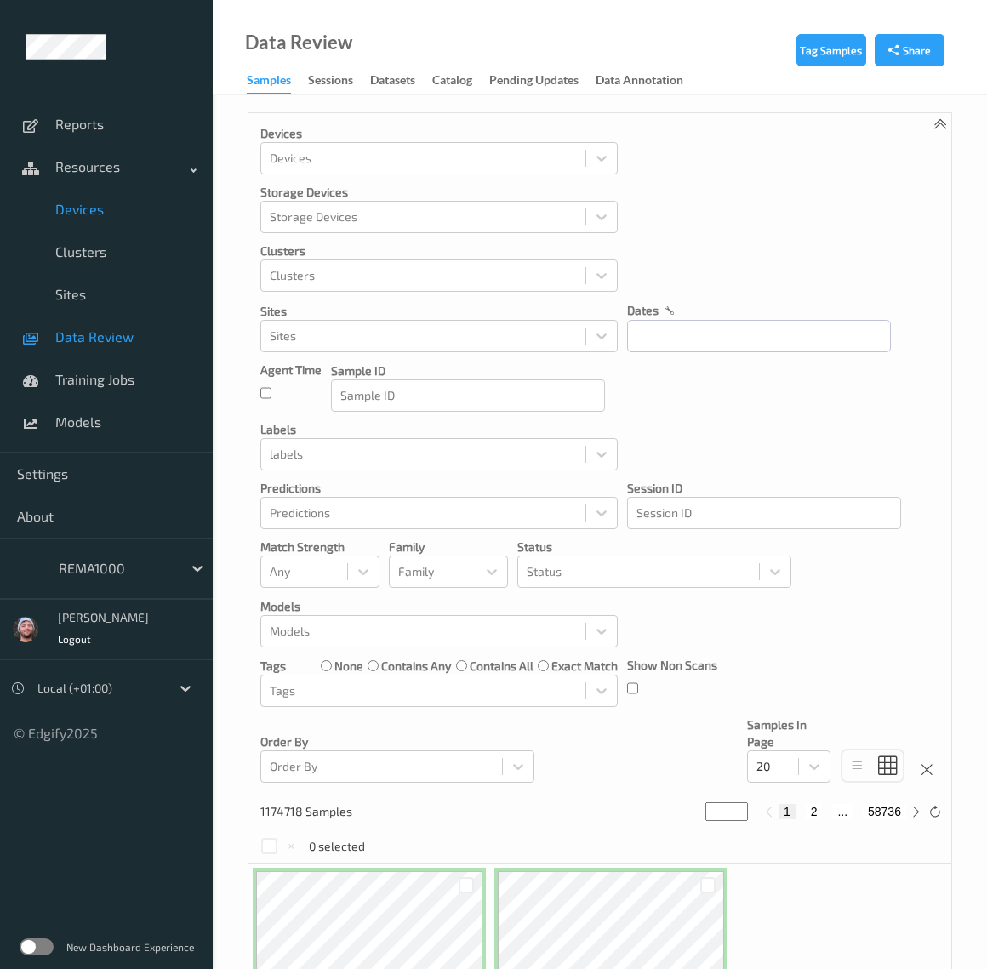
click at [100, 210] on span "Devices" at bounding box center [125, 209] width 140 height 17
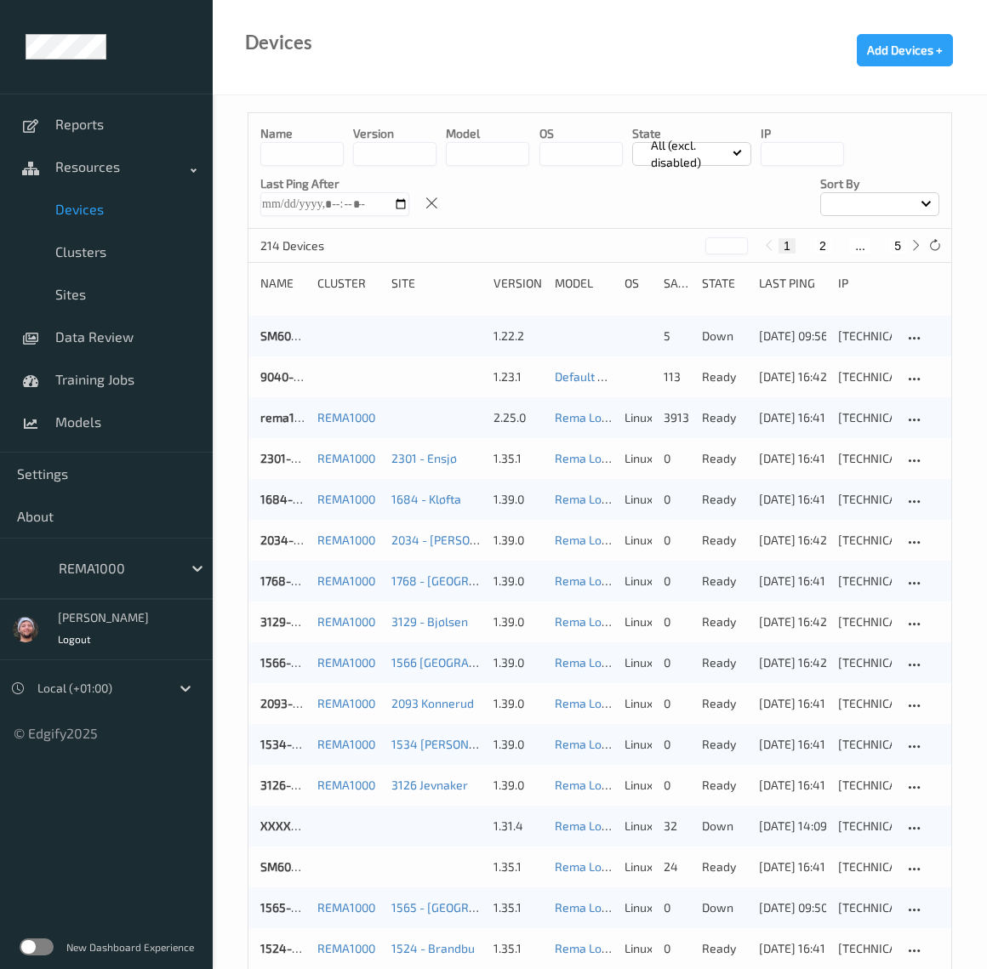
click at [895, 244] on button "5" at bounding box center [897, 245] width 17 height 15
type input "*"
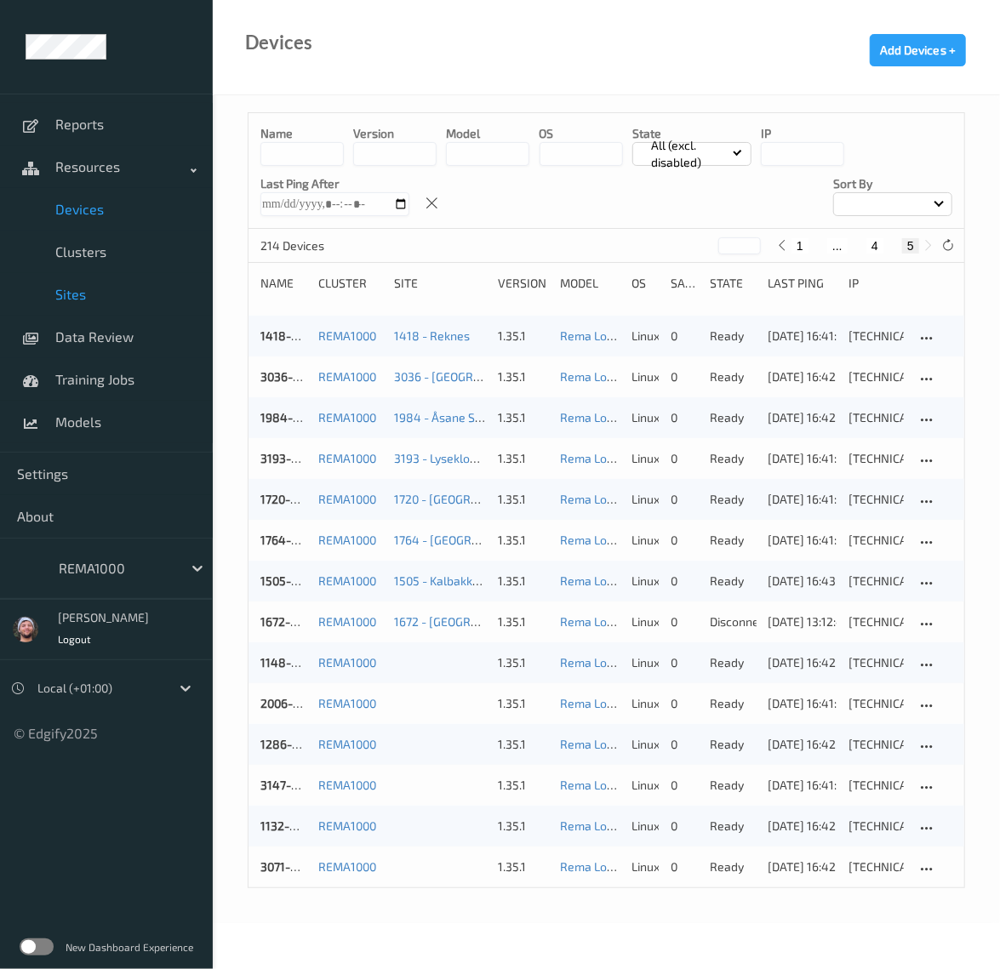
drag, startPoint x: 88, startPoint y: 284, endPoint x: 204, endPoint y: 231, distance: 127.1
click at [88, 284] on link "Sites" at bounding box center [106, 294] width 213 height 43
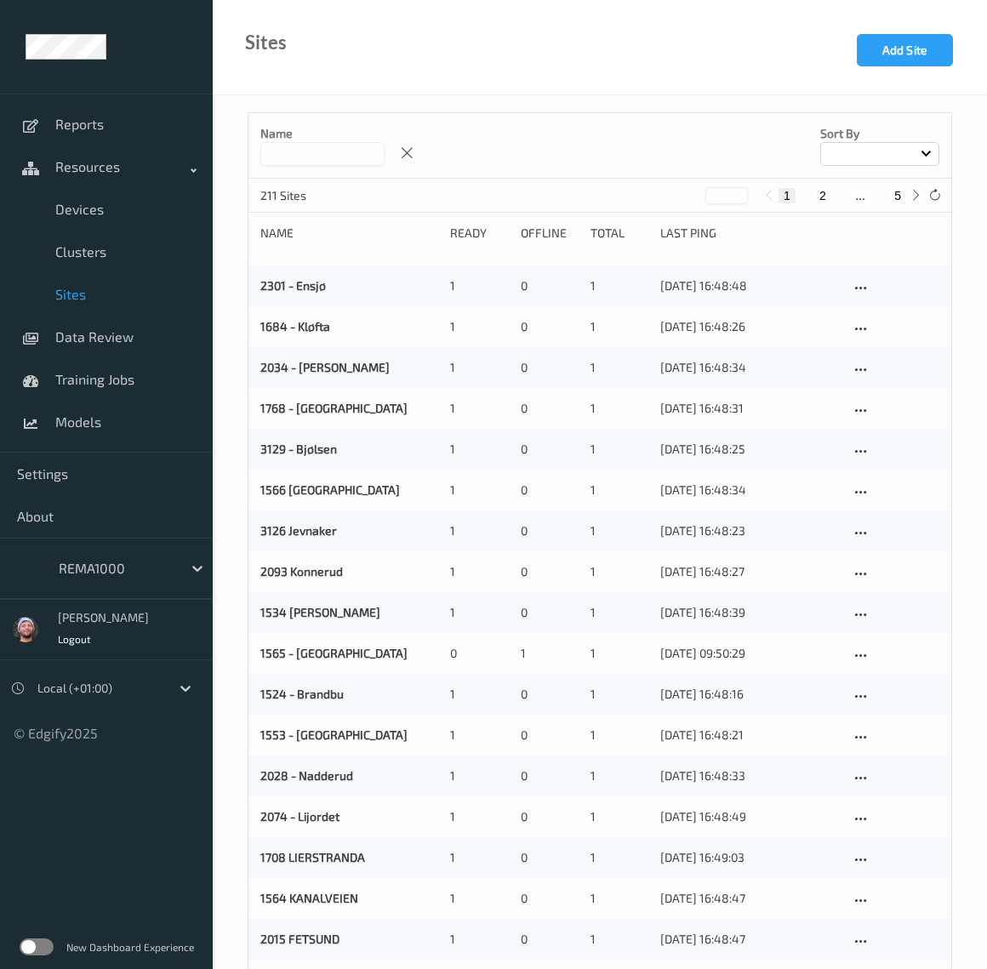
click at [310, 149] on input at bounding box center [322, 154] width 124 height 24
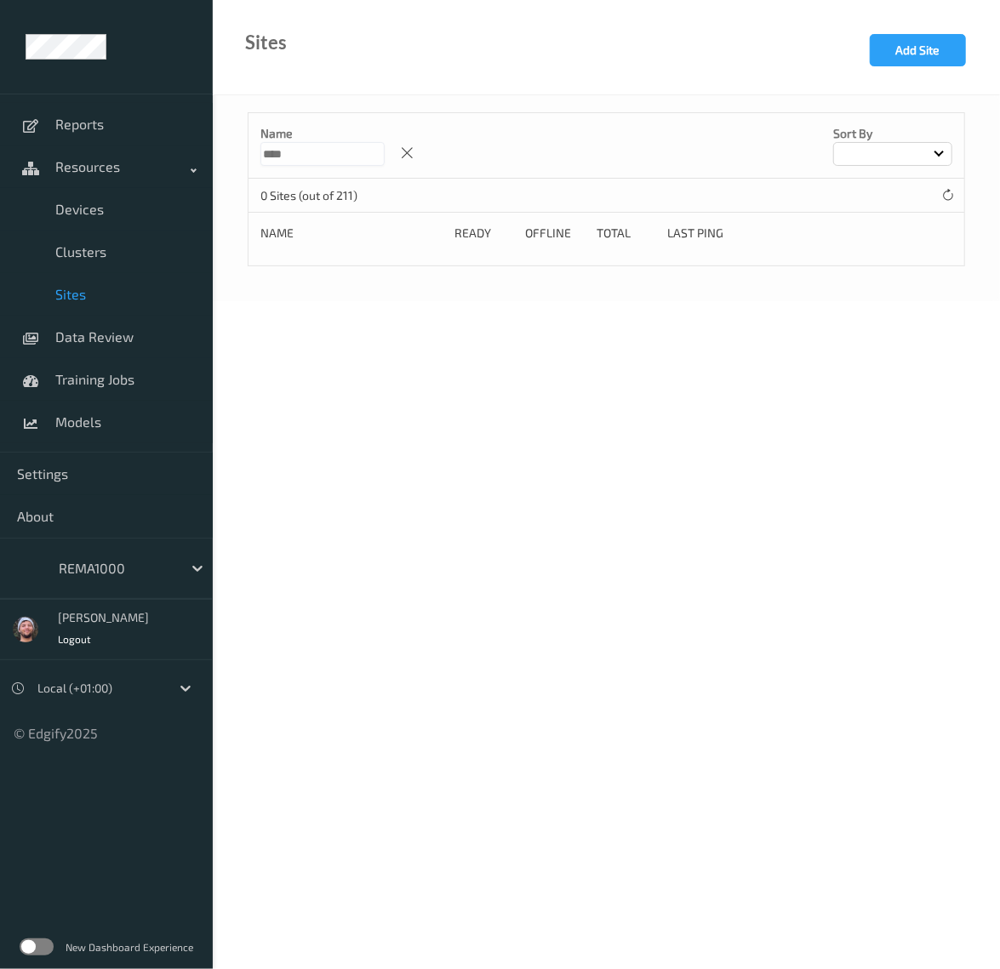
type input "****"
click at [916, 56] on button "Add Site" at bounding box center [917, 50] width 96 height 32
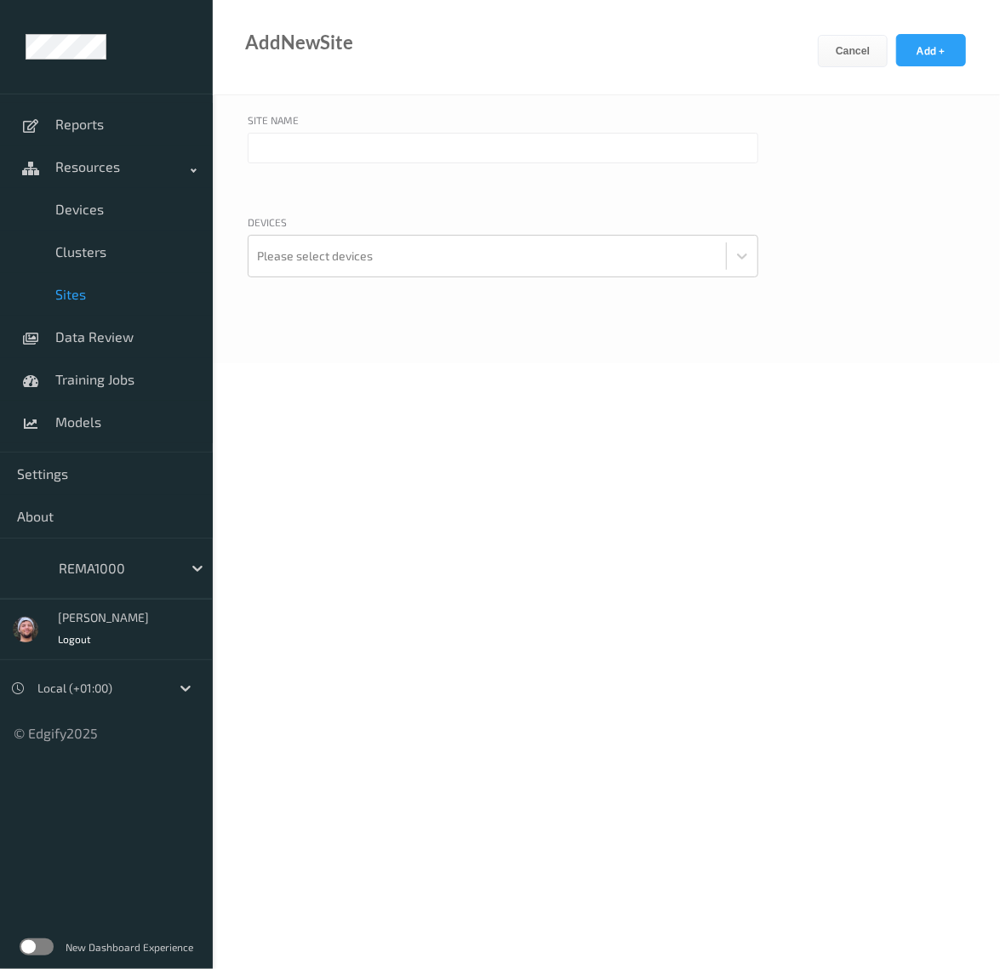
click at [350, 144] on input "text" at bounding box center [503, 148] width 510 height 31
click at [281, 144] on input "1148 Kroppanmarka" at bounding box center [503, 148] width 510 height 31
type input "1148 - [GEOGRAPHIC_DATA]"
click at [333, 254] on div at bounding box center [487, 256] width 460 height 34
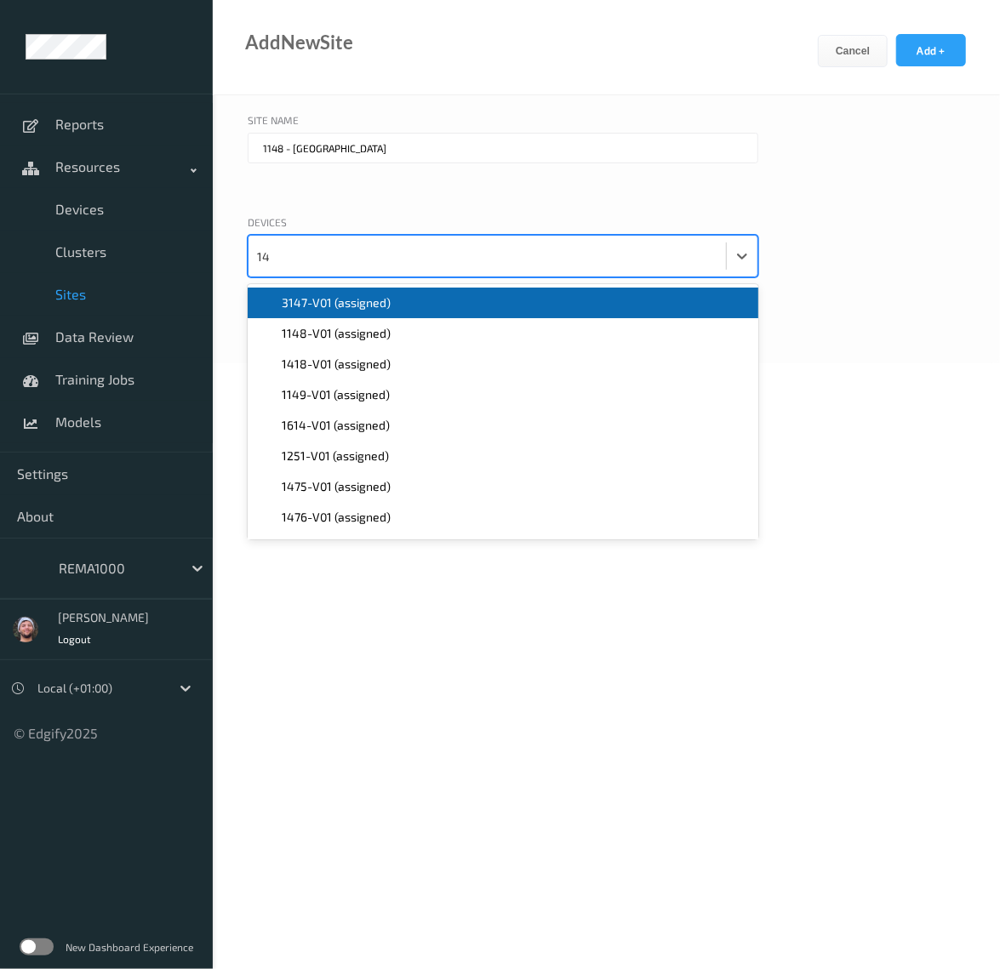
type input "148"
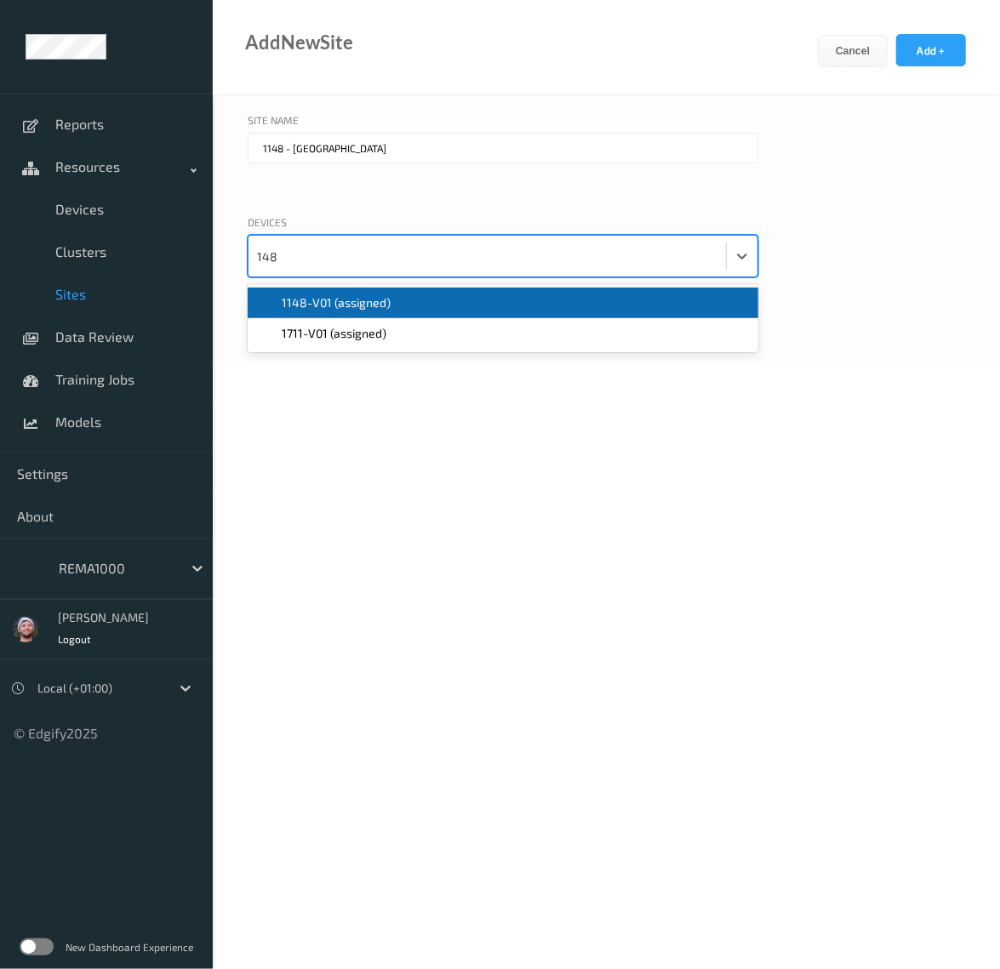
click at [331, 308] on span "1148-V01 (assigned)" at bounding box center [336, 302] width 109 height 17
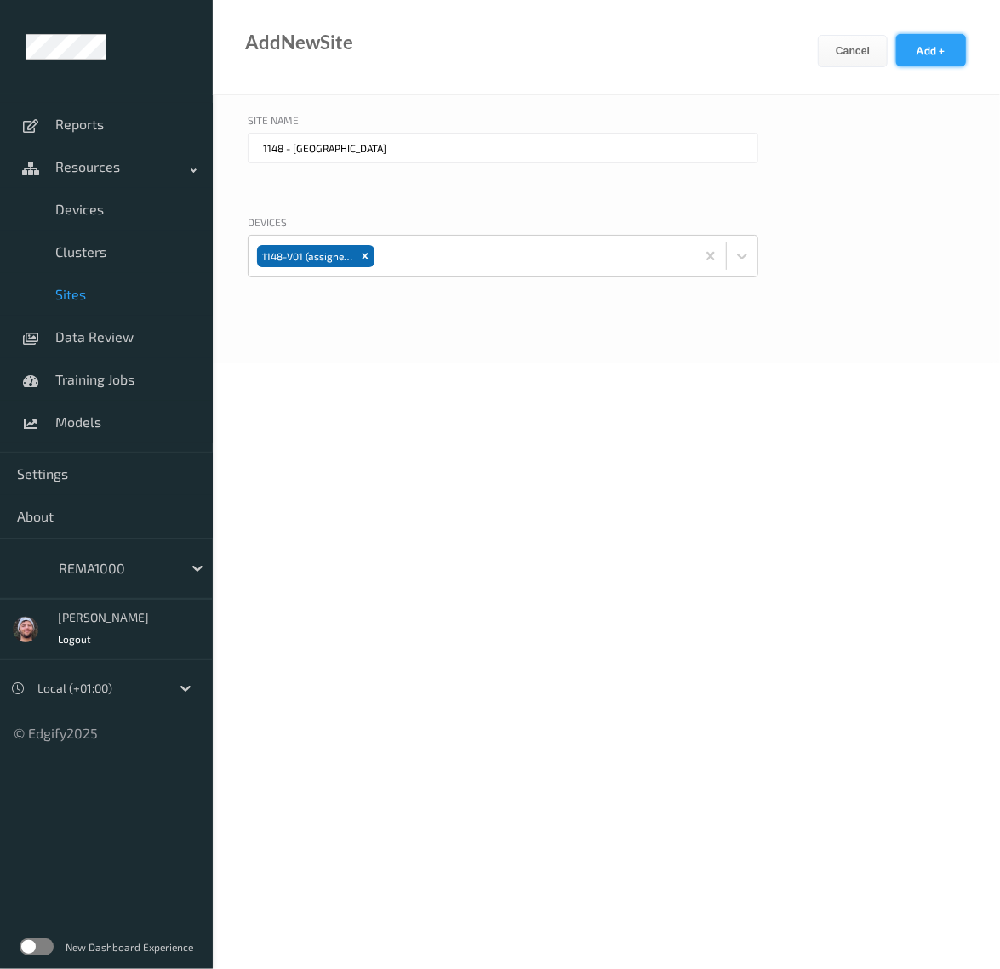
click at [902, 54] on button "Add +" at bounding box center [931, 50] width 70 height 32
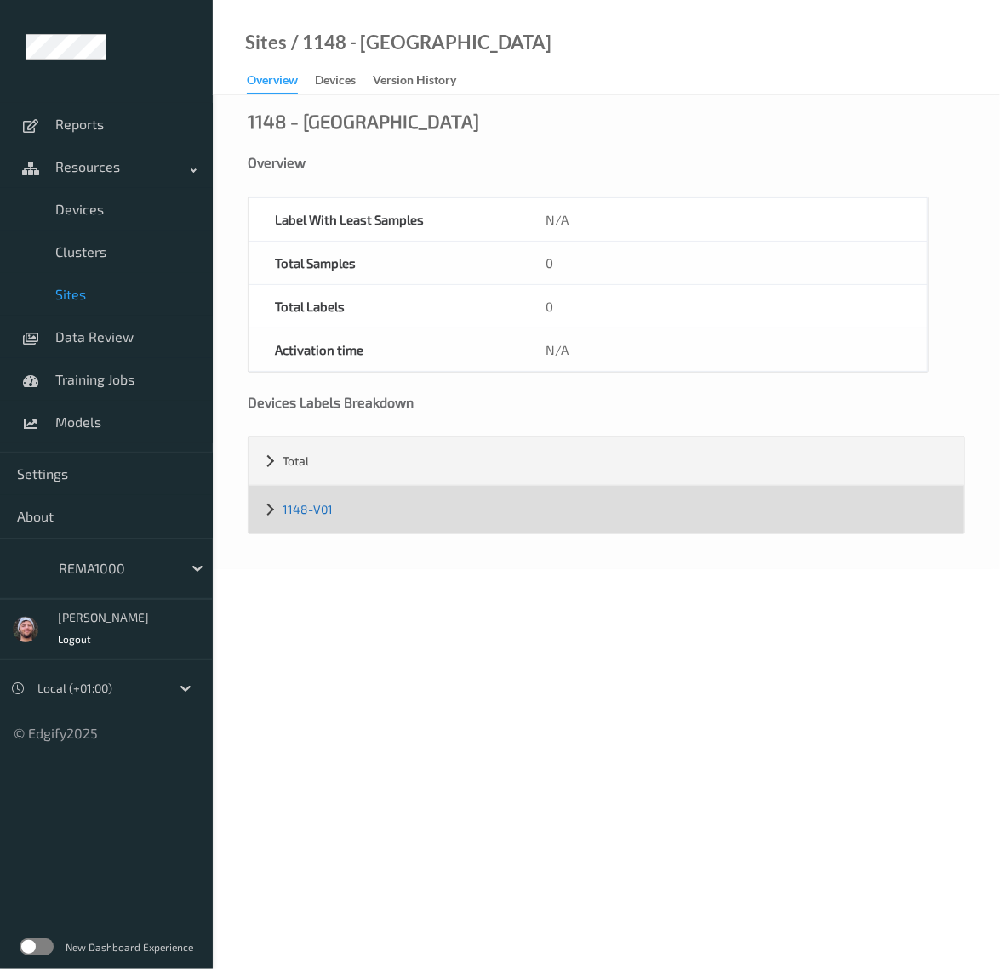
click at [296, 508] on link "1148-V01" at bounding box center [307, 509] width 50 height 14
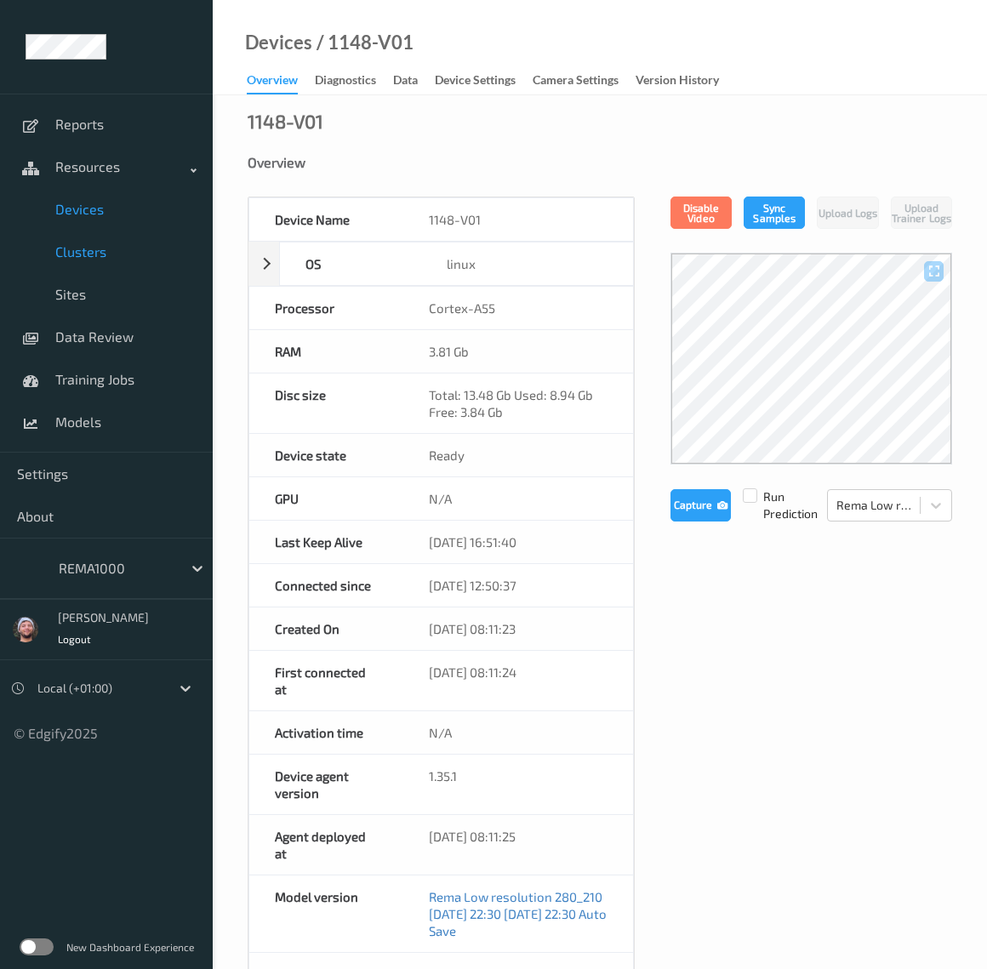
click at [87, 263] on link "Clusters" at bounding box center [106, 252] width 213 height 43
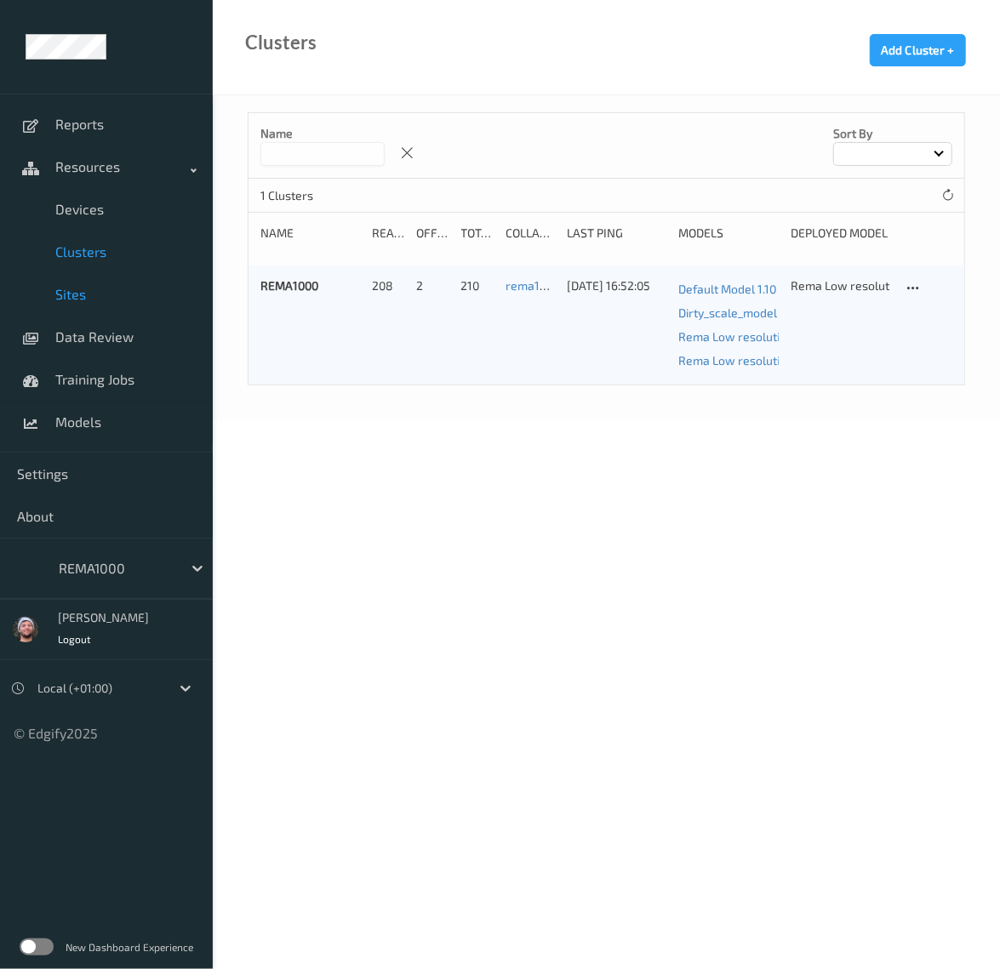
click at [83, 302] on span "Sites" at bounding box center [125, 294] width 140 height 17
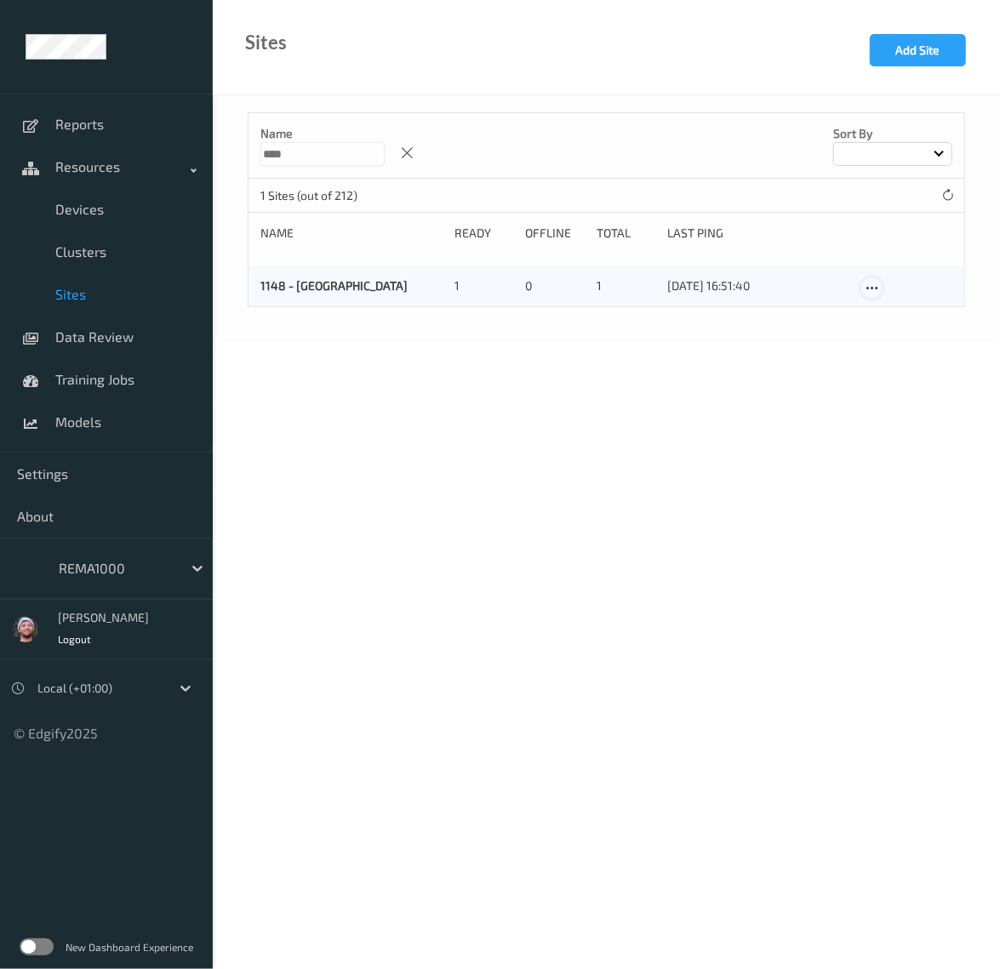
click at [865, 288] on icon at bounding box center [871, 288] width 14 height 15
click at [890, 307] on link "Edit Site" at bounding box center [906, 317] width 89 height 31
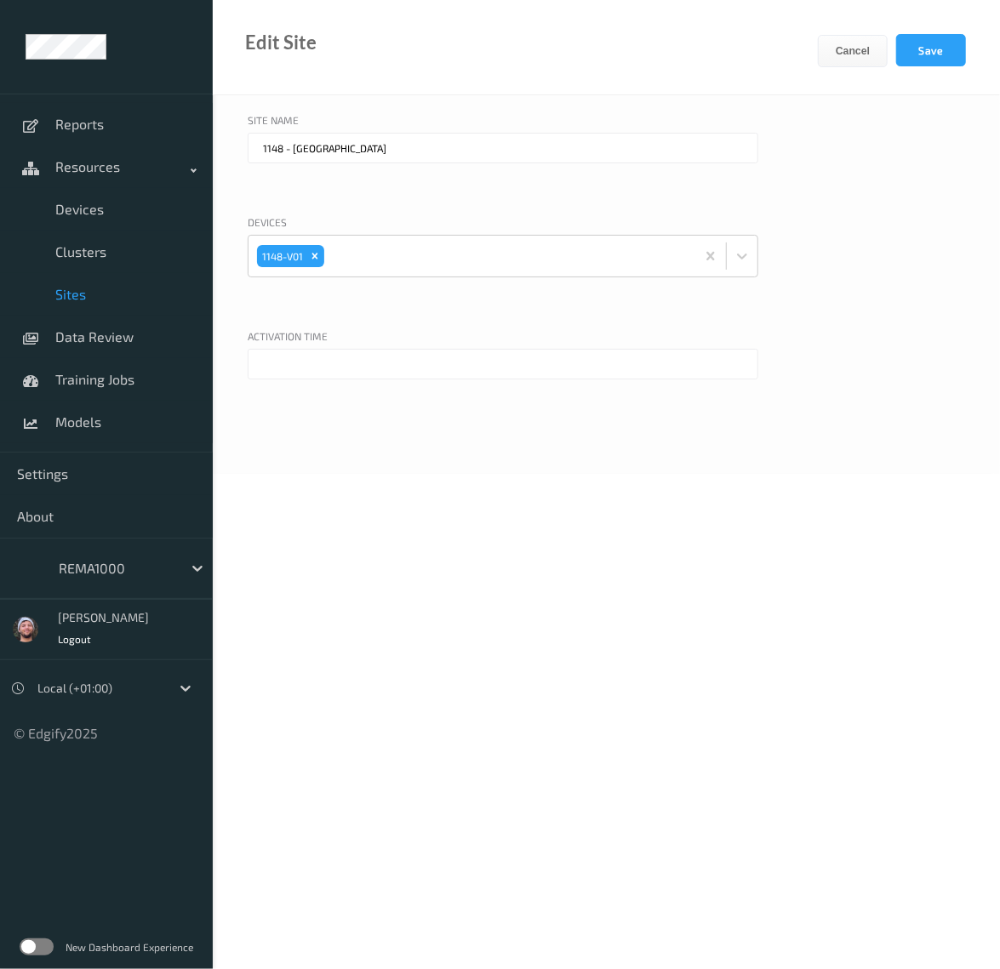
click at [342, 369] on input "text" at bounding box center [503, 364] width 510 height 31
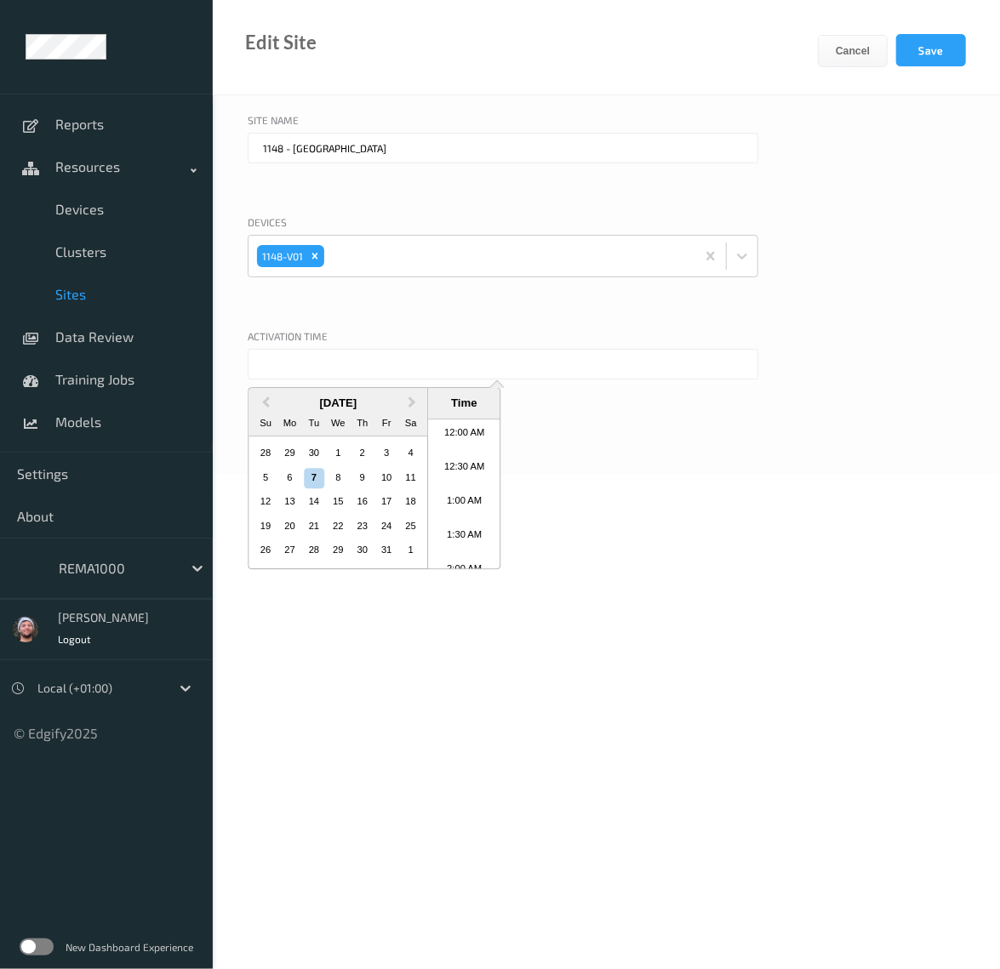
scroll to position [1065, 0]
click at [305, 476] on div "7" at bounding box center [314, 478] width 20 height 20
click at [458, 508] on li "8:00 AM" at bounding box center [464, 511] width 72 height 34
type input "07/10/2025 8:00 AM"
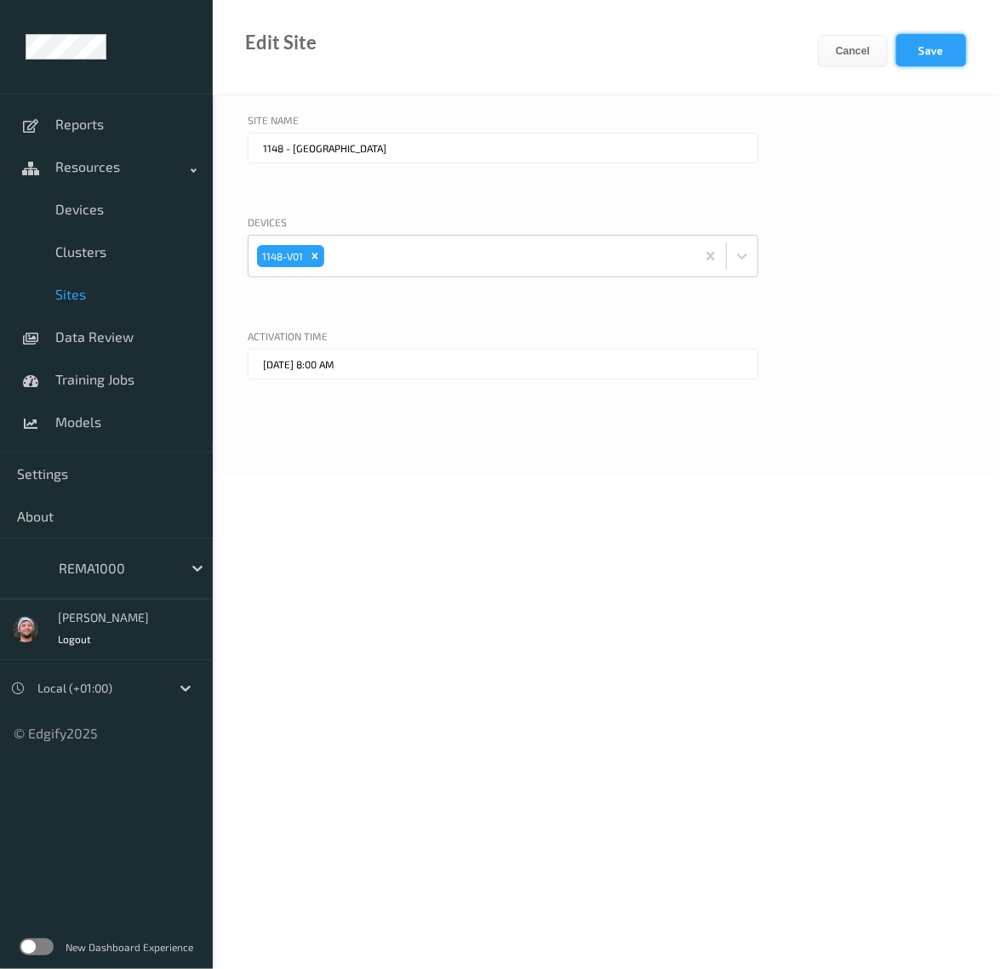
click at [930, 47] on button "Save" at bounding box center [931, 50] width 70 height 32
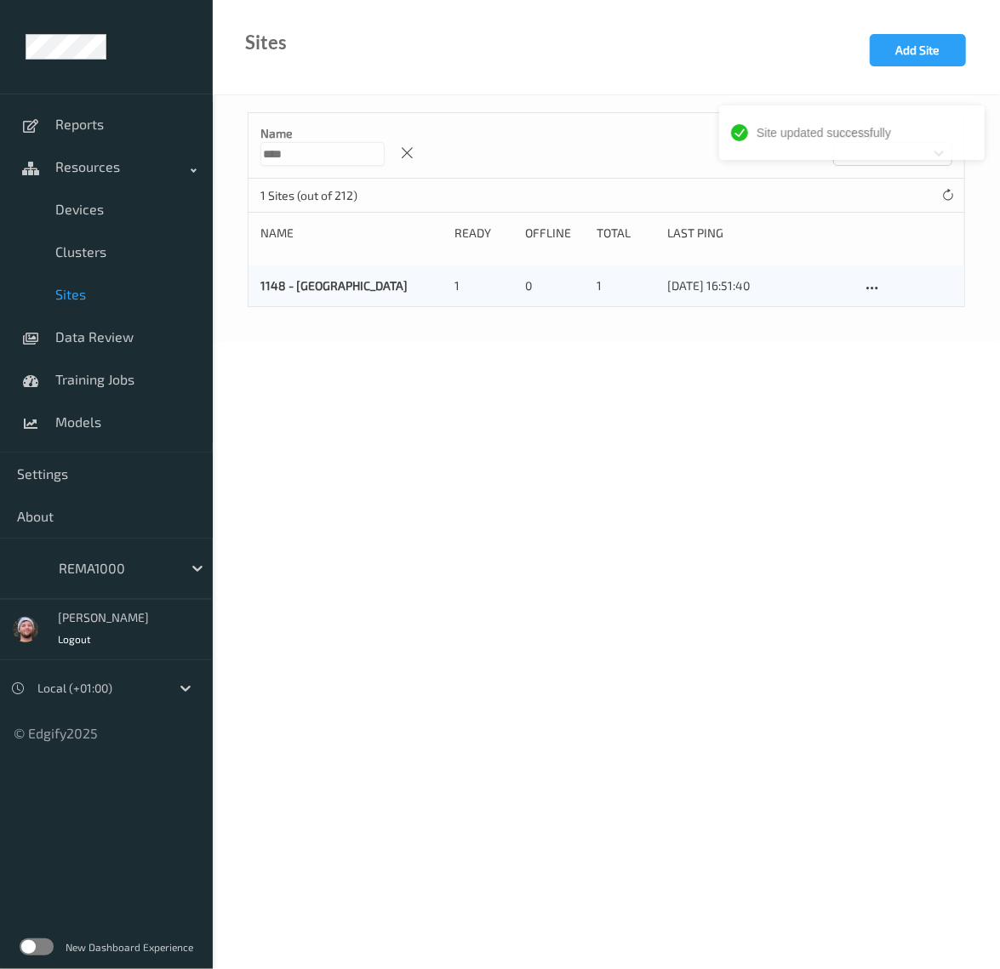
click at [356, 375] on body "Site updated successfully Reports Resources Devices Clusters Sites Data Review …" at bounding box center [500, 484] width 1000 height 969
click at [127, 293] on span "Sites" at bounding box center [125, 294] width 140 height 17
click at [414, 151] on icon at bounding box center [407, 152] width 14 height 15
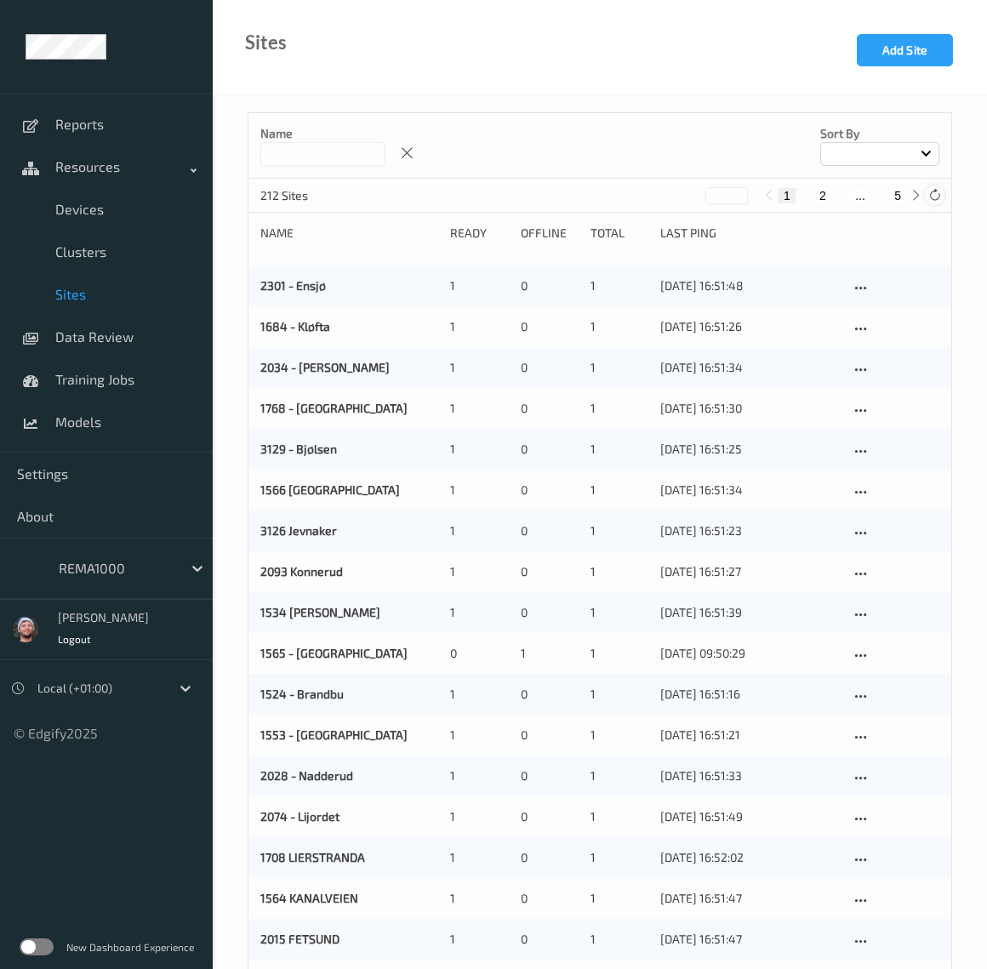
click at [931, 196] on icon at bounding box center [934, 195] width 13 height 13
click at [900, 196] on button "5" at bounding box center [897, 195] width 17 height 15
type input "*"
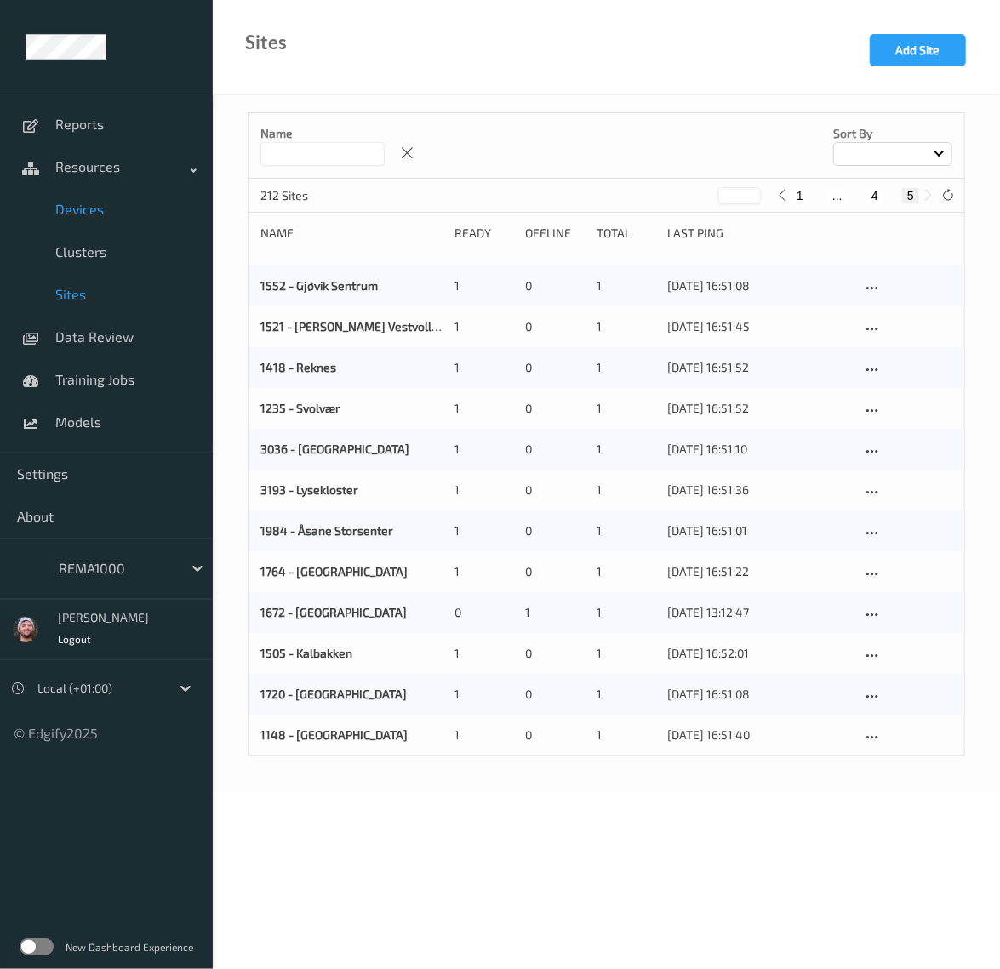
click at [128, 209] on span "Devices" at bounding box center [125, 209] width 140 height 17
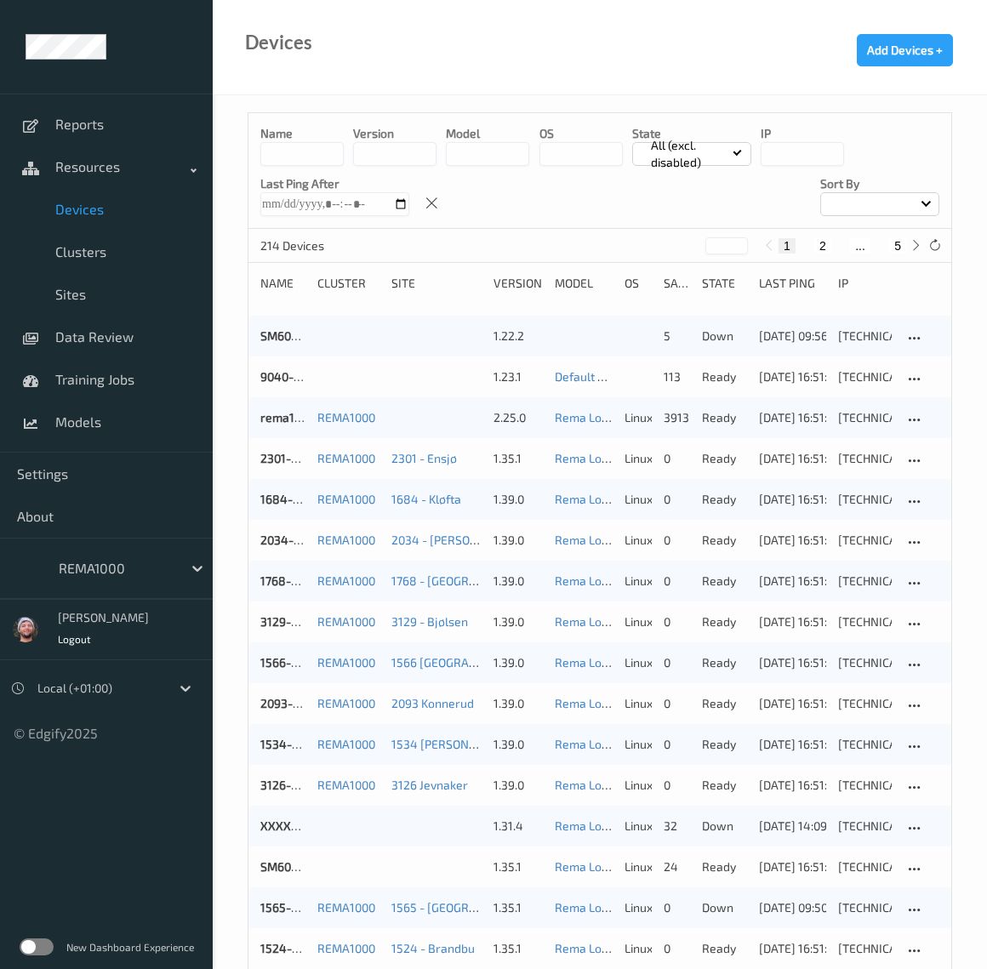
click at [900, 241] on button "5" at bounding box center [897, 245] width 17 height 15
type input "*"
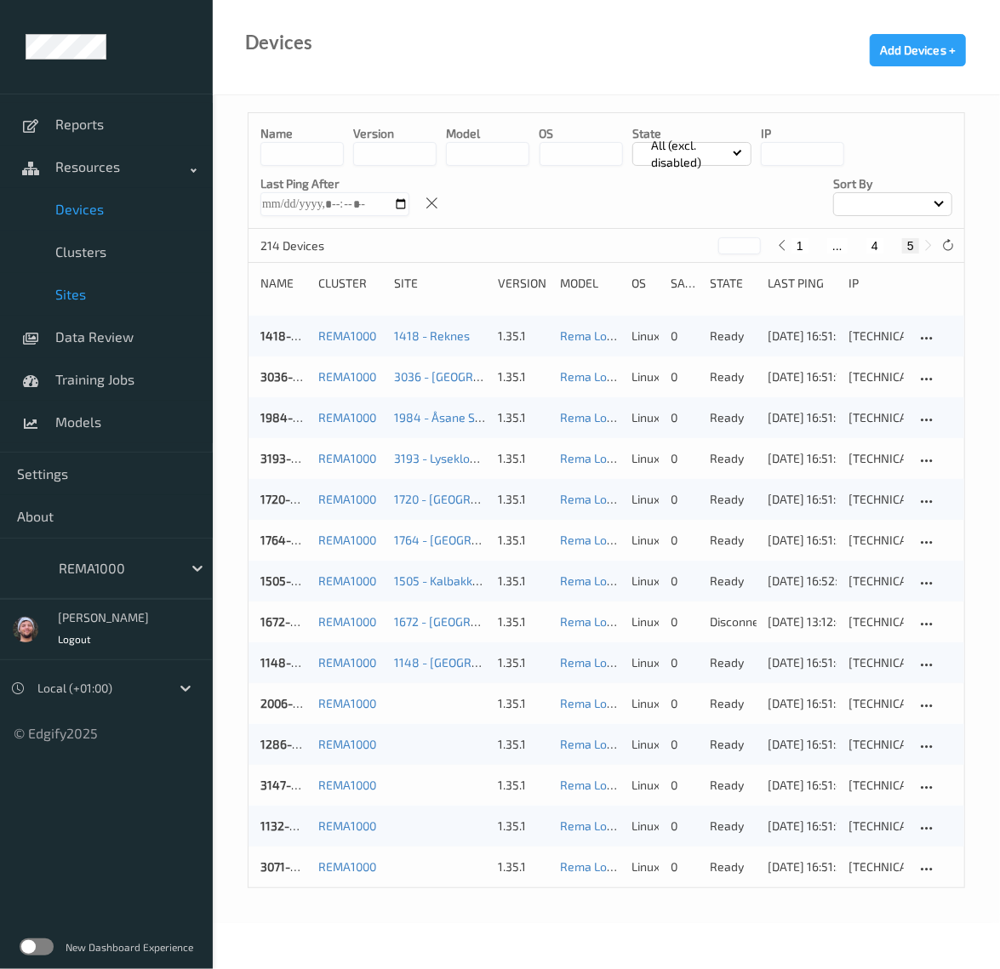
click at [131, 290] on span "Sites" at bounding box center [125, 294] width 140 height 17
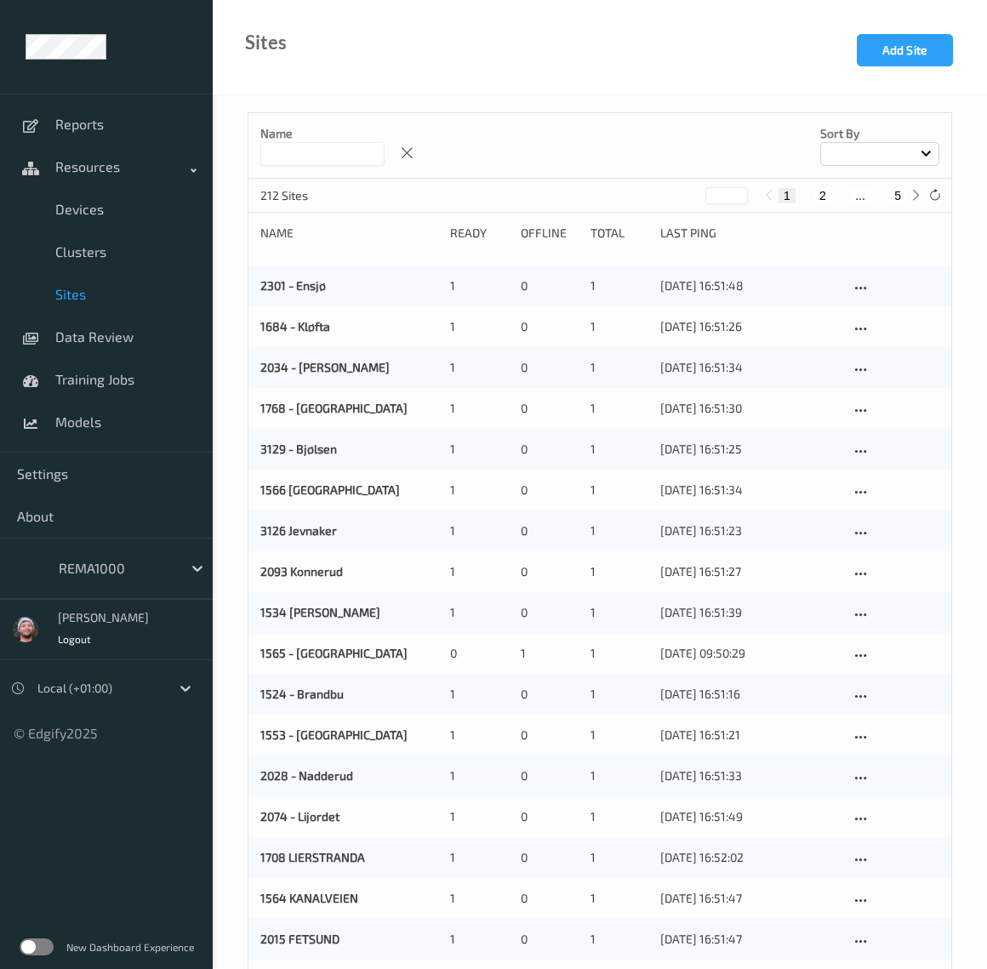
click at [289, 160] on input at bounding box center [322, 154] width 124 height 24
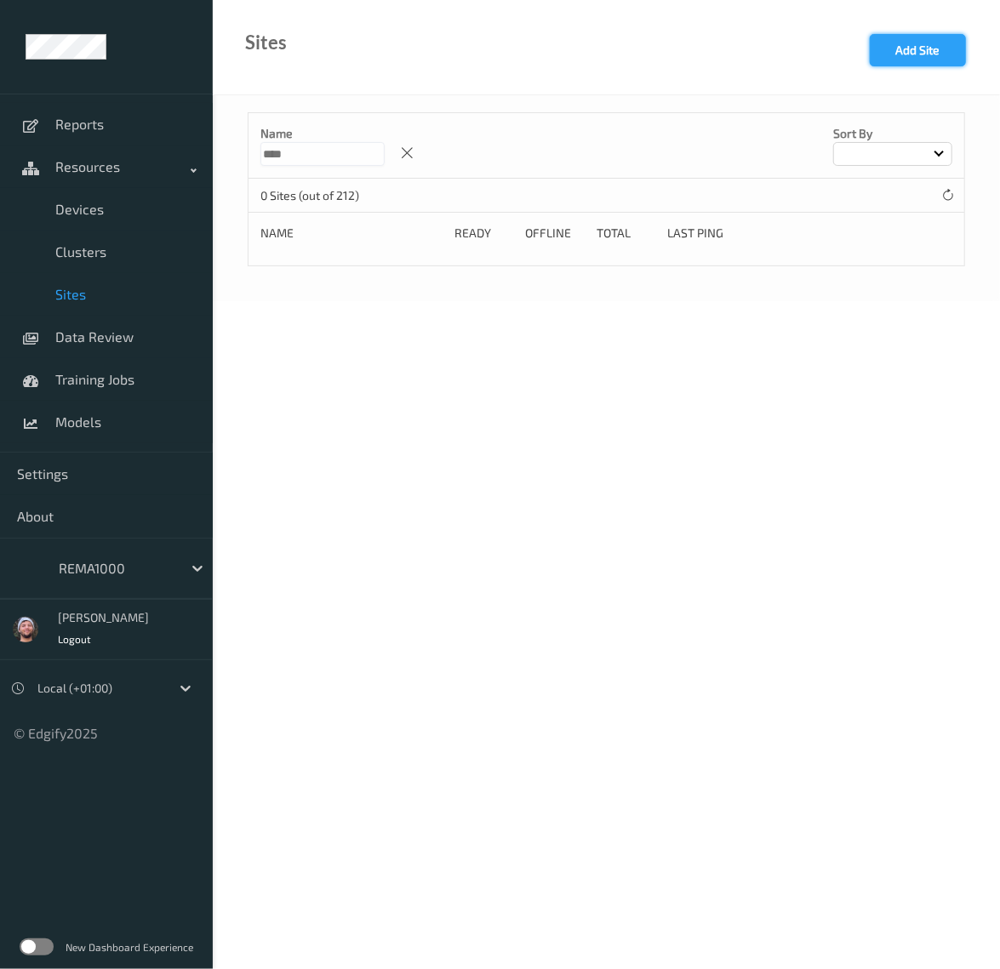
type input "****"
click at [910, 57] on button "Add Site" at bounding box center [917, 50] width 96 height 32
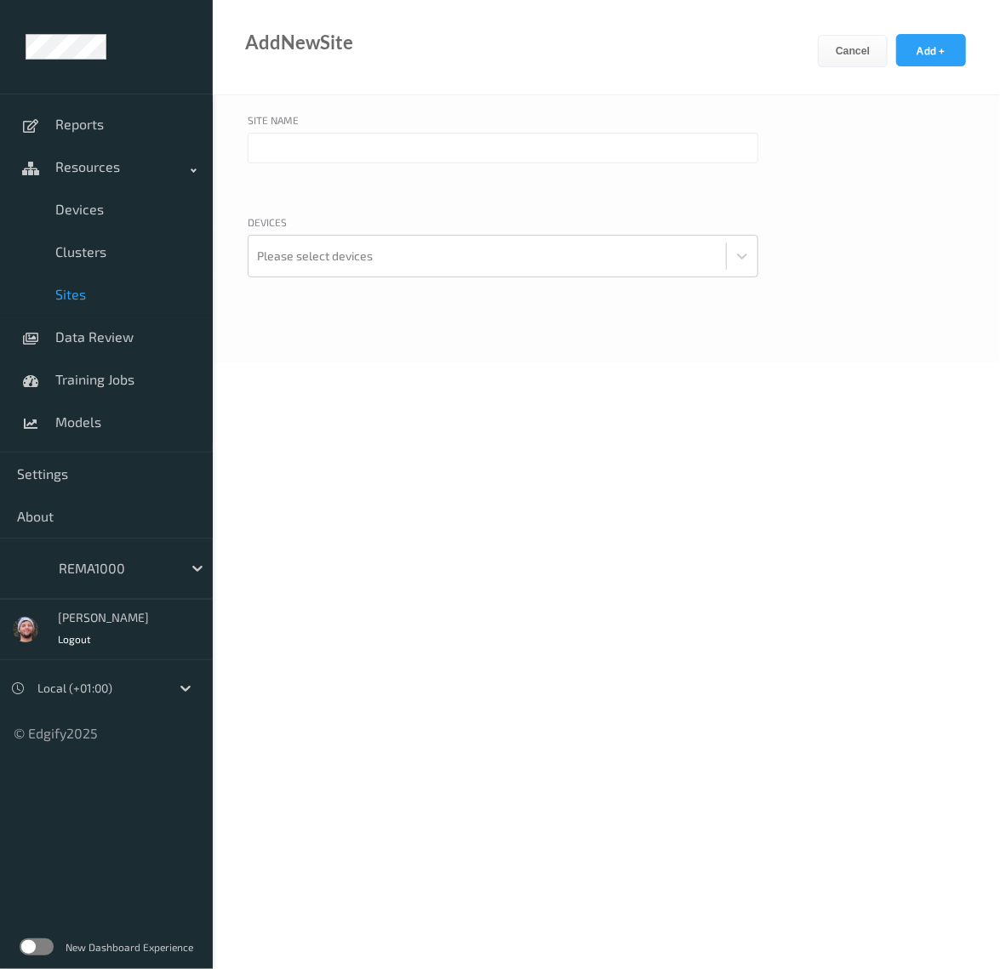
click at [376, 157] on input "text" at bounding box center [503, 148] width 510 height 31
paste input "2006"
click at [311, 156] on input "2006 -" at bounding box center [503, 148] width 510 height 31
paste input "2006"
type input "2006 - Lambertseter"
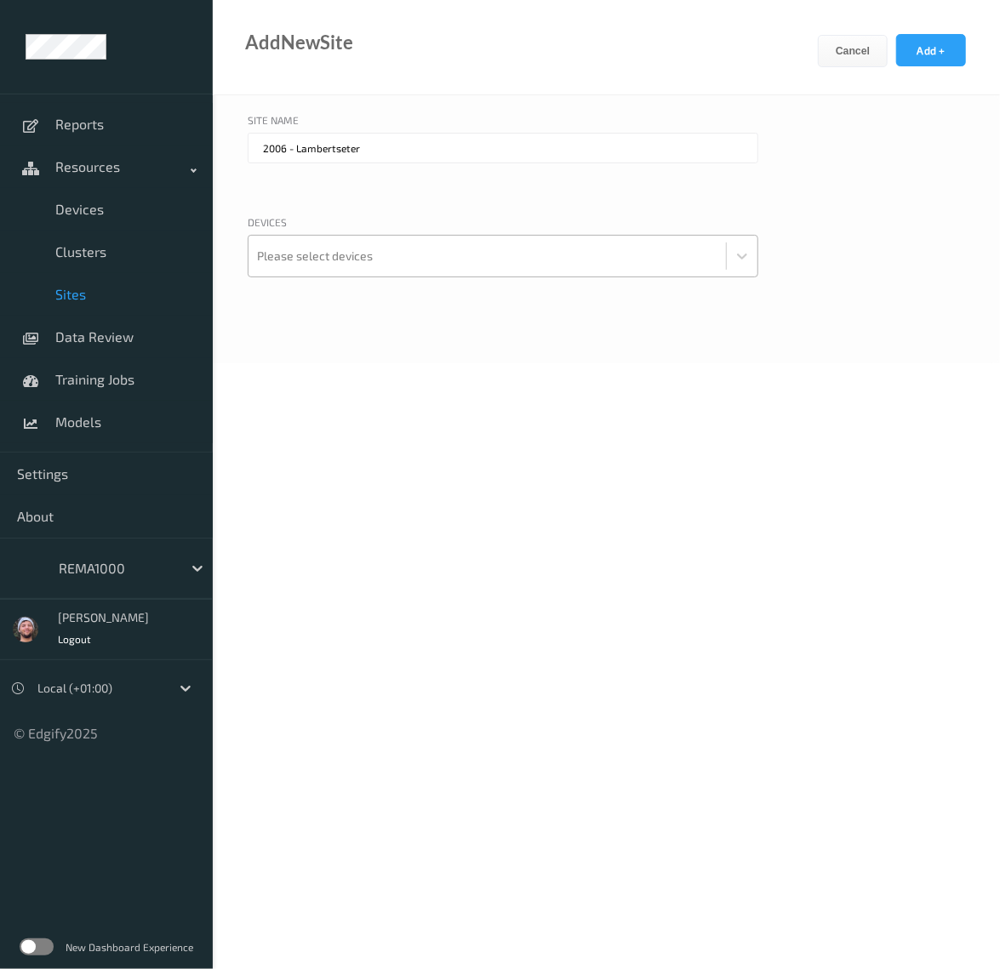
click at [413, 266] on div at bounding box center [487, 256] width 460 height 34
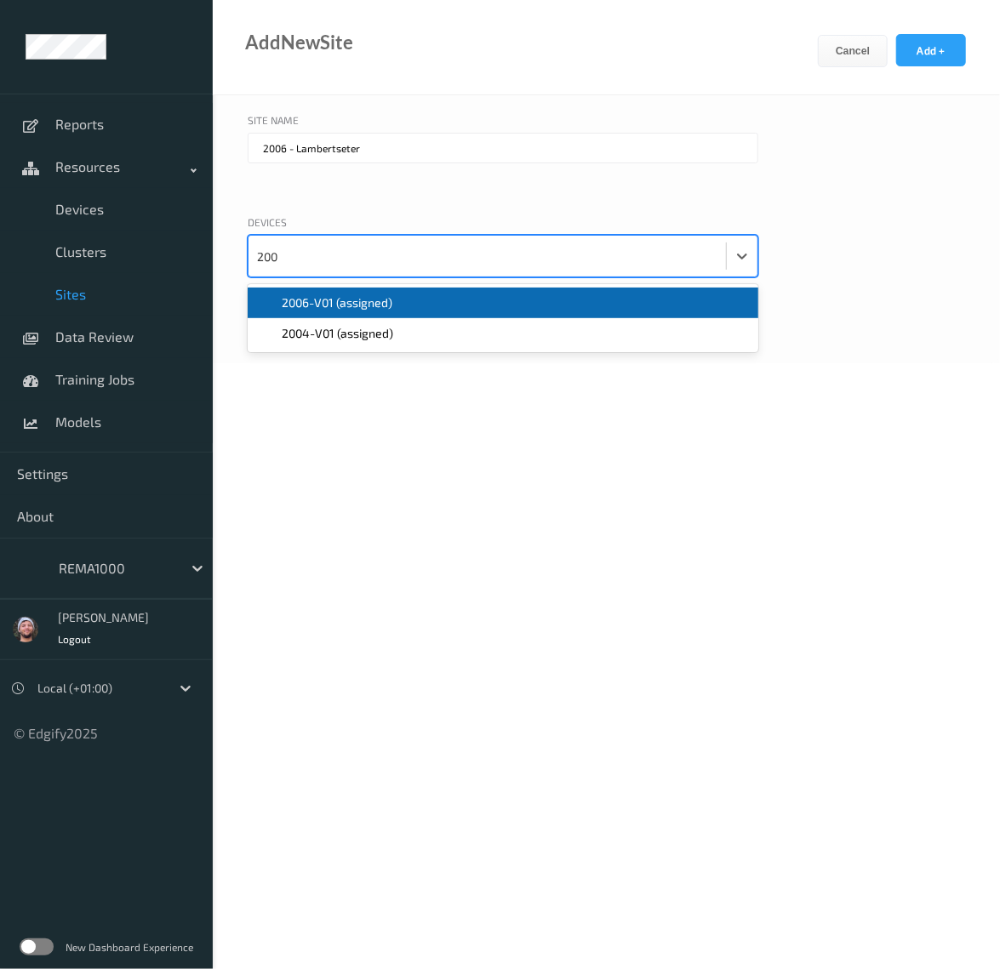
type input "2006"
click at [383, 299] on span "2006-V01 (assigned)" at bounding box center [337, 302] width 111 height 17
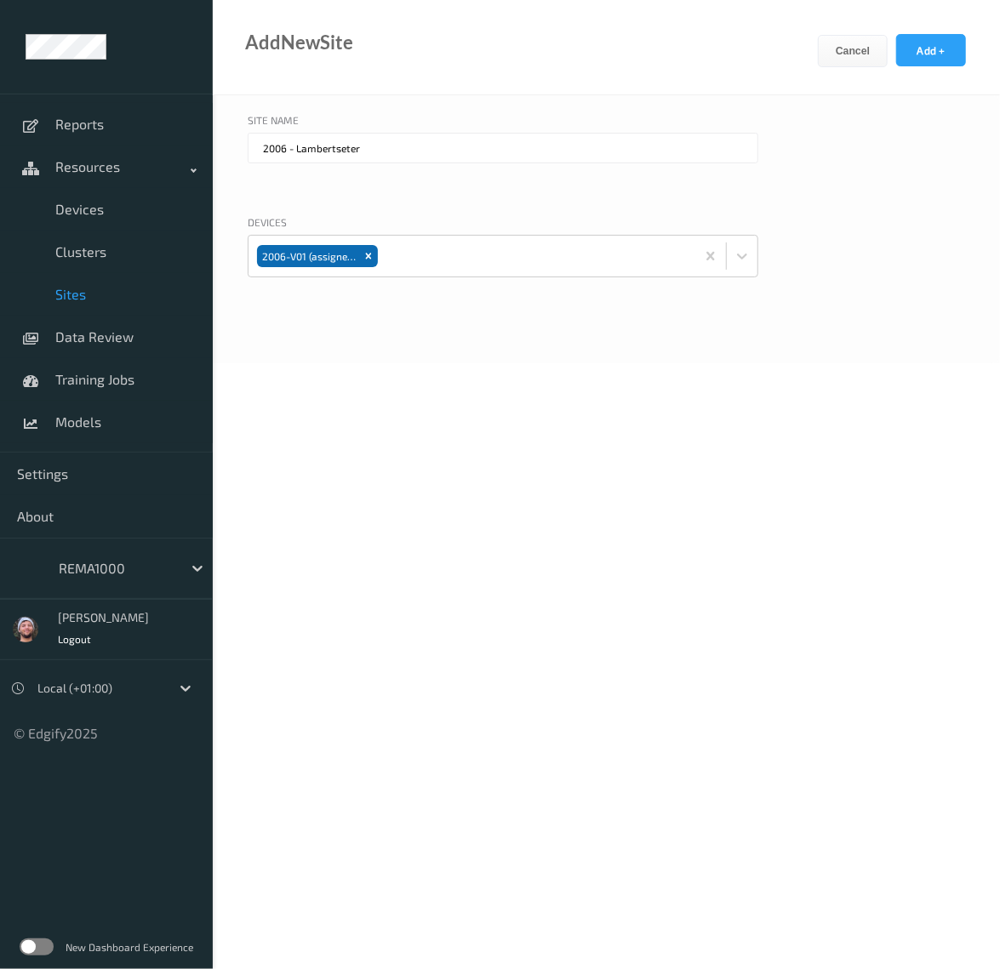
click at [936, 69] on div "Cancel Add +" at bounding box center [908, 64] width 182 height 60
click at [937, 59] on button "Add +" at bounding box center [931, 50] width 70 height 32
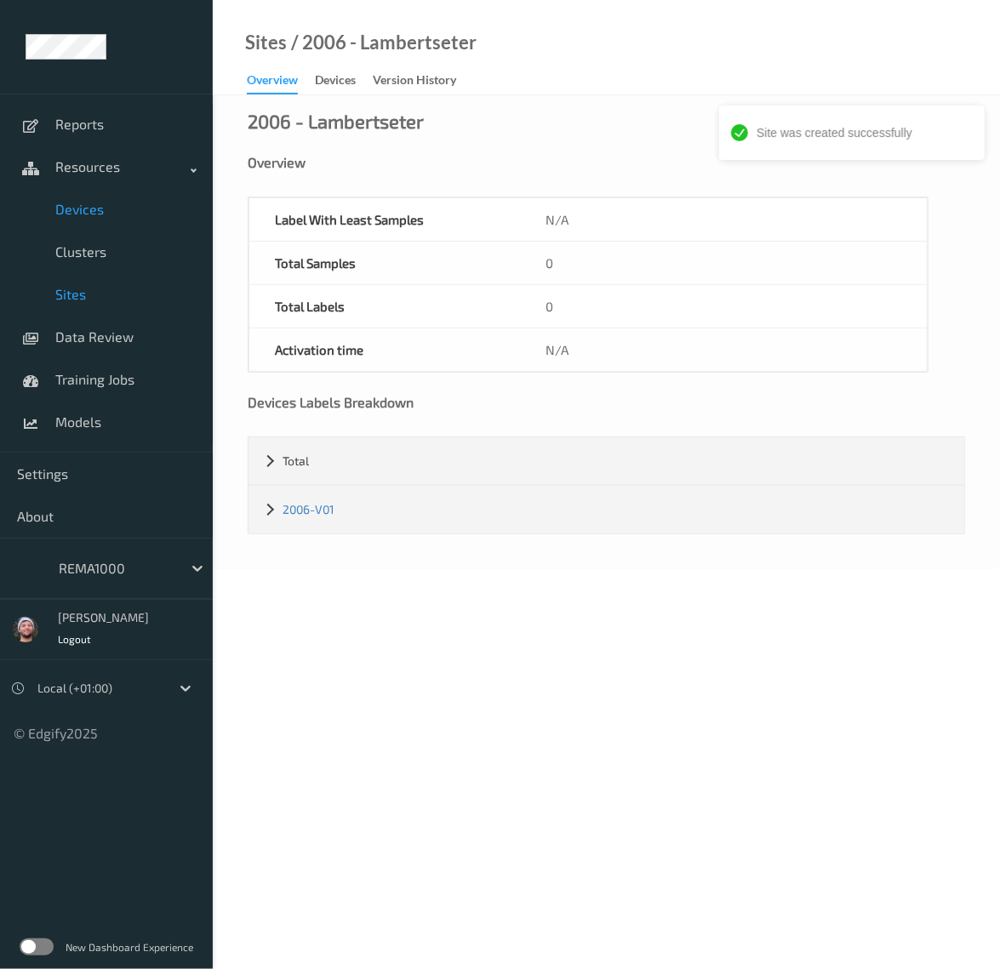
click at [103, 210] on span "Devices" at bounding box center [125, 209] width 140 height 17
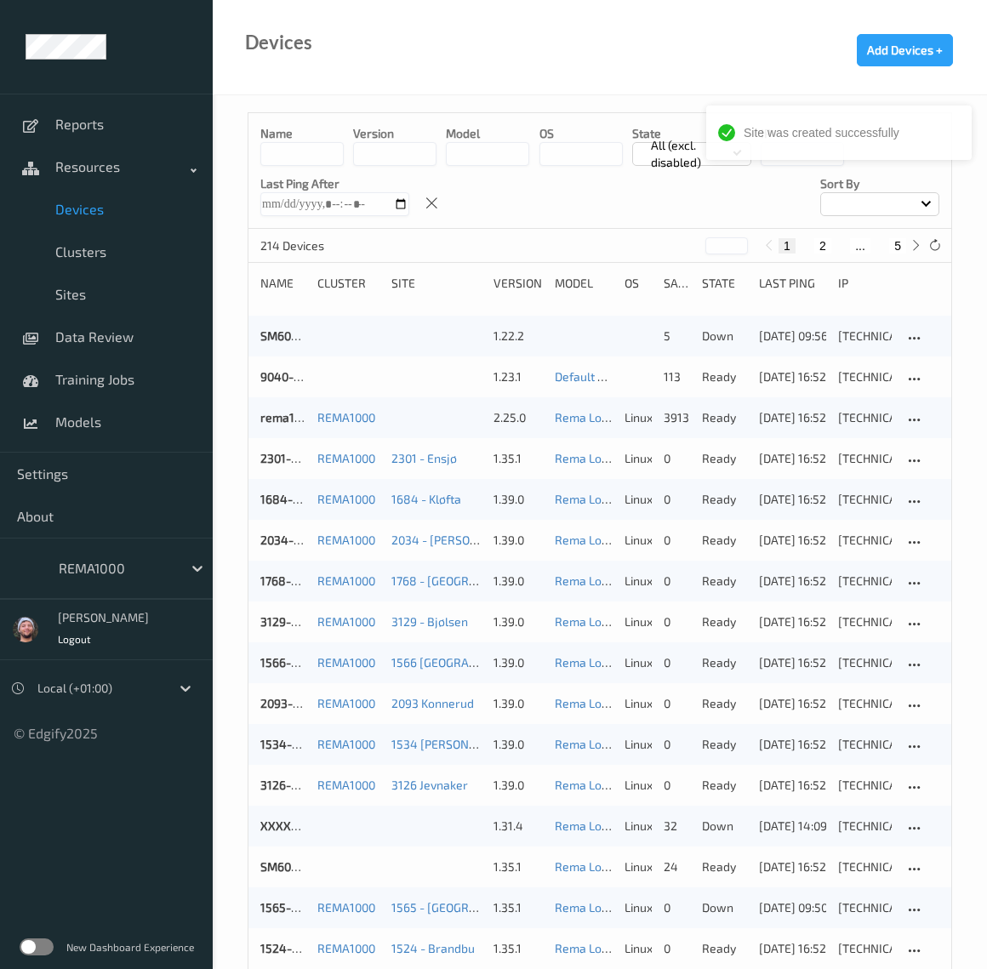
click at [897, 246] on button "5" at bounding box center [897, 245] width 17 height 15
type input "*"
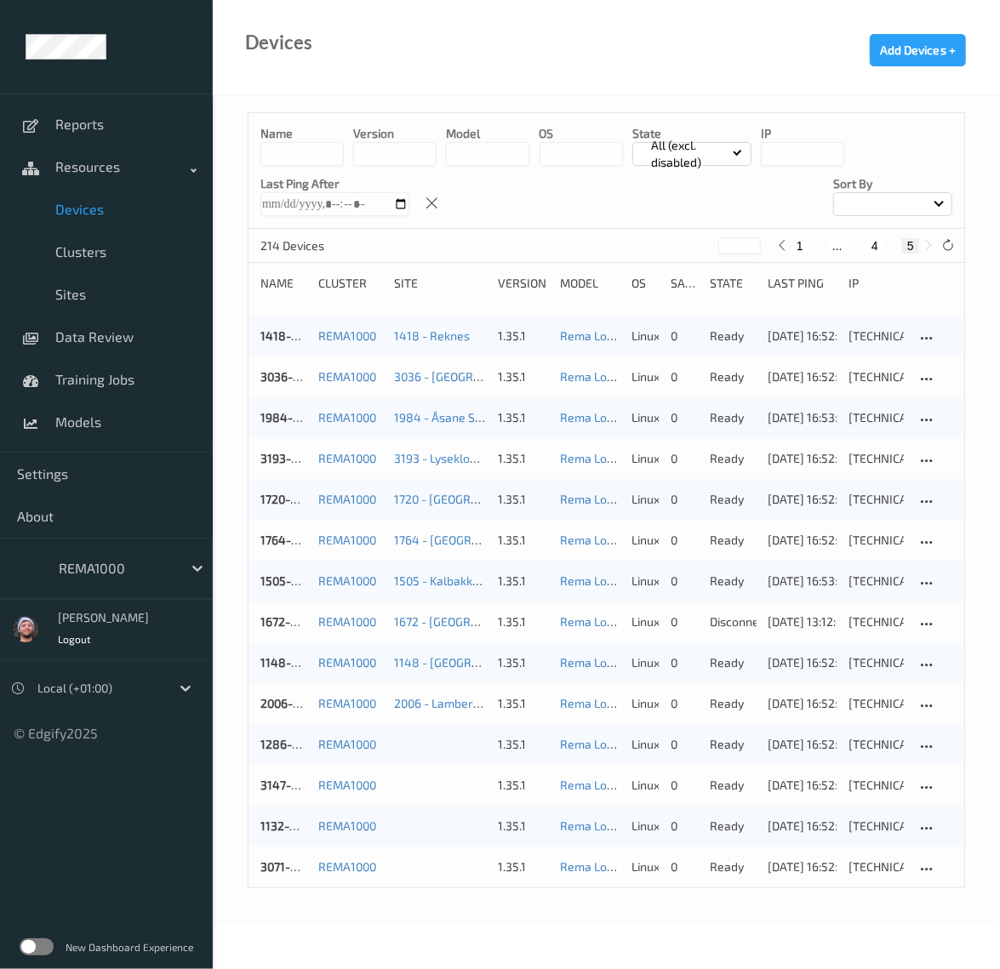
drag, startPoint x: 810, startPoint y: 266, endPoint x: 808, endPoint y: 257, distance: 9.5
drag, startPoint x: 513, startPoint y: 199, endPoint x: 523, endPoint y: 189, distance: 14.4
click at [517, 195] on div "Name version model OS State All (excl. disabled) IP Last Ping After Sort by" at bounding box center [605, 171] width 715 height 116
click at [527, 238] on div "214 Devices * 1 ... 4 5" at bounding box center [605, 246] width 715 height 34
click at [915, 241] on button "5" at bounding box center [910, 245] width 17 height 15
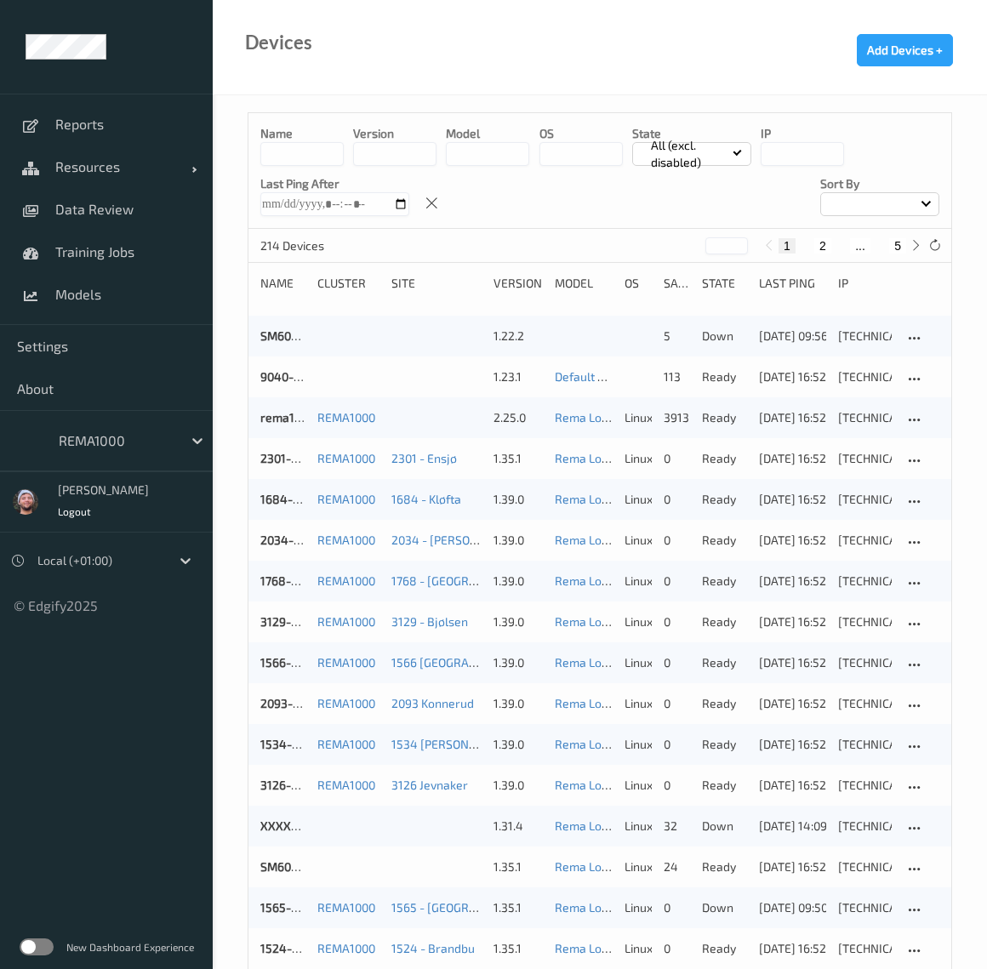
click at [891, 248] on button "5" at bounding box center [897, 245] width 17 height 15
type input "*"
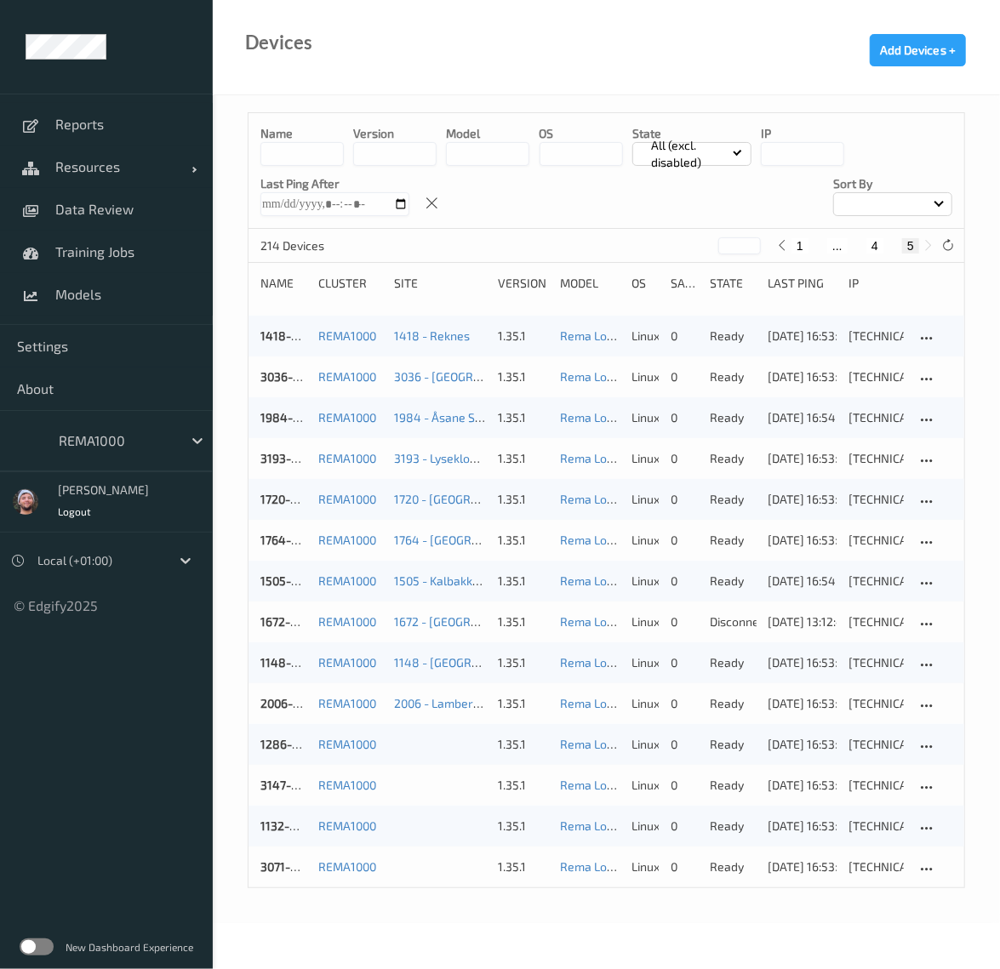
click at [884, 100] on div "Name version model OS State All (excl. disabled) IP Last Ping After Sort by 214…" at bounding box center [606, 509] width 787 height 828
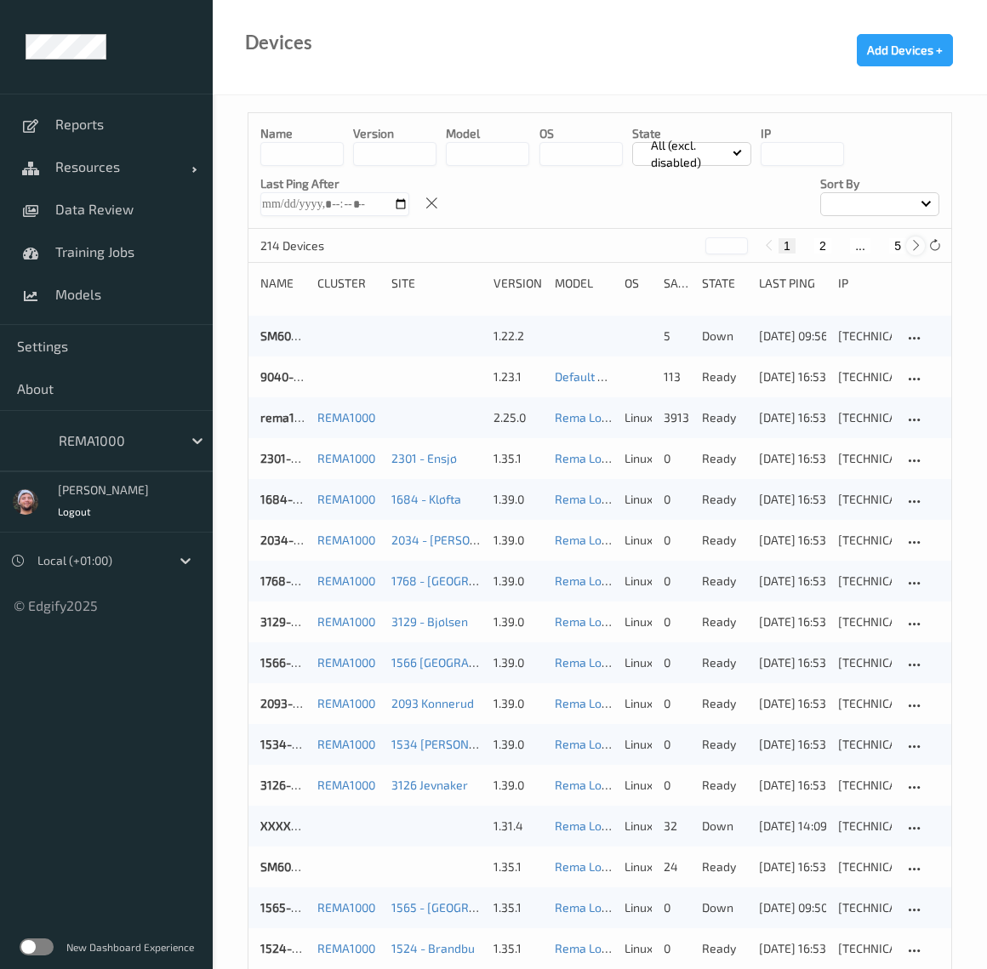
click at [906, 244] on div at bounding box center [915, 245] width 19 height 19
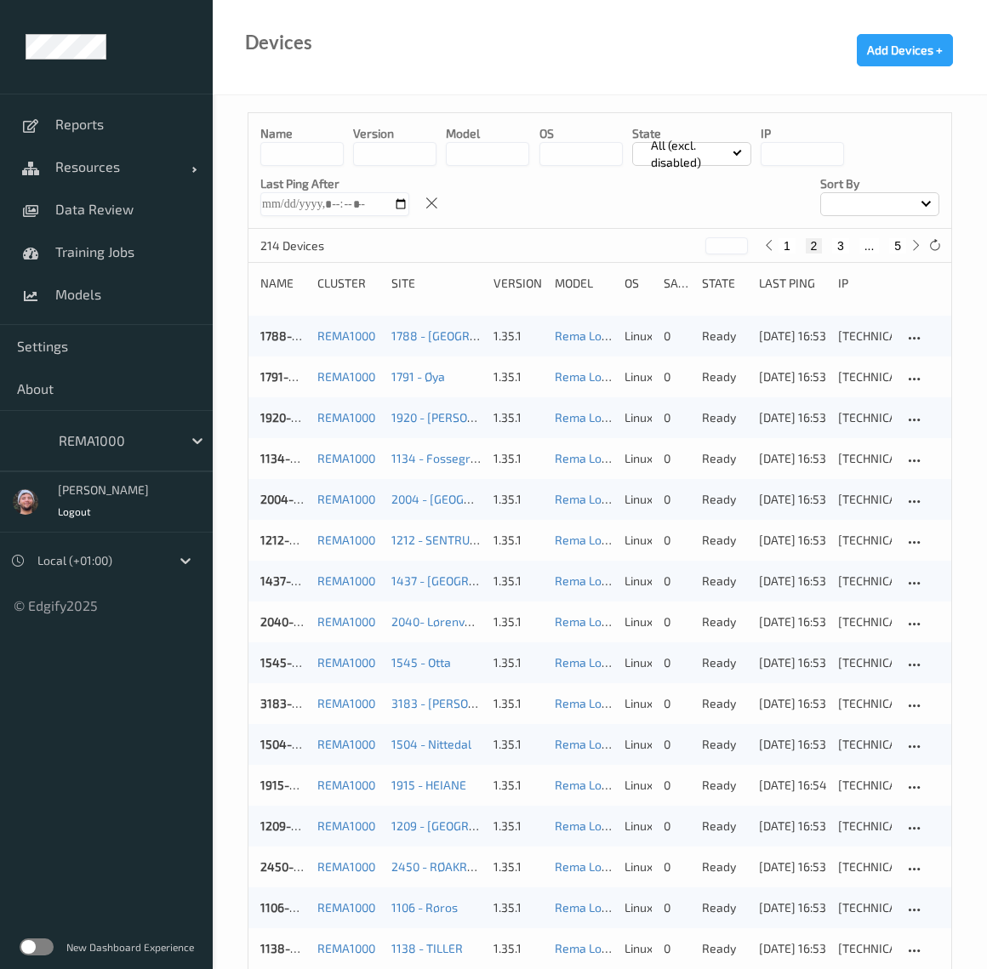
click at [902, 242] on button "5" at bounding box center [897, 245] width 17 height 15
type input "*"
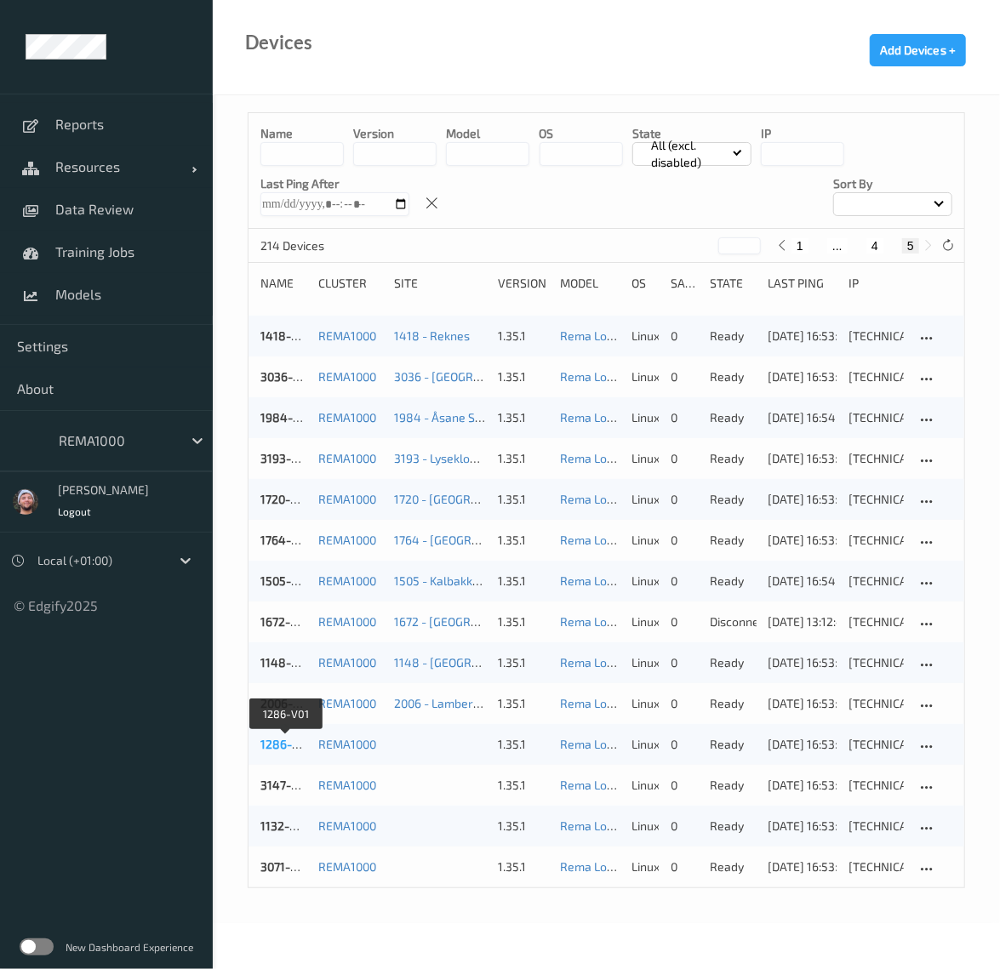
drag, startPoint x: 279, startPoint y: 743, endPoint x: 390, endPoint y: 643, distance: 149.3
click at [279, 743] on link "1286-V01" at bounding box center [285, 744] width 51 height 14
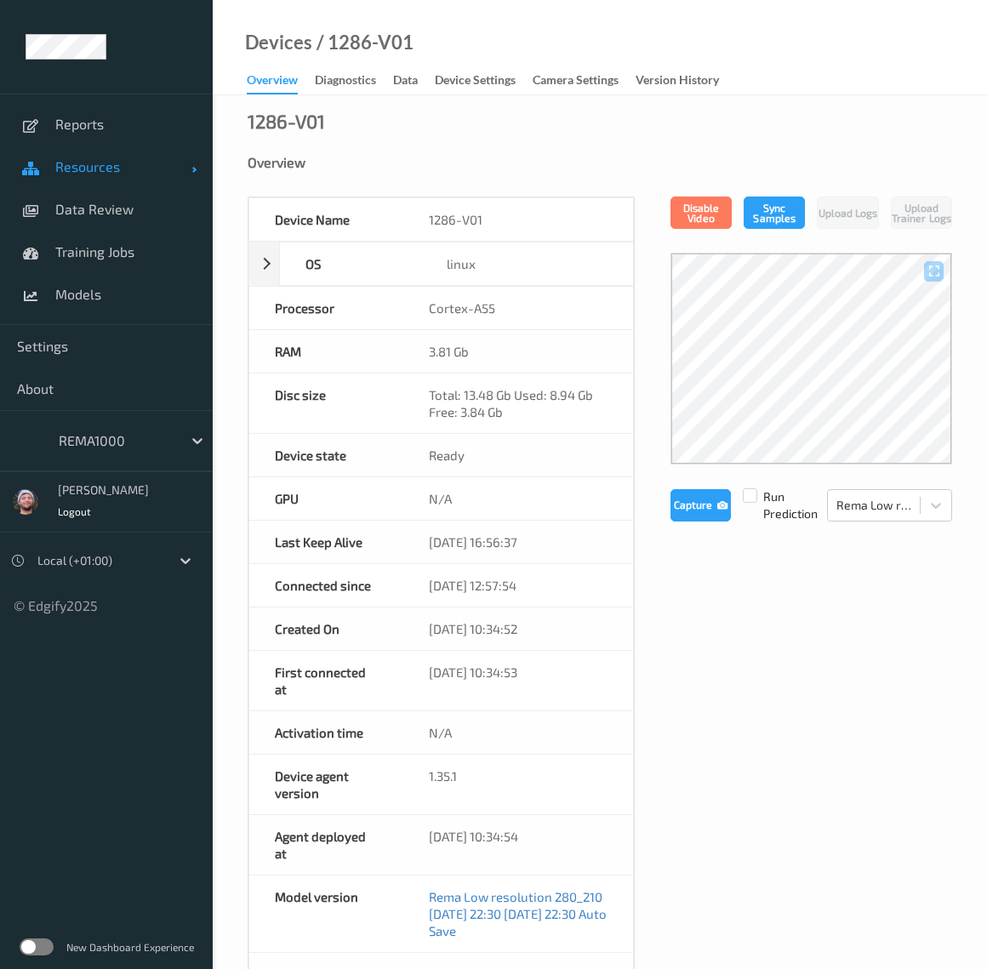
click at [95, 185] on link "Resources" at bounding box center [106, 166] width 213 height 43
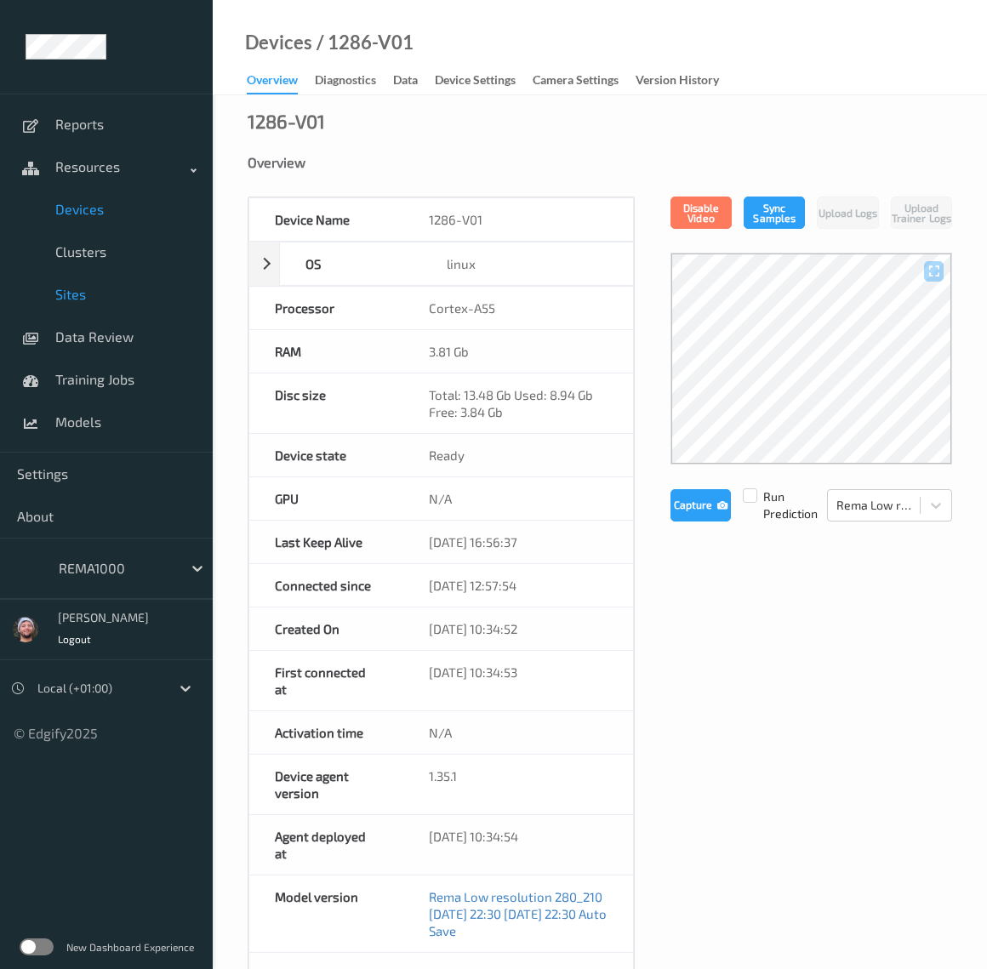
click at [102, 283] on link "Sites" at bounding box center [106, 294] width 213 height 43
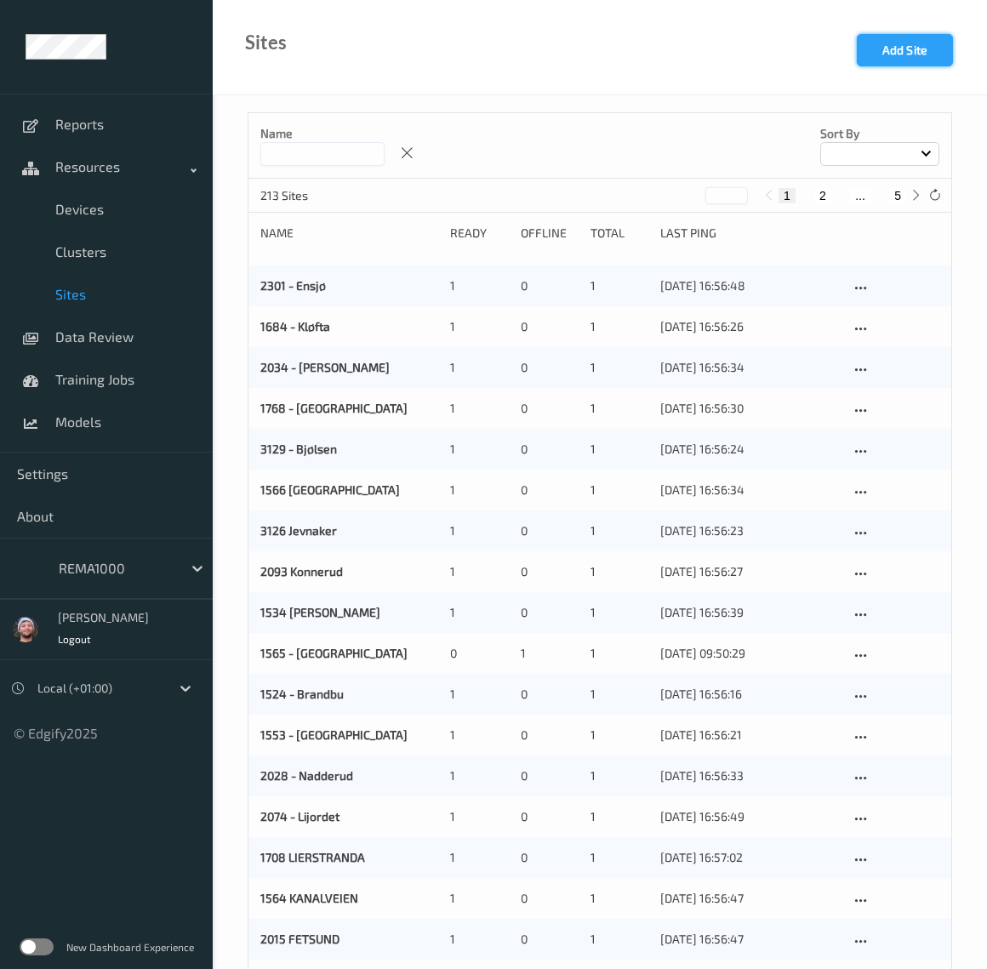
click at [908, 35] on button "Add Site" at bounding box center [905, 50] width 96 height 32
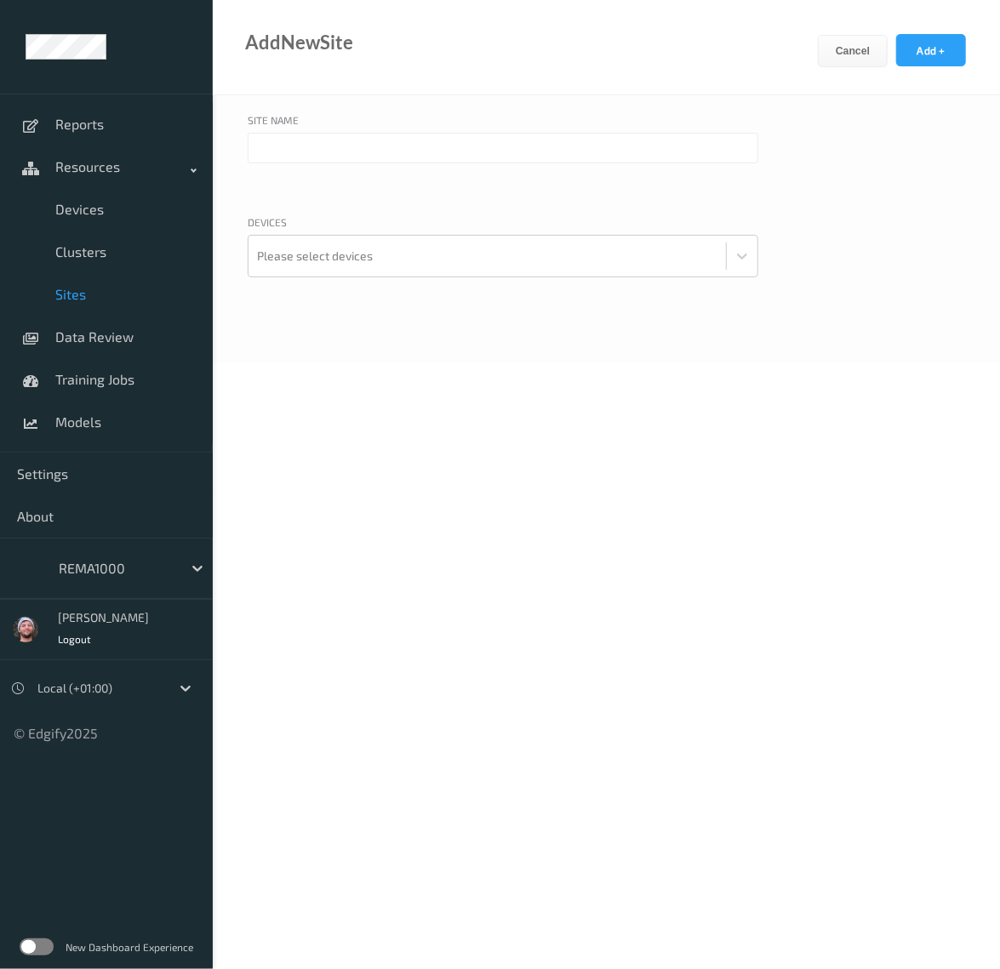
click at [257, 161] on input "text" at bounding box center [503, 148] width 510 height 31
paste input "2006"
type input "1286 - [GEOGRAPHIC_DATA]"
click at [337, 255] on div at bounding box center [487, 256] width 460 height 34
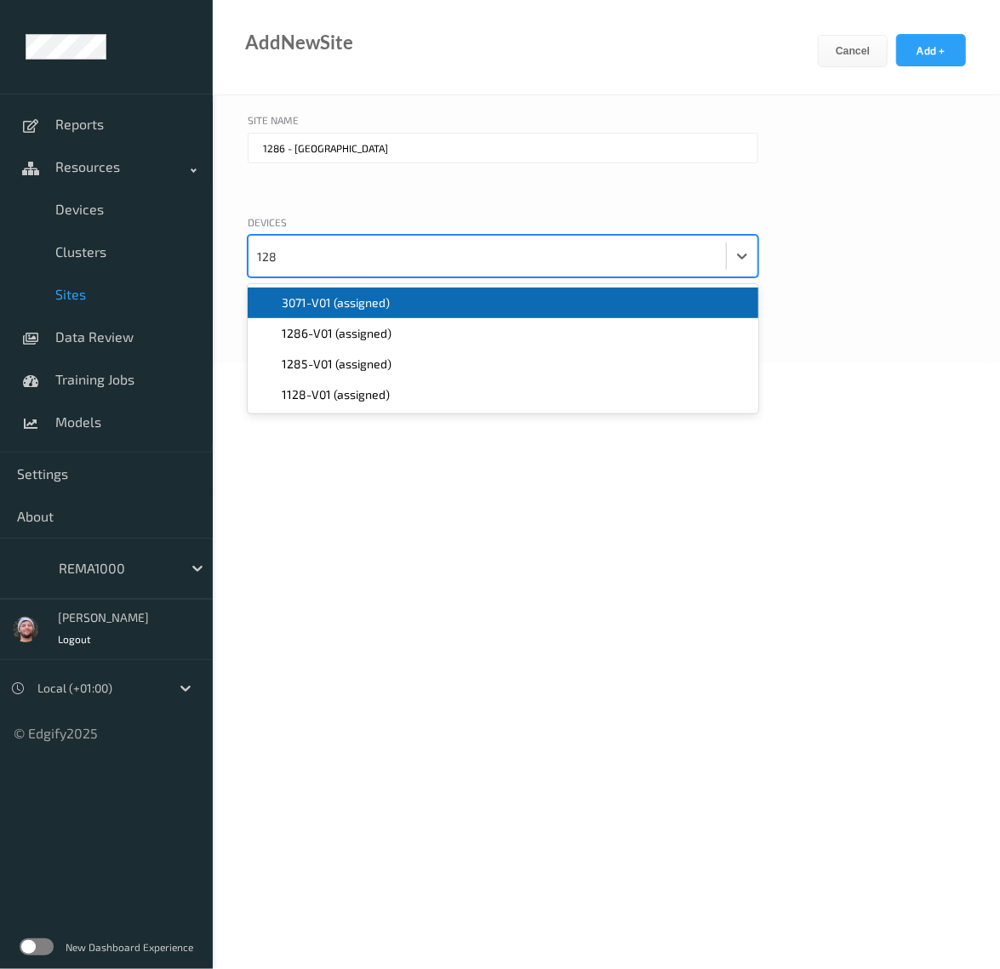
type input "1286"
click at [297, 309] on span "1286-V01 (assigned)" at bounding box center [337, 302] width 110 height 17
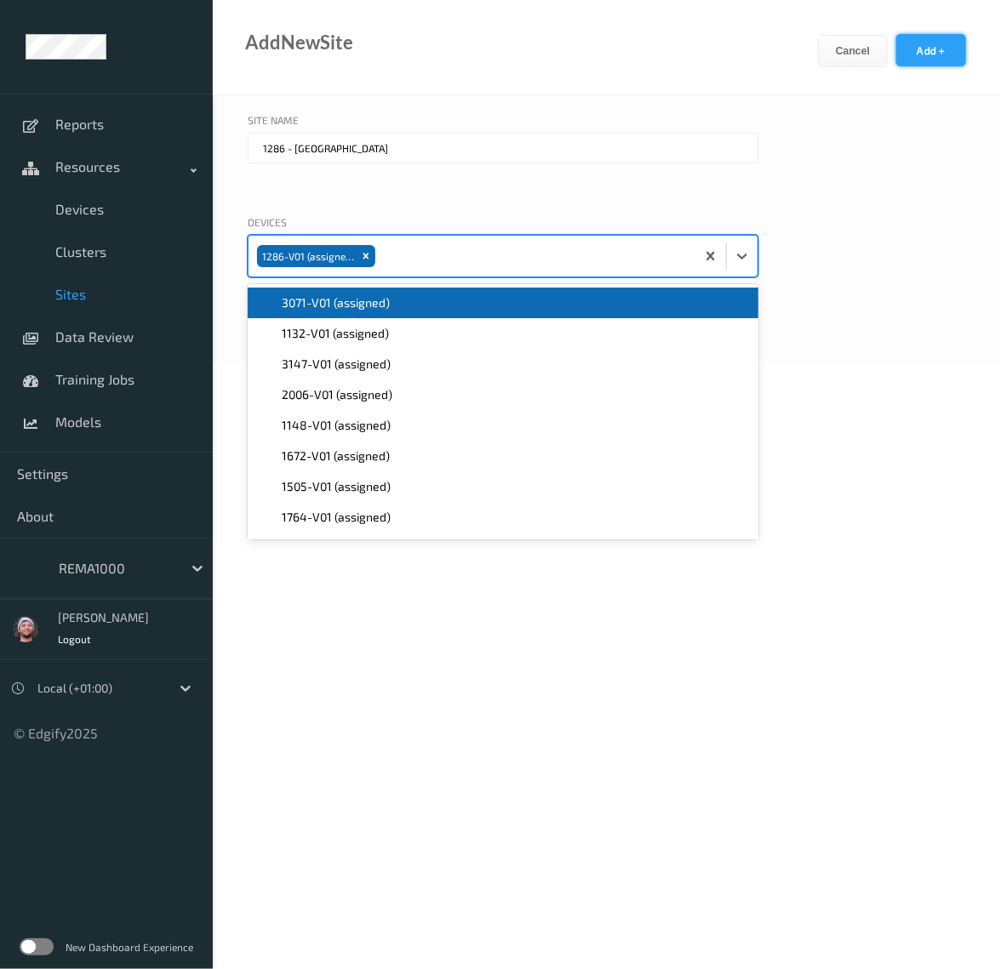
click at [920, 47] on button "Add +" at bounding box center [931, 50] width 70 height 32
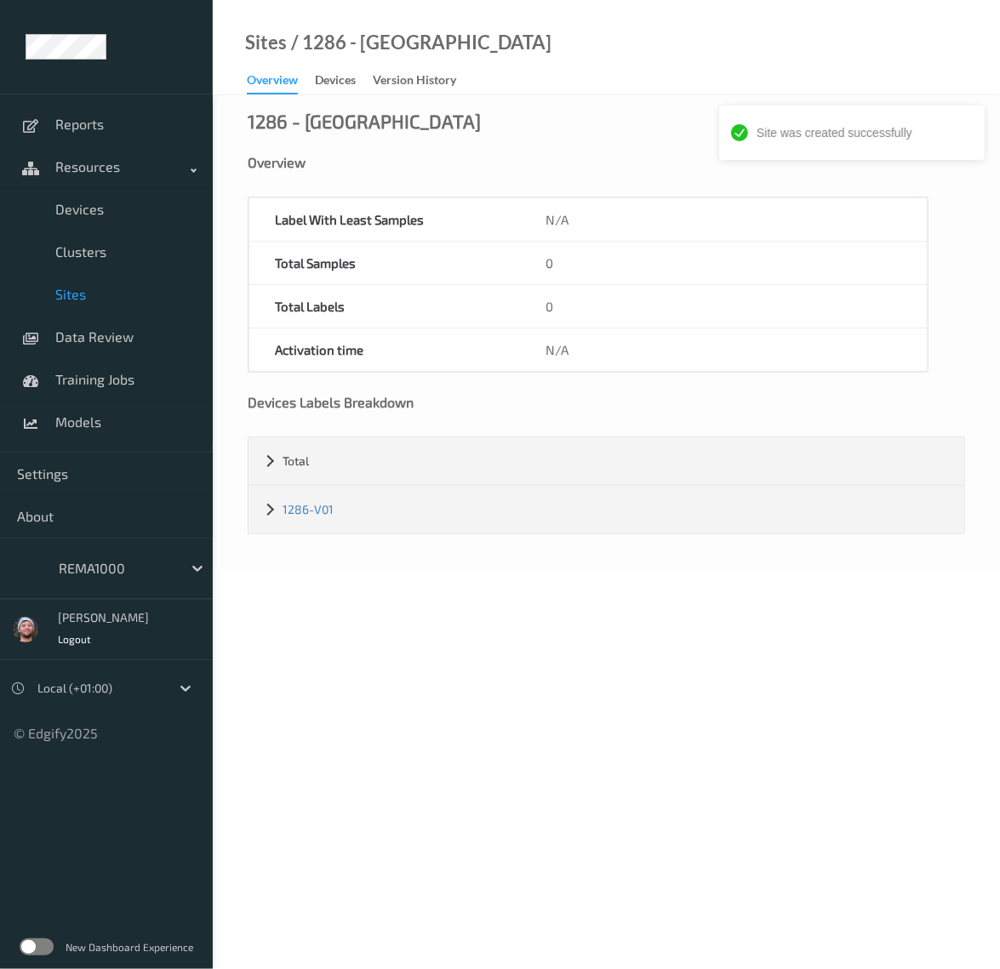
click at [116, 293] on span "Sites" at bounding box center [125, 294] width 140 height 17
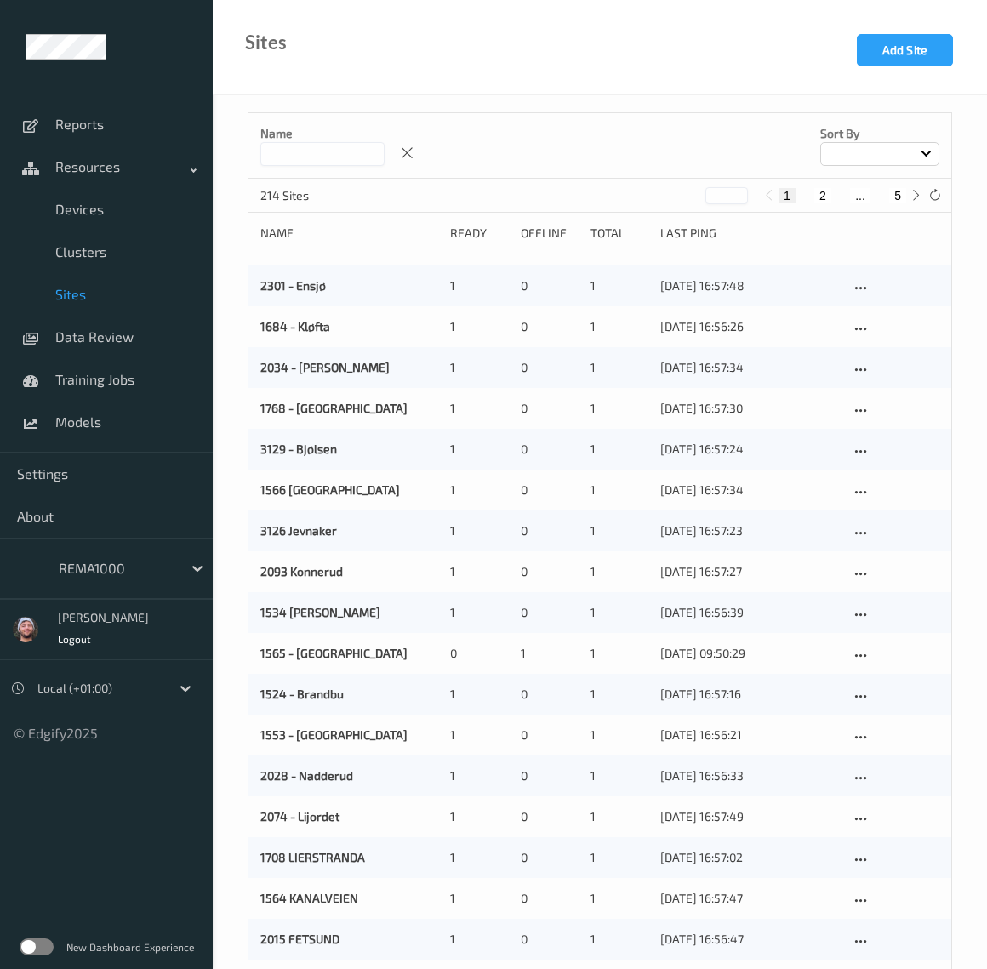
click at [327, 162] on input at bounding box center [322, 154] width 124 height 24
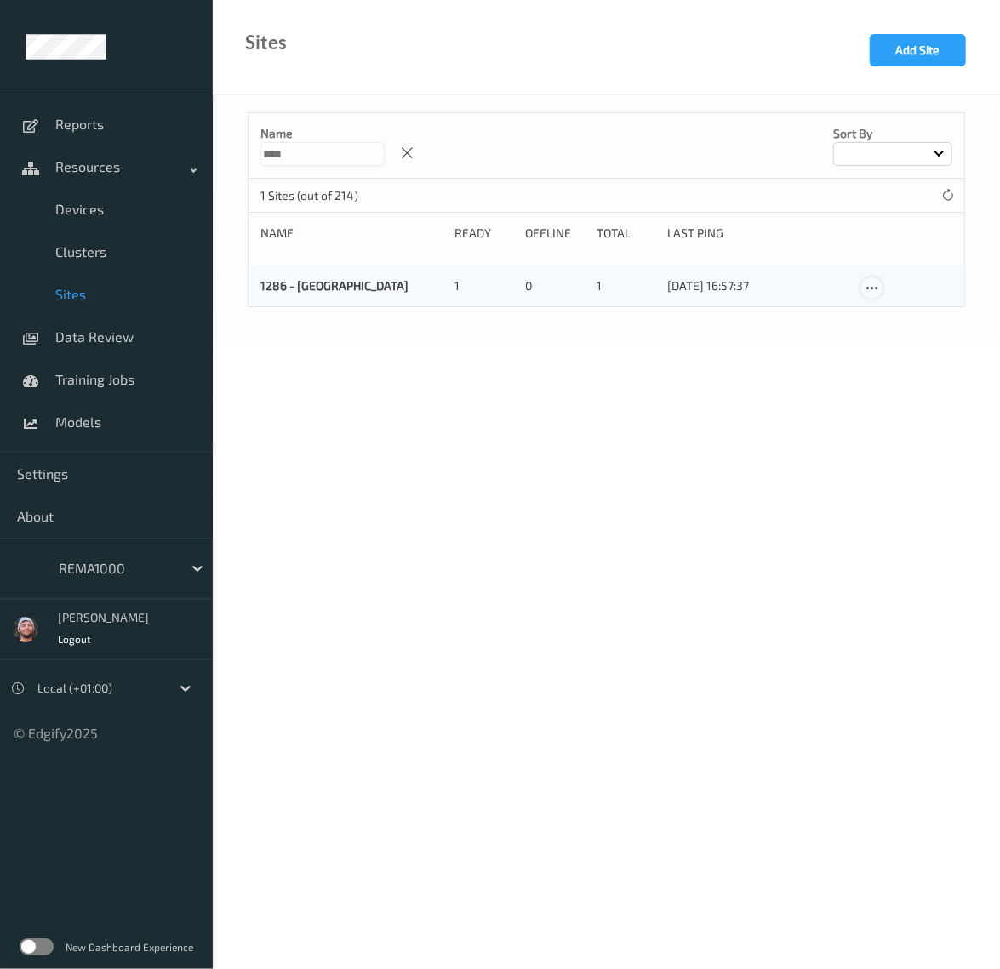
type input "****"
click at [870, 288] on icon at bounding box center [871, 288] width 14 height 15
click at [886, 317] on link "Edit Site" at bounding box center [906, 317] width 89 height 31
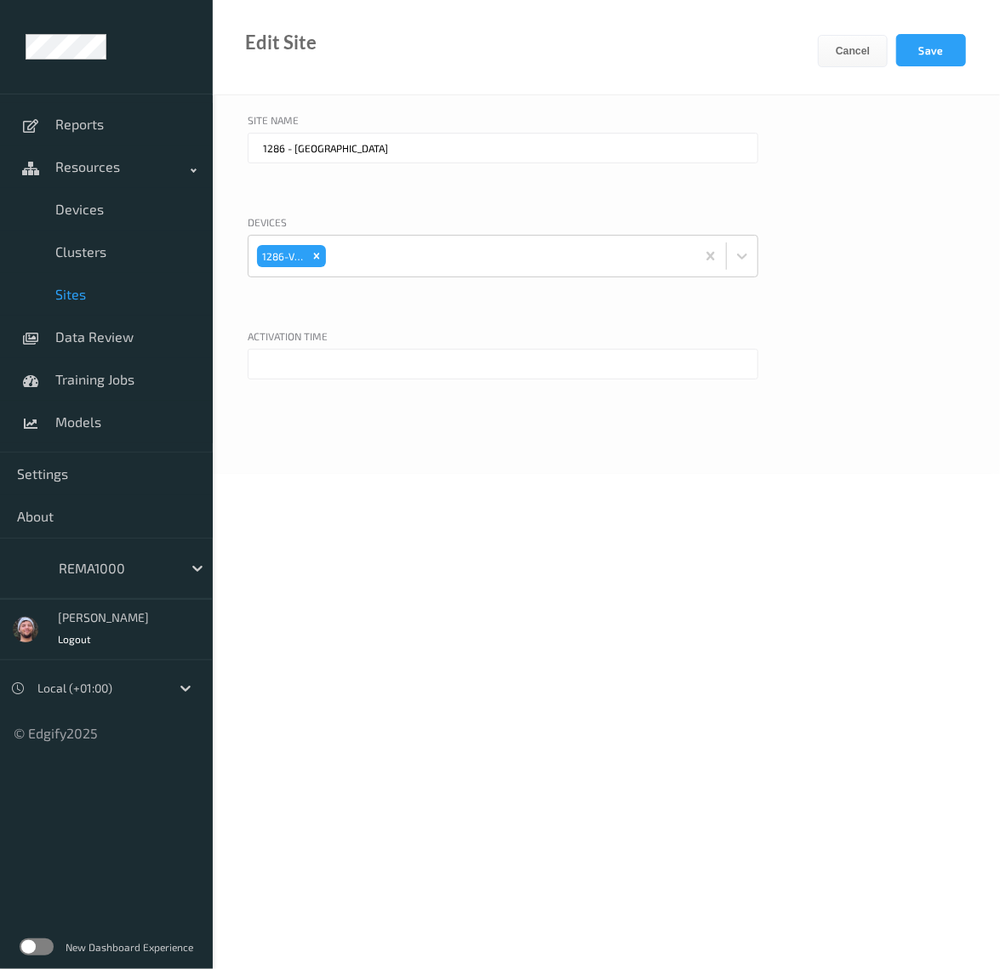
click at [340, 372] on input "text" at bounding box center [503, 364] width 510 height 31
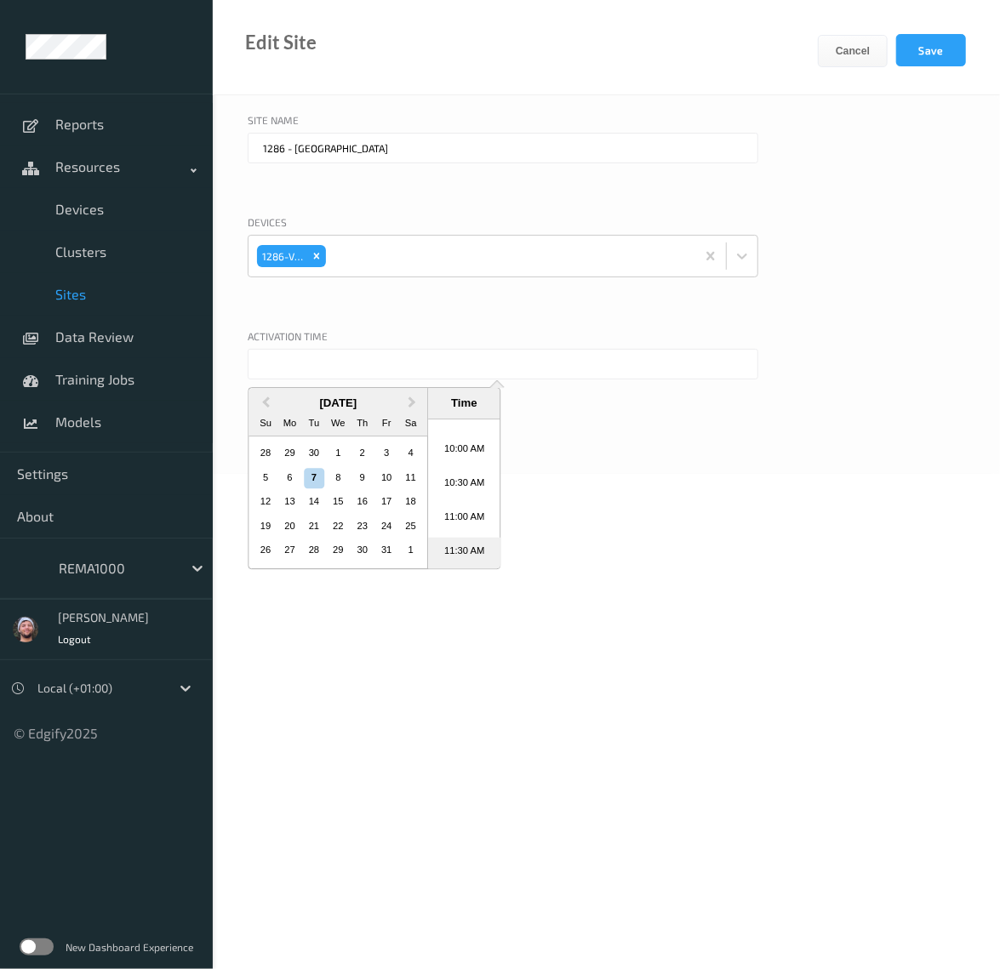
scroll to position [640, 0]
click at [469, 511] on li "10:30 AM" at bounding box center [464, 511] width 72 height 34
type input "07/10/2025 10:30 AM"
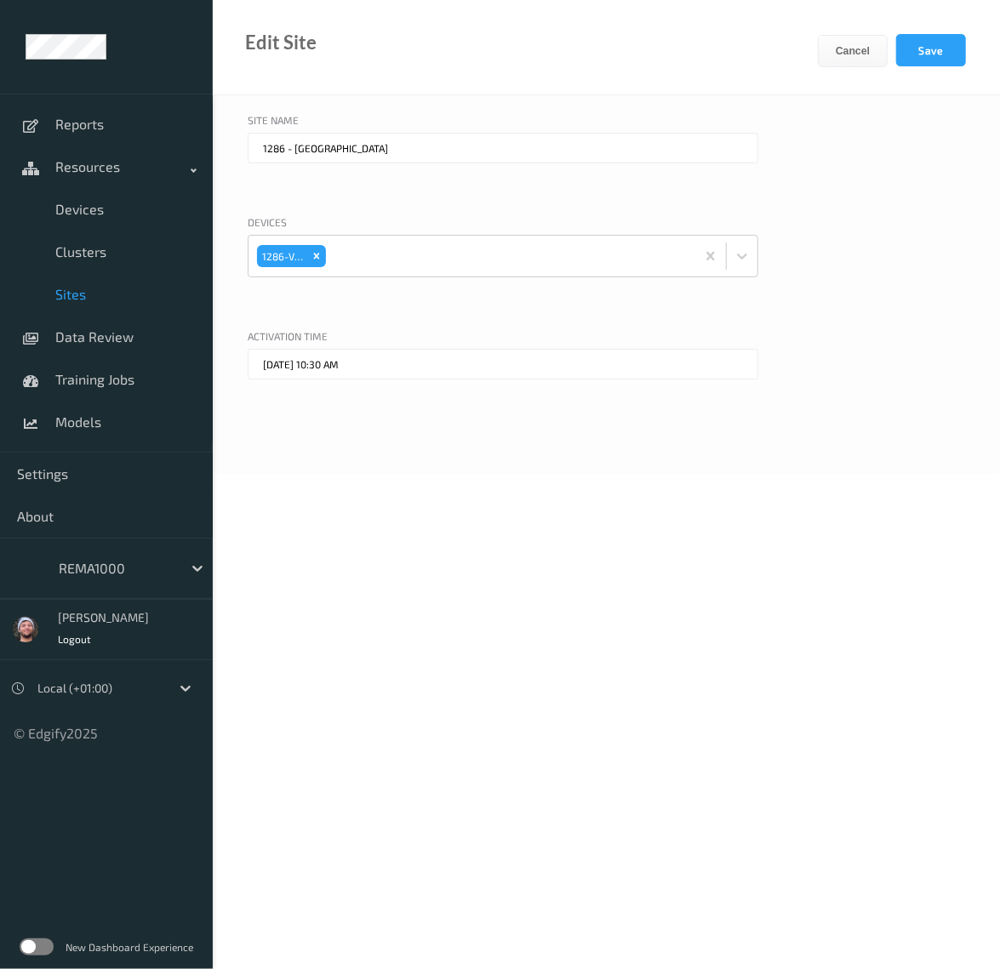
click at [930, 20] on div "Edit Site Cancel Save" at bounding box center [606, 47] width 787 height 95
click at [930, 42] on button "Save" at bounding box center [931, 50] width 70 height 32
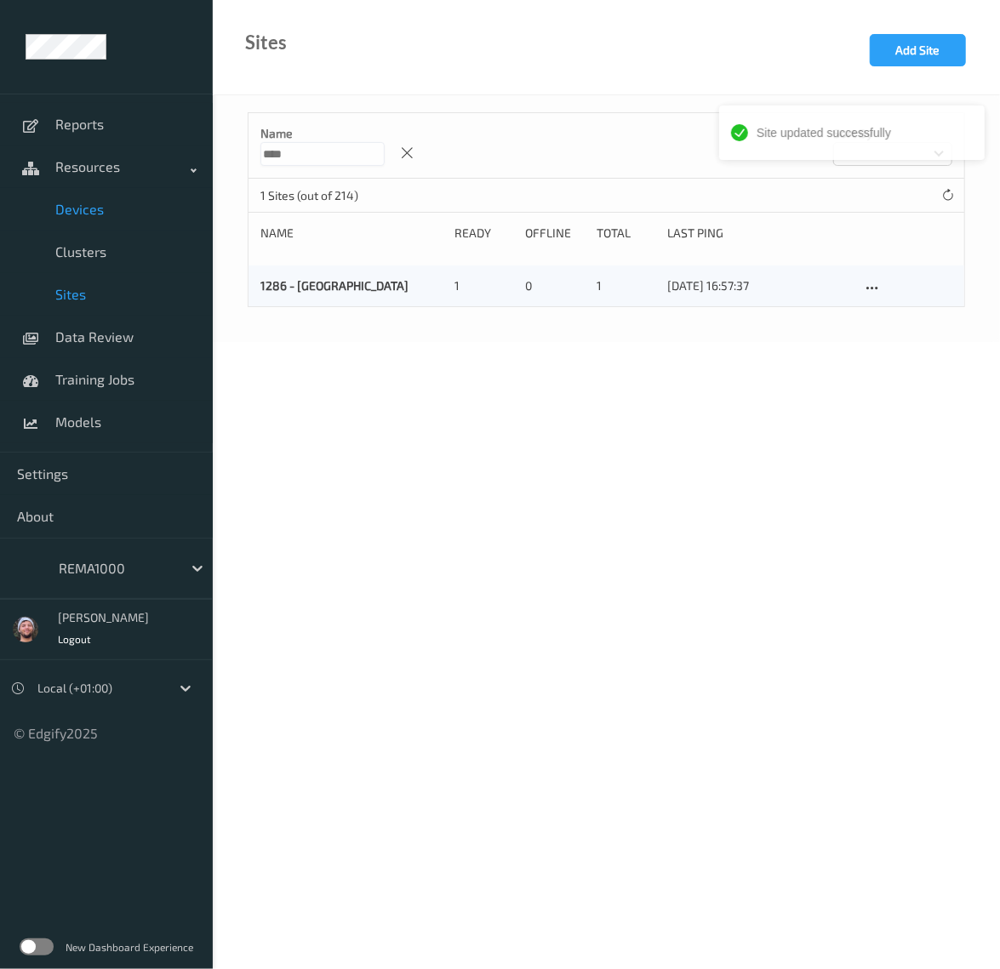
click at [135, 211] on span "Devices" at bounding box center [125, 209] width 140 height 17
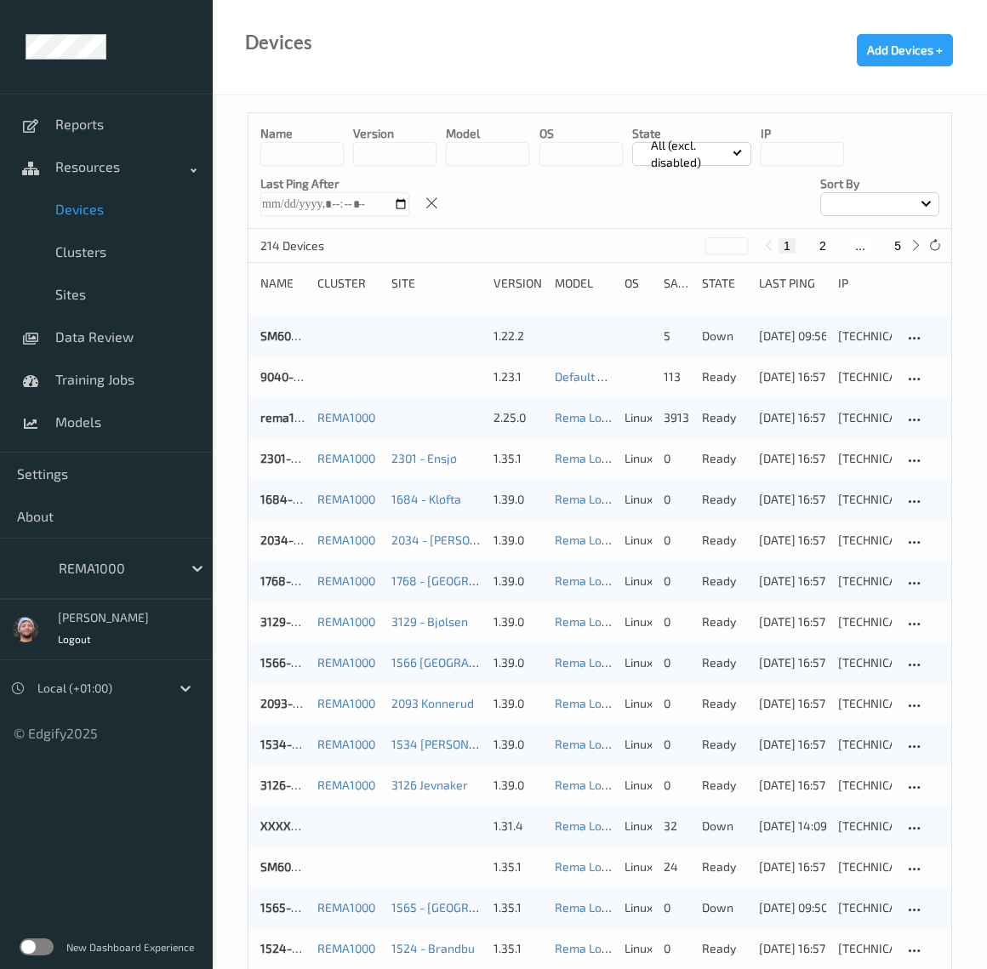
click at [902, 242] on button "5" at bounding box center [897, 245] width 17 height 15
type input "*"
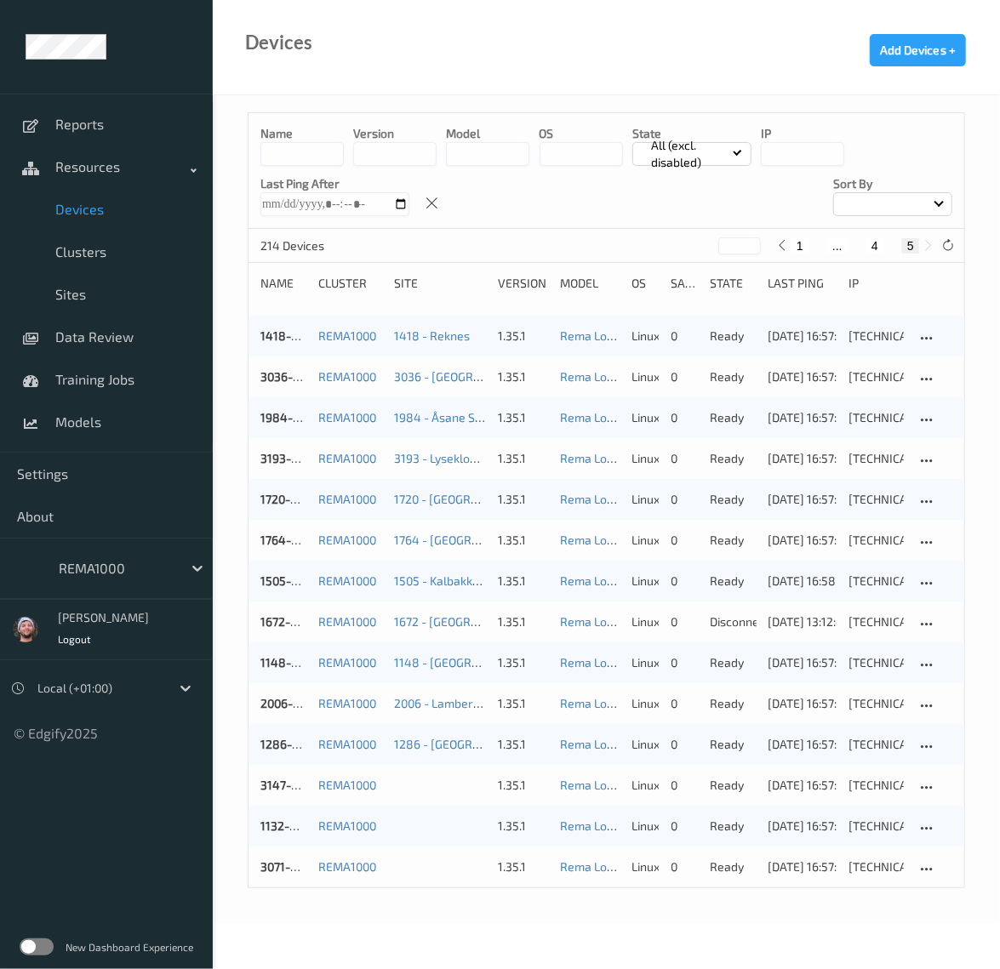
click at [311, 150] on input at bounding box center [301, 154] width 83 height 24
click at [271, 785] on link "3147-V01" at bounding box center [285, 784] width 50 height 14
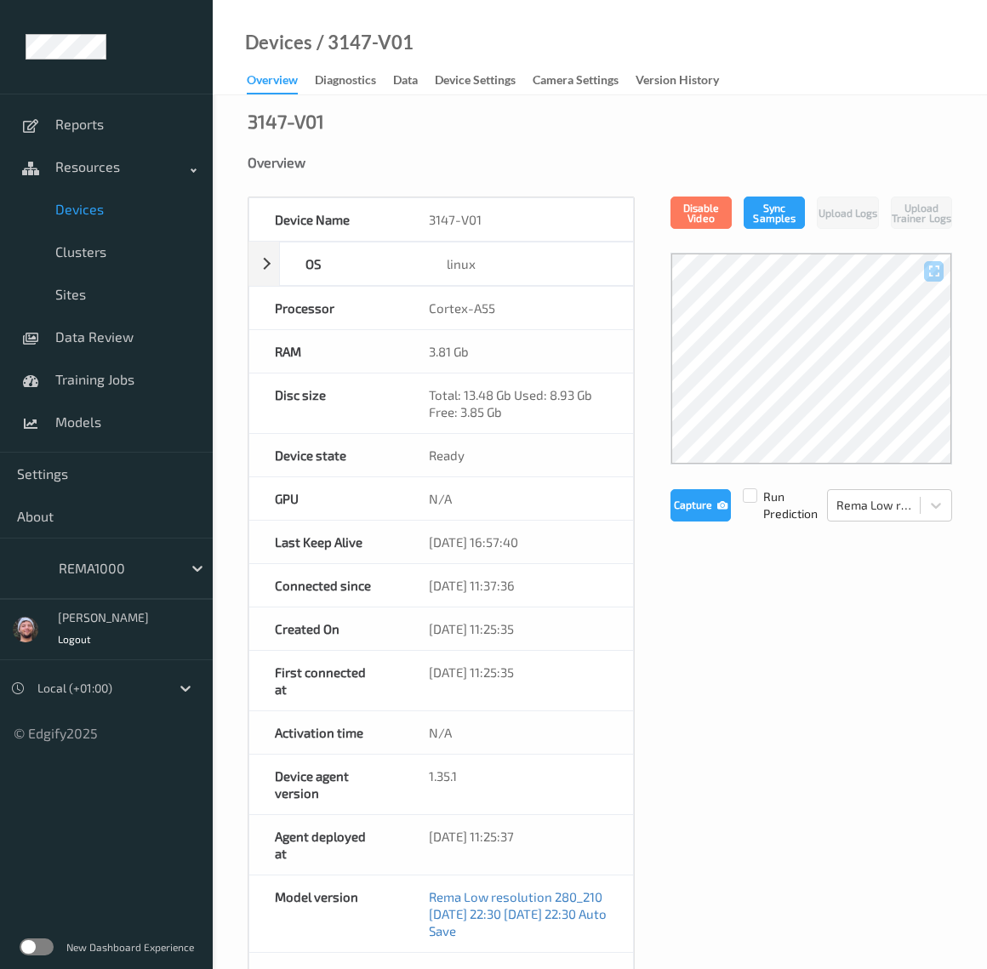
click at [96, 198] on link "Devices" at bounding box center [106, 209] width 213 height 43
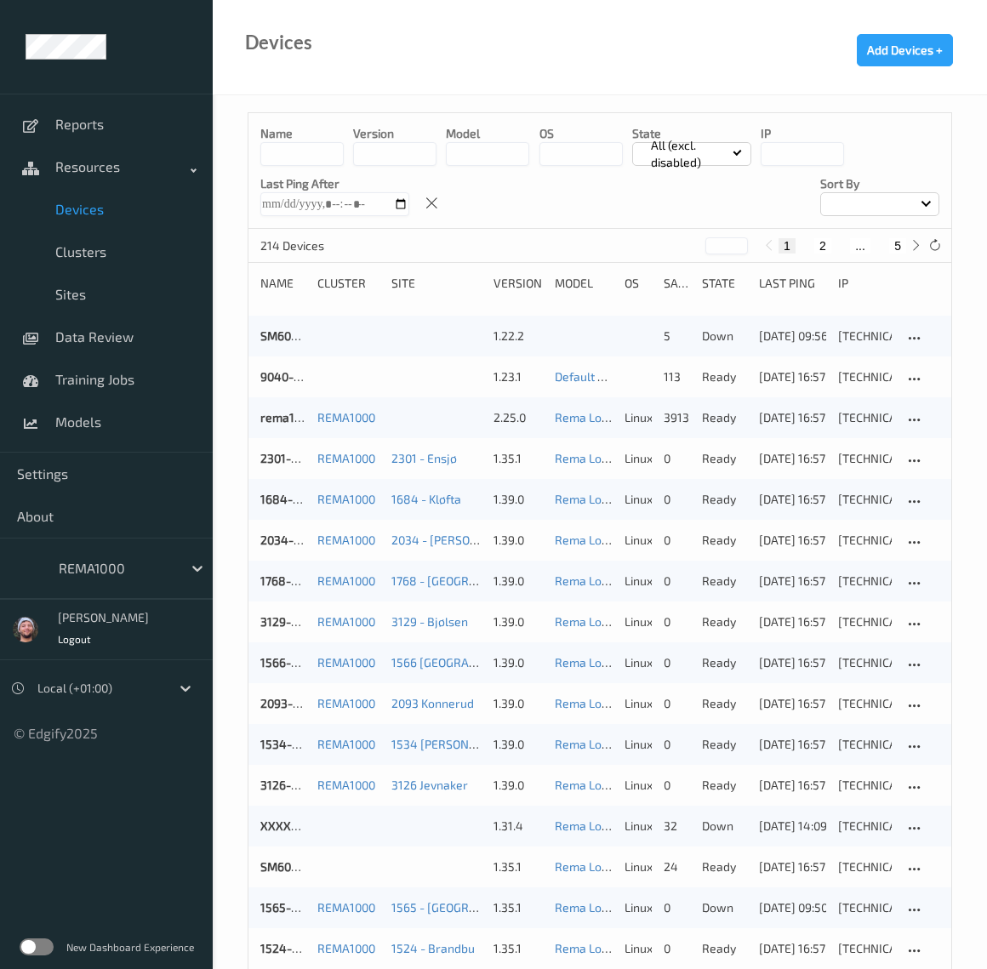
click at [898, 241] on button "5" at bounding box center [897, 245] width 17 height 15
type input "*"
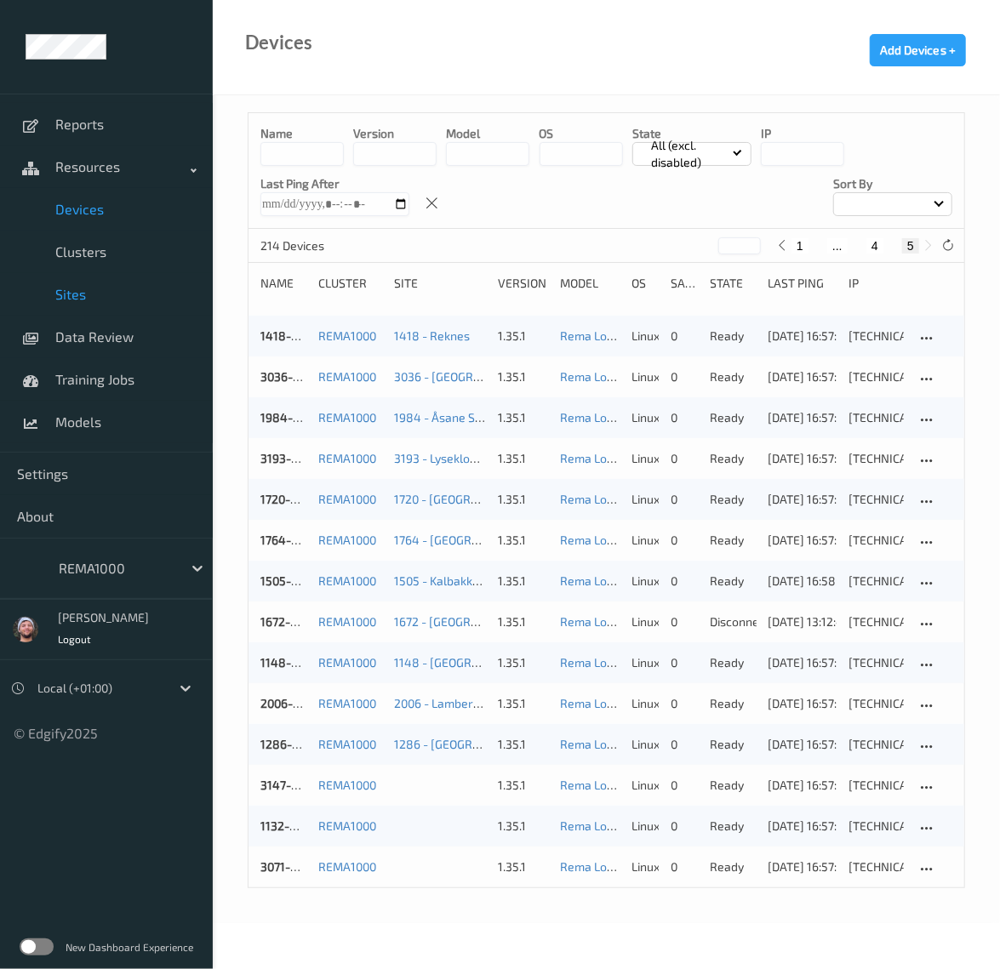
click at [111, 293] on span "Sites" at bounding box center [125, 294] width 140 height 17
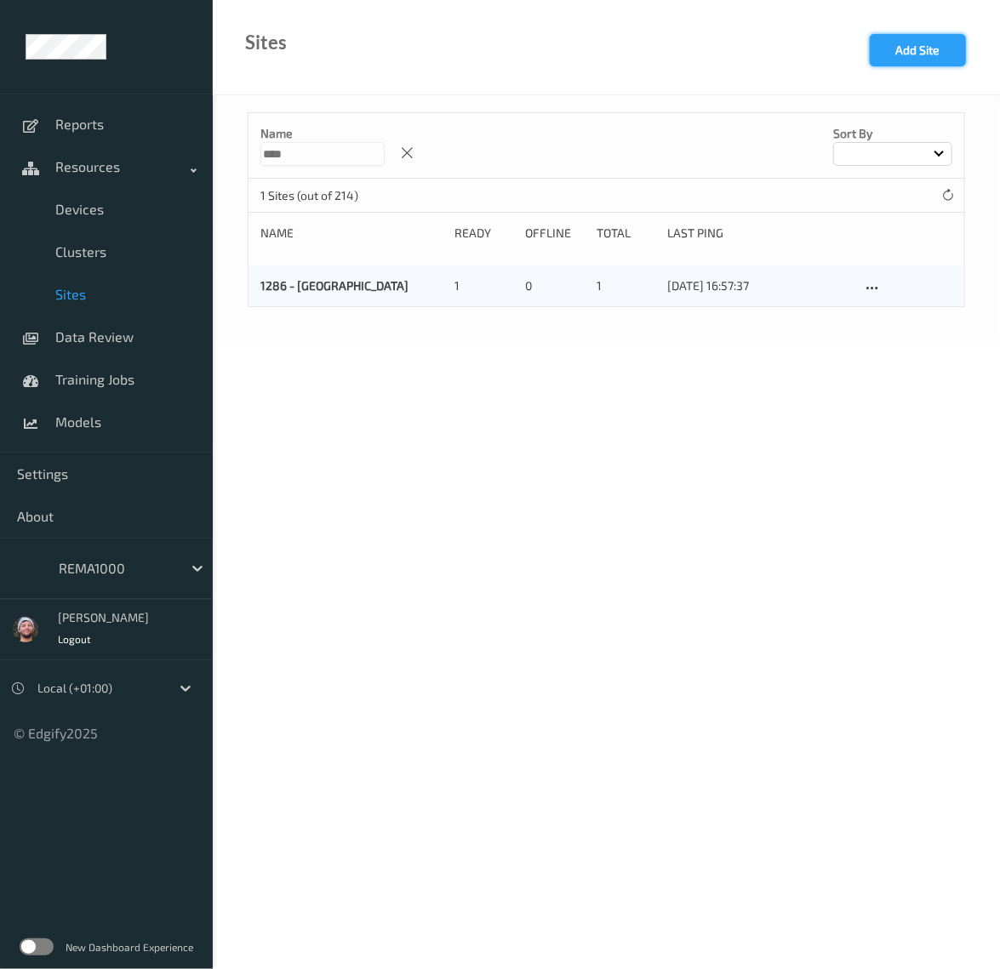
click at [924, 45] on button "Add Site" at bounding box center [917, 50] width 96 height 32
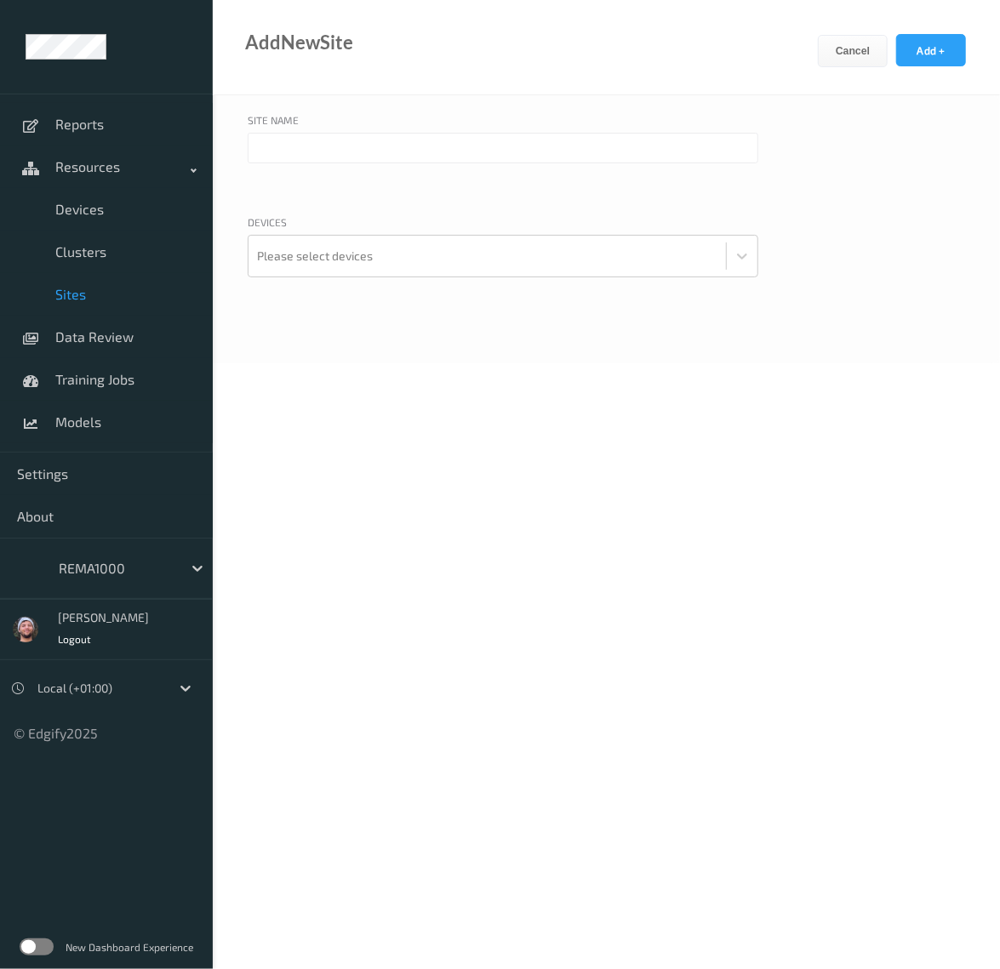
click at [356, 147] on input "text" at bounding box center [503, 148] width 510 height 31
type input "3147 - Tananger"
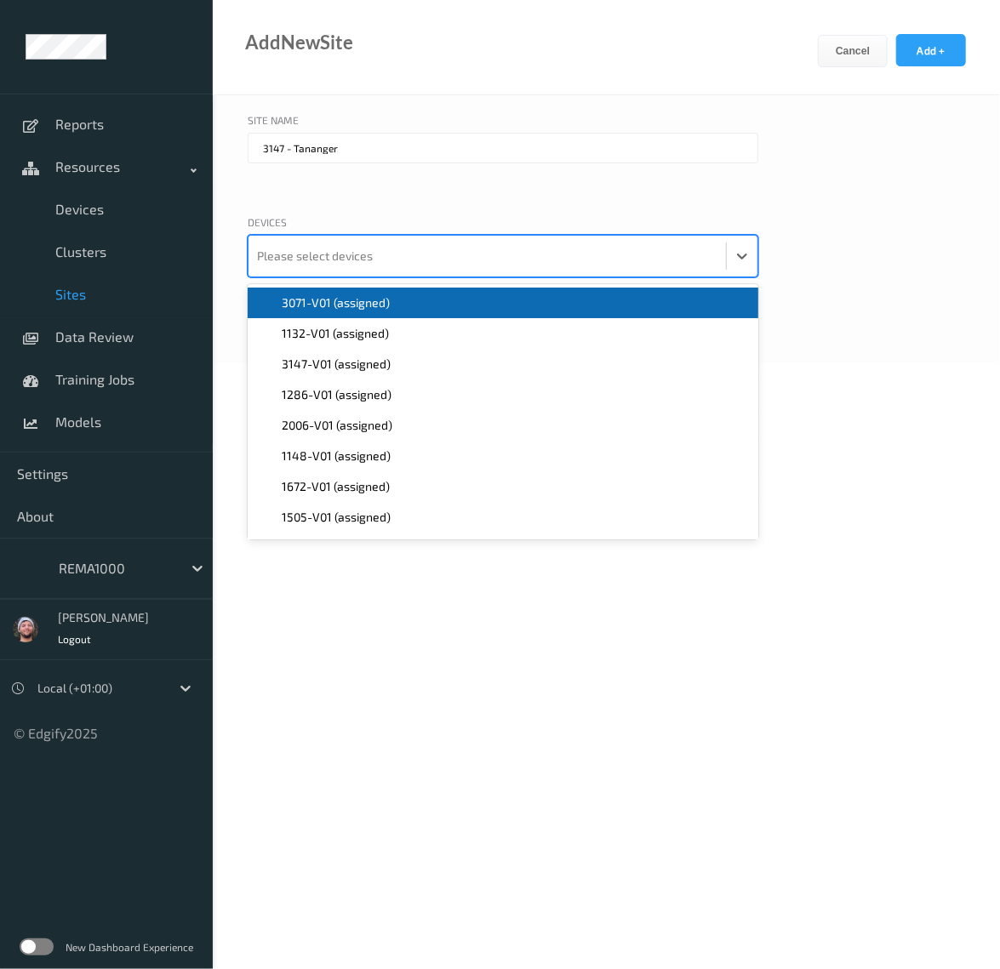
click at [356, 260] on div at bounding box center [487, 256] width 460 height 34
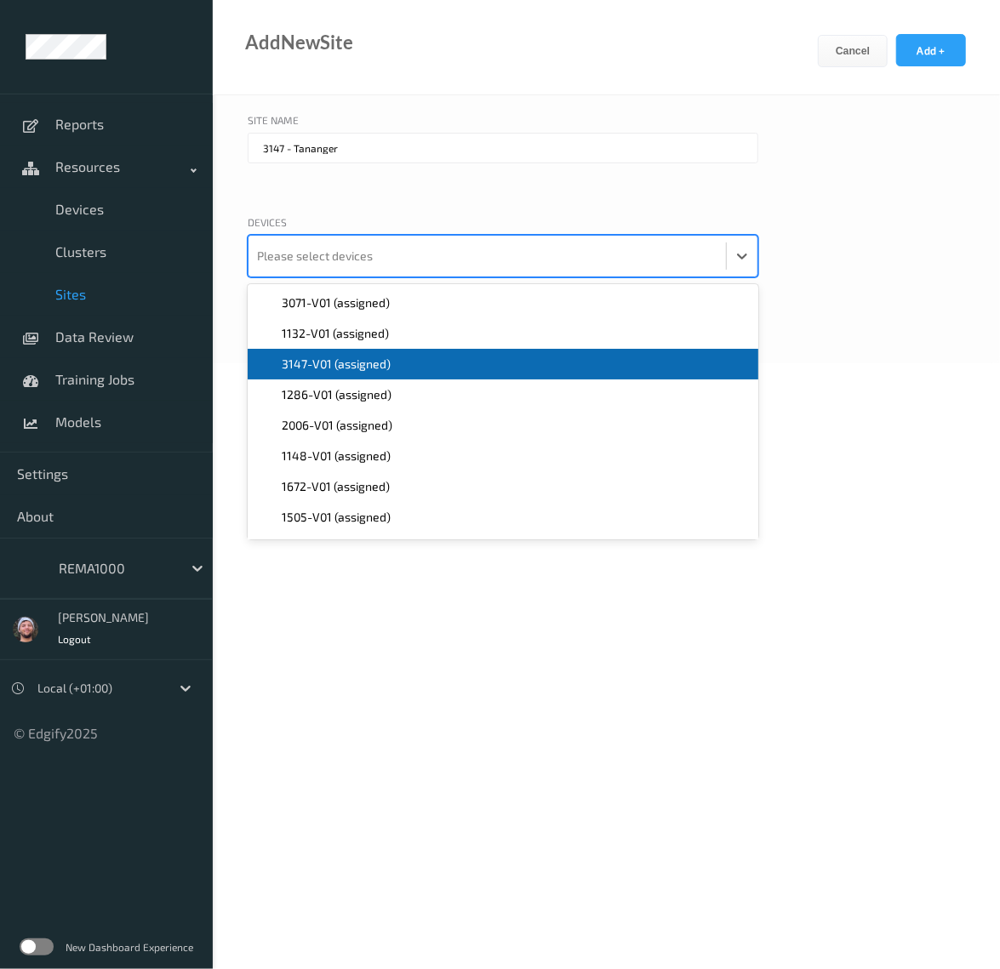
click at [332, 356] on span "3147-V01 (assigned)" at bounding box center [336, 364] width 109 height 17
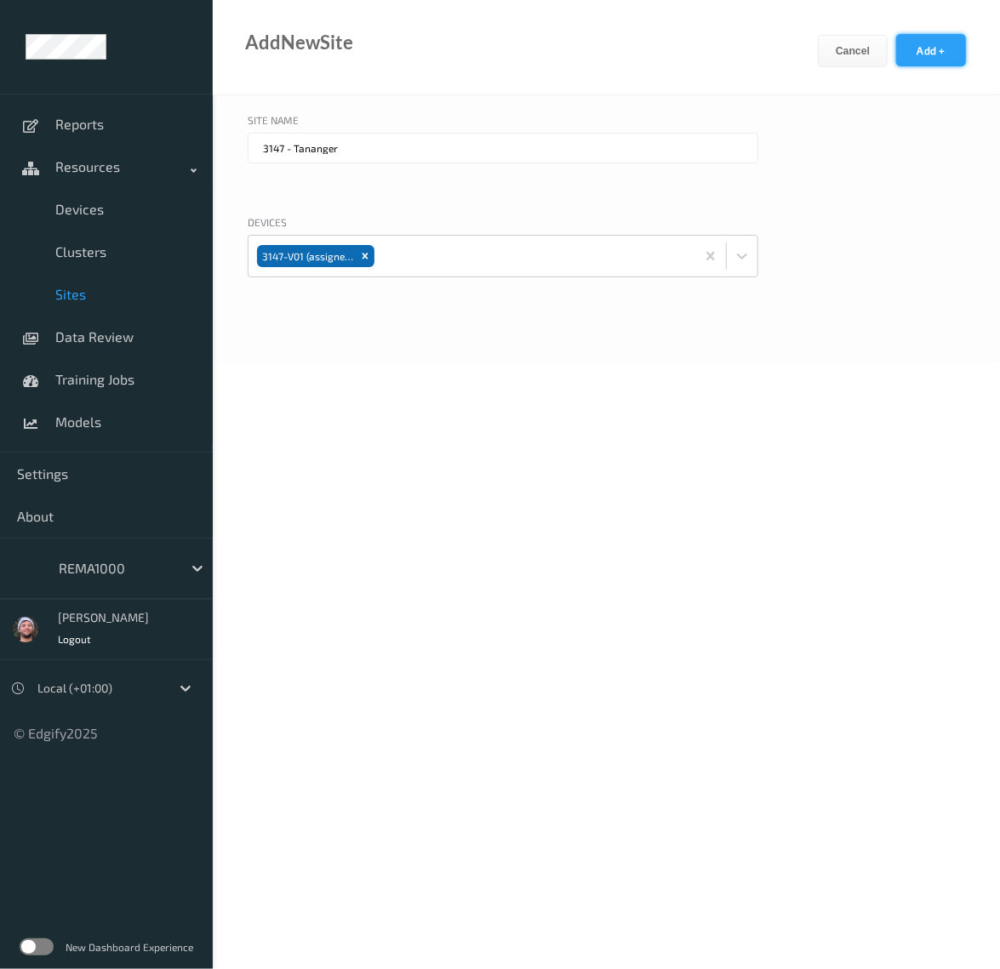
click at [910, 55] on button "Add +" at bounding box center [931, 50] width 70 height 32
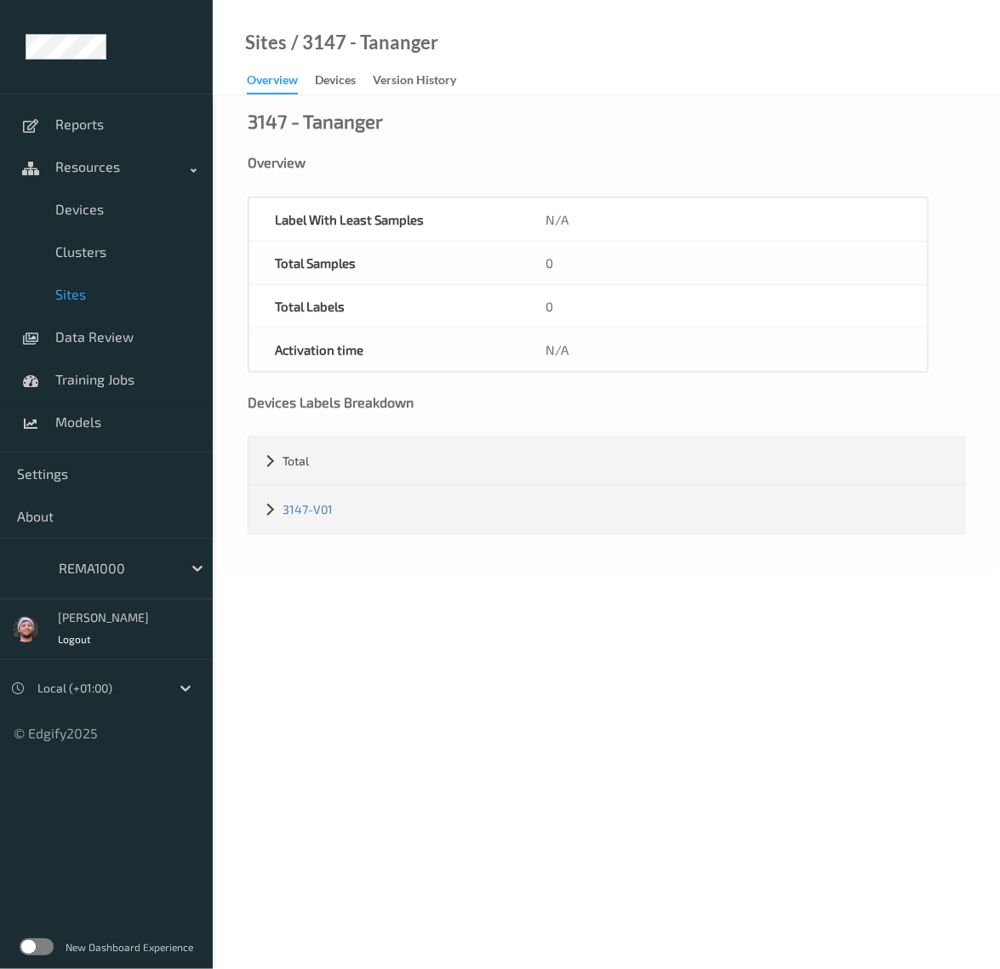
click at [115, 297] on span "Sites" at bounding box center [125, 294] width 140 height 17
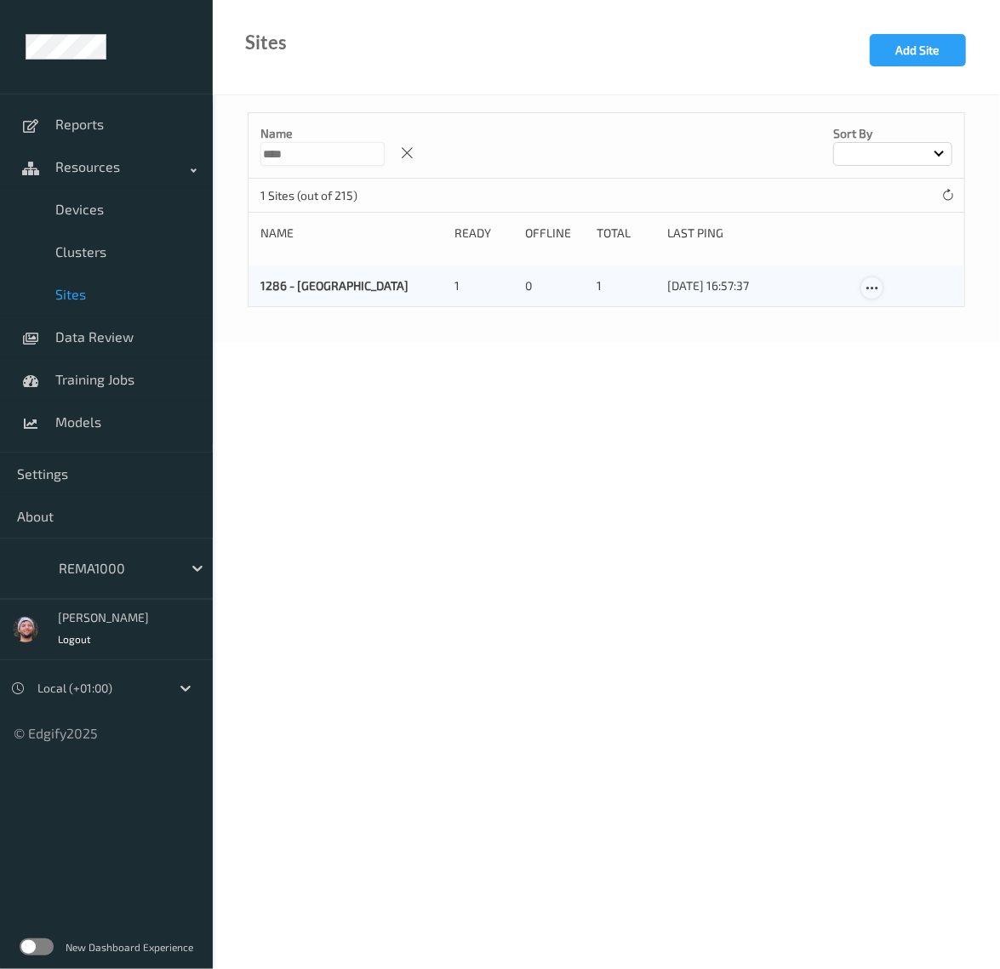
click at [876, 287] on icon at bounding box center [871, 288] width 14 height 15
click at [887, 307] on link "Edit Site" at bounding box center [906, 317] width 89 height 31
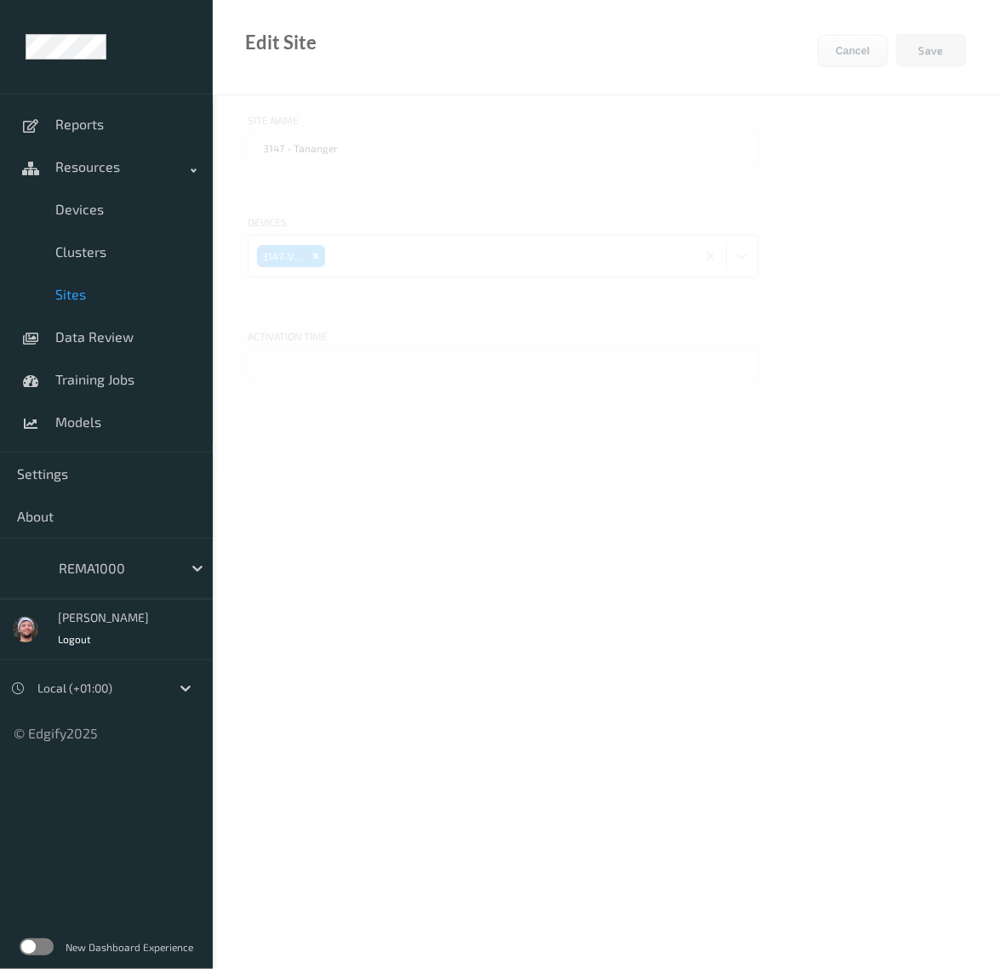
type input "1286 - [GEOGRAPHIC_DATA]"
type input "07/10/2025 10:30 AM"
click at [90, 295] on span "Sites" at bounding box center [125, 294] width 140 height 17
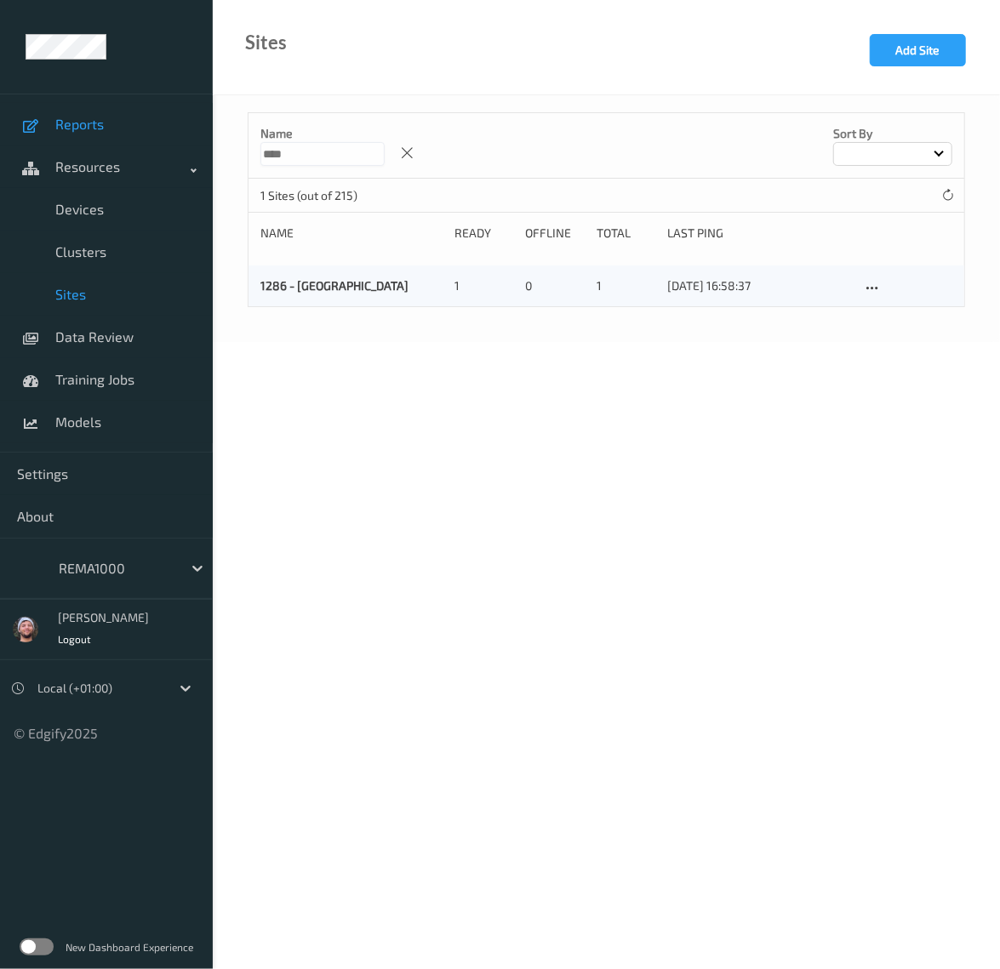
drag, startPoint x: 313, startPoint y: 145, endPoint x: 210, endPoint y: 139, distance: 103.2
click at [213, 139] on div "Name **** Sort by 1 Sites (out of 215) Name Ready Offline Total Last Ping 1286 …" at bounding box center [606, 218] width 787 height 247
type input "****"
click at [871, 292] on icon at bounding box center [871, 288] width 14 height 15
click at [889, 316] on link "Edit Site" at bounding box center [906, 317] width 89 height 31
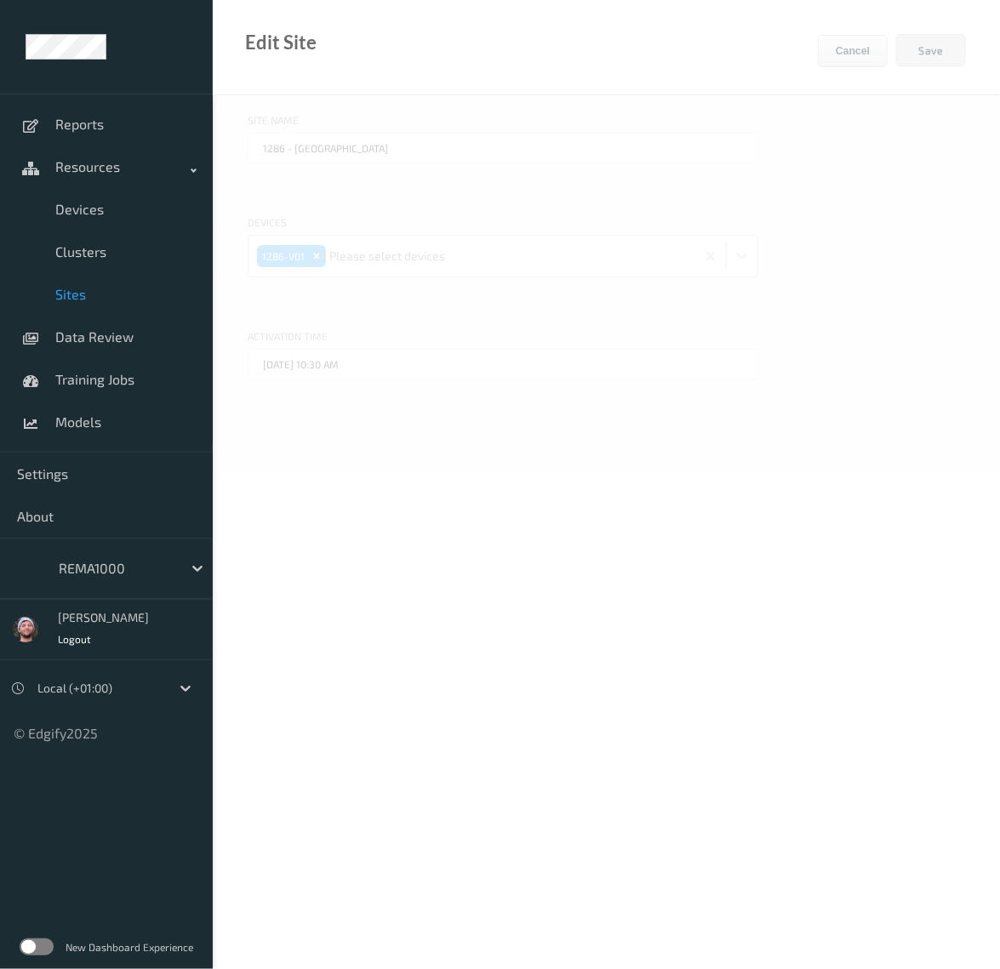
type input "3147 - Tananger"
click at [420, 367] on input "text" at bounding box center [503, 364] width 510 height 31
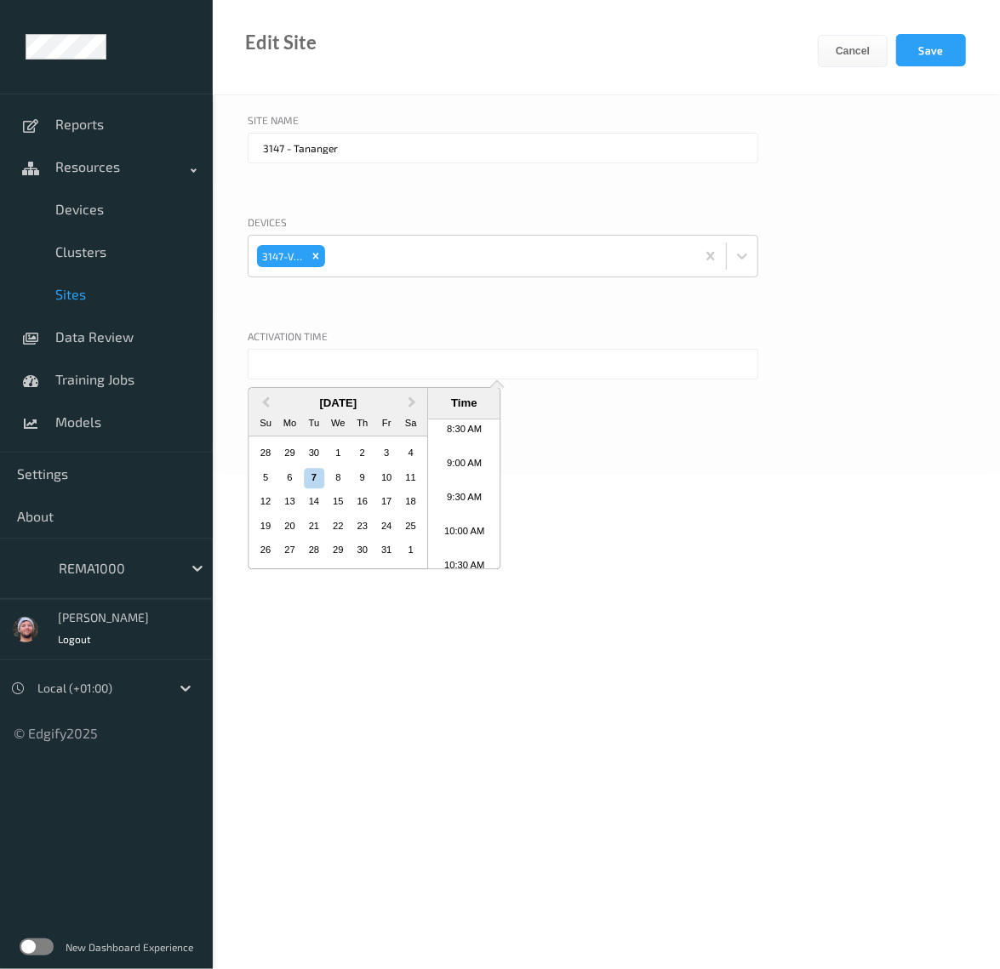
scroll to position [674, 0]
click at [461, 538] on li "11:30 AM" at bounding box center [464, 545] width 72 height 34
type input "07/10/2025 11:30 AM"
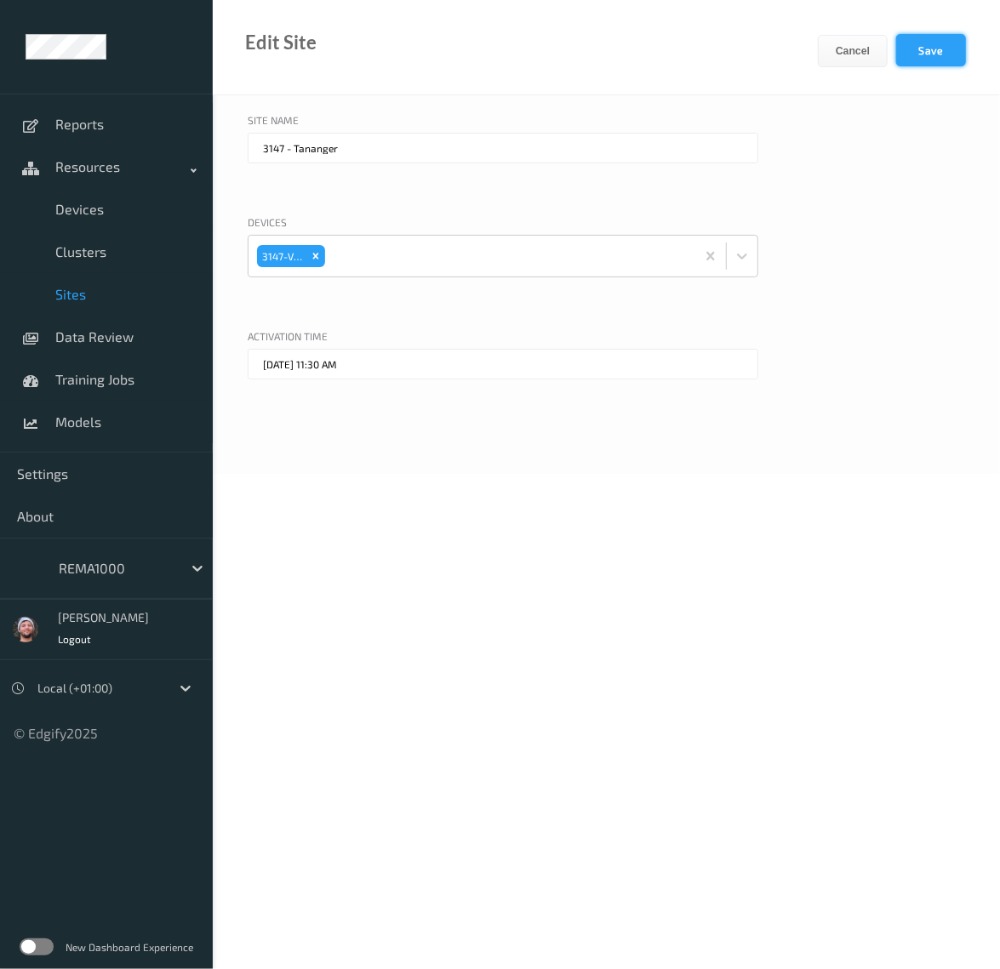
click at [920, 50] on button "Save" at bounding box center [931, 50] width 70 height 32
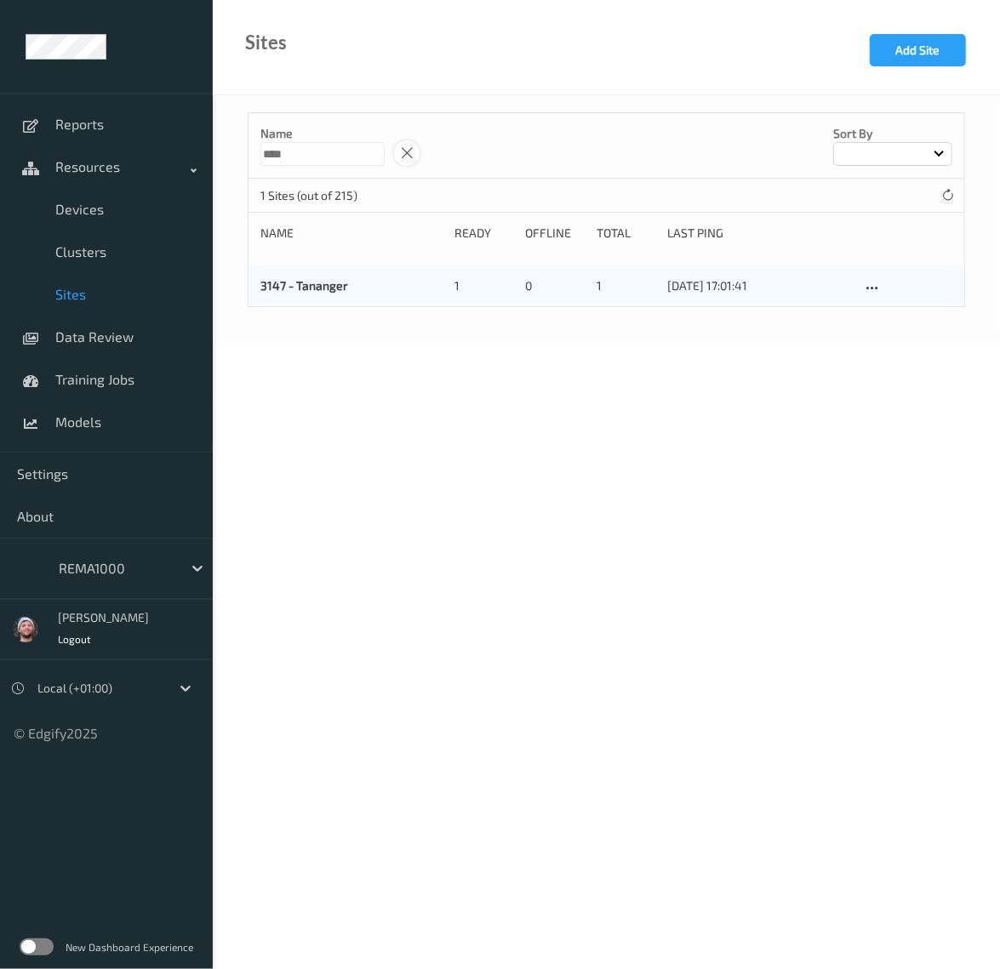
click at [414, 156] on icon at bounding box center [407, 152] width 14 height 15
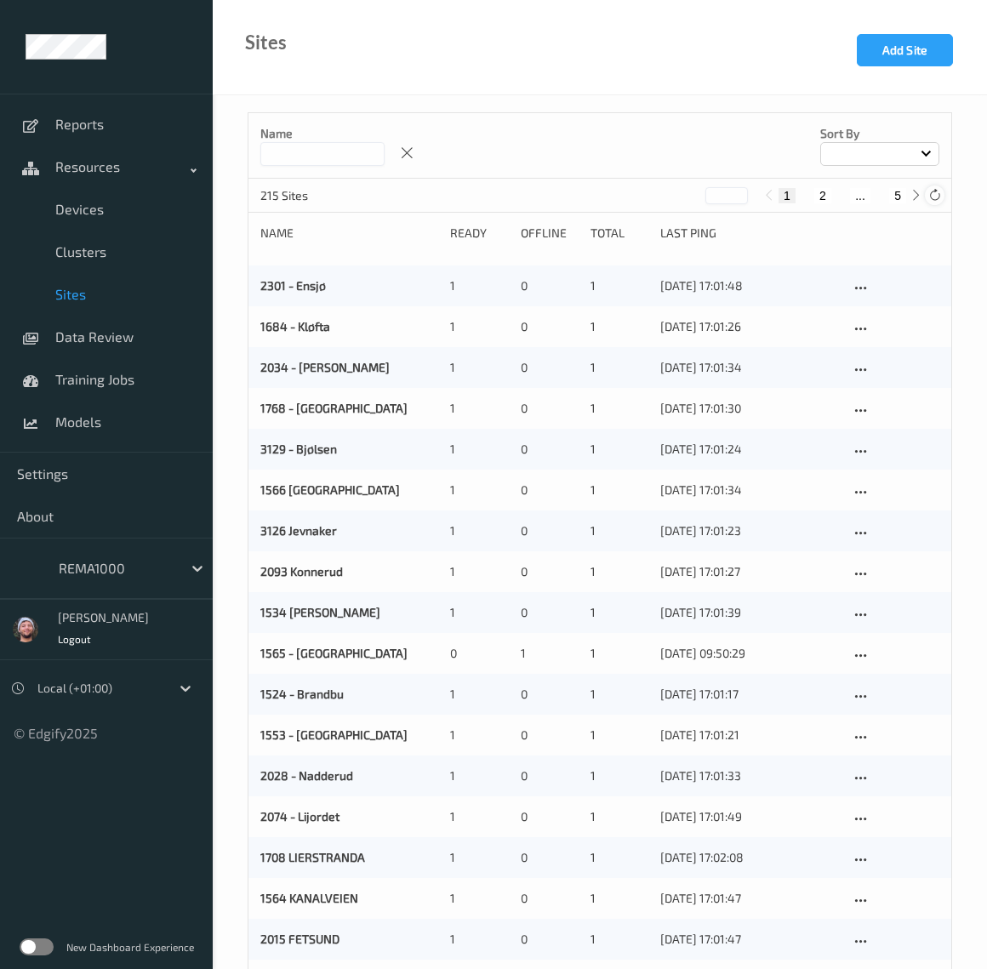
click at [941, 196] on div at bounding box center [934, 194] width 19 height 19
click at [903, 198] on button "5" at bounding box center [897, 195] width 17 height 15
type input "*"
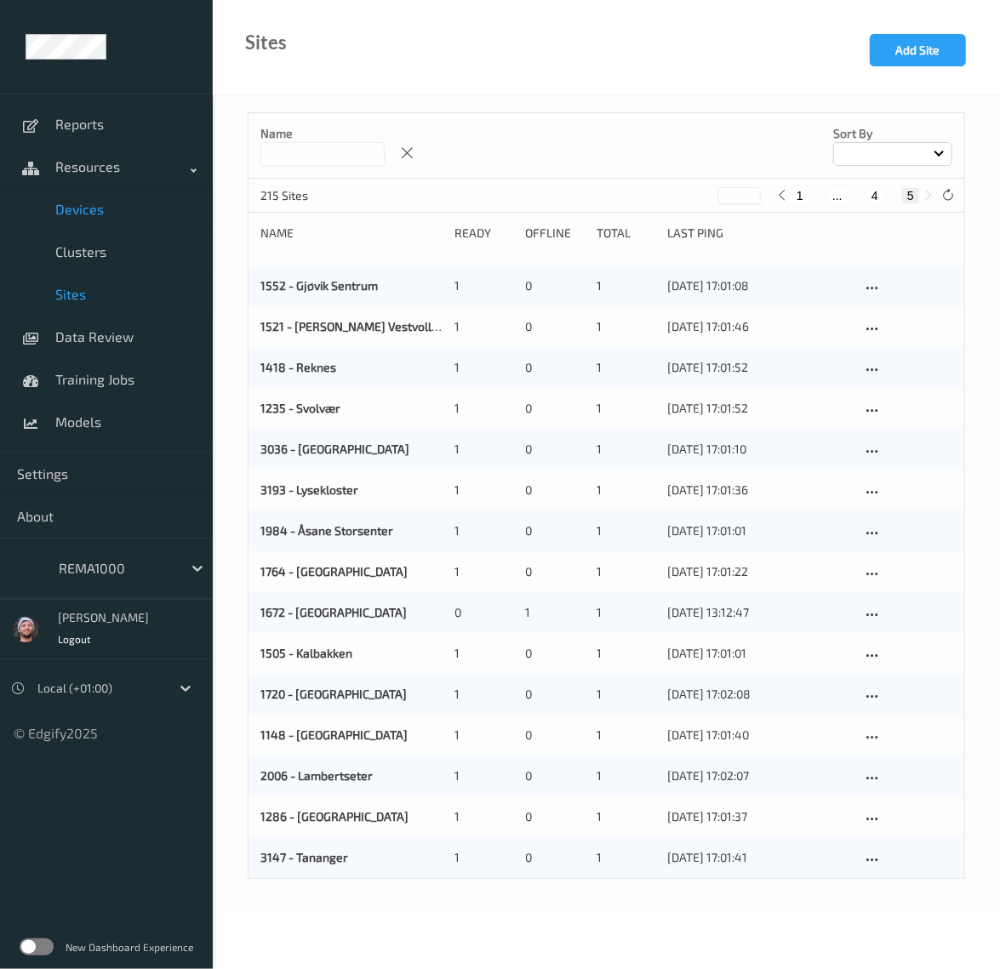
click at [70, 220] on link "Devices" at bounding box center [106, 209] width 213 height 43
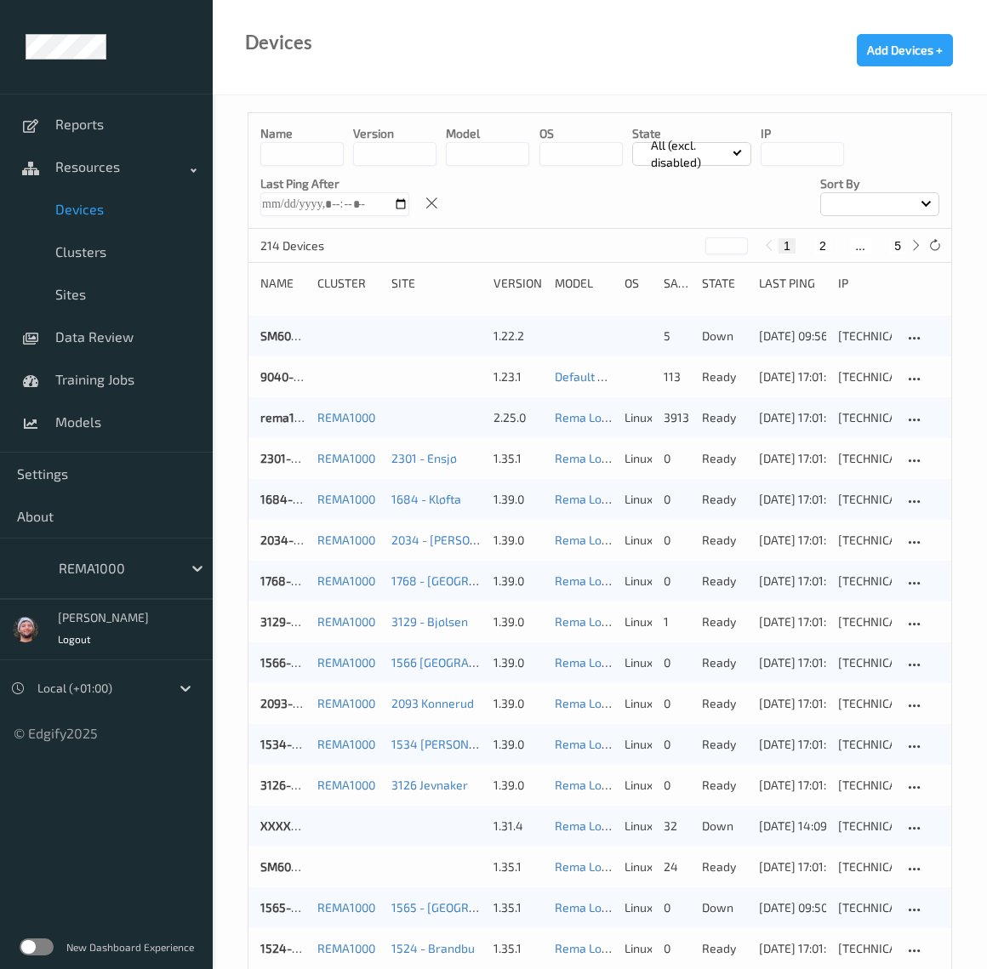
click at [902, 238] on button "5" at bounding box center [897, 245] width 17 height 15
type input "*"
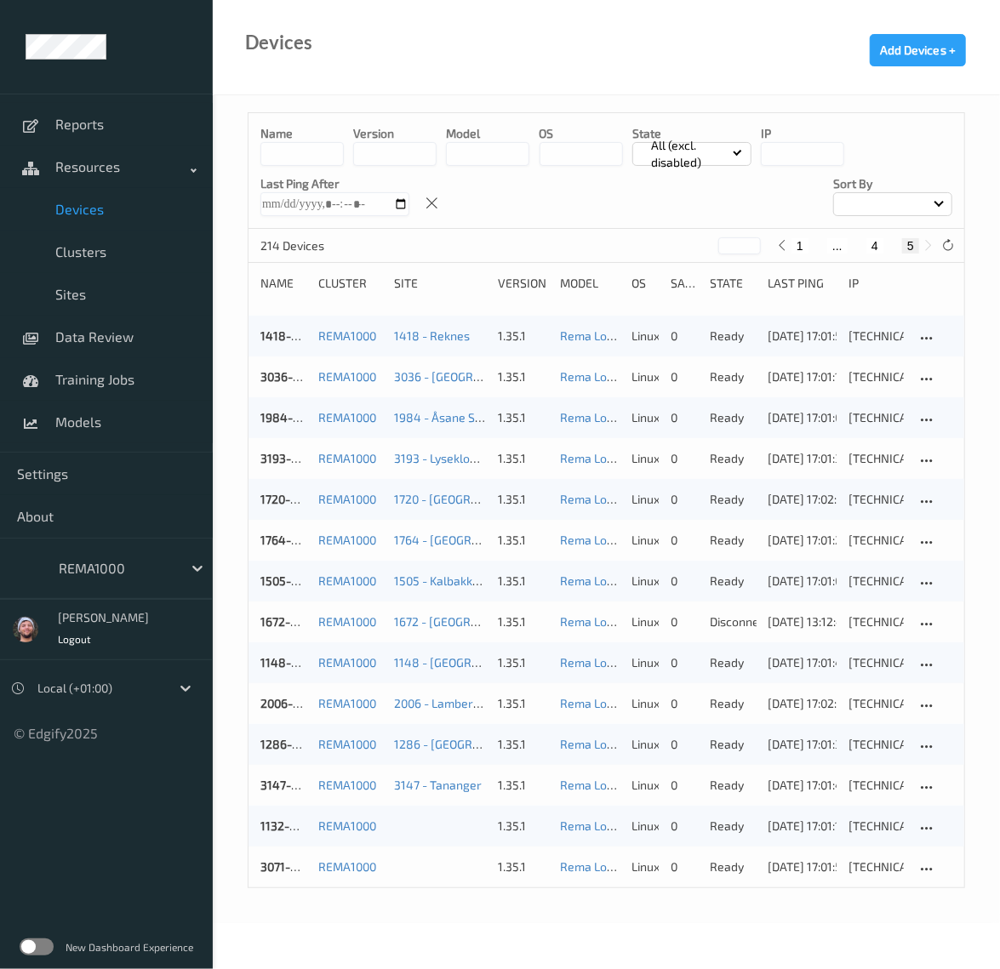
click at [293, 151] on input at bounding box center [301, 154] width 83 height 24
paste input "******"
type input "******"
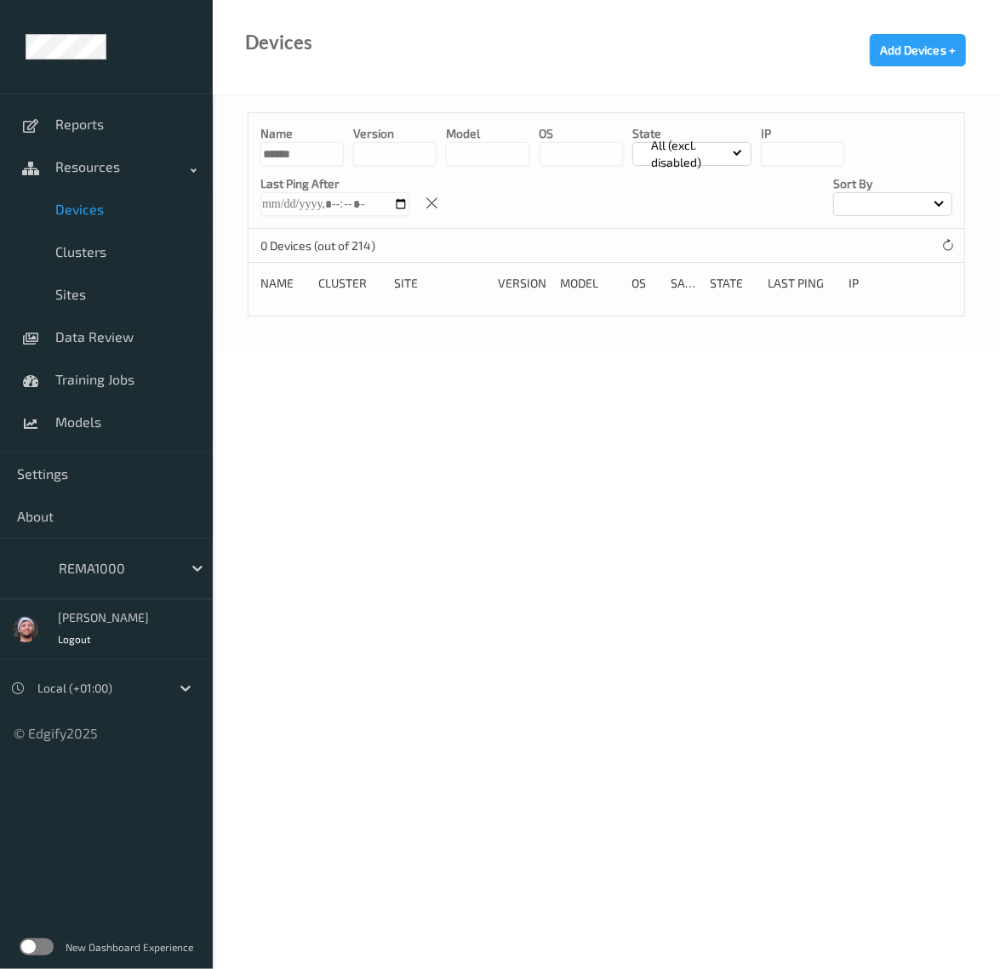
click at [333, 162] on input "******" at bounding box center [301, 154] width 83 height 24
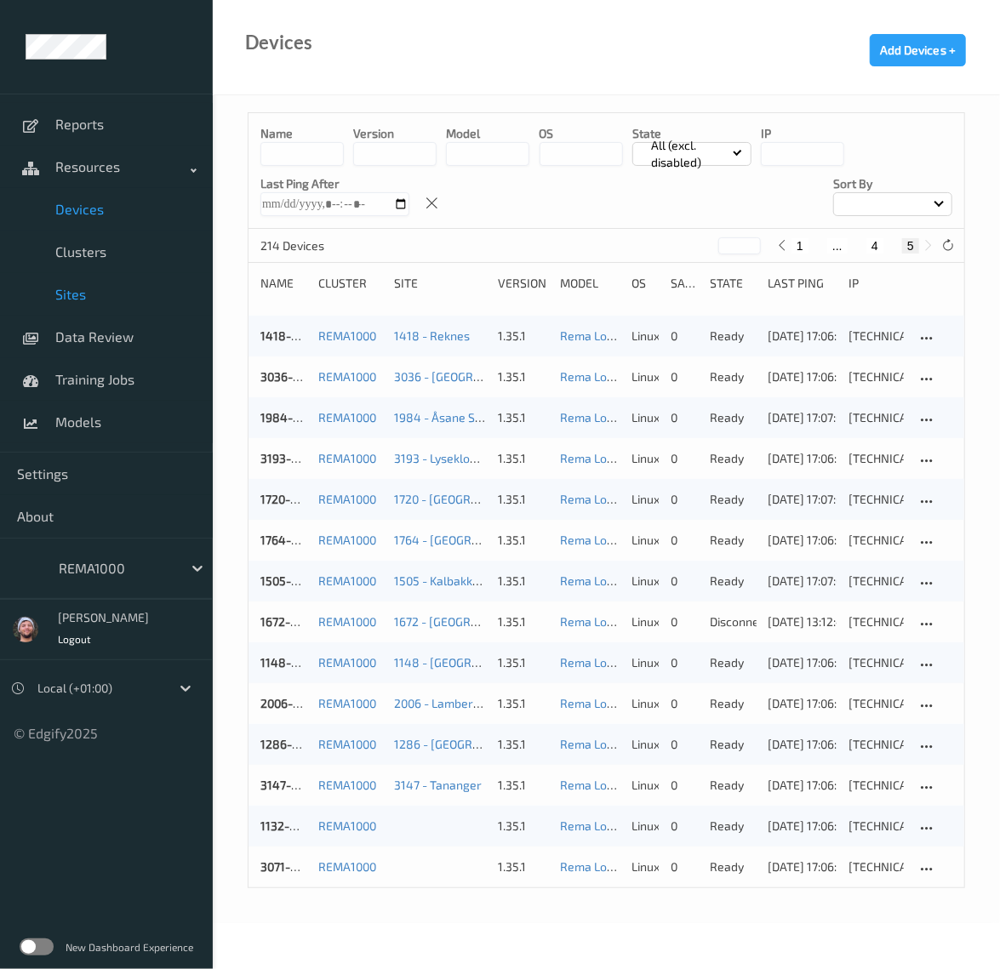
click at [89, 293] on span "Sites" at bounding box center [125, 294] width 140 height 17
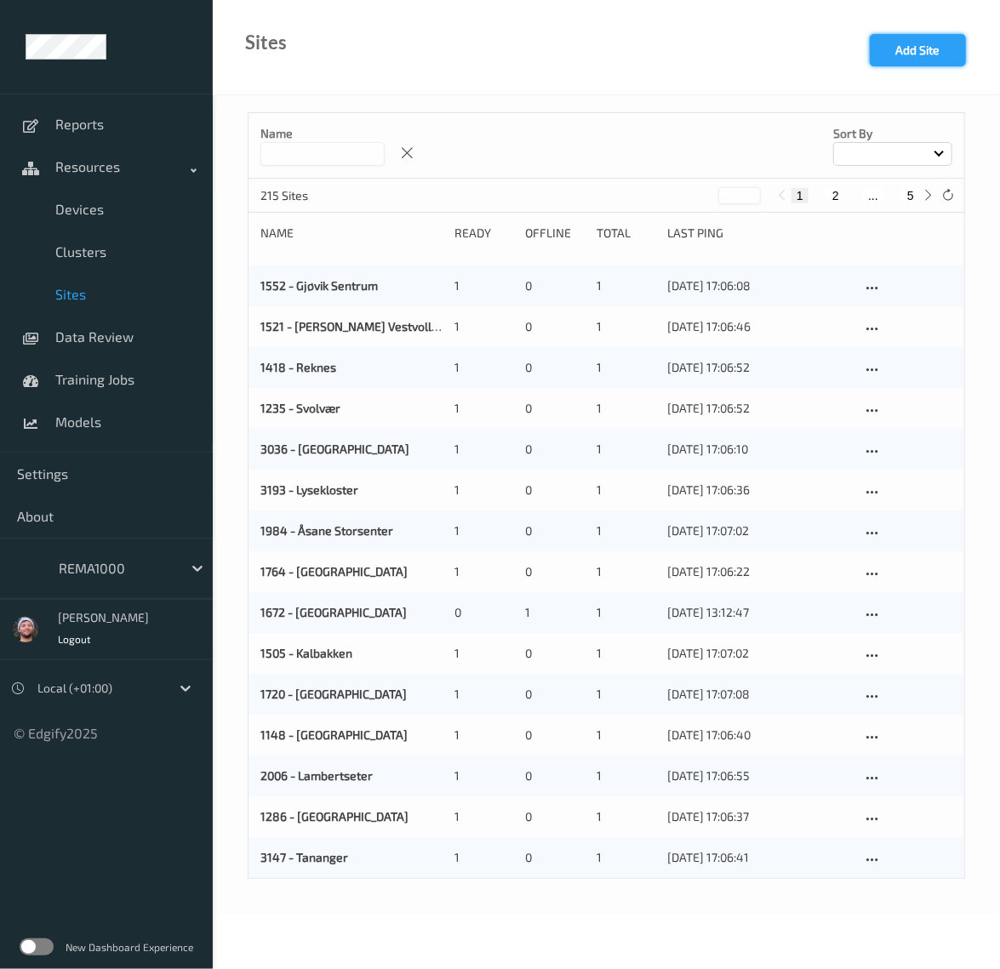
click at [893, 55] on button "Add Site" at bounding box center [917, 50] width 96 height 32
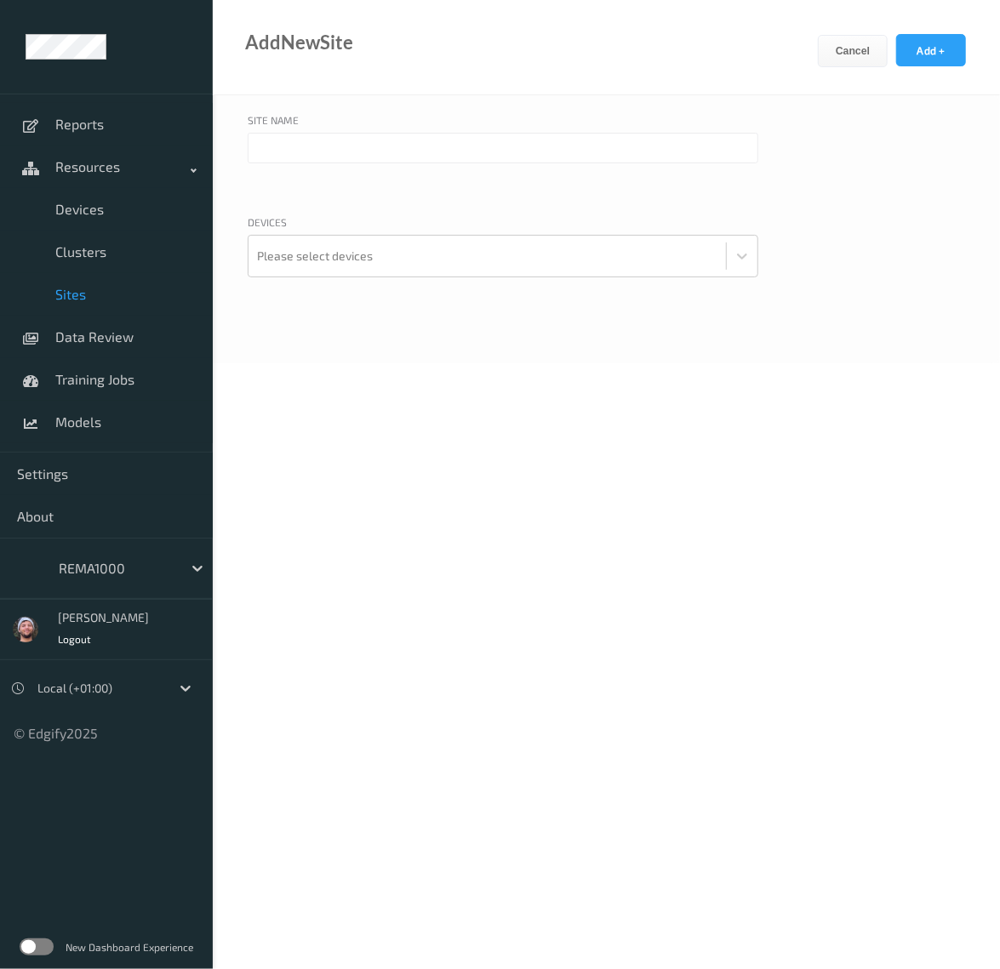
click at [339, 152] on input "text" at bounding box center [503, 148] width 510 height 31
paste input "Byåsen"
type input "1132 - Byåsen"
click at [383, 271] on div at bounding box center [487, 256] width 460 height 34
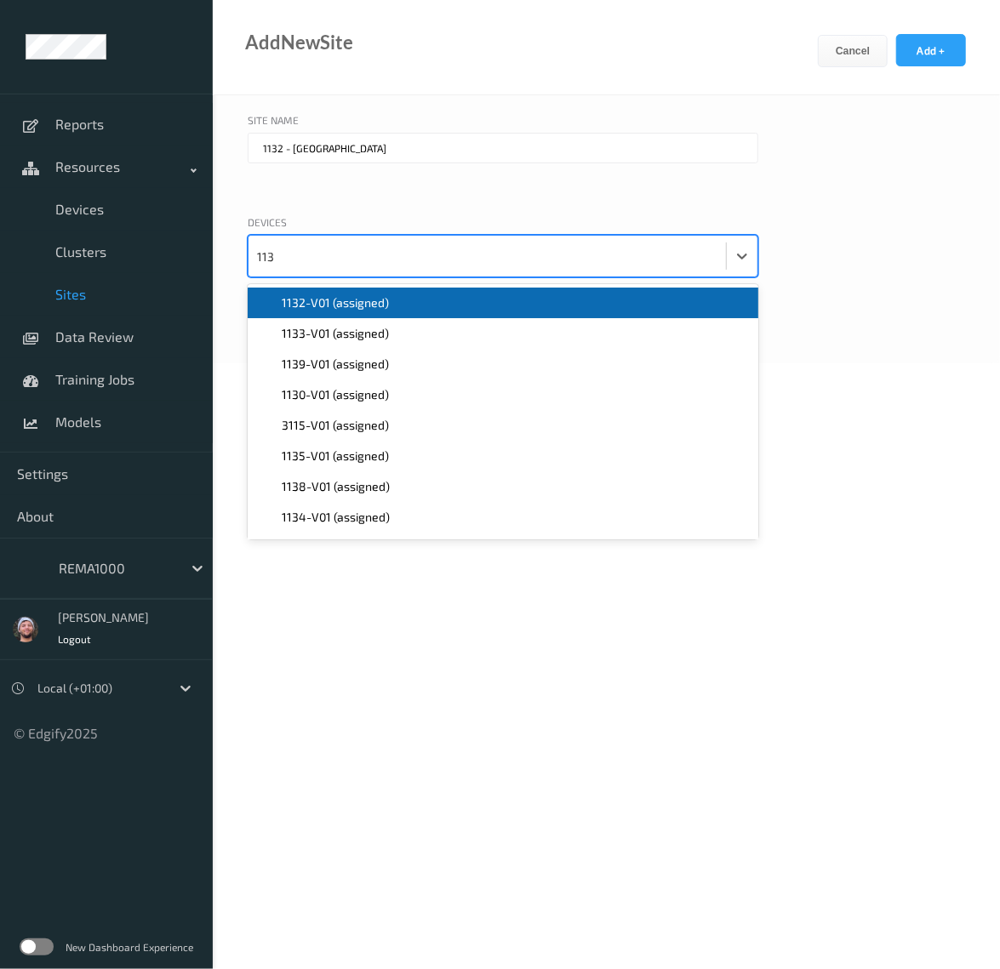
type input "1132"
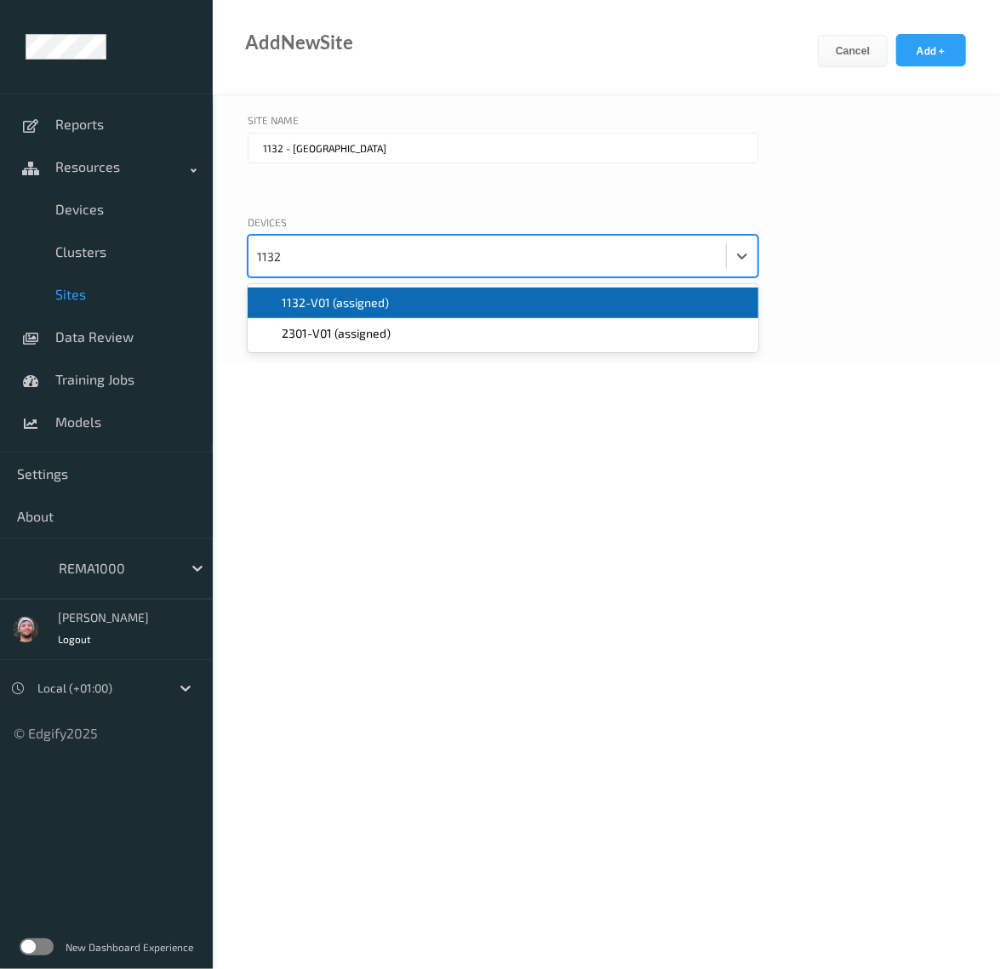
click at [365, 308] on span "1132-V01 (assigned)" at bounding box center [335, 302] width 107 height 17
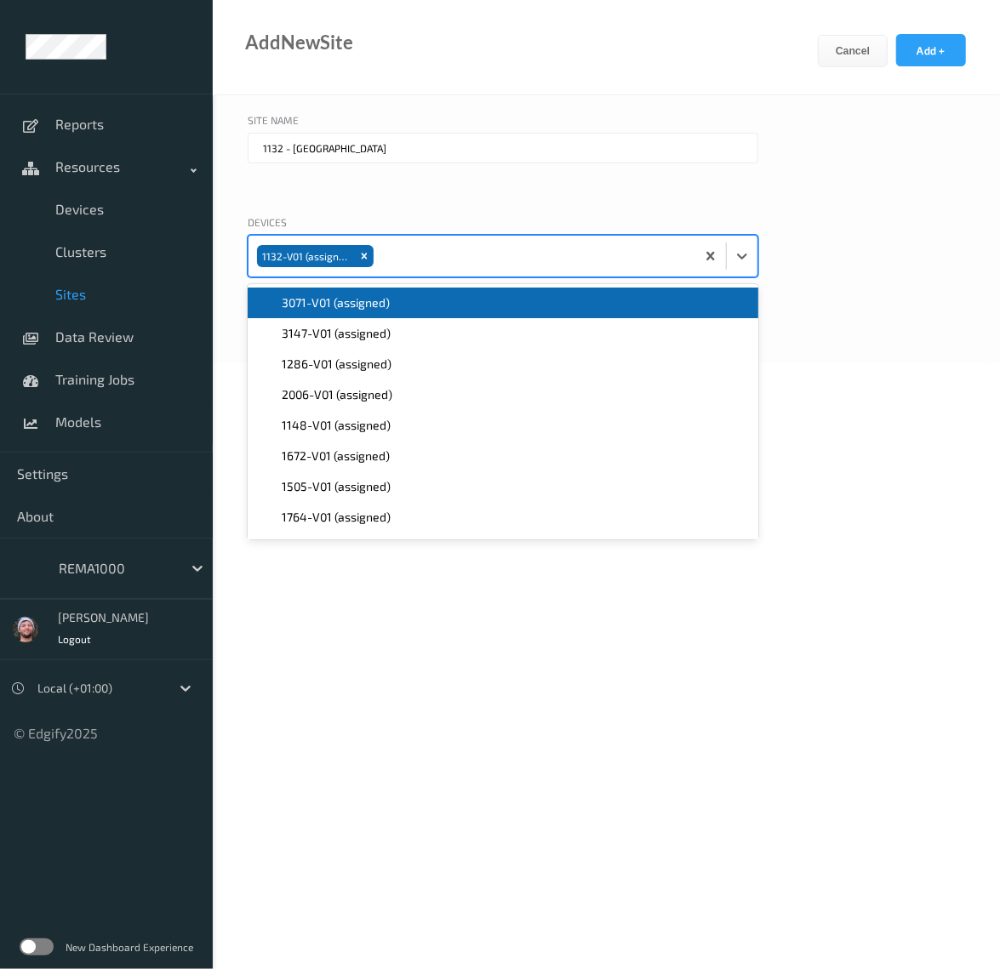
click at [810, 245] on div "Devices option 1132-V01 (assigned), selected. option 3071-V01 (assigned) focuse…" at bounding box center [606, 266] width 717 height 105
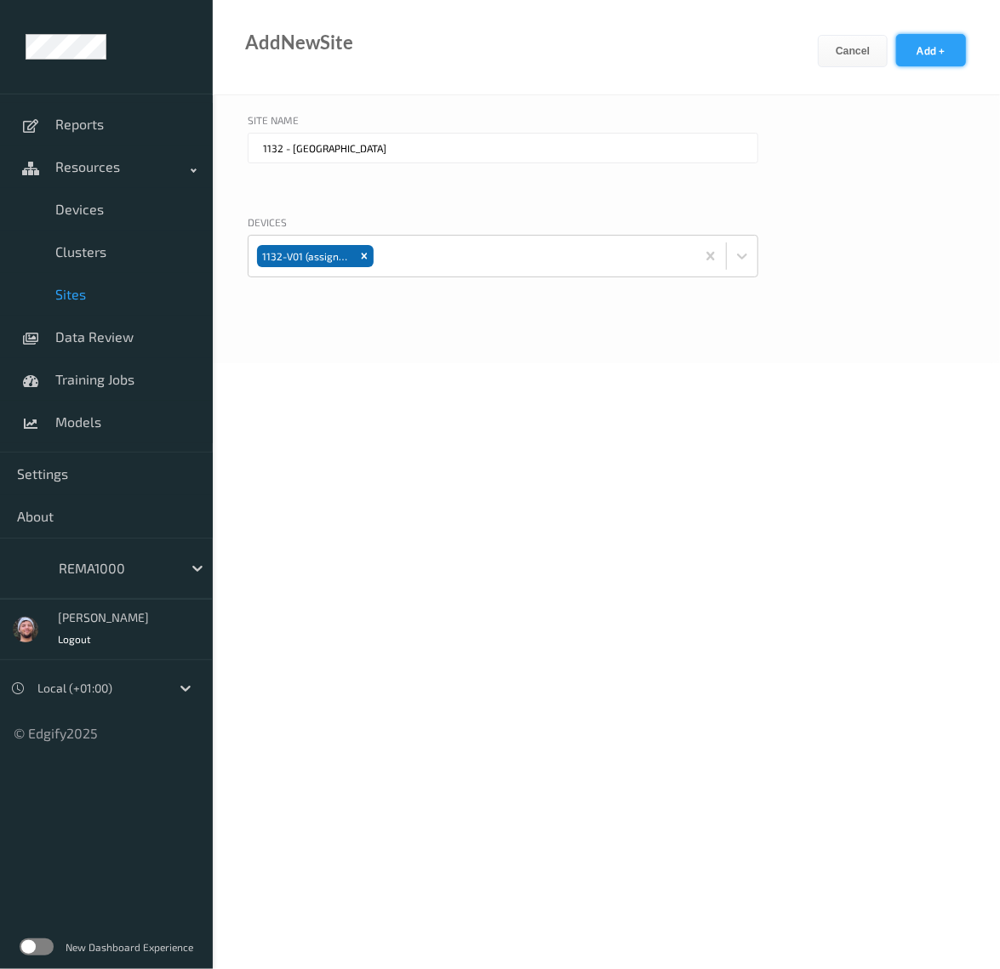
click at [929, 55] on button "Add +" at bounding box center [931, 50] width 70 height 32
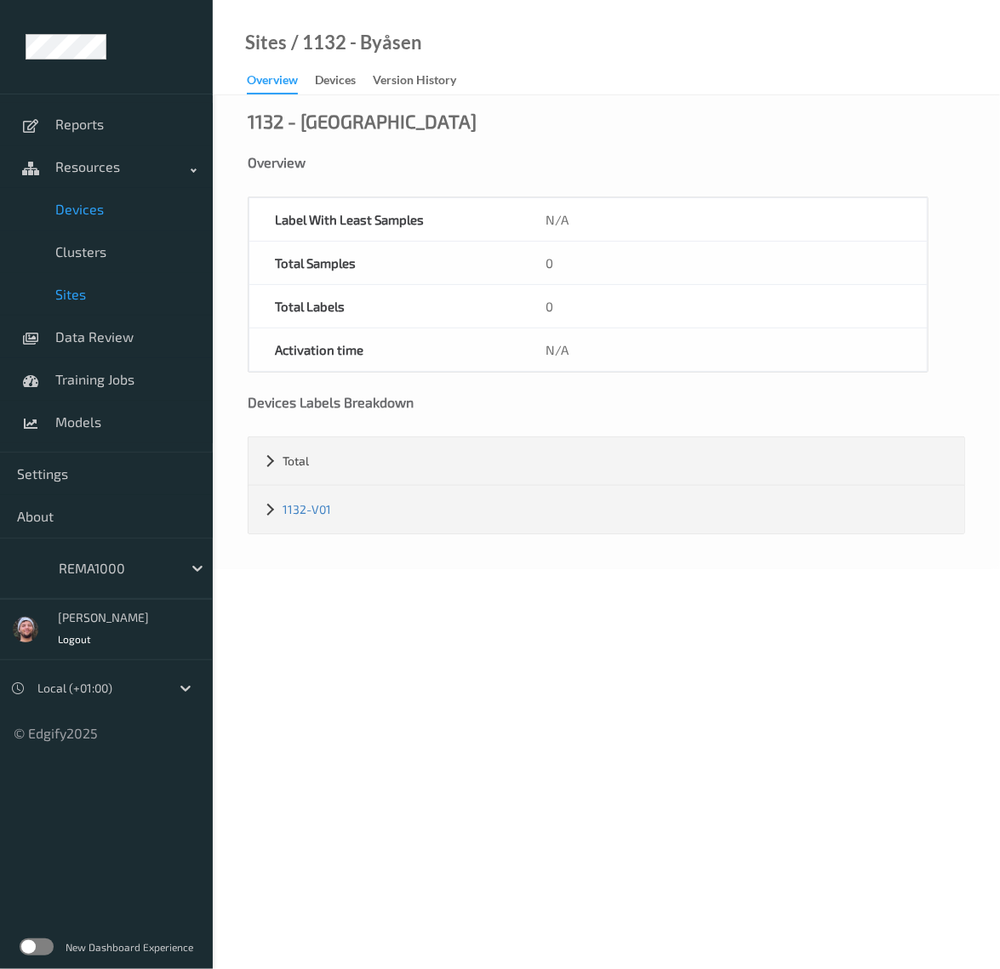
click at [132, 207] on span "Devices" at bounding box center [125, 209] width 140 height 17
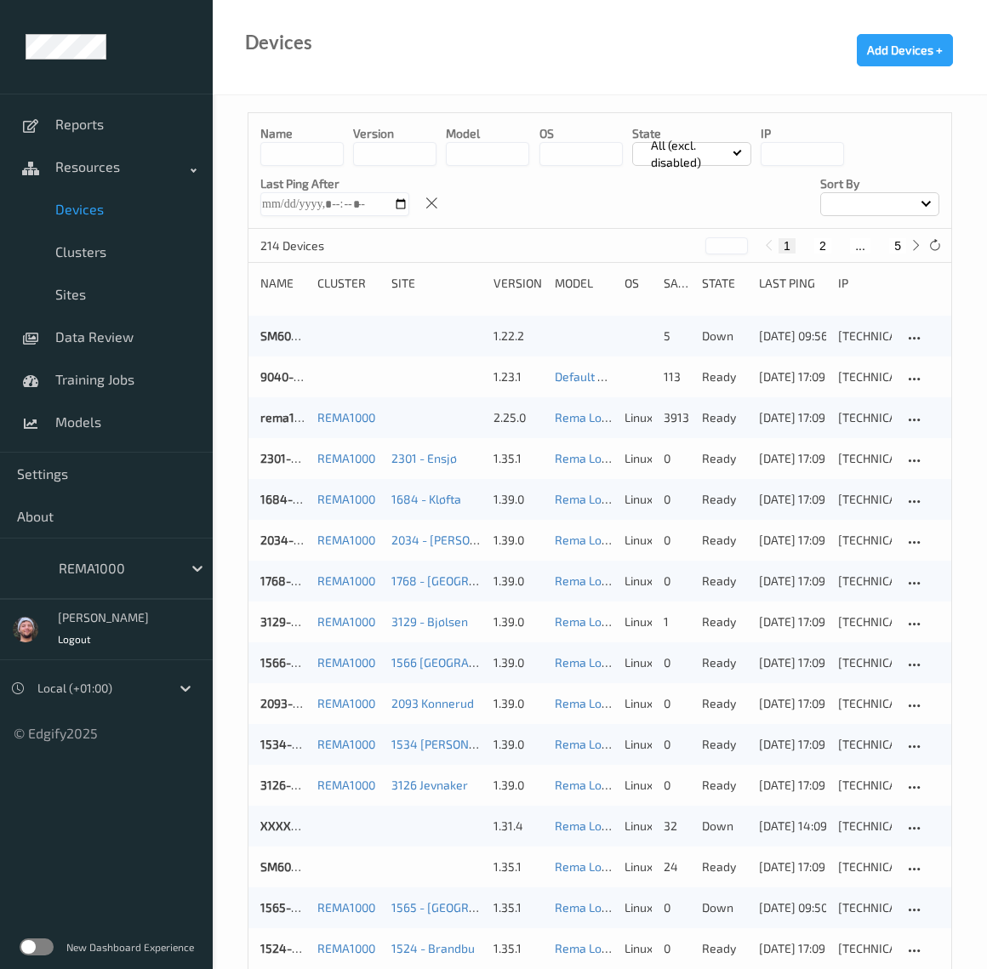
click at [900, 239] on button "5" at bounding box center [897, 245] width 17 height 15
type input "*"
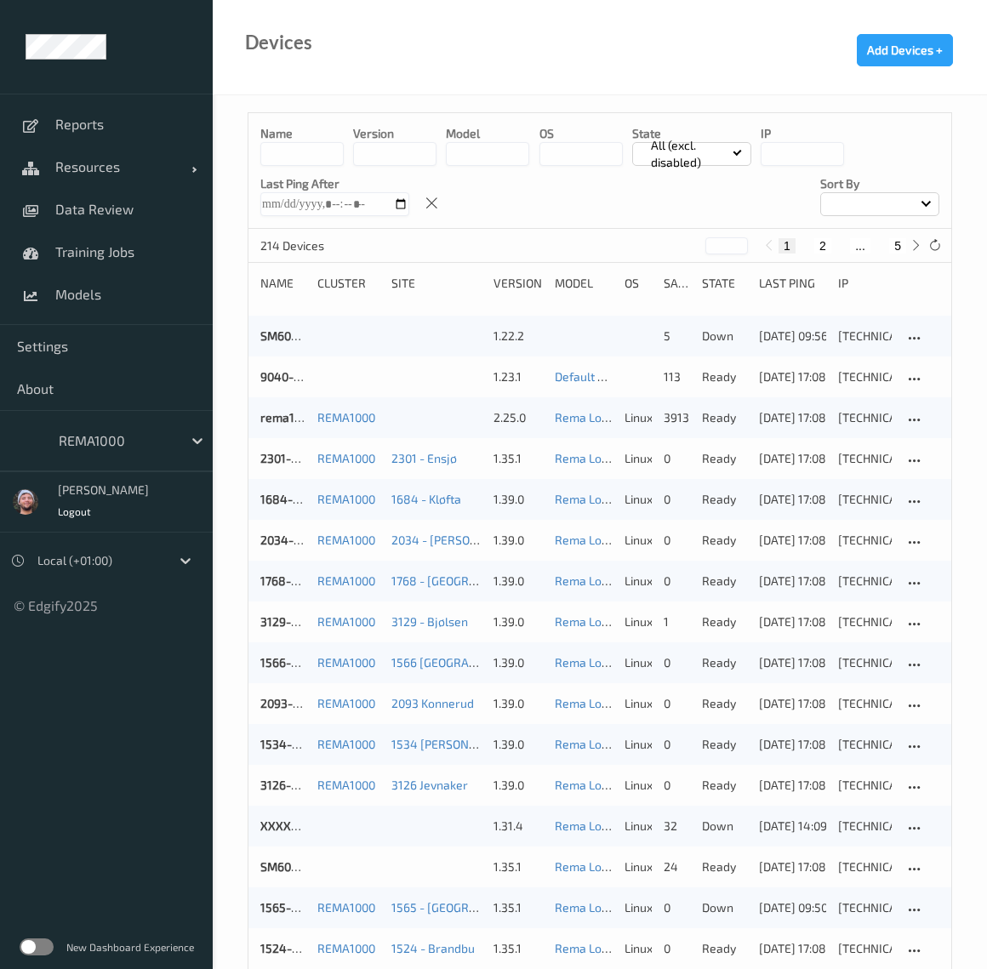
click at [899, 241] on button "5" at bounding box center [897, 245] width 17 height 15
type input "*"
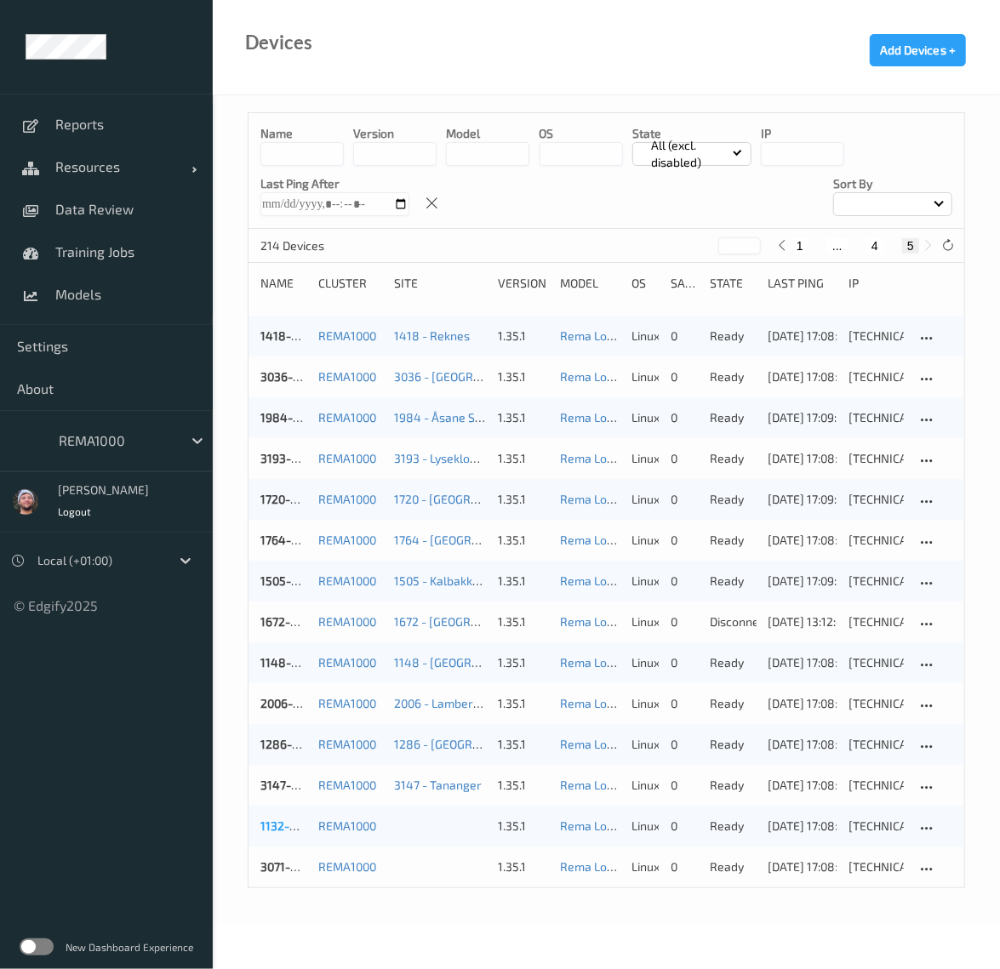
click at [285, 831] on link "1132-V01" at bounding box center [284, 825] width 48 height 14
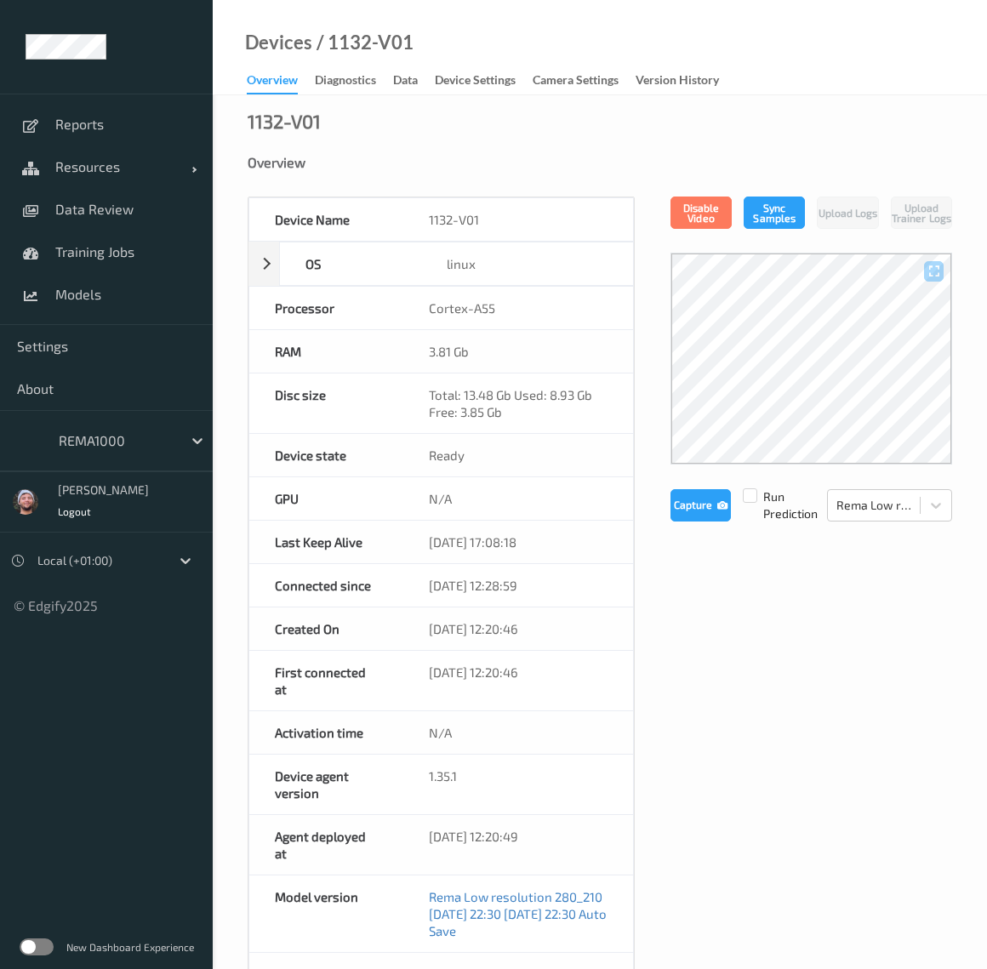
click at [634, 733] on div "Activation time N/A" at bounding box center [440, 732] width 385 height 43
click at [640, 728] on div "Device Name 1132-V01 OS linux Platform debian Platform Version 12.5 Platform Fa…" at bounding box center [600, 809] width 704 height 1227
click at [632, 738] on div "N/A" at bounding box center [518, 732] width 231 height 43
click at [640, 726] on div "Device Name 1132-V01 OS linux Platform debian Platform Version 12.5 Platform Fa…" at bounding box center [600, 809] width 704 height 1227
drag, startPoint x: 131, startPoint y: 197, endPoint x: 149, endPoint y: 151, distance: 50.1
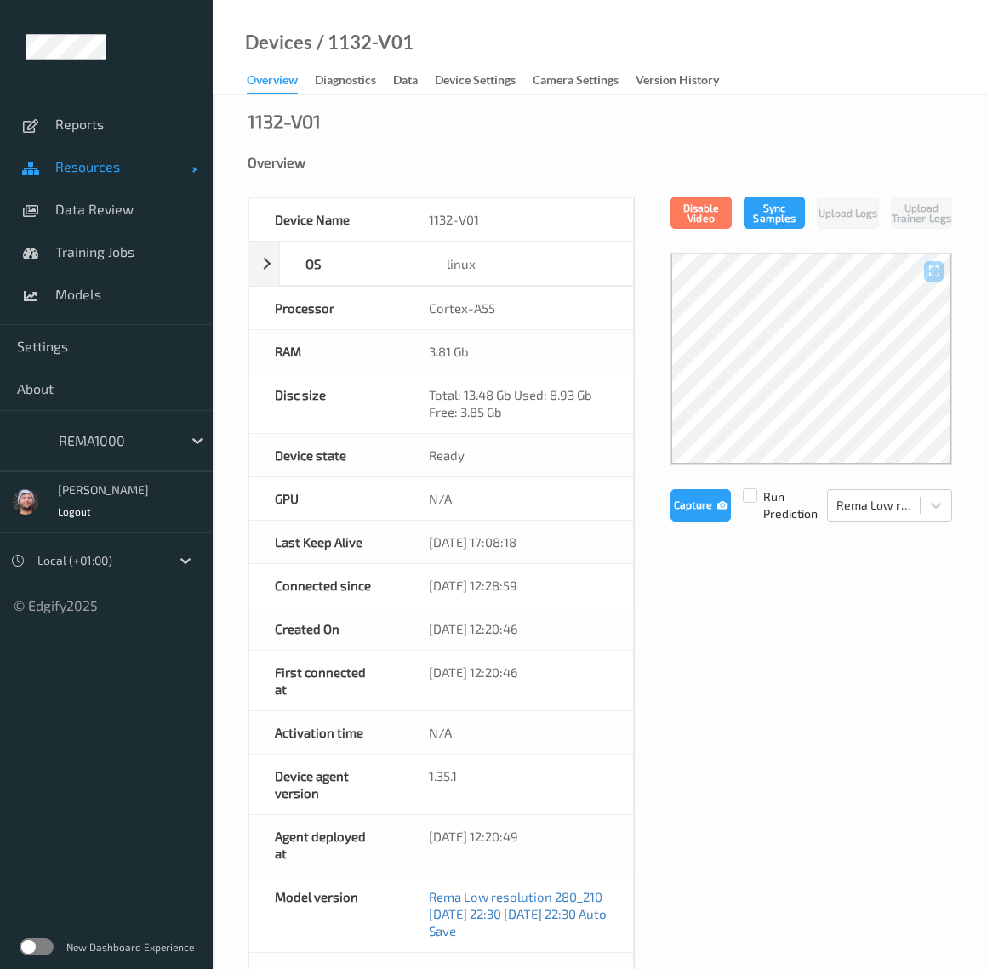
click at [131, 197] on link "Data Review" at bounding box center [106, 209] width 213 height 43
click at [149, 151] on link "Resources" at bounding box center [106, 166] width 213 height 43
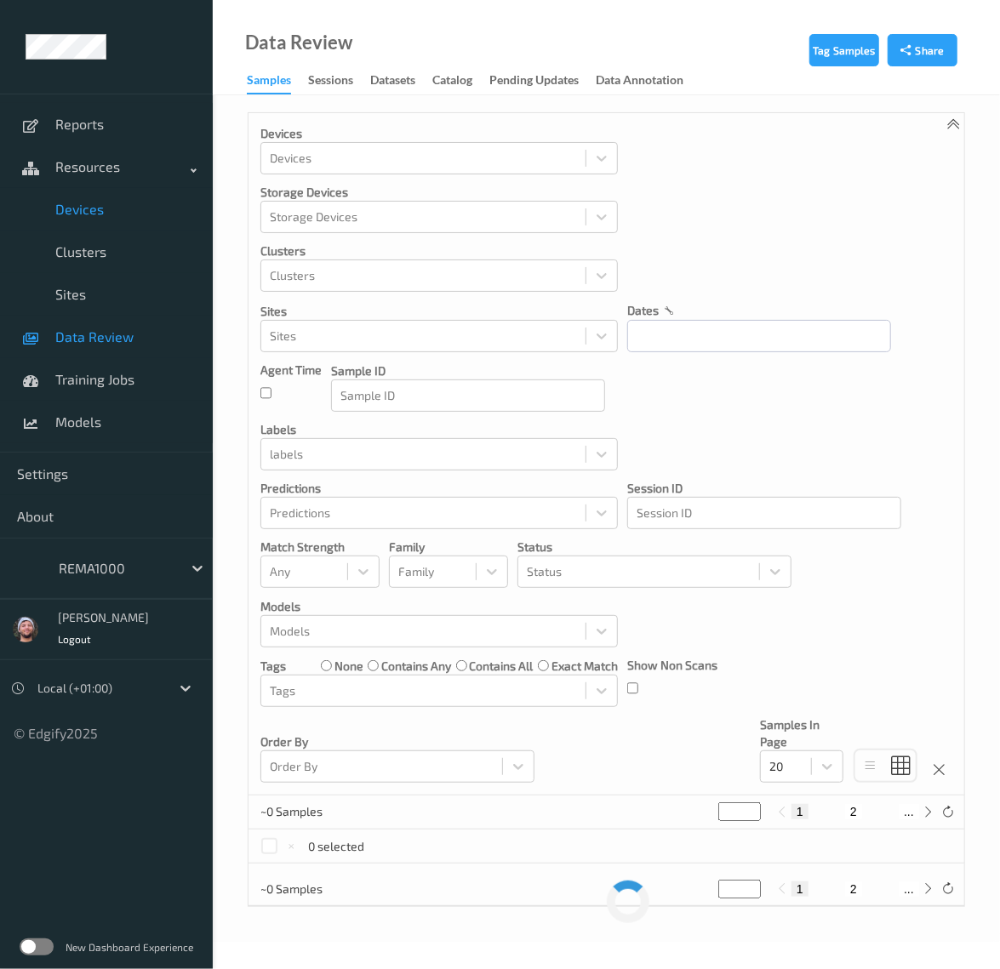
drag, startPoint x: 140, startPoint y: 166, endPoint x: 126, endPoint y: 190, distance: 27.4
click at [140, 166] on span "Resources" at bounding box center [123, 166] width 136 height 17
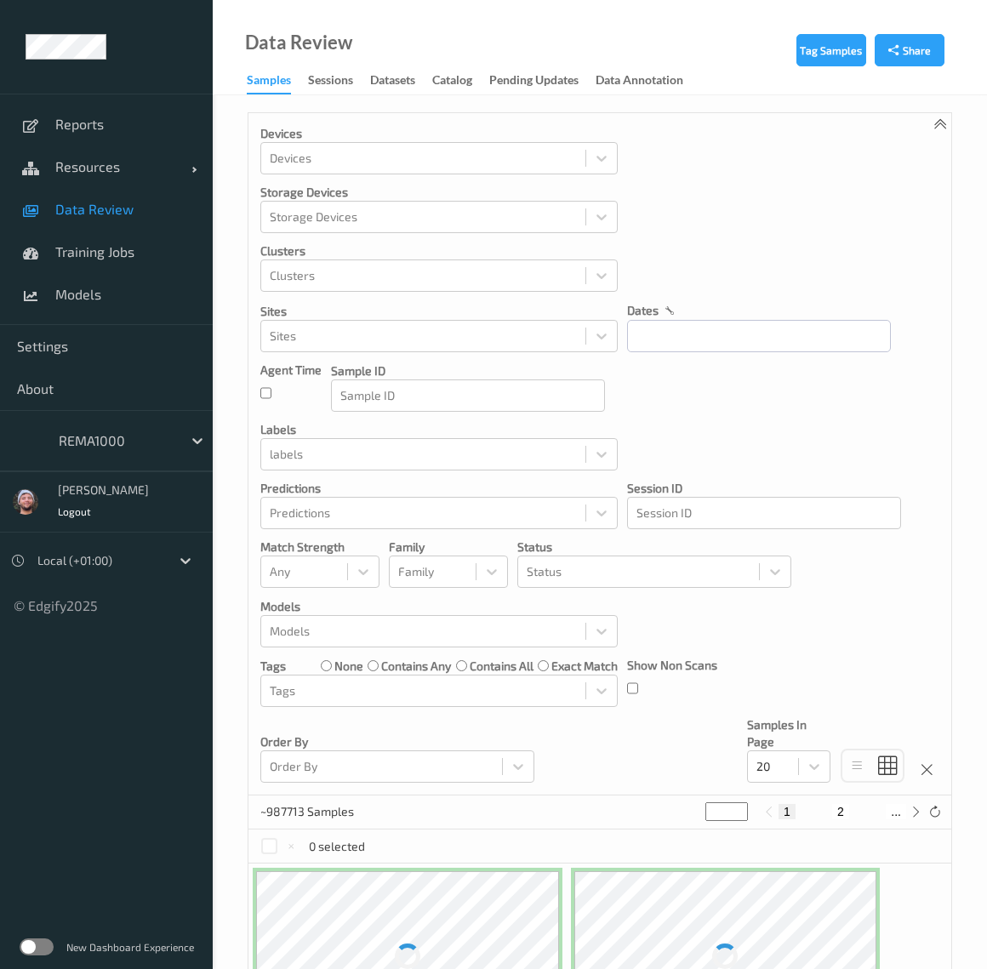
click at [120, 202] on span "Data Review" at bounding box center [125, 209] width 140 height 17
click at [140, 164] on span "Resources" at bounding box center [123, 166] width 136 height 17
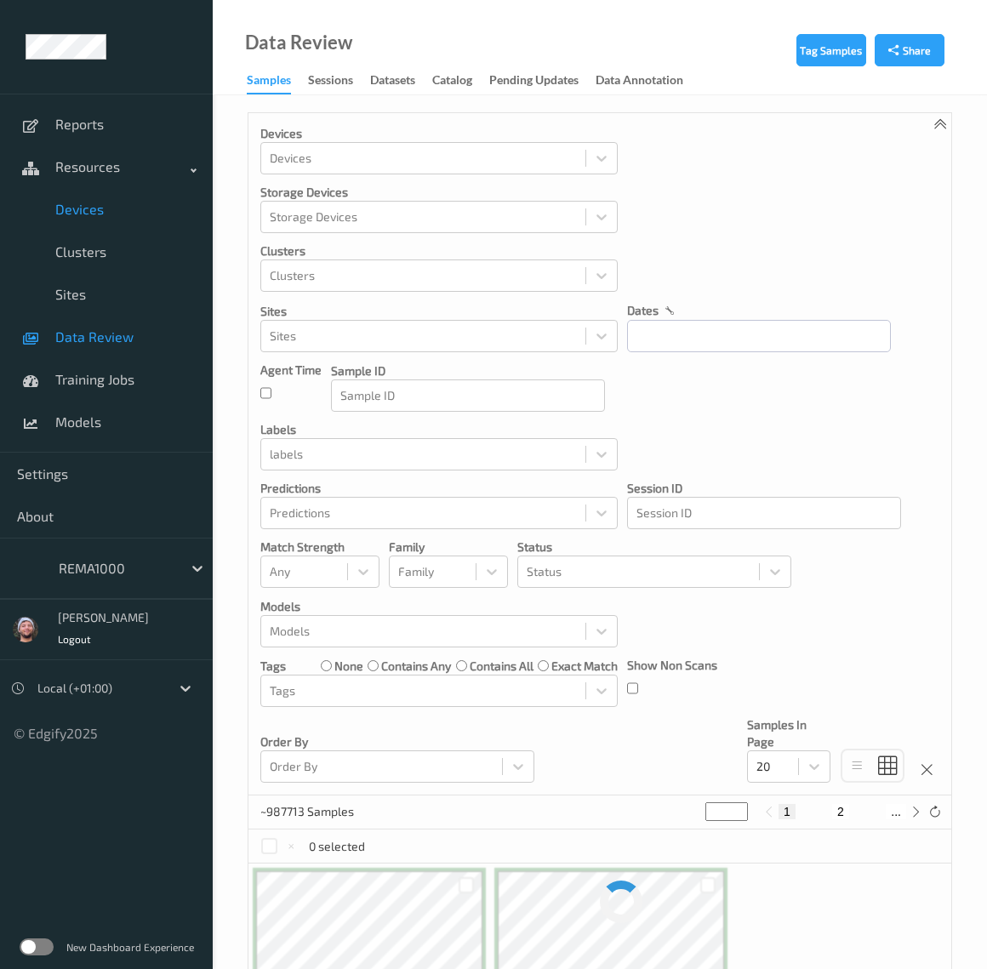
click at [122, 202] on span "Devices" at bounding box center [125, 209] width 140 height 17
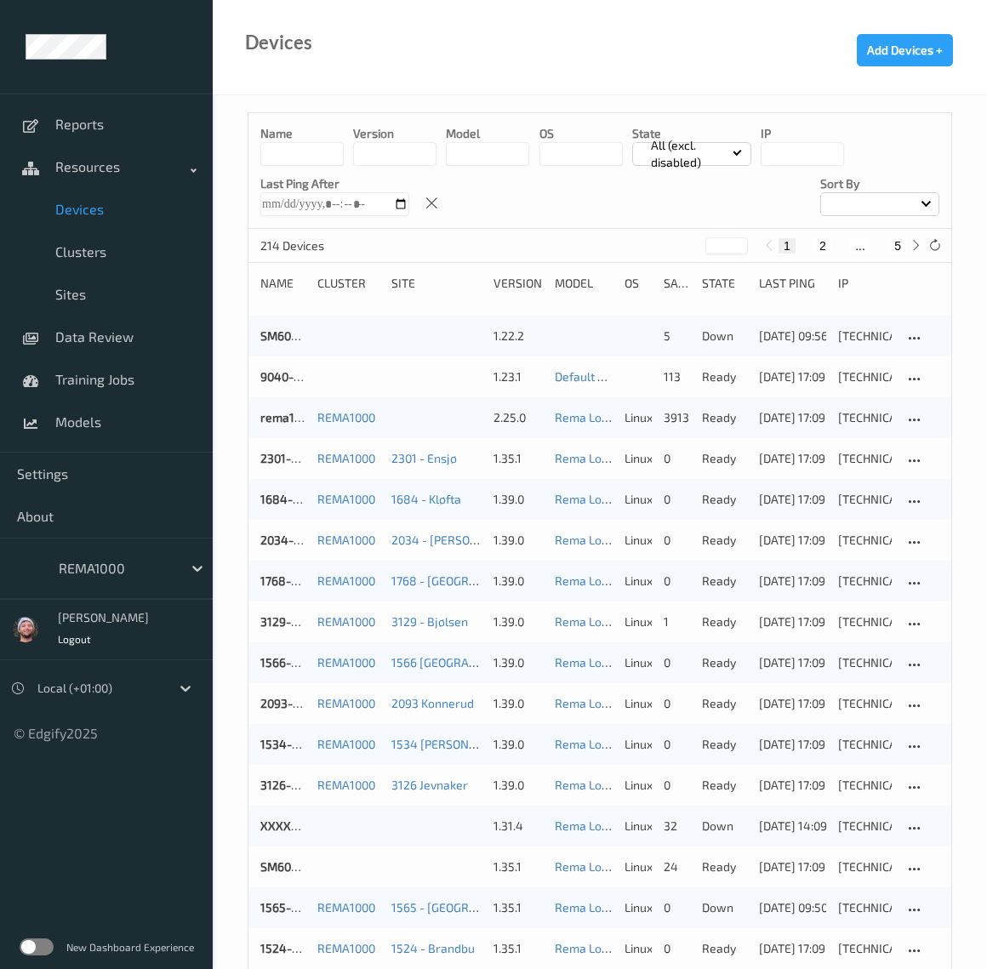
click at [900, 259] on div "214 Devices * 1 2 ... 5" at bounding box center [599, 246] width 703 height 34
click at [897, 248] on button "5" at bounding box center [897, 245] width 17 height 15
type input "*"
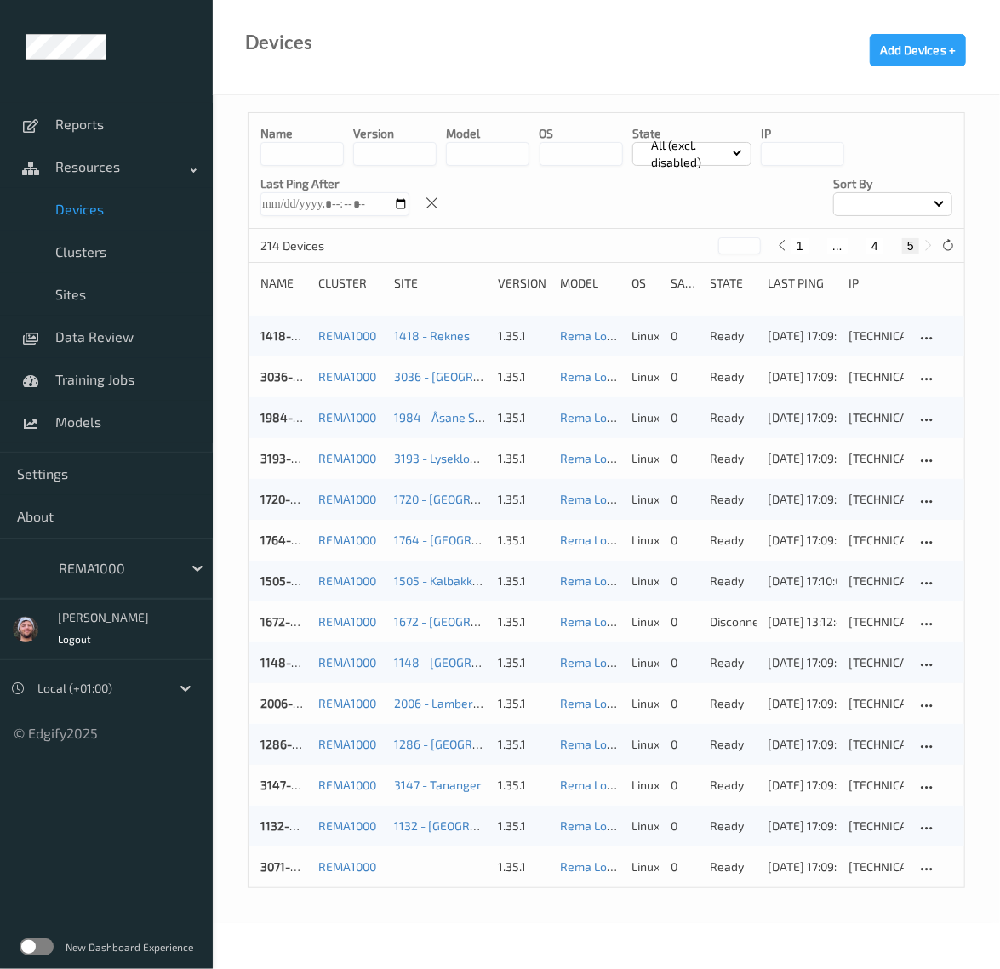
click at [273, 858] on div "3071-V01" at bounding box center [283, 866] width 46 height 17
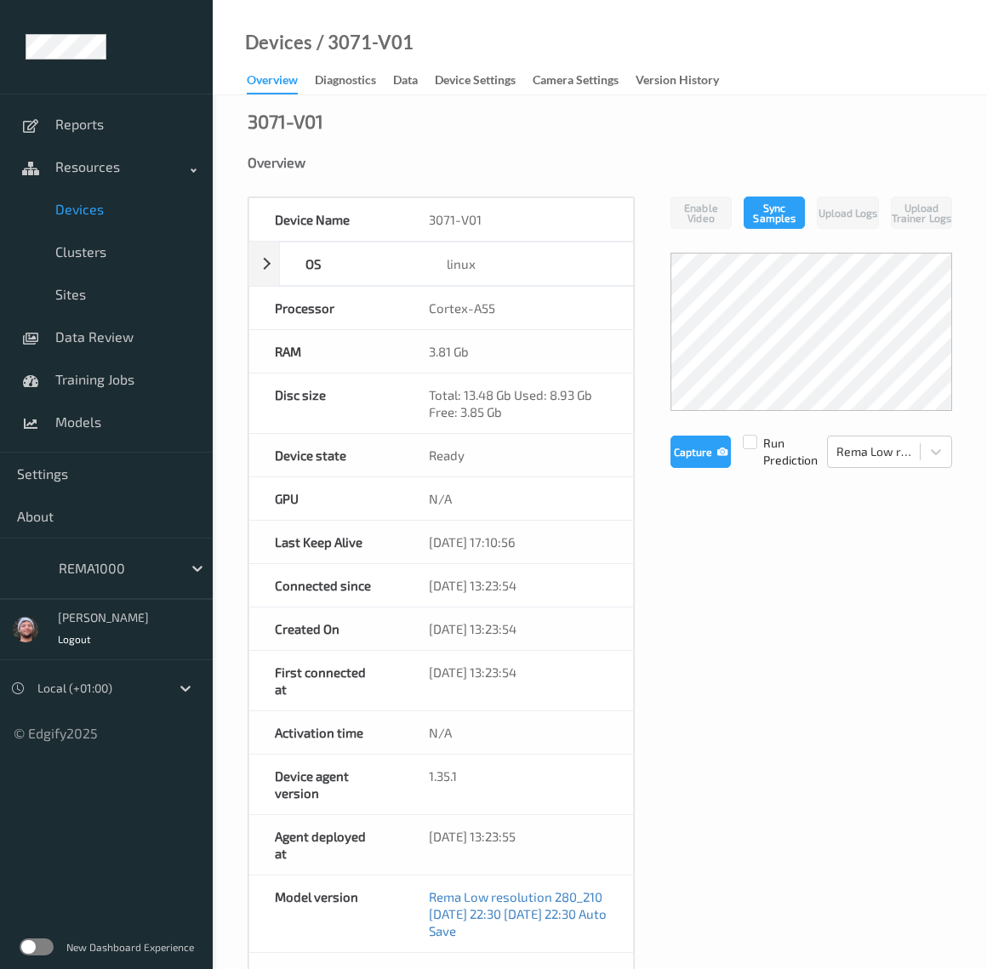
click at [91, 208] on span "Devices" at bounding box center [125, 209] width 140 height 17
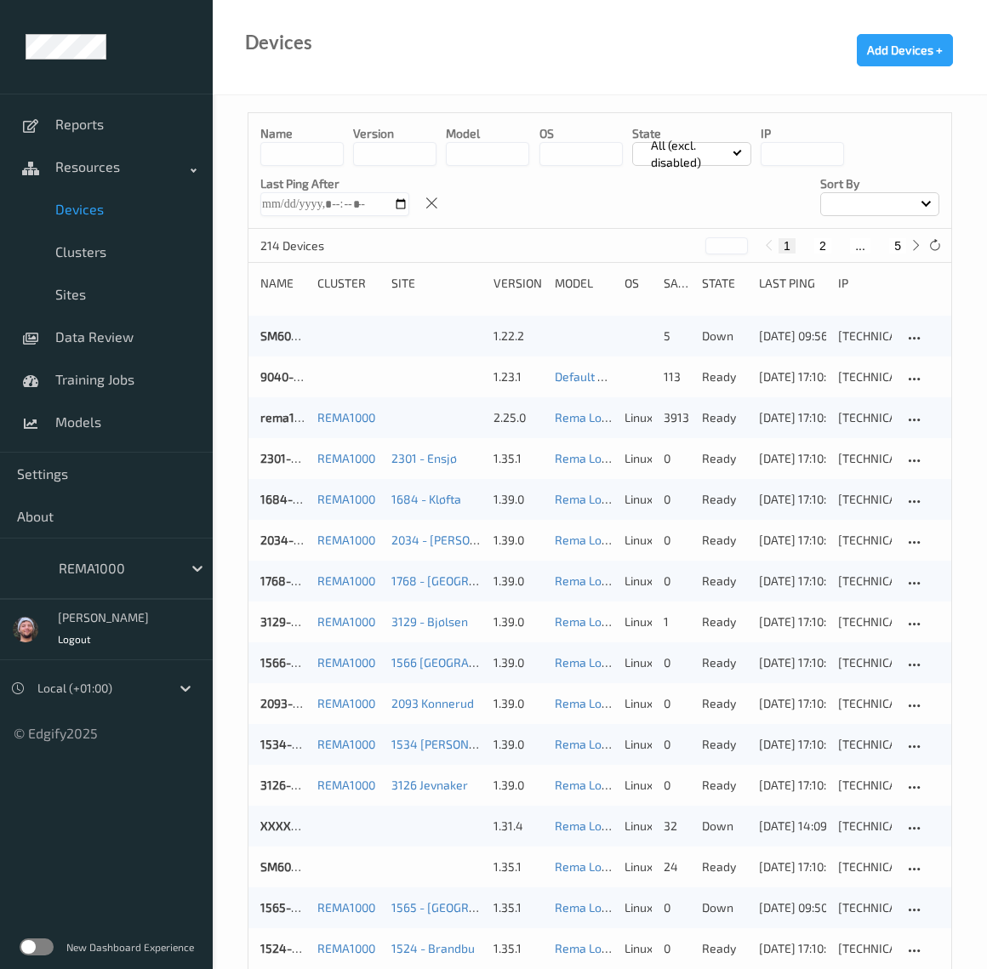
click at [892, 247] on button "5" at bounding box center [897, 245] width 17 height 15
type input "*"
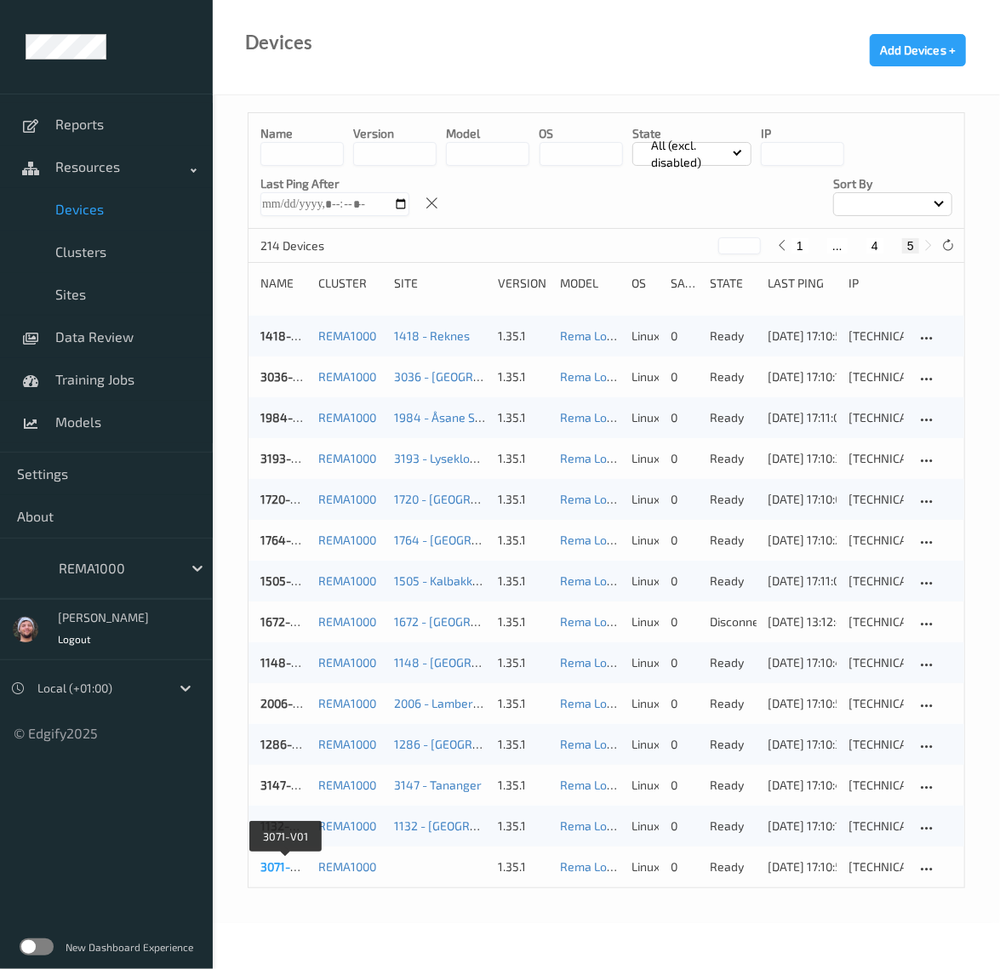
click at [282, 866] on link "3071-V01" at bounding box center [284, 866] width 49 height 14
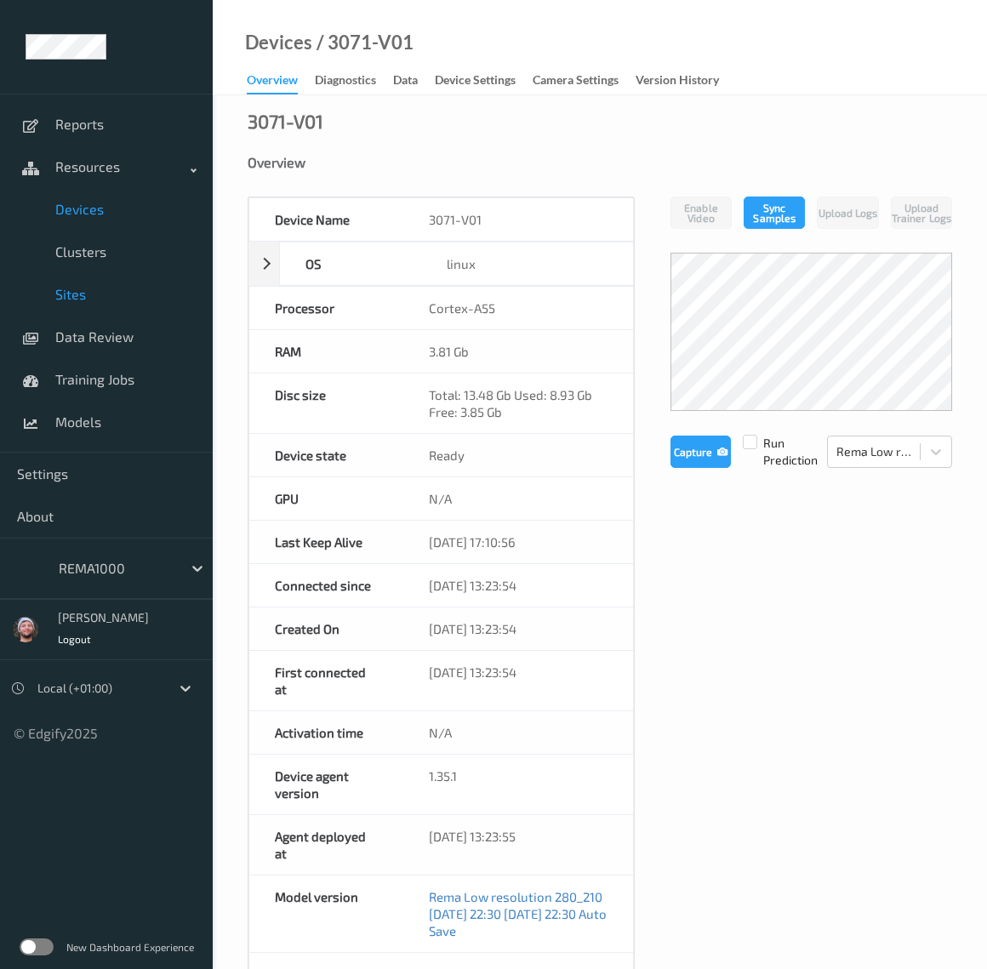
click at [107, 288] on span "Sites" at bounding box center [125, 294] width 140 height 17
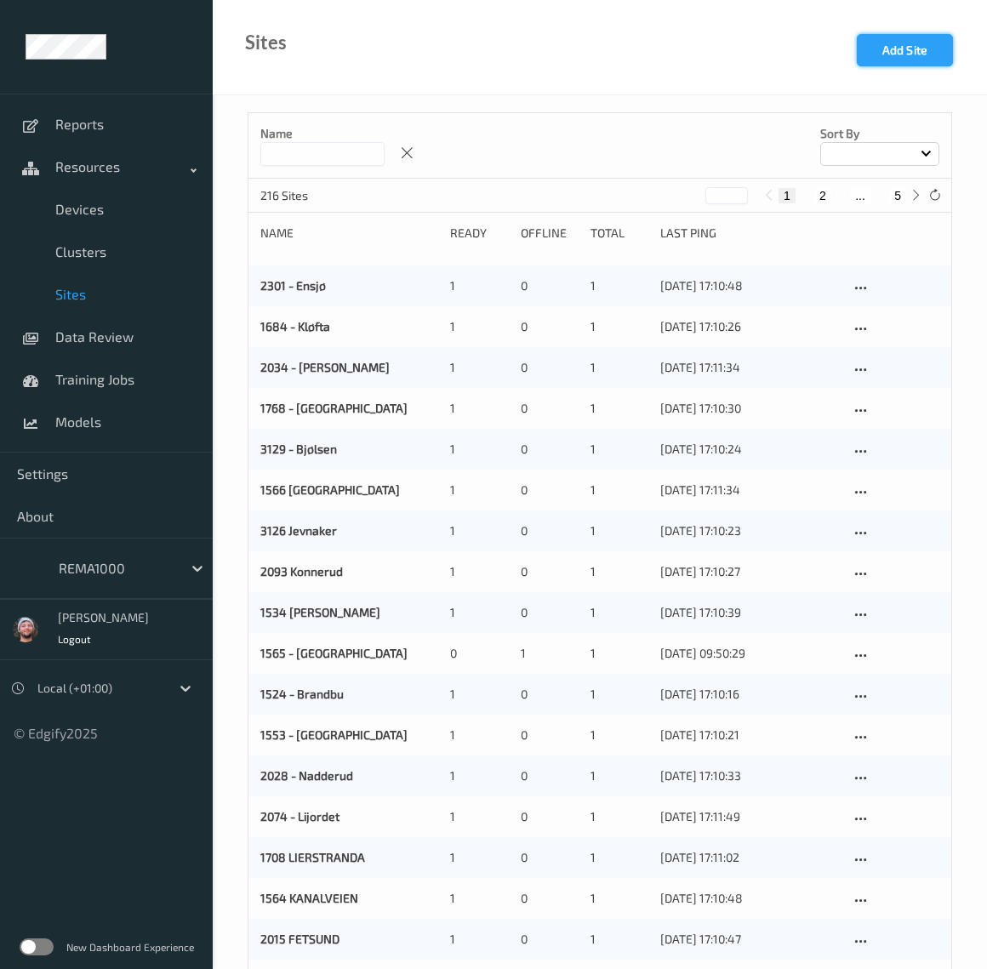
click at [900, 45] on button "Add Site" at bounding box center [905, 50] width 96 height 32
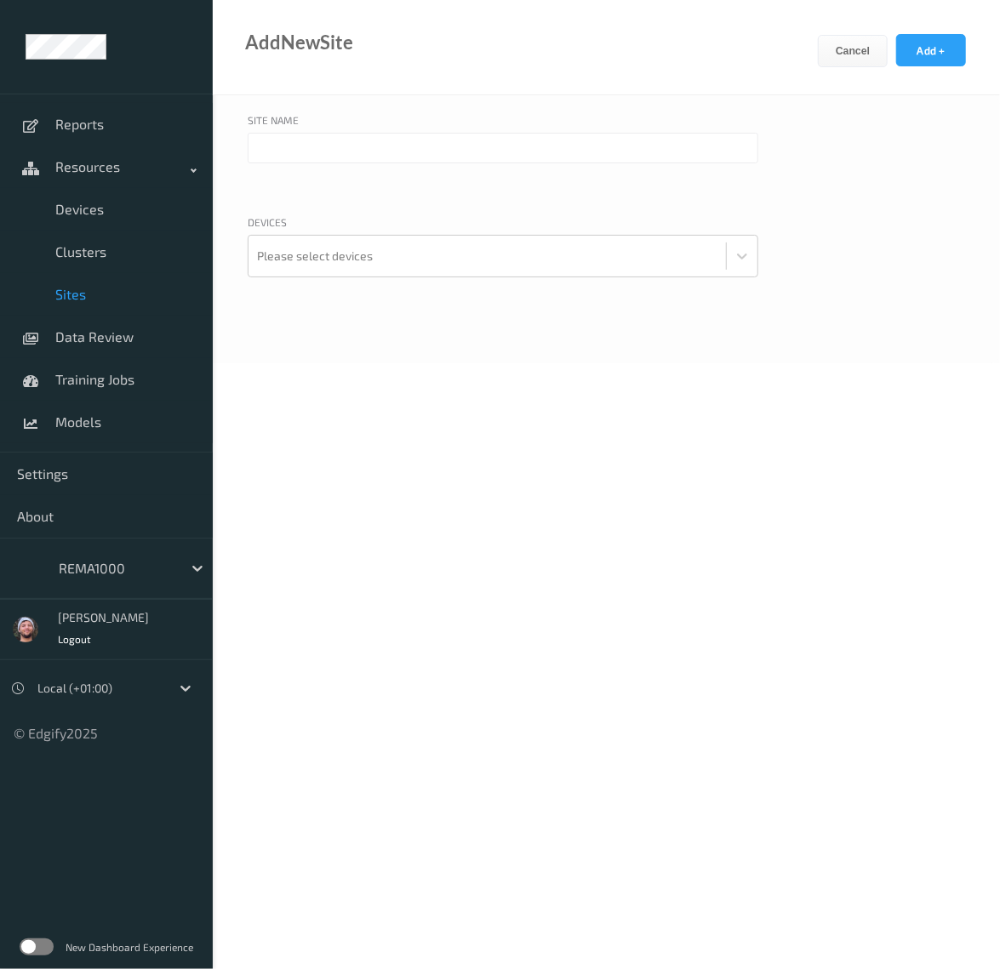
click at [338, 144] on input "text" at bounding box center [503, 148] width 510 height 31
type input "3071 - Myklebust"
click at [376, 241] on div at bounding box center [487, 256] width 460 height 34
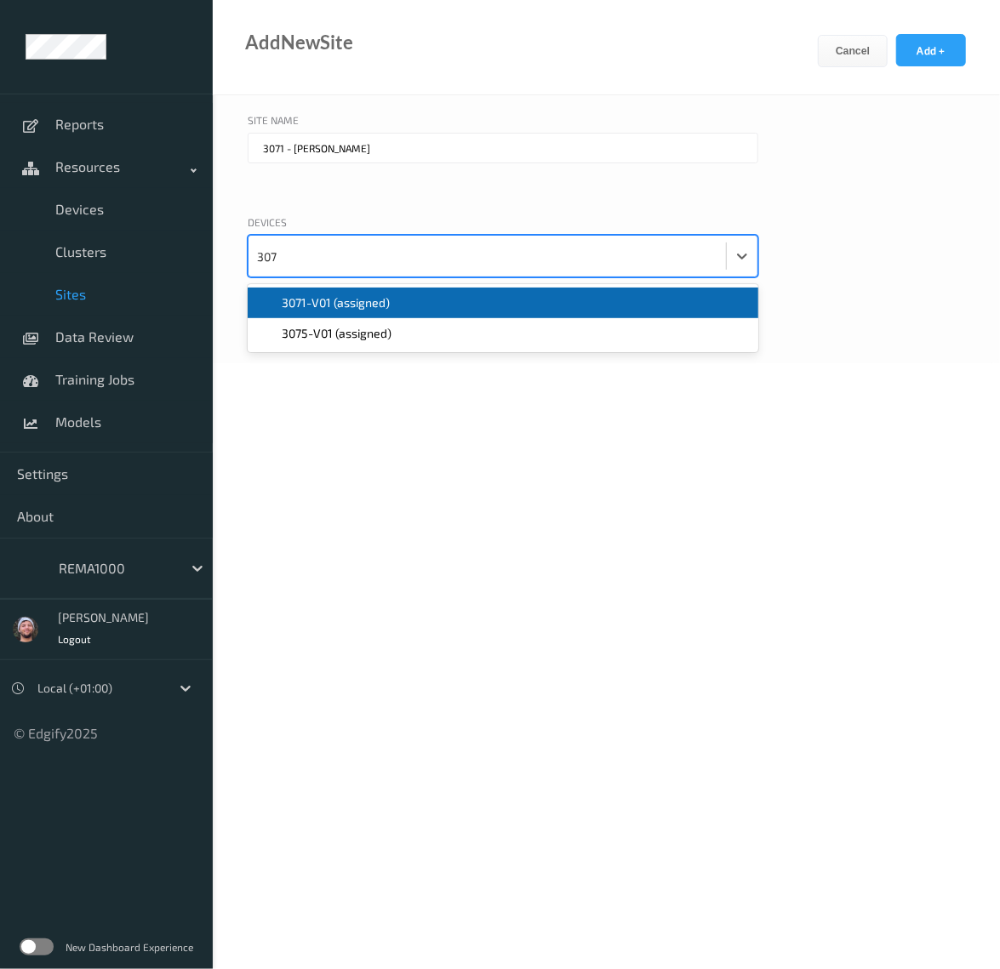
type input "3071"
click at [393, 294] on div "3071-V01 (assigned)" at bounding box center [503, 302] width 490 height 17
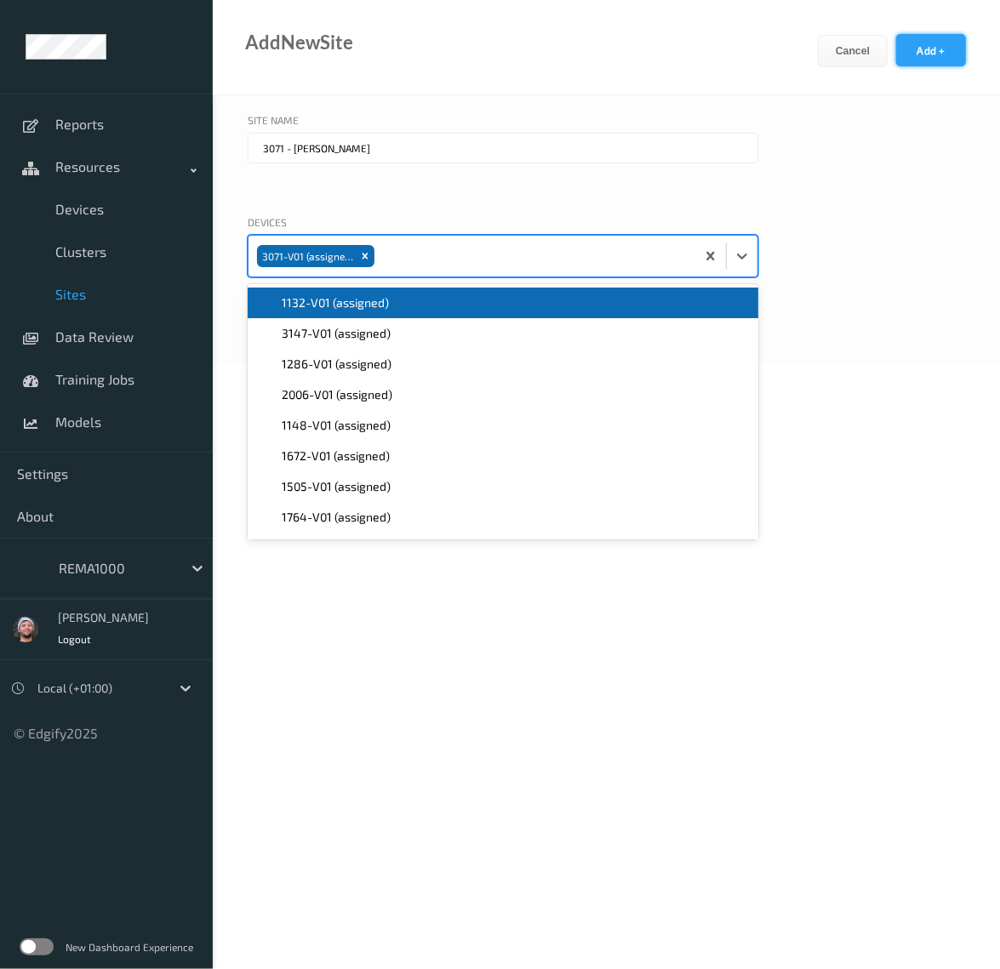
click at [922, 48] on button "Add +" at bounding box center [931, 50] width 70 height 32
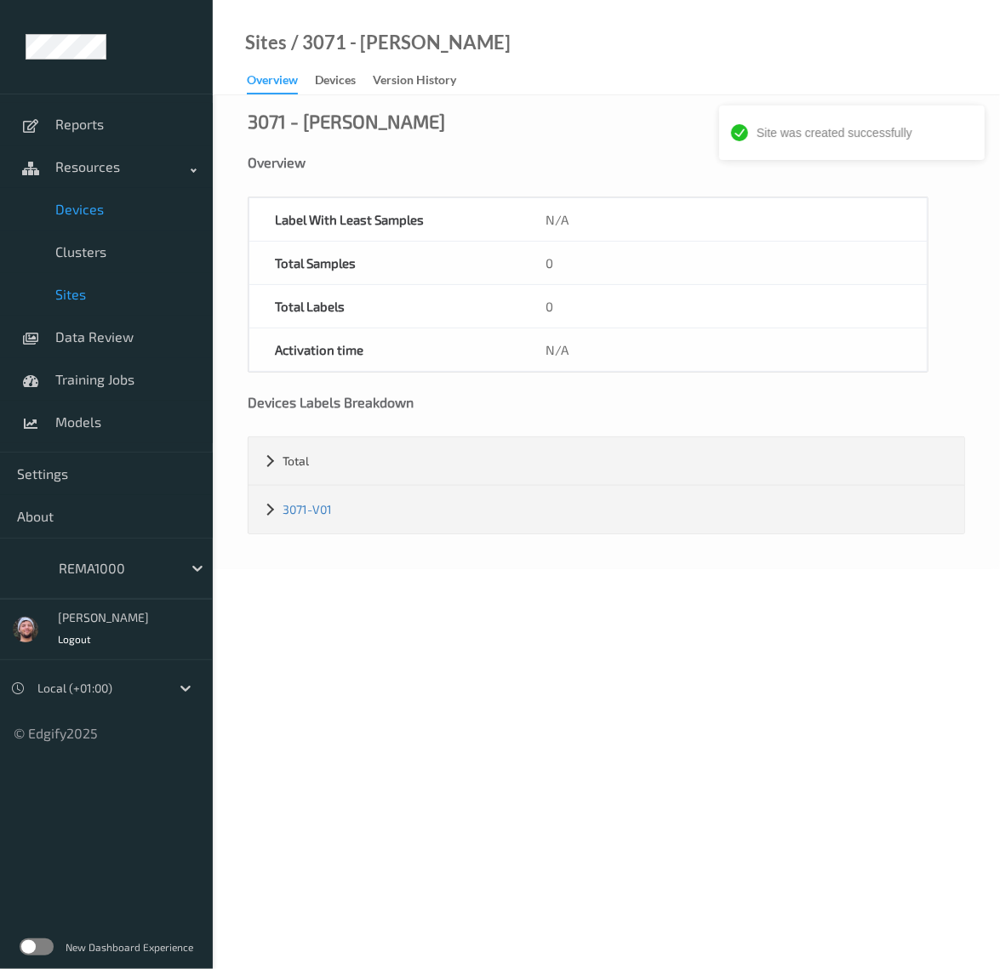
click at [124, 211] on span "Devices" at bounding box center [125, 209] width 140 height 17
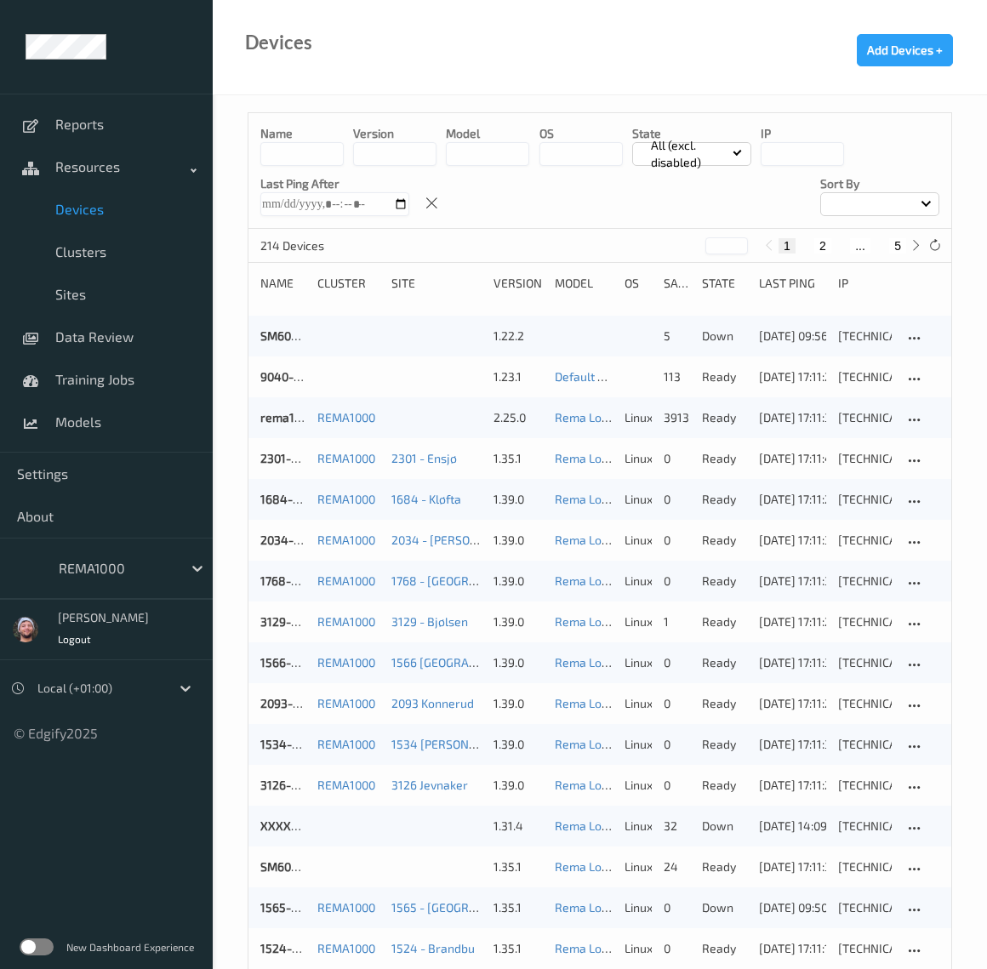
click at [892, 256] on div "214 Devices * 1 2 ... 5" at bounding box center [599, 246] width 703 height 34
click at [898, 247] on button "5" at bounding box center [897, 245] width 17 height 15
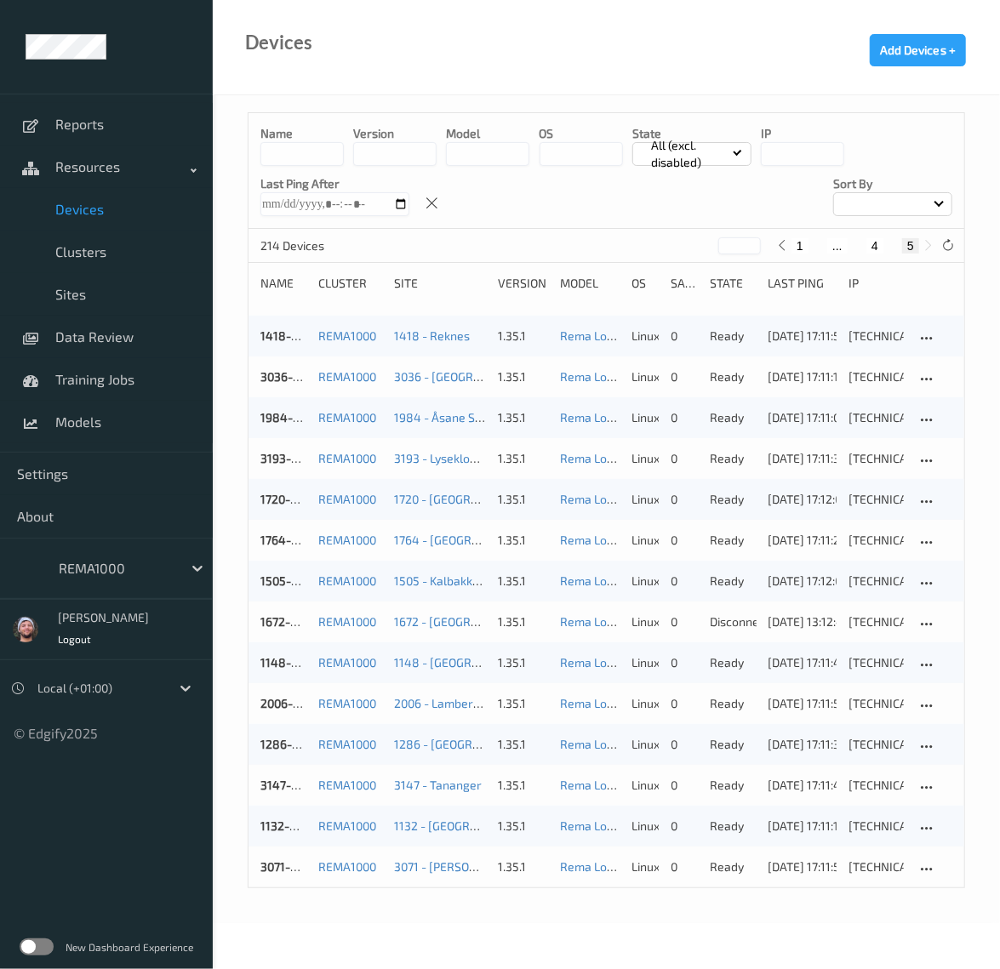
click at [691, 191] on div "Name version model OS State All (excl. disabled) IP Last Ping After Sort by" at bounding box center [605, 171] width 715 height 116
click at [876, 246] on button "4" at bounding box center [874, 245] width 17 height 15
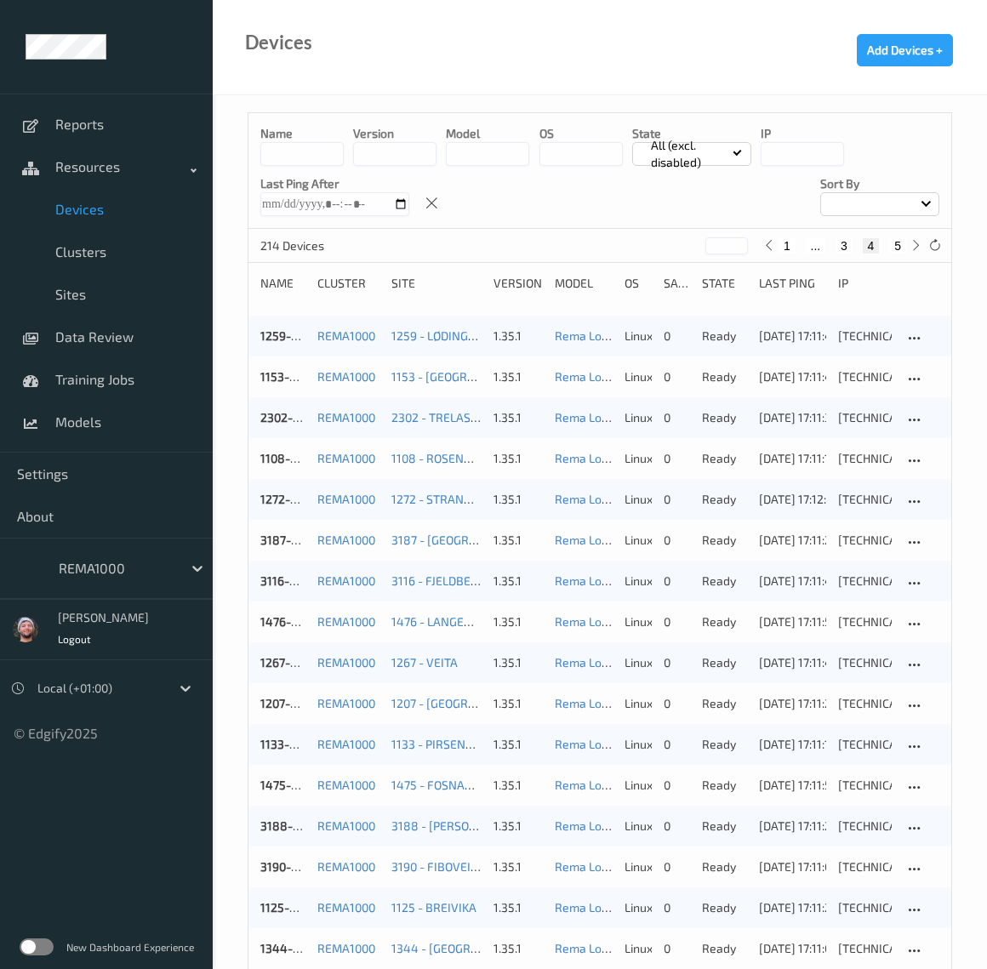
click at [896, 244] on button "5" at bounding box center [897, 245] width 17 height 15
type input "*"
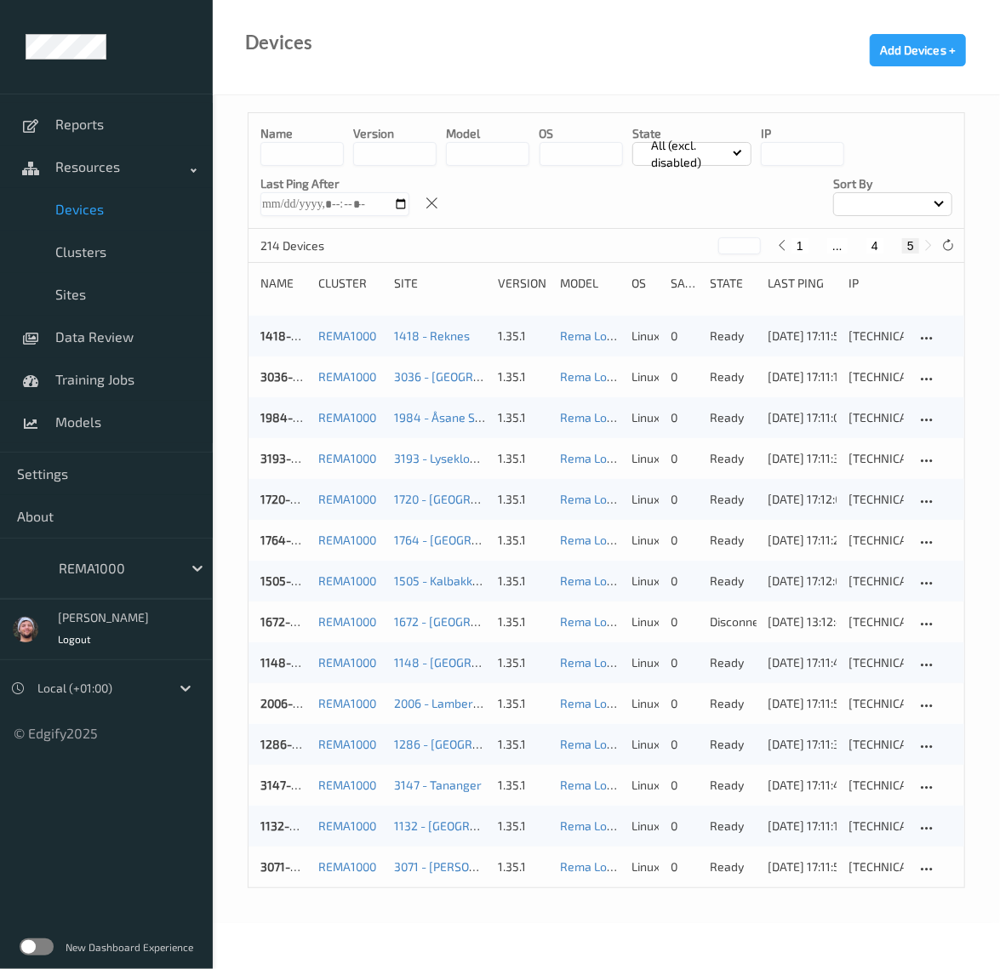
click at [107, 558] on div at bounding box center [116, 568] width 115 height 20
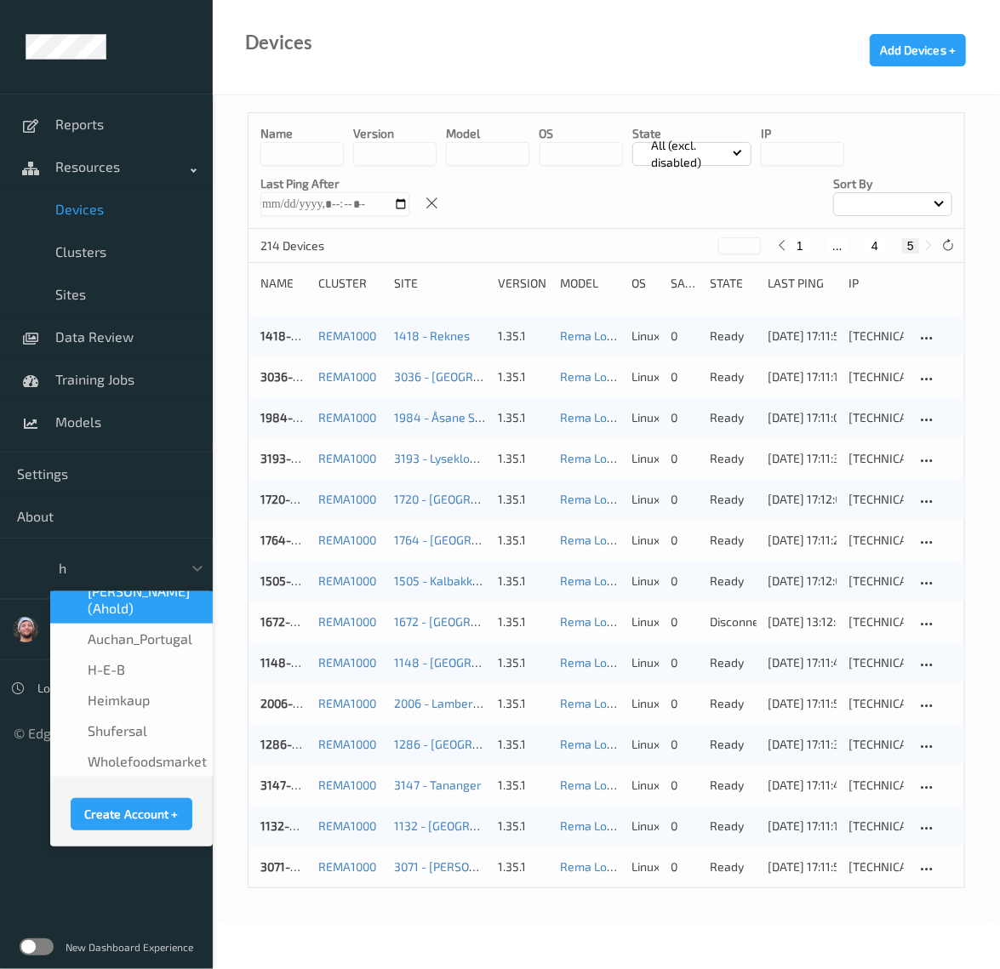
scroll to position [3, 0]
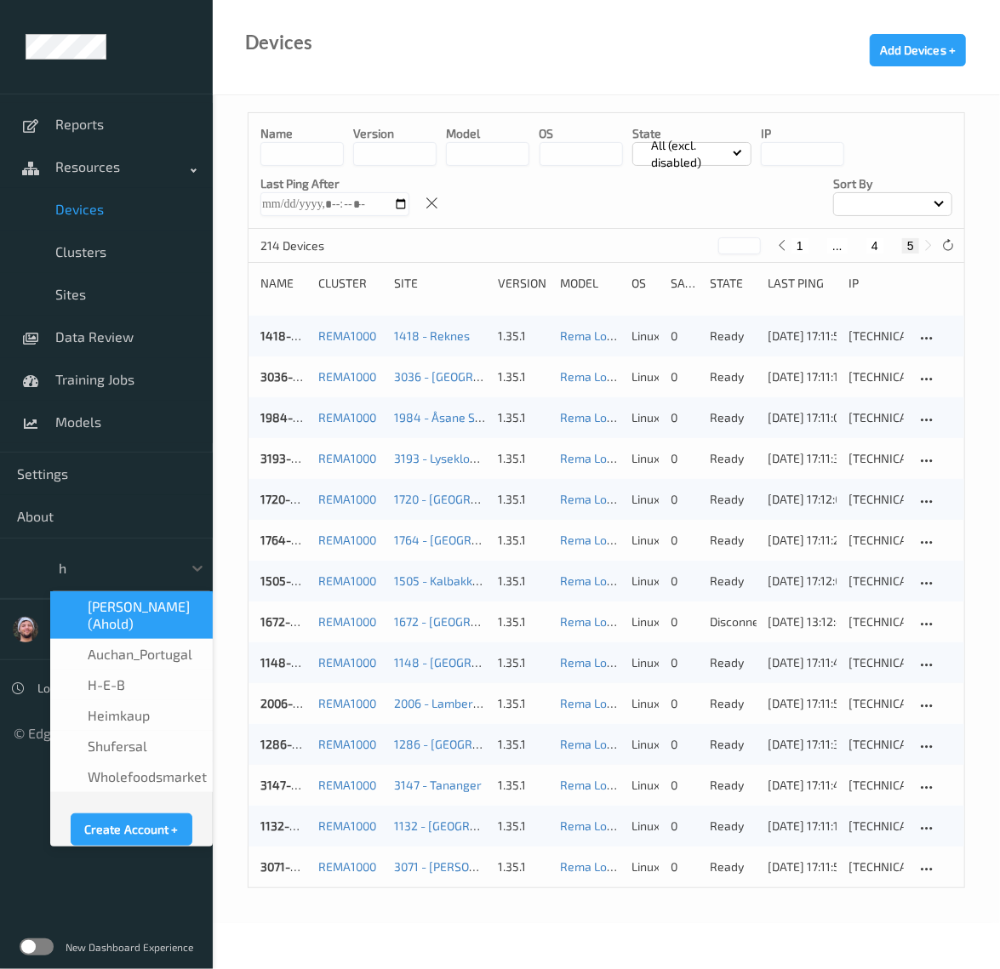
type input "h-"
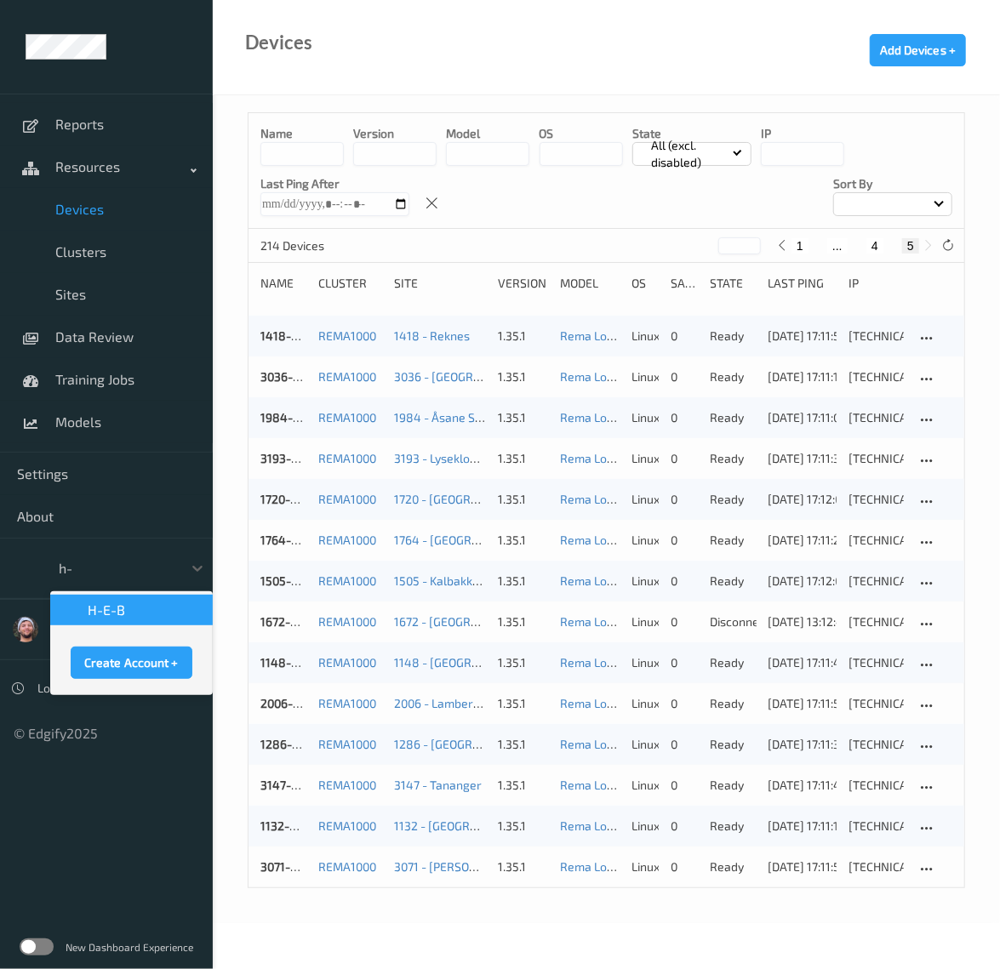
scroll to position [0, 0]
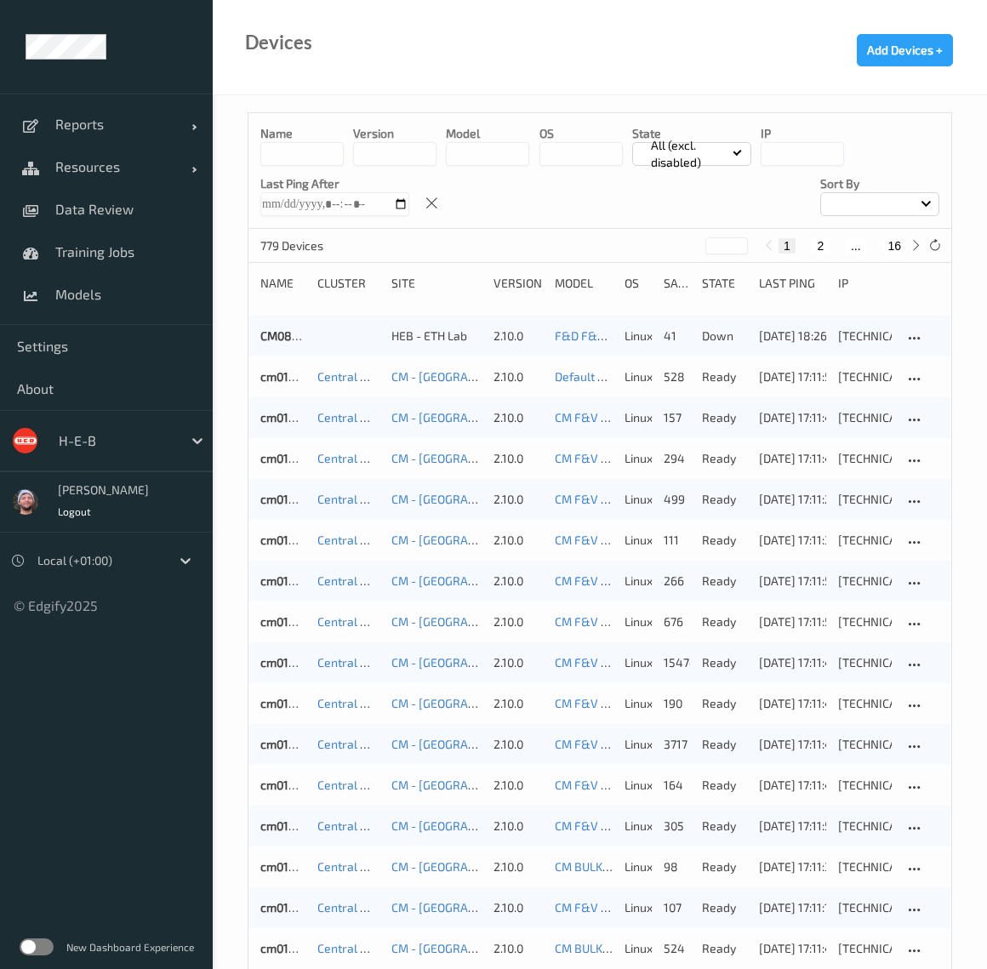
click at [891, 246] on button "16" at bounding box center [894, 245] width 24 height 15
type input "**"
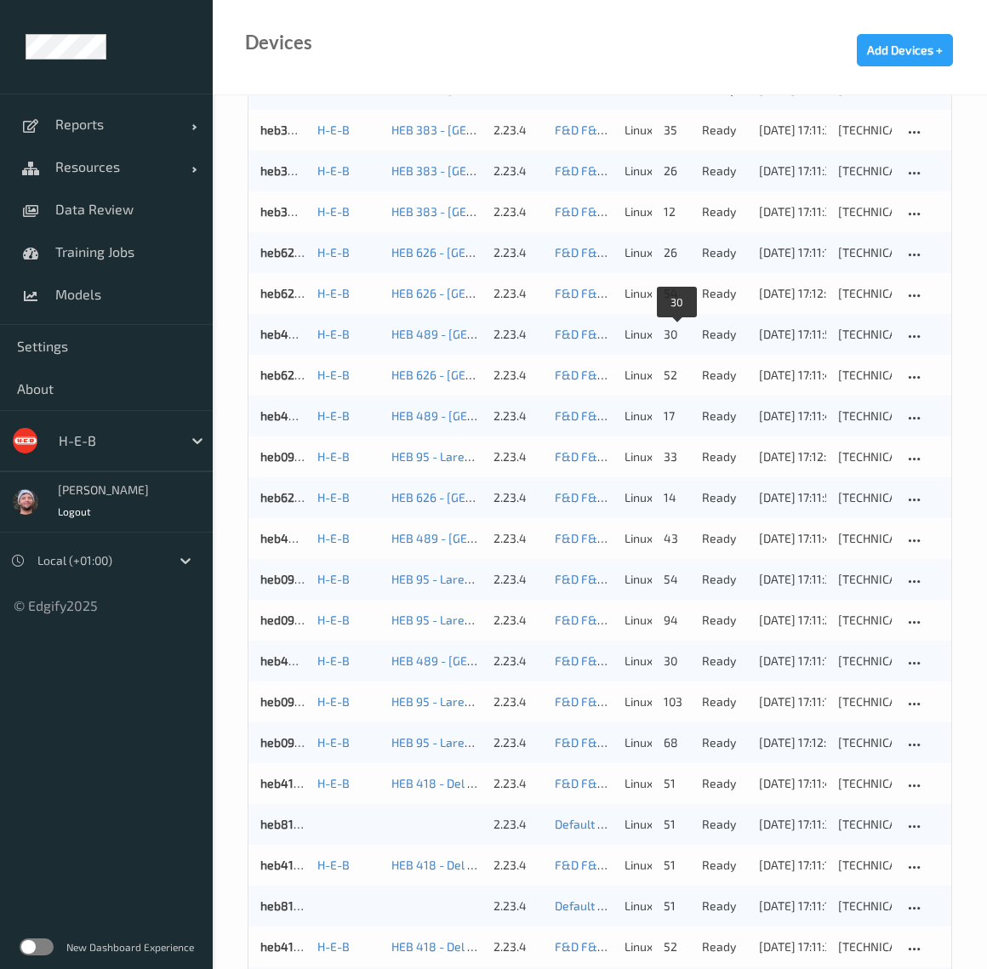
scroll to position [565, 0]
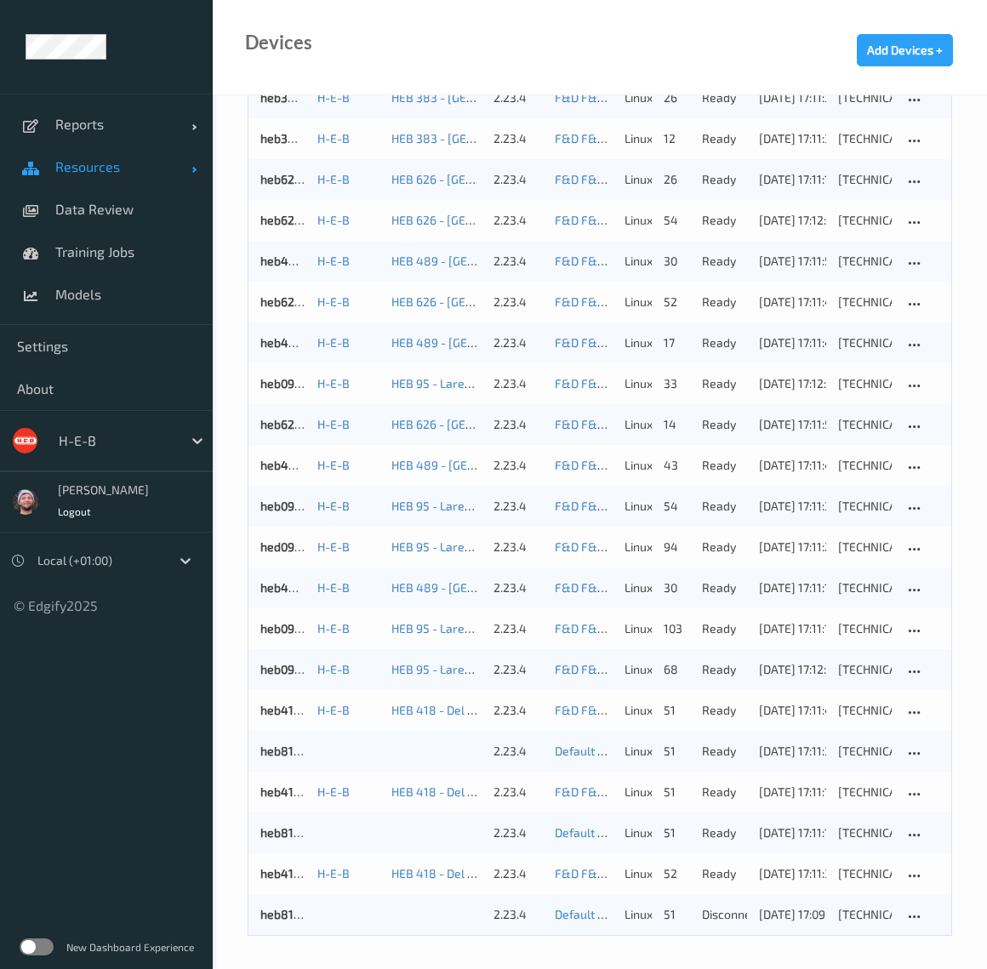
click at [122, 174] on span "Resources" at bounding box center [123, 166] width 136 height 17
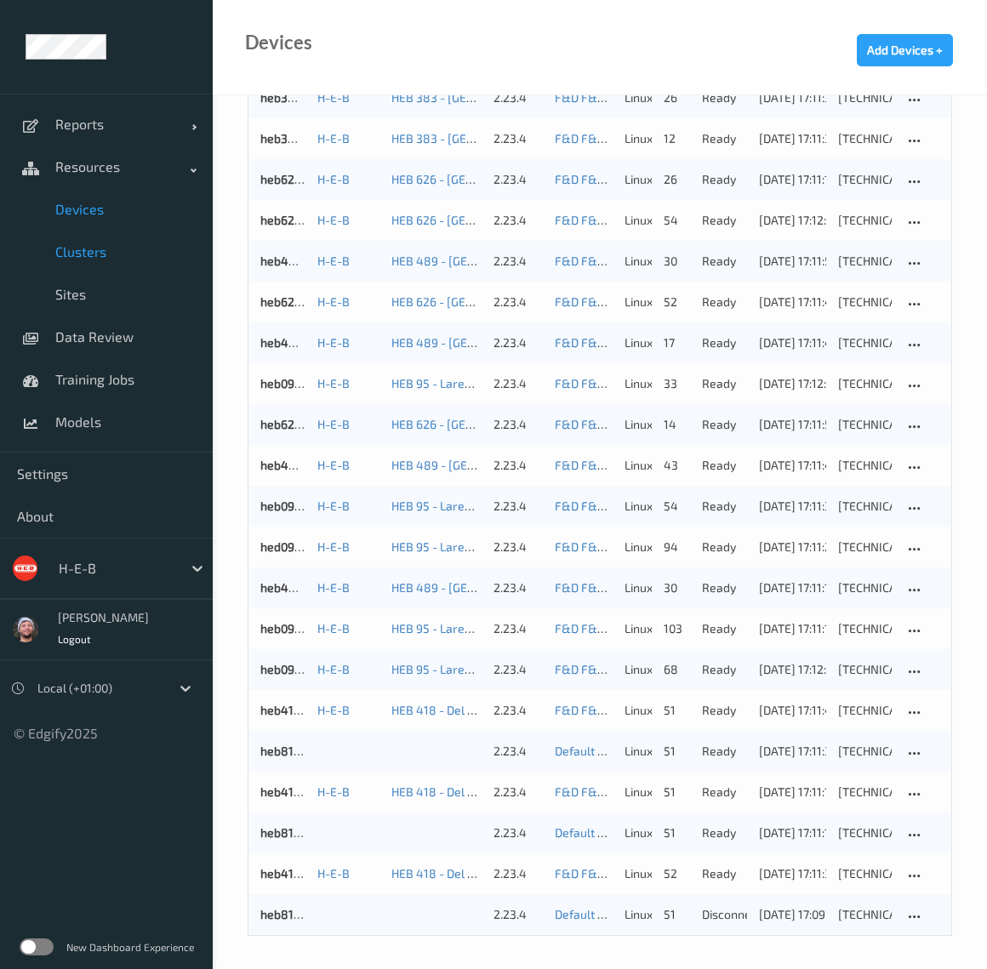
click at [122, 261] on link "Clusters" at bounding box center [106, 252] width 213 height 43
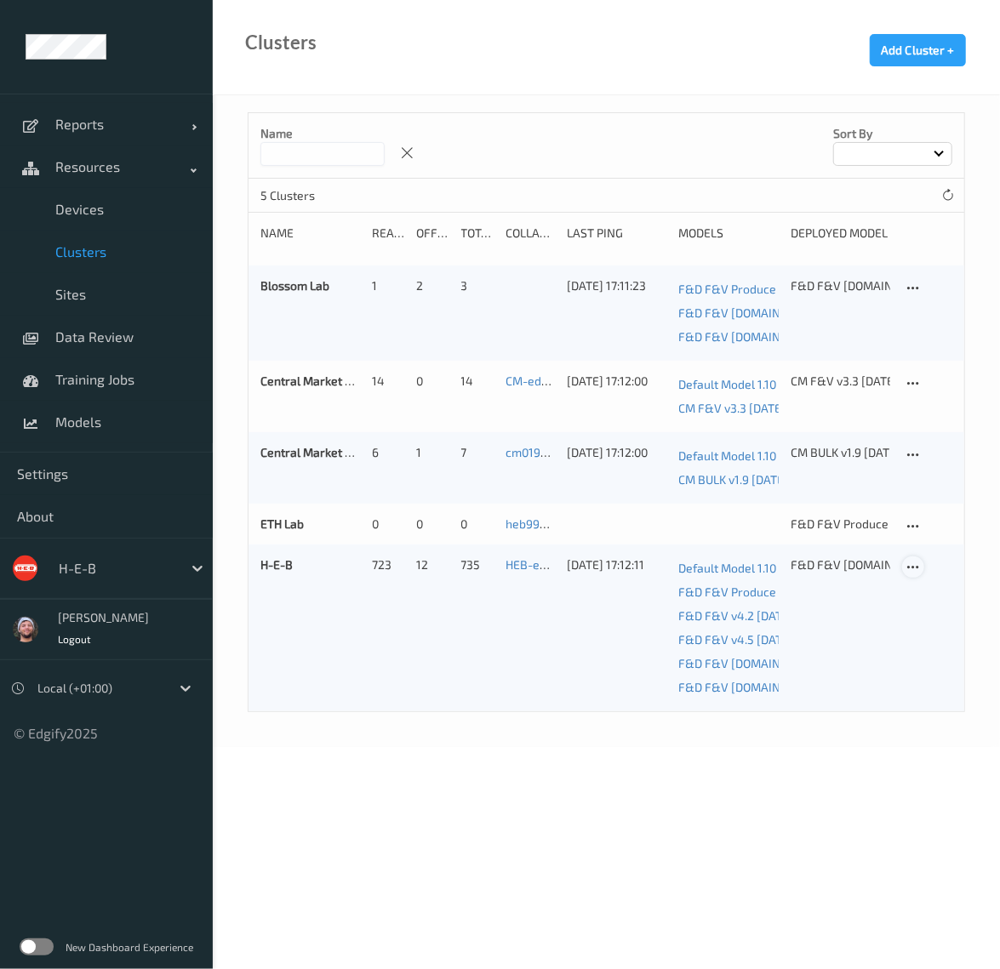
click at [915, 561] on icon at bounding box center [912, 567] width 14 height 15
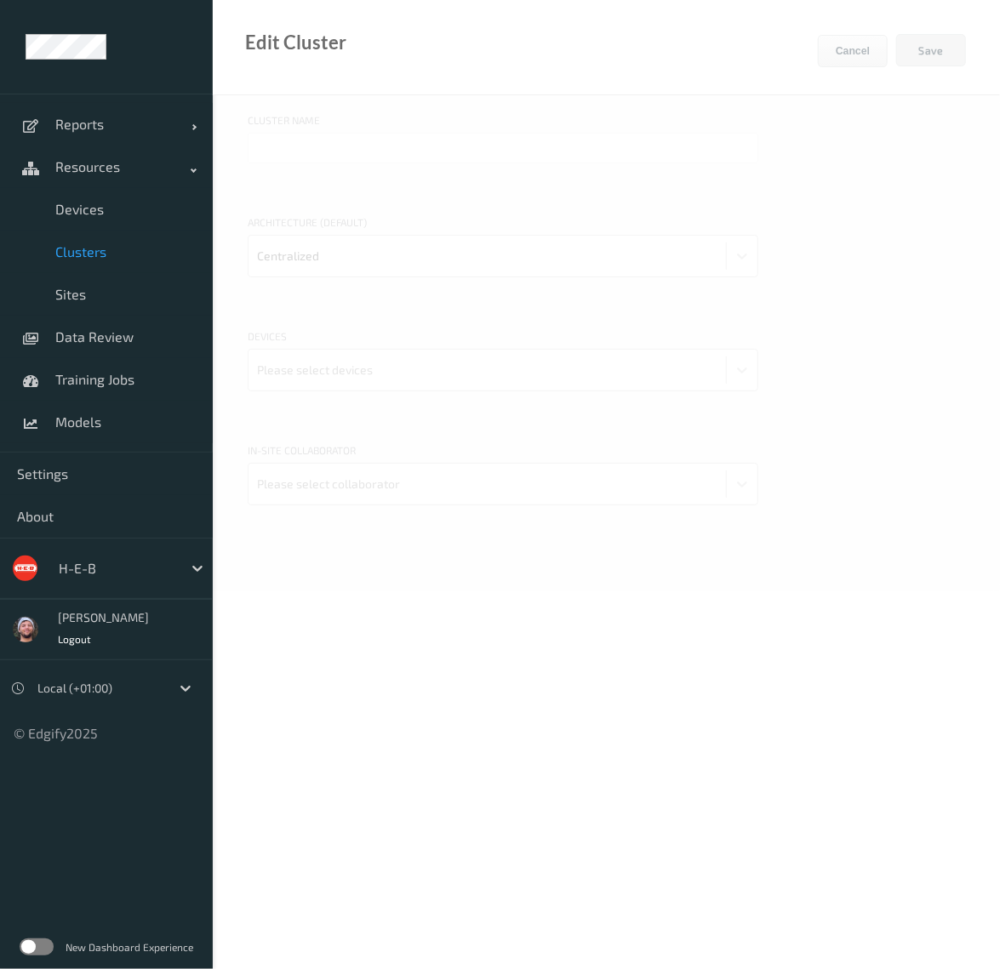
type input "H-E-B"
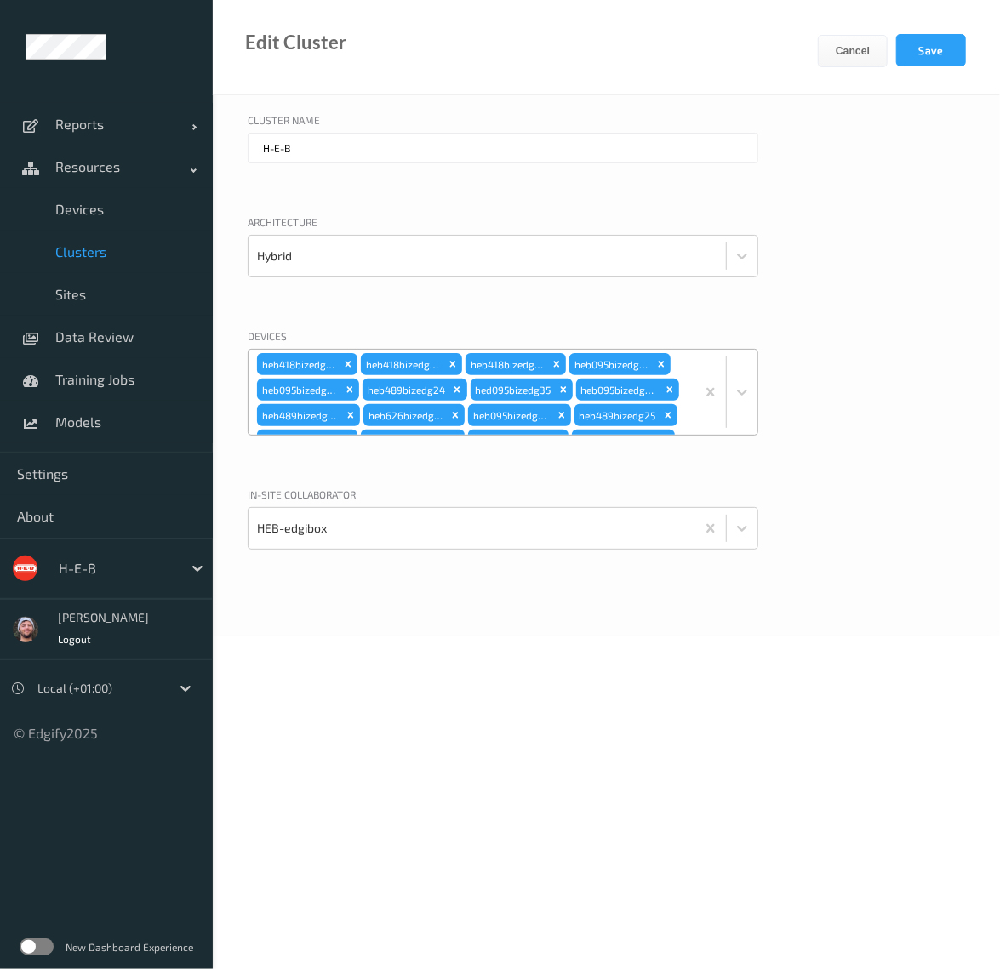
click at [682, 362] on div "heb418bizedg18 heb418bizedg22 heb418bizedg19 heb095bizedg37 heb095bizedg36 heb4…" at bounding box center [471, 392] width 447 height 85
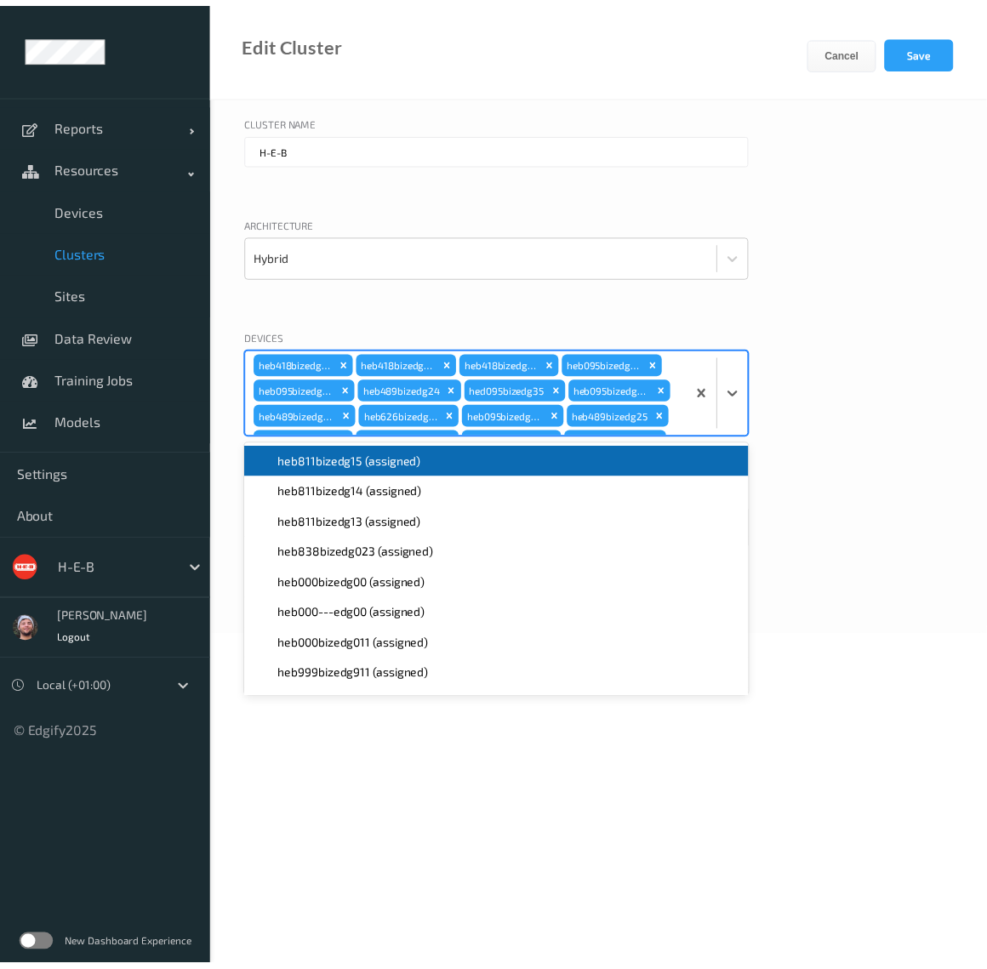
scroll to position [4677, 0]
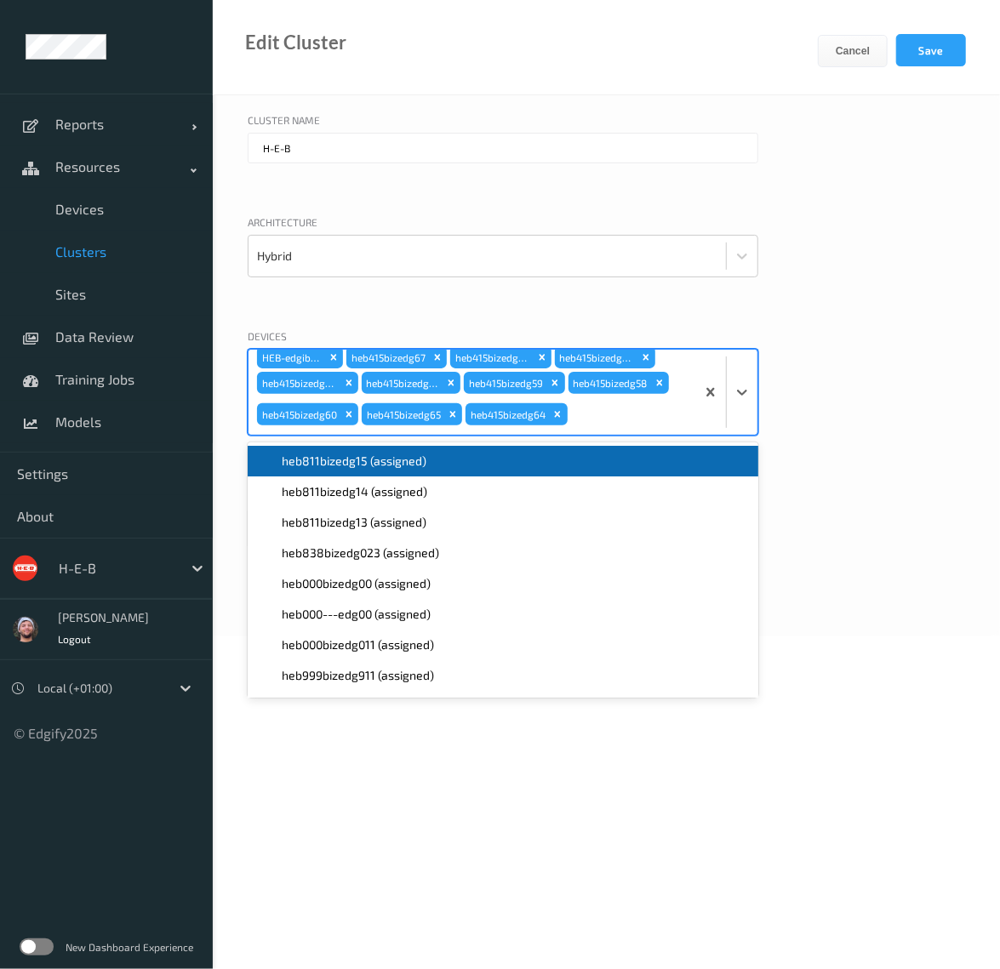
click at [407, 462] on span "heb811bizedg15 (assigned)" at bounding box center [354, 461] width 145 height 17
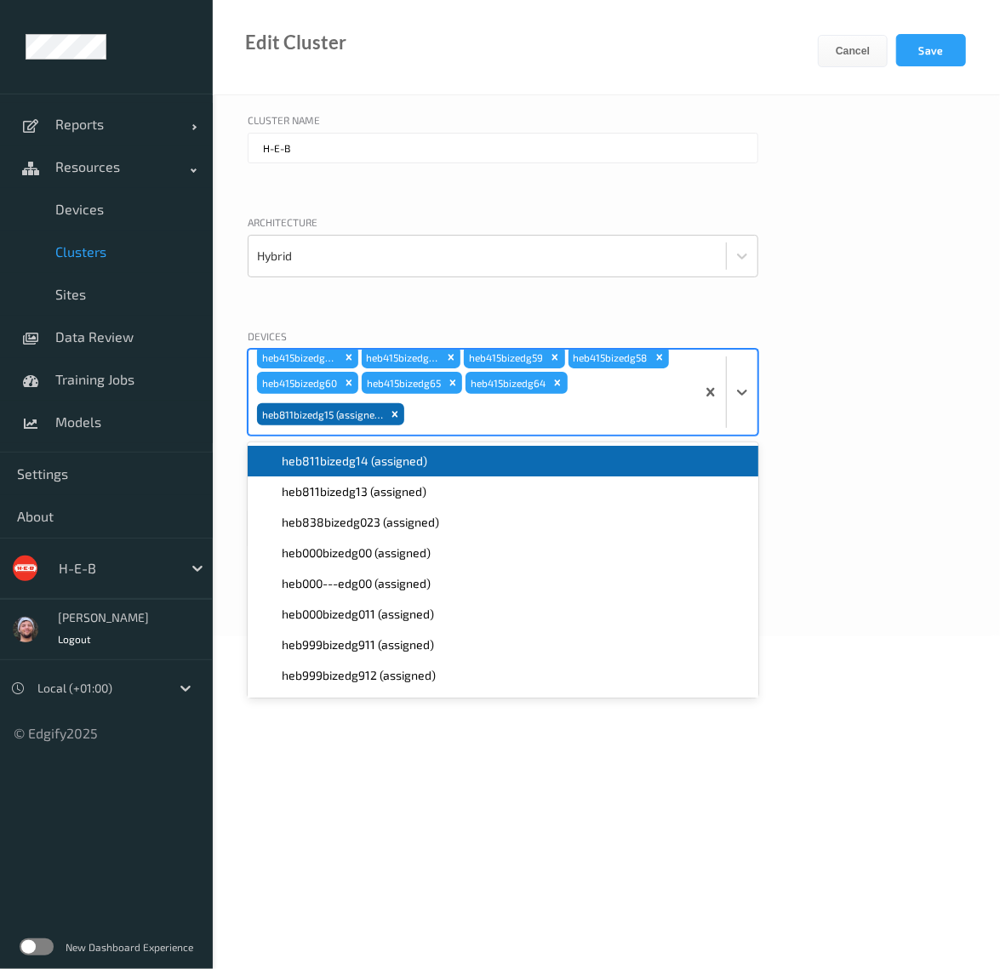
click at [407, 462] on span "heb811bizedg14 (assigned)" at bounding box center [354, 461] width 145 height 17
click at [407, 462] on span "heb811bizedg13 (assigned)" at bounding box center [354, 461] width 145 height 17
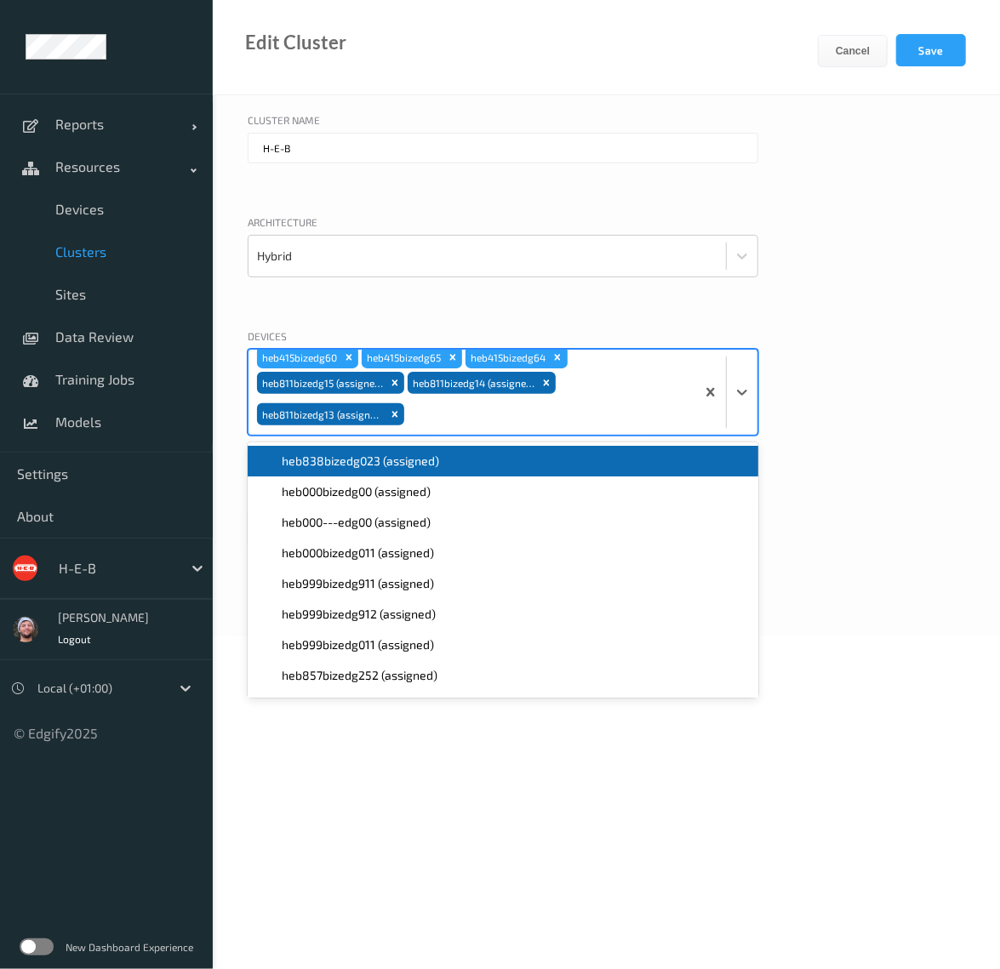
click at [854, 457] on div "Devices option heb811bizedg13 (assigned), selected. option heb838bizedg023 (ass…" at bounding box center [606, 403] width 717 height 150
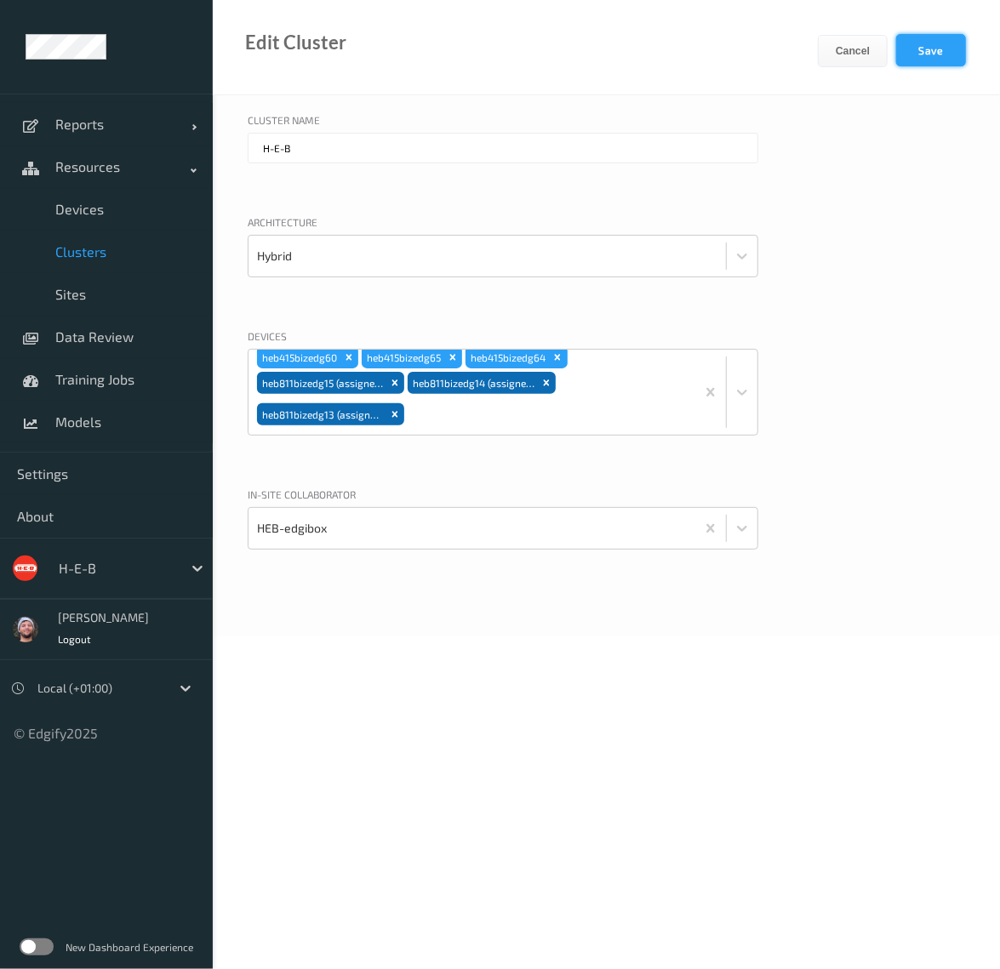
click at [914, 55] on button "Save" at bounding box center [931, 50] width 70 height 32
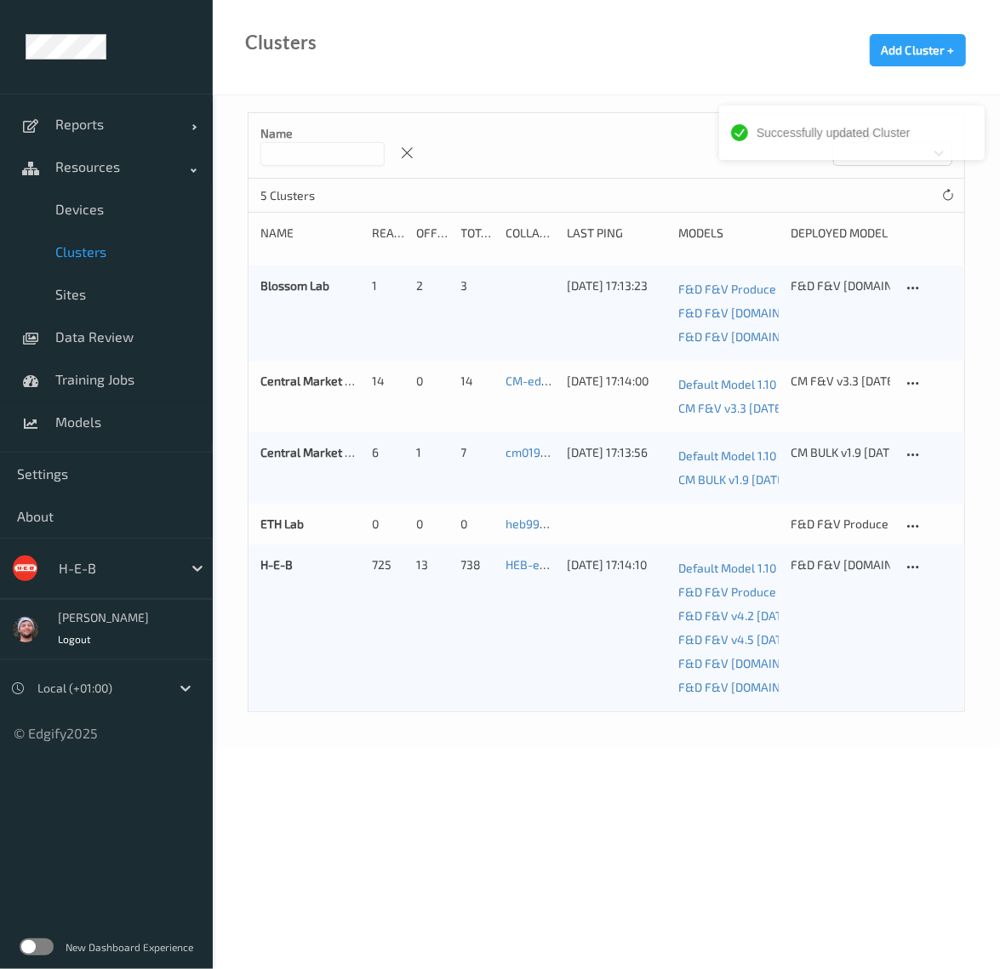
click at [631, 152] on div "Name Sort by" at bounding box center [605, 145] width 715 height 65
click at [114, 222] on link "Devices" at bounding box center [106, 209] width 213 height 43
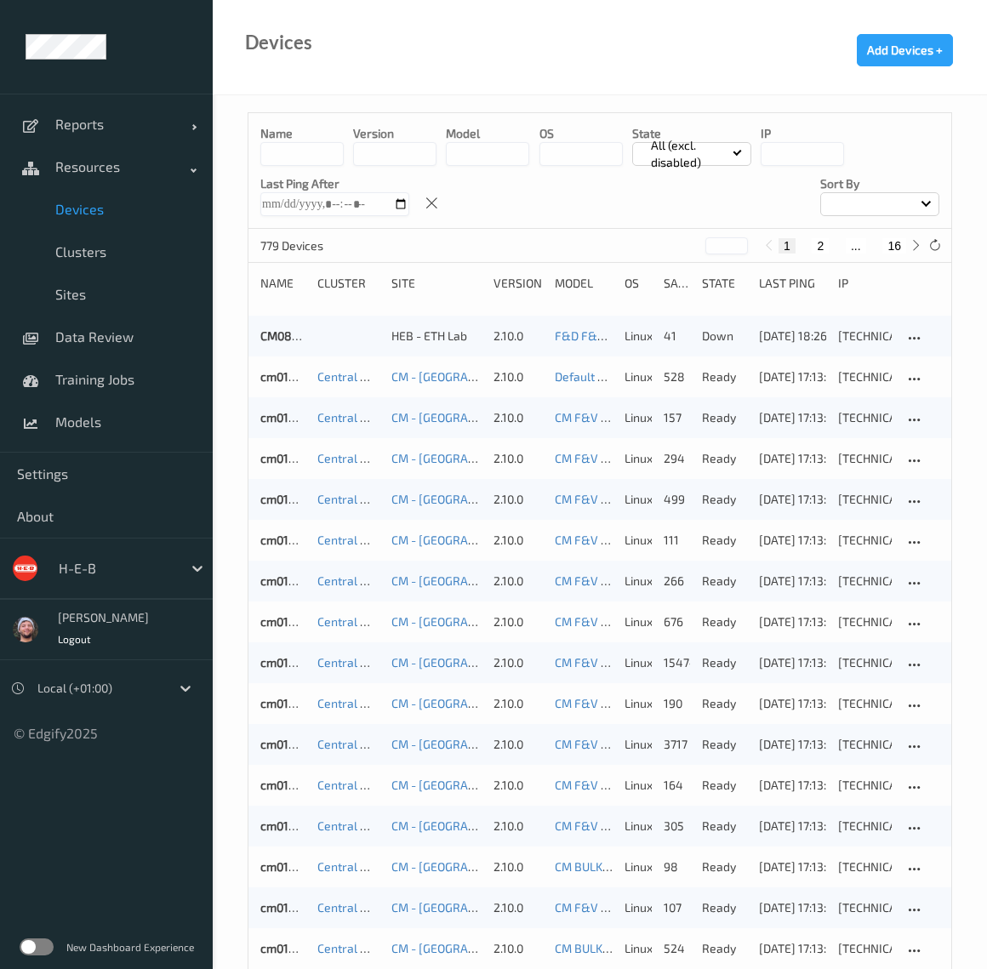
click at [893, 242] on button "16" at bounding box center [894, 245] width 24 height 15
type input "**"
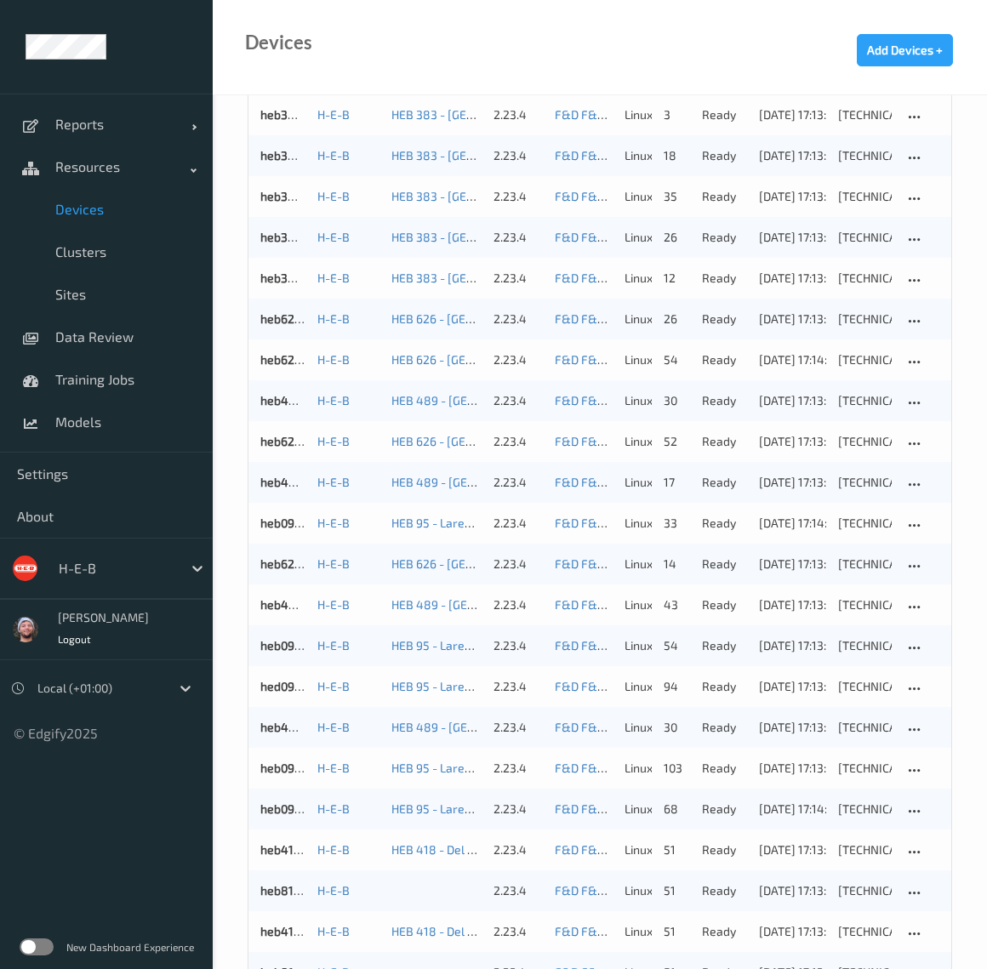
scroll to position [565, 0]
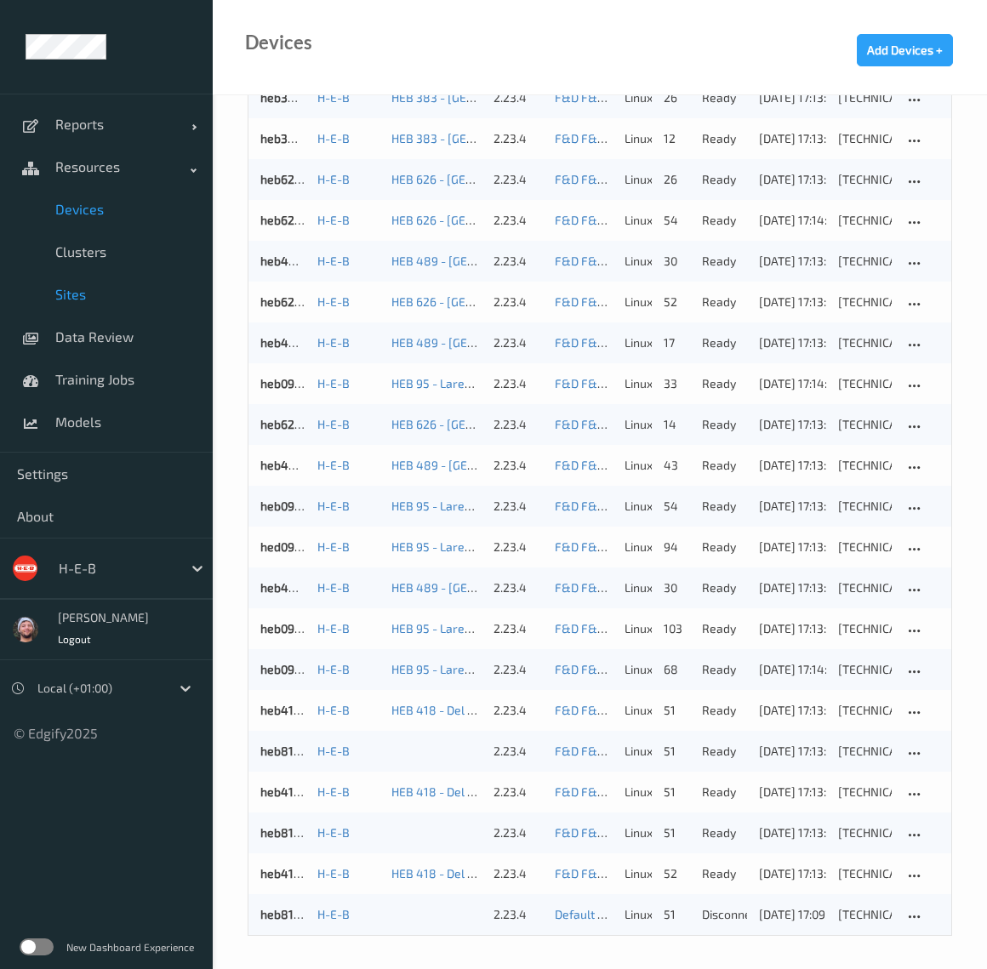
click at [100, 291] on span "Sites" at bounding box center [125, 294] width 140 height 17
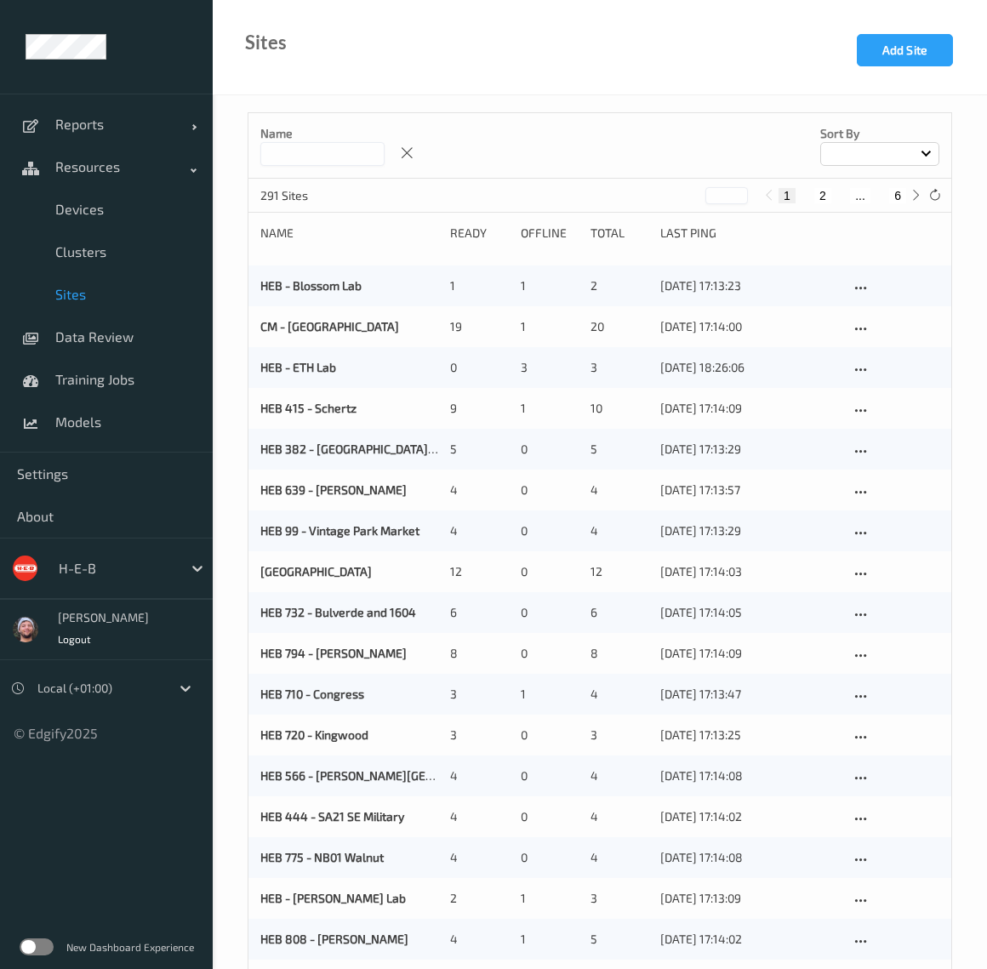
click at [349, 150] on input at bounding box center [322, 154] width 124 height 24
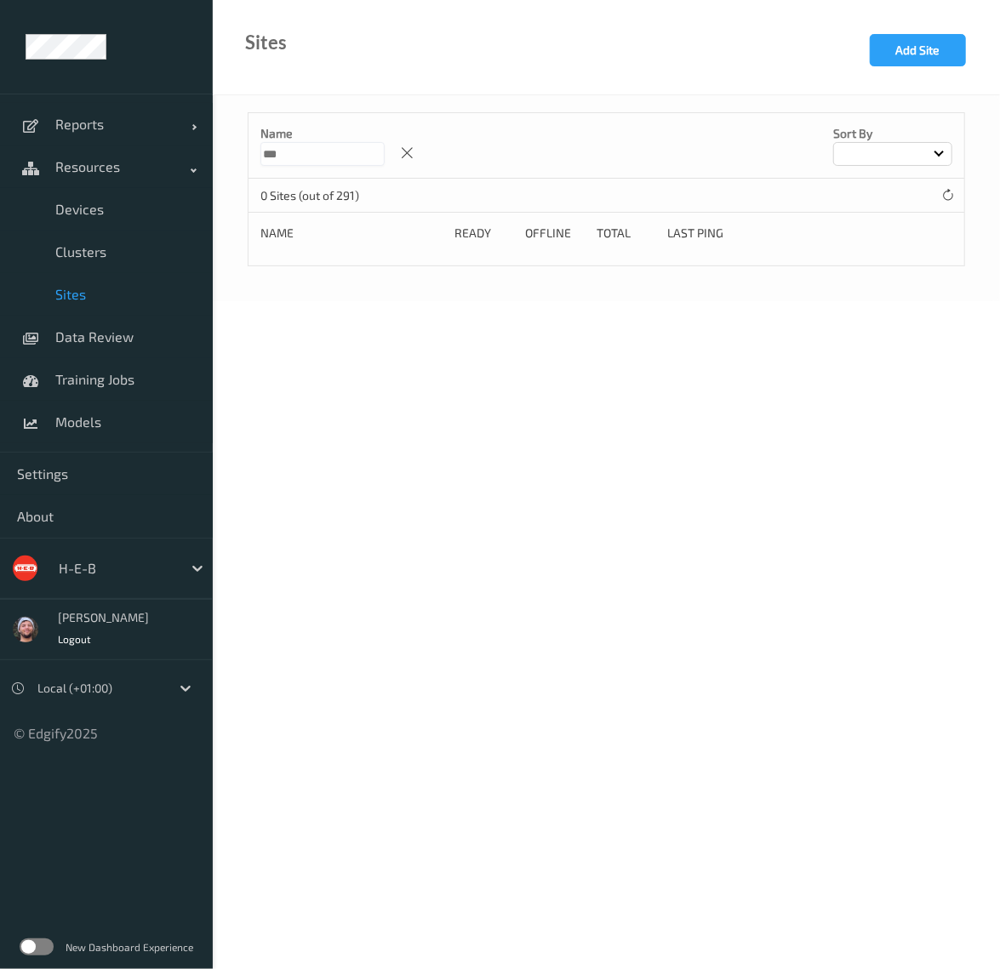
type input "***"
click at [414, 156] on icon at bounding box center [407, 152] width 14 height 15
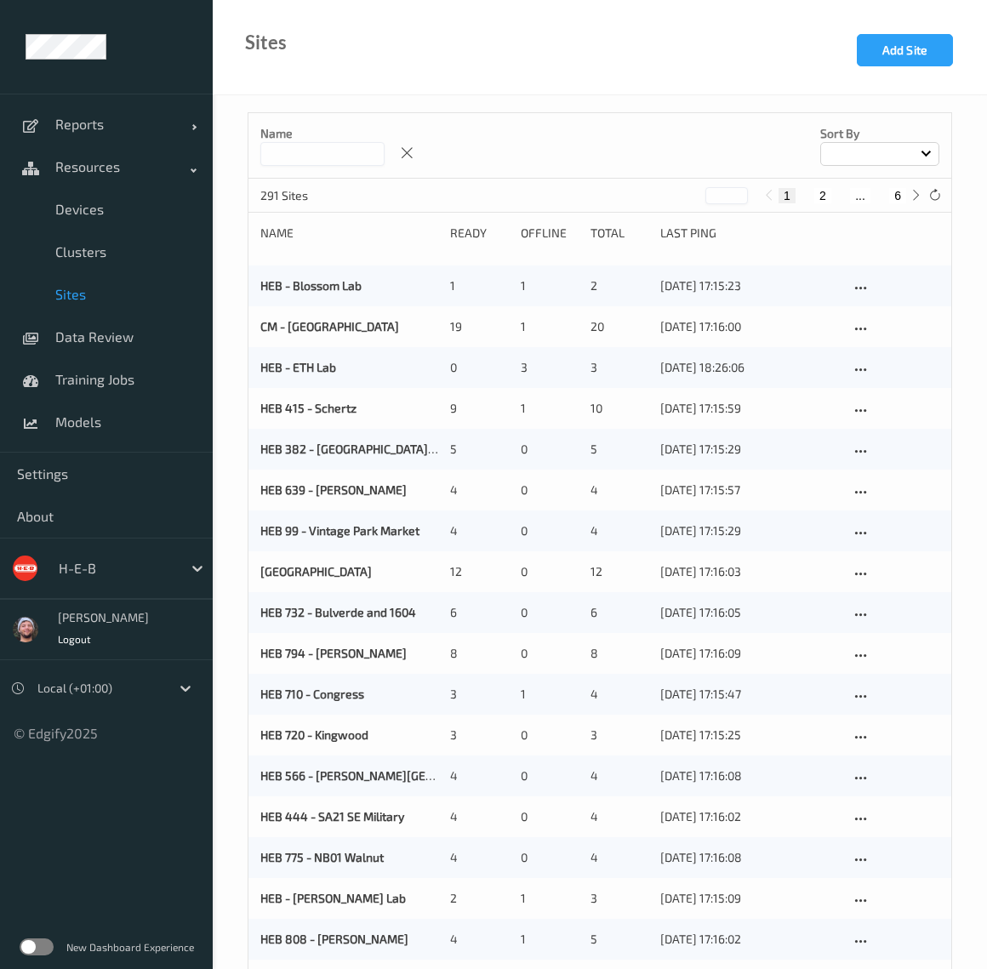
click at [893, 191] on button "6" at bounding box center [897, 195] width 17 height 15
type input "*"
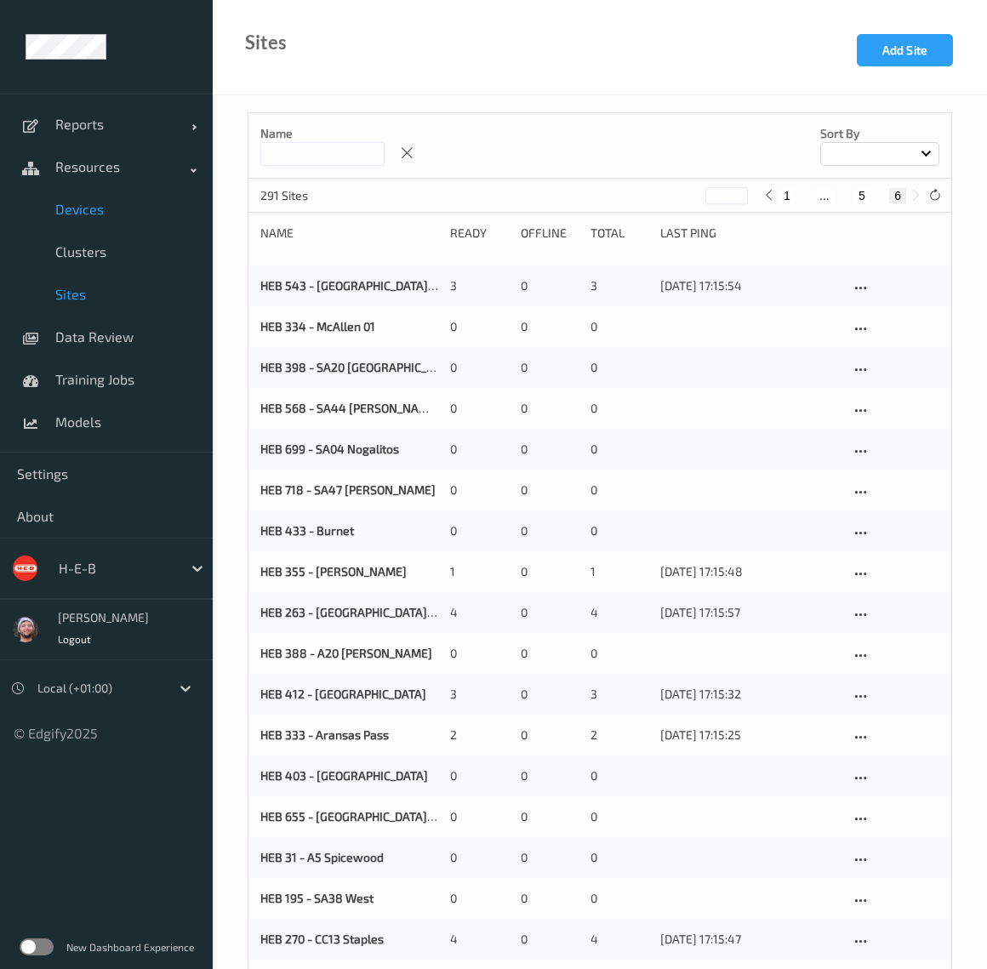
click at [134, 201] on span "Devices" at bounding box center [125, 209] width 140 height 17
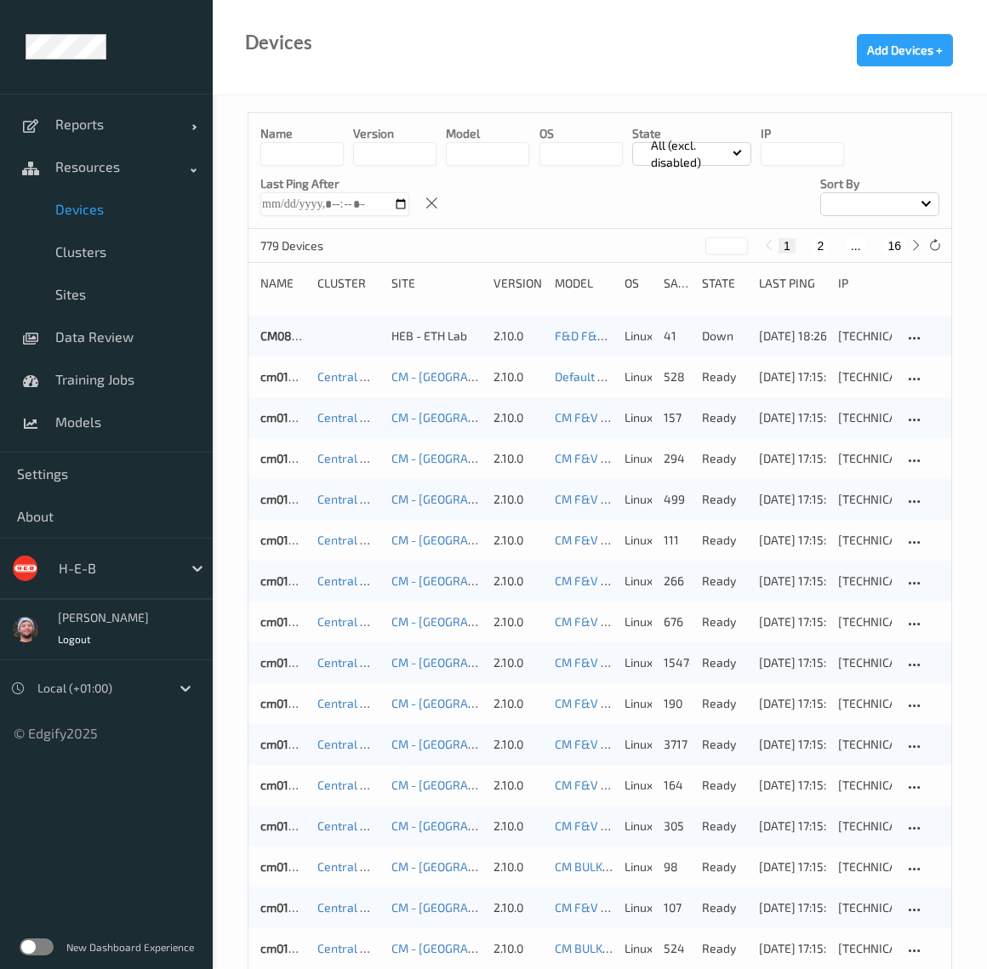
click at [894, 244] on button "16" at bounding box center [894, 245] width 24 height 15
type input "**"
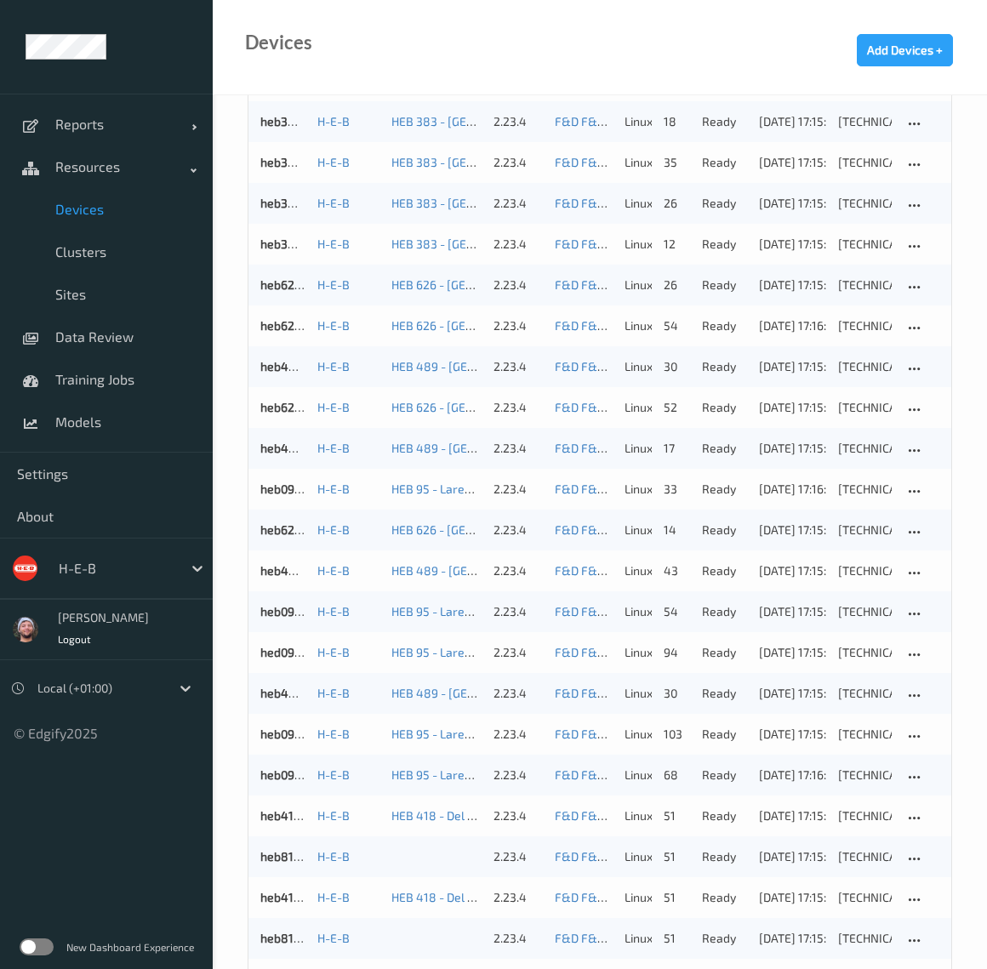
scroll to position [565, 0]
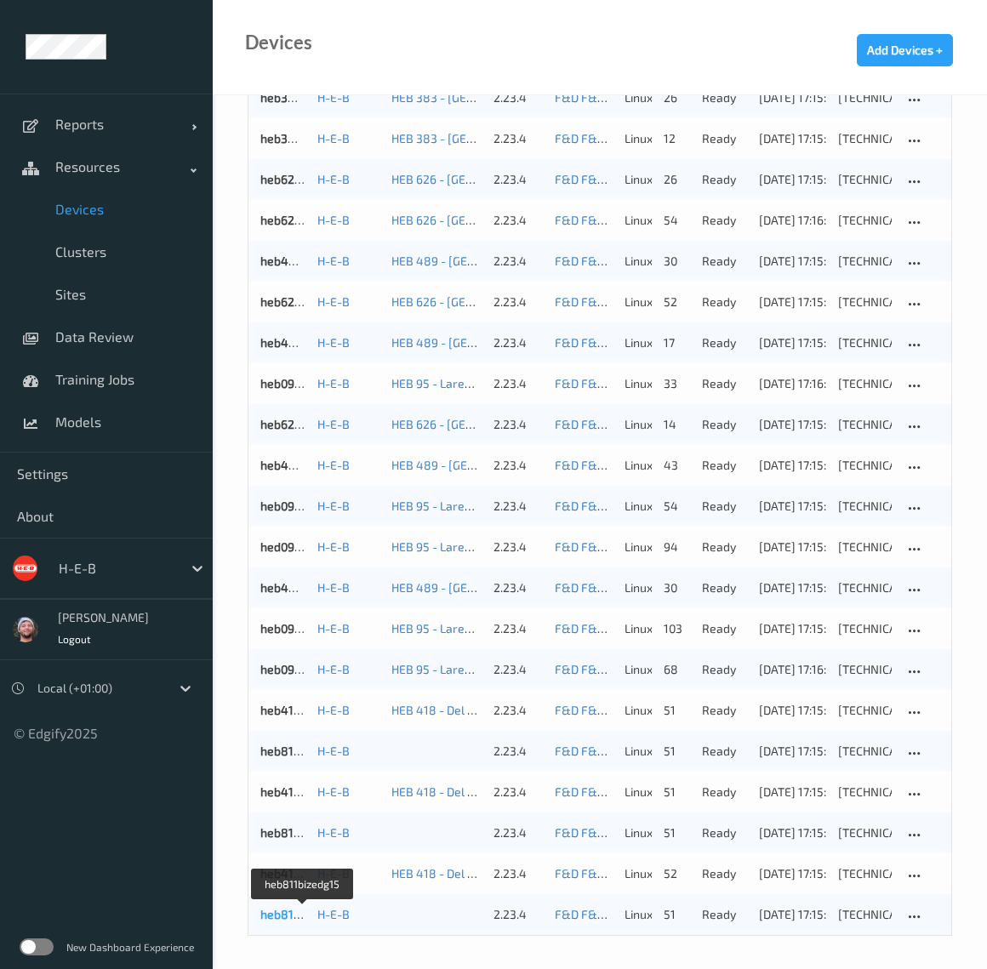
click at [292, 913] on link "heb811bizedg15" at bounding box center [303, 914] width 86 height 14
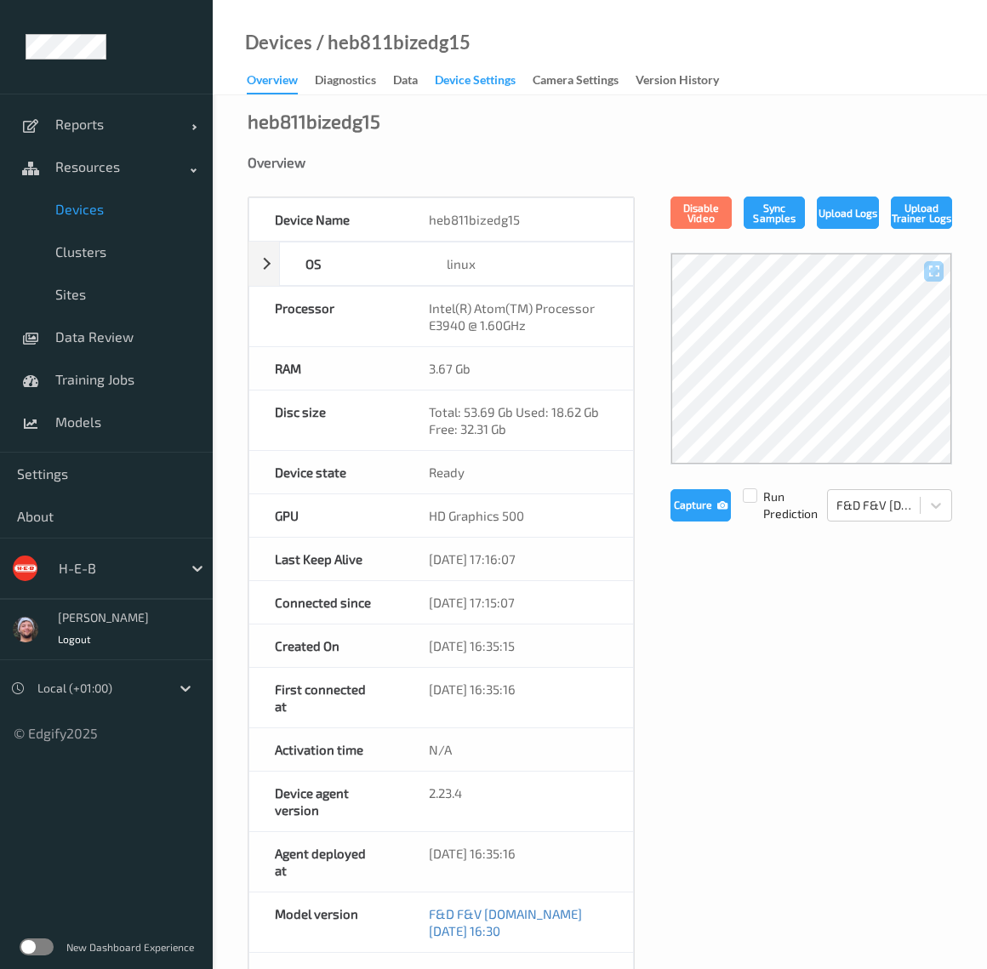
click at [481, 88] on div "Device Settings" at bounding box center [475, 81] width 81 height 21
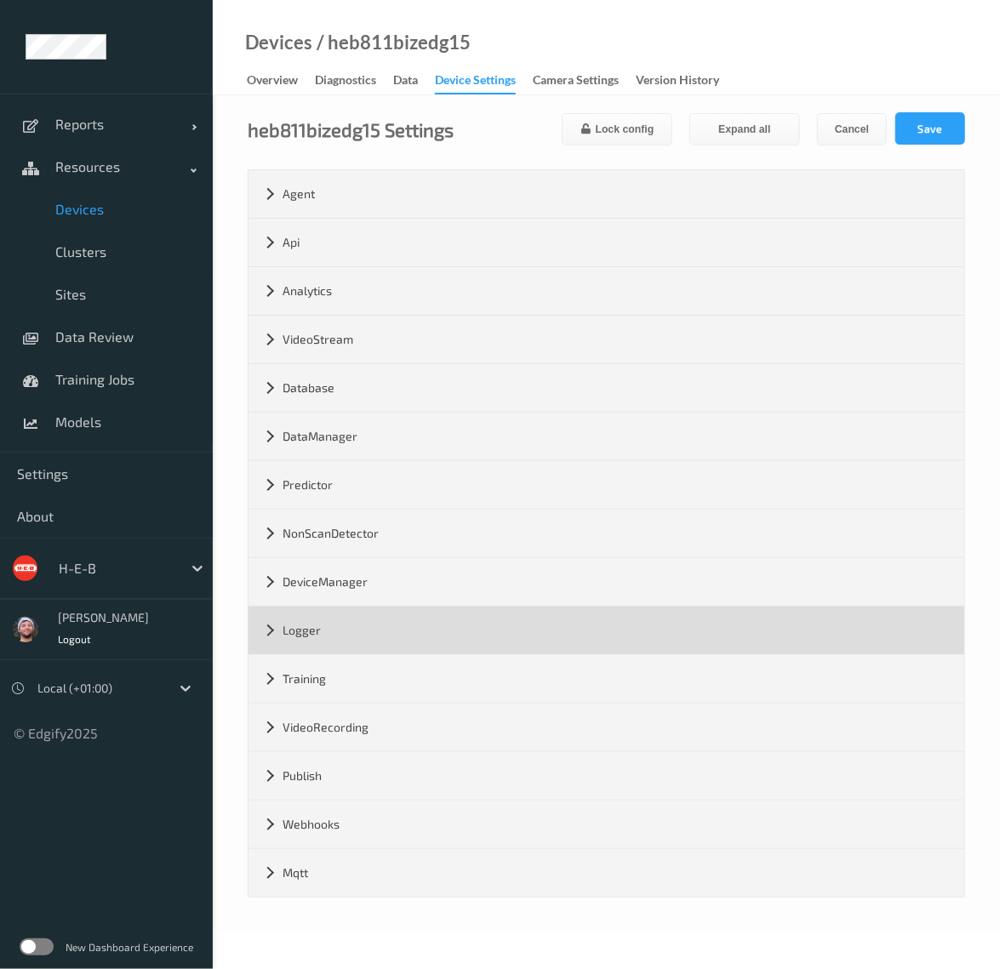
click at [346, 631] on div "Logger" at bounding box center [605, 631] width 715 height 48
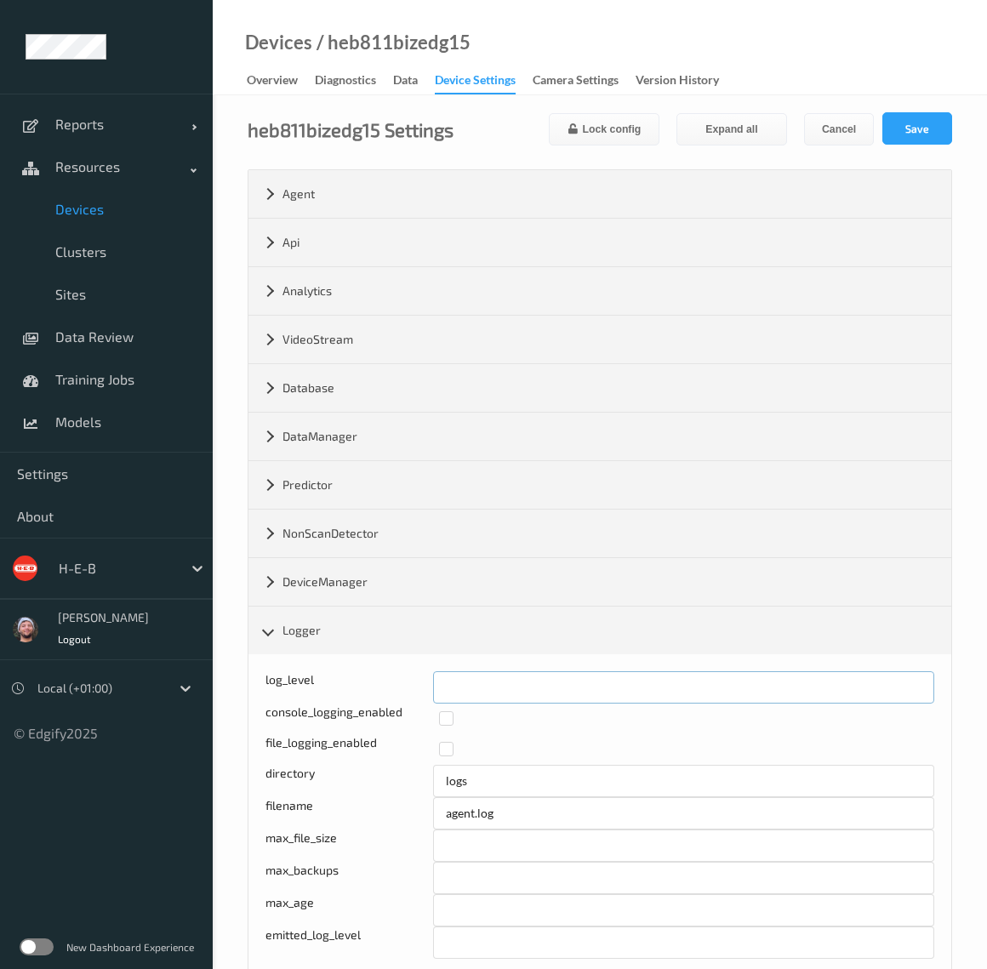
drag, startPoint x: 486, startPoint y: 672, endPoint x: 390, endPoint y: 669, distance: 96.2
click at [390, 671] on div "log_level *" at bounding box center [599, 687] width 669 height 32
type input "*"
click at [937, 119] on button "Save" at bounding box center [917, 128] width 70 height 32
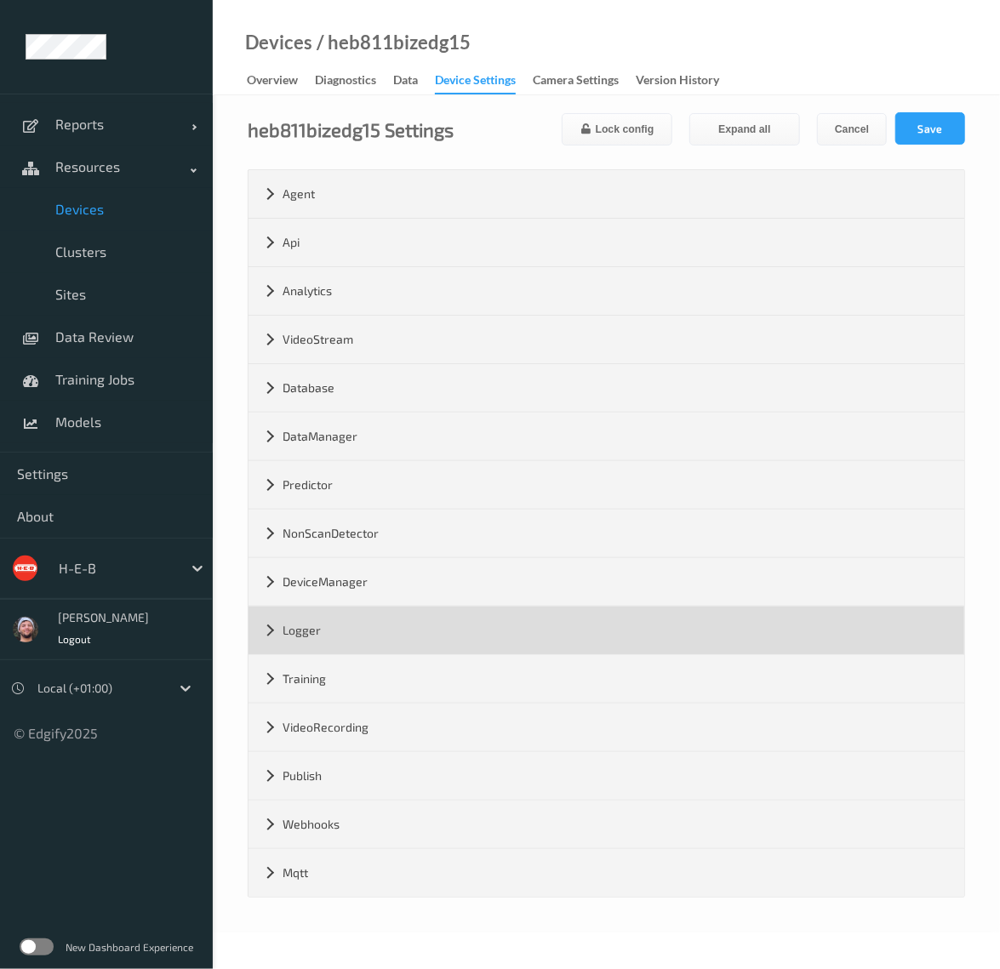
click at [318, 631] on div "Logger" at bounding box center [605, 631] width 715 height 48
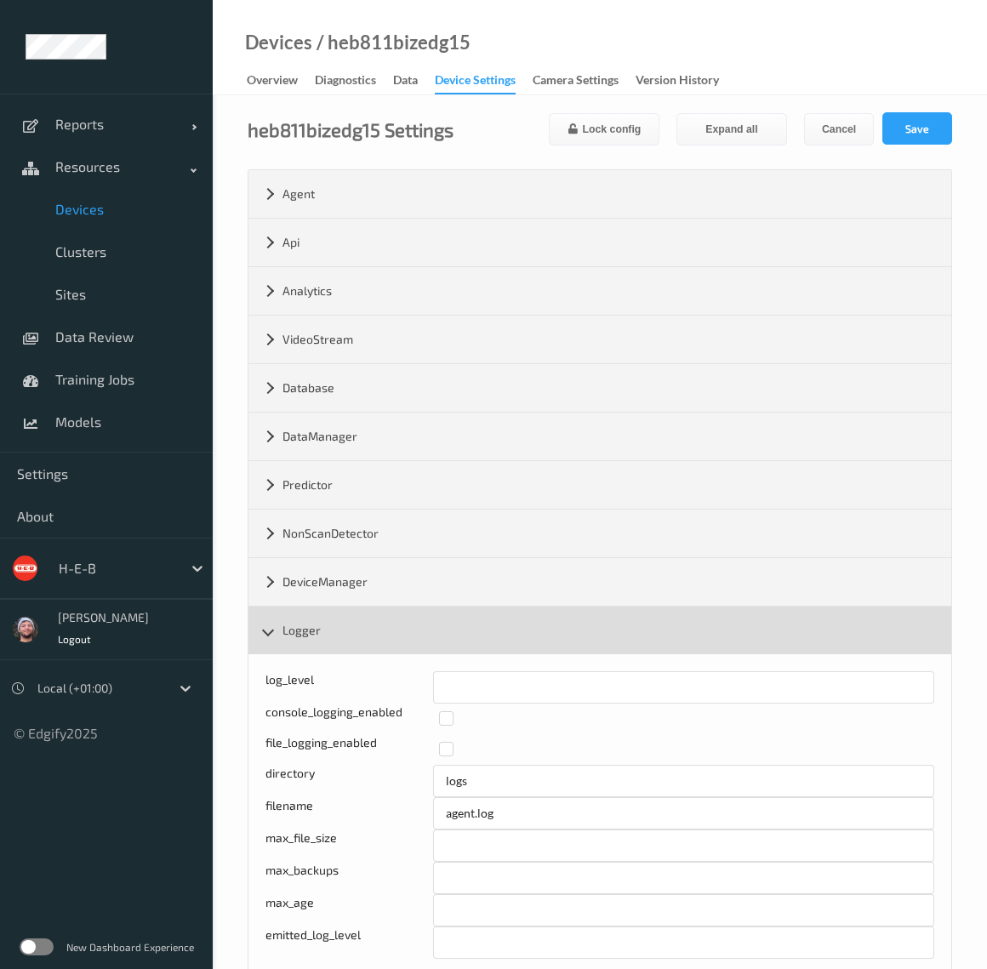
click at [318, 631] on div "Logger" at bounding box center [599, 631] width 703 height 48
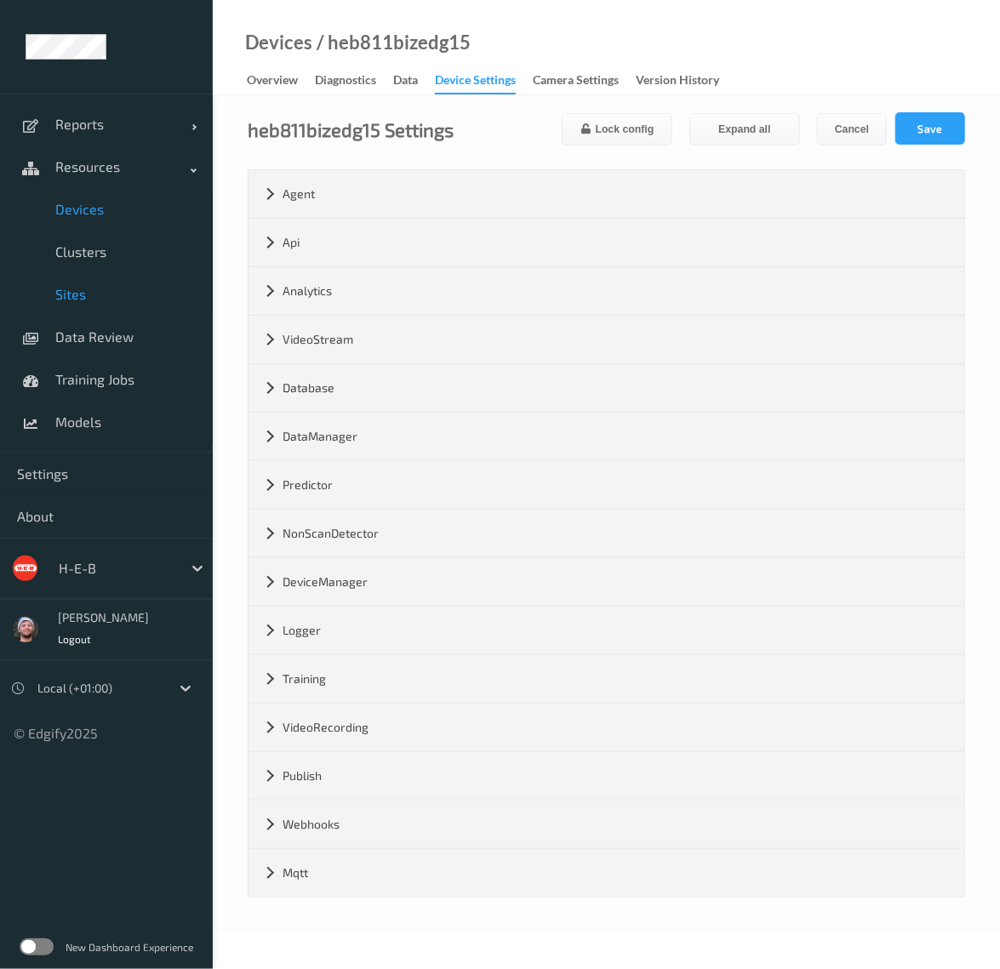
drag, startPoint x: 112, startPoint y: 272, endPoint x: 111, endPoint y: 285, distance: 12.9
click at [112, 273] on link "Sites" at bounding box center [106, 294] width 213 height 43
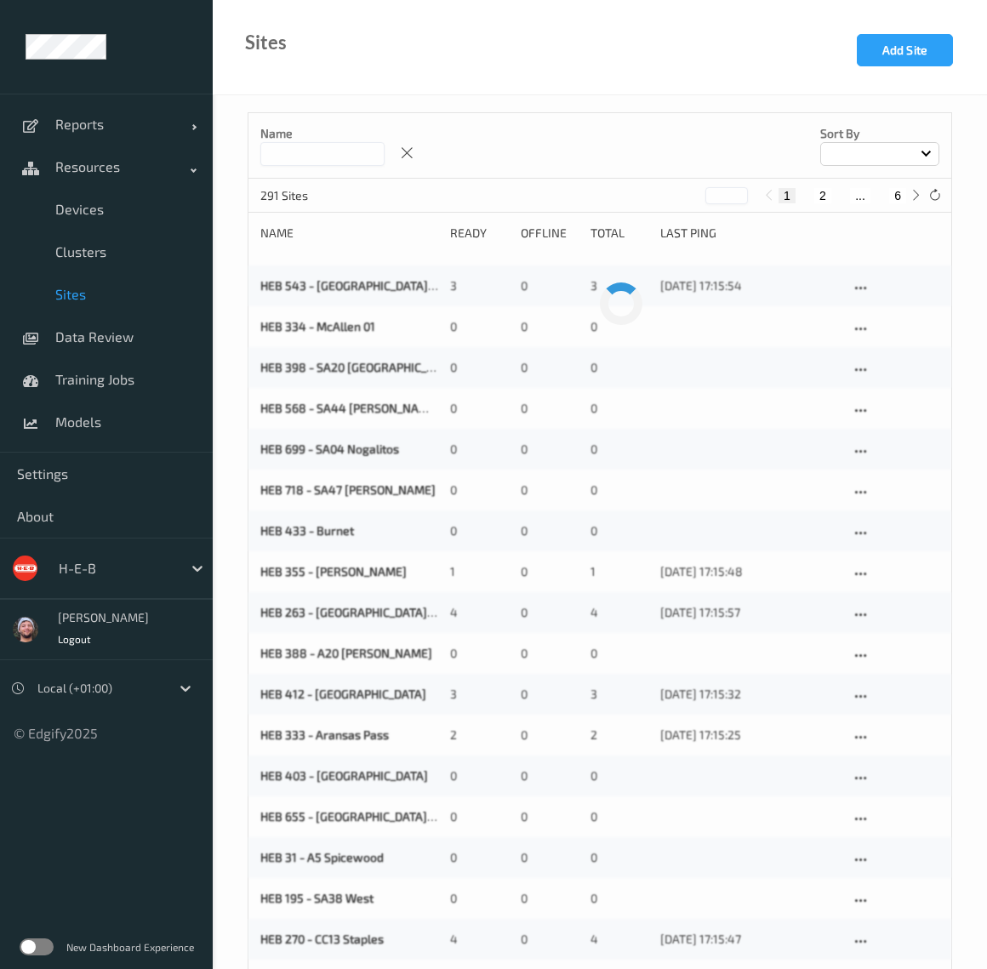
click at [111, 286] on span "Sites" at bounding box center [125, 294] width 140 height 17
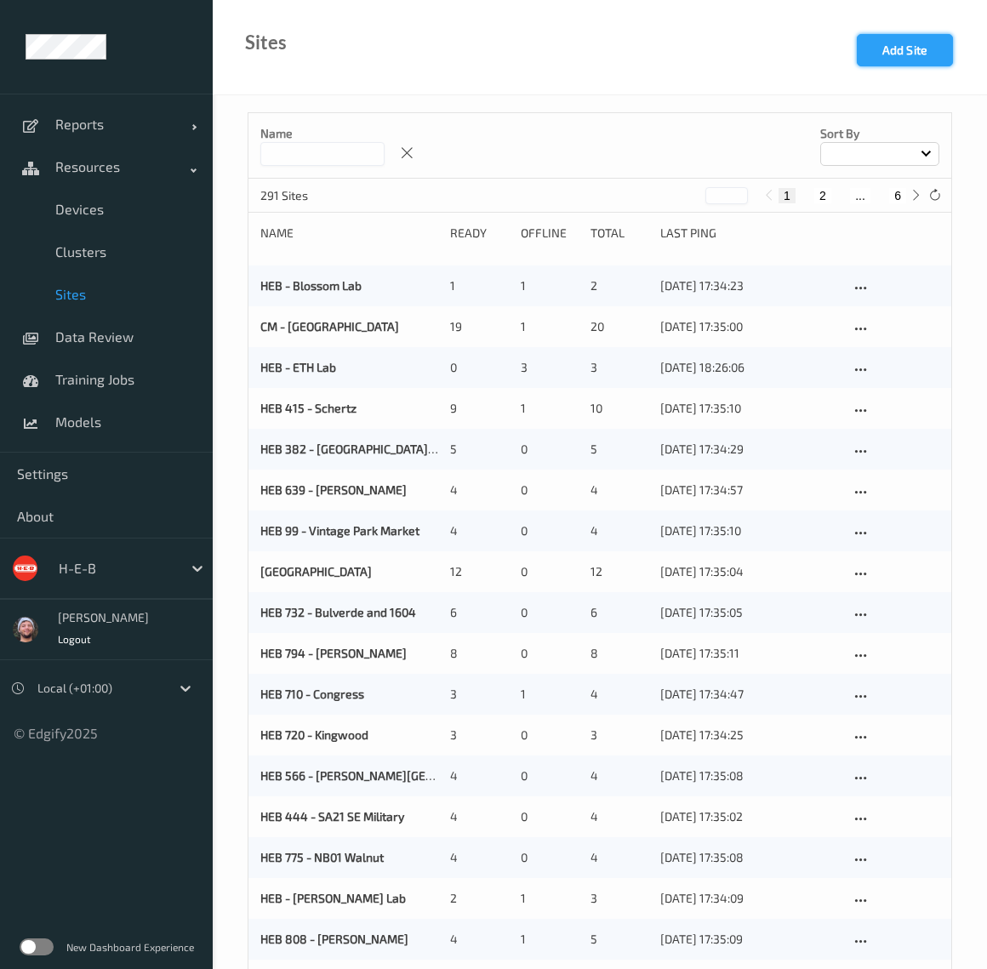
click at [918, 48] on button "Add Site" at bounding box center [905, 50] width 96 height 32
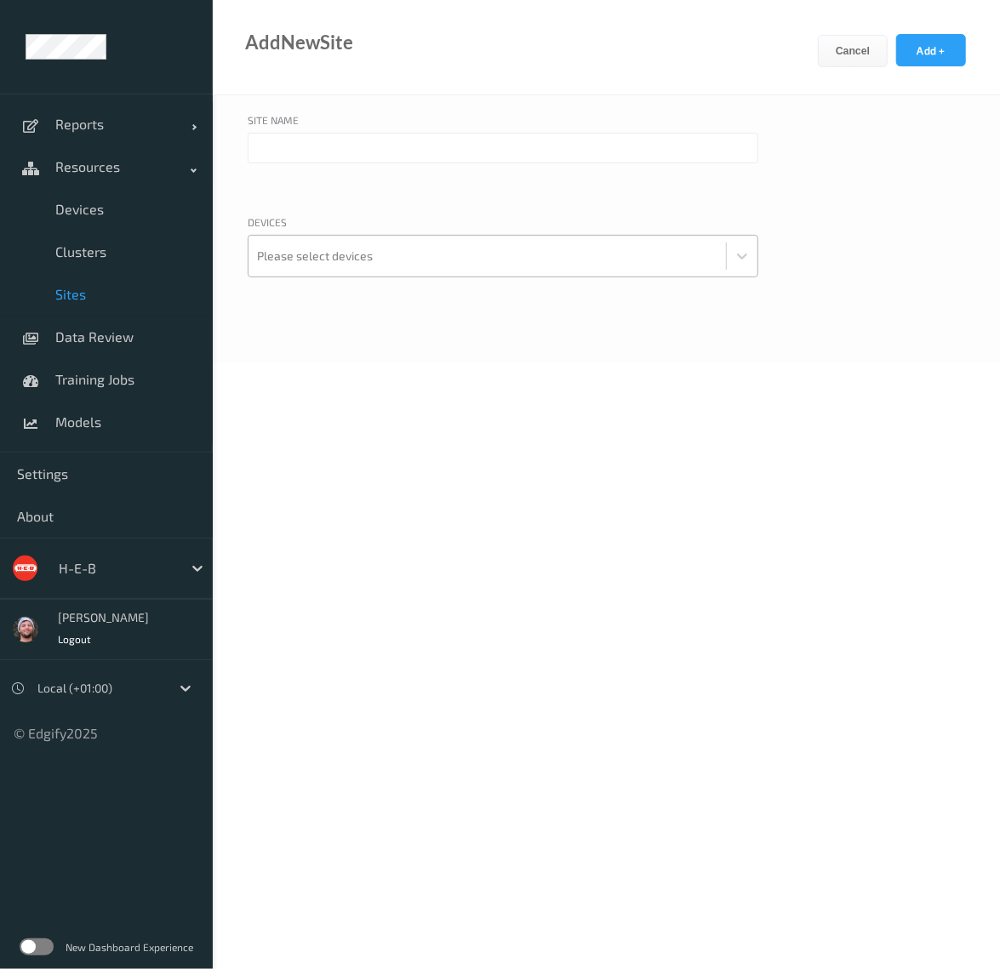
click at [429, 263] on div at bounding box center [487, 256] width 460 height 34
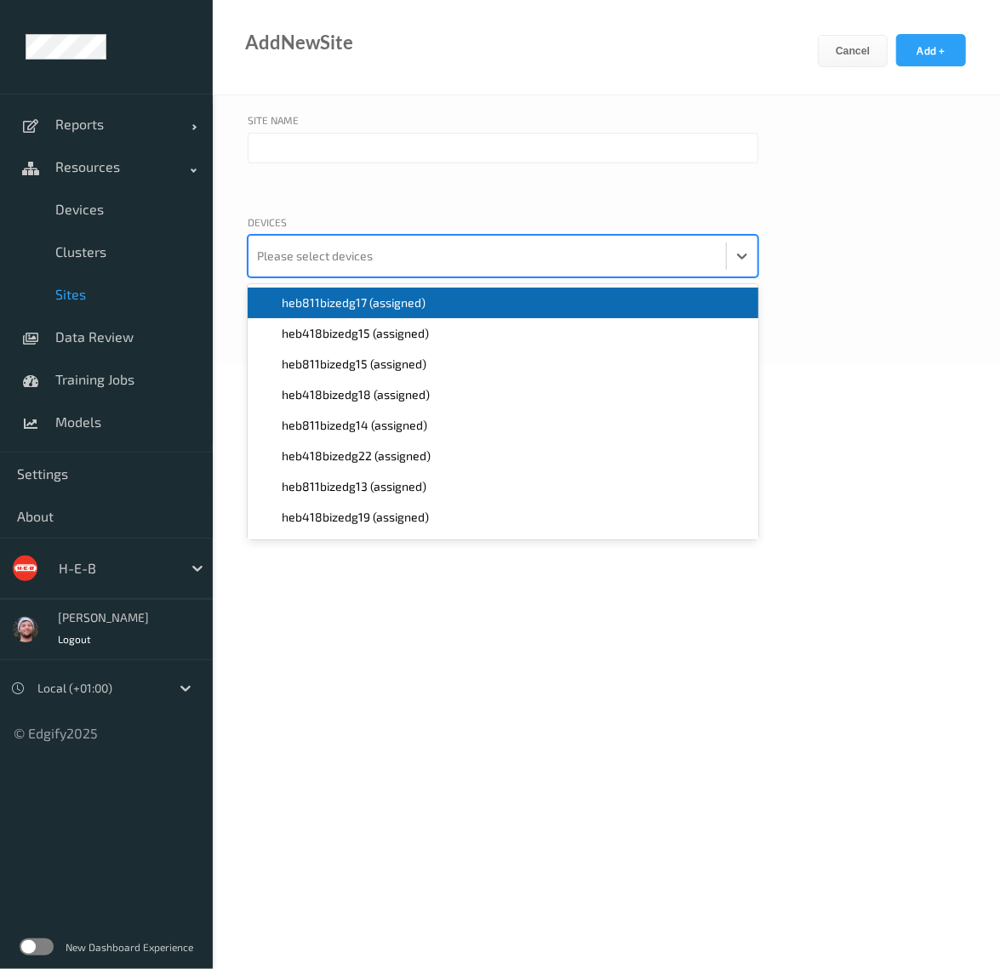
click at [419, 160] on input "text" at bounding box center [503, 148] width 510 height 31
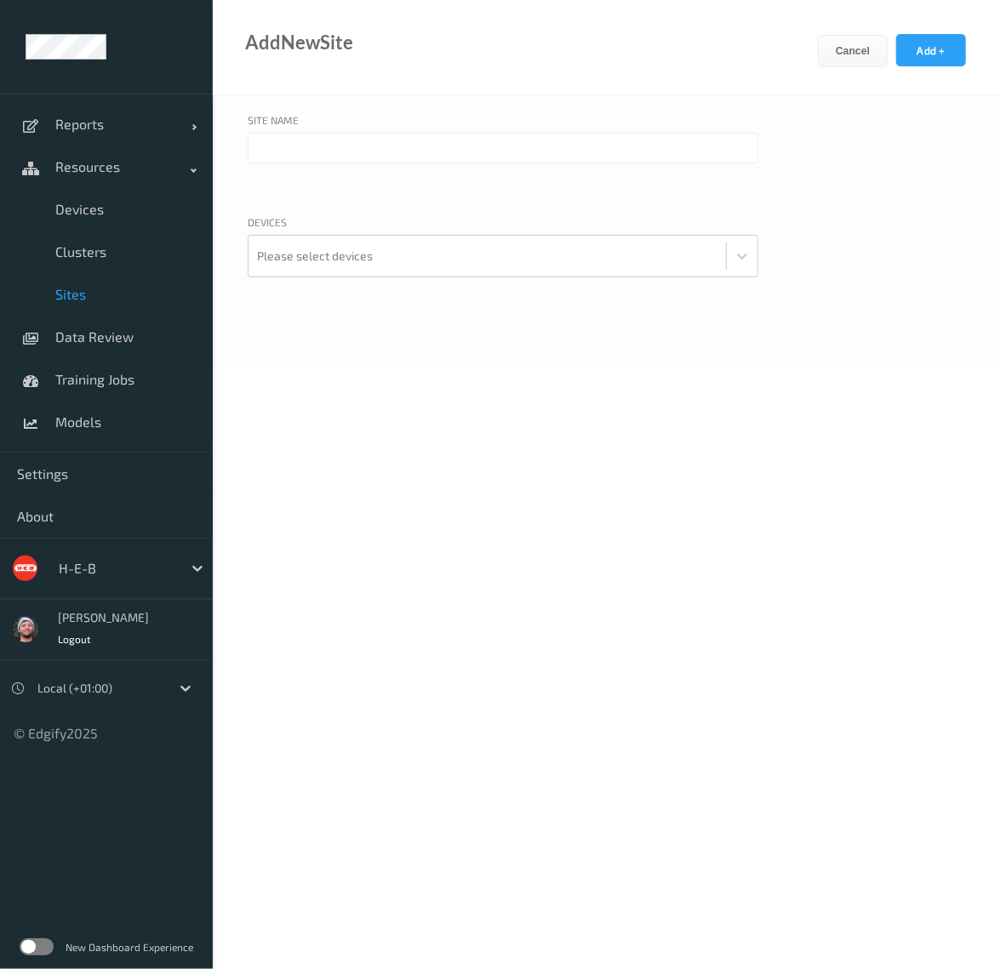
paste input "811 - MANOR"
click at [306, 159] on input "811 - MANOR" at bounding box center [503, 148] width 510 height 31
type input "811 - Manor"
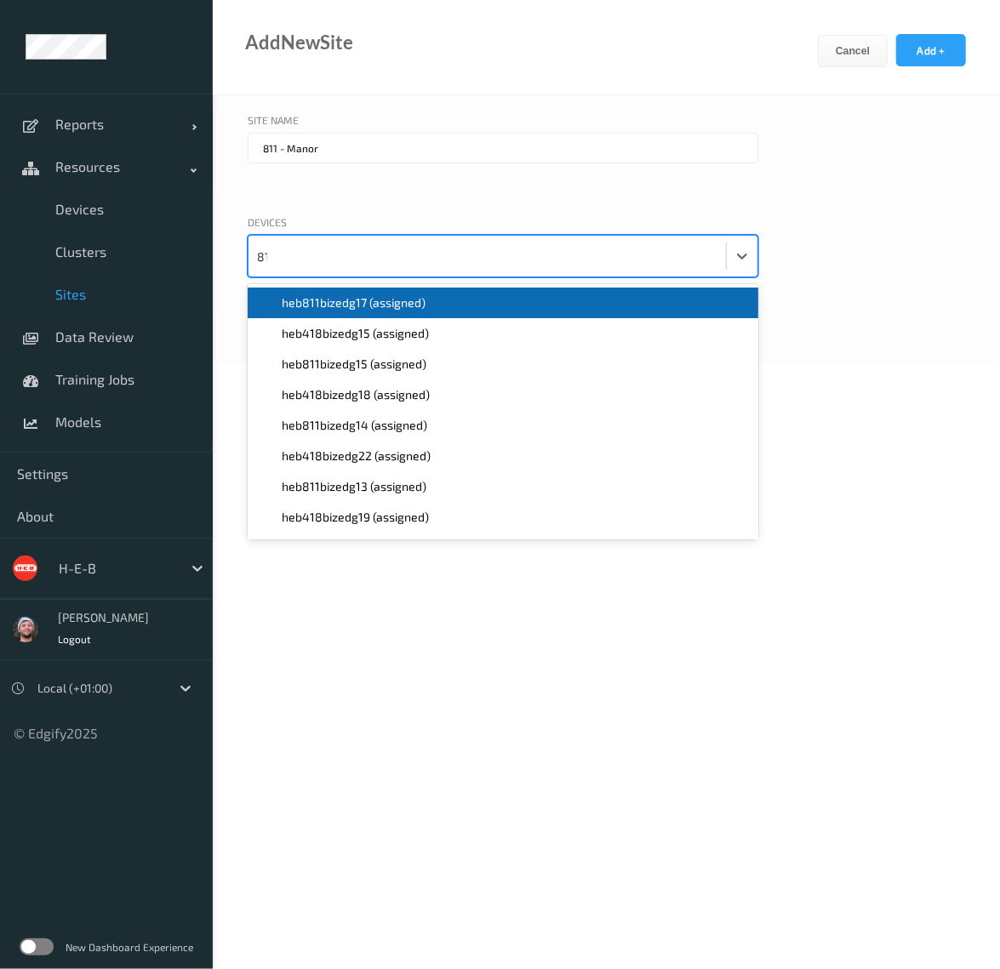
type input "811"
paste input "811"
type input "811"
paste input "811"
type input "811"
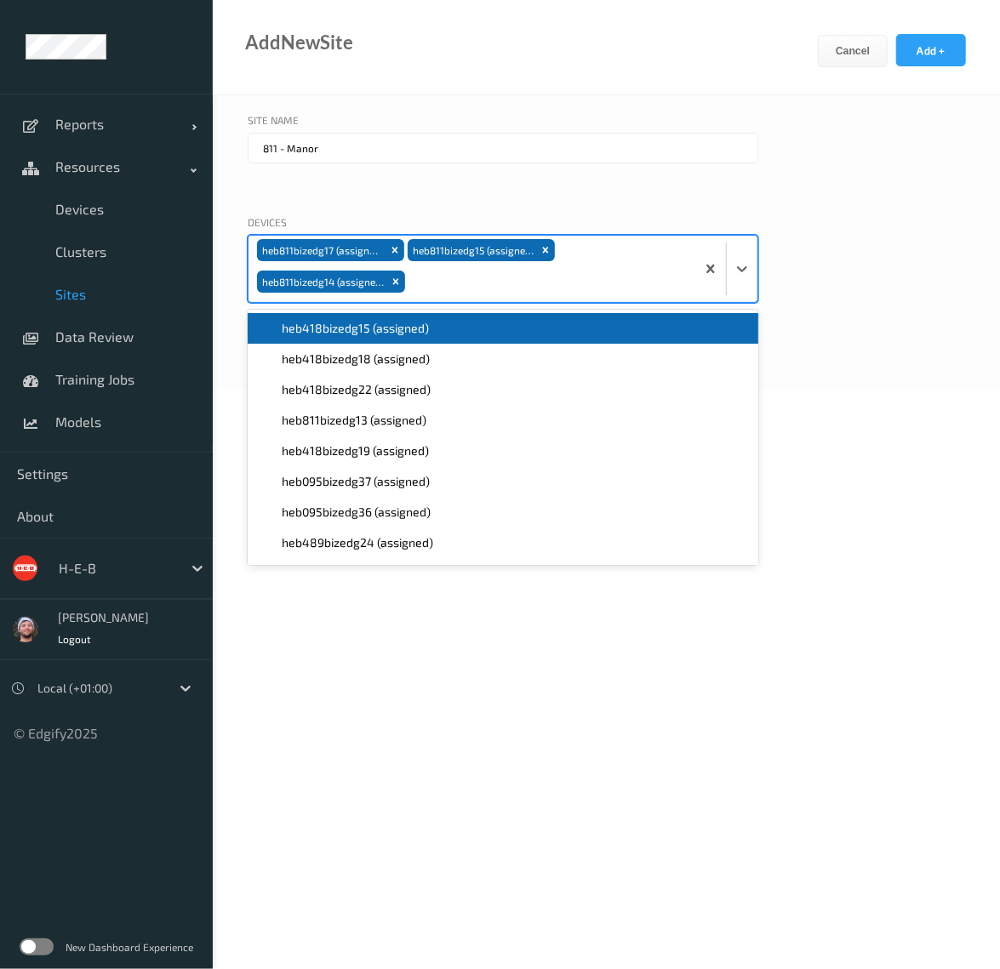
paste input "811"
type input "811"
click at [801, 212] on div "Site Name 811 - Manor Devices option heb811bizedg13 (assigned), selected. optio…" at bounding box center [606, 241] width 787 height 293
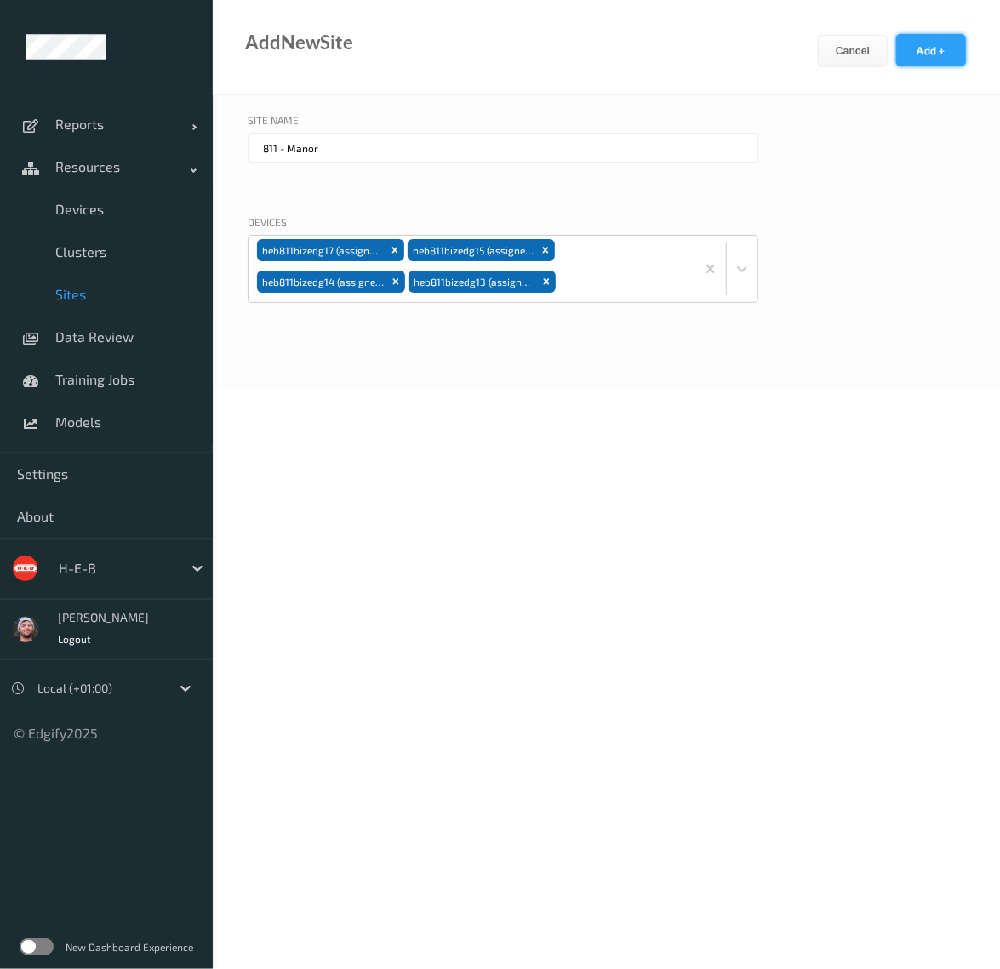
click at [905, 58] on button "Add +" at bounding box center [931, 50] width 70 height 32
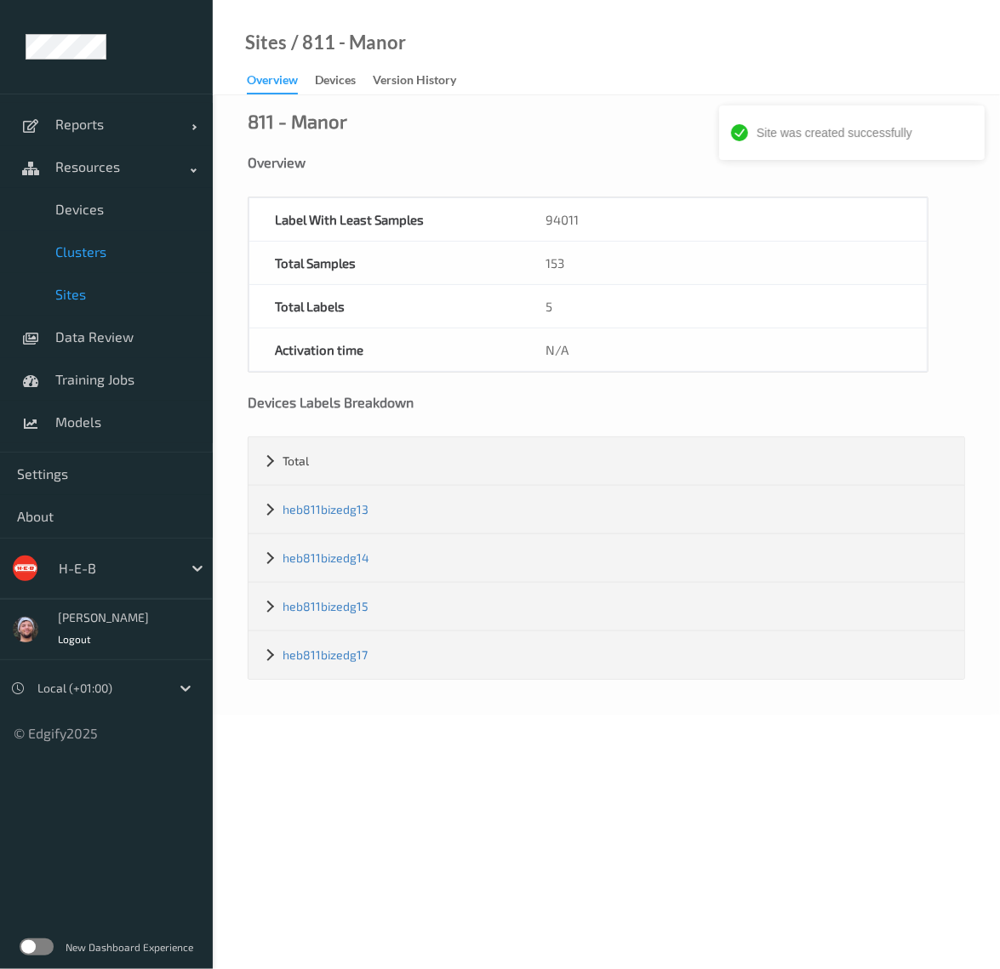
drag, startPoint x: 54, startPoint y: 232, endPoint x: 195, endPoint y: 237, distance: 141.3
click at [54, 232] on link "Clusters" at bounding box center [106, 252] width 213 height 43
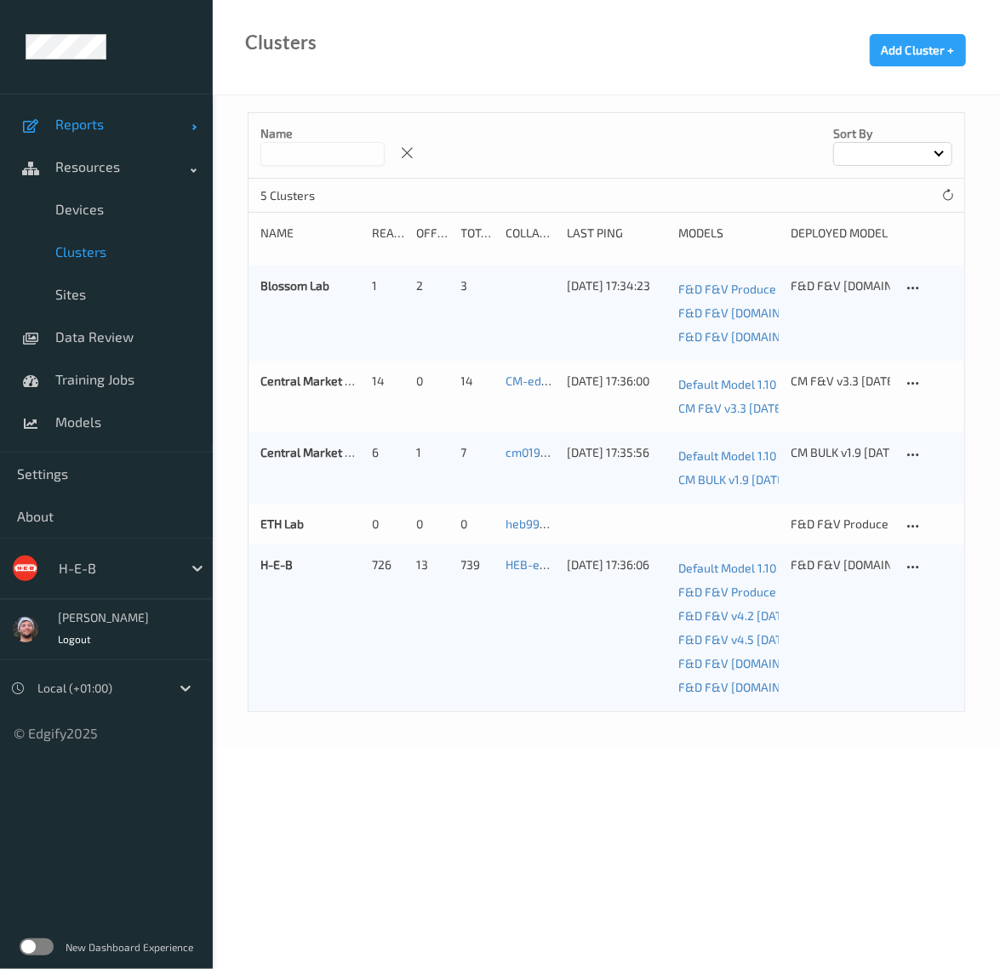
drag, startPoint x: 109, startPoint y: 195, endPoint x: 106, endPoint y: 134, distance: 60.4
click at [109, 195] on link "Devices" at bounding box center [106, 209] width 213 height 43
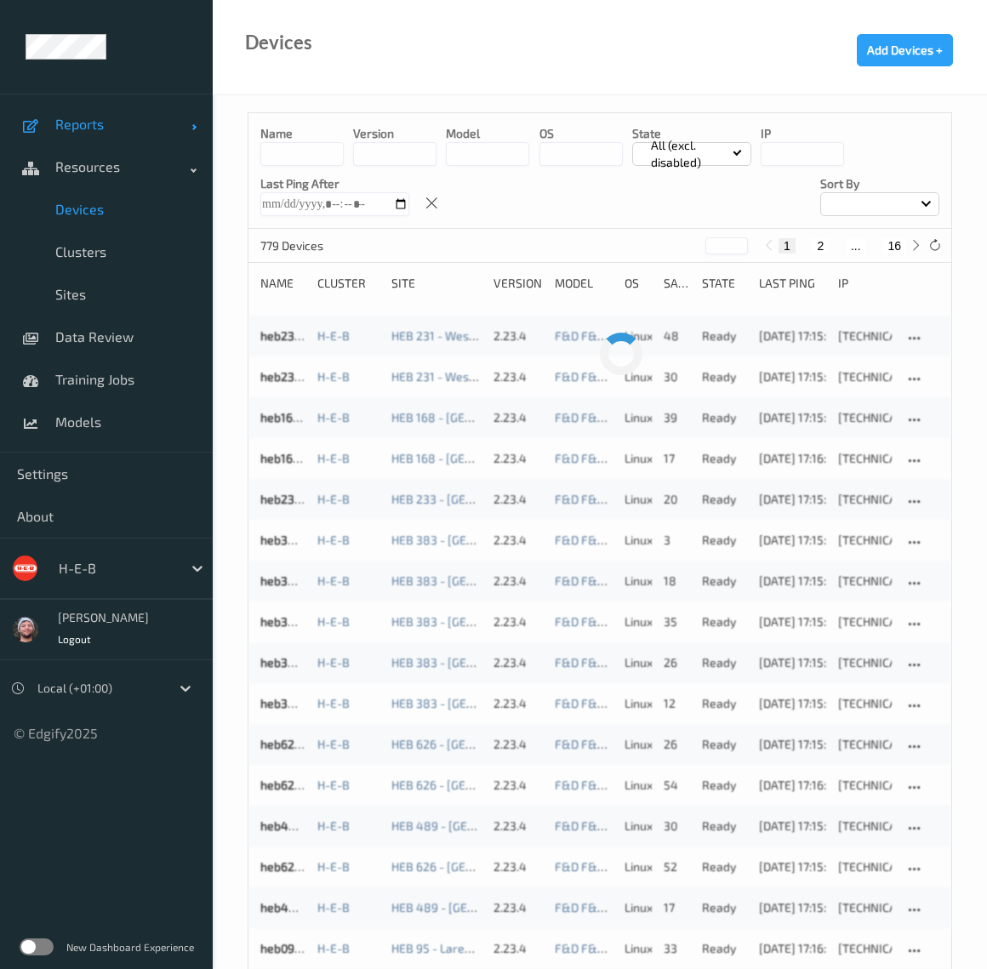
click at [105, 125] on span "Reports" at bounding box center [123, 124] width 136 height 17
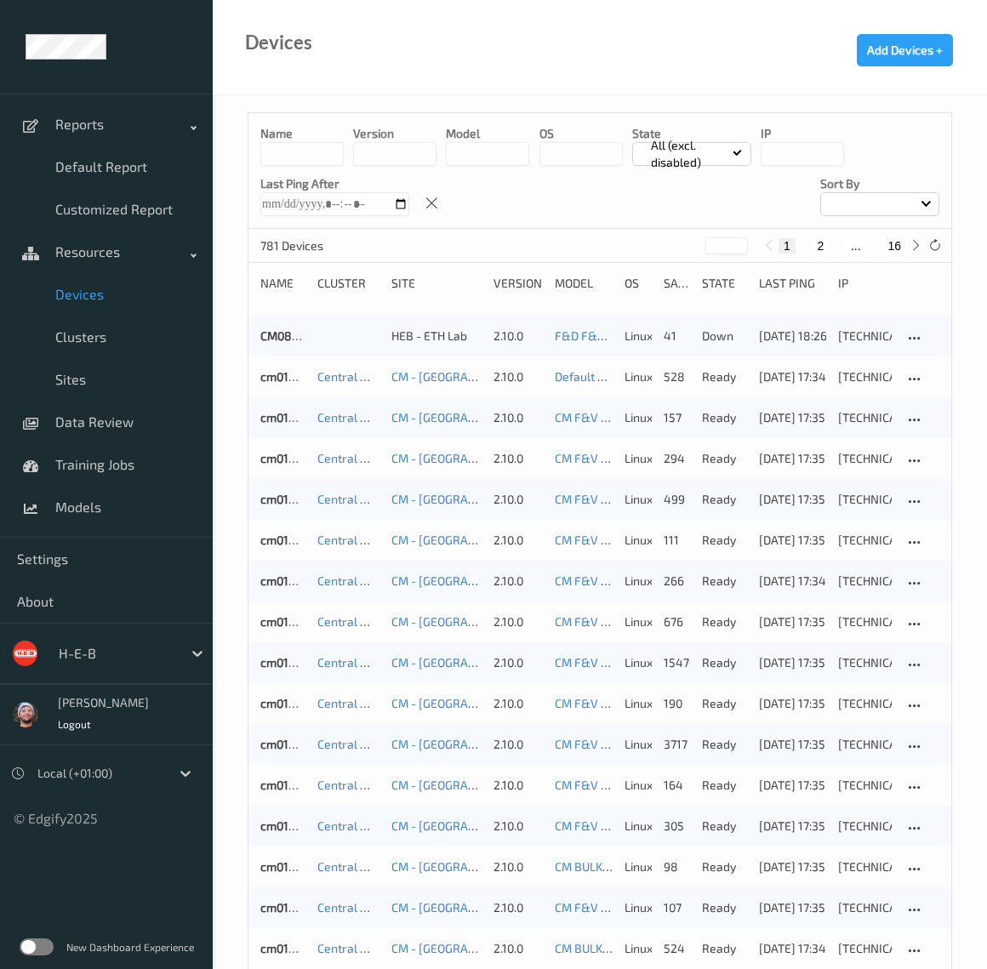
click at [895, 248] on button "16" at bounding box center [894, 245] width 24 height 15
type input "**"
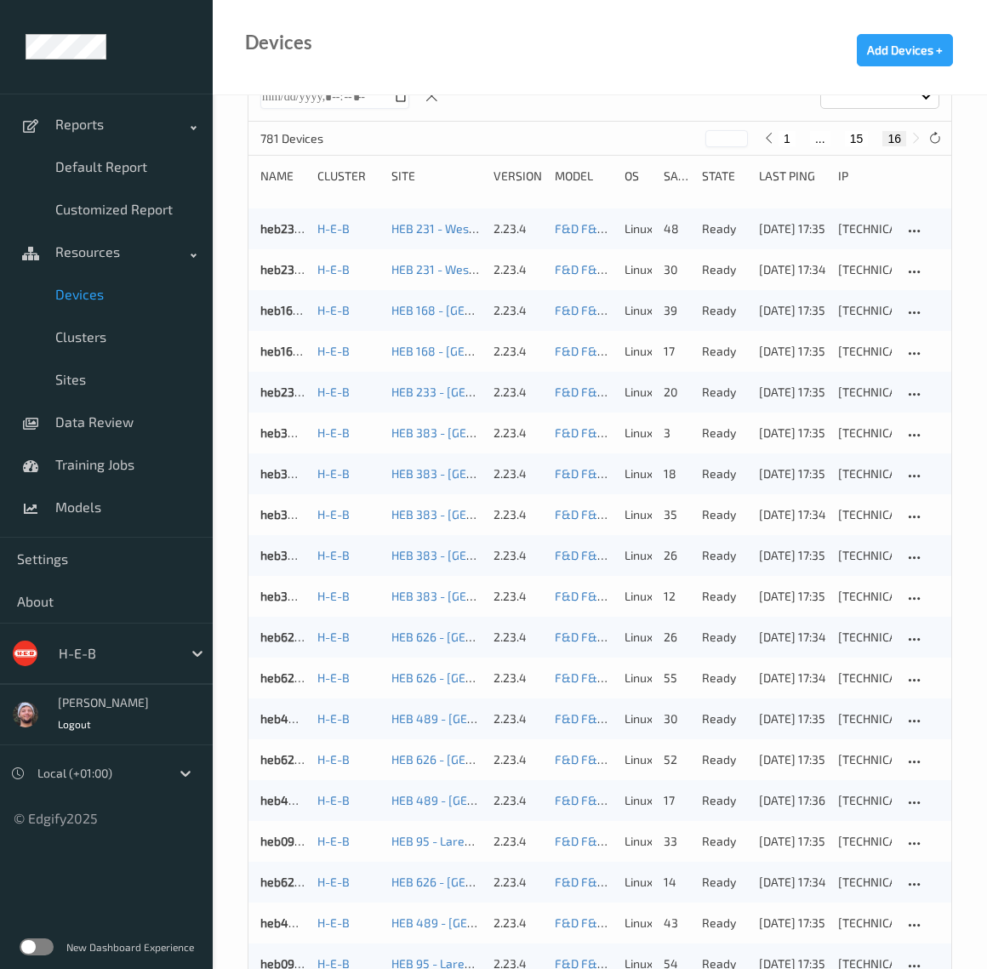
scroll to position [646, 0]
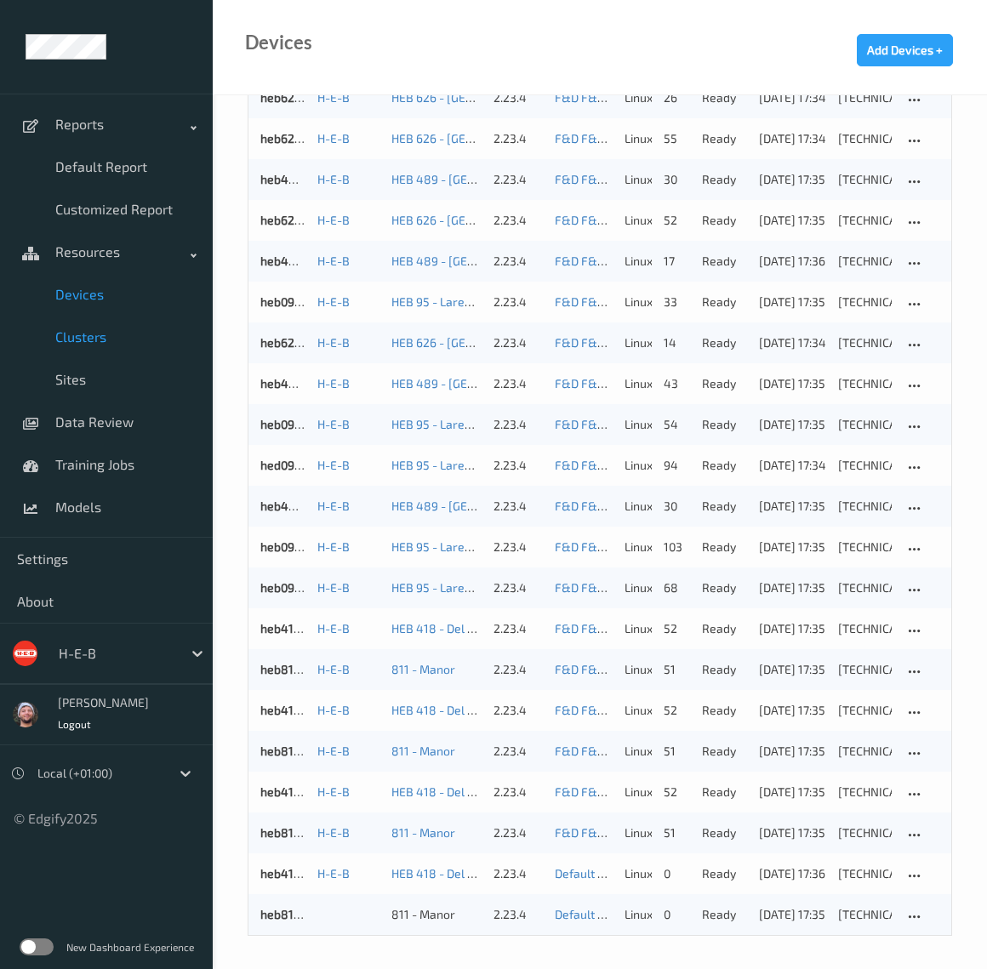
click at [123, 342] on span "Clusters" at bounding box center [125, 336] width 140 height 17
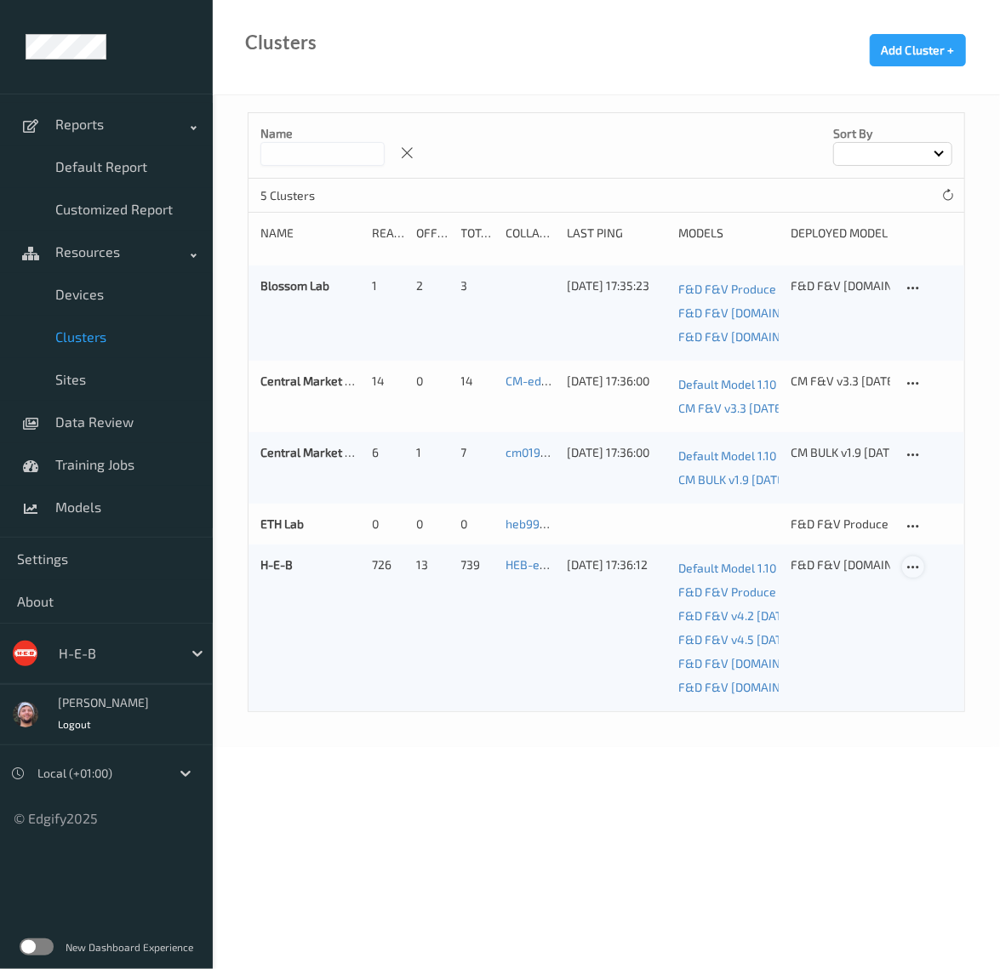
click at [917, 565] on icon at bounding box center [912, 567] width 14 height 15
click at [920, 586] on div at bounding box center [920, 594] width 14 height 16
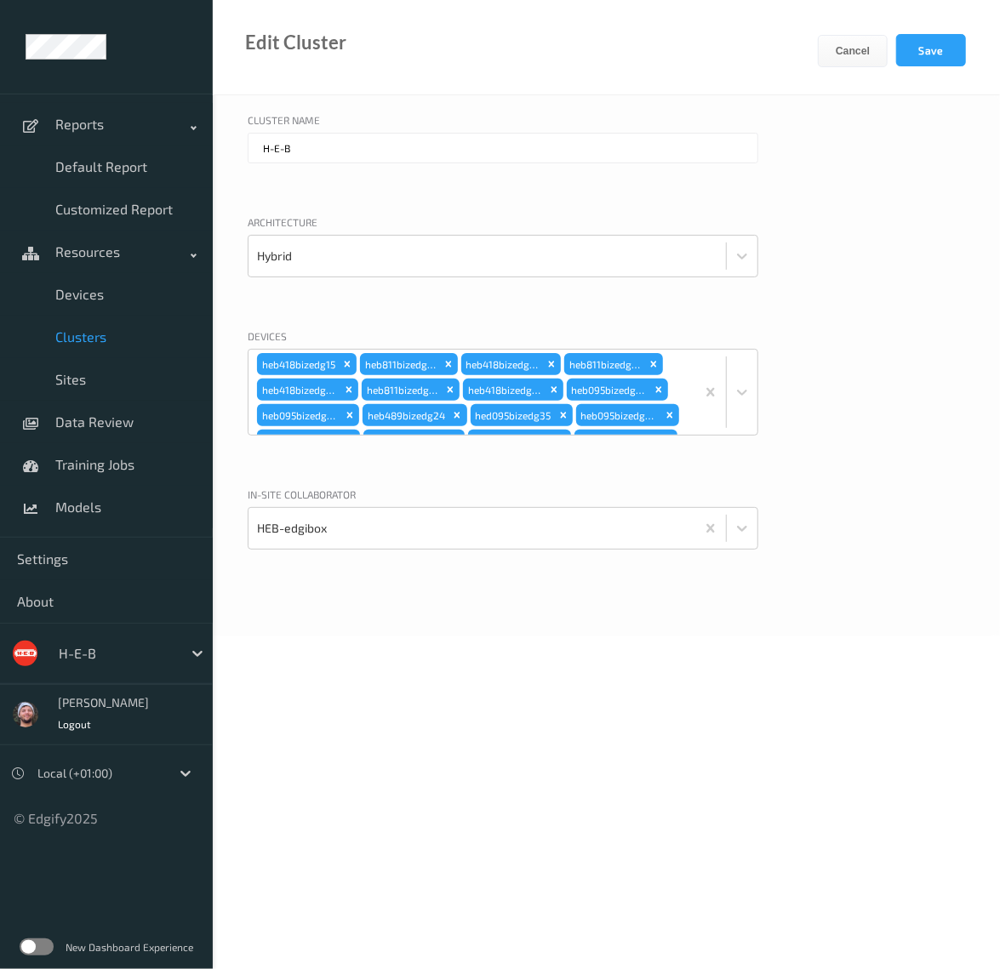
click at [677, 365] on div "heb418bizedg15 heb811bizedg15 heb418bizedg18 heb811bizedg14 heb418bizedg22 heb8…" at bounding box center [471, 392] width 447 height 85
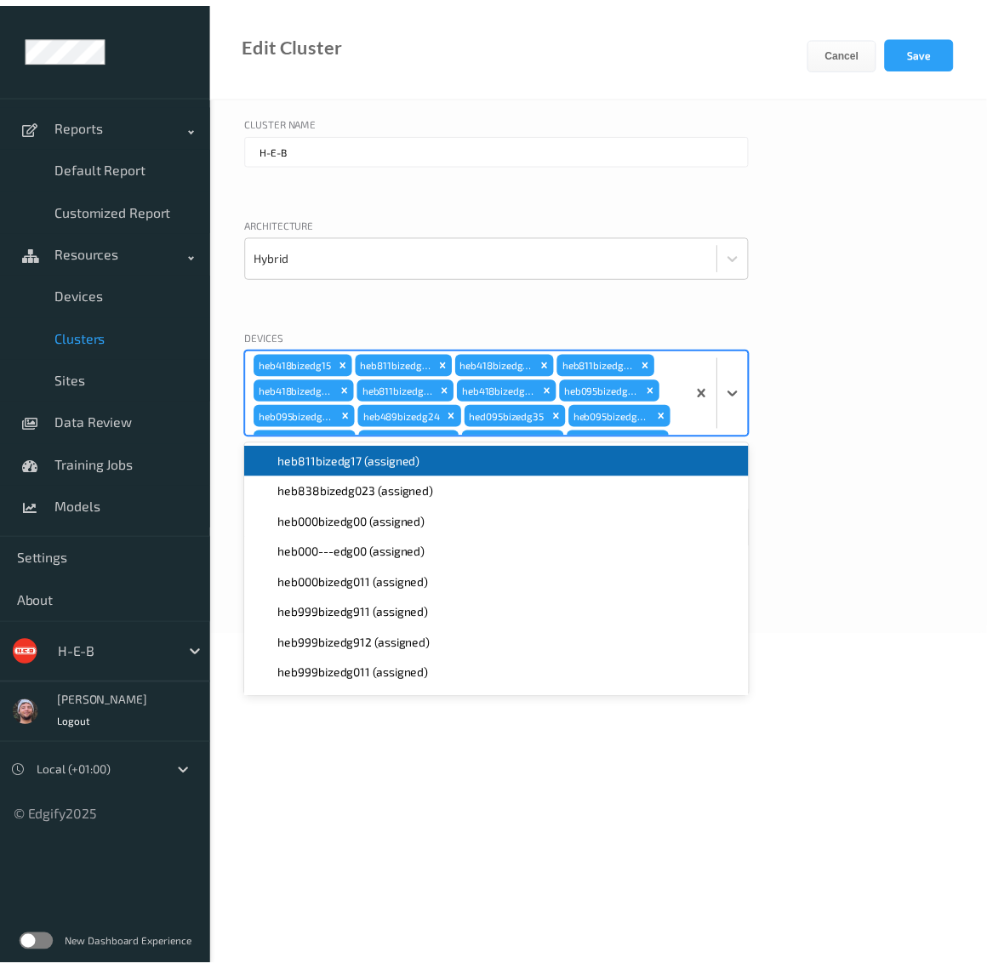
scroll to position [4702, 0]
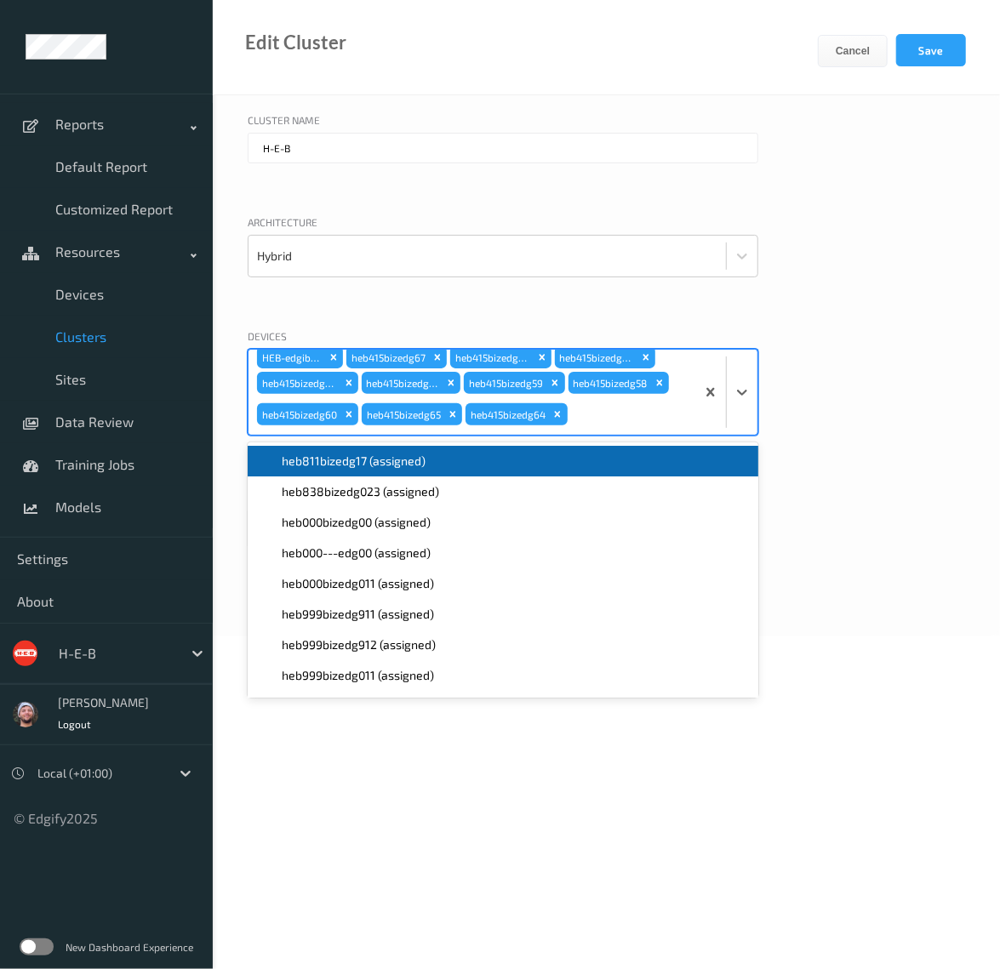
click at [342, 460] on span "heb811bizedg17 (assigned)" at bounding box center [354, 461] width 144 height 17
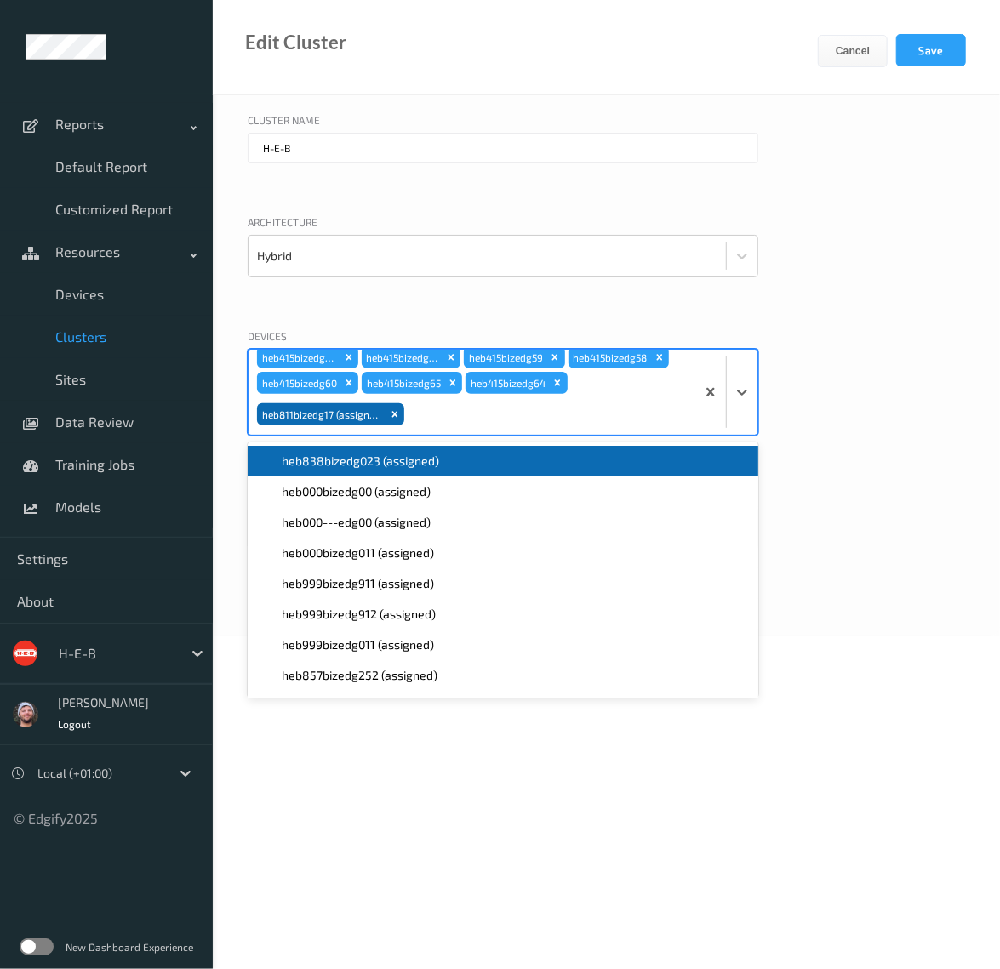
click at [794, 261] on div "Architecture Hybrid" at bounding box center [606, 262] width 717 height 97
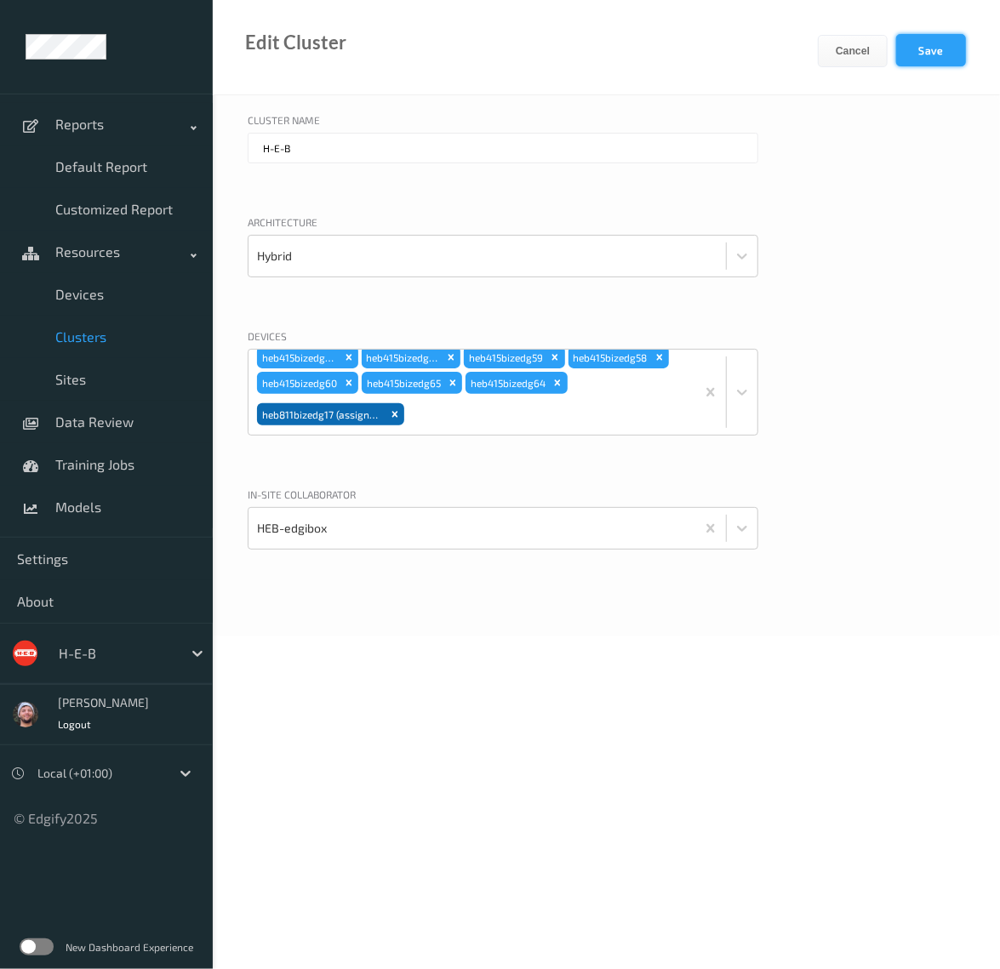
click at [910, 54] on button "Save" at bounding box center [931, 50] width 70 height 32
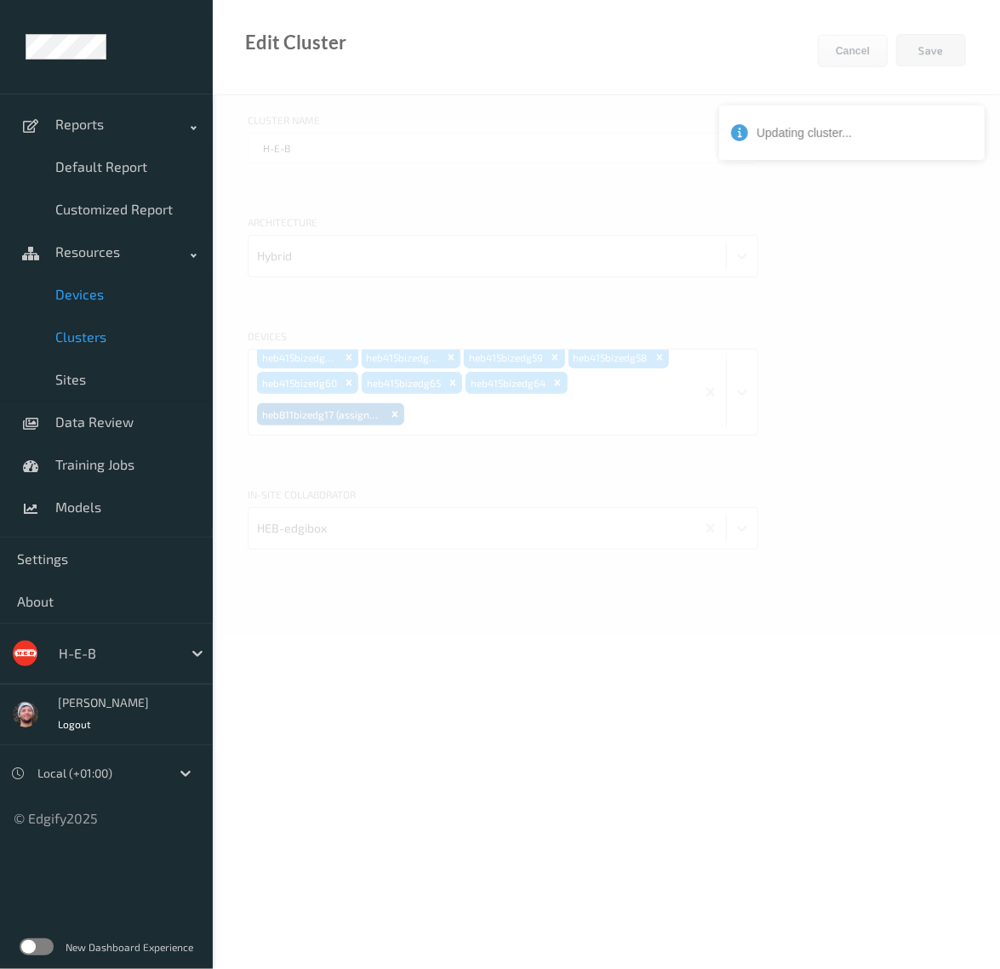
click at [101, 297] on span "Devices" at bounding box center [125, 294] width 140 height 17
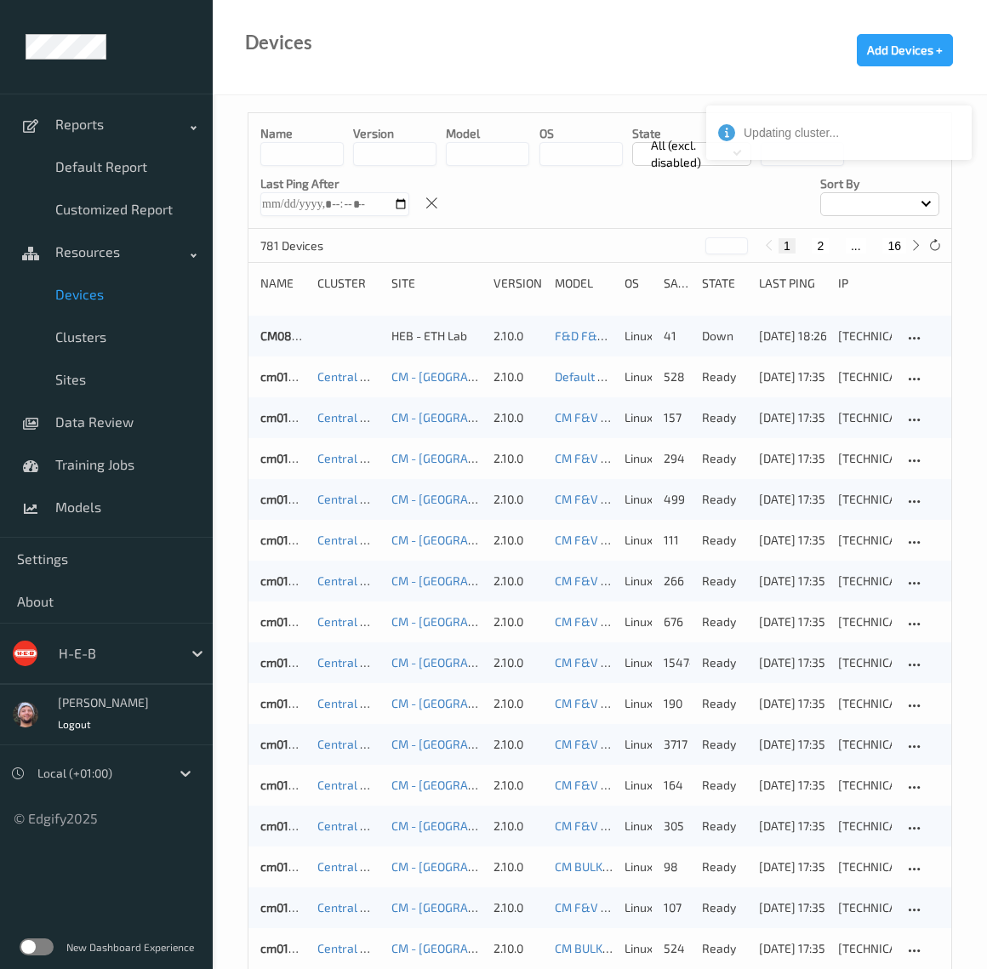
click at [892, 244] on button "16" at bounding box center [894, 245] width 24 height 15
type input "**"
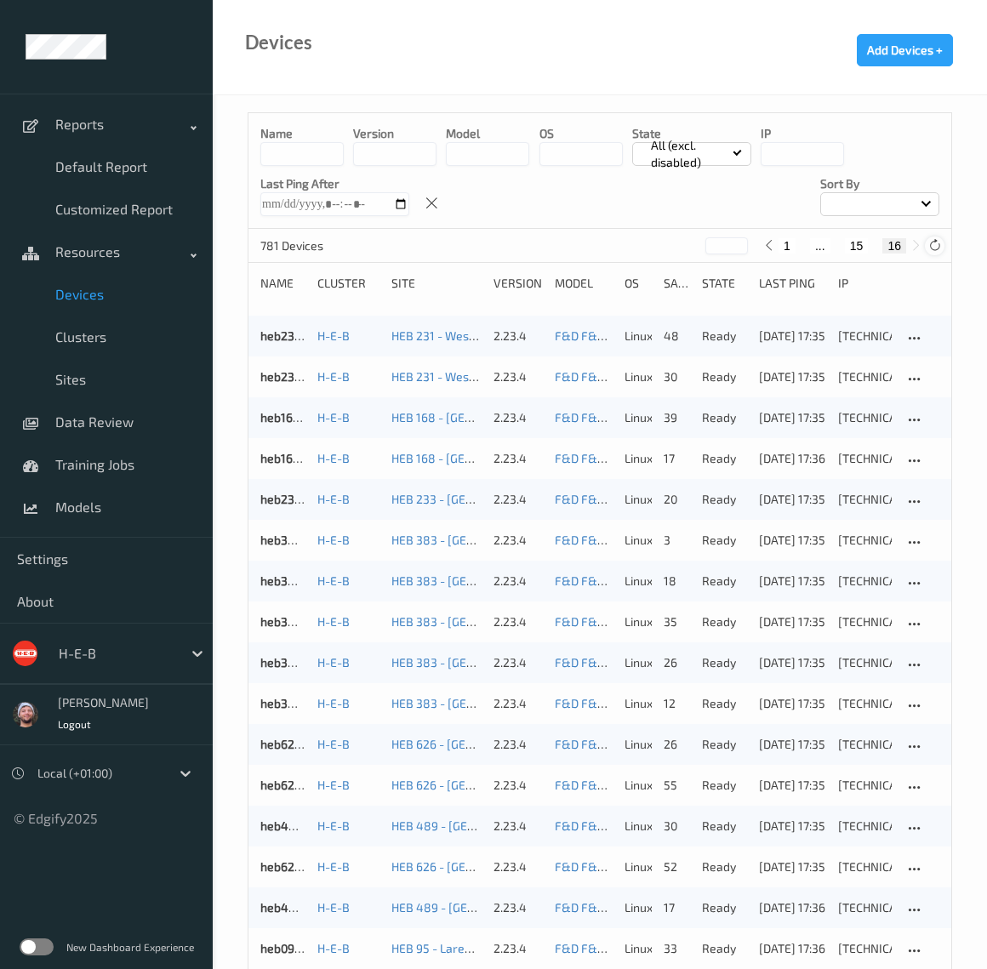
click at [928, 246] on icon at bounding box center [934, 245] width 13 height 13
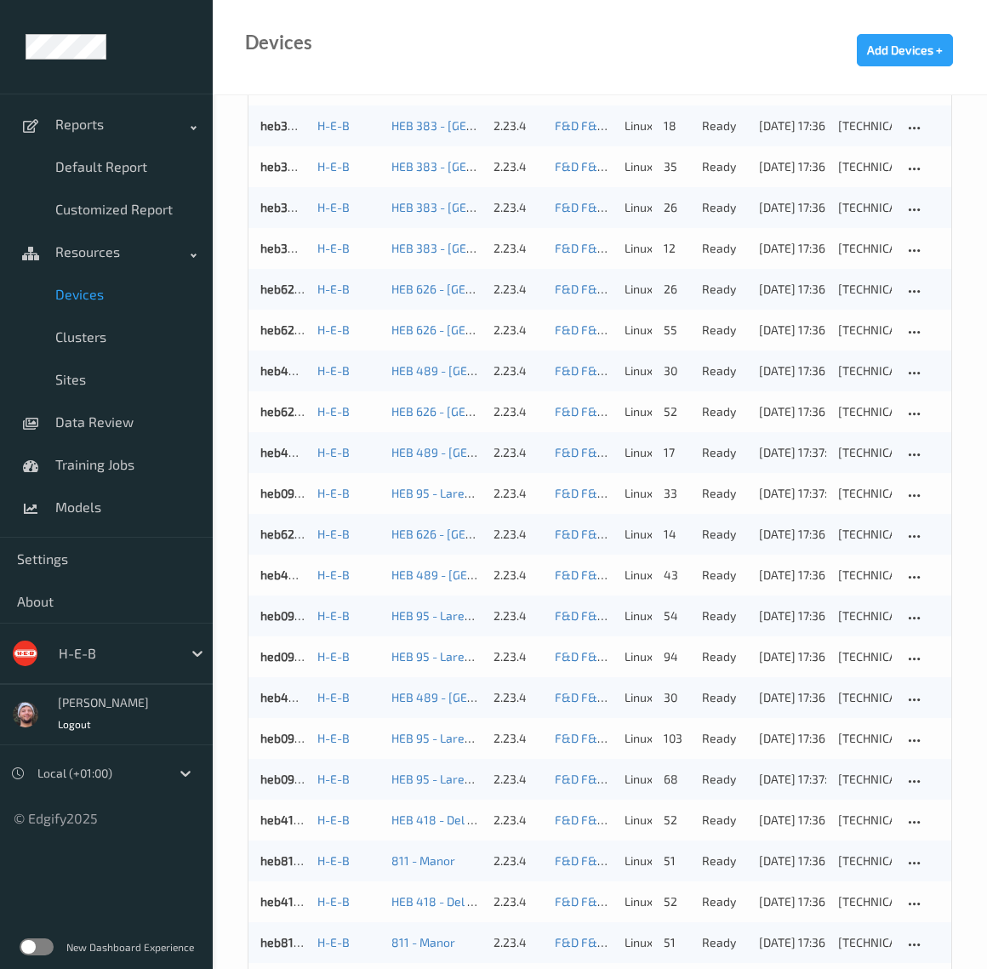
scroll to position [646, 0]
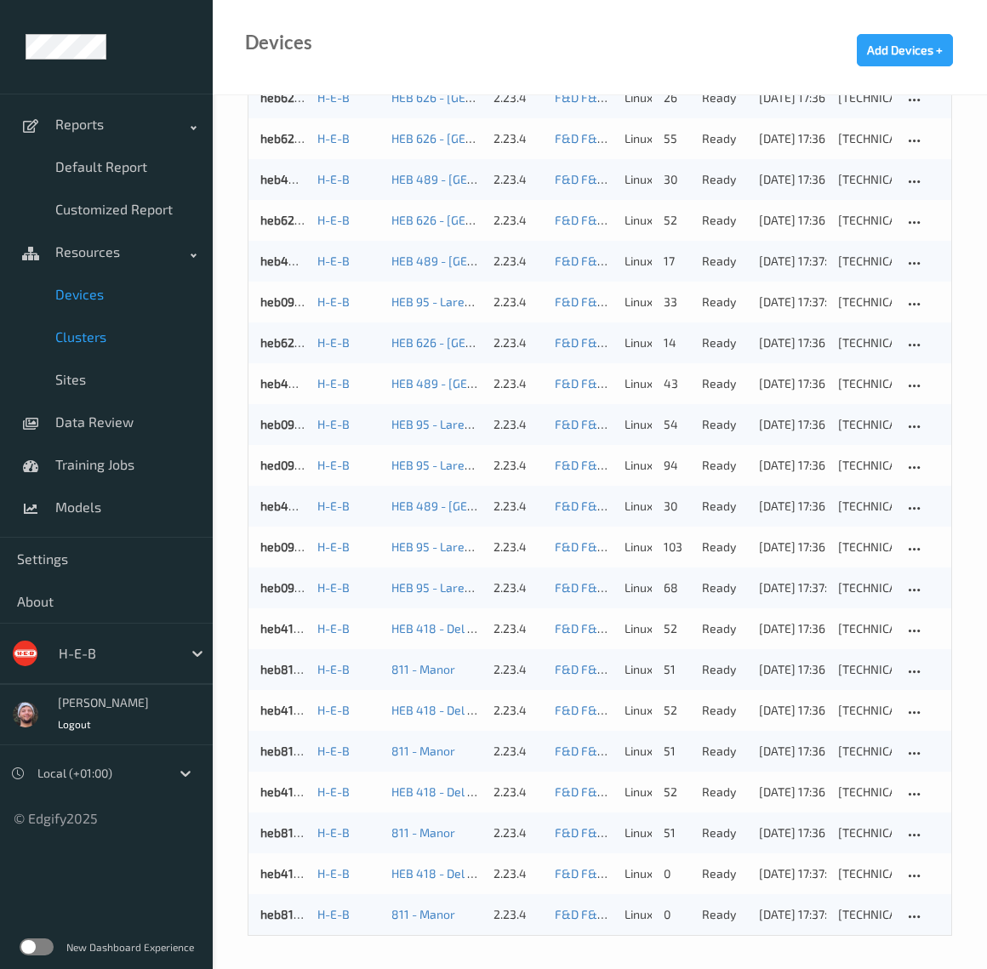
drag, startPoint x: 85, startPoint y: 367, endPoint x: 122, endPoint y: 339, distance: 46.3
click at [85, 367] on link "Sites" at bounding box center [106, 379] width 213 height 43
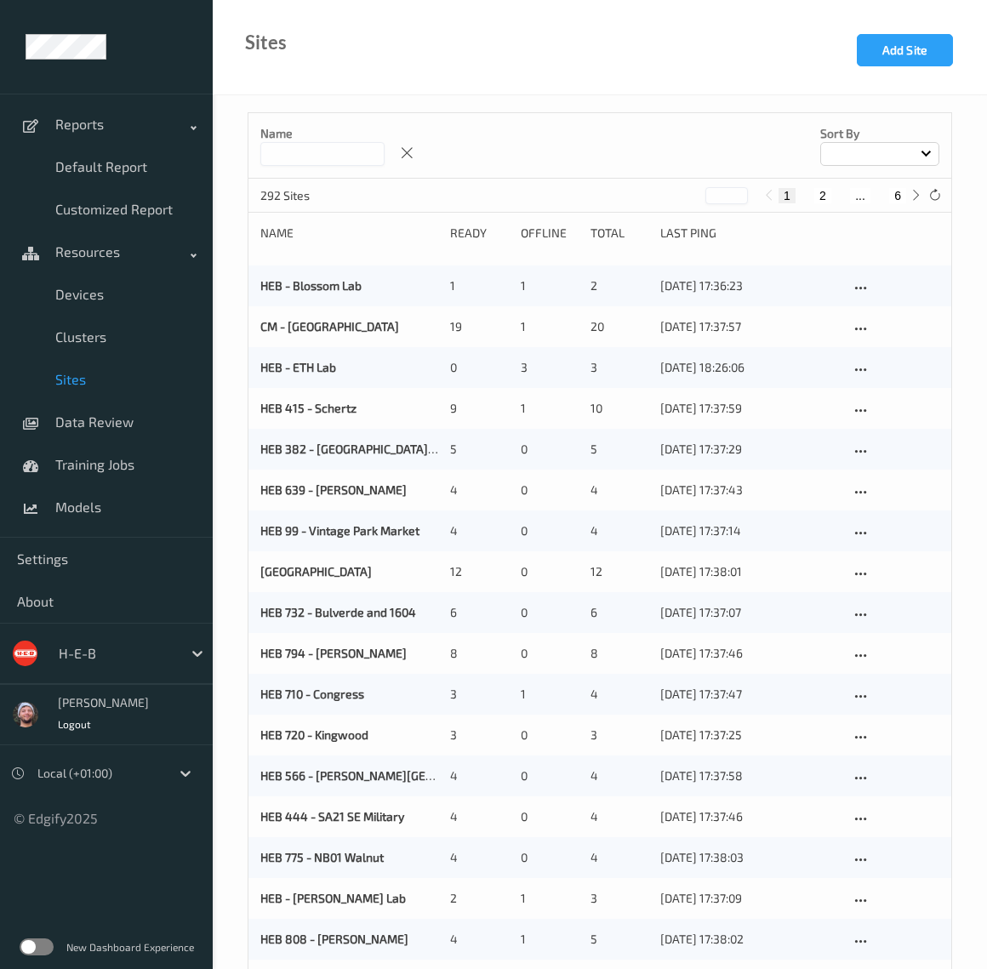
click at [320, 134] on p "Name" at bounding box center [322, 133] width 124 height 17
click at [308, 155] on input at bounding box center [322, 154] width 124 height 24
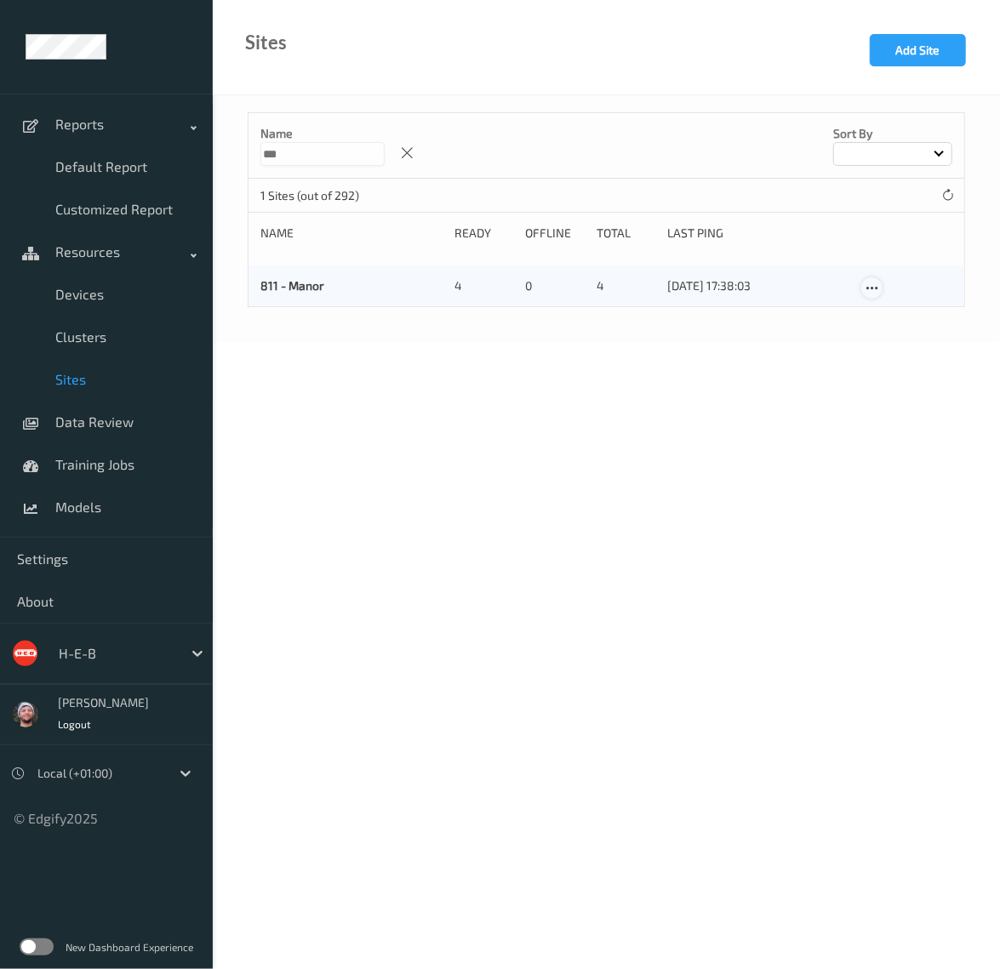
type input "***"
click at [874, 289] on icon at bounding box center [871, 288] width 14 height 15
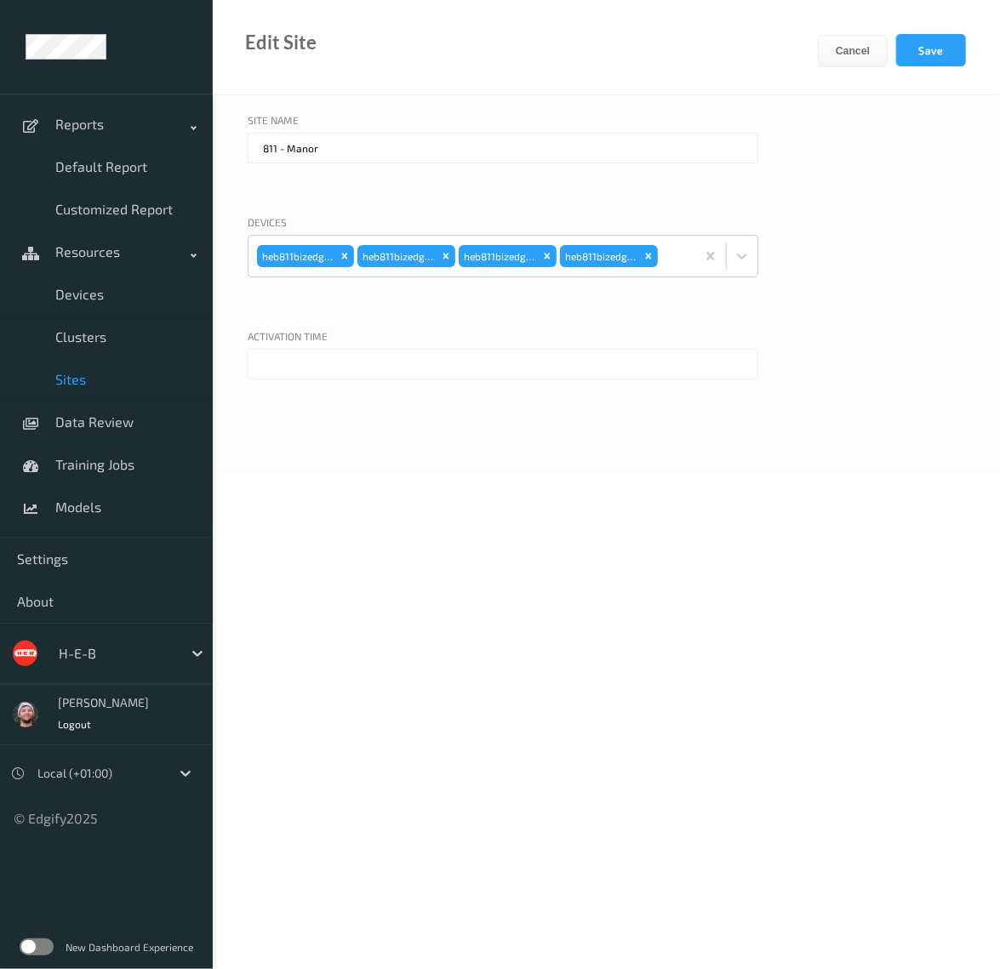
click at [260, 143] on input "811 - Manor" at bounding box center [503, 148] width 510 height 31
type input "HEB 811 - Manor"
click at [903, 45] on button "Save" at bounding box center [931, 50] width 70 height 32
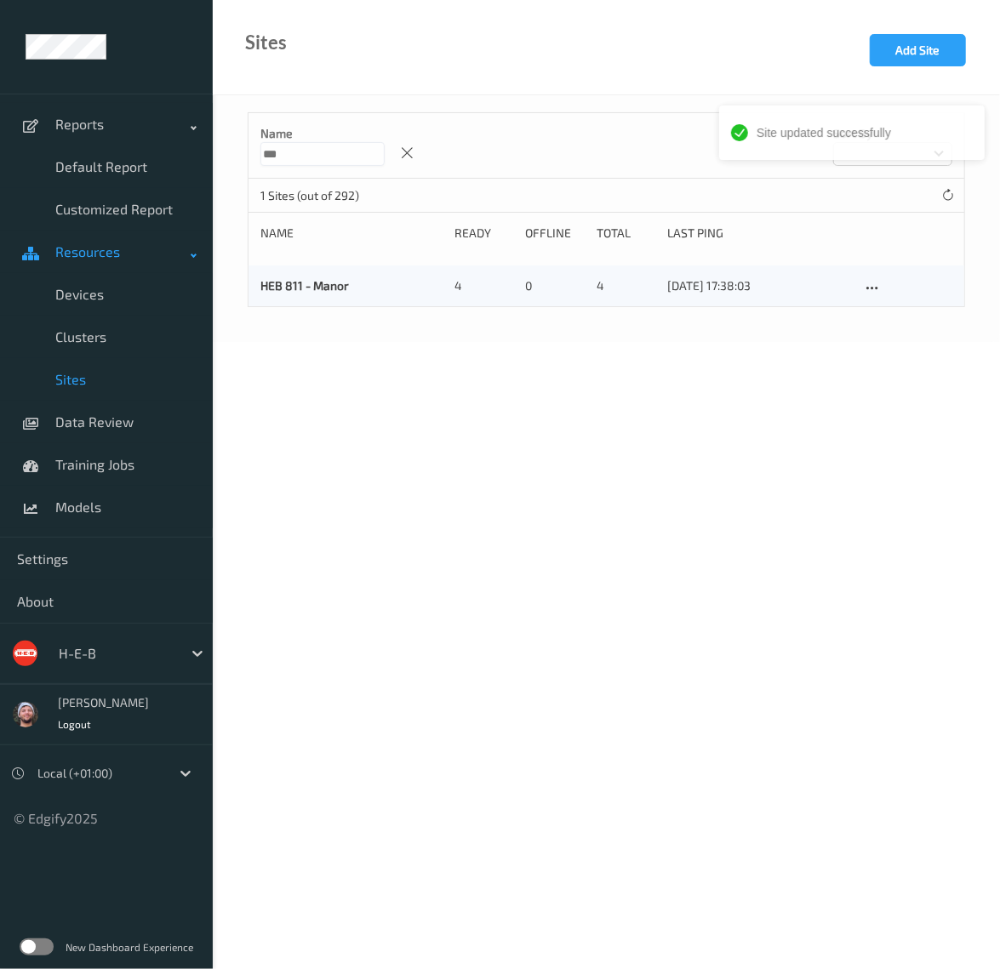
click at [87, 295] on span "Devices" at bounding box center [125, 294] width 140 height 17
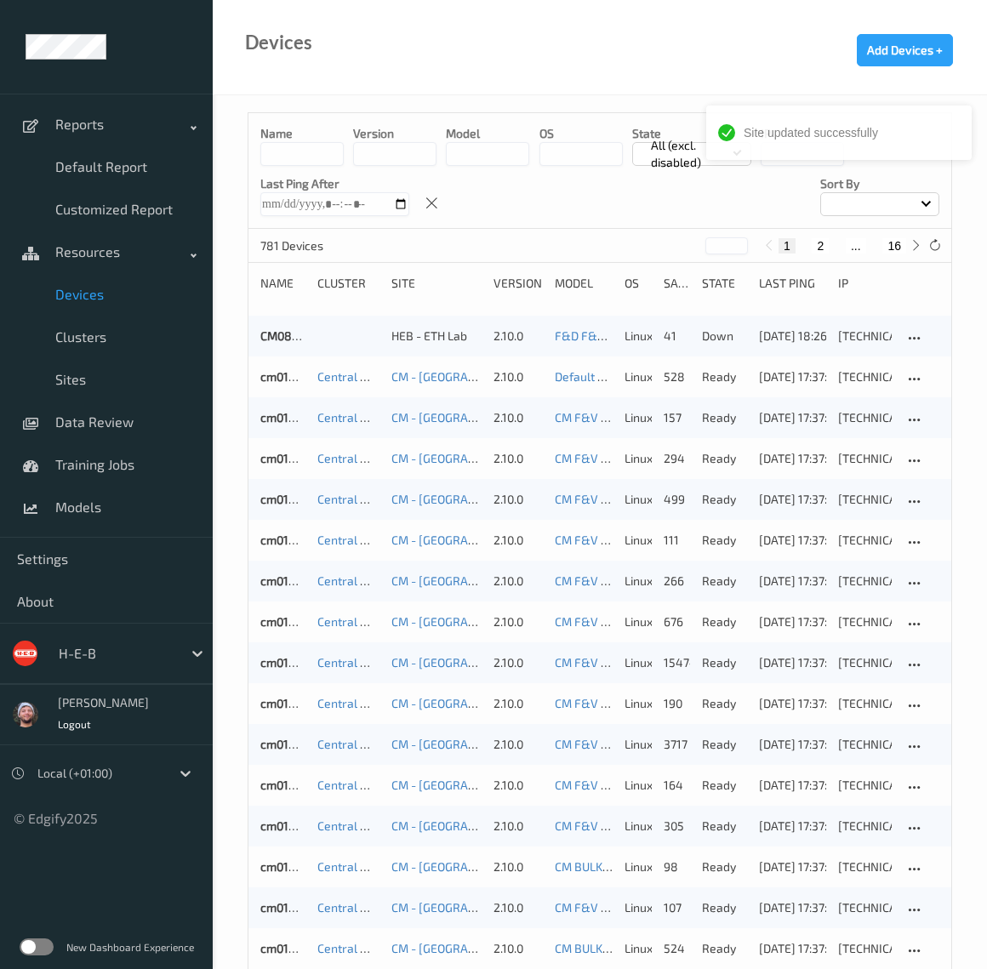
click at [282, 161] on input at bounding box center [301, 154] width 83 height 24
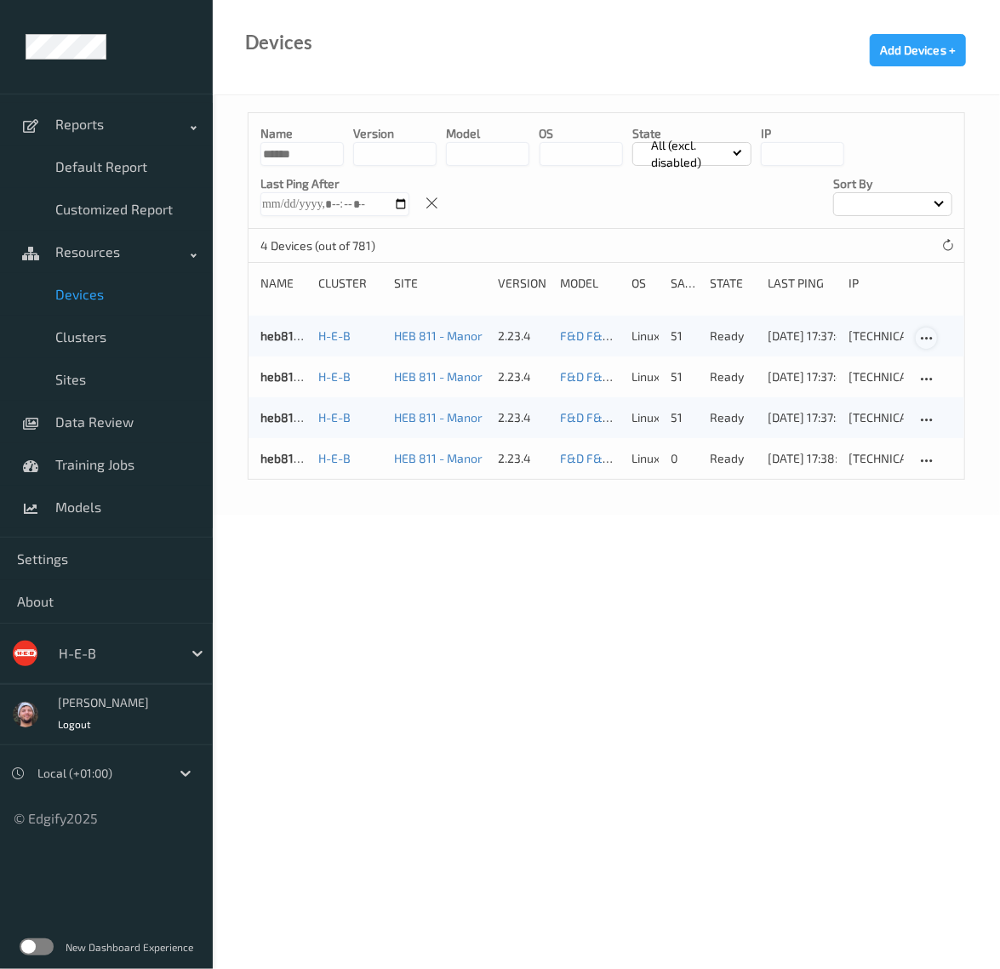
type input "******"
click at [926, 339] on icon at bounding box center [926, 338] width 14 height 15
click at [272, 329] on link "heb811bizedg13" at bounding box center [303, 335] width 86 height 14
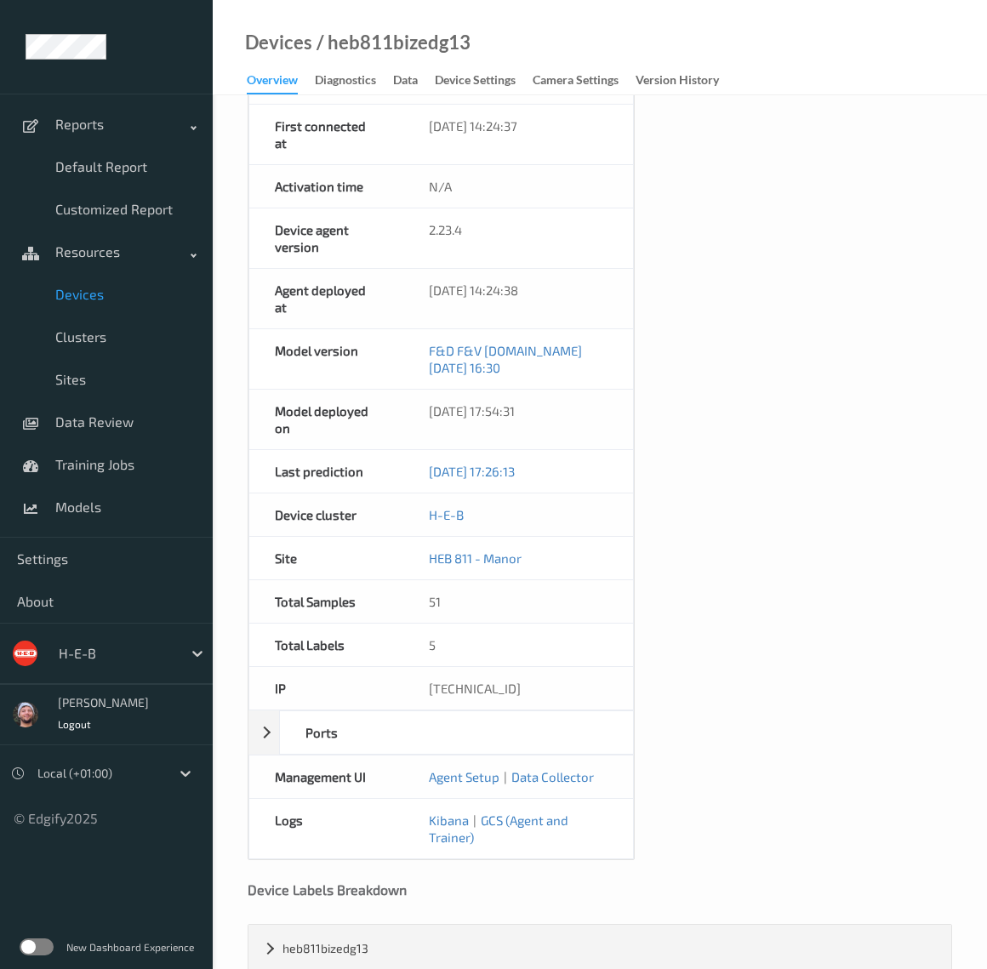
scroll to position [592, 0]
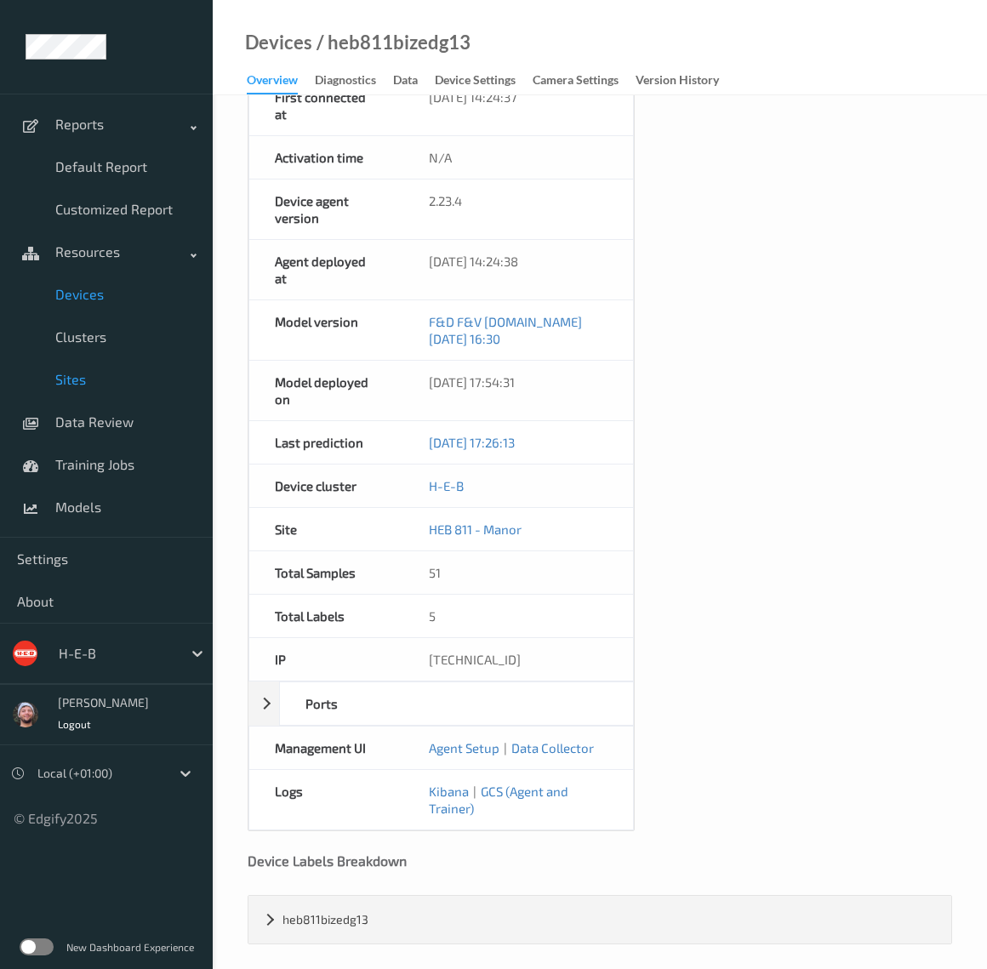
click at [100, 377] on span "Sites" at bounding box center [125, 379] width 140 height 17
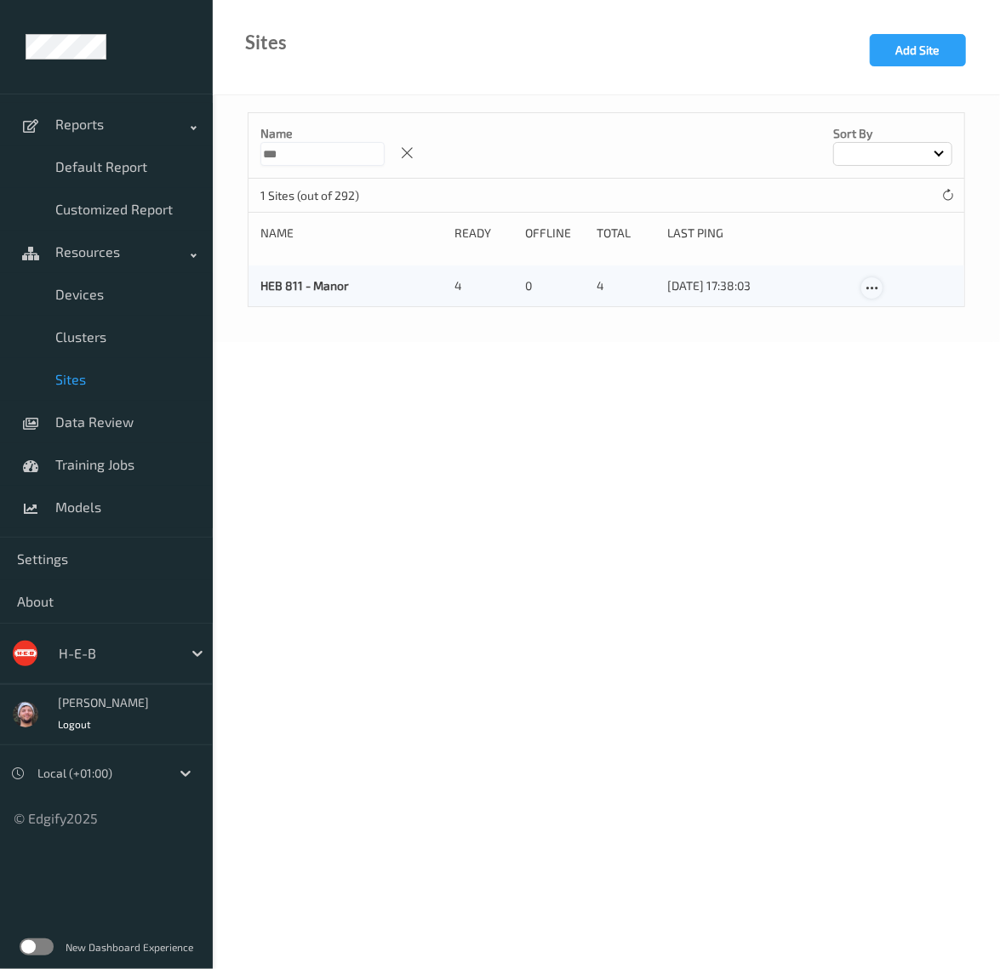
click at [866, 291] on icon at bounding box center [871, 288] width 14 height 15
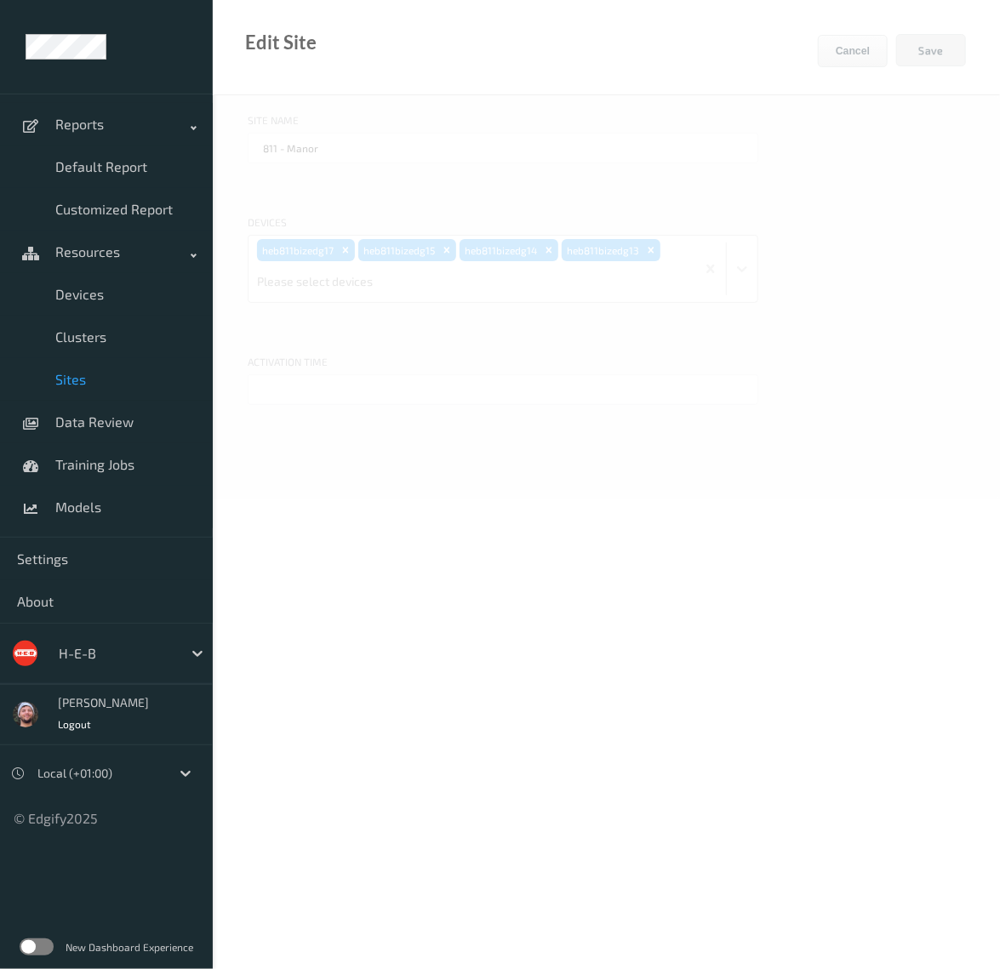
type input "HEB 811 - Manor"
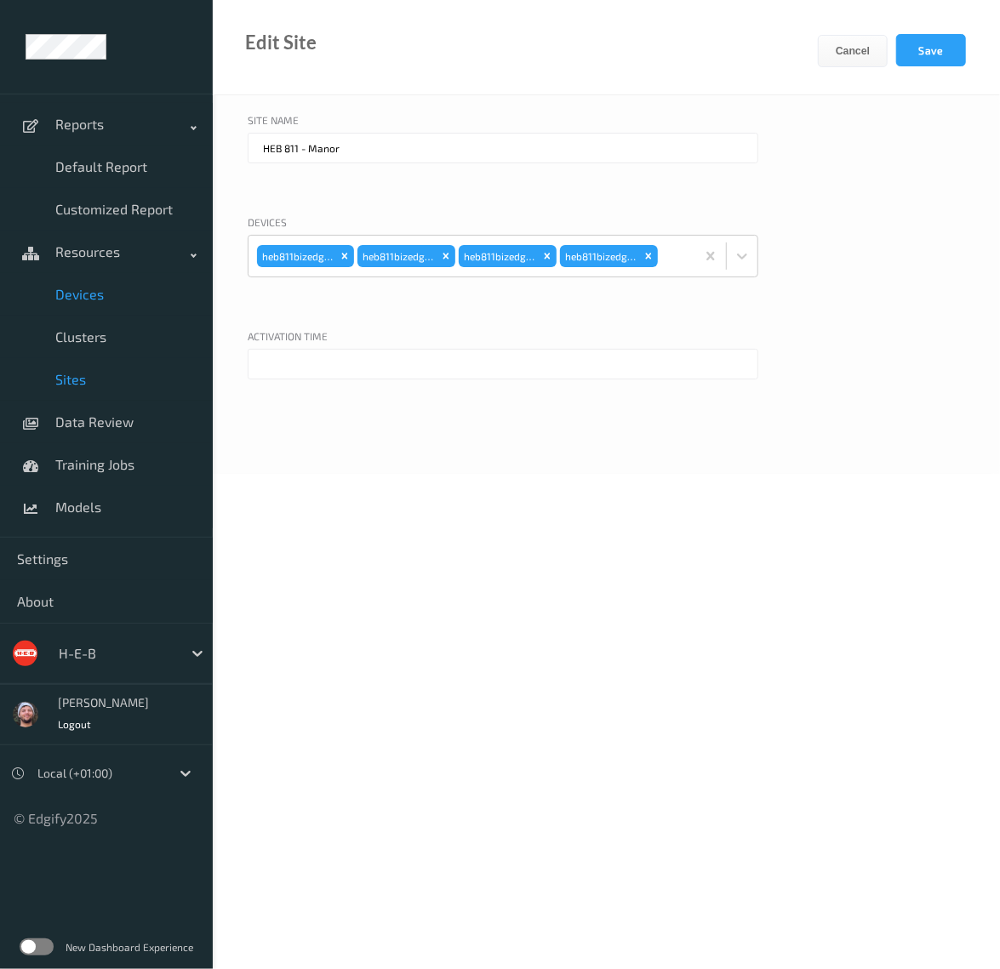
click at [131, 285] on link "Devices" at bounding box center [106, 294] width 213 height 43
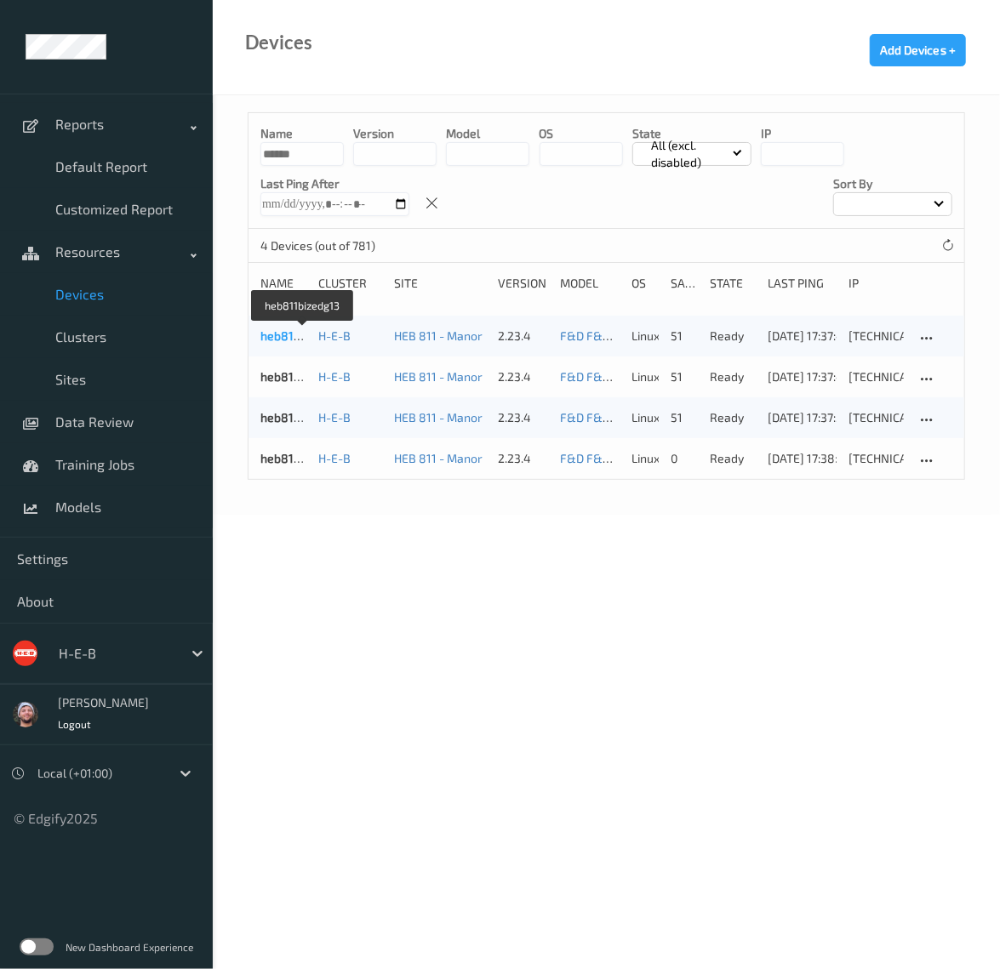
click at [293, 338] on link "heb811bizedg13" at bounding box center [303, 335] width 86 height 14
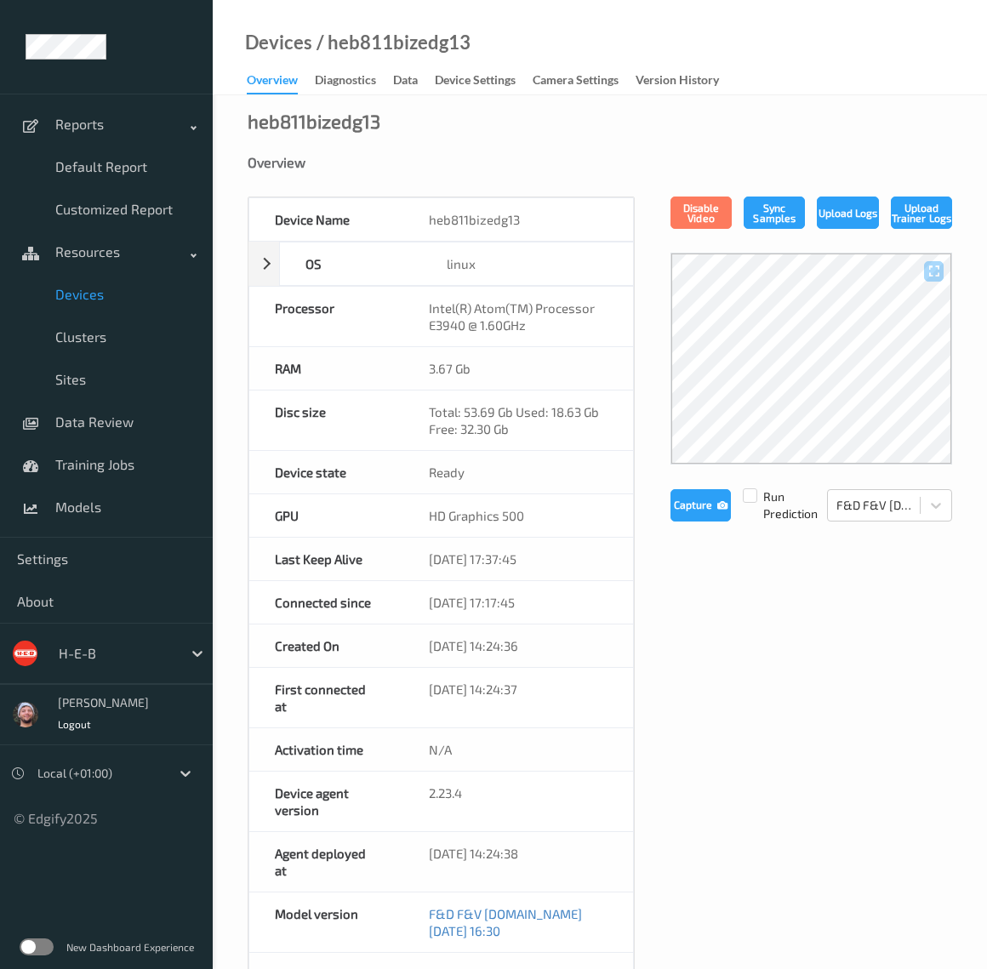
drag, startPoint x: 552, startPoint y: 641, endPoint x: 470, endPoint y: 640, distance: 81.7
click at [470, 640] on div "07/10/2025 14:24:36" at bounding box center [518, 645] width 231 height 43
click at [529, 598] on div "07/10/2025 17:17:45" at bounding box center [518, 602] width 231 height 43
drag, startPoint x: 556, startPoint y: 668, endPoint x: 500, endPoint y: 680, distance: 57.4
click at [500, 680] on div "07/10/2025 14:24:37" at bounding box center [518, 698] width 231 height 60
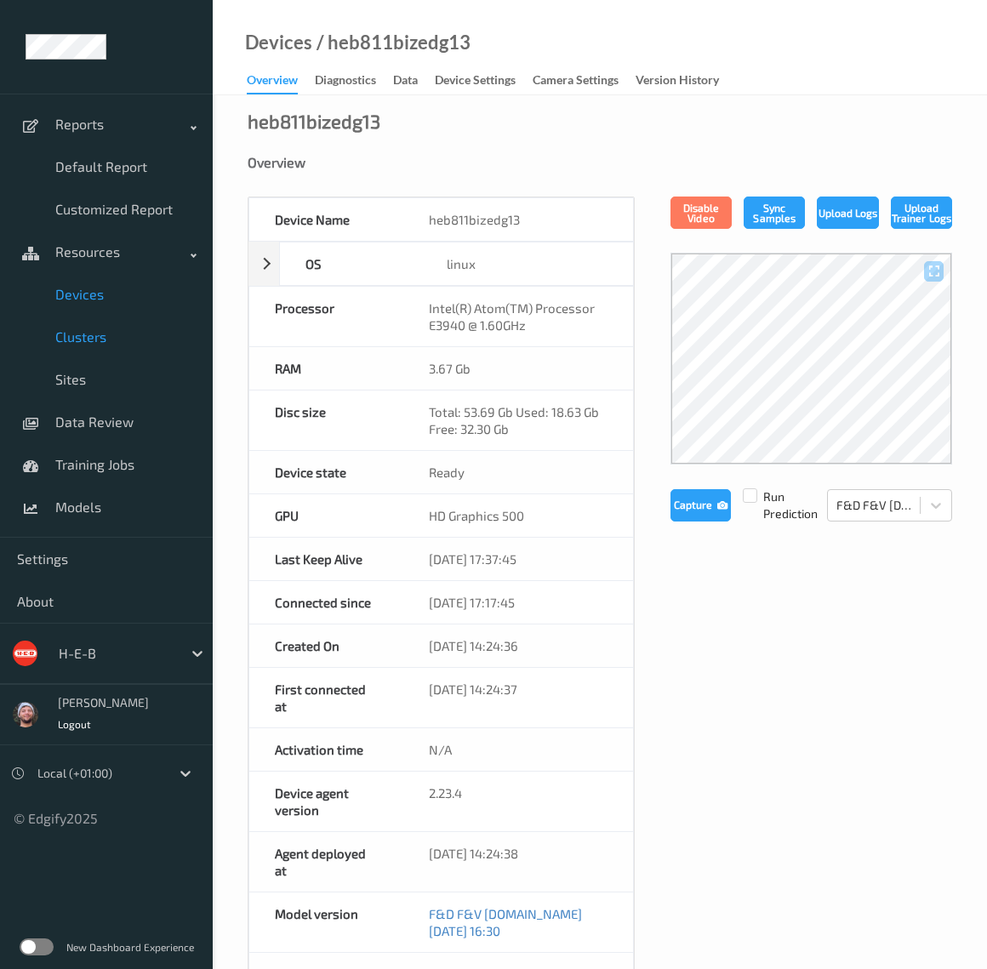
click at [94, 343] on span "Clusters" at bounding box center [125, 336] width 140 height 17
click at [90, 372] on span "Sites" at bounding box center [125, 379] width 140 height 17
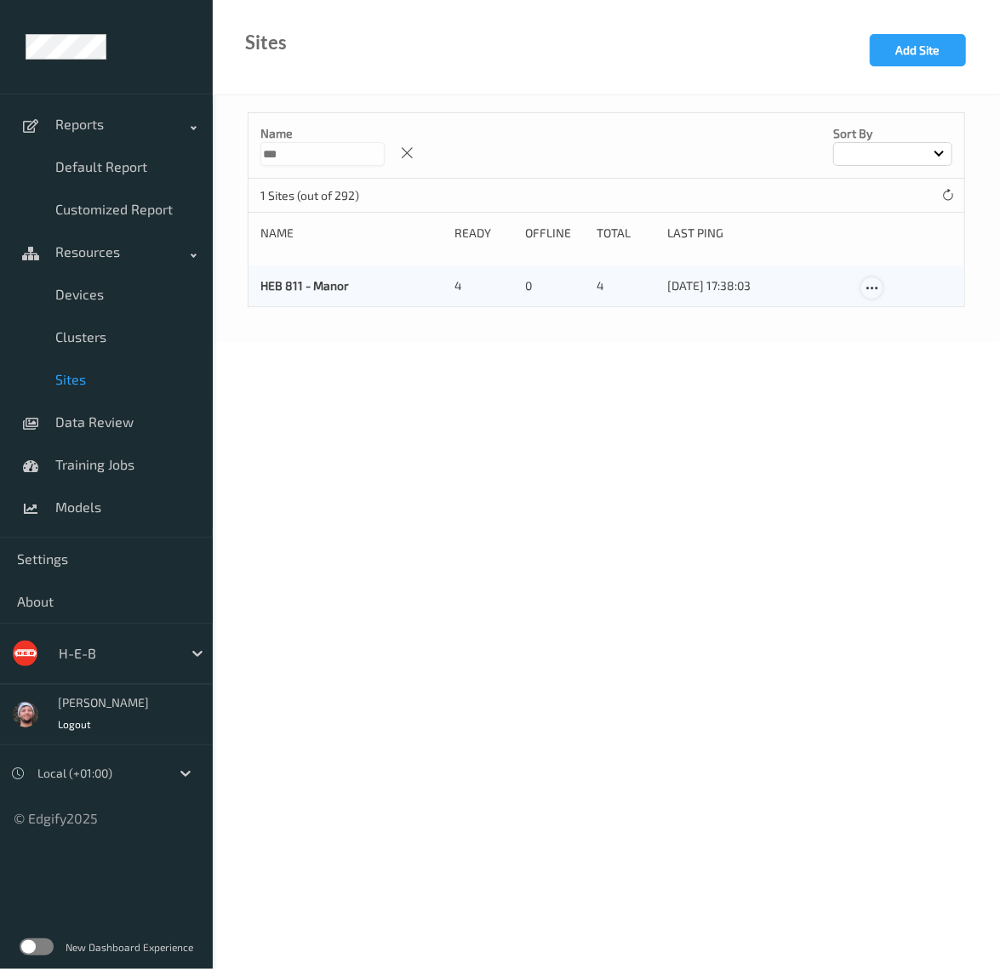
click at [873, 283] on icon at bounding box center [871, 288] width 14 height 15
click at [889, 316] on link "Edit Site" at bounding box center [906, 317] width 89 height 31
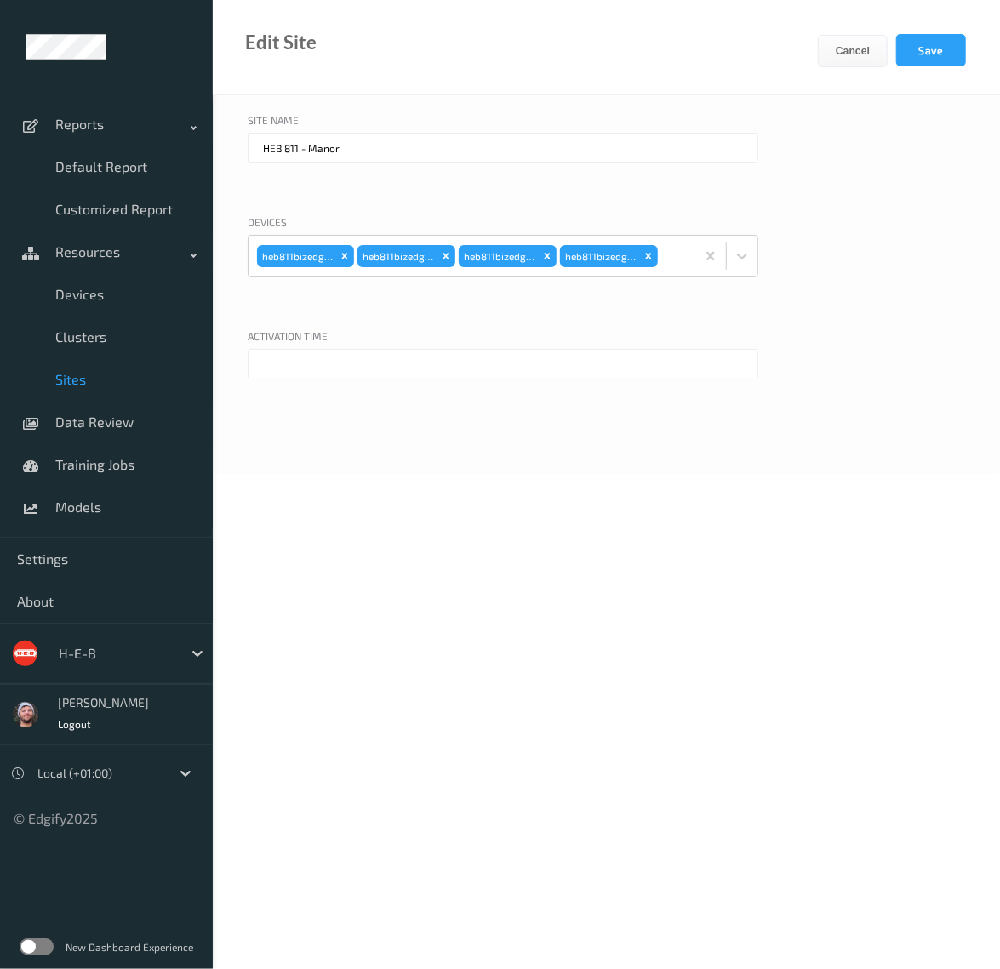
click at [307, 372] on input "text" at bounding box center [503, 364] width 510 height 31
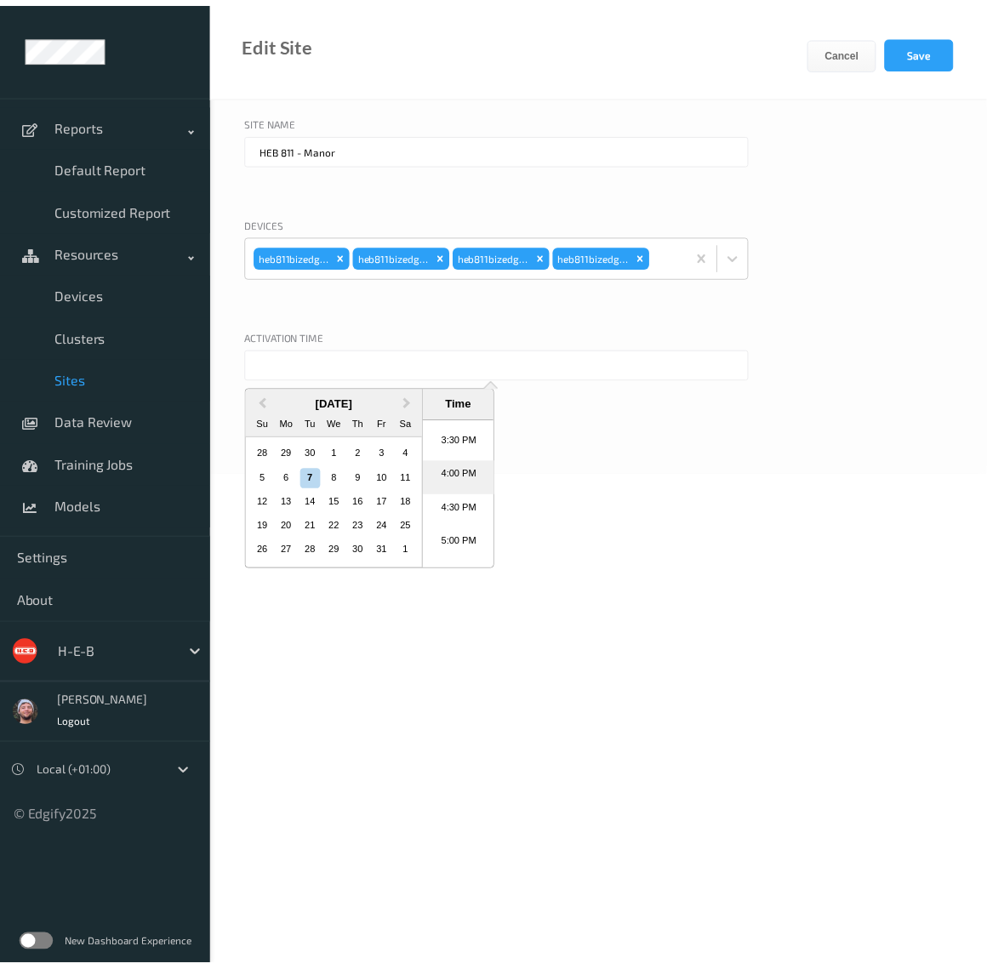
scroll to position [963, 0]
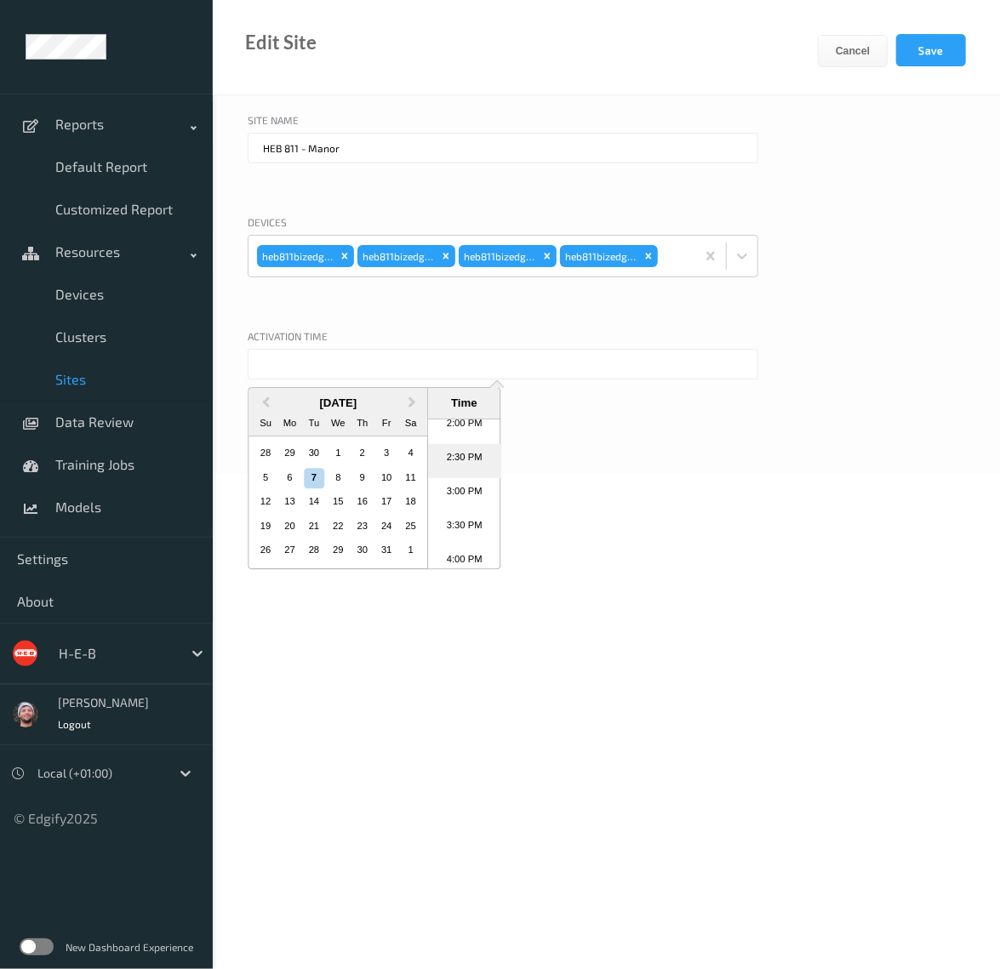
click at [466, 464] on li "2:30 PM" at bounding box center [464, 460] width 72 height 34
type input "07/10/2025 2:30 PM"
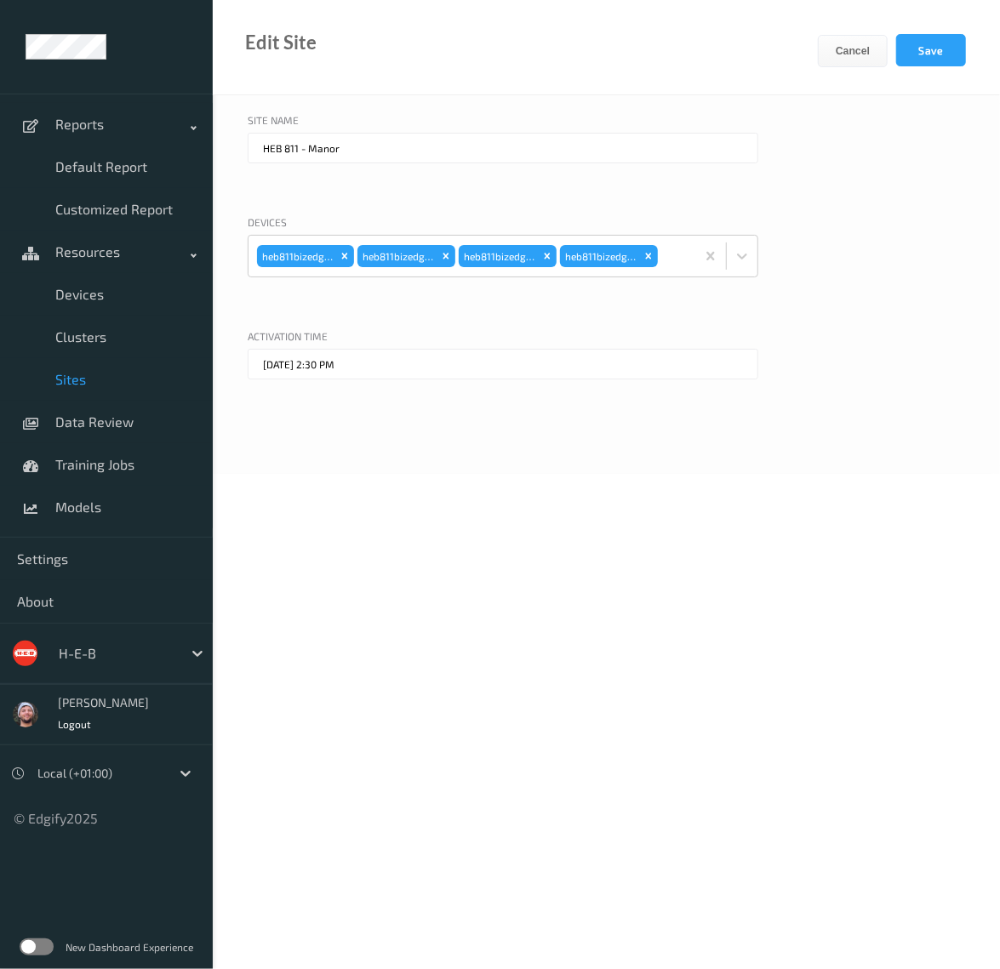
click at [576, 322] on div "Site Name HEB 811 - Manor Devices heb811bizedg17 heb811bizedg15 heb811bizedg14 …" at bounding box center [606, 284] width 787 height 379
click at [931, 50] on button "Save" at bounding box center [931, 50] width 70 height 32
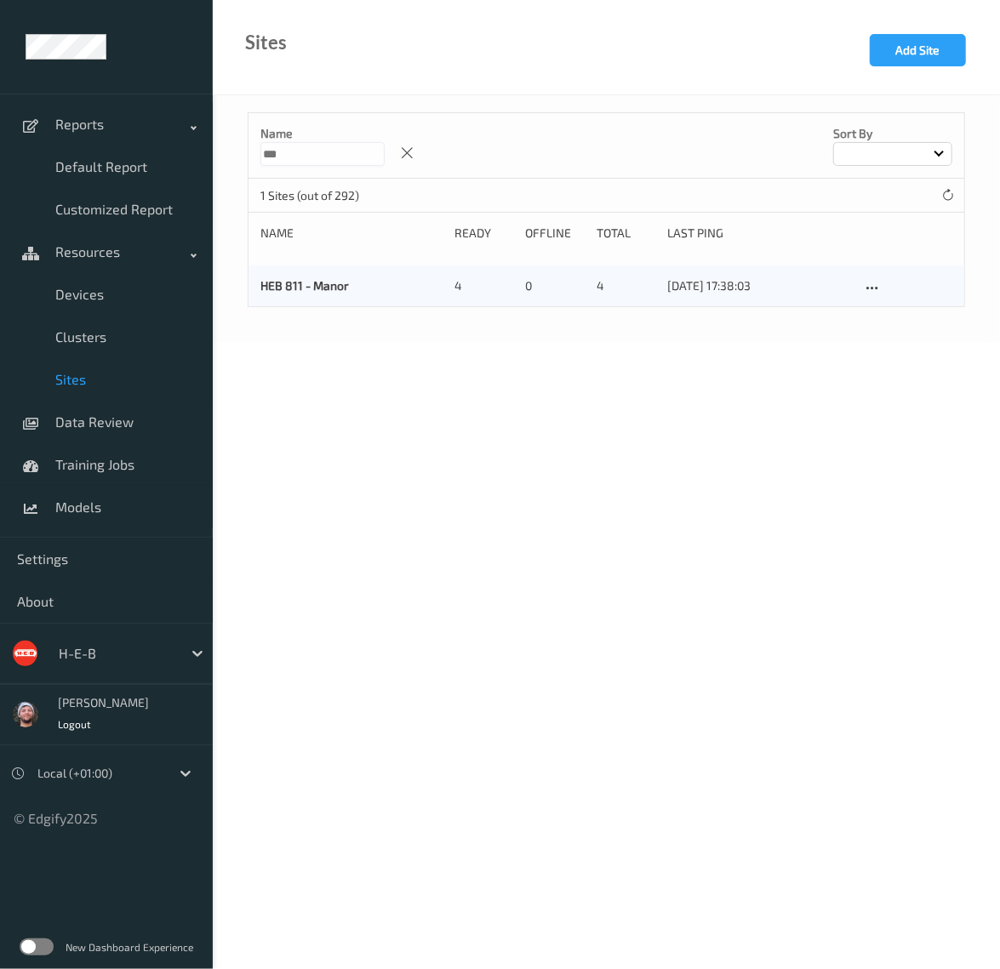
click at [427, 117] on div "Name *** Sort by" at bounding box center [605, 145] width 715 height 65
click at [414, 157] on icon at bounding box center [407, 152] width 14 height 15
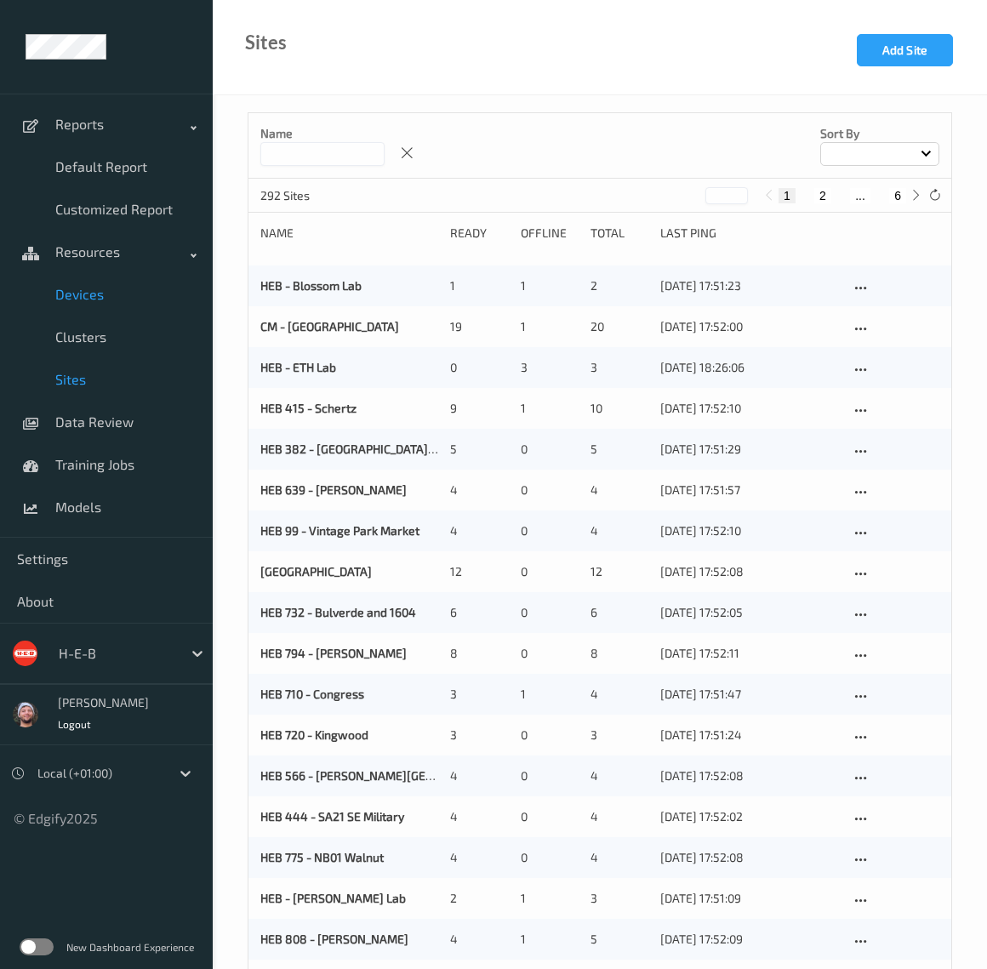
click at [109, 292] on span "Devices" at bounding box center [125, 294] width 140 height 17
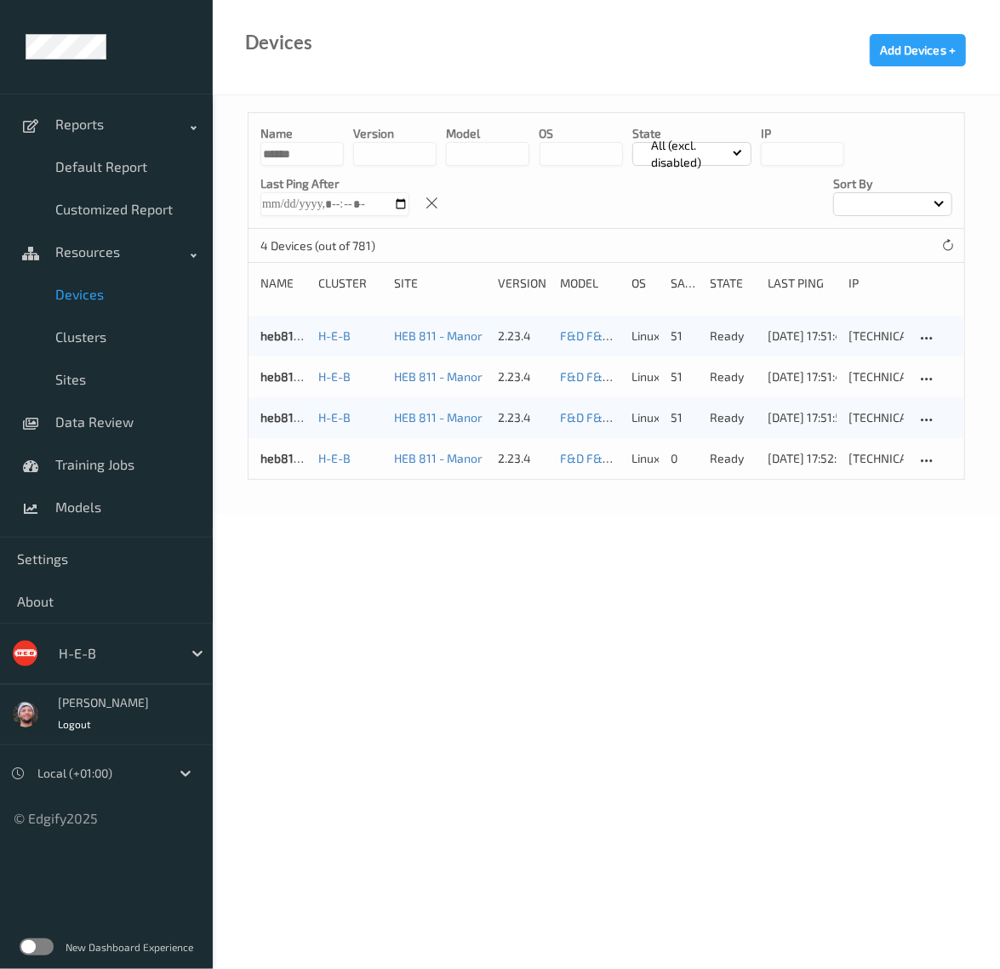
click at [309, 149] on input "******" at bounding box center [301, 154] width 83 height 24
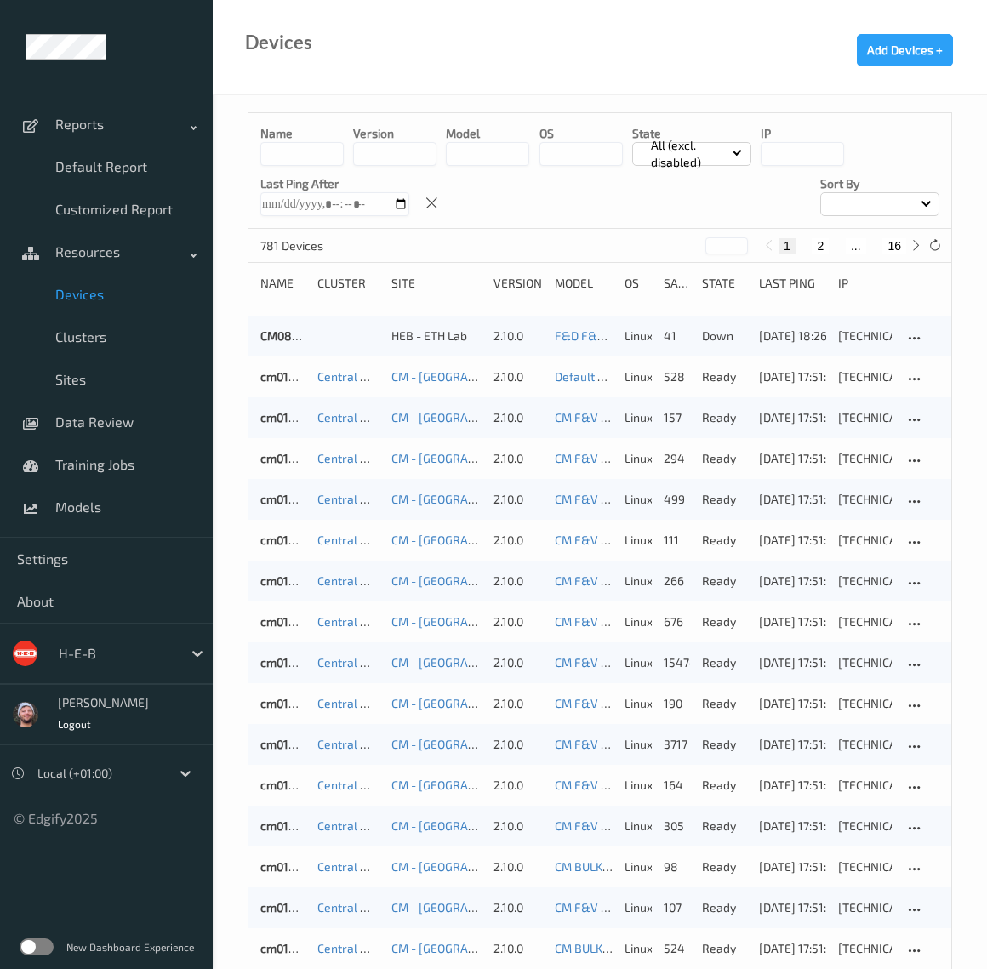
click at [898, 247] on button "16" at bounding box center [894, 245] width 24 height 15
type input "**"
click at [92, 658] on div at bounding box center [116, 653] width 115 height 20
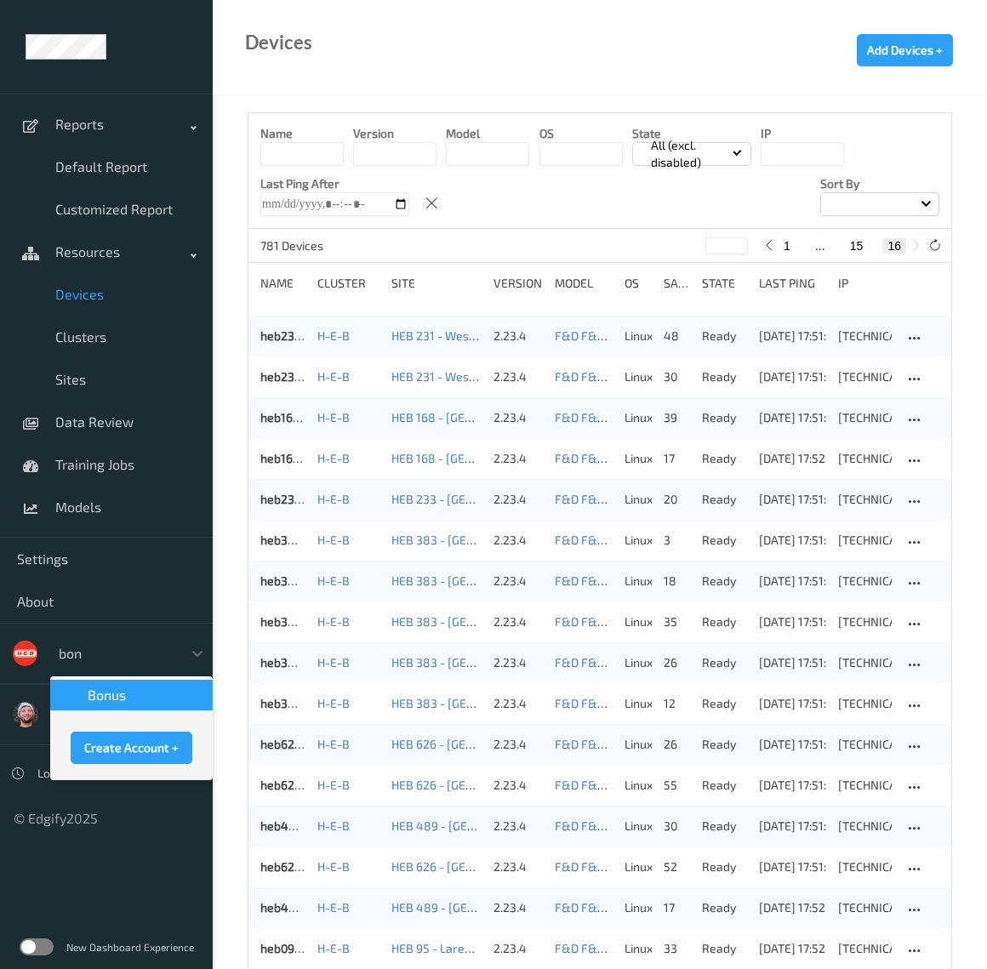
type input "bonu"
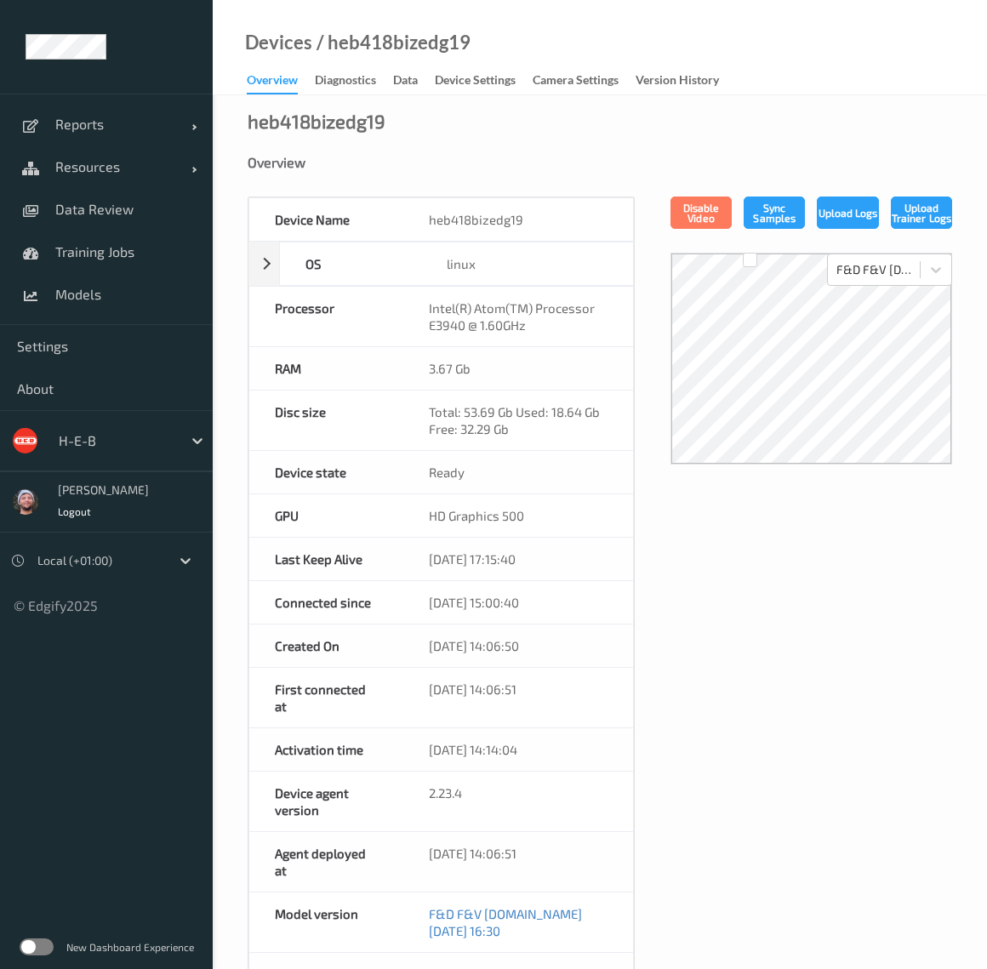
drag, startPoint x: 472, startPoint y: 86, endPoint x: 375, endPoint y: 280, distance: 216.8
click at [472, 86] on div "Device Settings" at bounding box center [475, 81] width 81 height 21
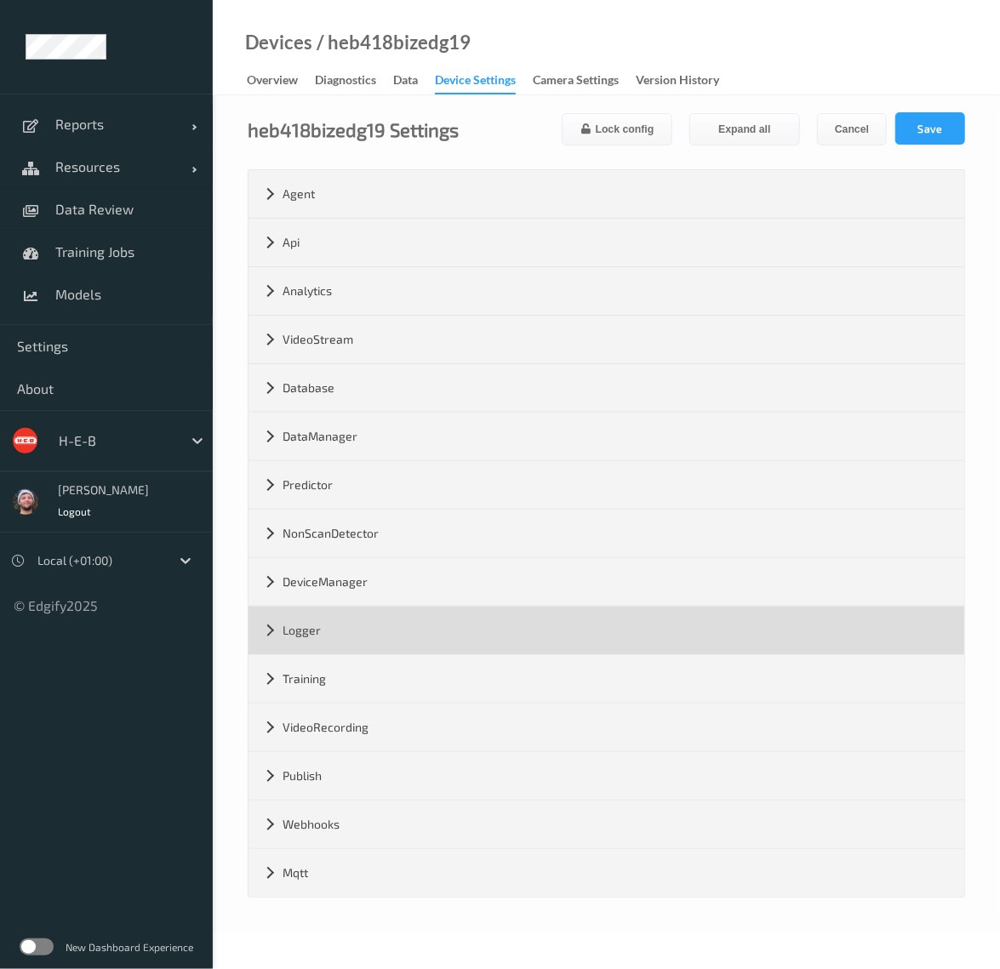
click at [327, 623] on div "Logger" at bounding box center [605, 631] width 715 height 48
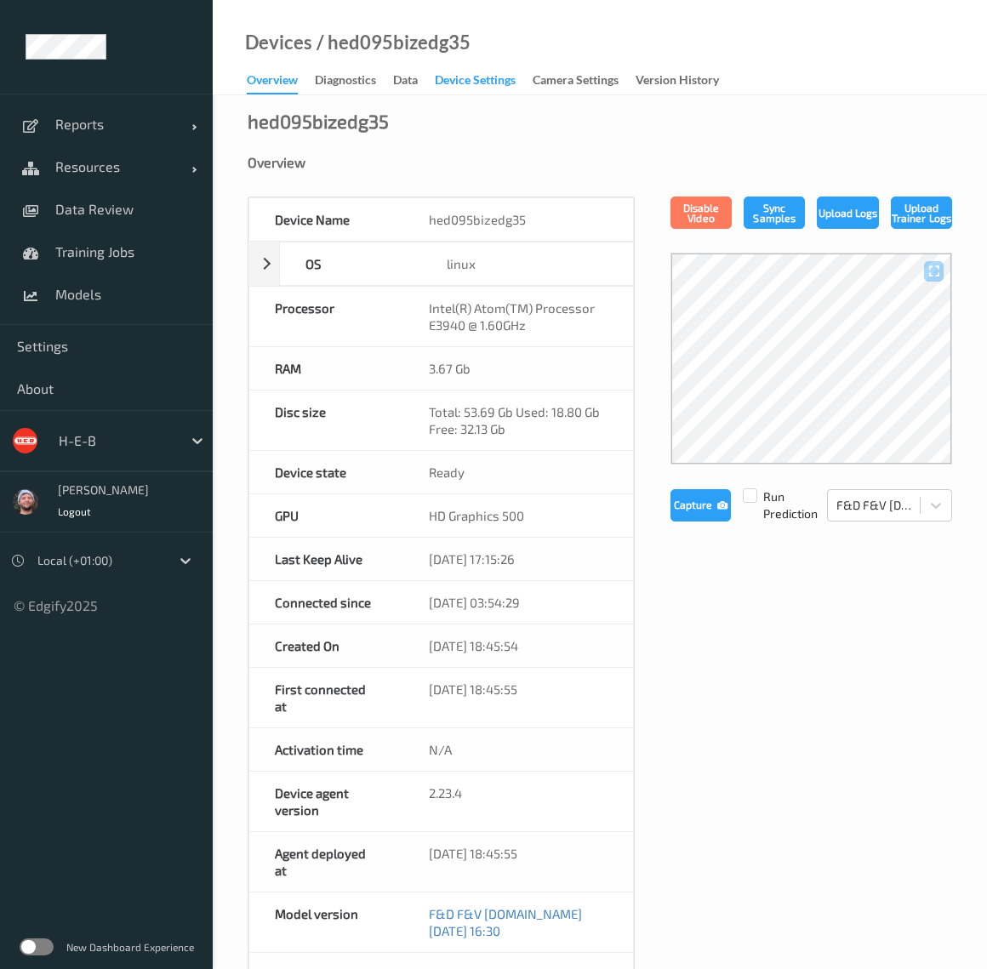
click at [482, 81] on div "Device Settings" at bounding box center [475, 81] width 81 height 21
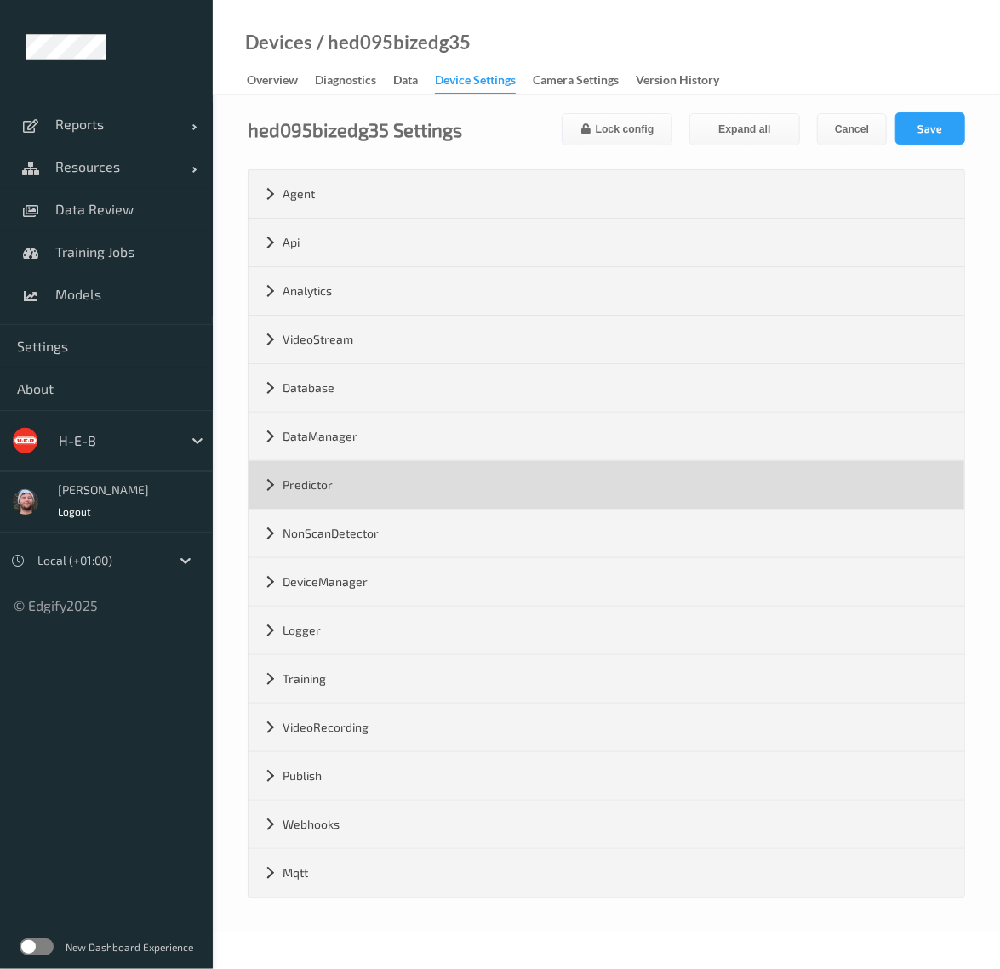
click at [328, 471] on div "Predictor" at bounding box center [605, 485] width 715 height 48
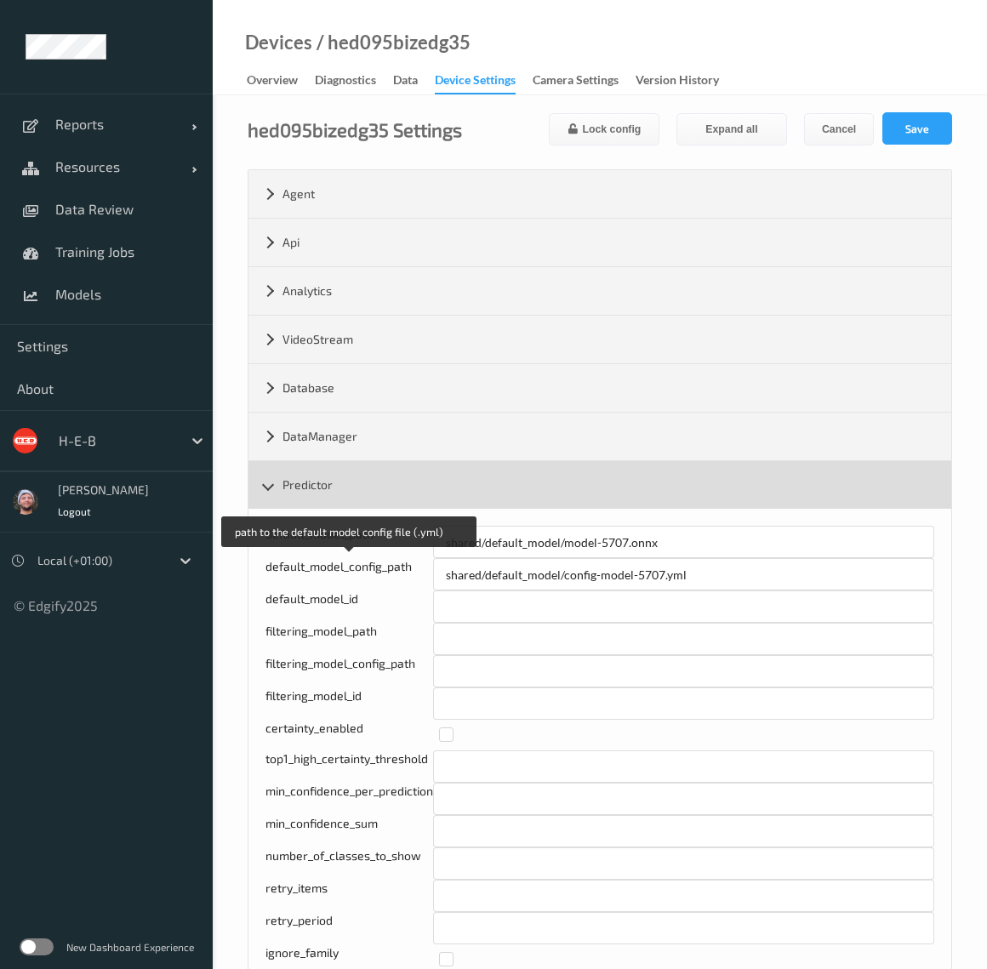
click at [345, 470] on div "Predictor" at bounding box center [599, 485] width 703 height 48
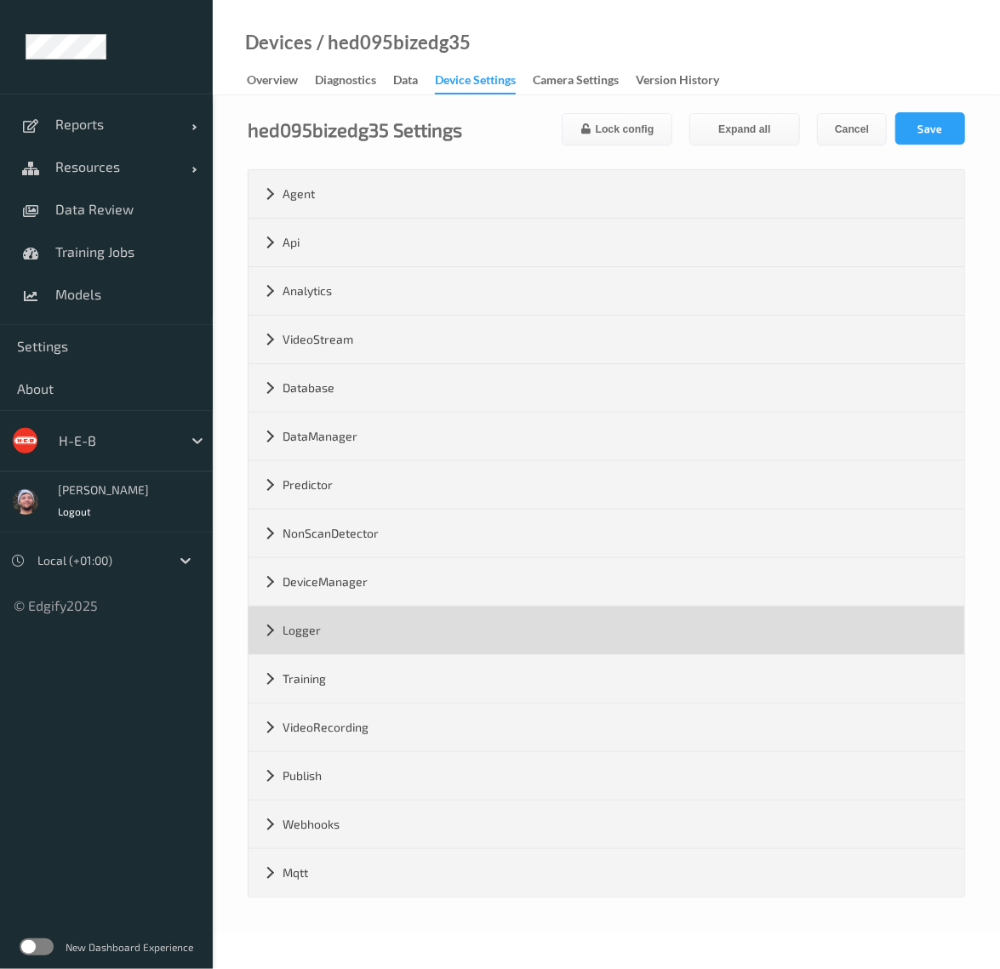
click at [334, 624] on div "Logger" at bounding box center [605, 631] width 715 height 48
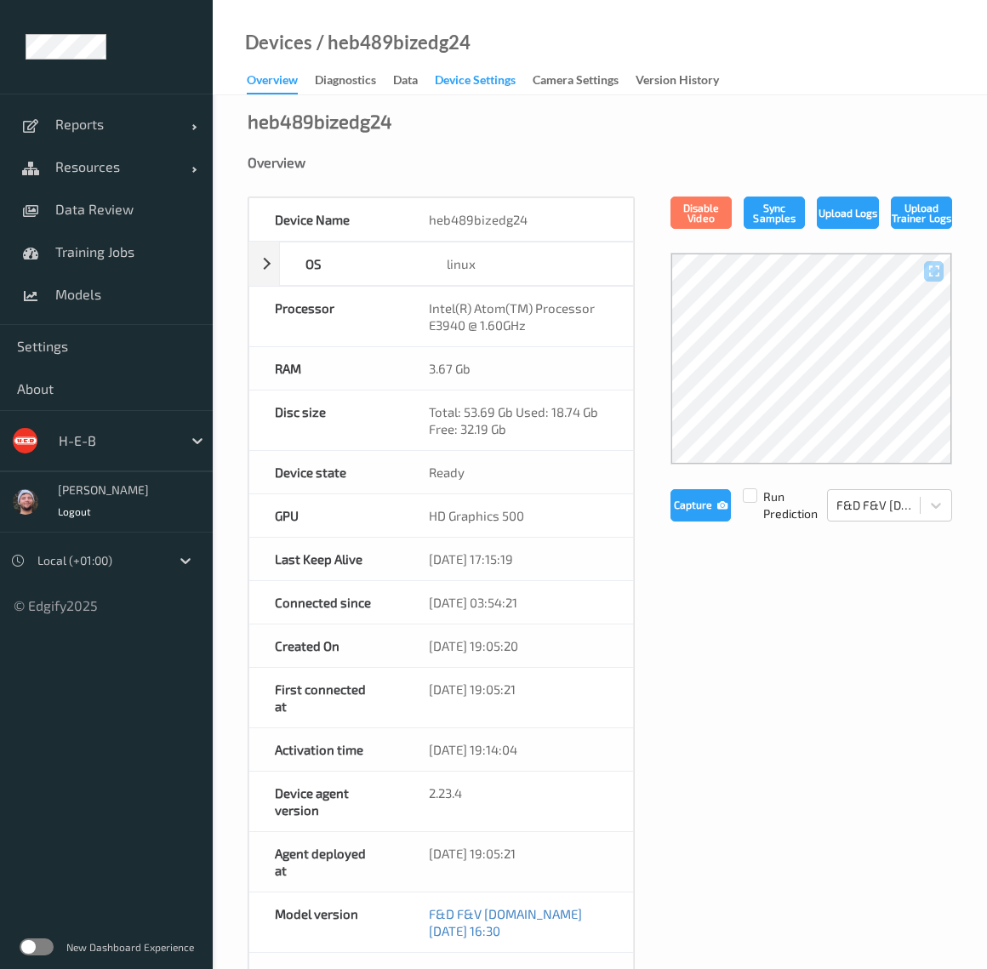
click at [449, 89] on div "Device Settings" at bounding box center [475, 81] width 81 height 21
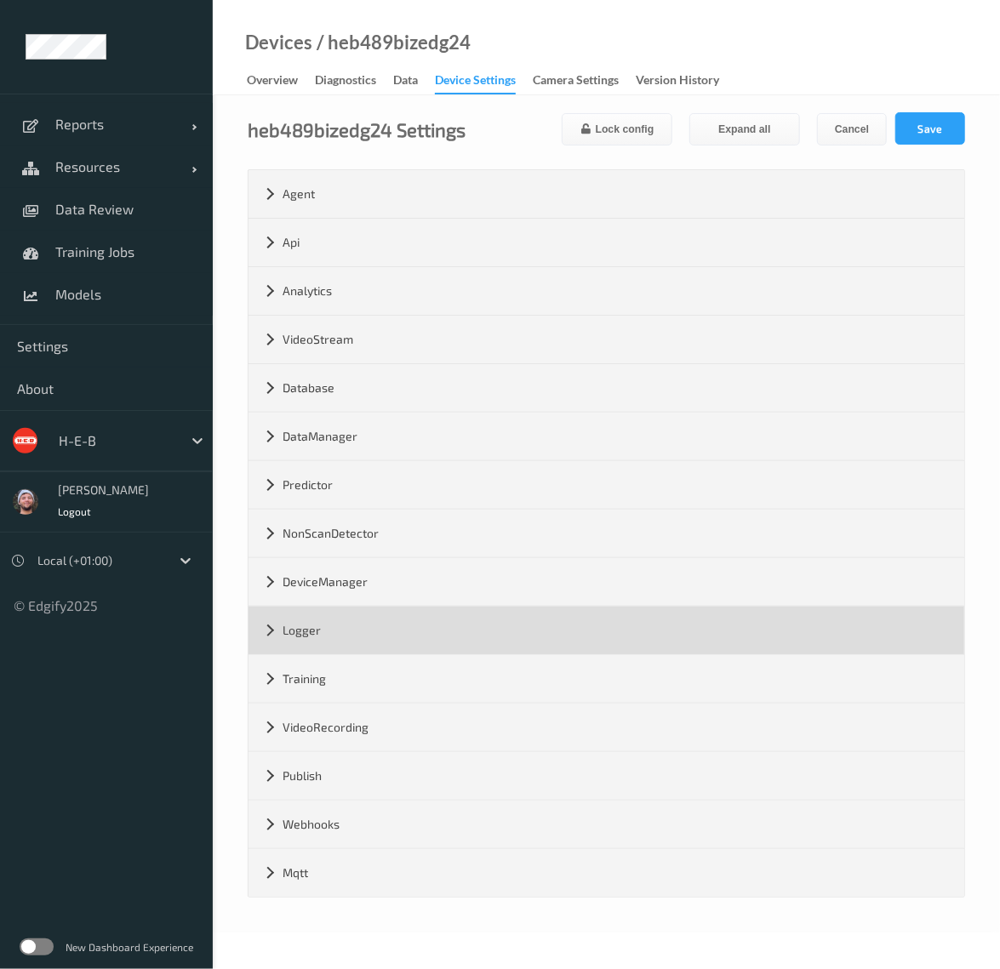
click at [311, 617] on div "Logger" at bounding box center [605, 631] width 715 height 48
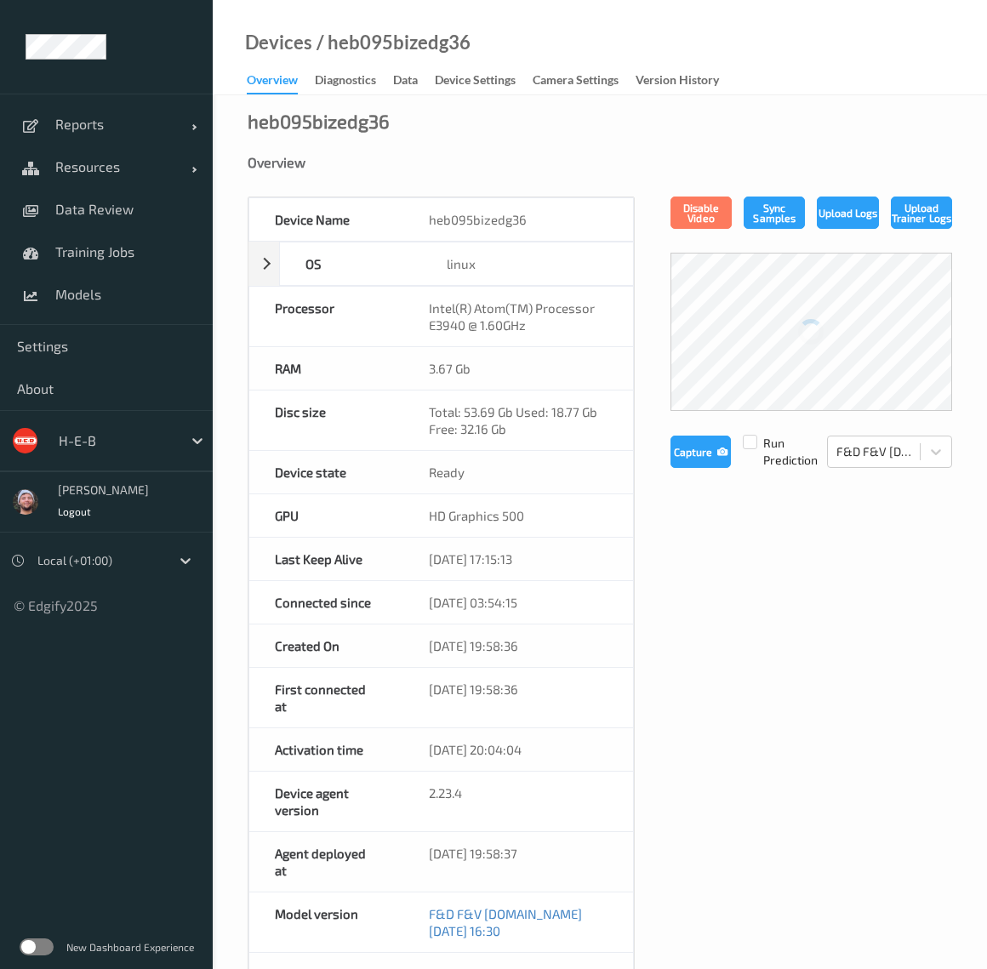
click at [458, 77] on div "Device Settings" at bounding box center [475, 81] width 81 height 21
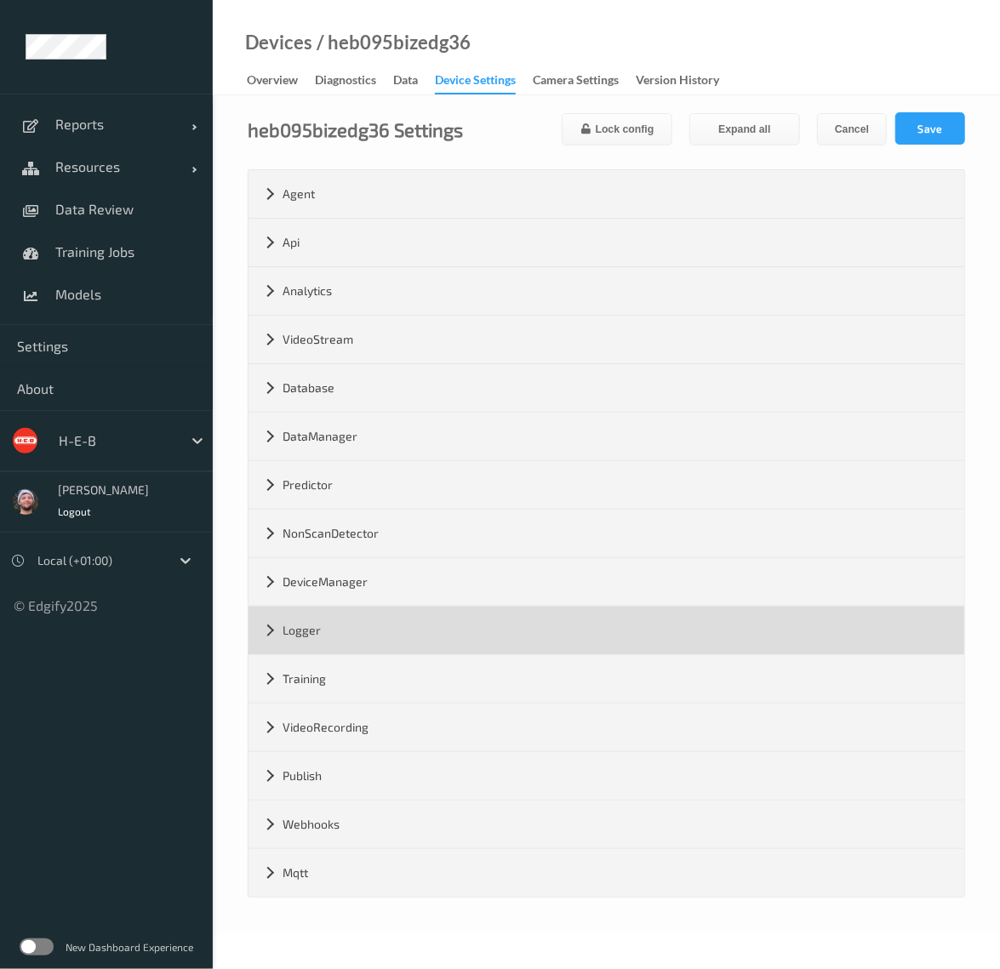
click at [327, 617] on div "Logger" at bounding box center [605, 631] width 715 height 48
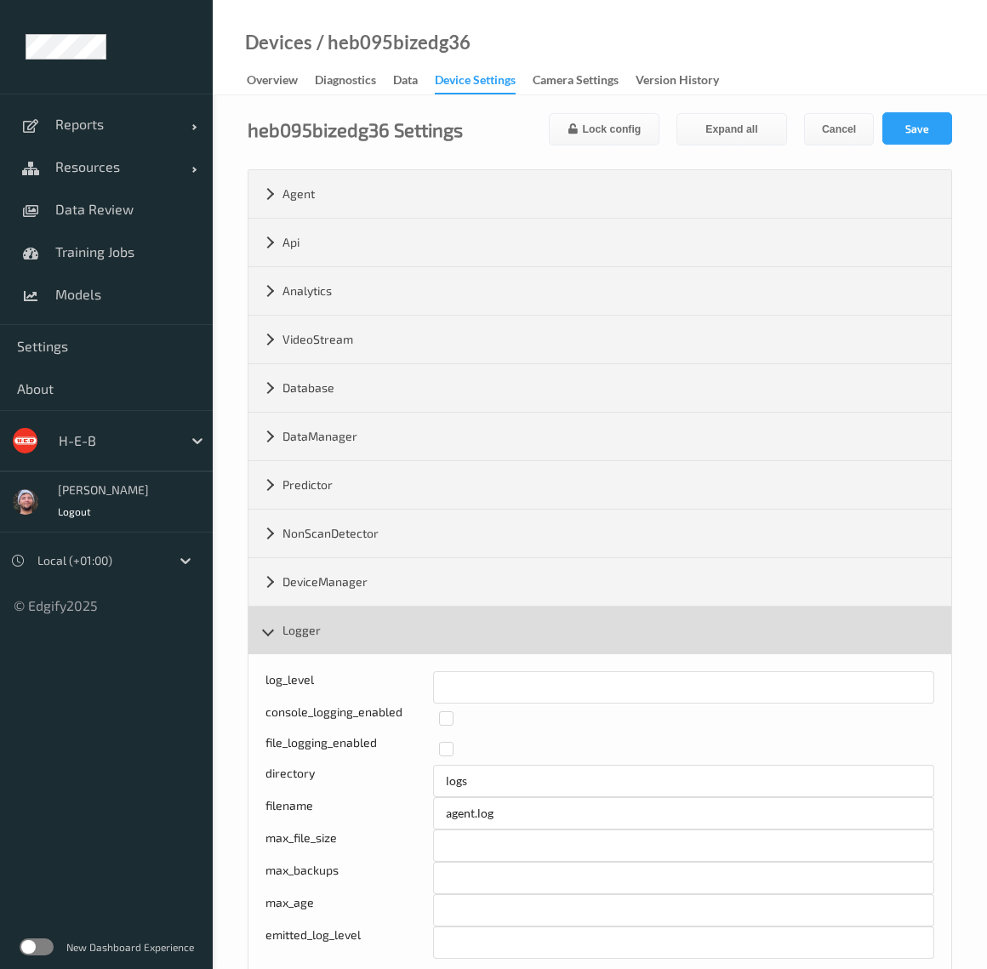
click at [337, 622] on div "Logger" at bounding box center [599, 631] width 703 height 48
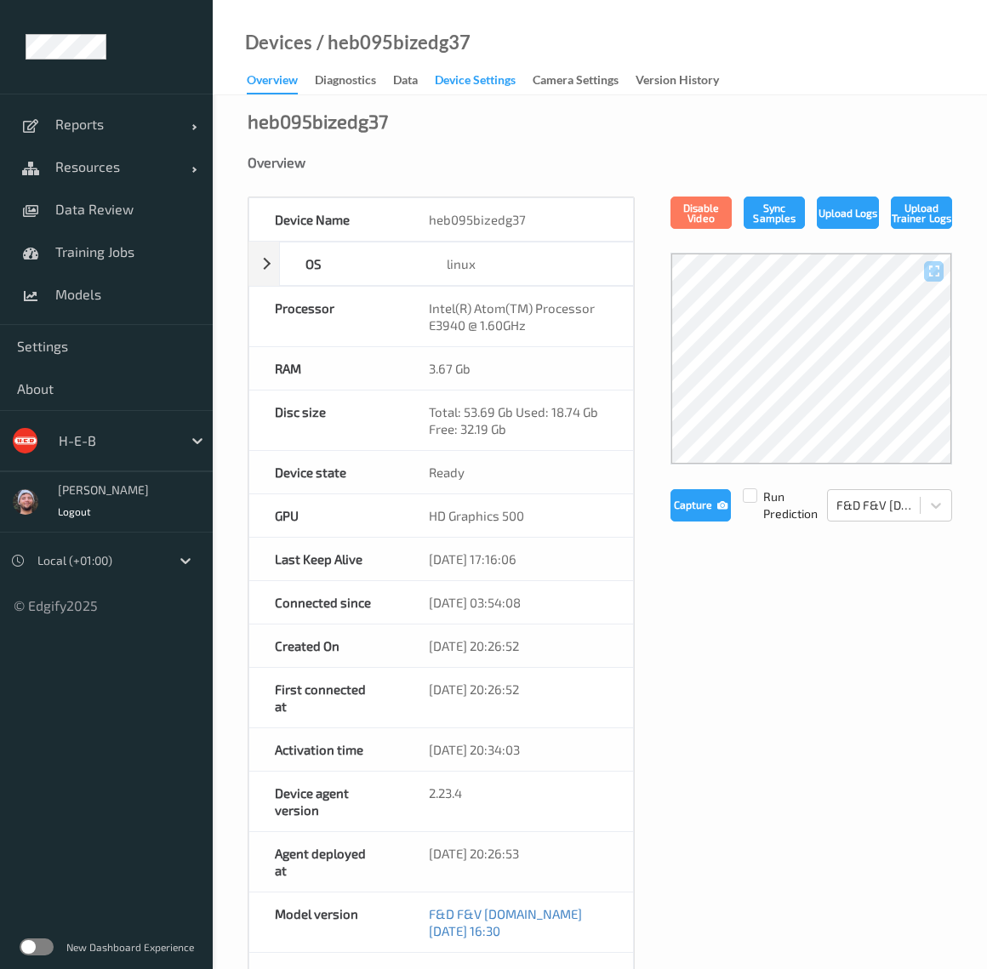
click at [461, 74] on div "Device Settings" at bounding box center [475, 81] width 81 height 21
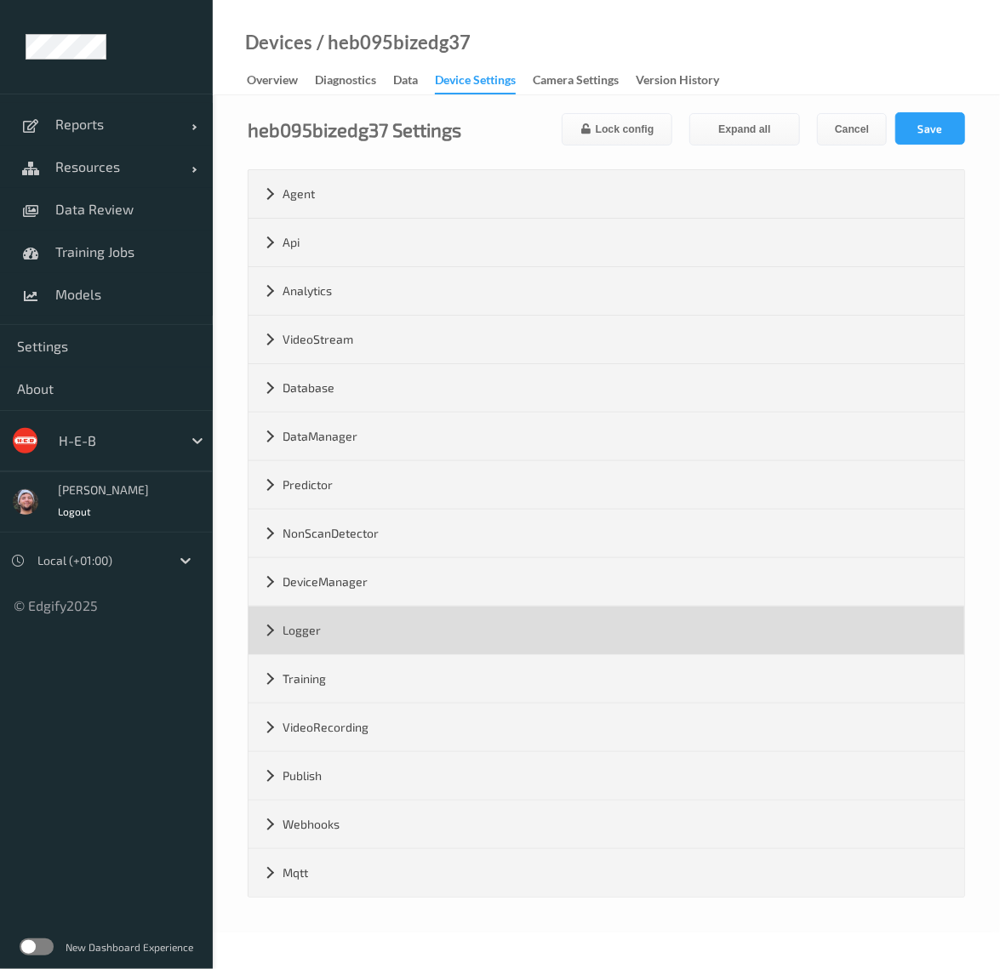
click at [363, 637] on div "Logger" at bounding box center [605, 631] width 715 height 48
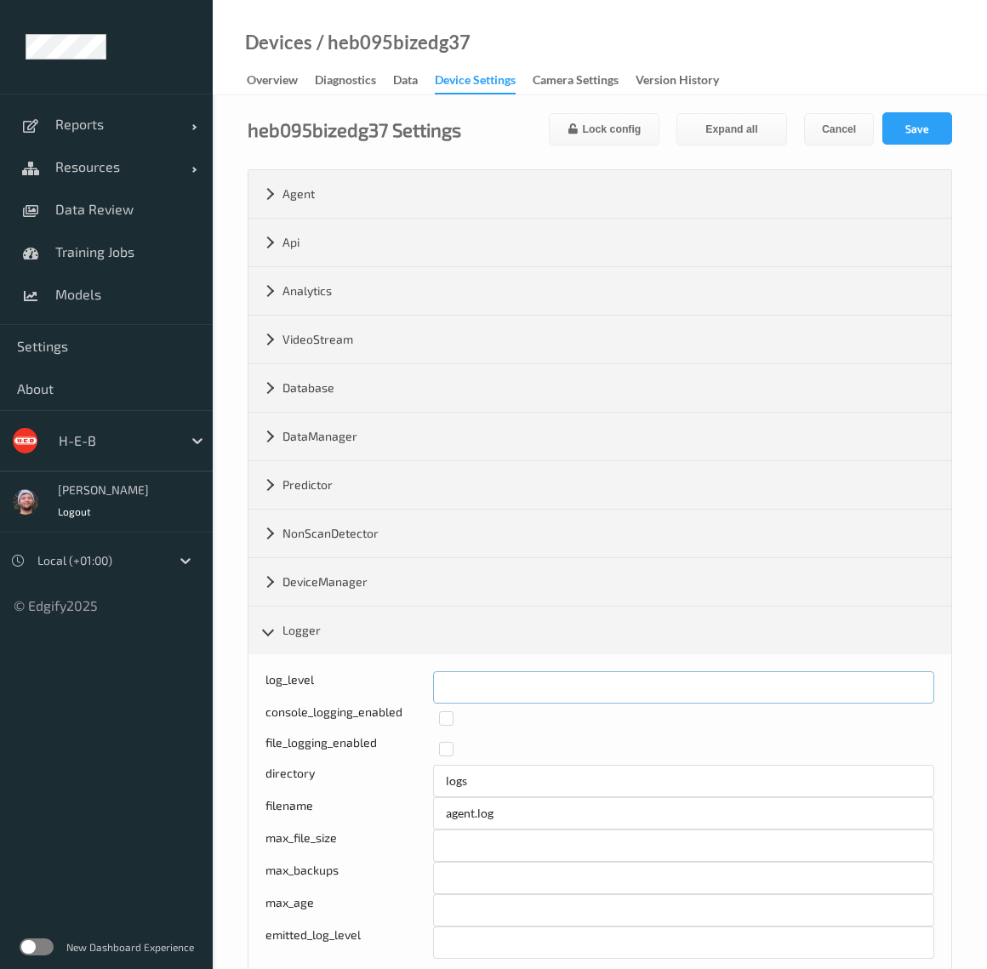
drag, startPoint x: 426, startPoint y: 691, endPoint x: 415, endPoint y: 692, distance: 11.1
click at [415, 692] on div "Log level: -1- trace, 0- debug, 1- info, 2-warn, 3-error, 4-fatal, 5-panic log_…" at bounding box center [599, 687] width 669 height 32
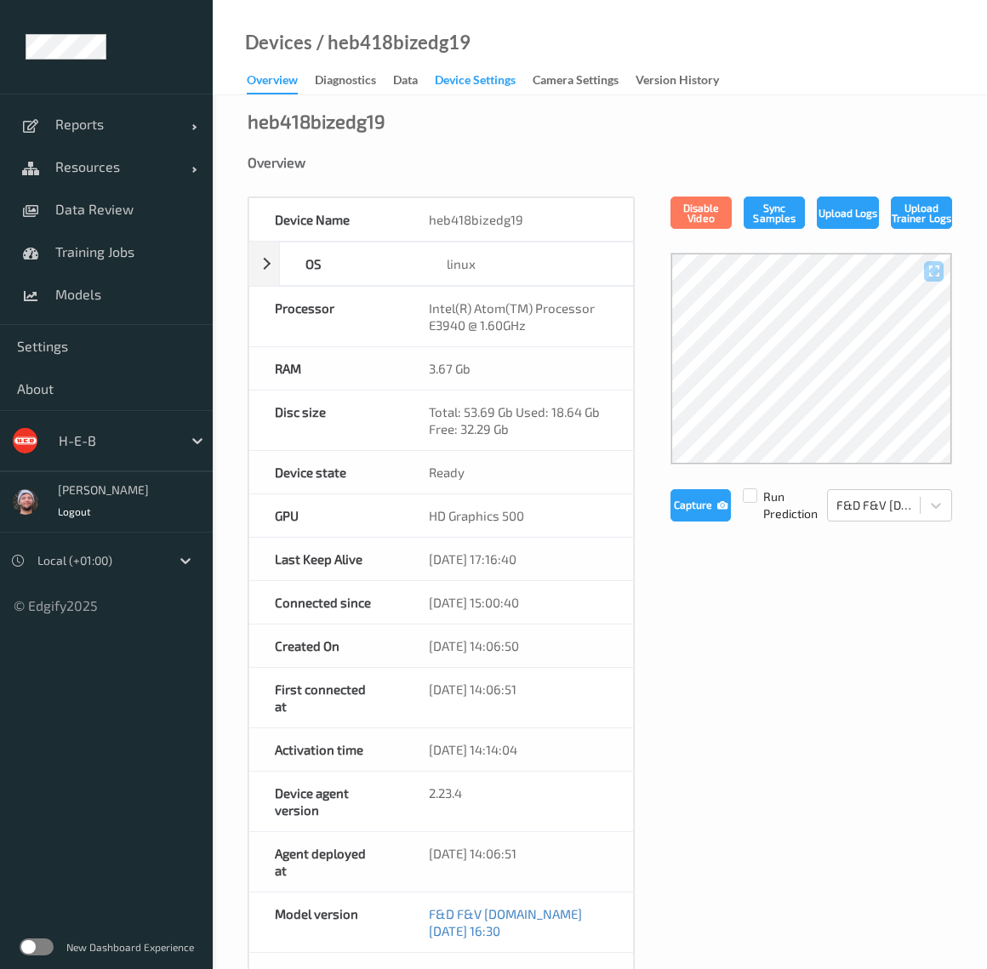
click at [477, 75] on div "Device Settings" at bounding box center [475, 81] width 81 height 21
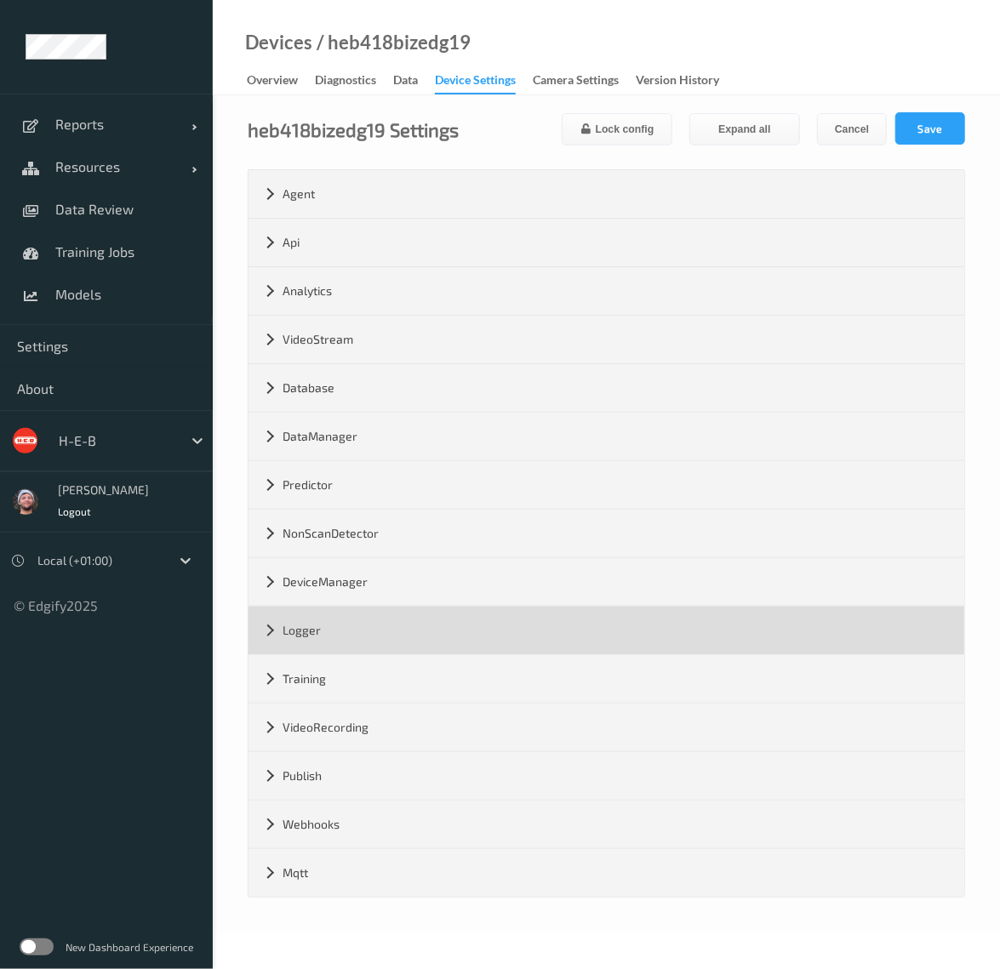
click at [375, 634] on div "Logger" at bounding box center [605, 631] width 715 height 48
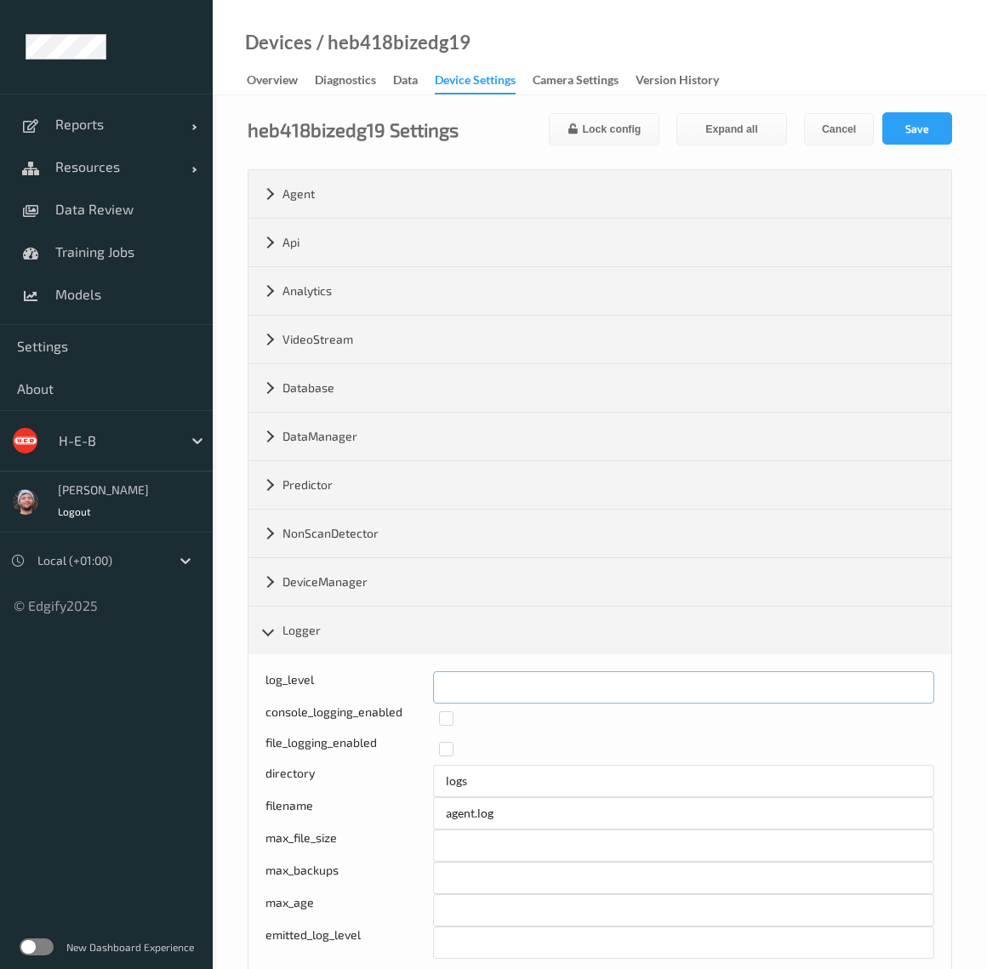
drag, startPoint x: 457, startPoint y: 691, endPoint x: 422, endPoint y: 692, distance: 34.9
click at [422, 692] on div "log_level *" at bounding box center [599, 687] width 669 height 32
type input "*"
click at [912, 139] on button "Save" at bounding box center [917, 128] width 70 height 32
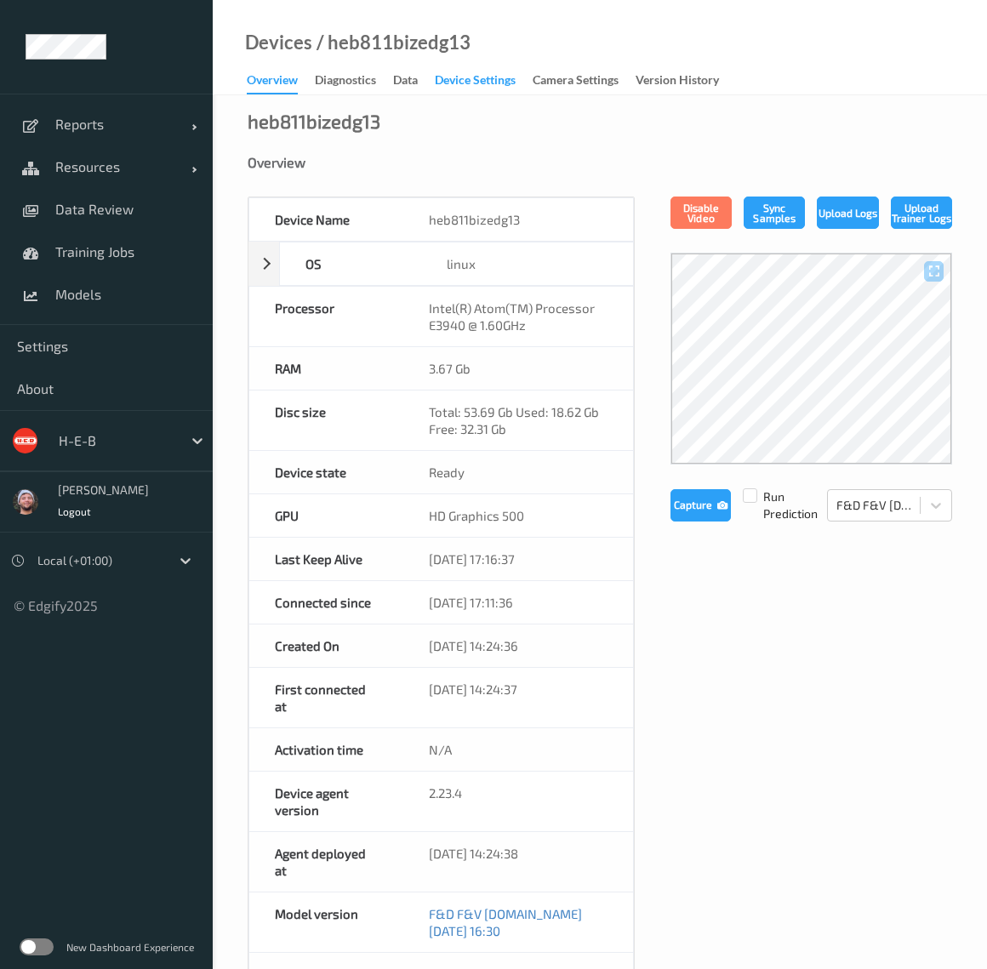
click at [473, 80] on div "Device Settings" at bounding box center [475, 81] width 81 height 21
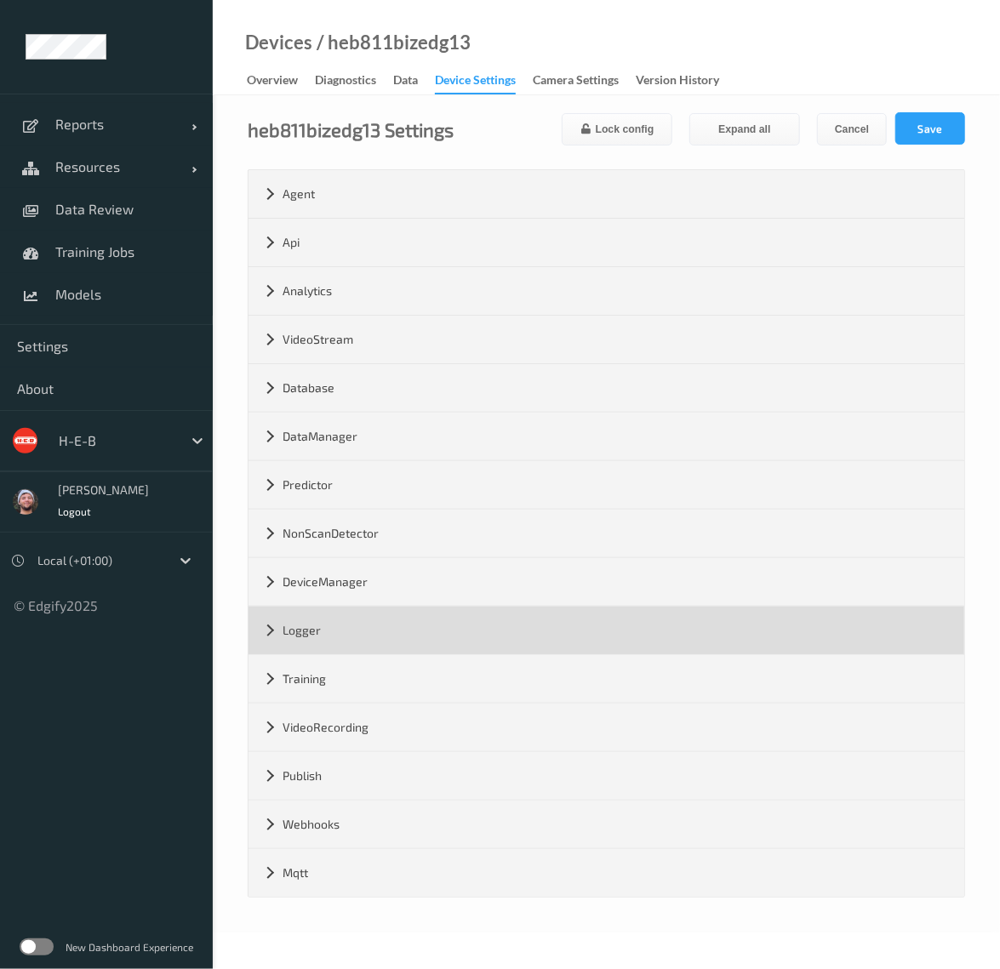
click at [370, 629] on div "Logger" at bounding box center [605, 631] width 715 height 48
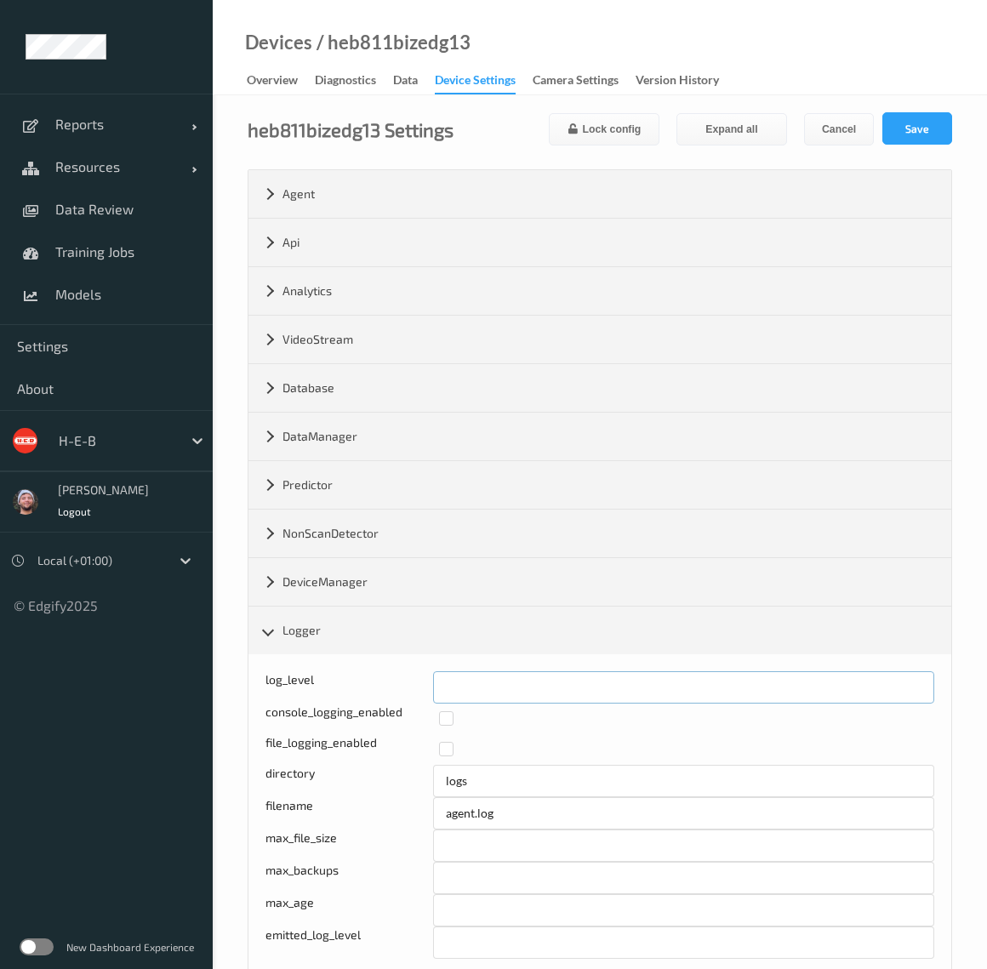
drag, startPoint x: 441, startPoint y: 692, endPoint x: 445, endPoint y: 683, distance: 9.5
click at [435, 692] on input "*" at bounding box center [684, 687] width 502 height 32
type input "*"
click at [925, 124] on button "Save" at bounding box center [917, 128] width 70 height 32
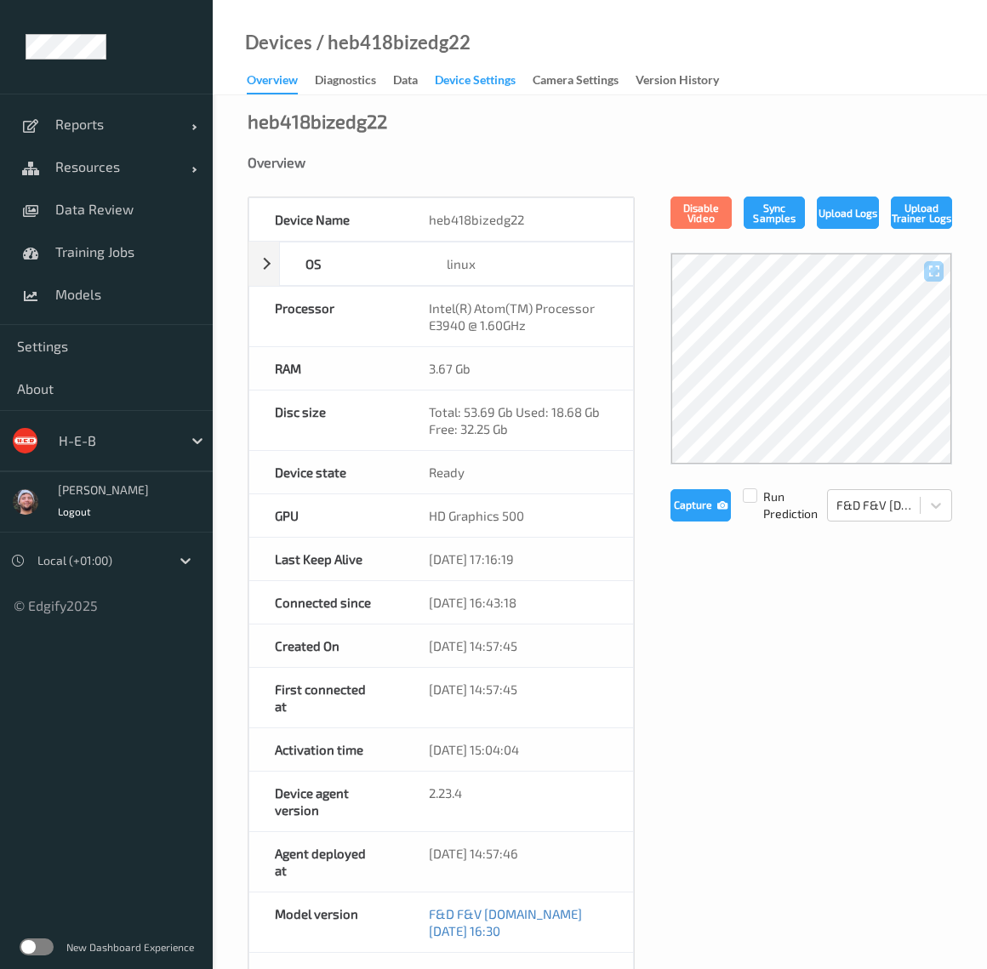
click at [473, 80] on div "Device Settings" at bounding box center [475, 81] width 81 height 21
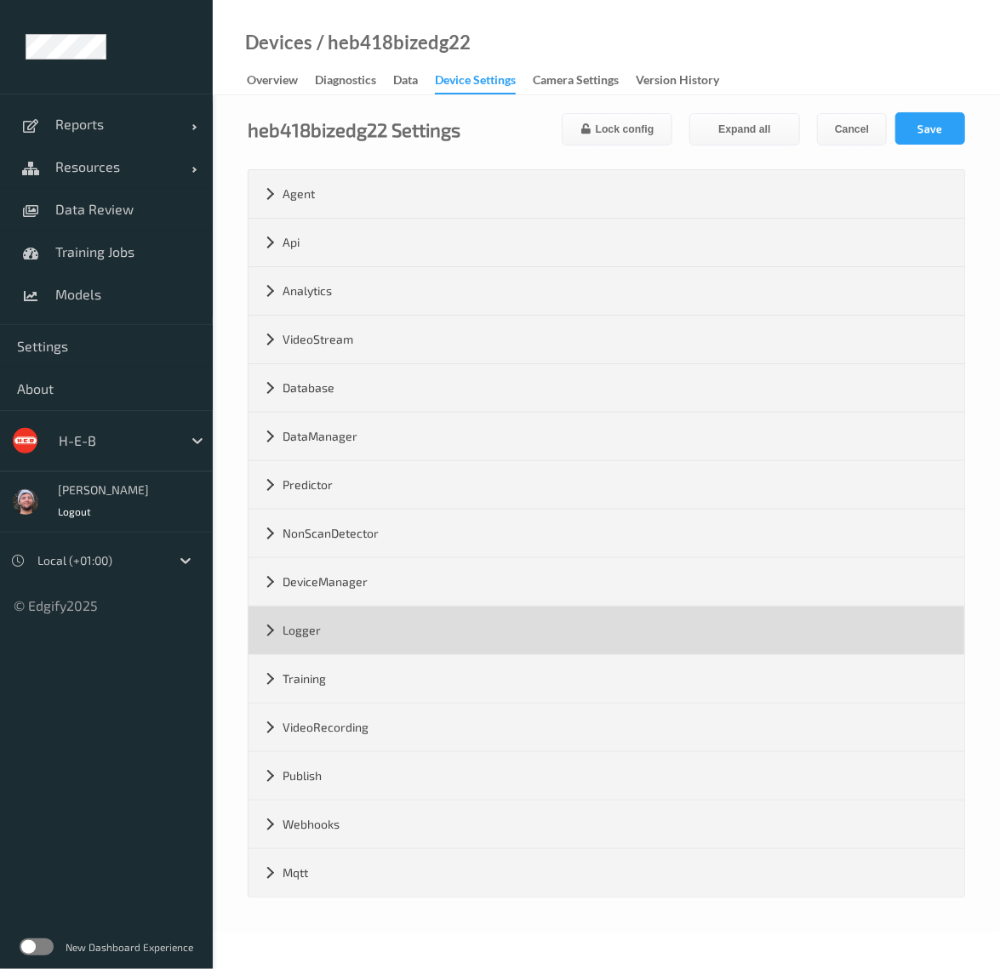
click at [339, 627] on div "Logger" at bounding box center [605, 631] width 715 height 48
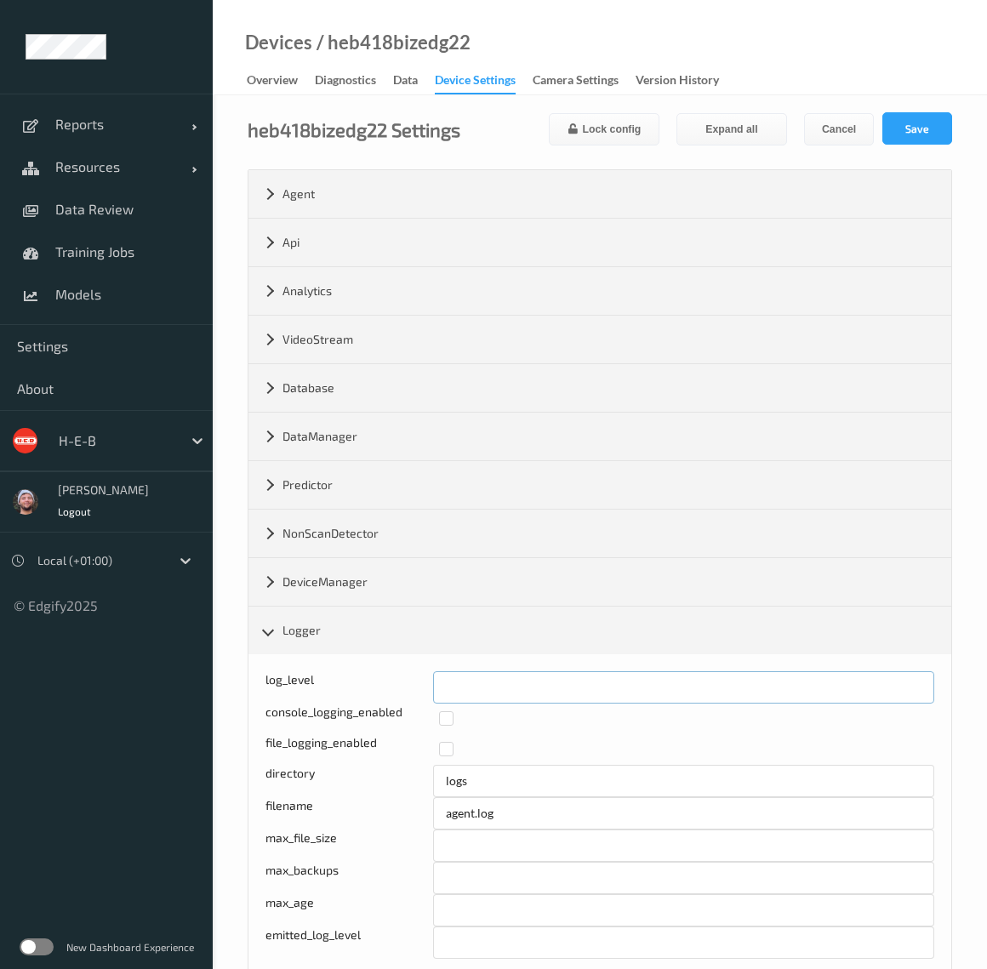
click at [437, 683] on input "*" at bounding box center [684, 687] width 502 height 32
type input "*"
click at [934, 120] on button "Save" at bounding box center [917, 128] width 70 height 32
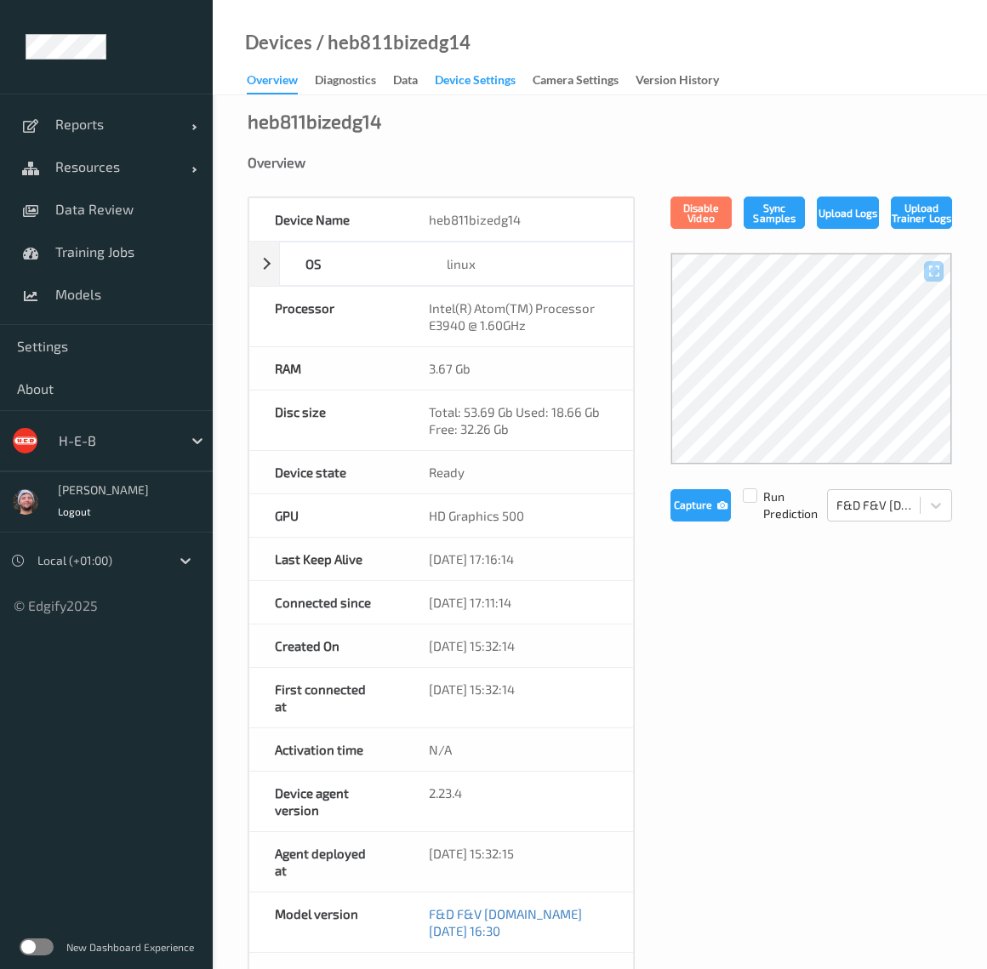
click at [473, 80] on div "Device Settings" at bounding box center [475, 81] width 81 height 21
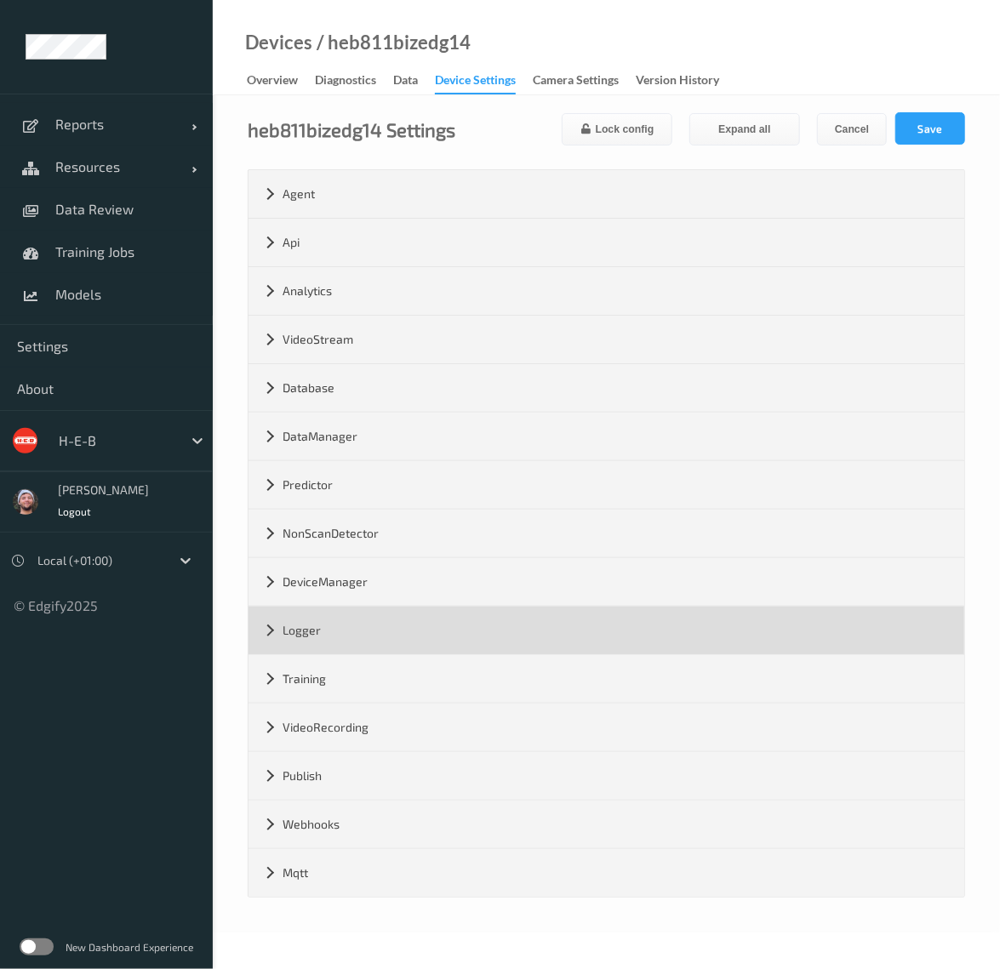
drag, startPoint x: 384, startPoint y: 618, endPoint x: 446, endPoint y: 613, distance: 61.4
click at [384, 618] on div "Logger" at bounding box center [605, 631] width 715 height 48
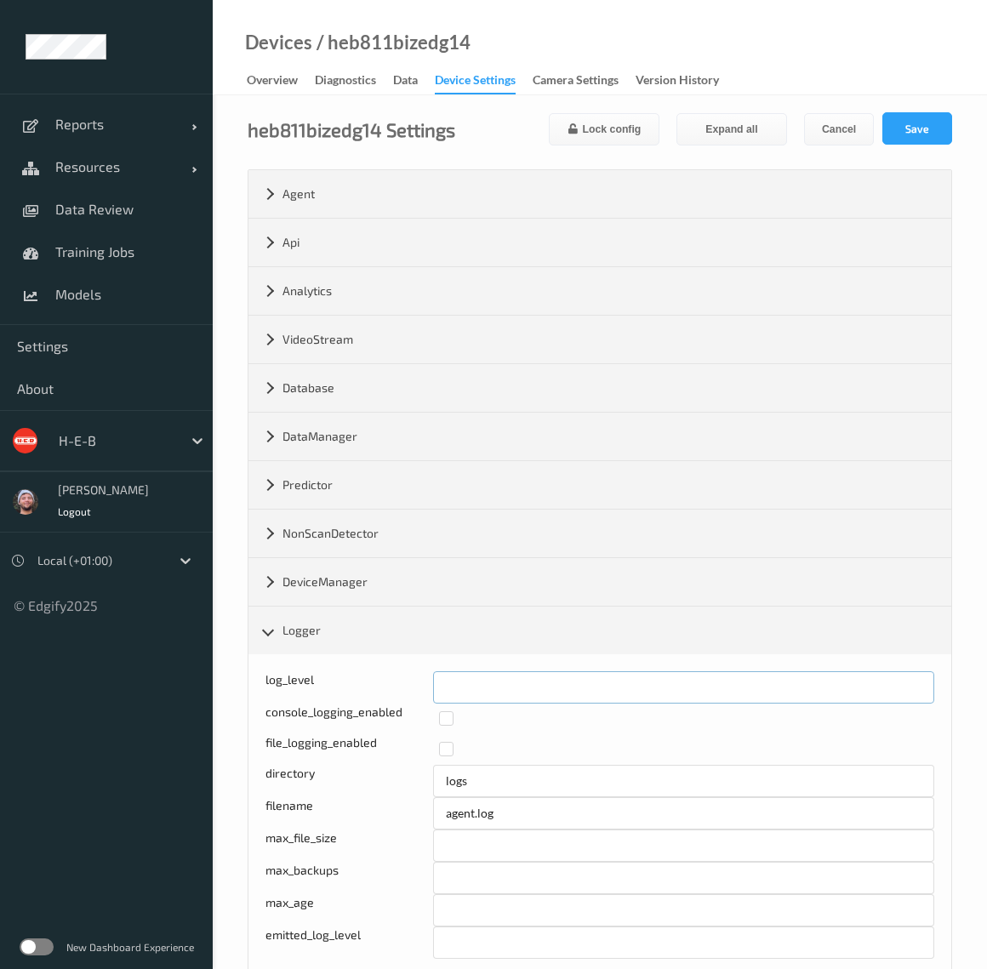
drag, startPoint x: 471, startPoint y: 686, endPoint x: 425, endPoint y: 692, distance: 46.4
click at [425, 692] on div "log_level *" at bounding box center [599, 687] width 669 height 32
type input "*"
click at [917, 125] on button "Save" at bounding box center [917, 128] width 70 height 32
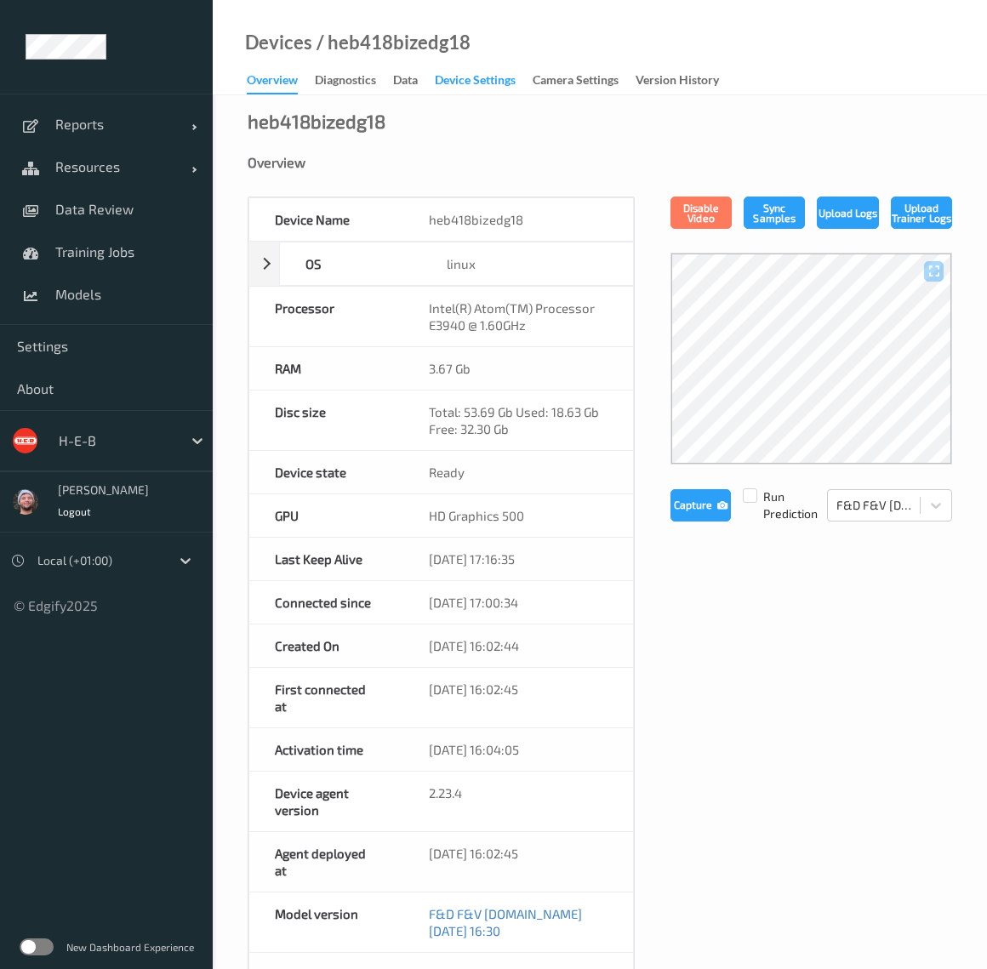
click at [473, 80] on div "Device Settings" at bounding box center [475, 81] width 81 height 21
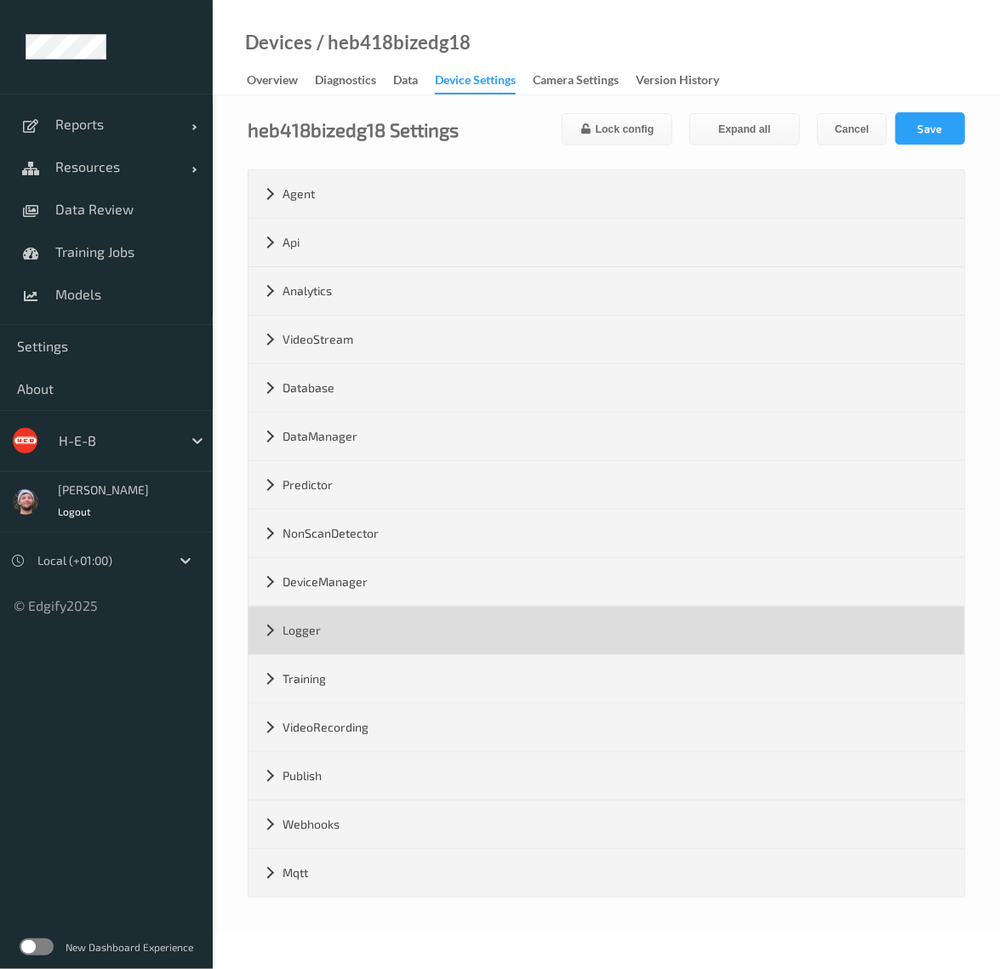
drag, startPoint x: 332, startPoint y: 625, endPoint x: 407, endPoint y: 646, distance: 77.6
click at [332, 625] on div "Logger" at bounding box center [605, 631] width 715 height 48
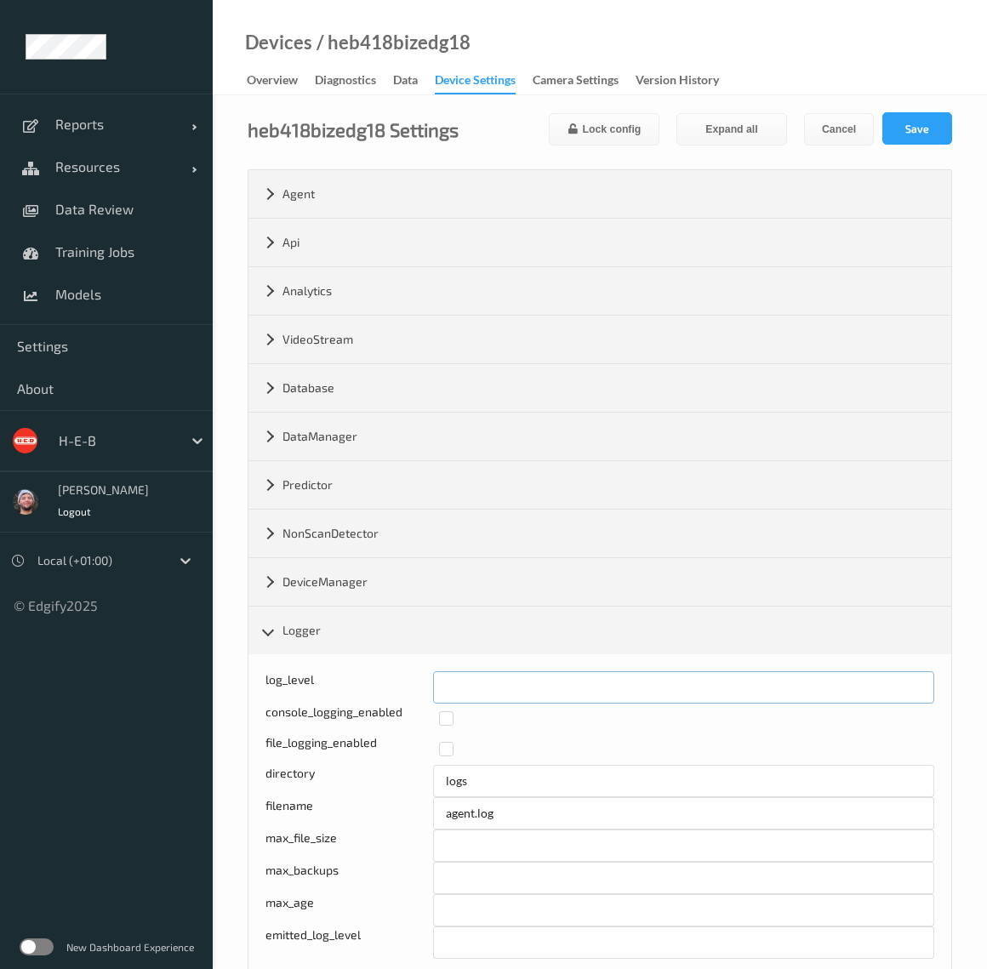
click at [434, 684] on input "*" at bounding box center [684, 687] width 502 height 32
type input "*"
click at [908, 114] on button "Save" at bounding box center [917, 128] width 70 height 32
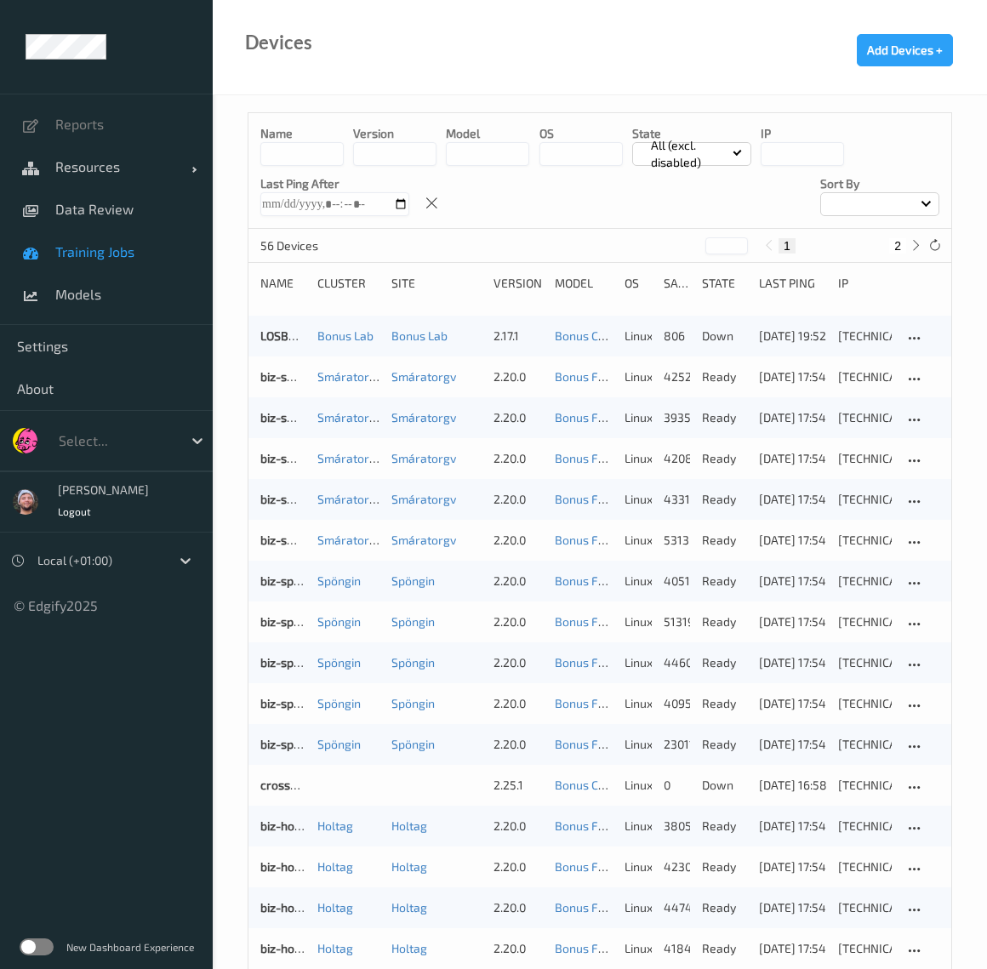
click at [121, 269] on link "Training Jobs" at bounding box center [106, 252] width 213 height 43
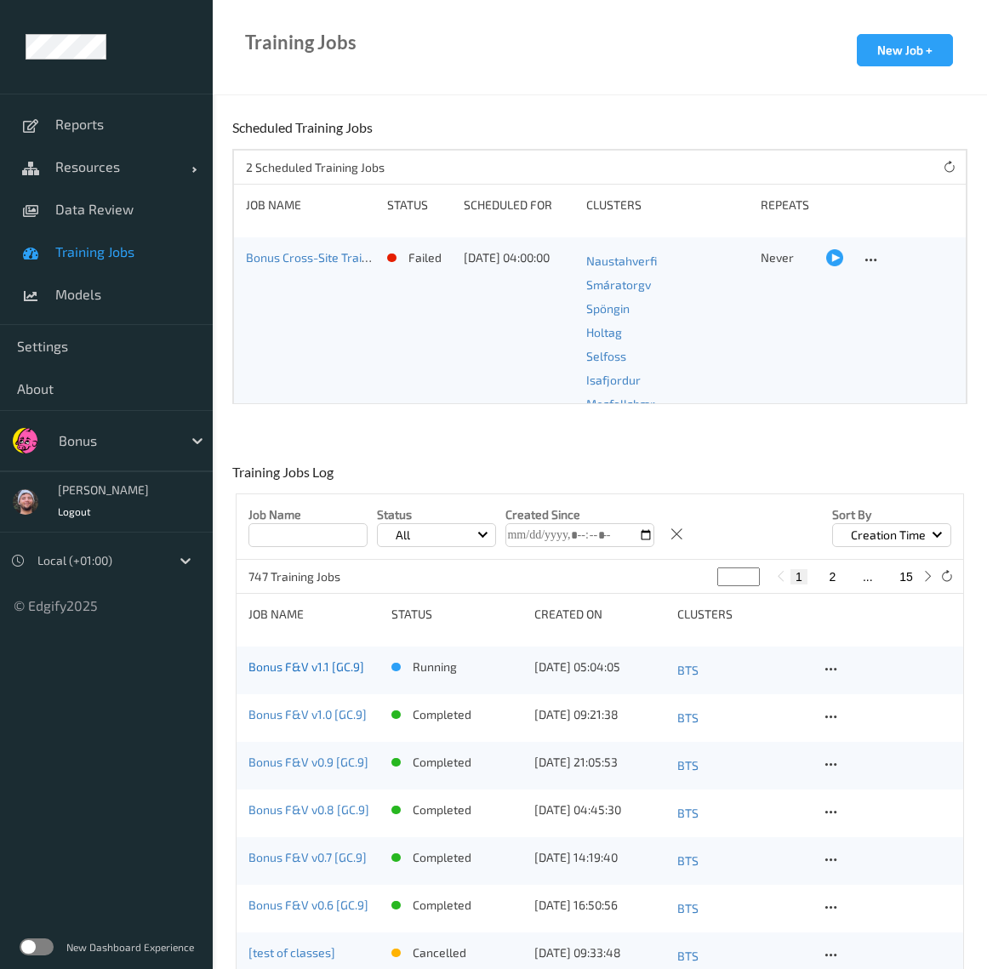
click at [356, 669] on link "Bonus F&V v1.1 [GC.9]" at bounding box center [306, 666] width 116 height 14
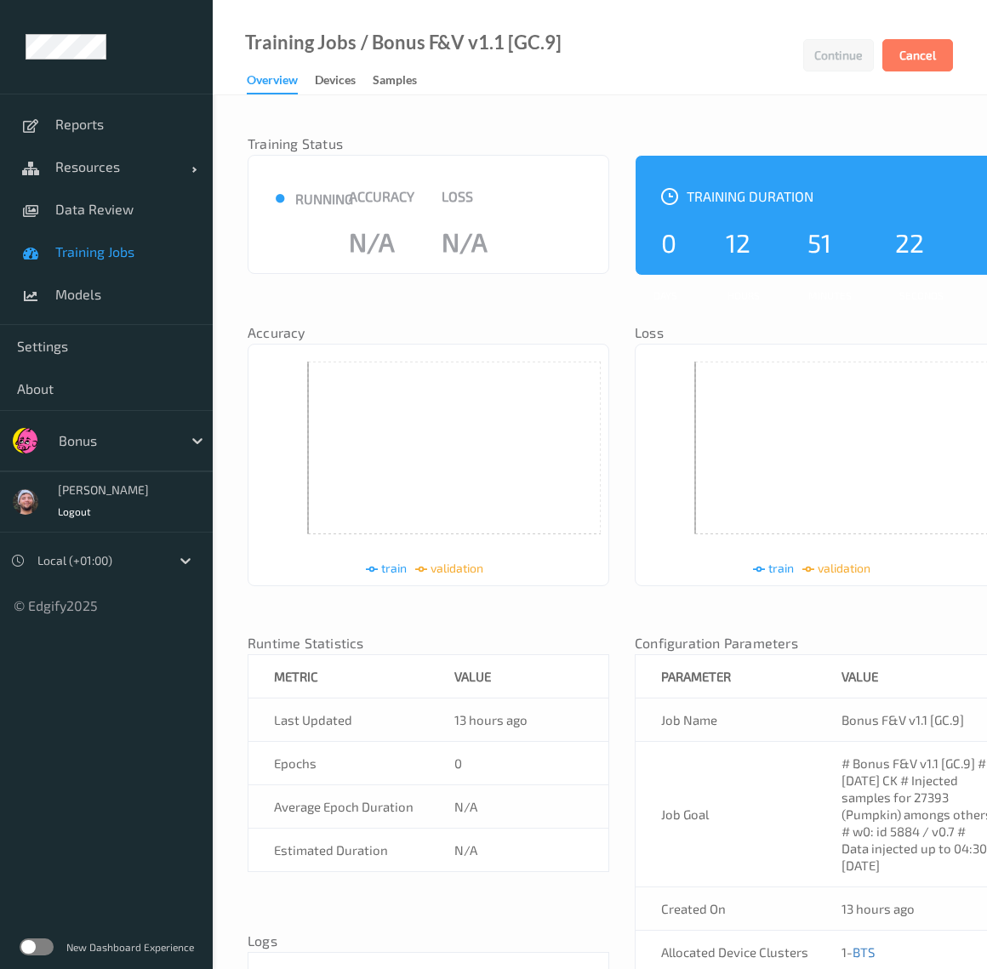
click at [474, 327] on nav "Accuracy" at bounding box center [429, 335] width 362 height 17
click at [471, 342] on nav "Accuracy" at bounding box center [429, 335] width 362 height 17
click at [472, 350] on div "train validation" at bounding box center [429, 465] width 362 height 242
click at [612, 304] on div "Training Status ● running Accuracy N/A Loss N/A Training Duration 0 Days 12 Hou…" at bounding box center [622, 607] width 749 height 991
click at [445, 285] on div "Training Status ● running Accuracy N/A Loss N/A Training Duration 0 Days 12 Hou…" at bounding box center [622, 607] width 749 height 991
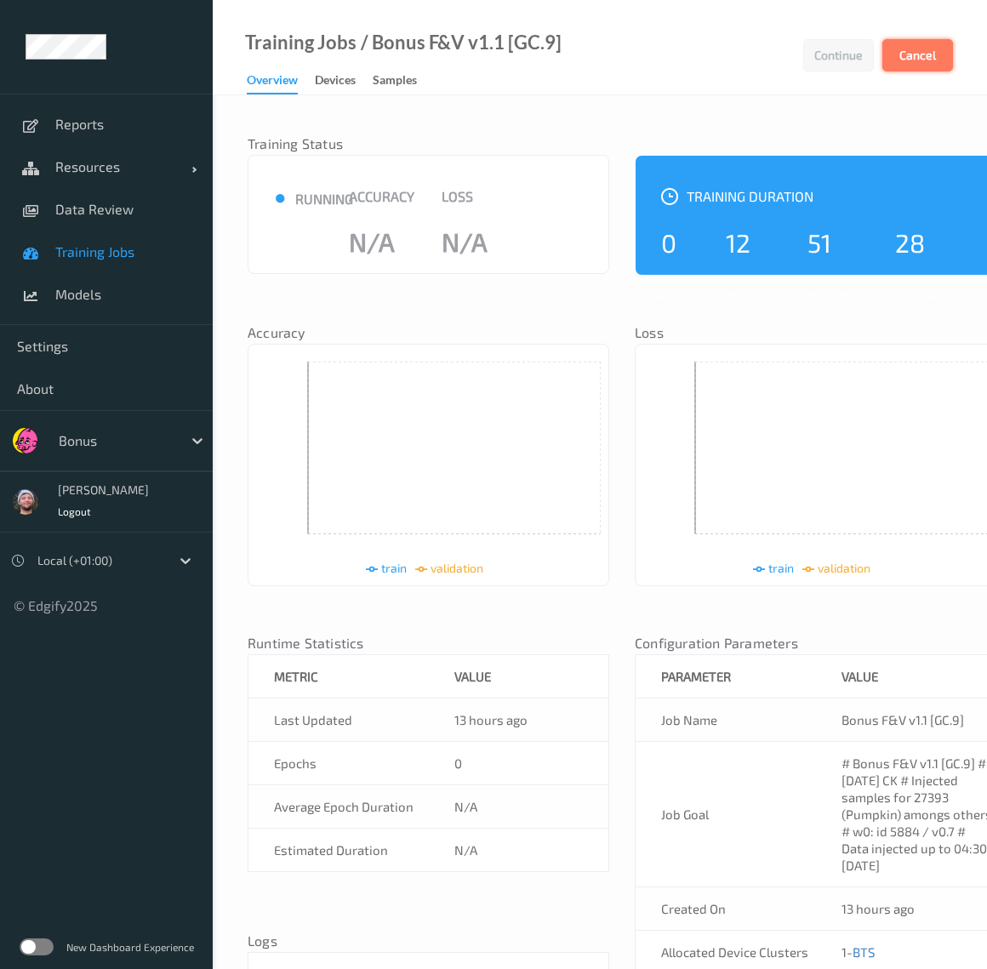
click at [925, 52] on button "Cancel" at bounding box center [917, 55] width 71 height 32
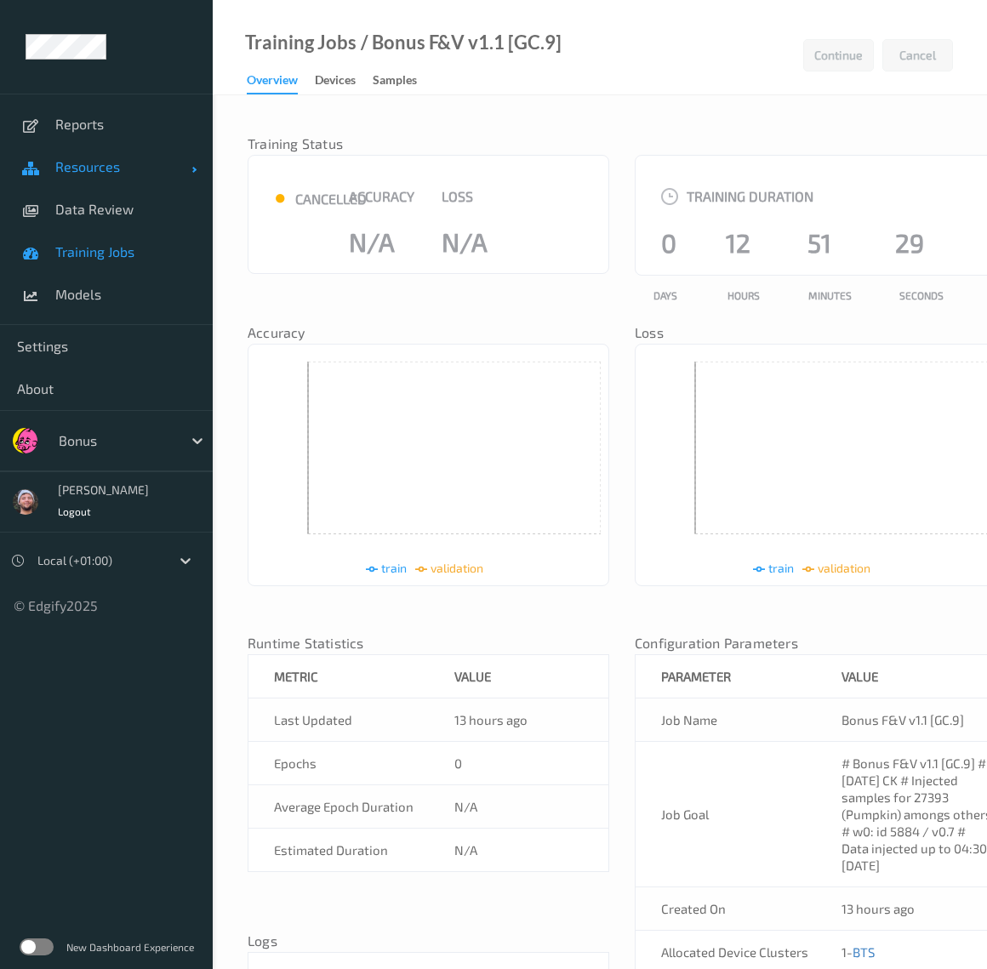
click at [98, 152] on link "Resources" at bounding box center [106, 166] width 213 height 43
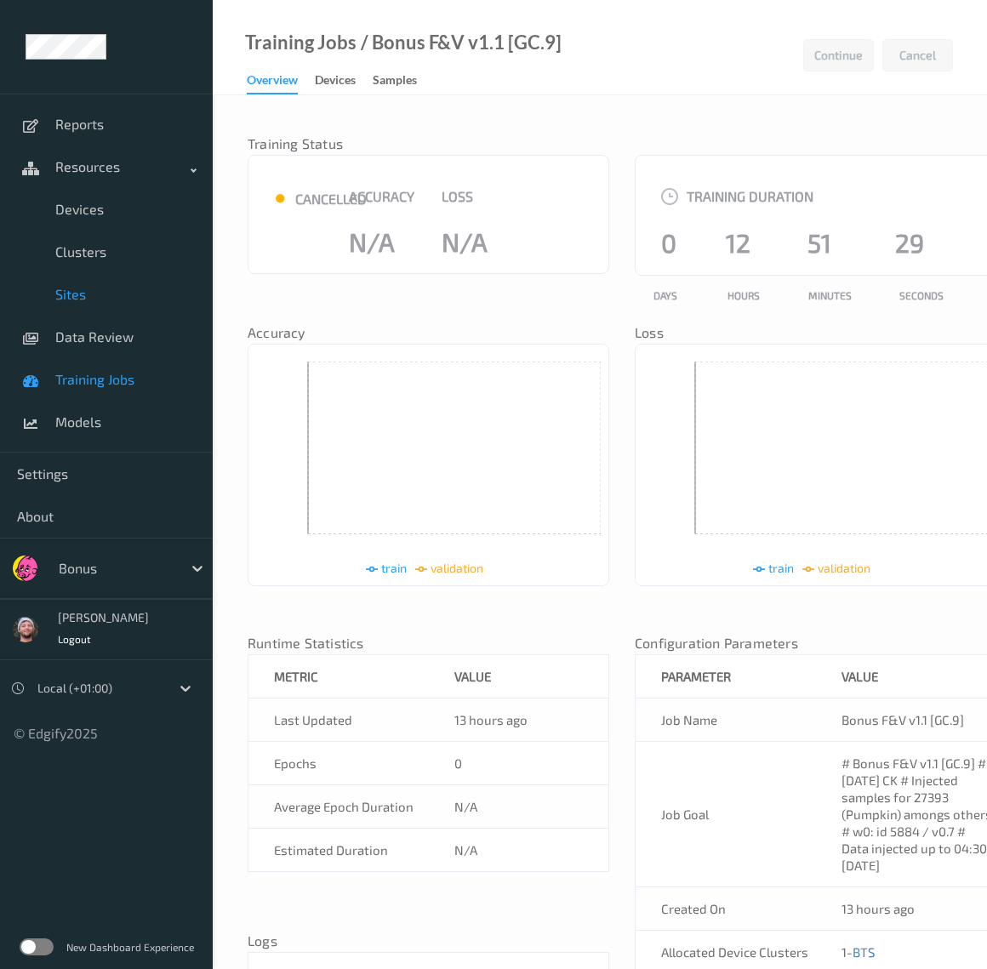
click at [105, 287] on span "Sites" at bounding box center [125, 294] width 140 height 17
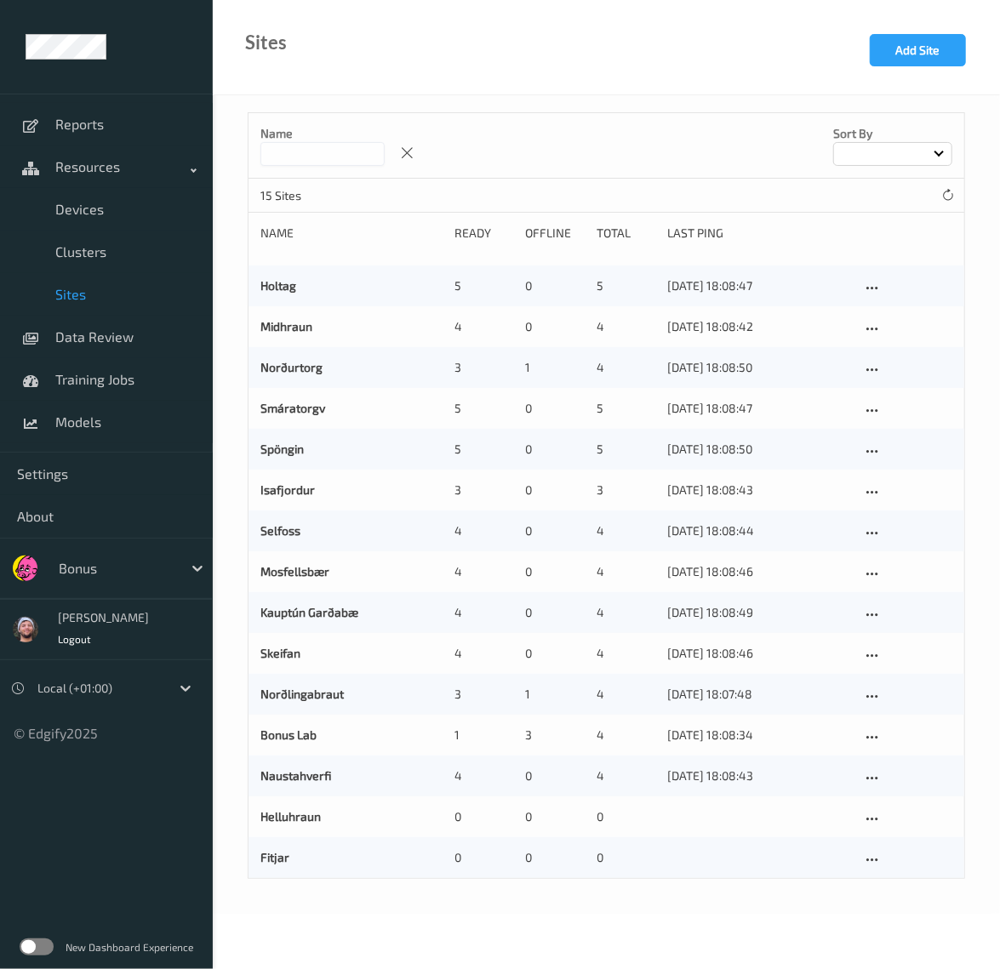
click at [109, 539] on div "Bonus" at bounding box center [106, 568] width 213 height 61
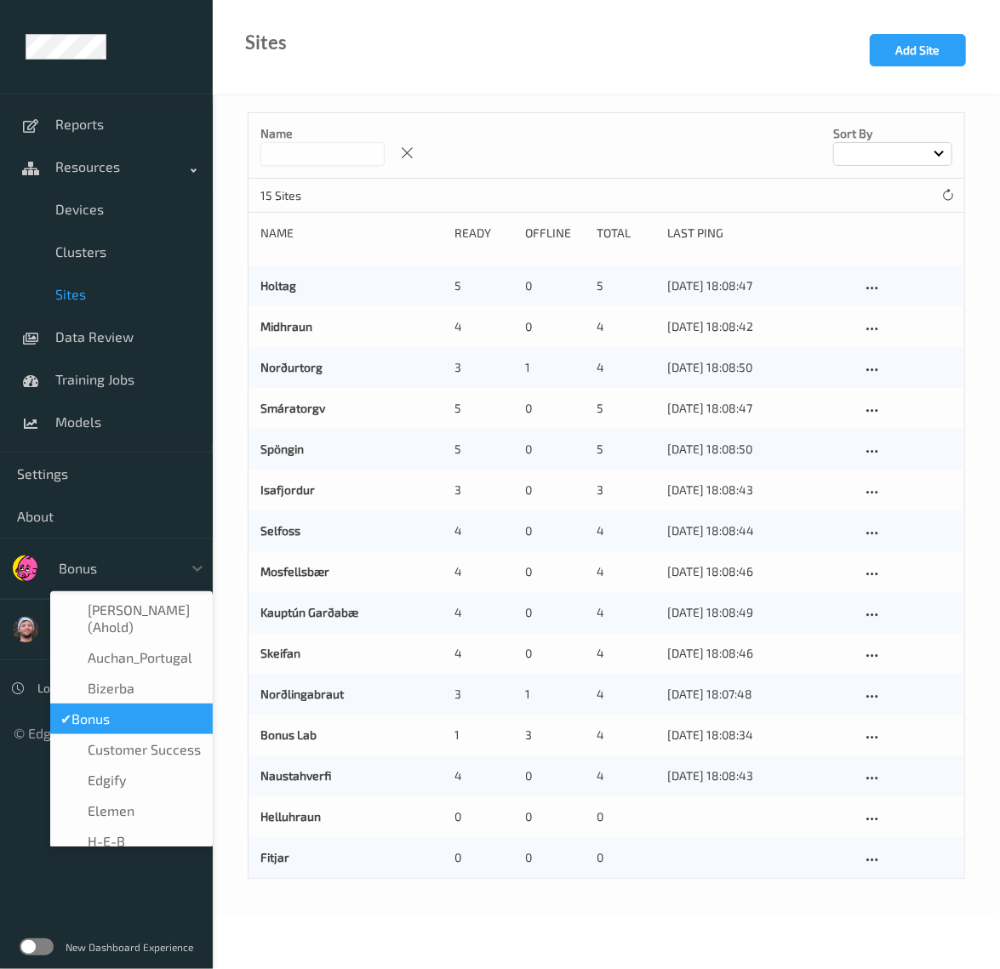
click at [112, 564] on div at bounding box center [116, 568] width 115 height 20
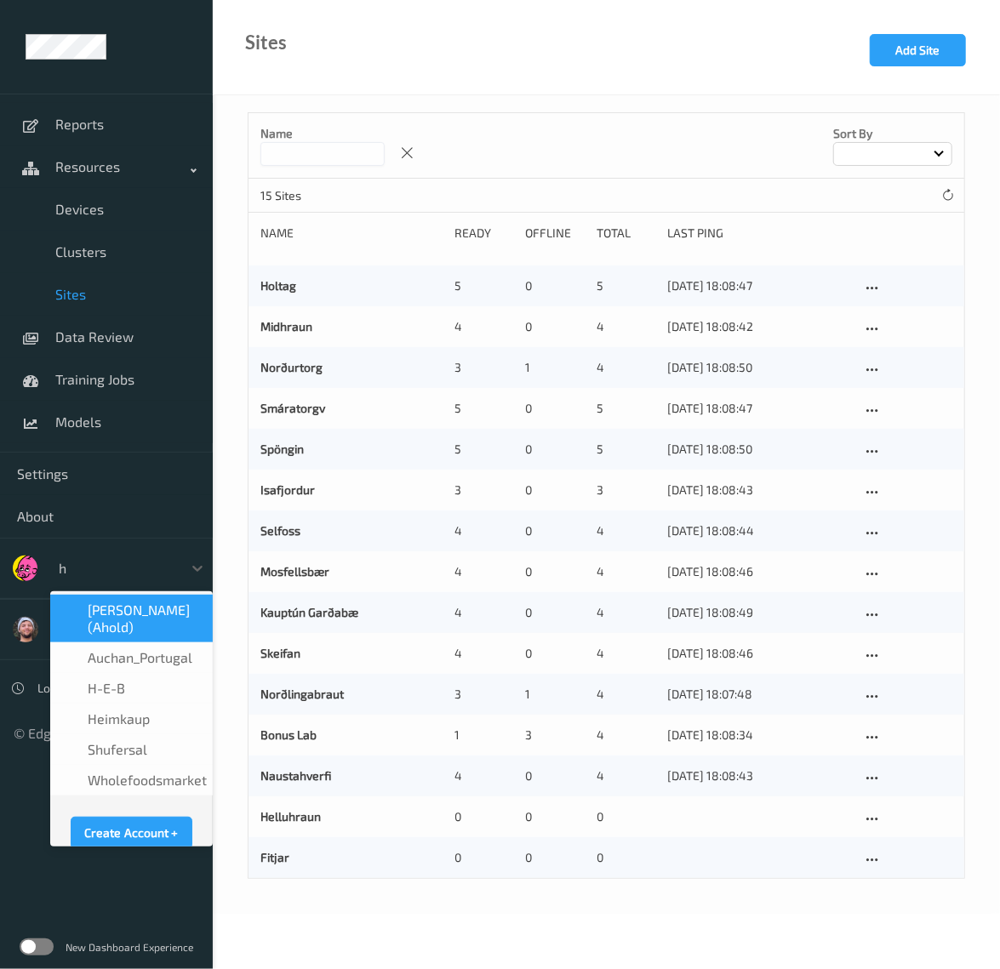
type input "h-"
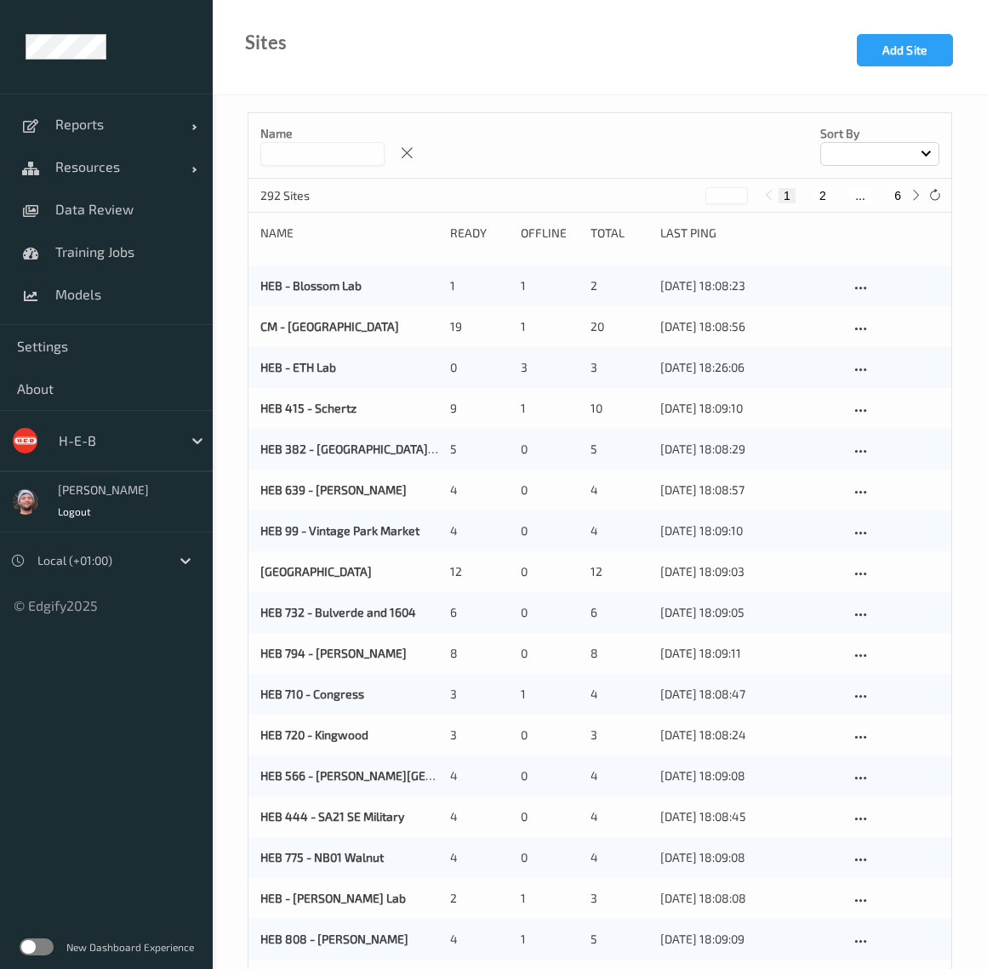
click at [891, 189] on button "6" at bounding box center [897, 195] width 17 height 15
type input "*"
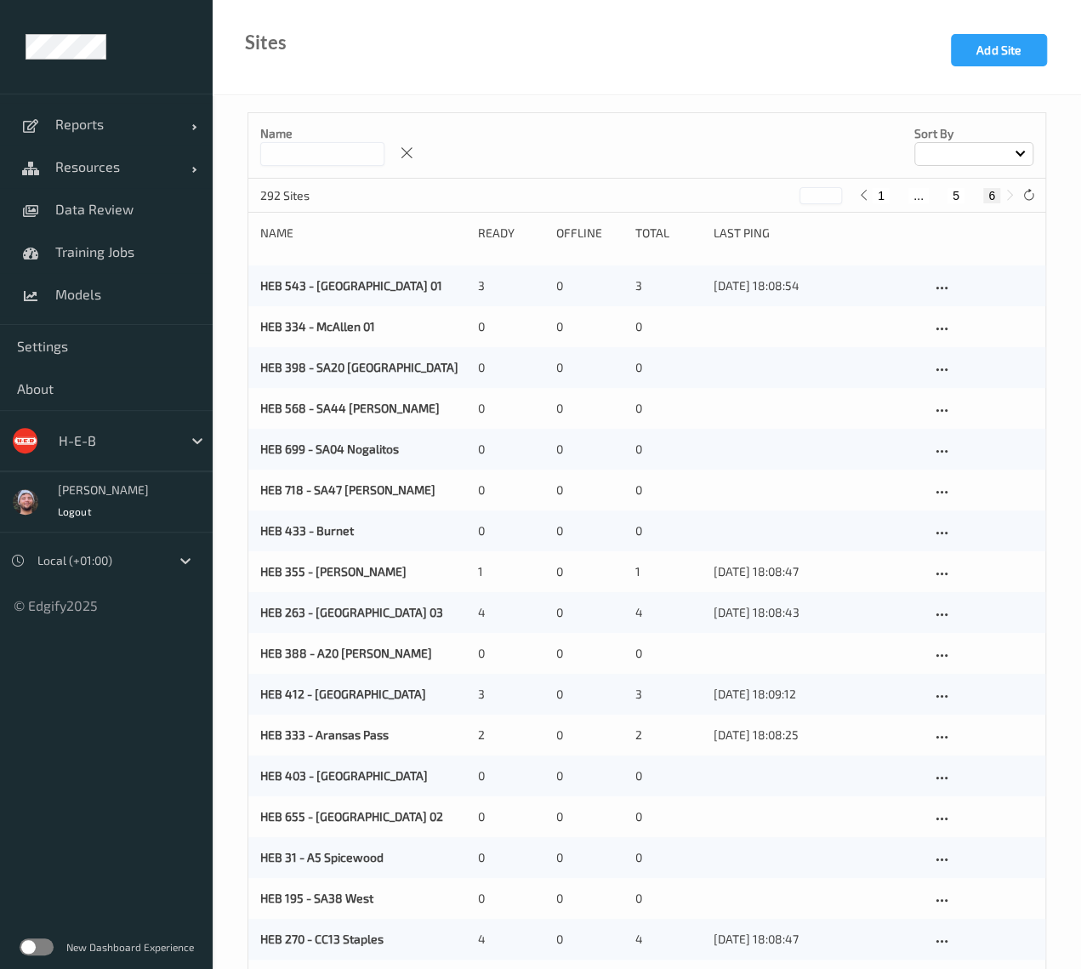
click at [114, 440] on div at bounding box center [116, 440] width 115 height 20
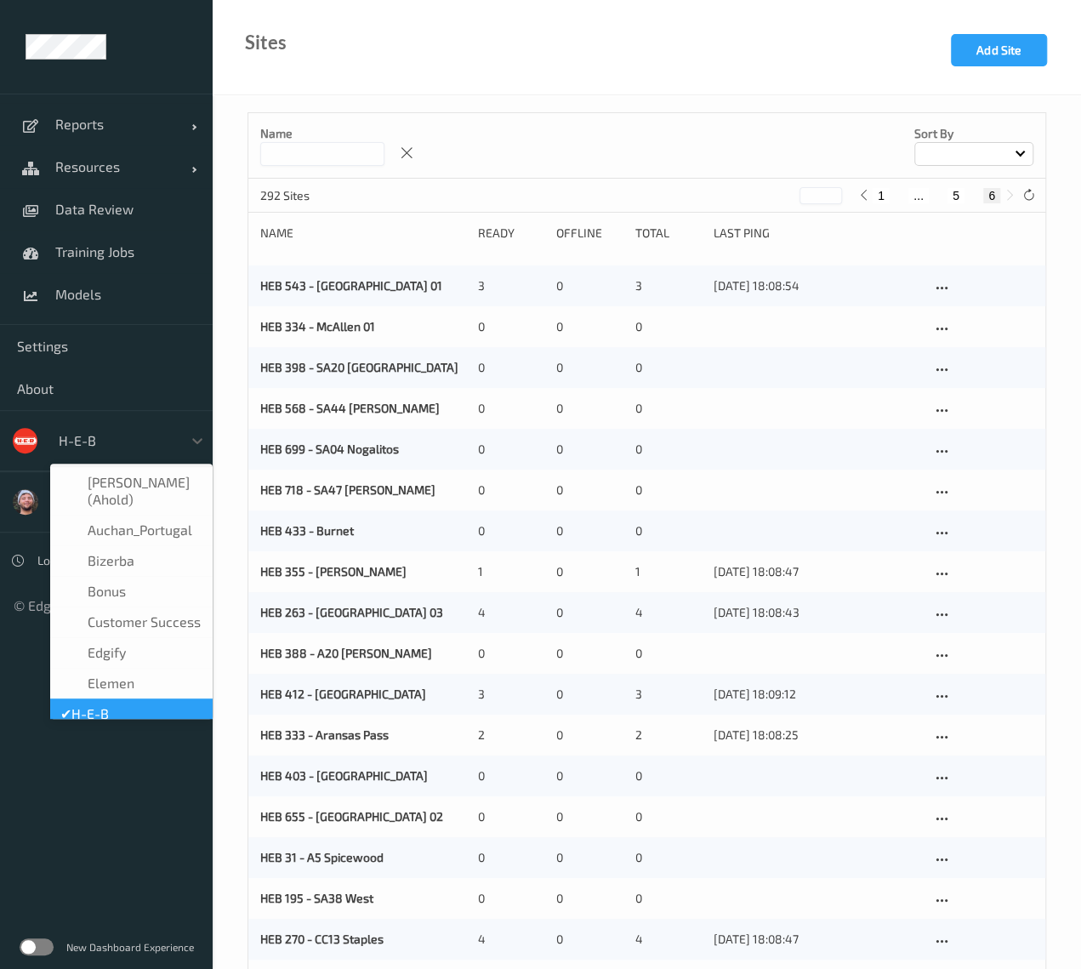
scroll to position [20, 0]
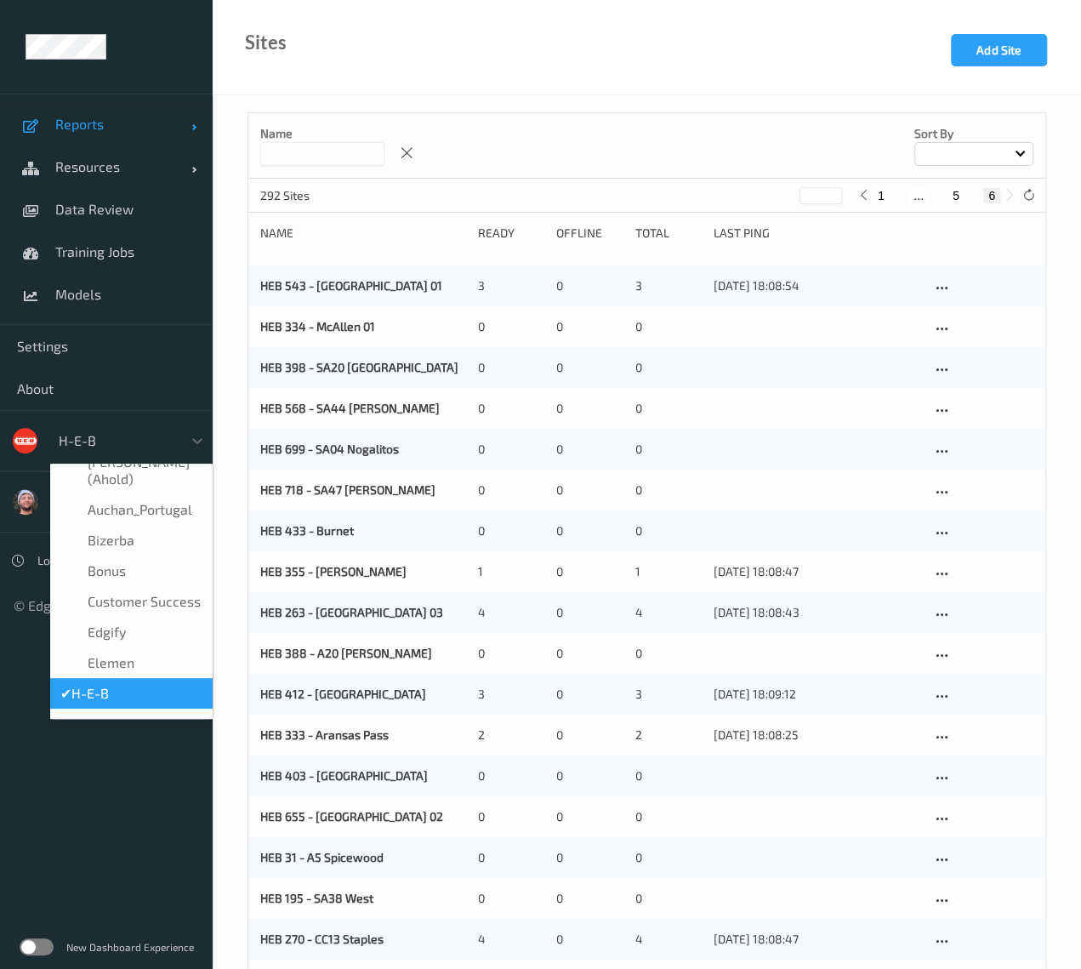
click at [107, 142] on link "Reports" at bounding box center [106, 124] width 213 height 43
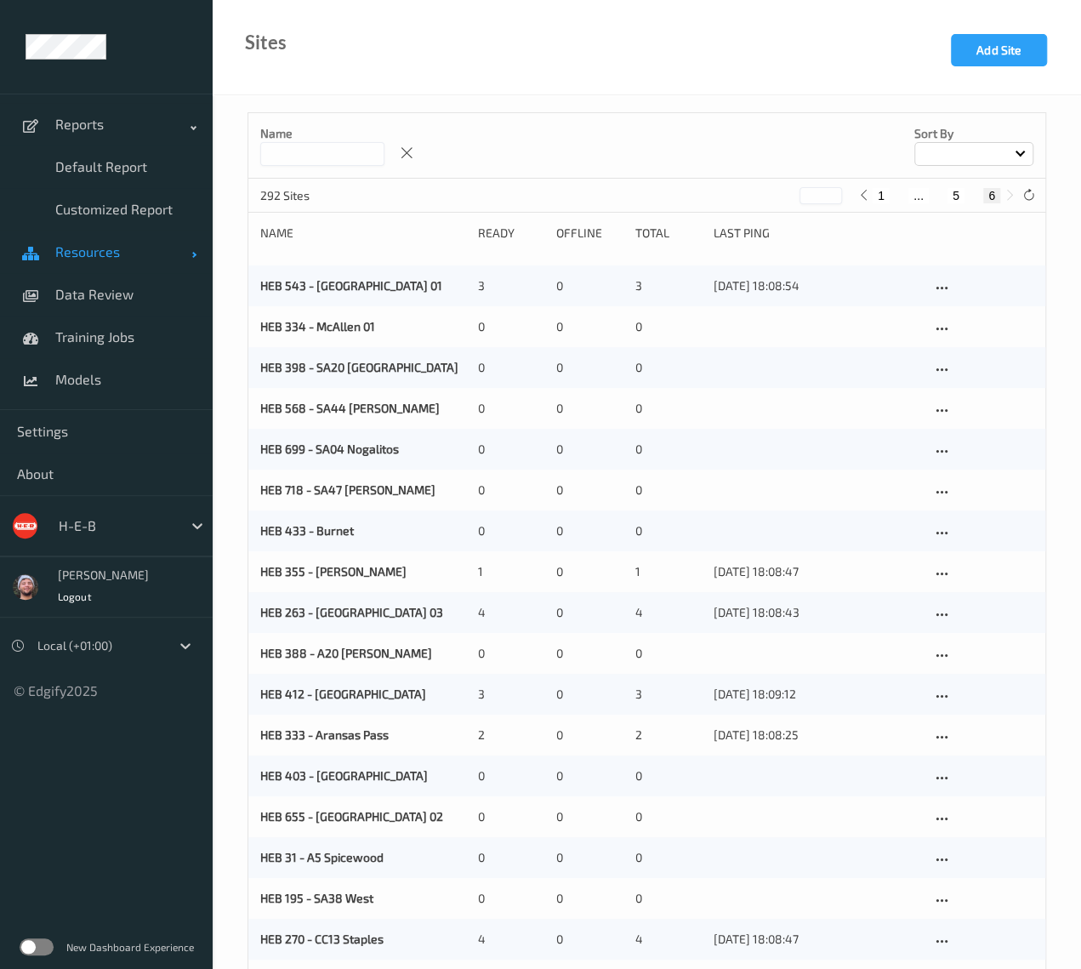
click at [81, 248] on span "Resources" at bounding box center [123, 251] width 136 height 17
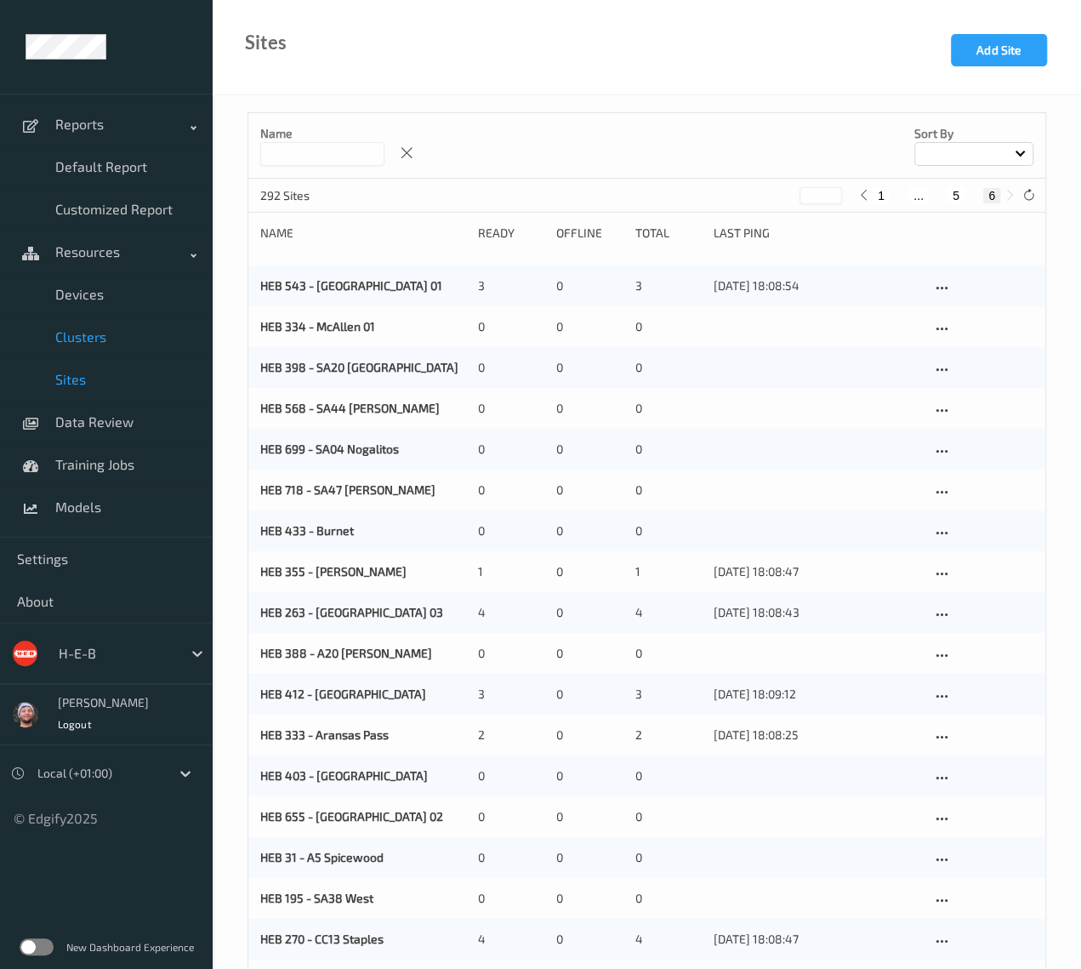
click at [105, 333] on span "Clusters" at bounding box center [125, 336] width 140 height 17
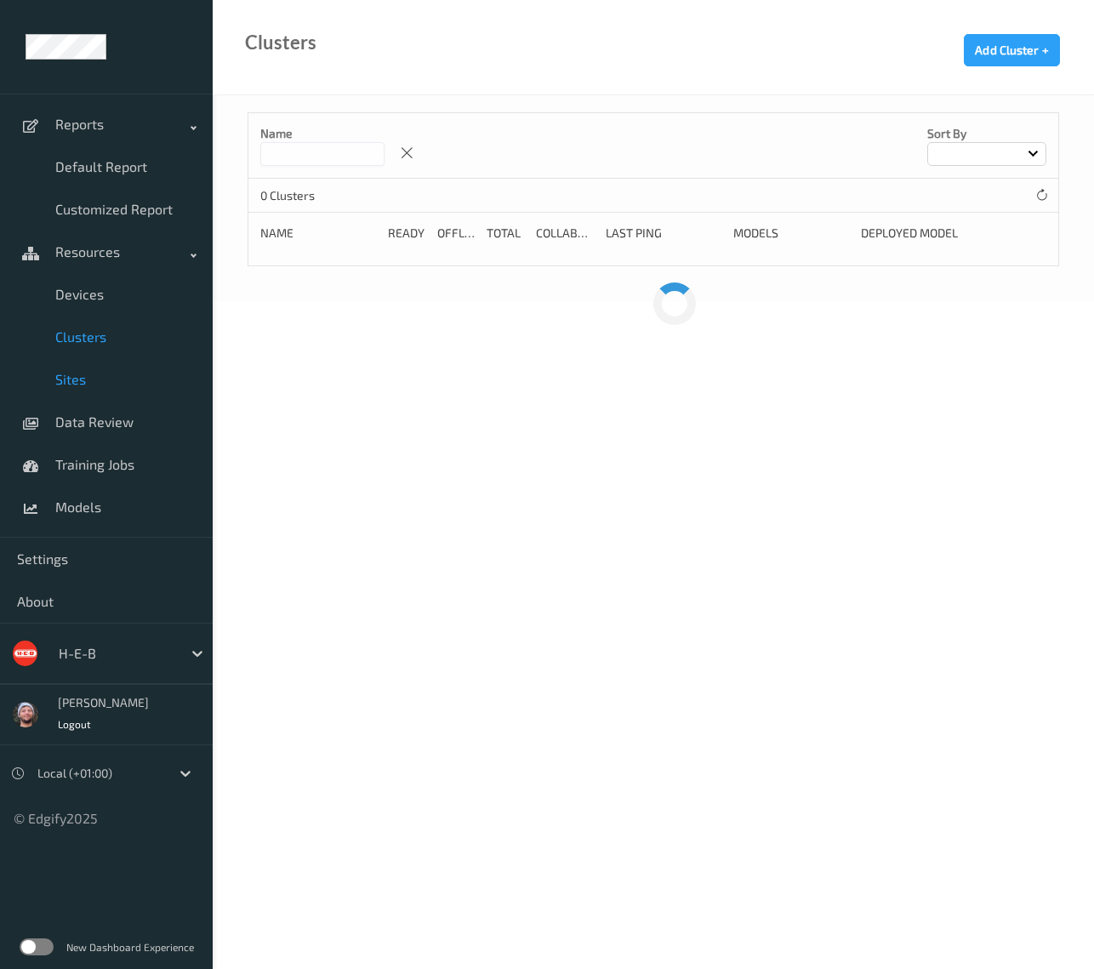
click at [106, 373] on span "Sites" at bounding box center [125, 379] width 140 height 17
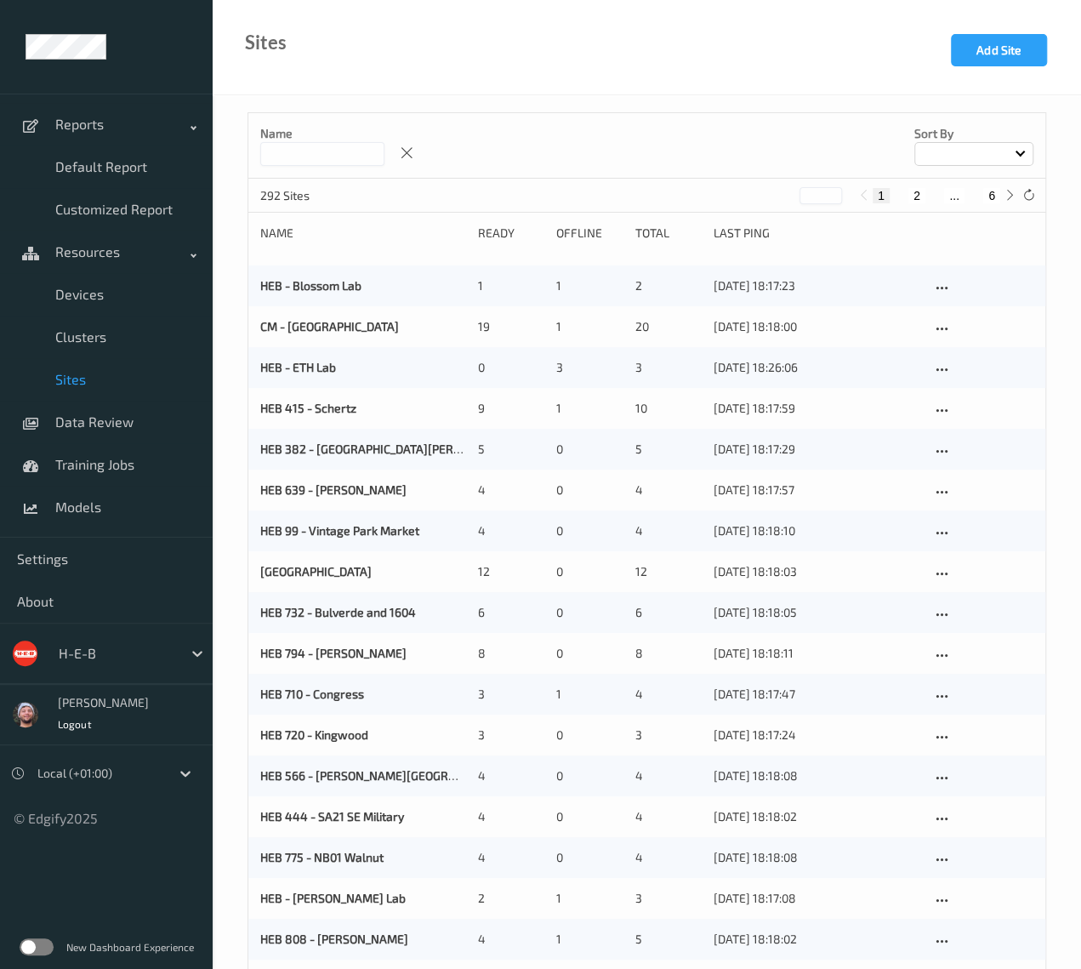
click at [986, 196] on button "6" at bounding box center [991, 195] width 17 height 15
type input "*"
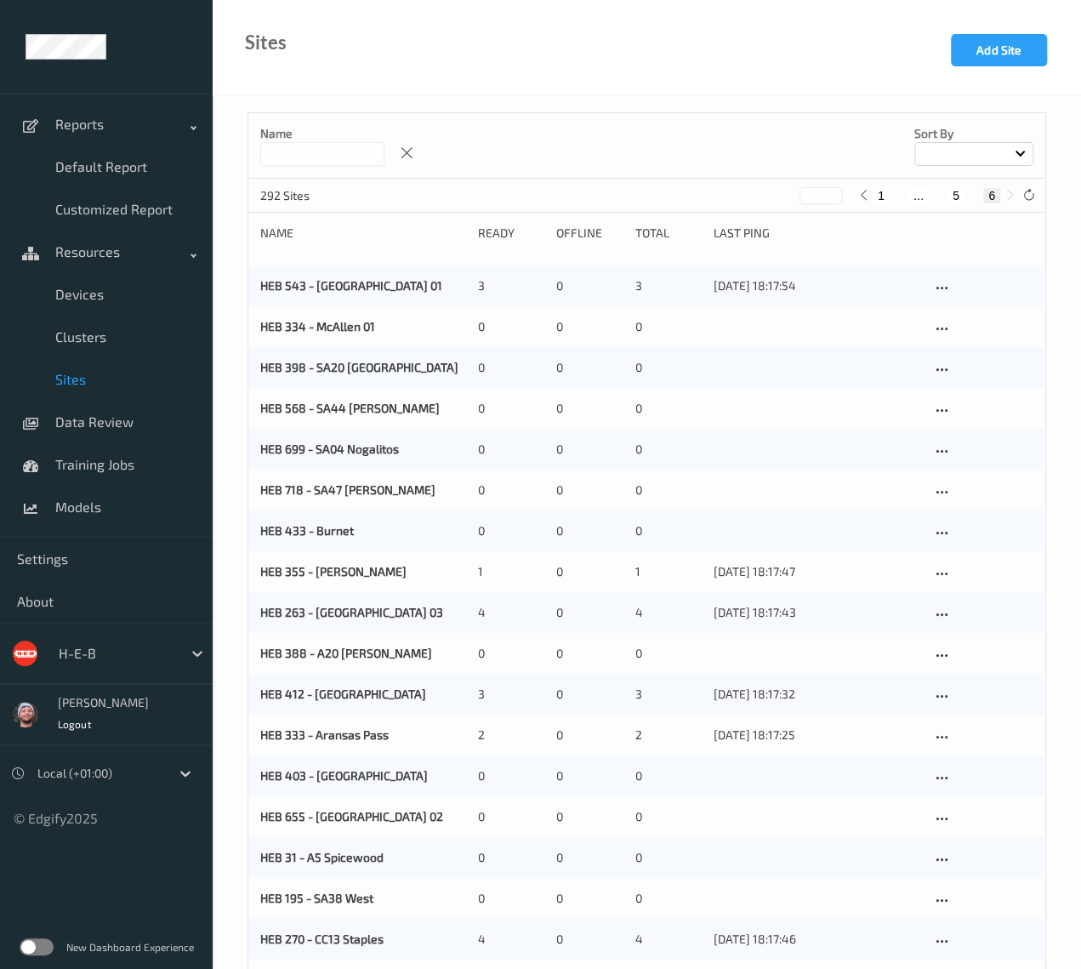
click at [345, 162] on input at bounding box center [322, 154] width 124 height 24
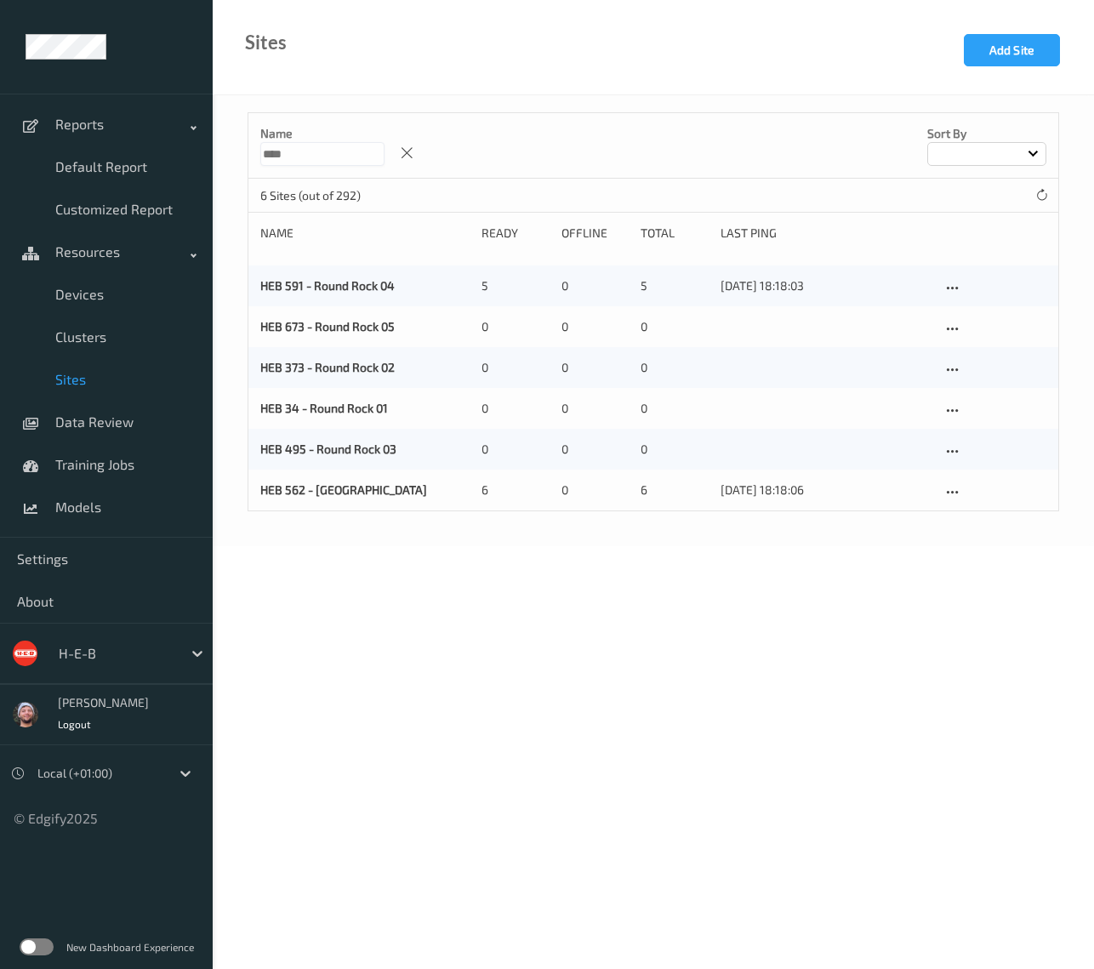
type input "****"
click at [636, 128] on div "Name **** Sort by" at bounding box center [653, 145] width 810 height 65
click at [986, 53] on button "Add Site" at bounding box center [1012, 50] width 96 height 32
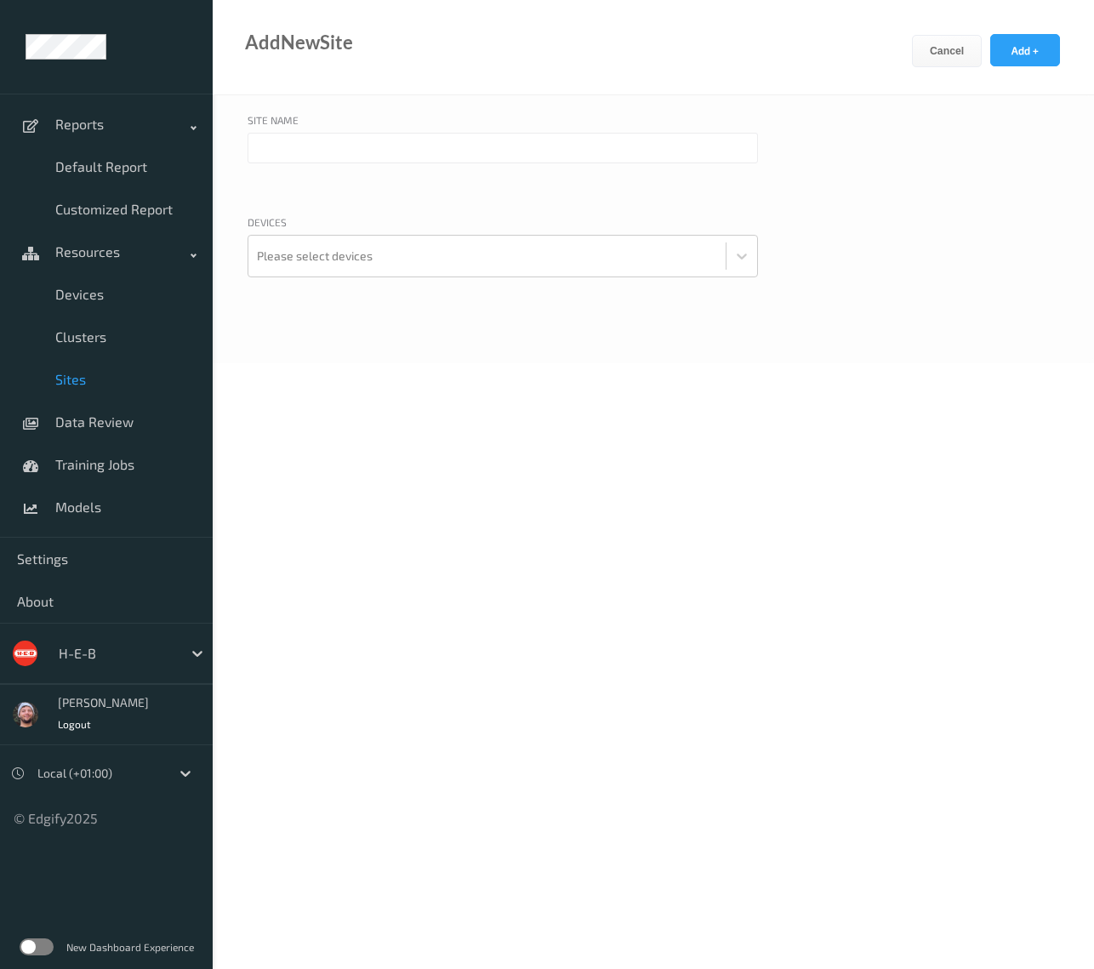
click at [413, 139] on input "text" at bounding box center [503, 148] width 510 height 31
type input "HEB 810 - Rockwall"
click at [986, 50] on button "Add +" at bounding box center [1025, 50] width 70 height 32
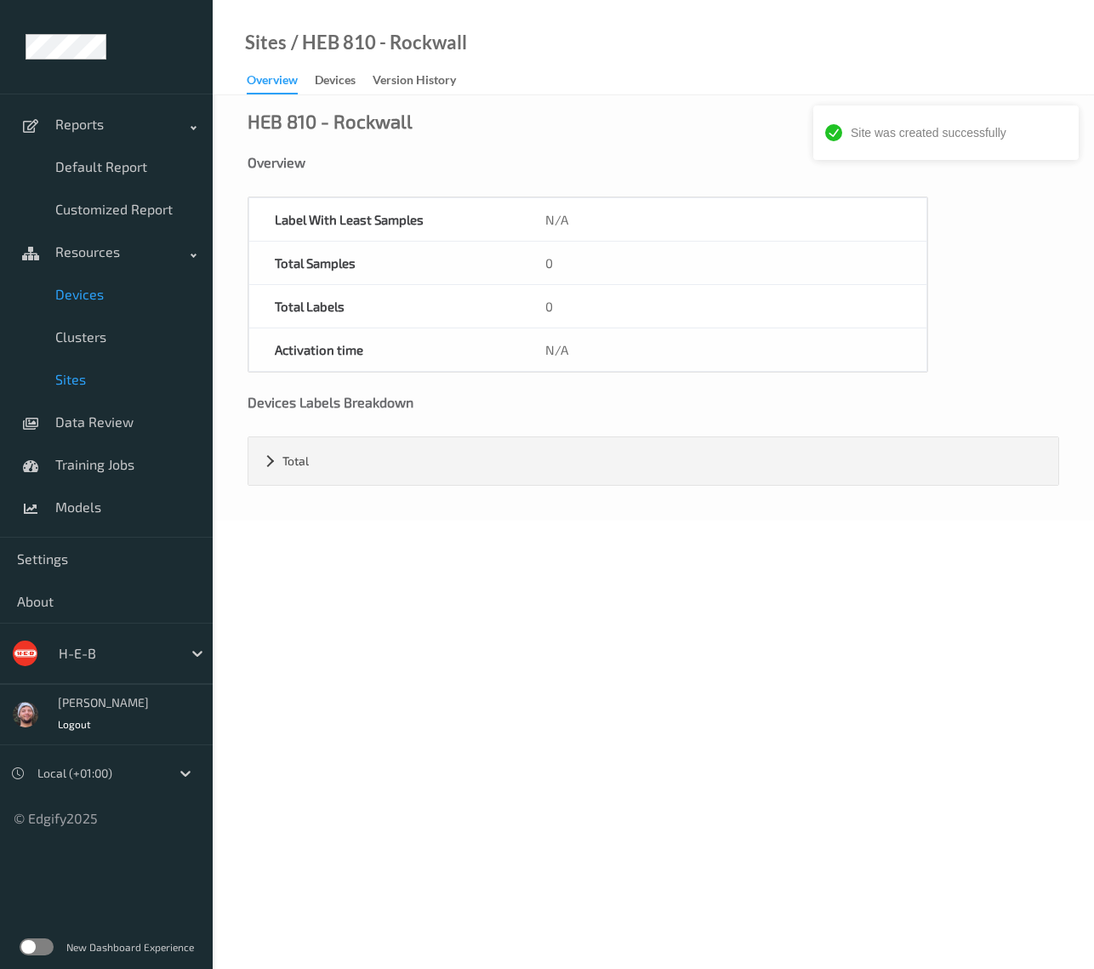
click at [113, 293] on span "Devices" at bounding box center [125, 294] width 140 height 17
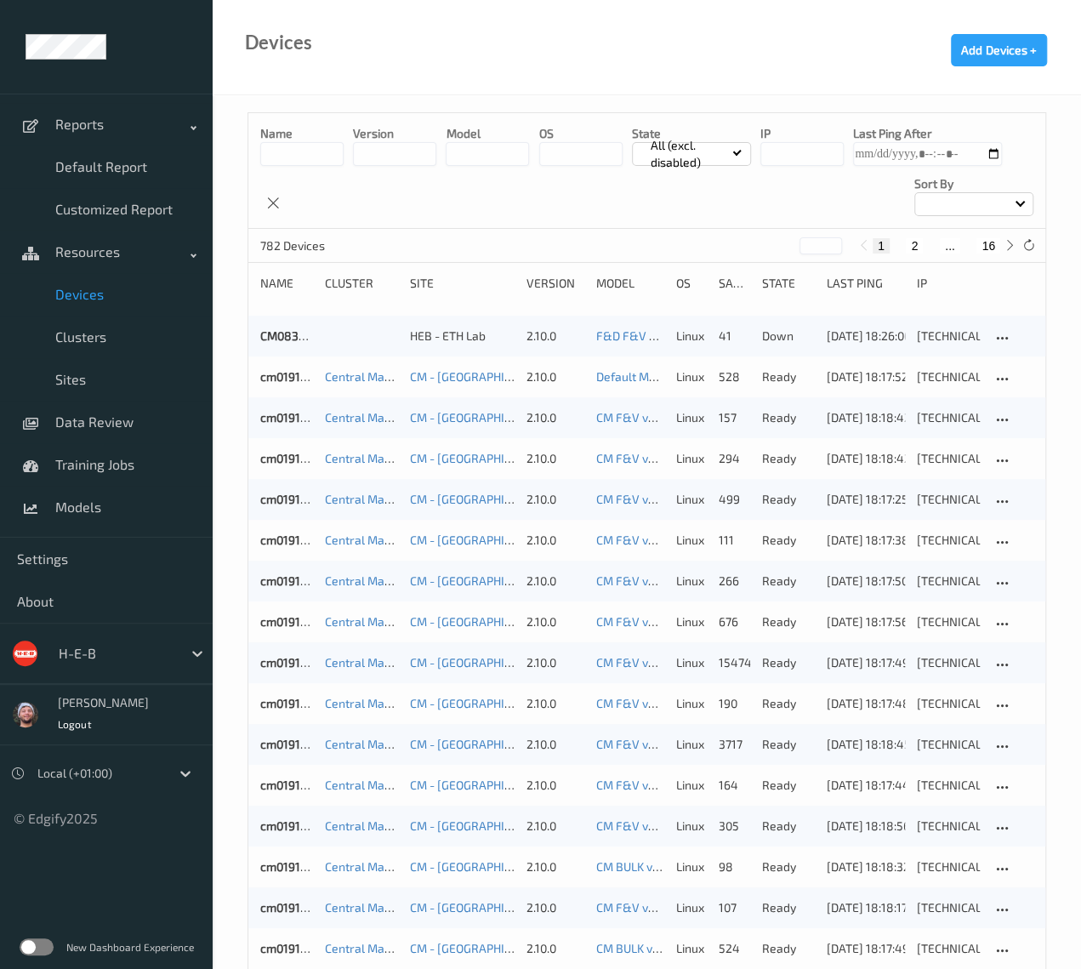
click at [986, 242] on button "16" at bounding box center [989, 245] width 24 height 15
type input "**"
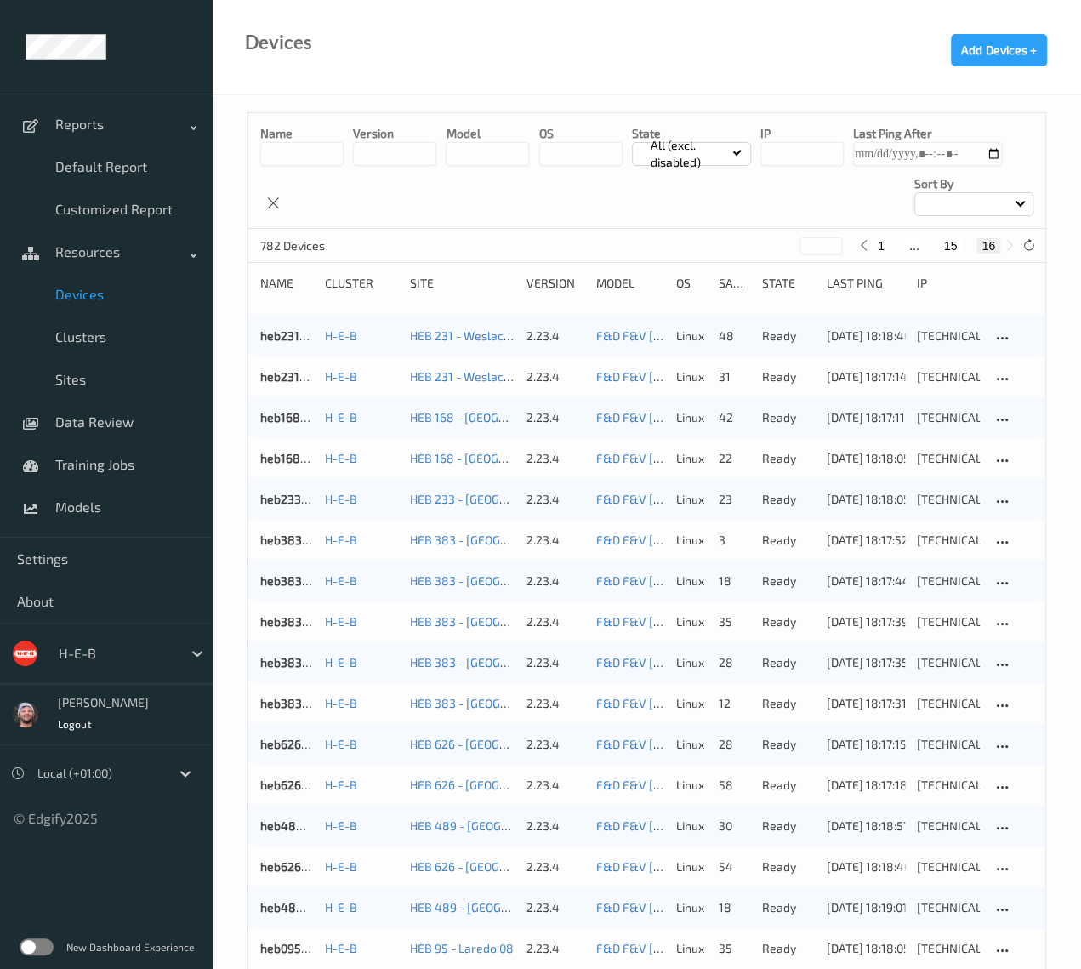
click at [986, 242] on button "16" at bounding box center [989, 245] width 24 height 15
click at [451, 77] on div "Devices Add Devices +" at bounding box center [647, 47] width 869 height 95
click at [986, 246] on icon at bounding box center [1028, 245] width 13 height 13
click at [816, 203] on div "Name version model OS State All (excl. disabled) IP Last Ping After Sort by" at bounding box center [646, 171] width 797 height 116
click at [143, 367] on link "Sites" at bounding box center [106, 379] width 213 height 43
